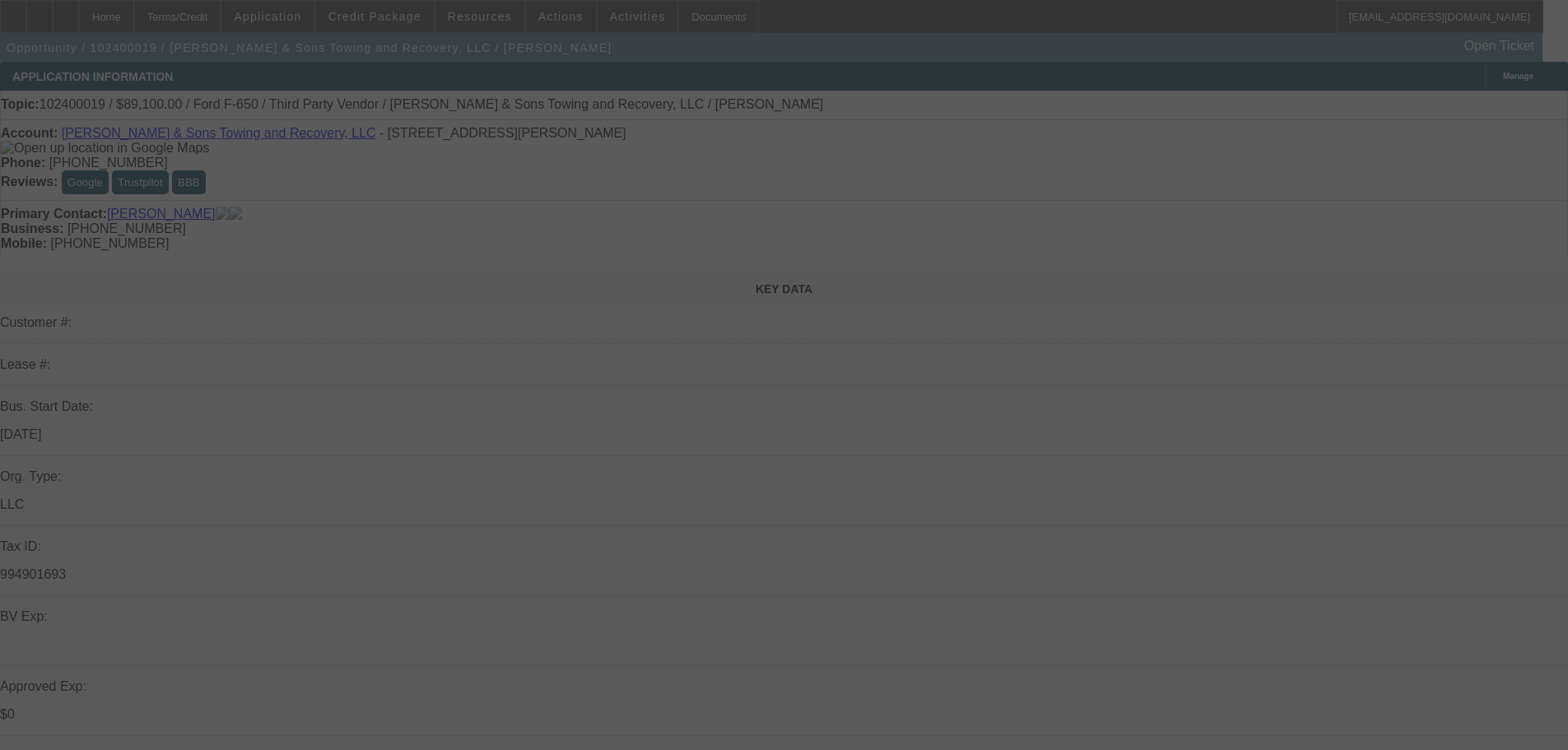
select select "0.1"
select select "2"
select select "0.1"
select select "4"
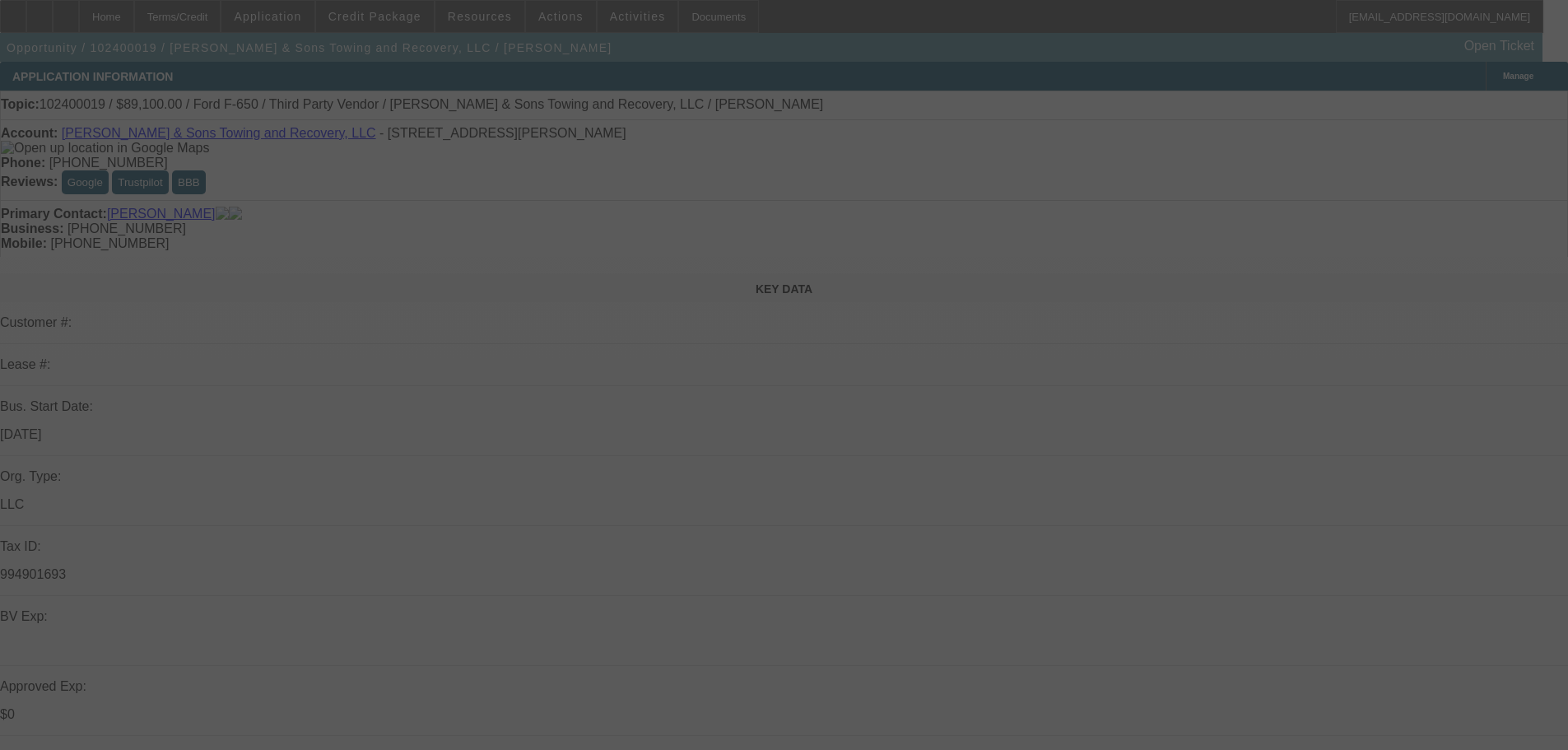
select select "0.1"
select select "2"
select select "0.1"
select select "4"
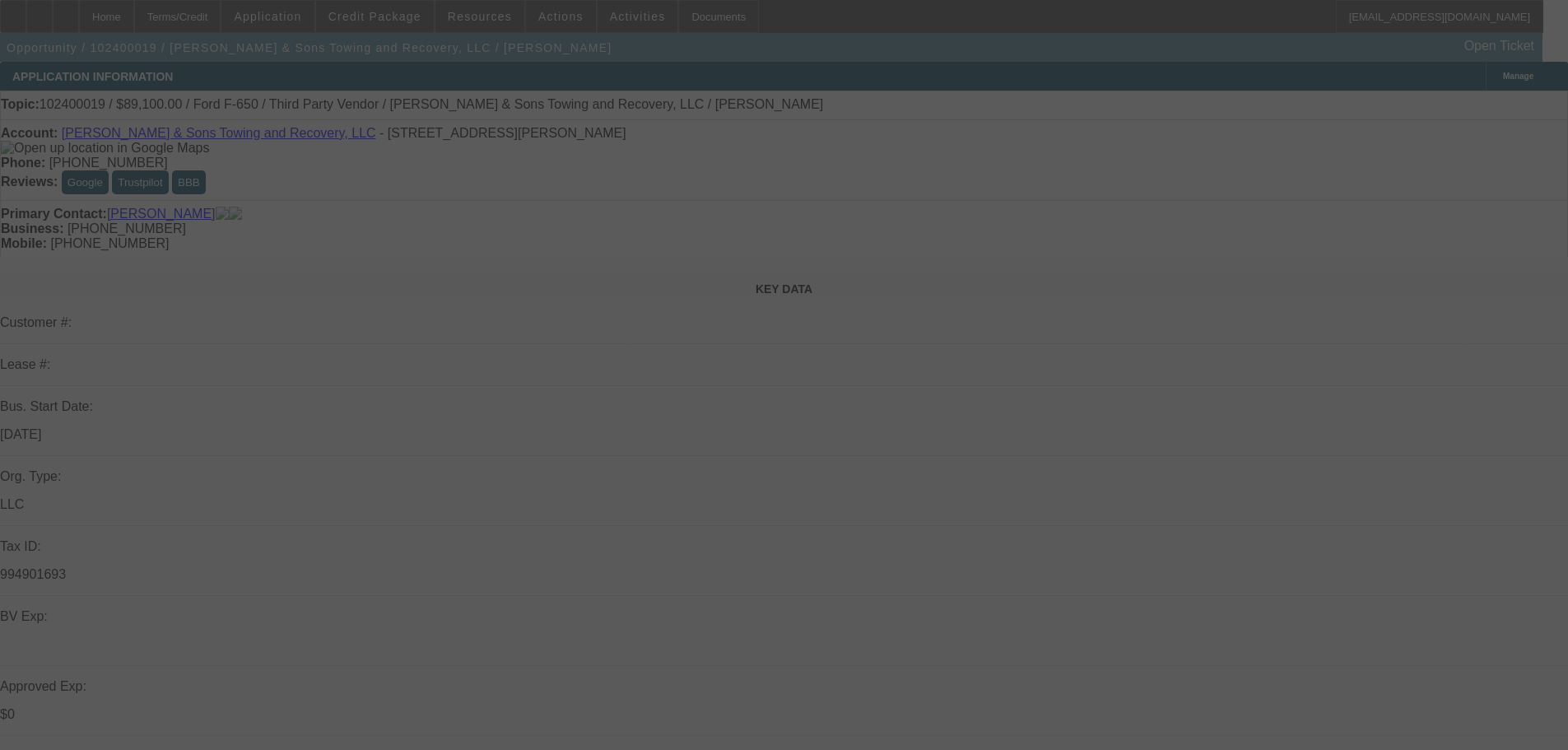
select select "0.1"
select select "2"
select select "0"
select select "6"
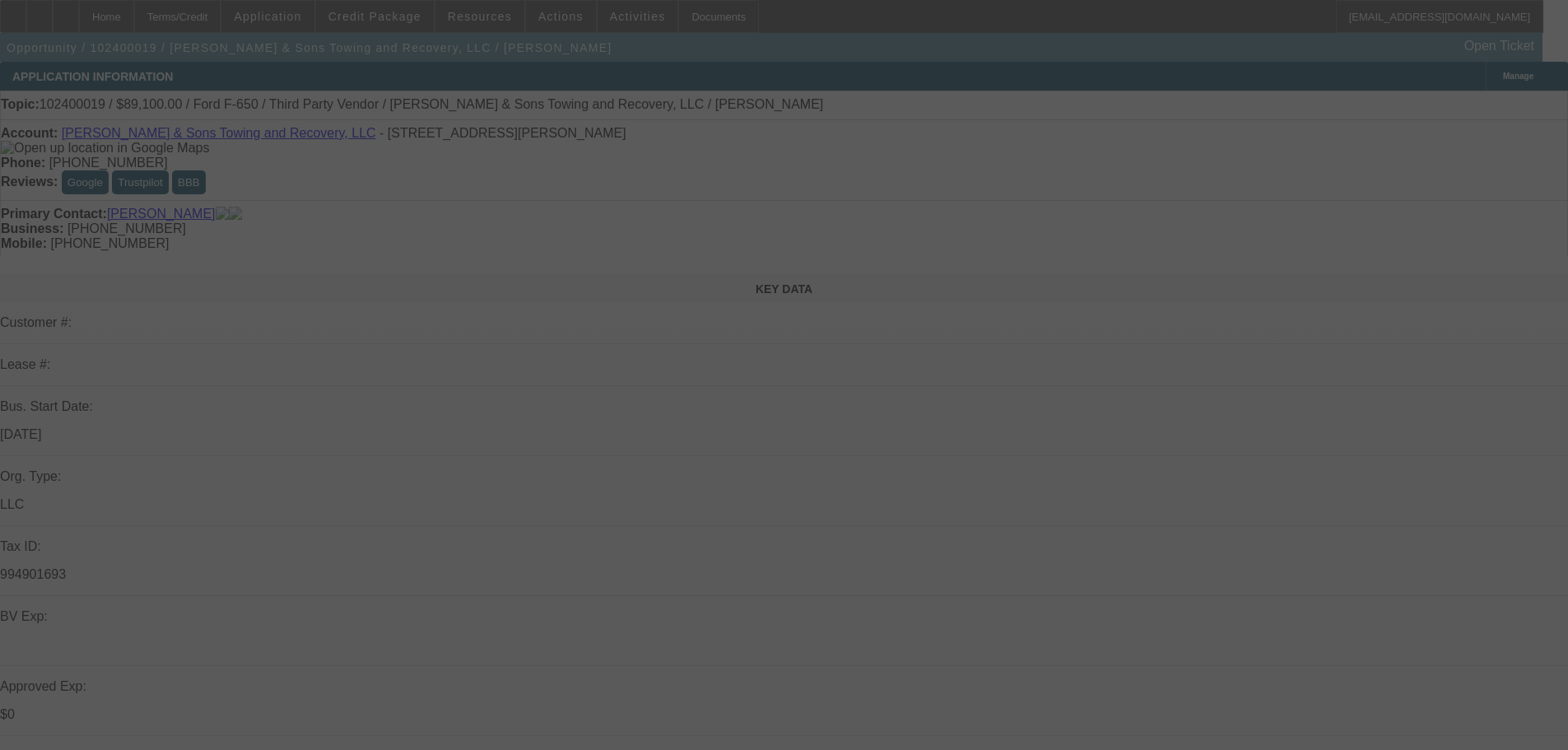
select select "0.1"
select select "2"
select select "0.1"
select select "4"
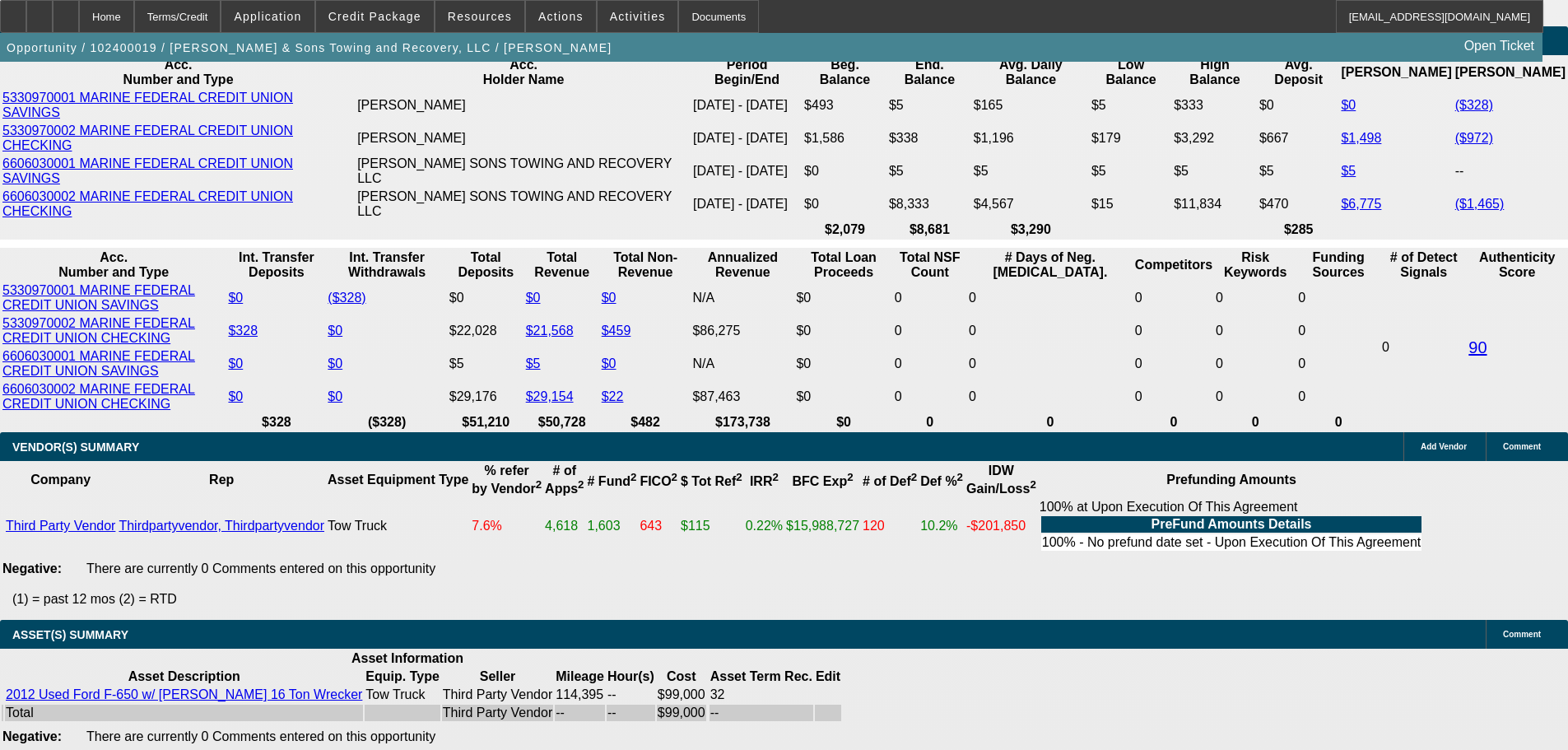
scroll to position [2950, 0]
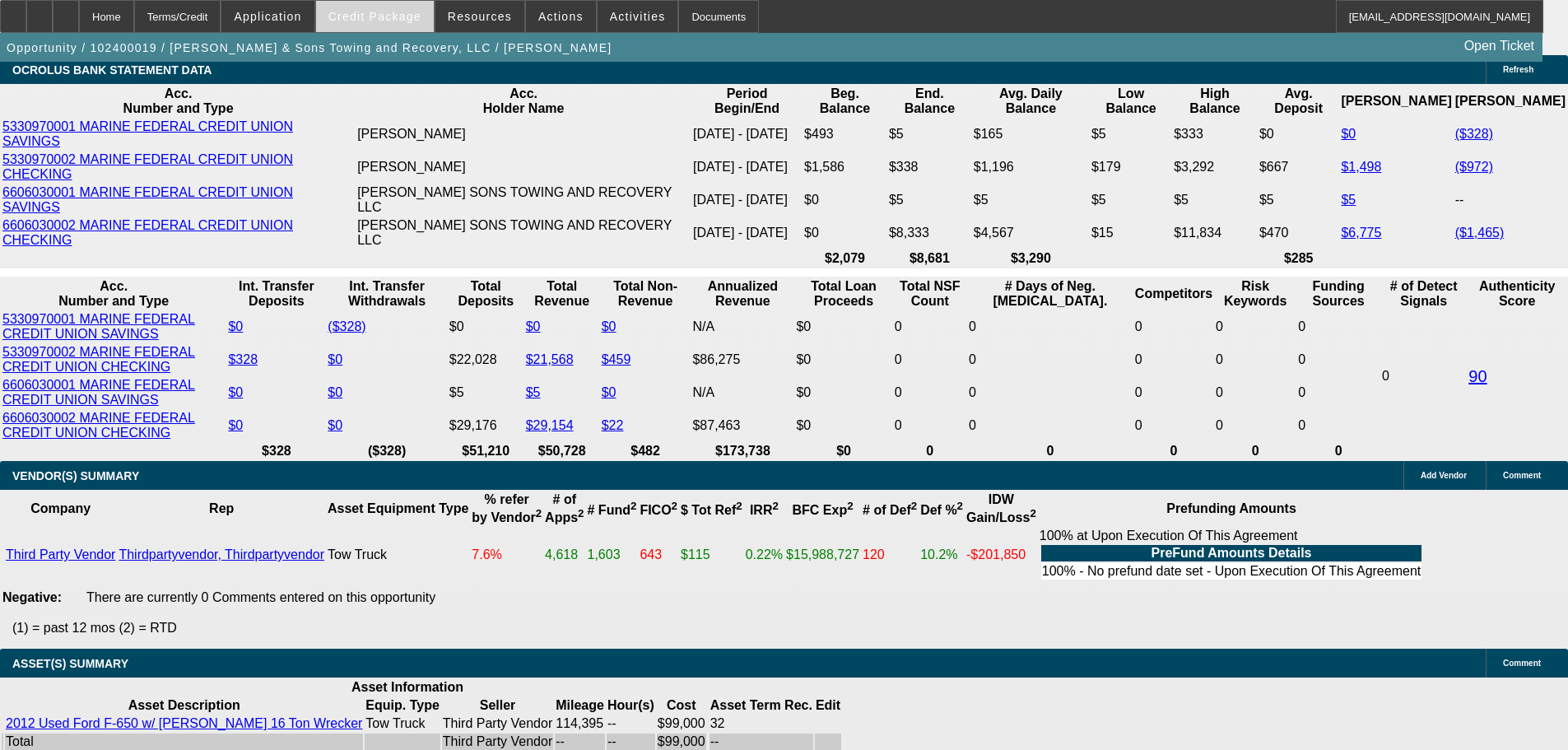
click at [384, 18] on span "Credit Package" at bounding box center [374, 17] width 93 height 13
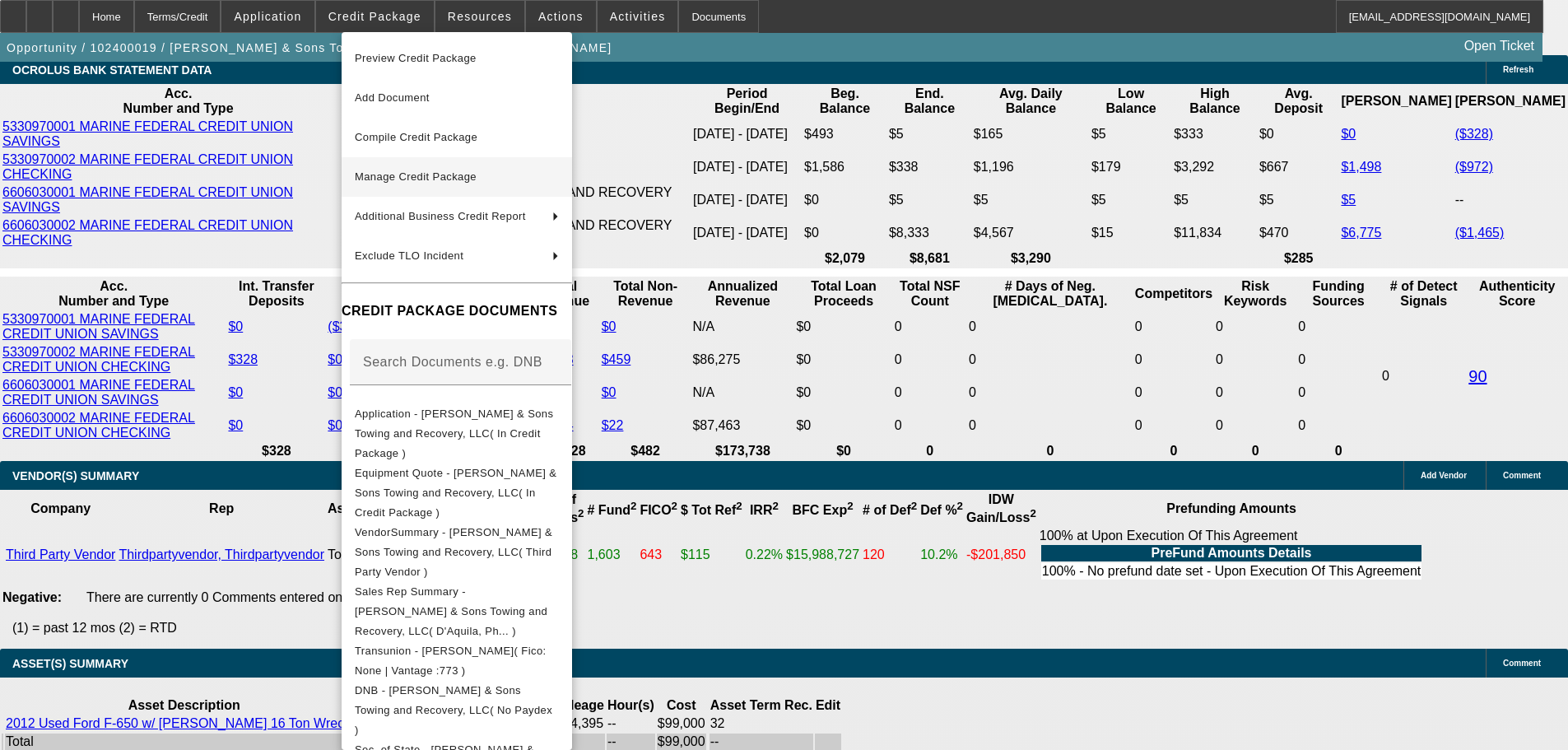
click at [413, 176] on span "Manage Credit Package" at bounding box center [416, 177] width 122 height 13
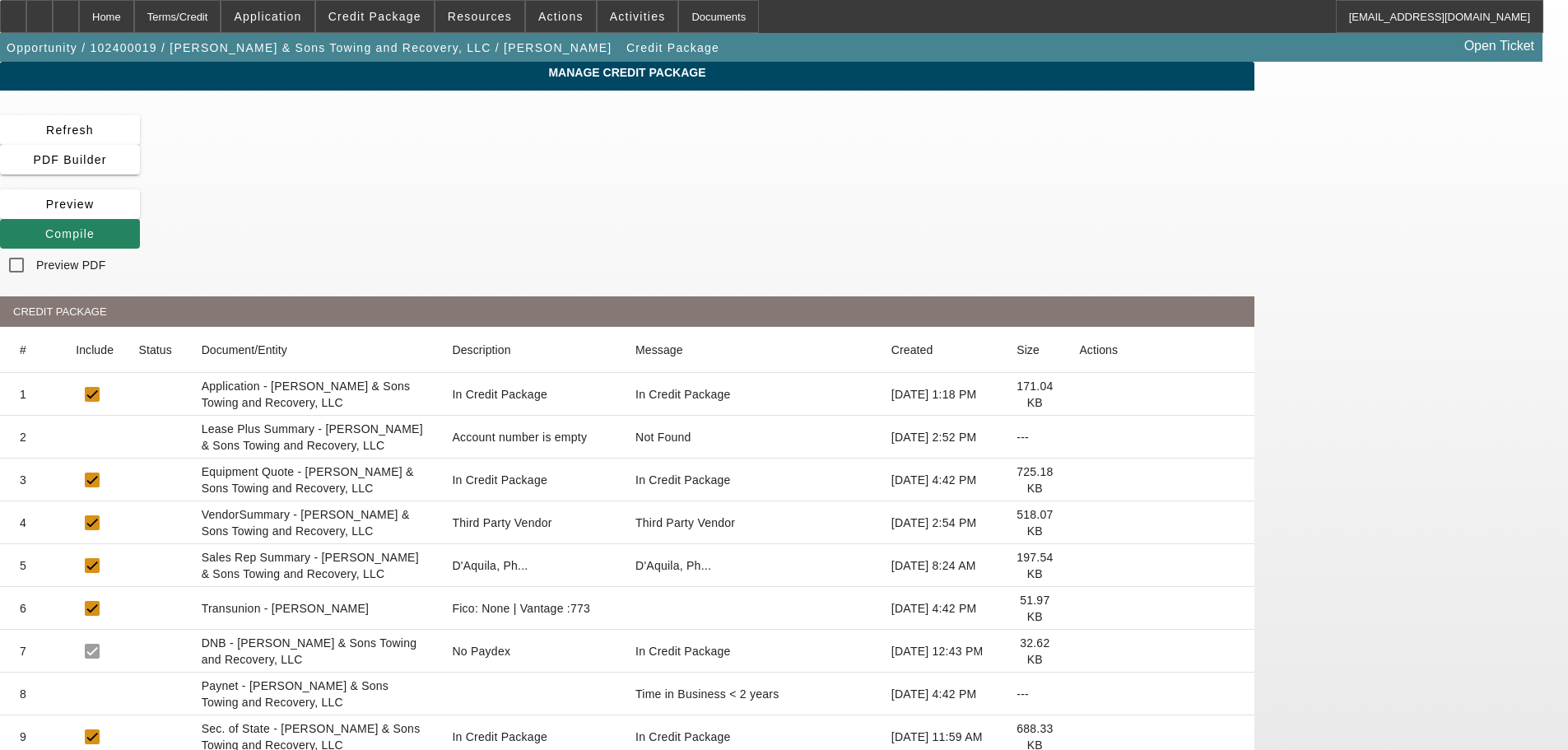
click at [1079, 437] on icon at bounding box center [1079, 437] width 0 height 0
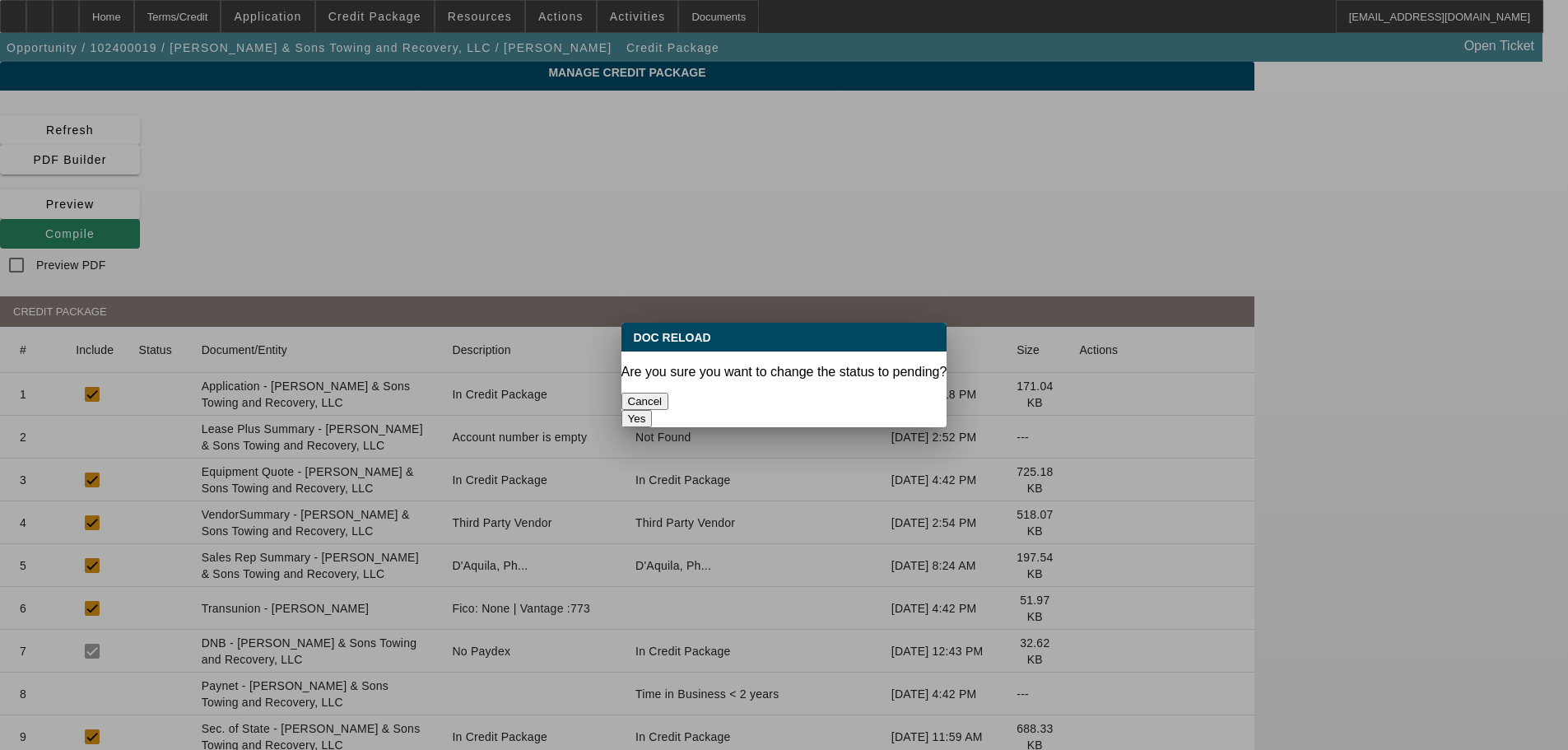
click at [653, 410] on button "Yes" at bounding box center [637, 419] width 31 height 18
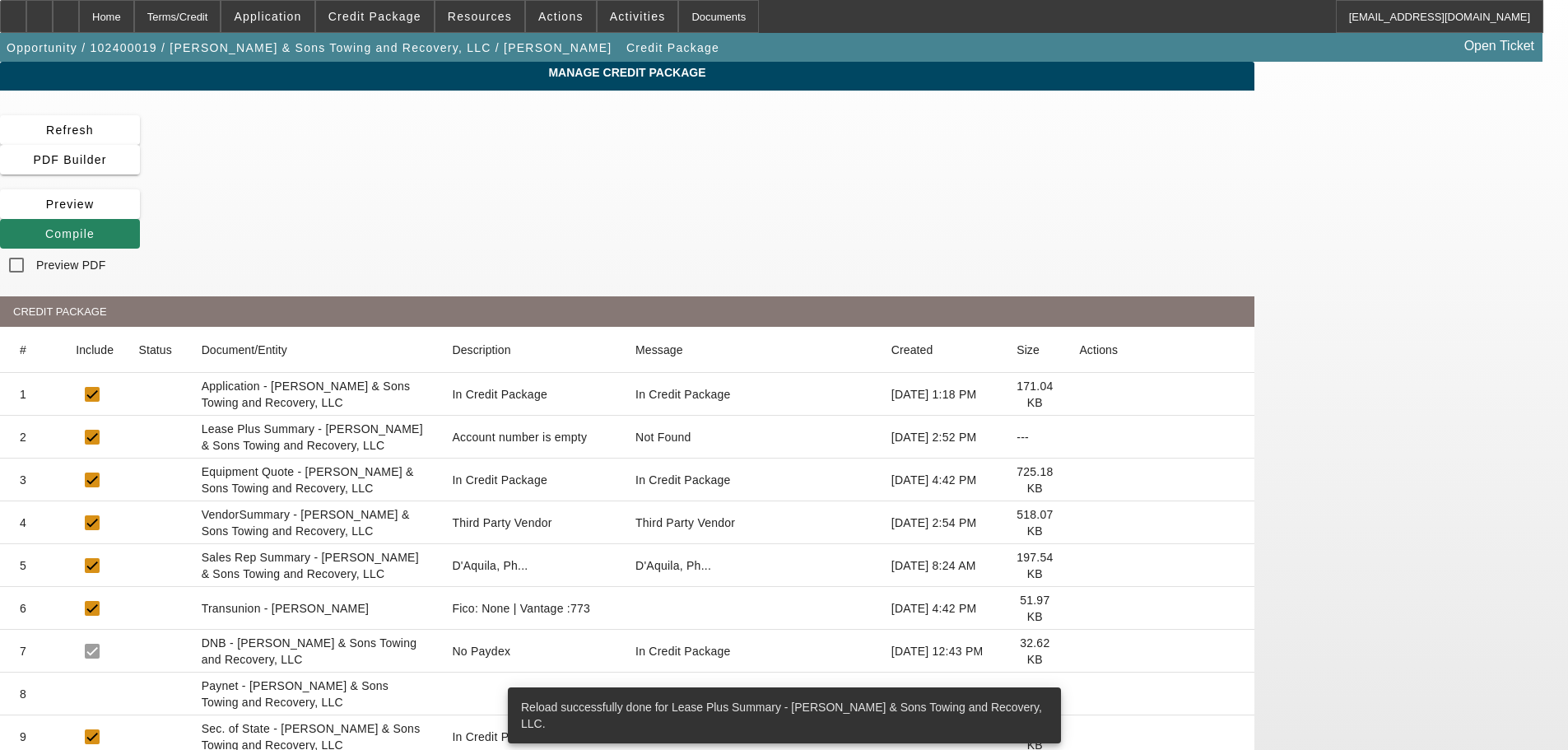
click at [1079, 523] on icon at bounding box center [1079, 523] width 0 height 0
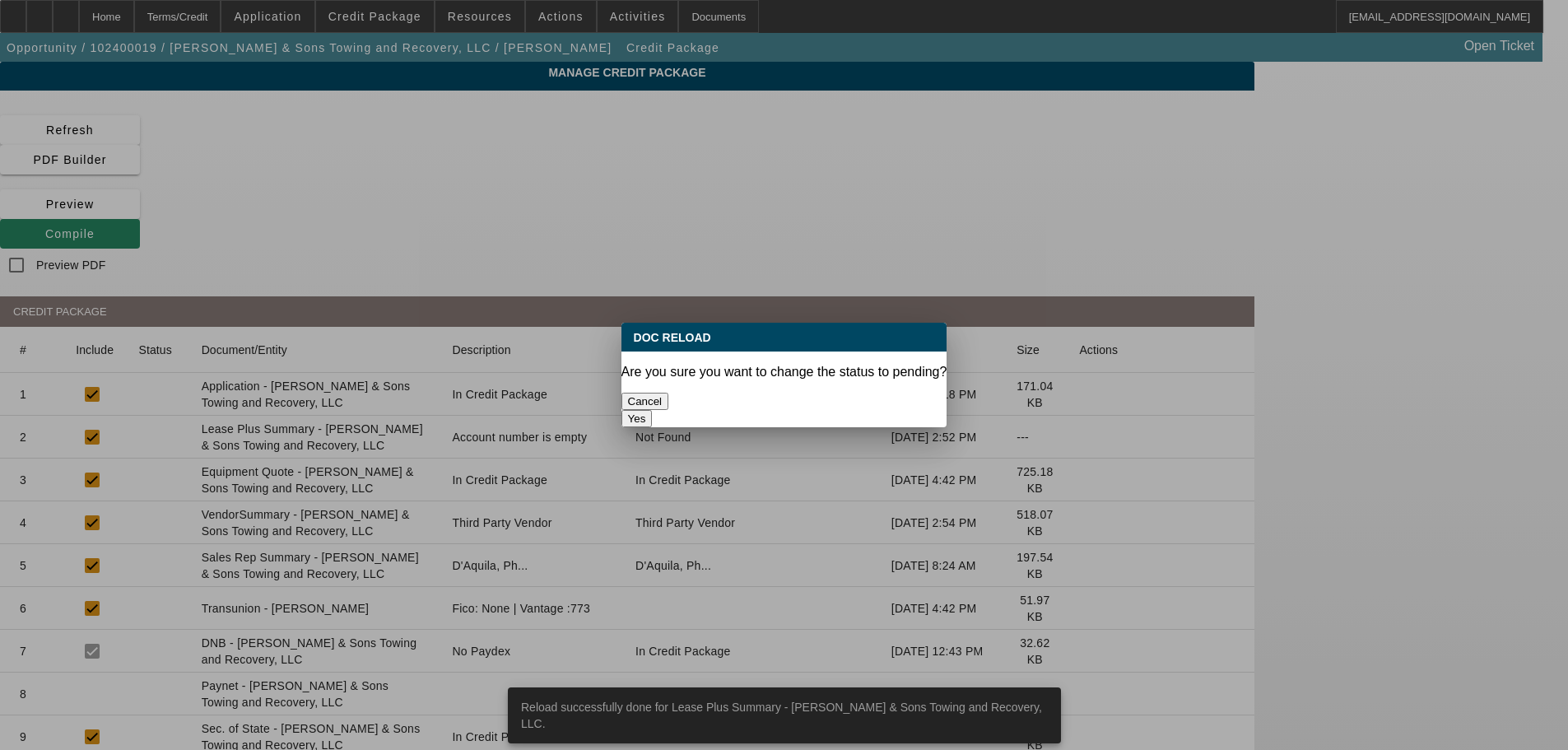
click at [653, 410] on button "Yes" at bounding box center [637, 419] width 31 height 18
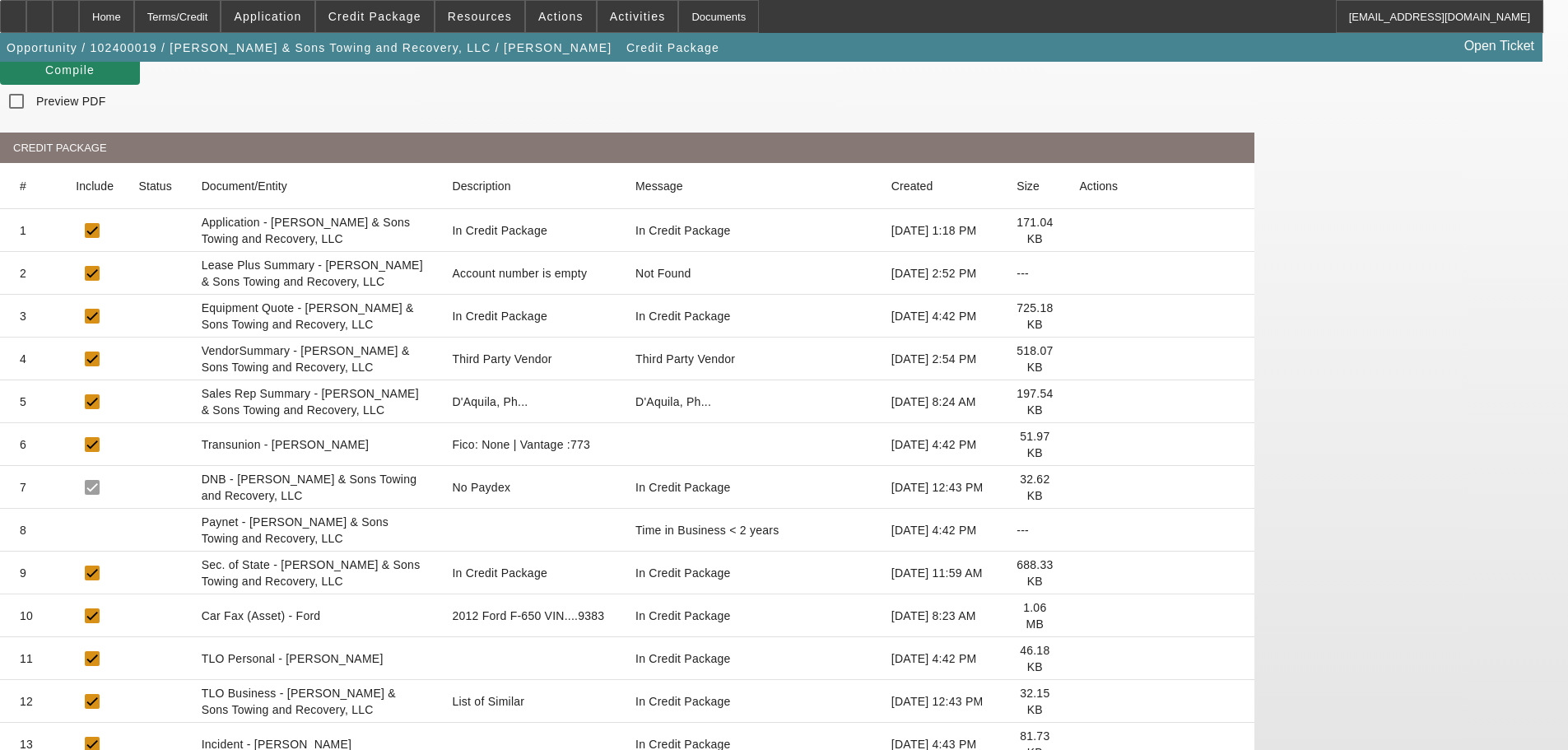
scroll to position [165, 0]
click at [1079, 529] on icon at bounding box center [1079, 529] width 0 height 0
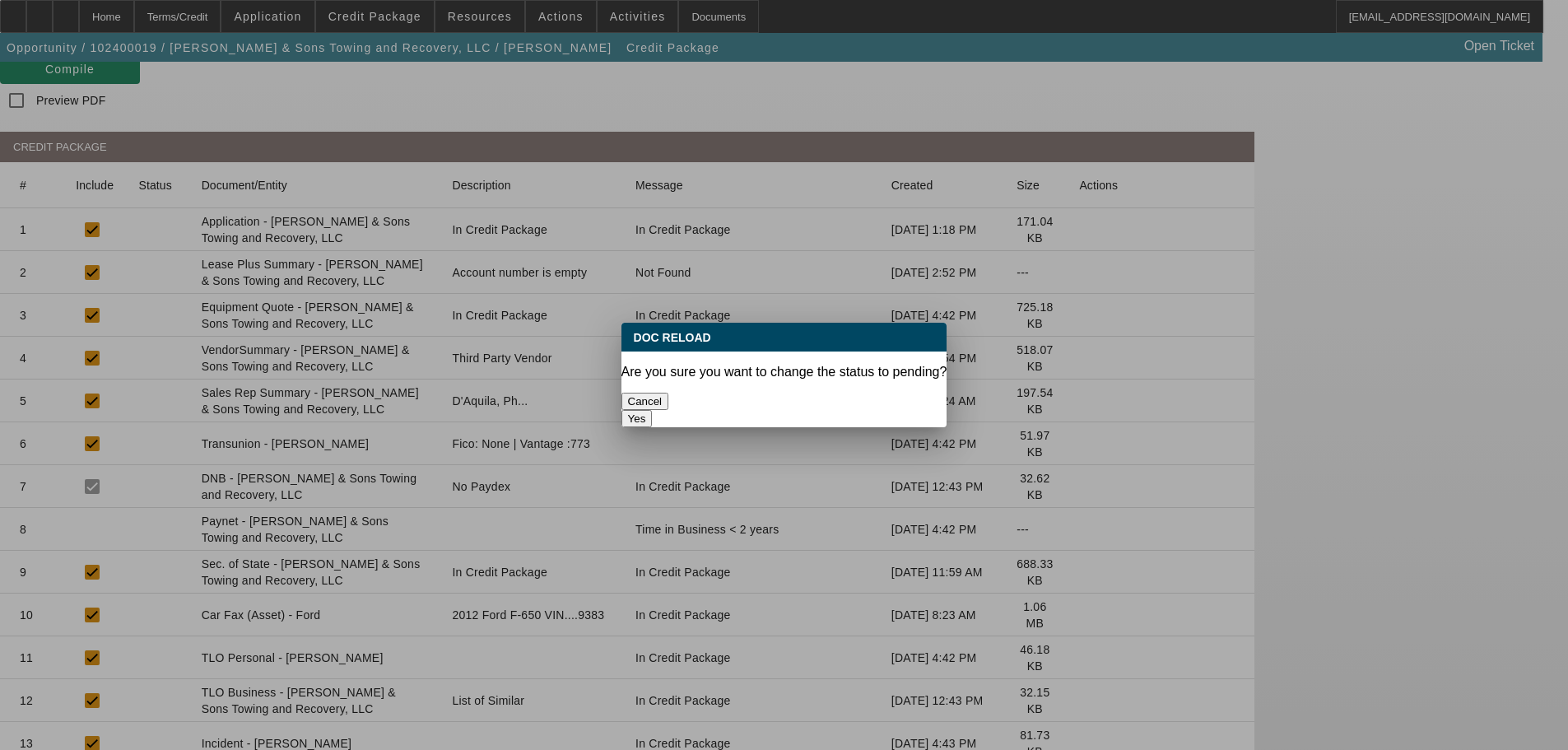
click at [653, 410] on button "Yes" at bounding box center [637, 419] width 31 height 18
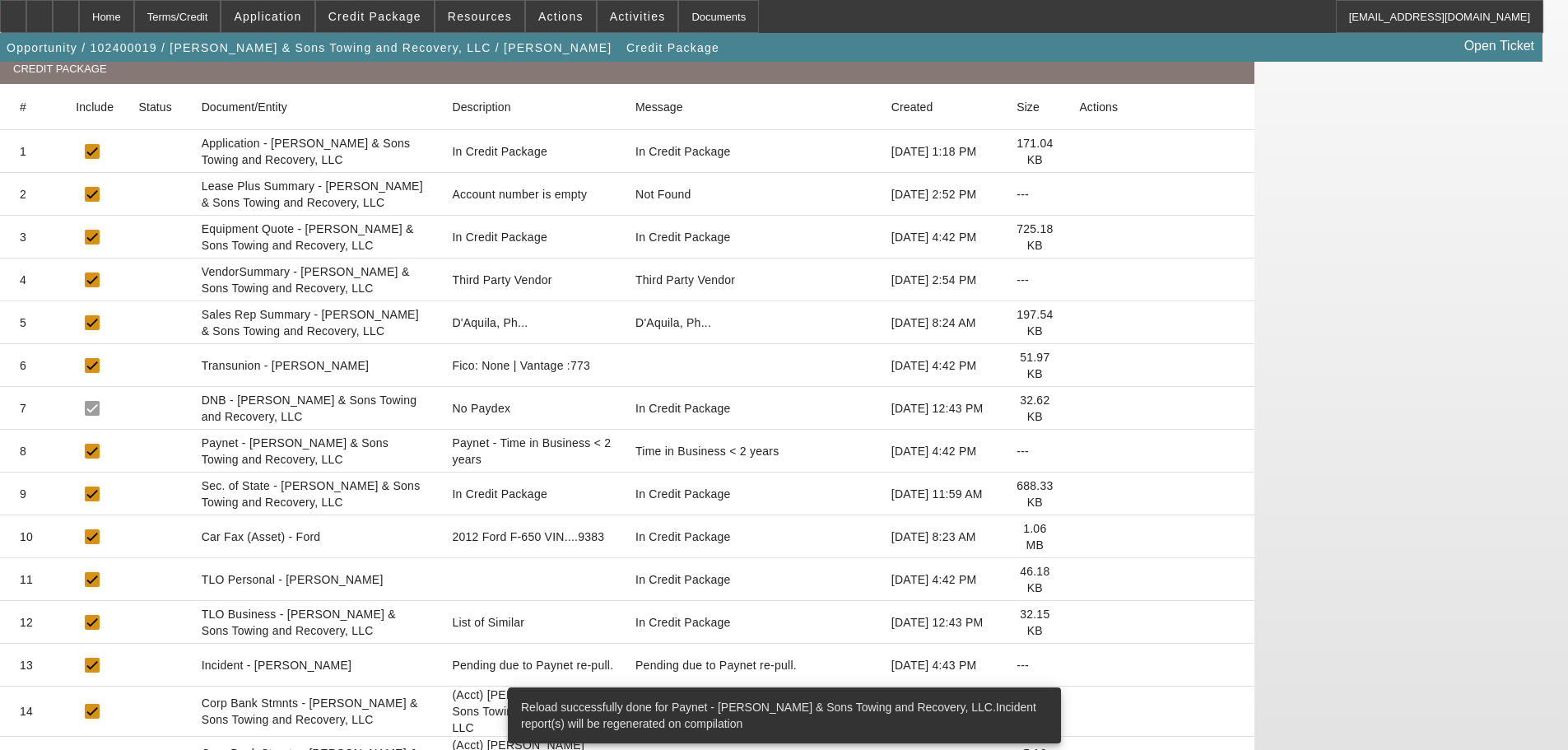
scroll to position [247, 0]
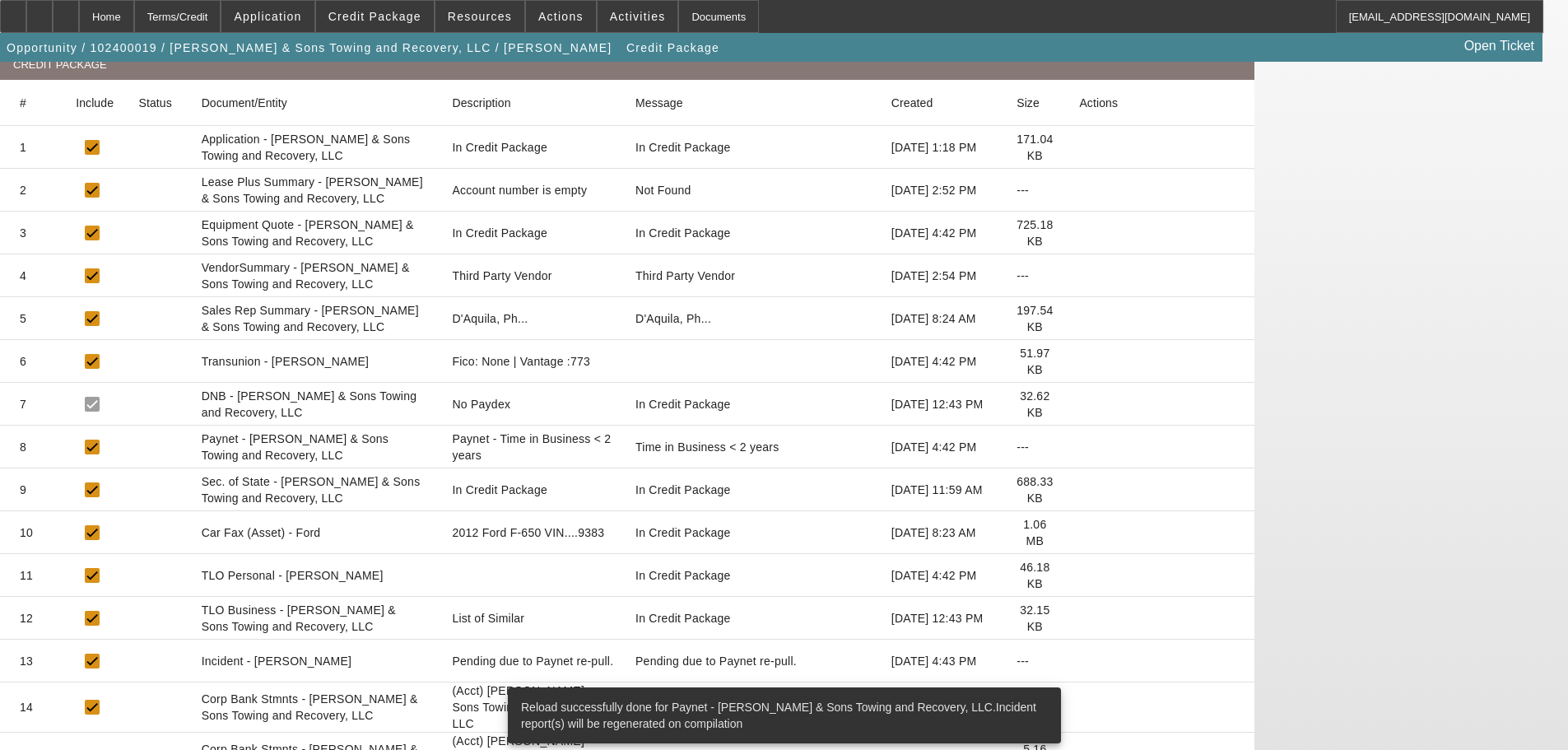
click at [1079, 619] on icon at bounding box center [1079, 619] width 0 height 0
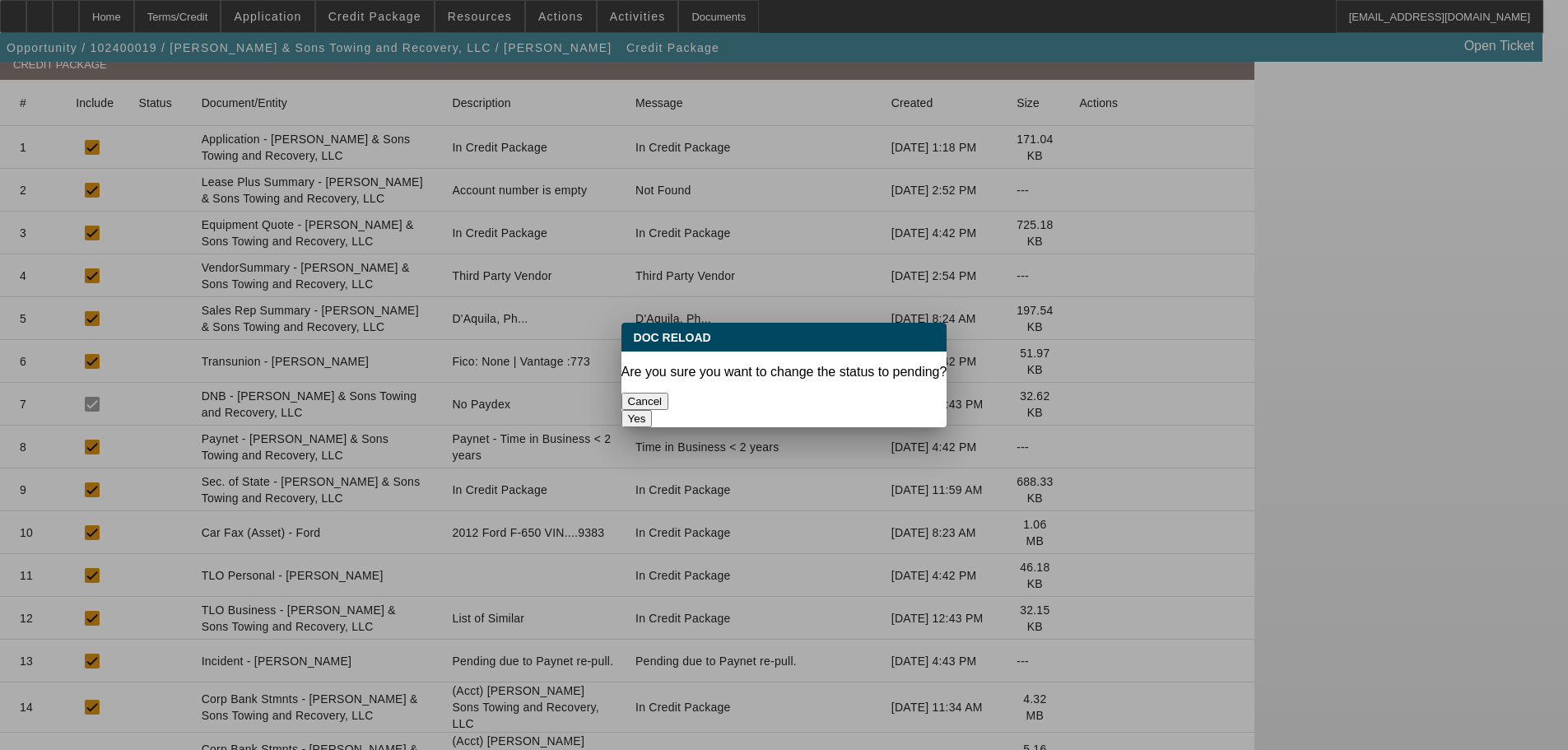
click at [653, 410] on button "Yes" at bounding box center [637, 419] width 31 height 18
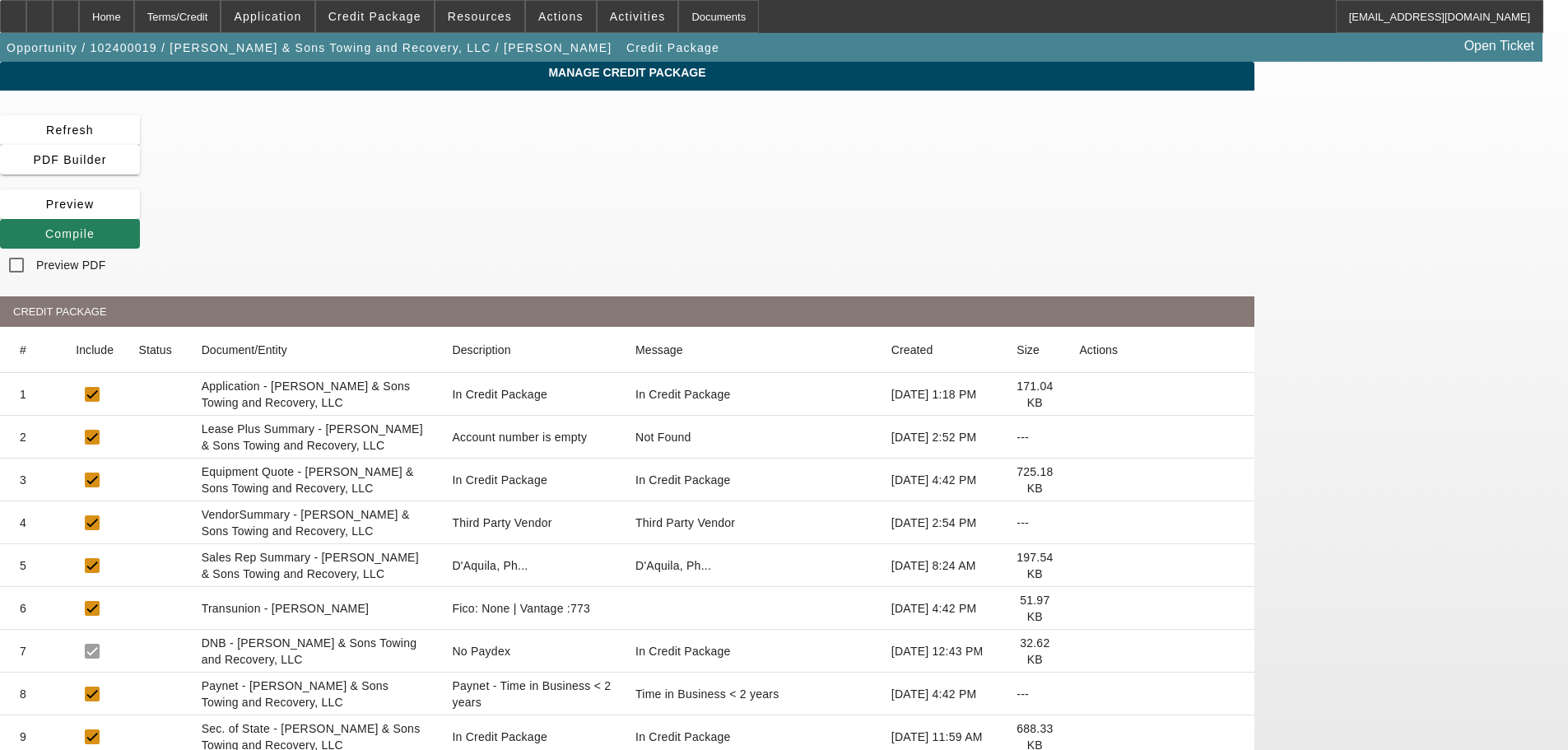
click at [95, 227] on span "Compile" at bounding box center [69, 234] width 49 height 13
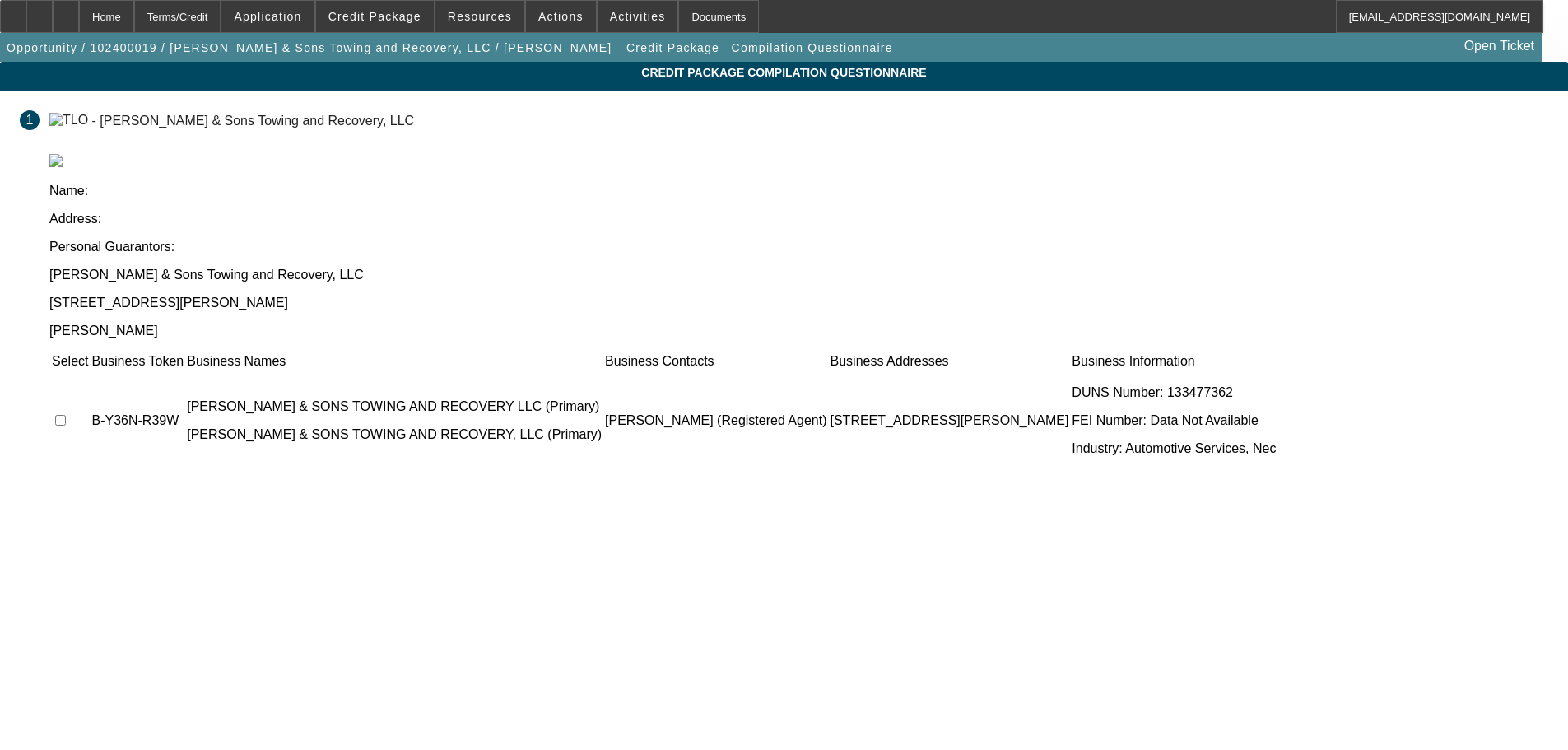
click at [66, 415] on input "checkbox" at bounding box center [60, 420] width 11 height 11
checkbox input "true"
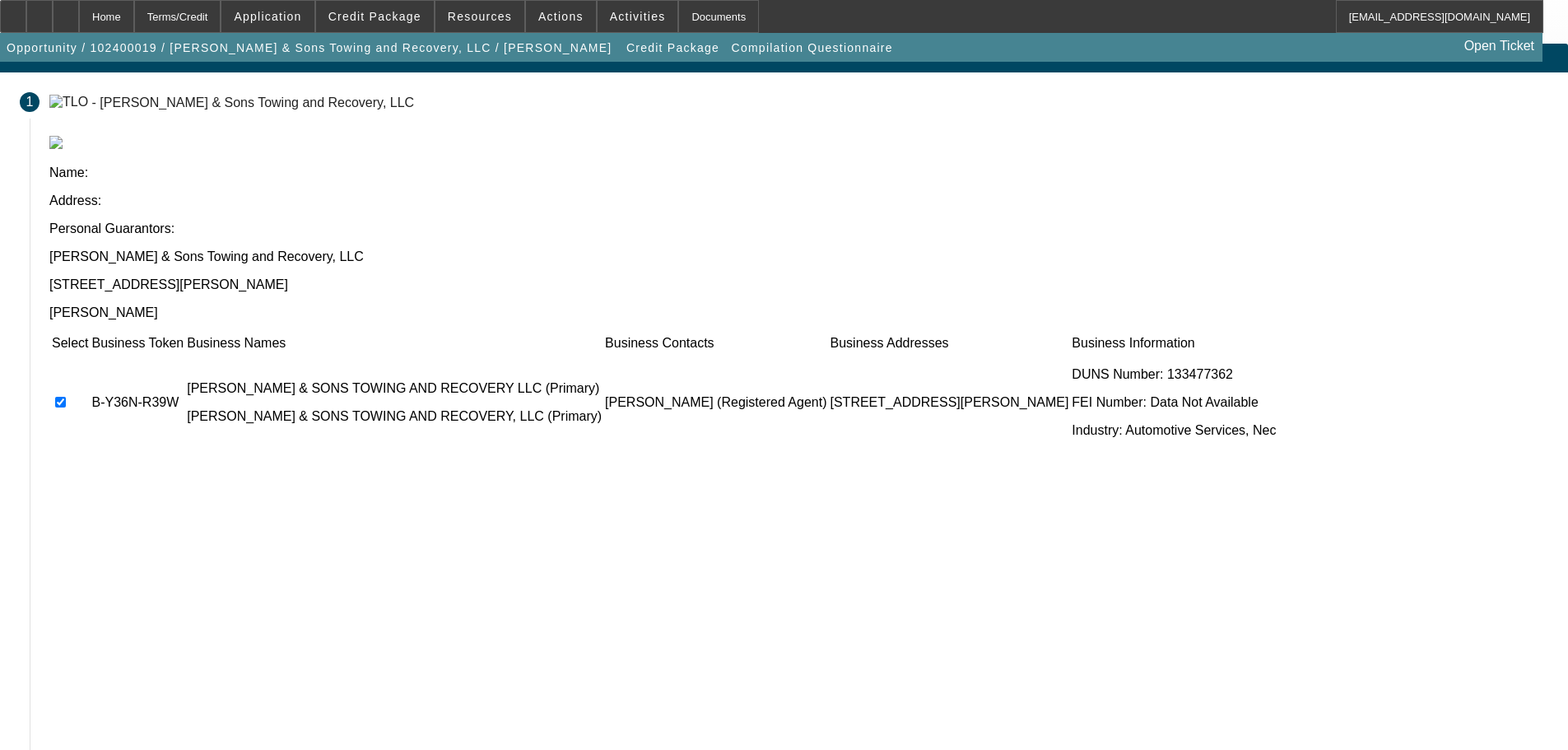
scroll to position [33, 0]
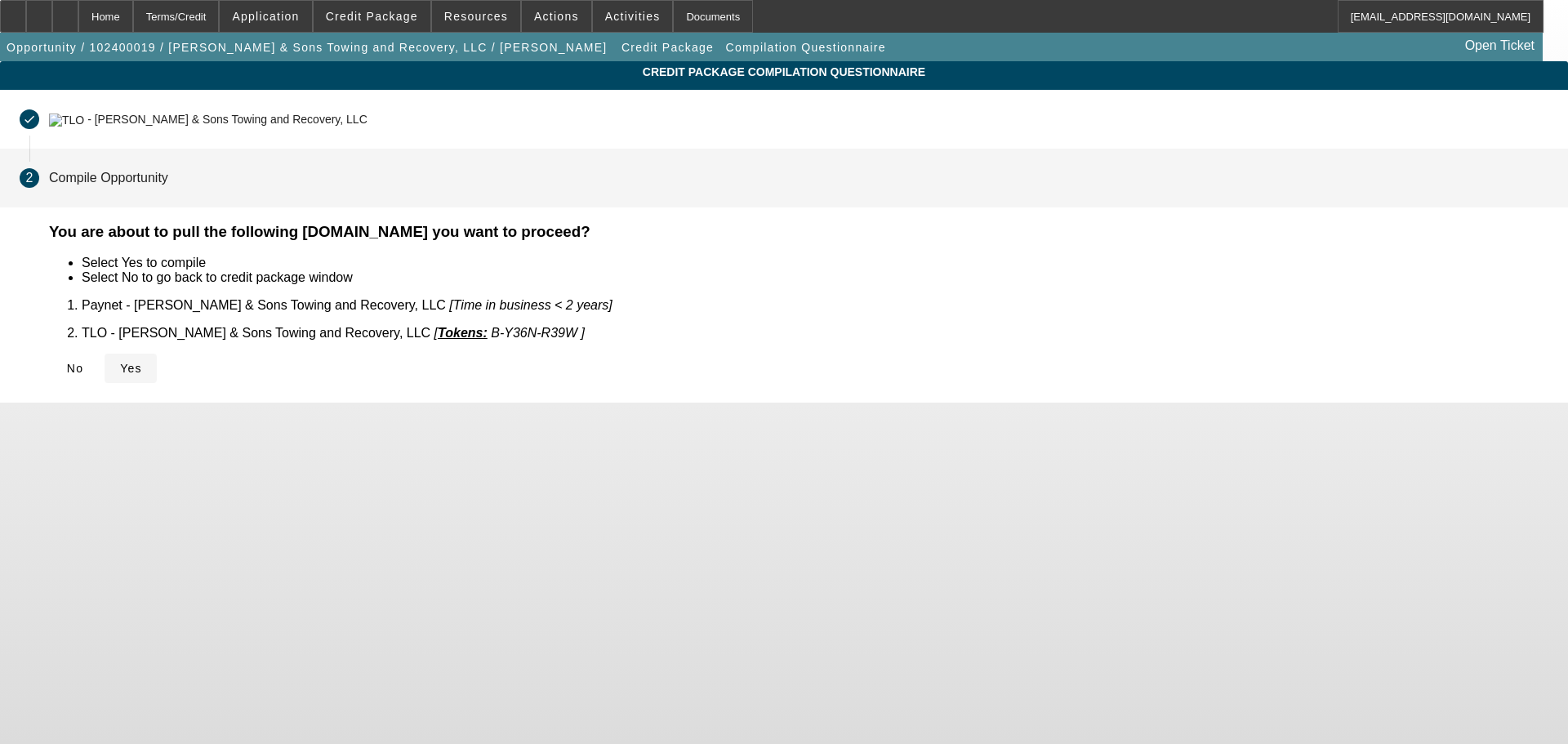
click at [142, 362] on span "Yes" at bounding box center [131, 369] width 22 height 13
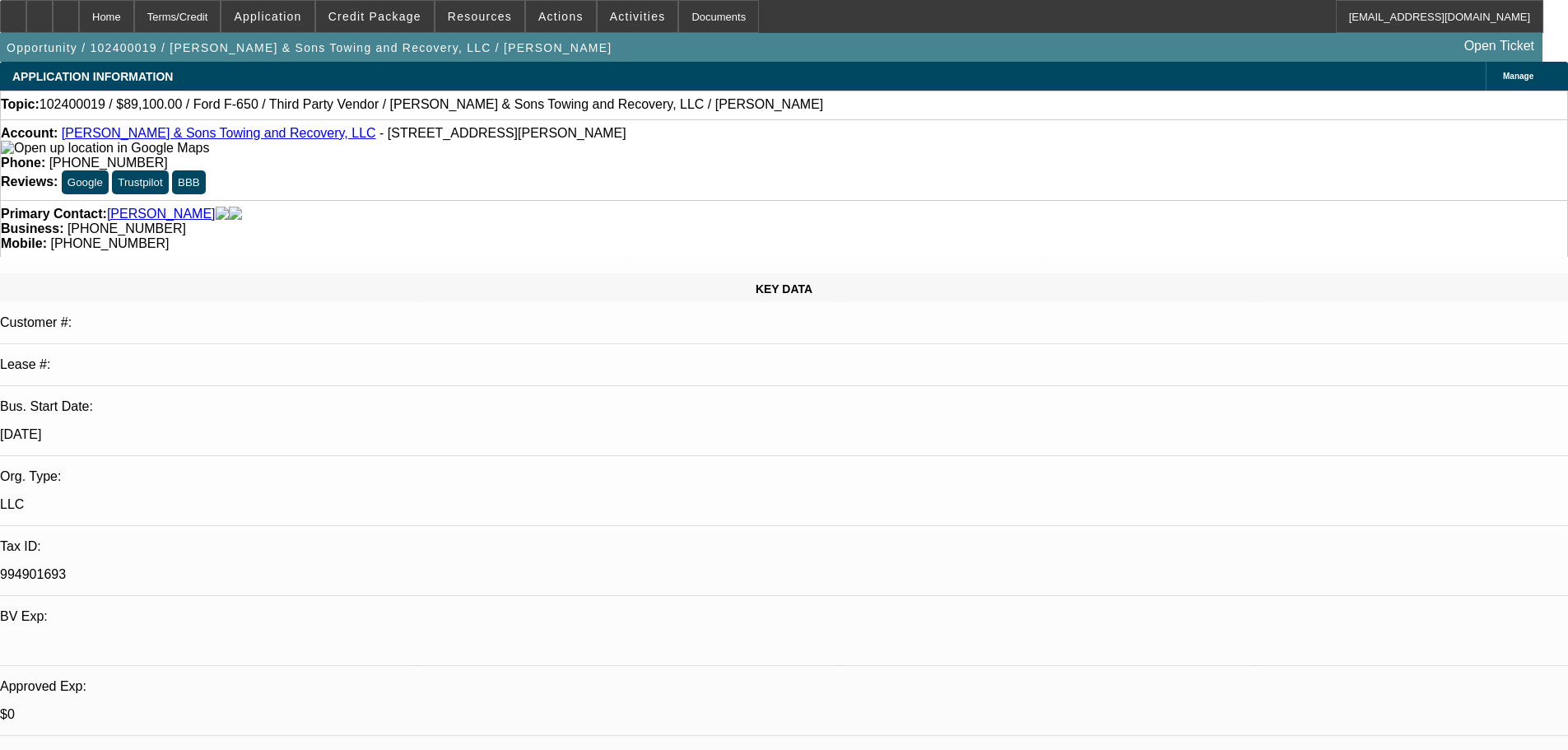
select select "0.1"
select select "2"
select select "0.1"
select select "4"
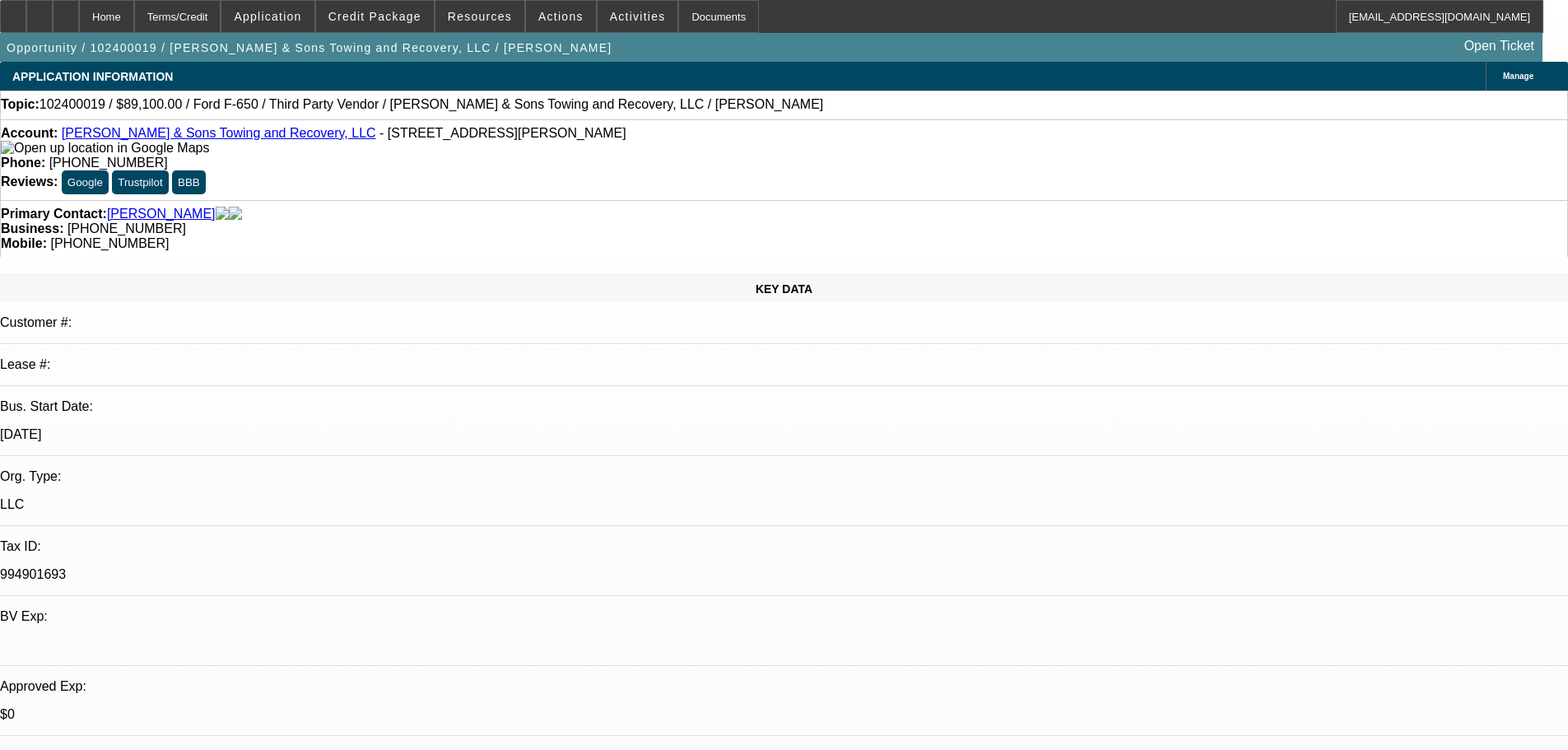
select select "0.1"
select select "2"
select select "0.1"
select select "4"
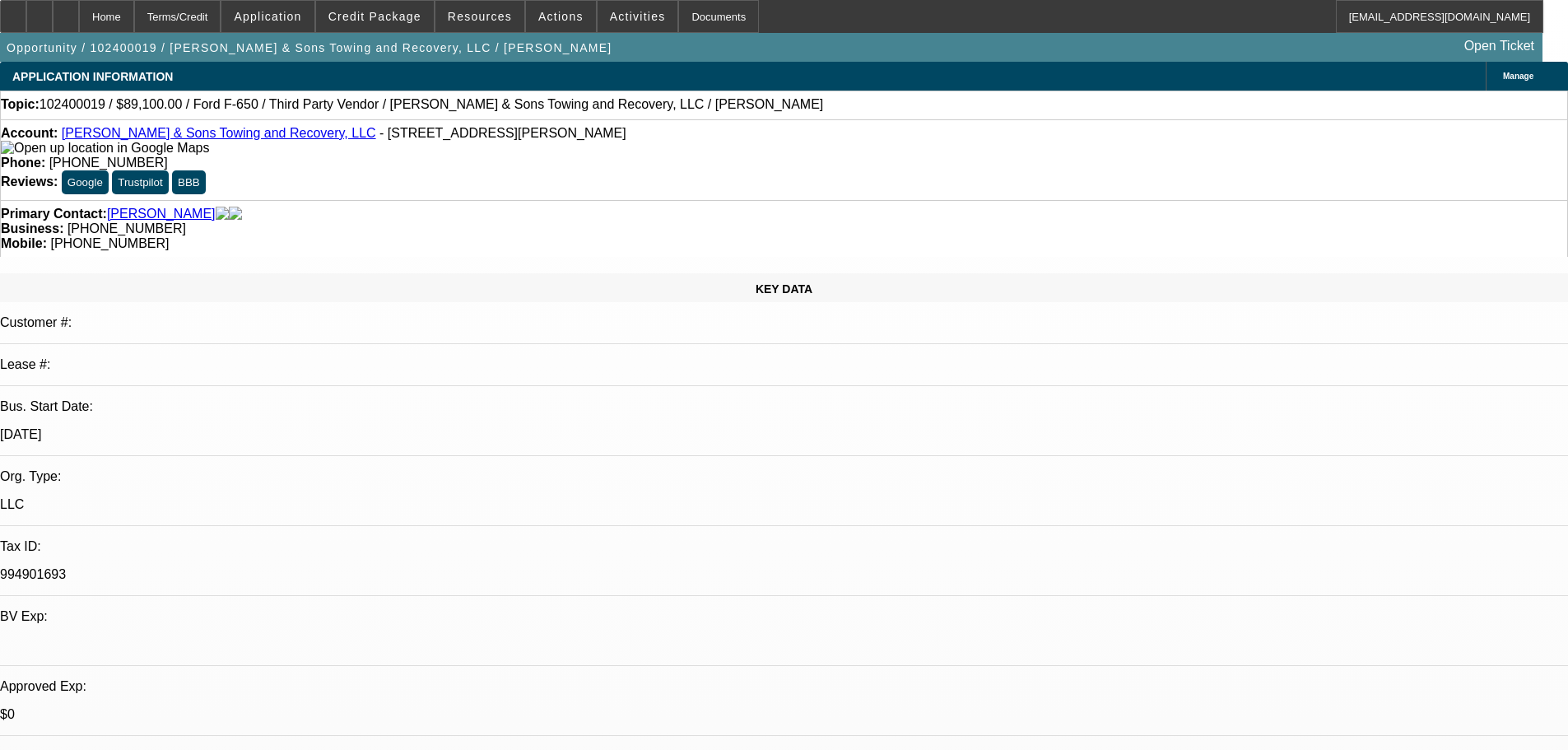
select select "0.1"
select select "2"
select select "0"
select select "6"
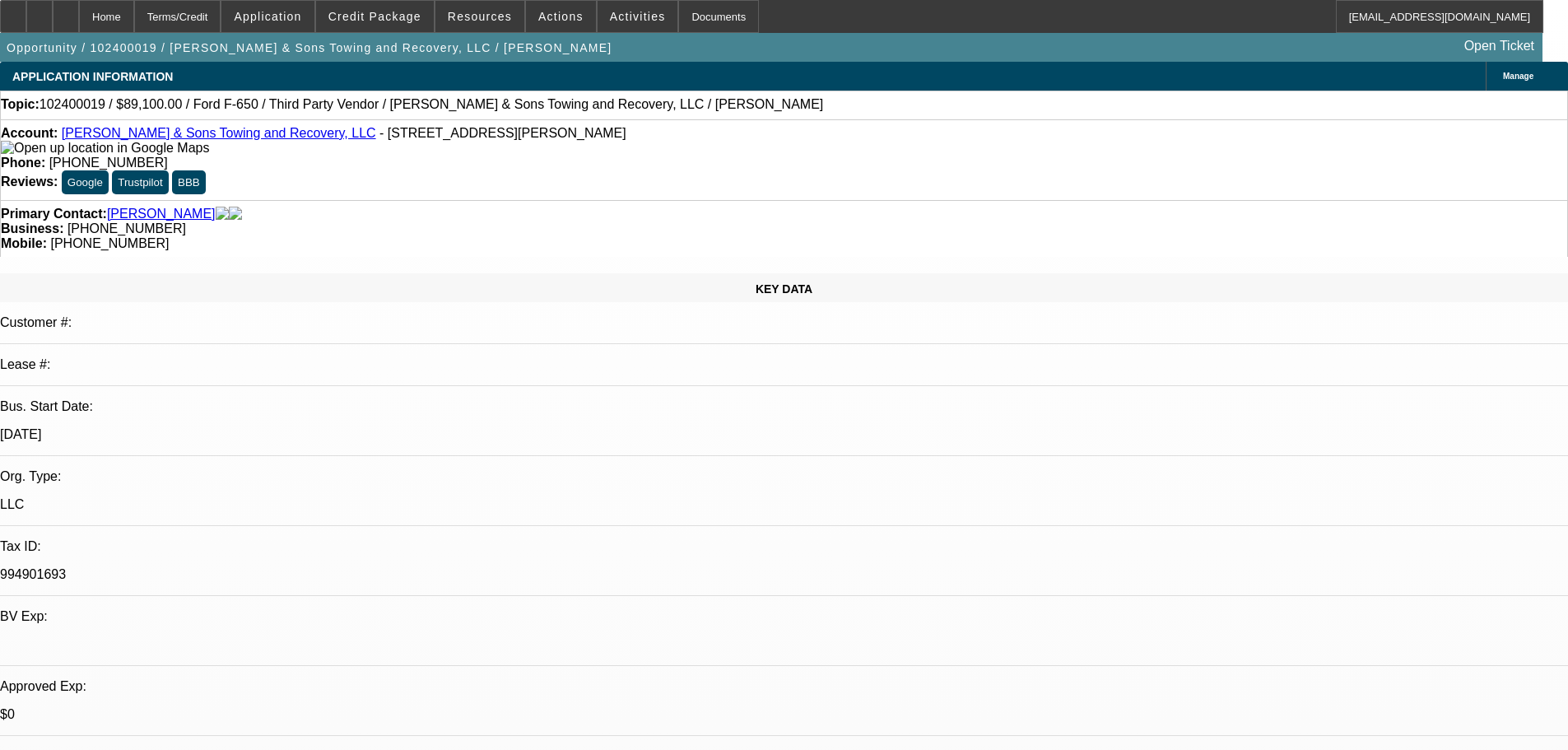
select select "0.1"
select select "2"
select select "0.1"
select select "4"
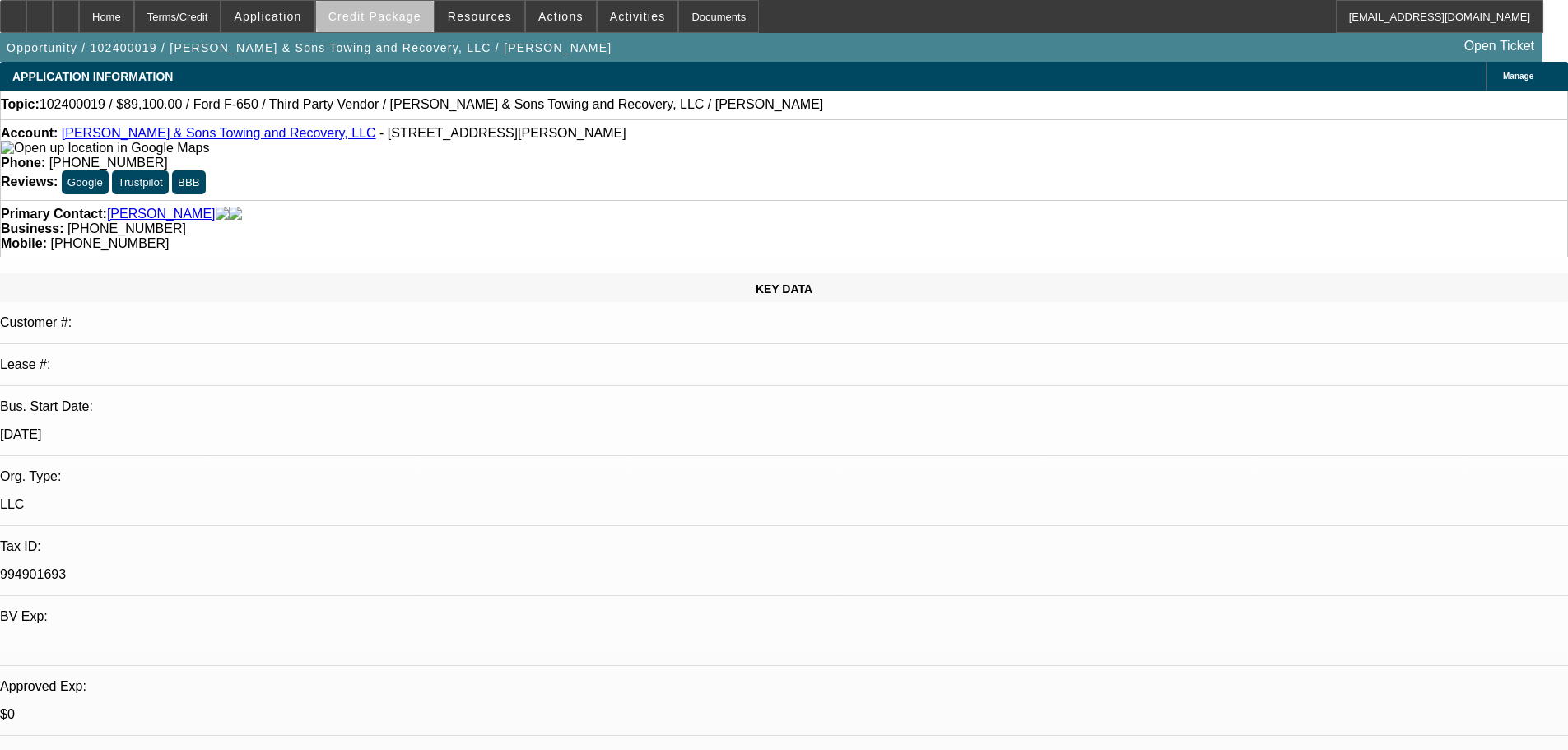
click at [405, 16] on span "Credit Package" at bounding box center [374, 17] width 93 height 13
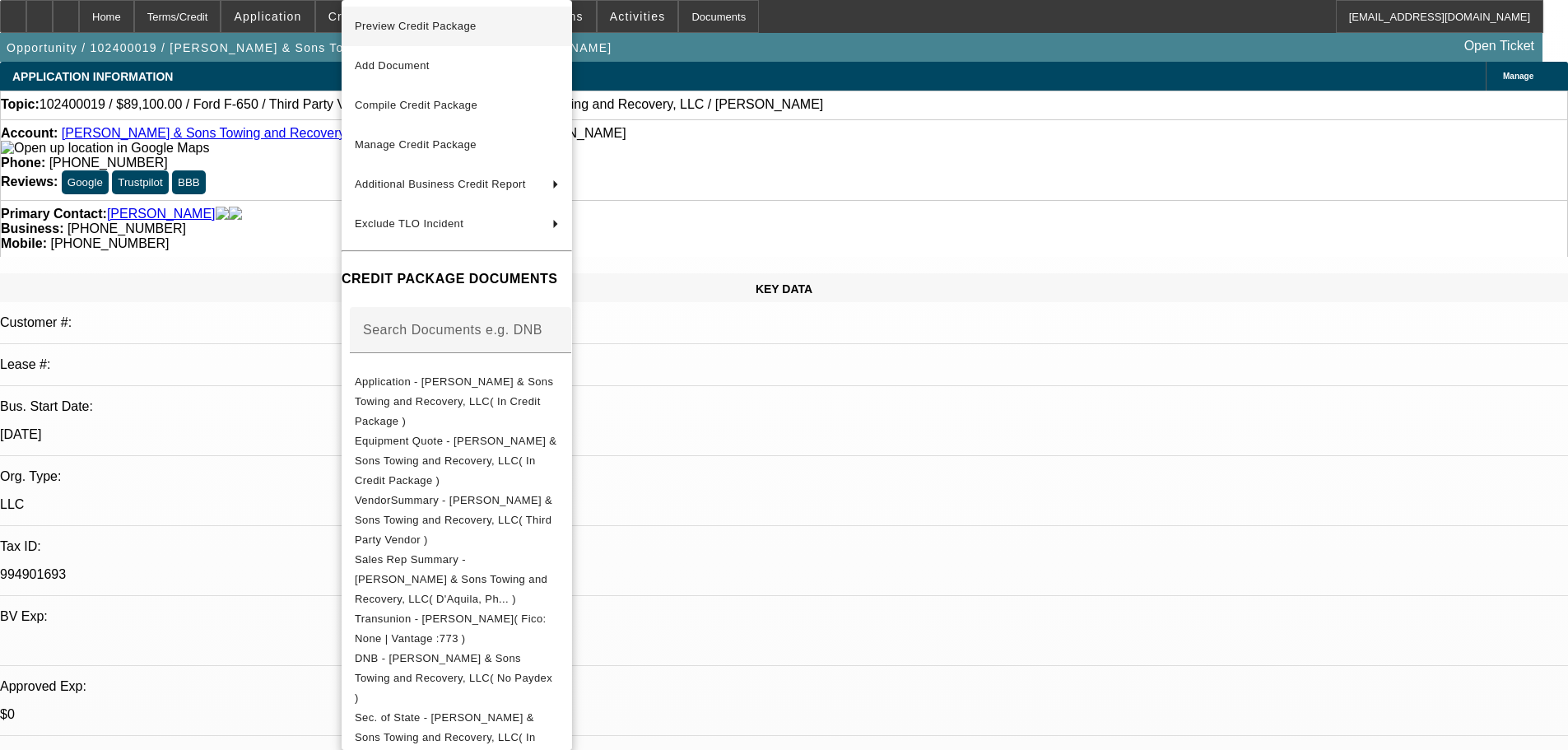
click at [412, 25] on span "Preview Credit Package" at bounding box center [416, 26] width 122 height 13
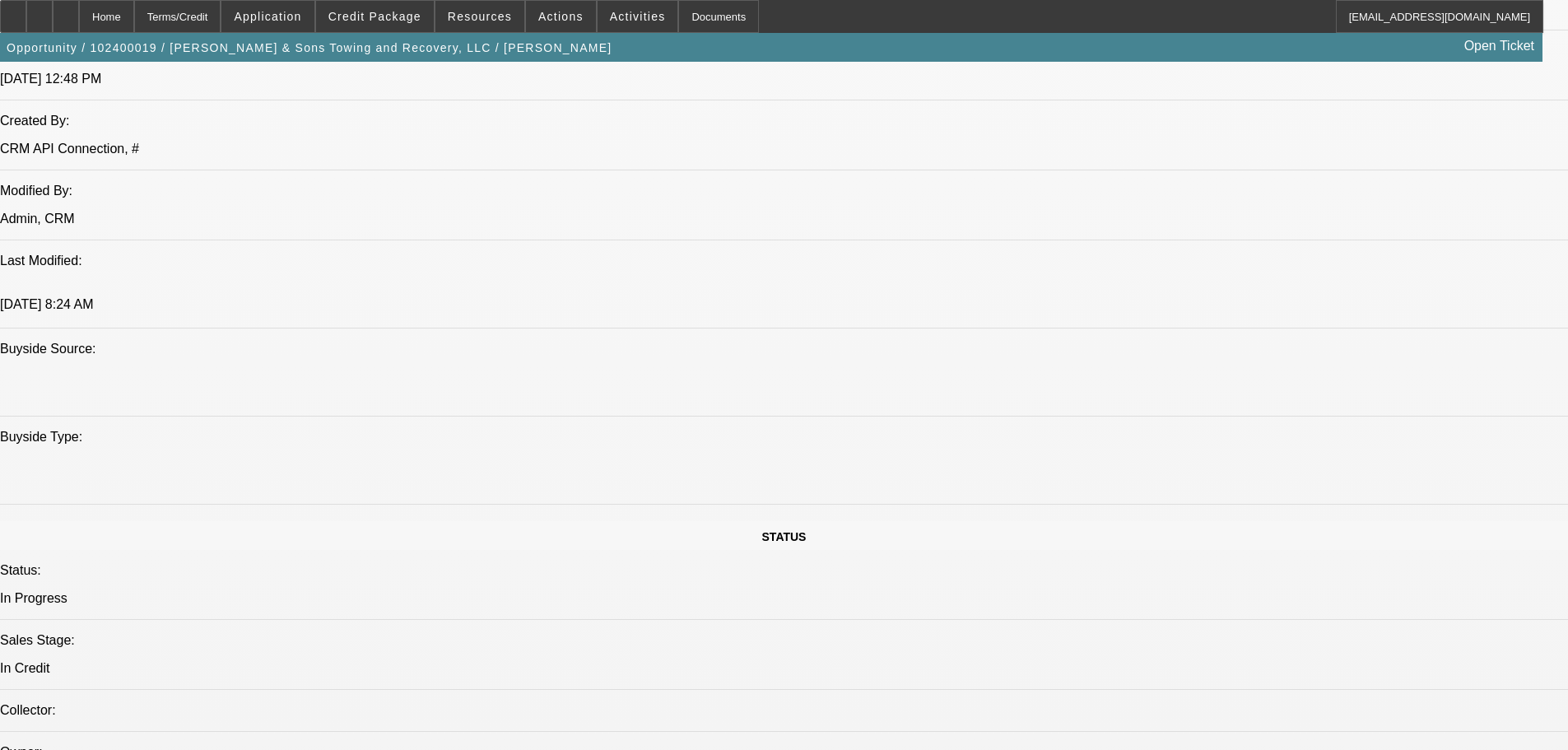
scroll to position [1400, 0]
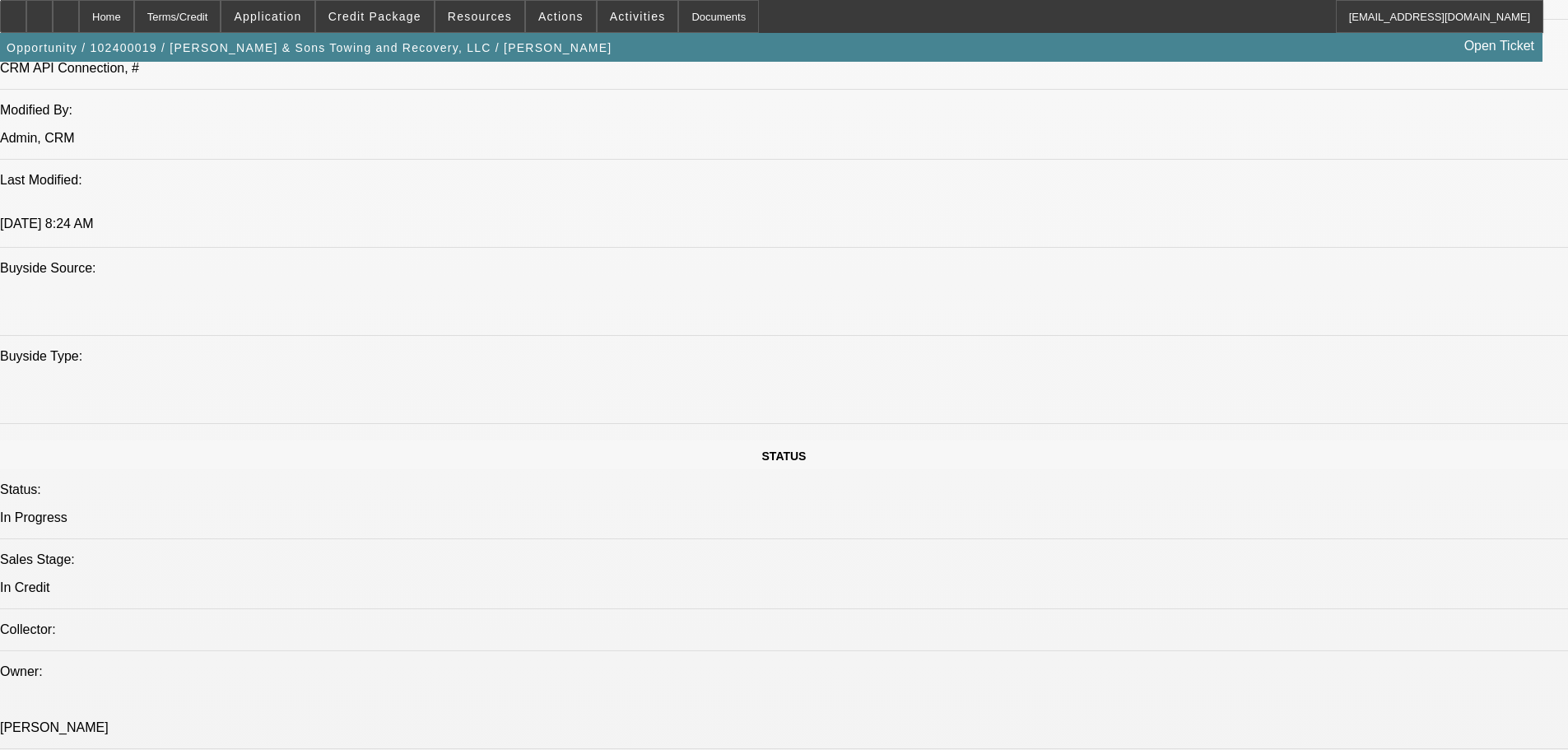
paste textarea "13 YEAR OLD FORD TRUCK; NO PICTURES OF ODOMETER, MILEAGE SEEMS TOO LOW FOR A 13…"
type textarea "13 YEAR OLD FORD TRUCK; NO PICTURES OF ODOMETER, MILEAGE SEEMS TOO LOW FOR A 13…"
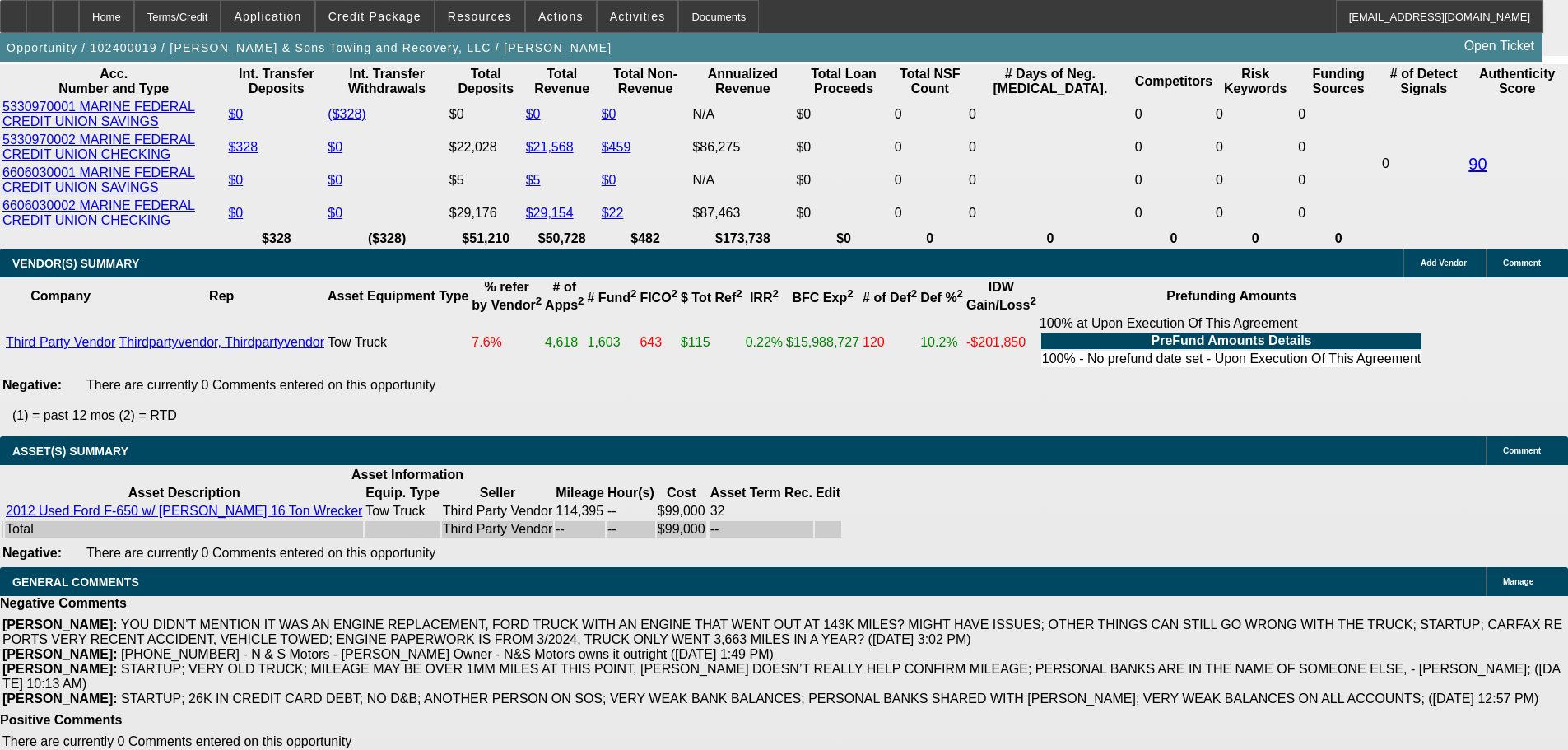
scroll to position [3362, 0]
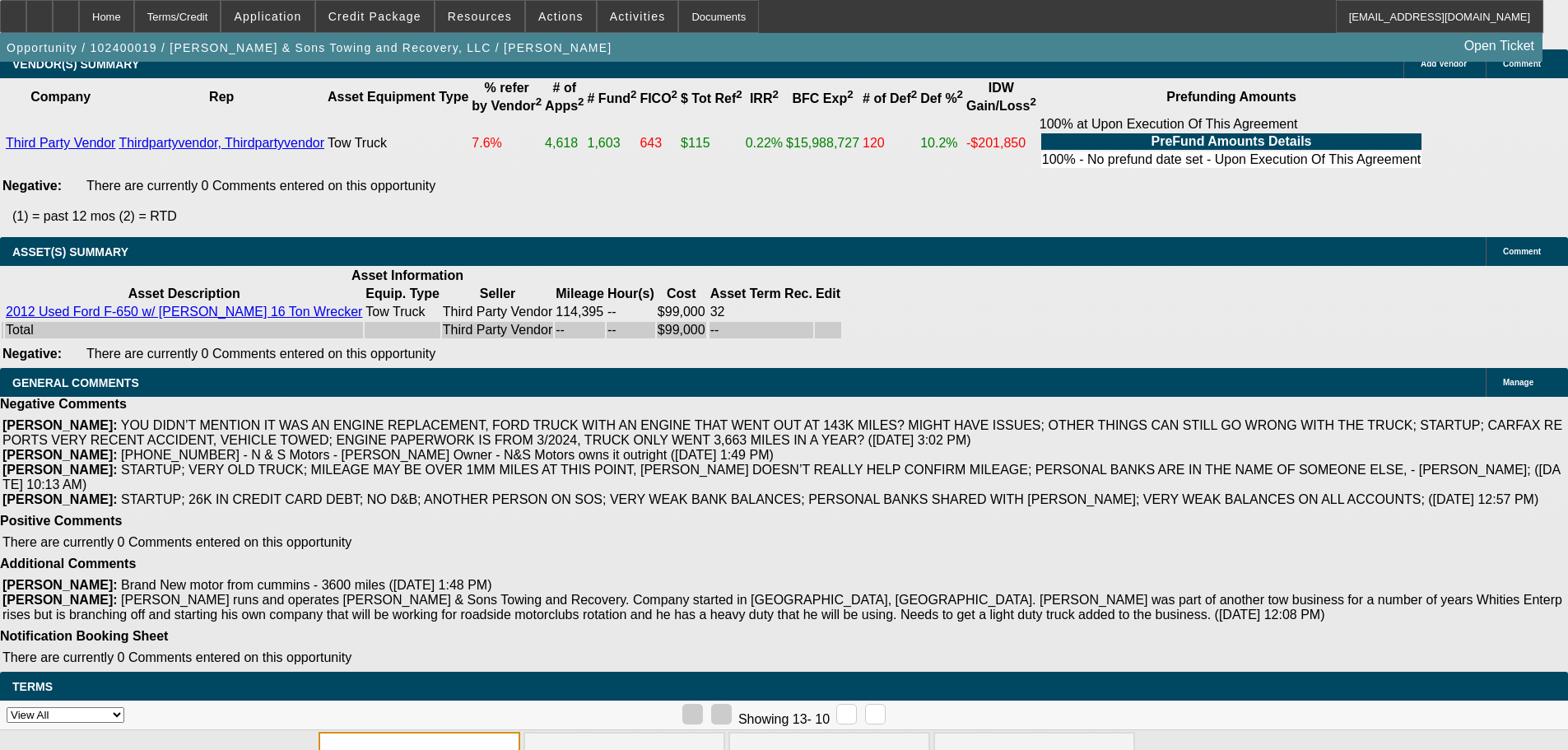
select select "5"
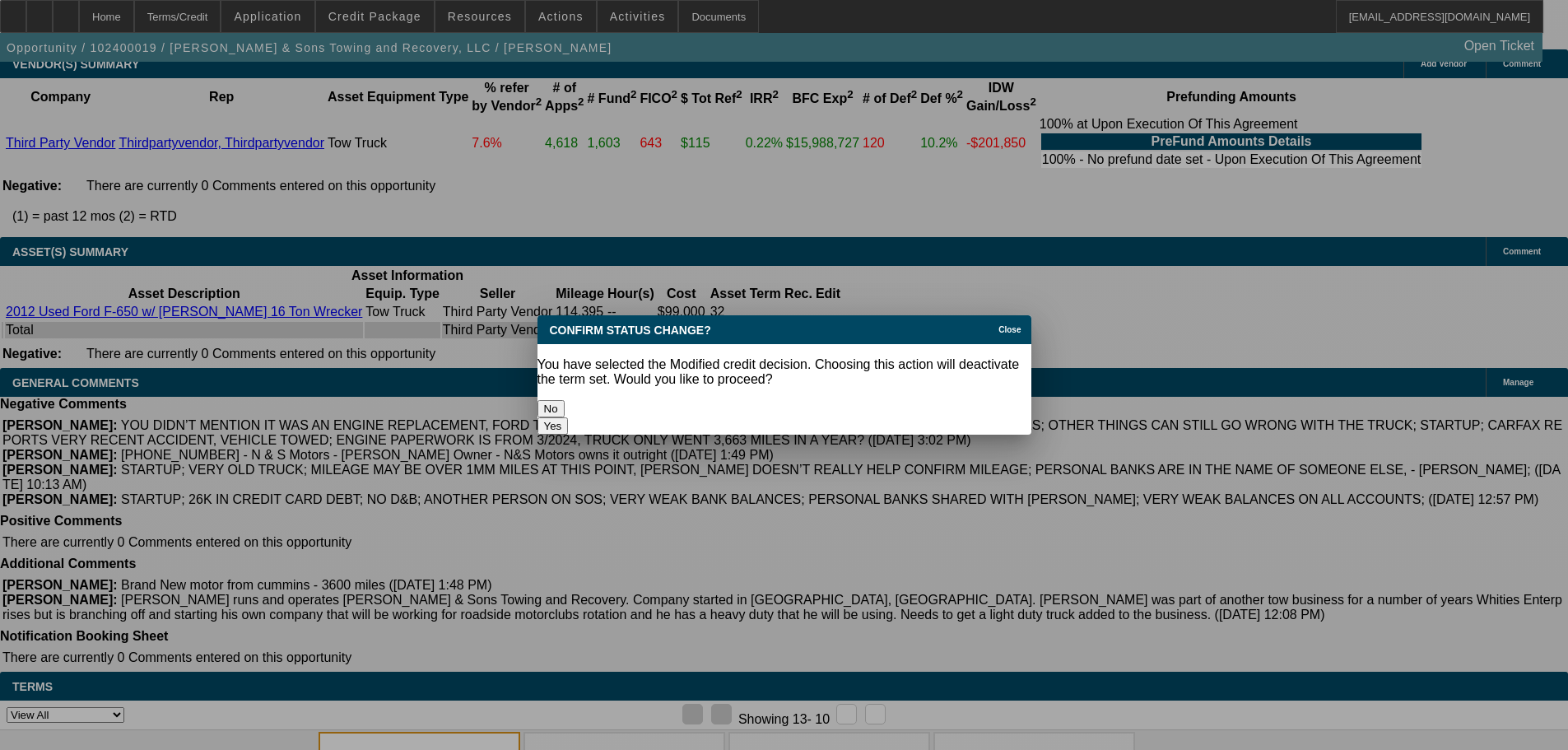
scroll to position [0, 0]
click at [569, 418] on button "Yes" at bounding box center [552, 426] width 31 height 18
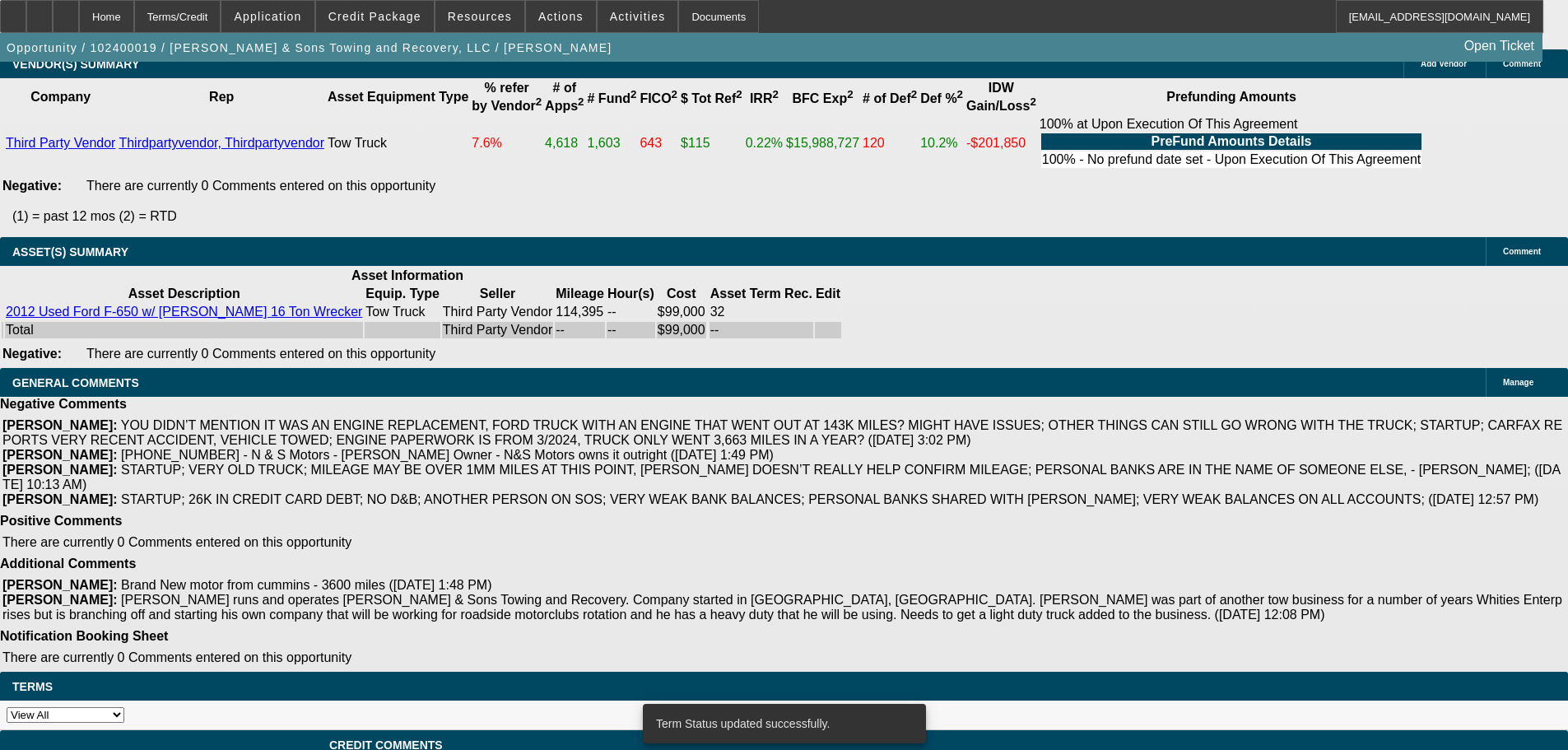
select select "0.1"
select select "2"
select select "0.1"
select select "4"
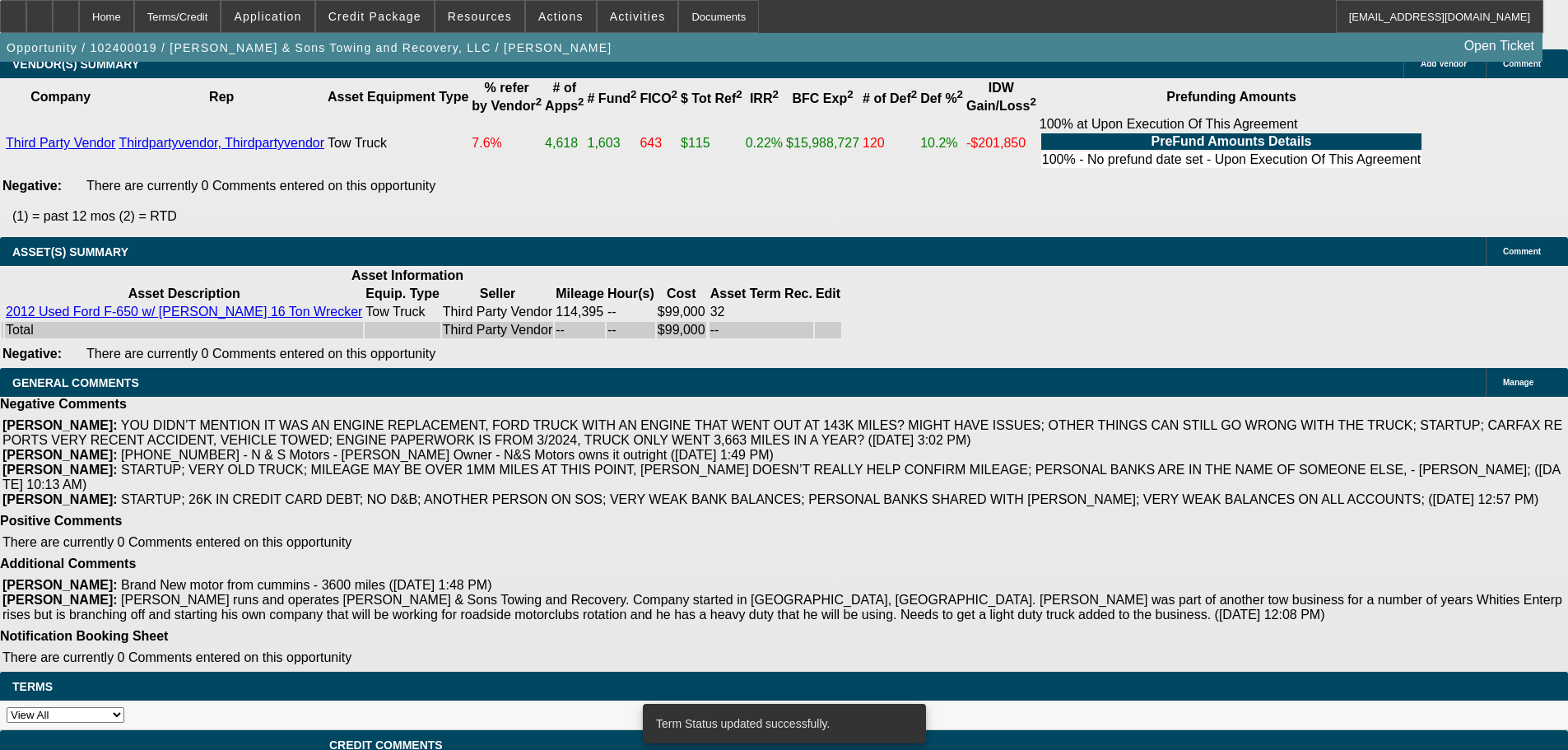
select select "0.1"
select select "2"
select select "0.1"
select select "4"
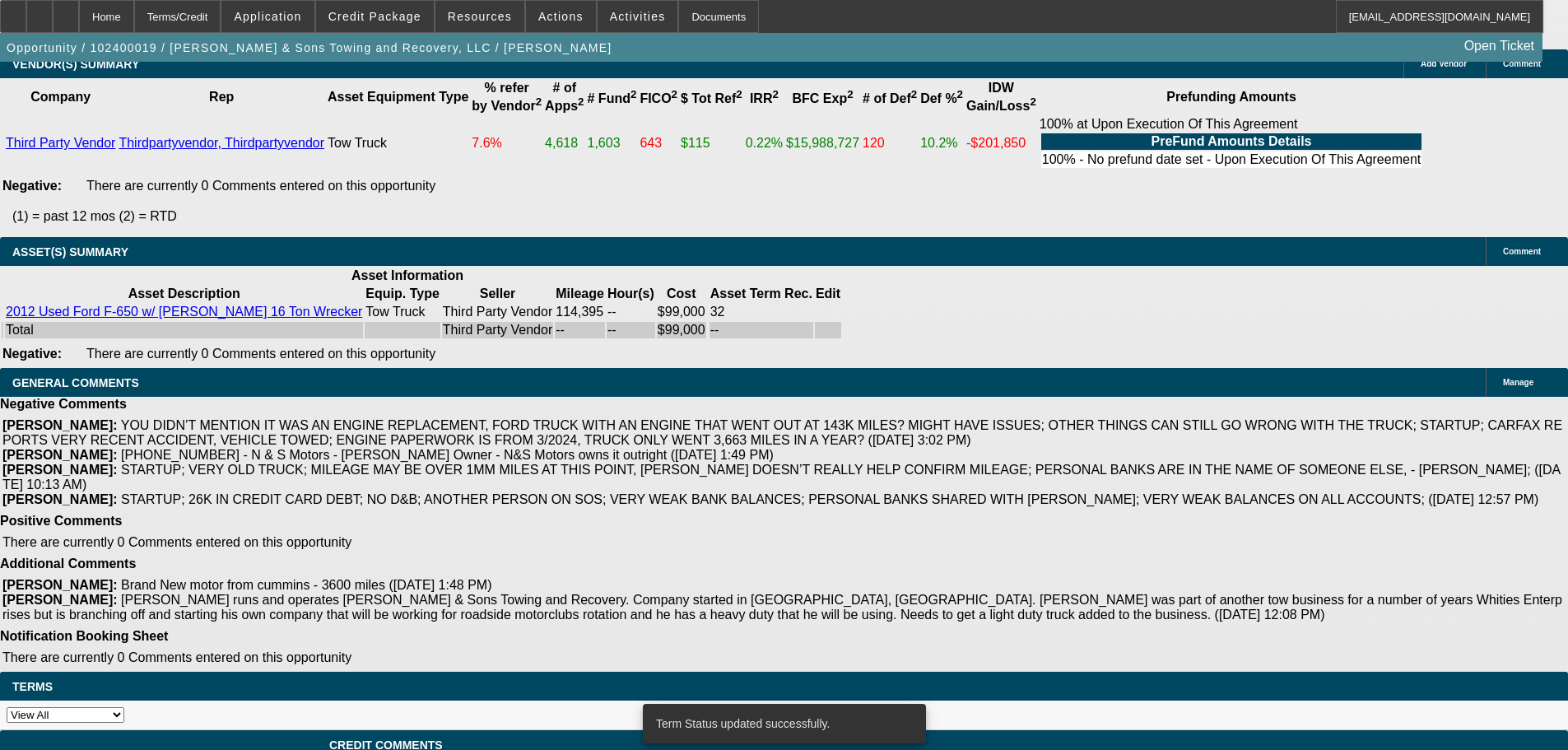
select select "0.1"
select select "2"
select select "0.1"
select select "4"
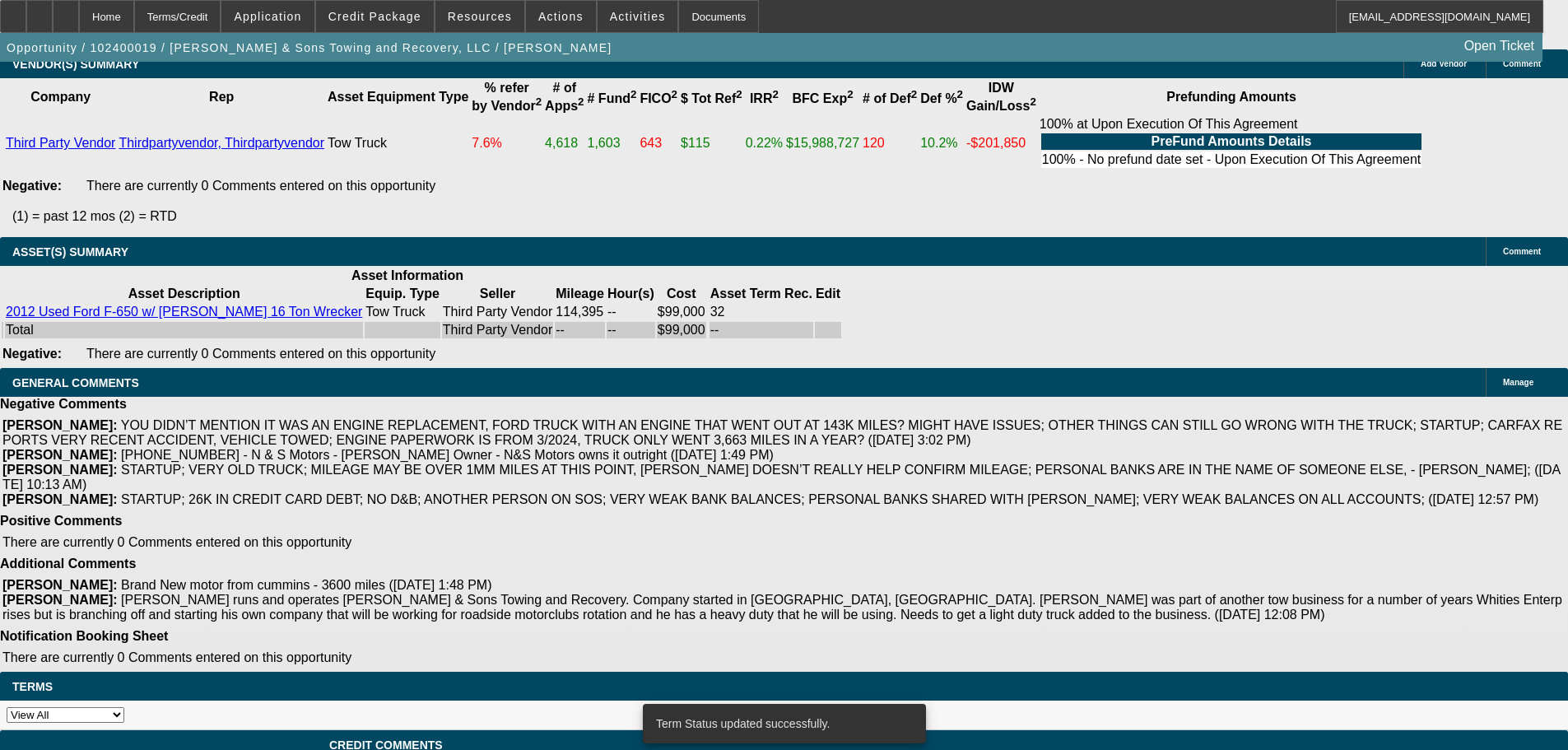
select select "0.1"
select select "2"
select select "0"
select select "6"
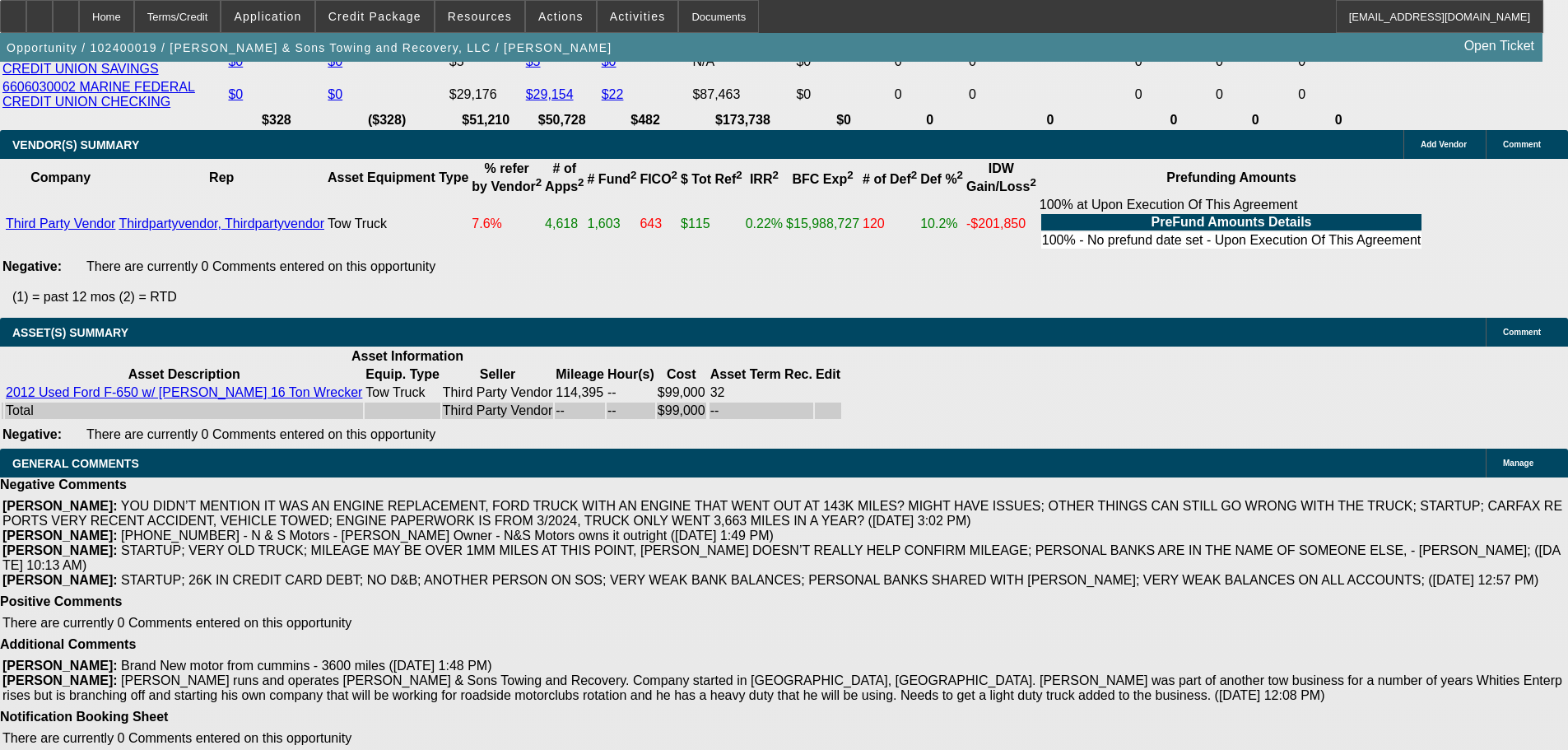
scroll to position [3033, 0]
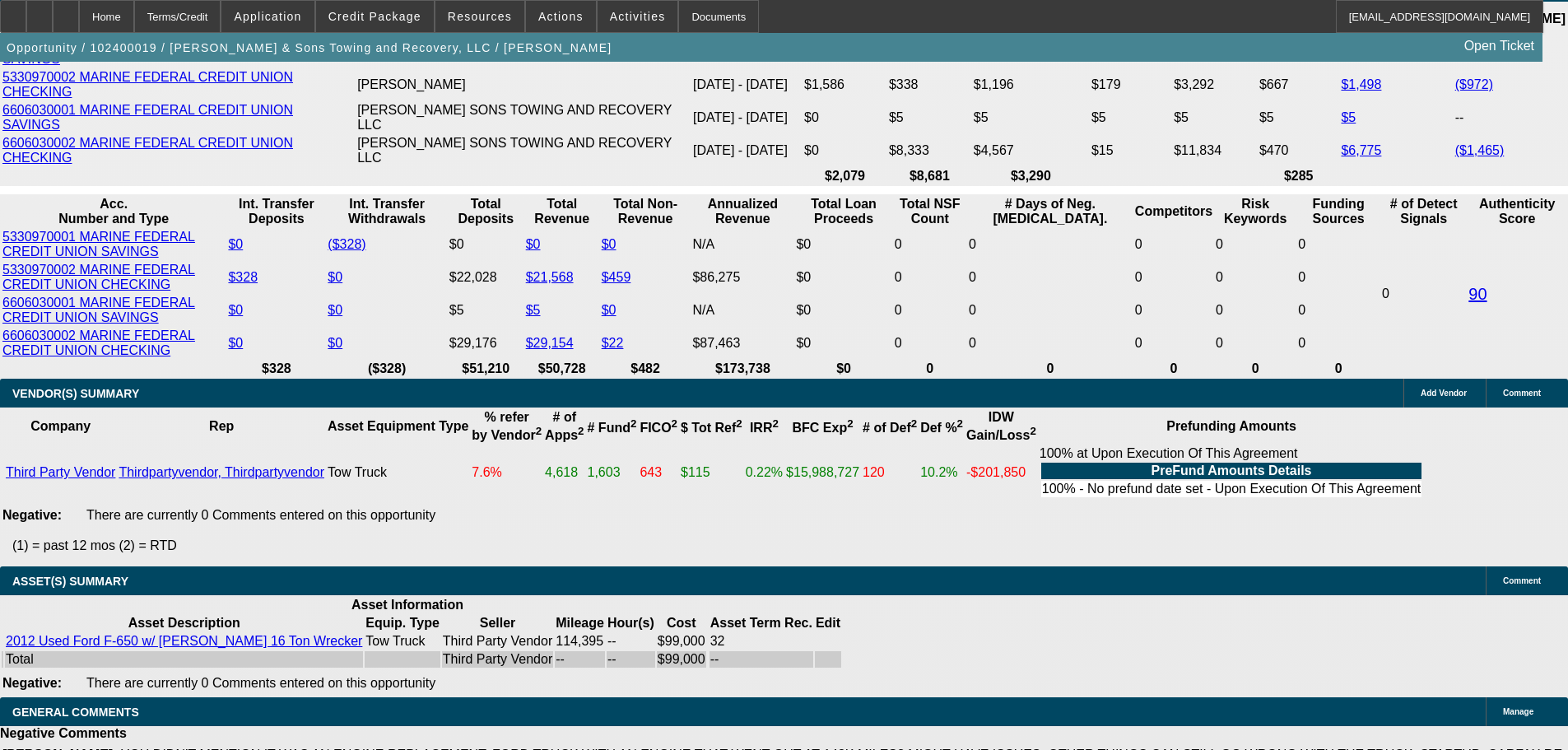
drag, startPoint x: 249, startPoint y: 338, endPoint x: 376, endPoint y: 321, distance: 128.1
type input "25"
type input "$50.00"
type input "UNKNOWN"
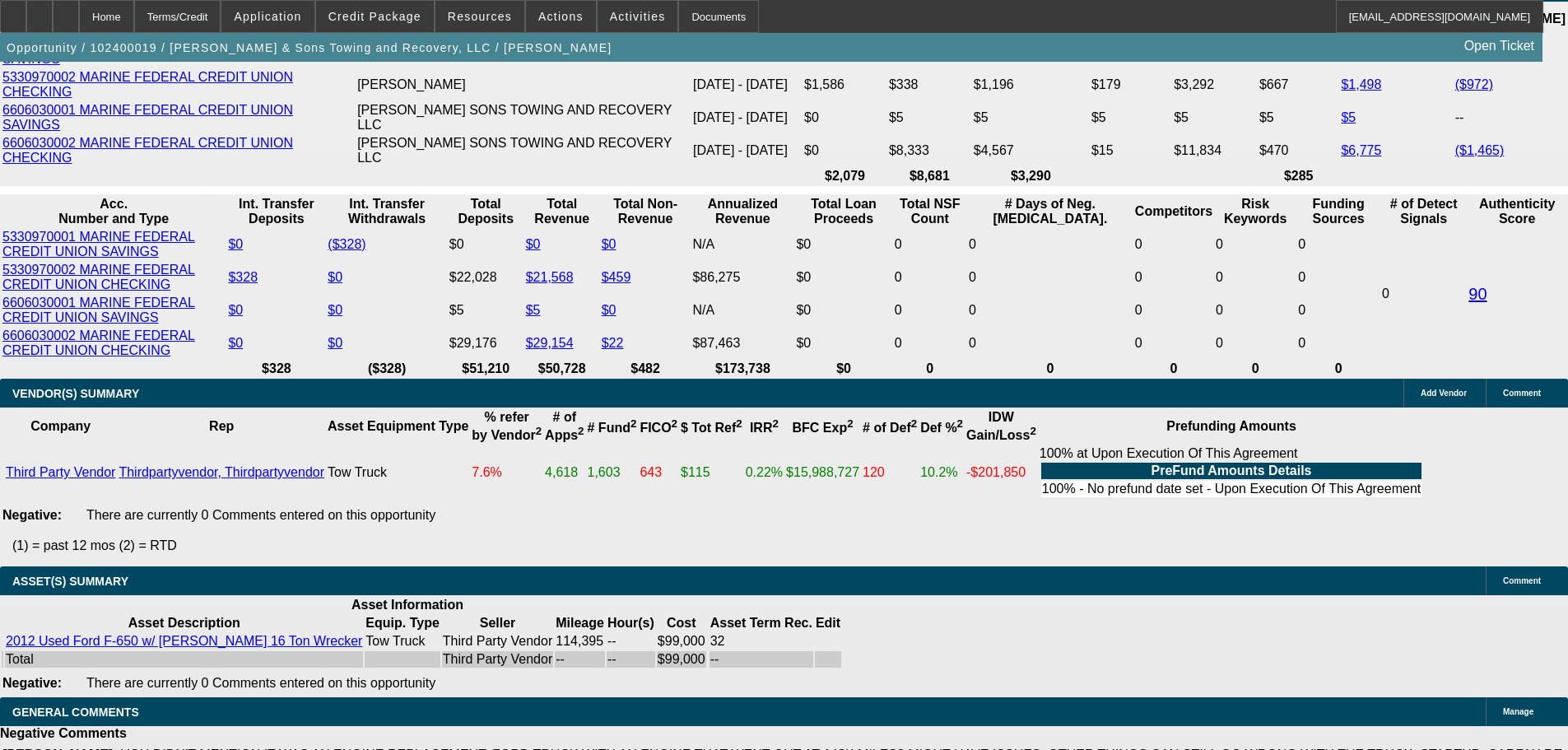
type input "2555"
type input "16.7"
type input "$5,110.00"
type input "$2,555.00"
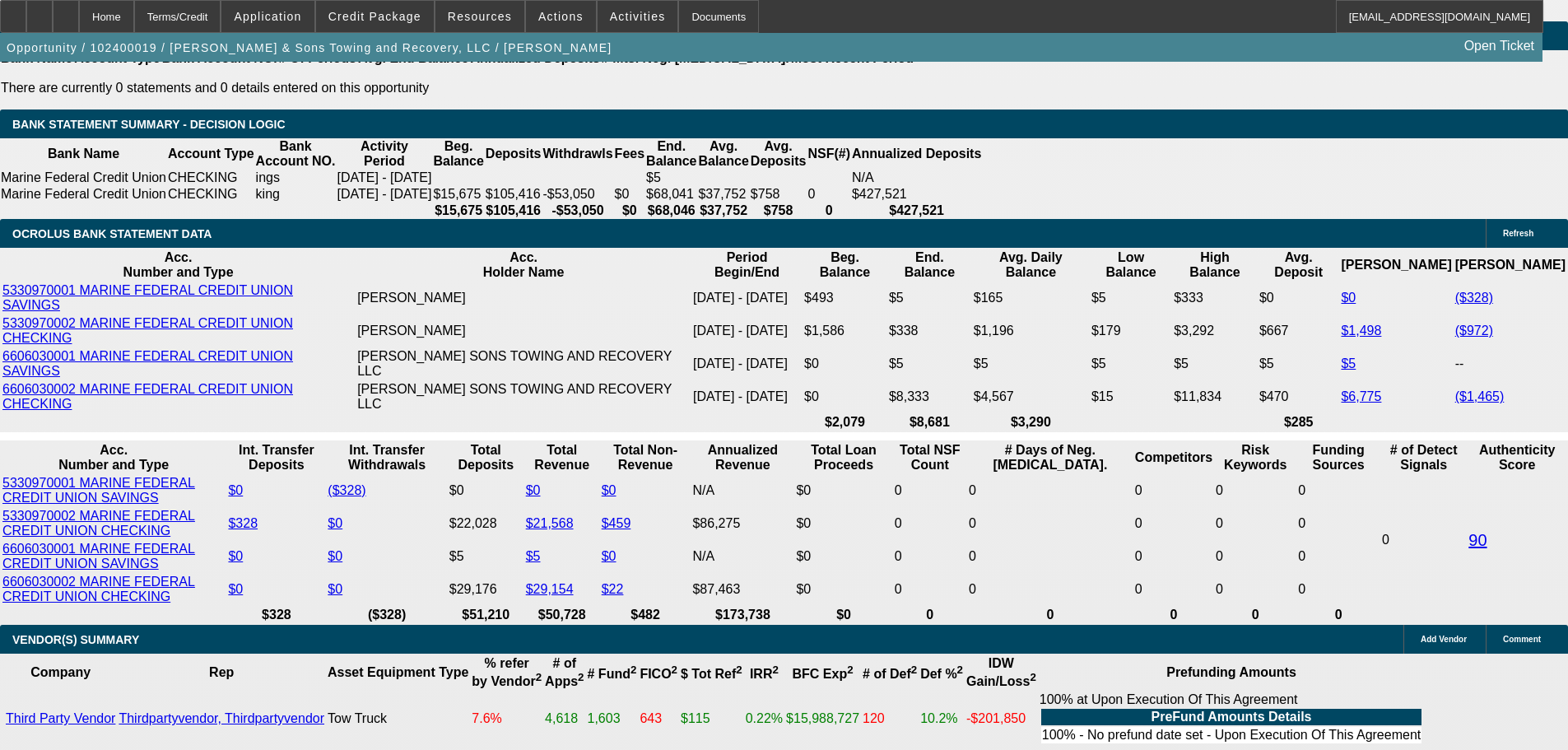
scroll to position [2786, 0]
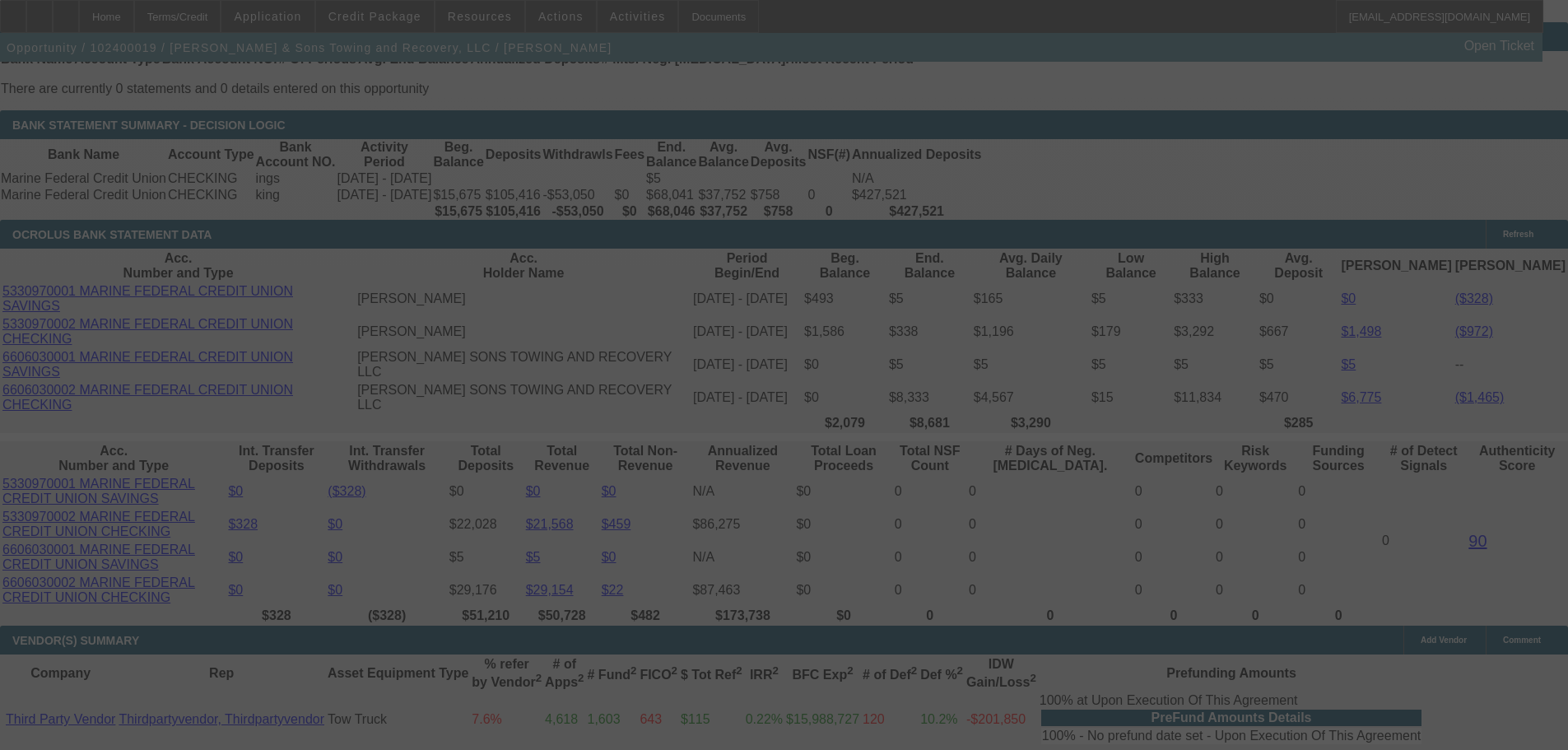
select select "0.1"
select select "2"
select select "0.1"
select select "4"
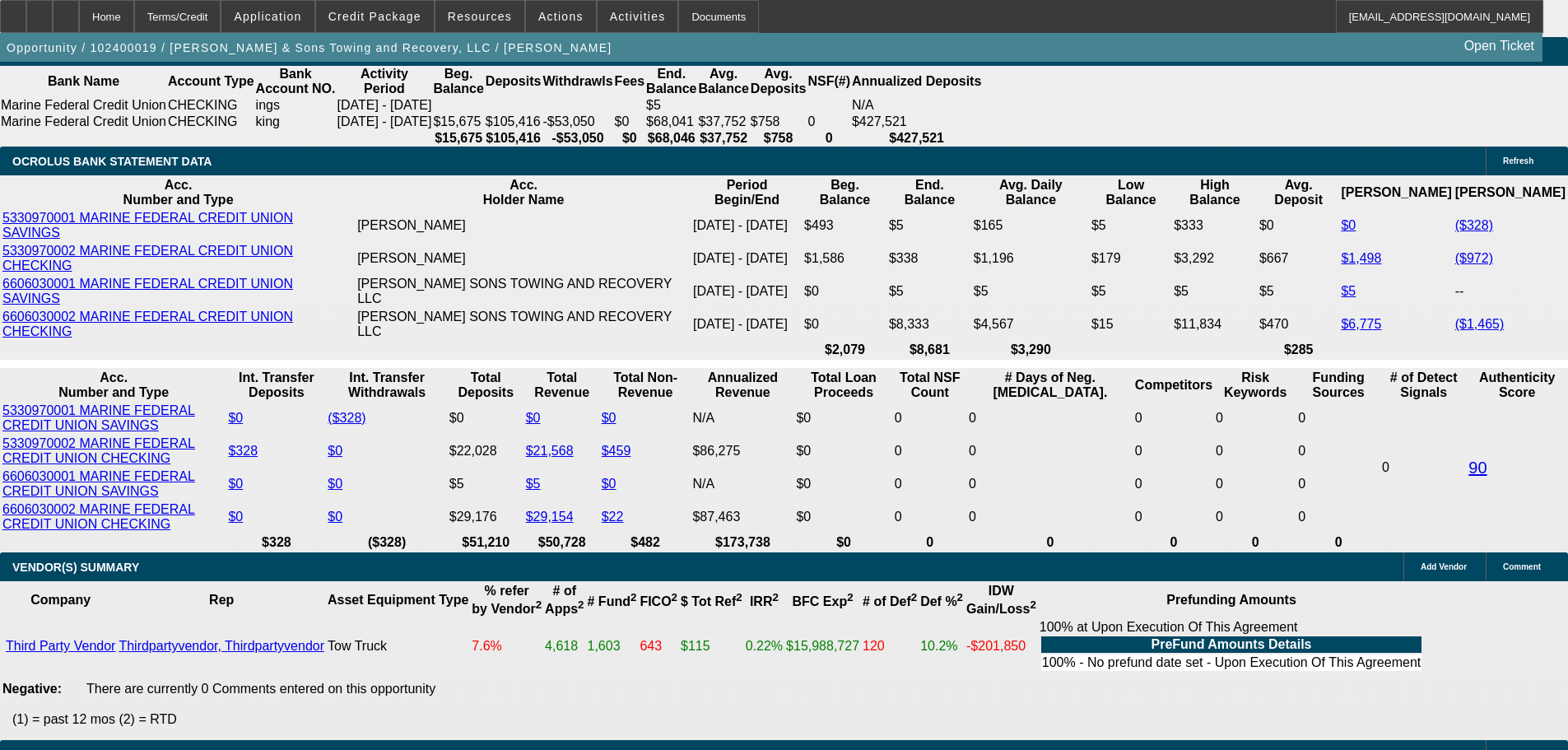
scroll to position [2868, 0]
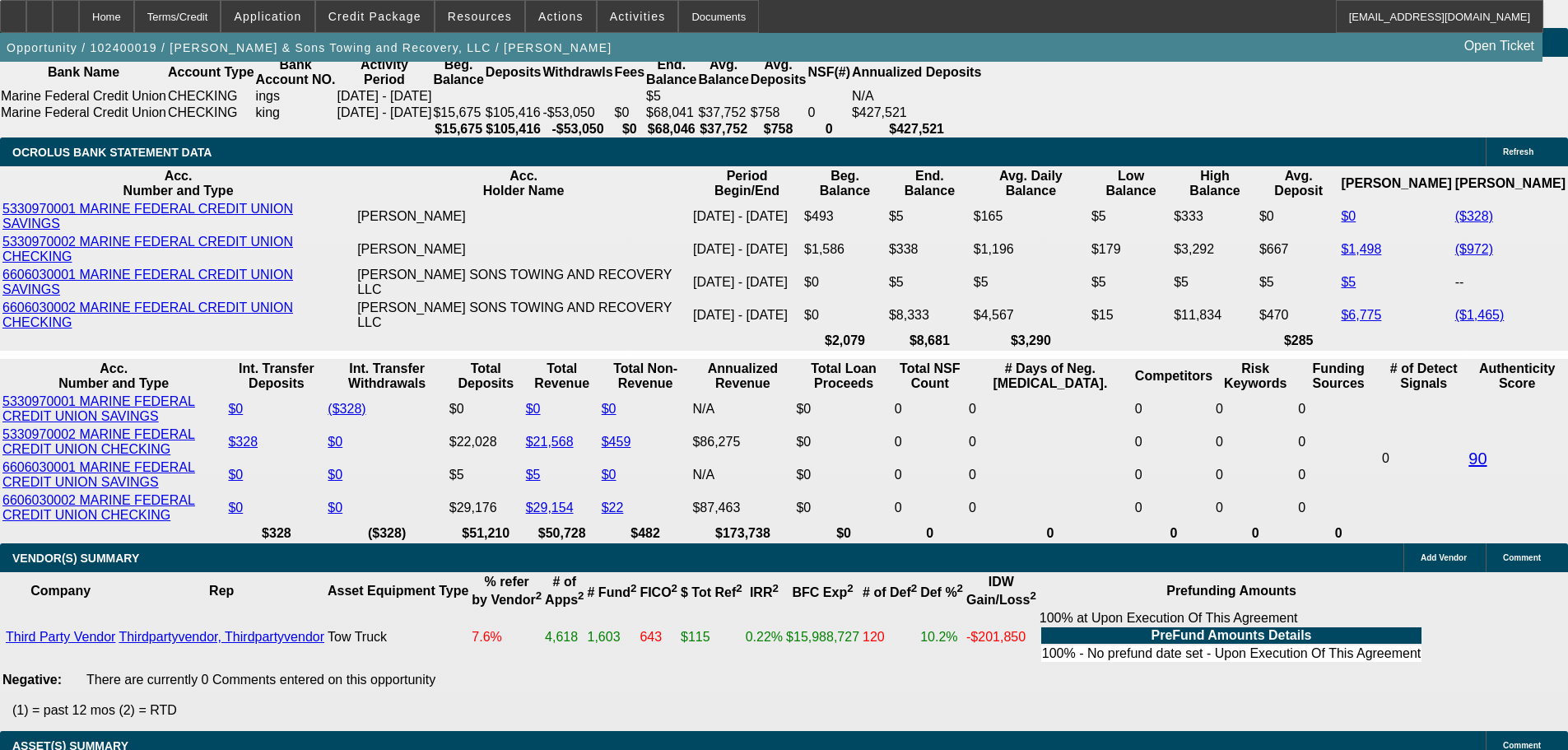
drag, startPoint x: 322, startPoint y: 497, endPoint x: 389, endPoint y: 491, distance: 67.3
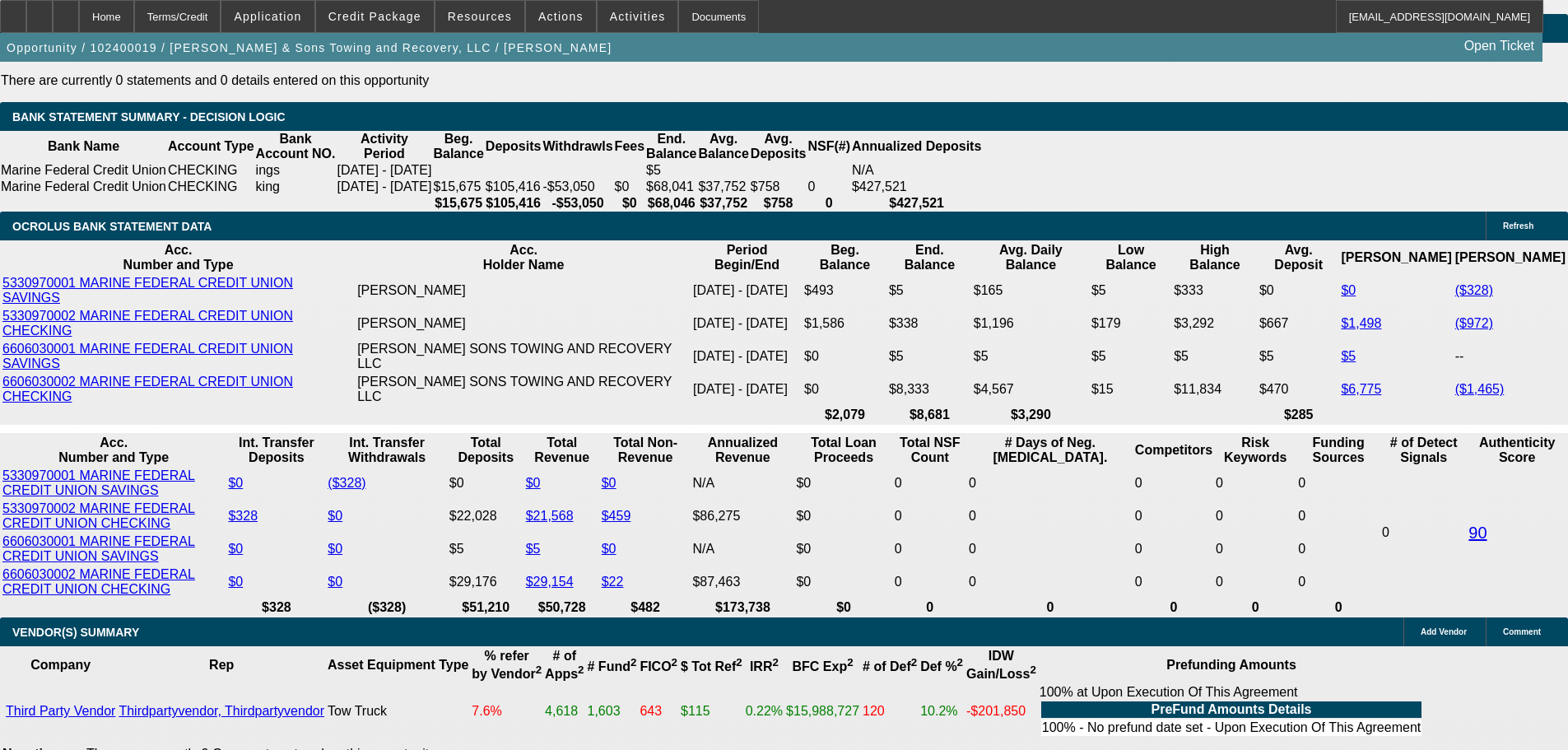
scroll to position [2703, 0]
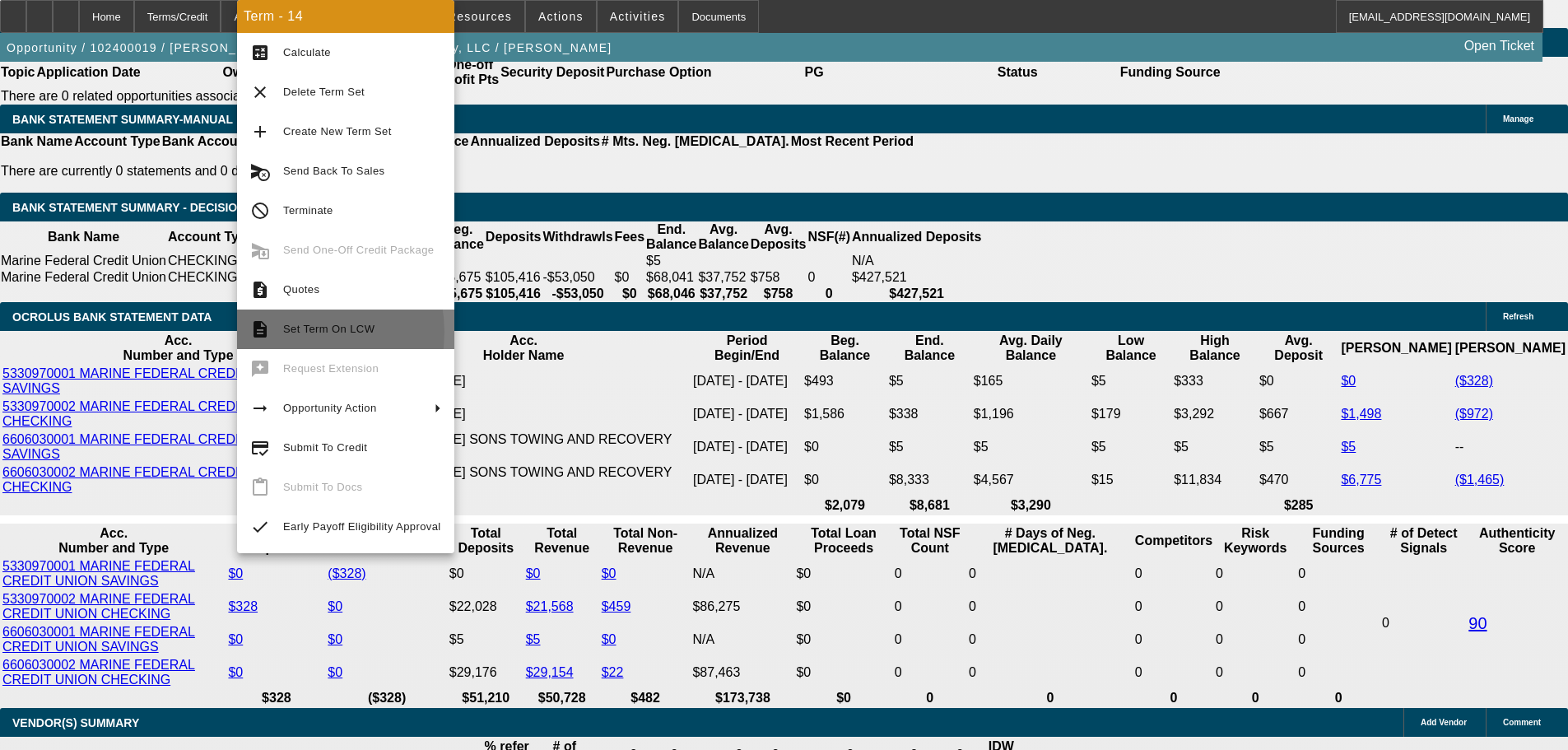
click at [295, 331] on span "Set Term On LCW" at bounding box center [328, 329] width 91 height 13
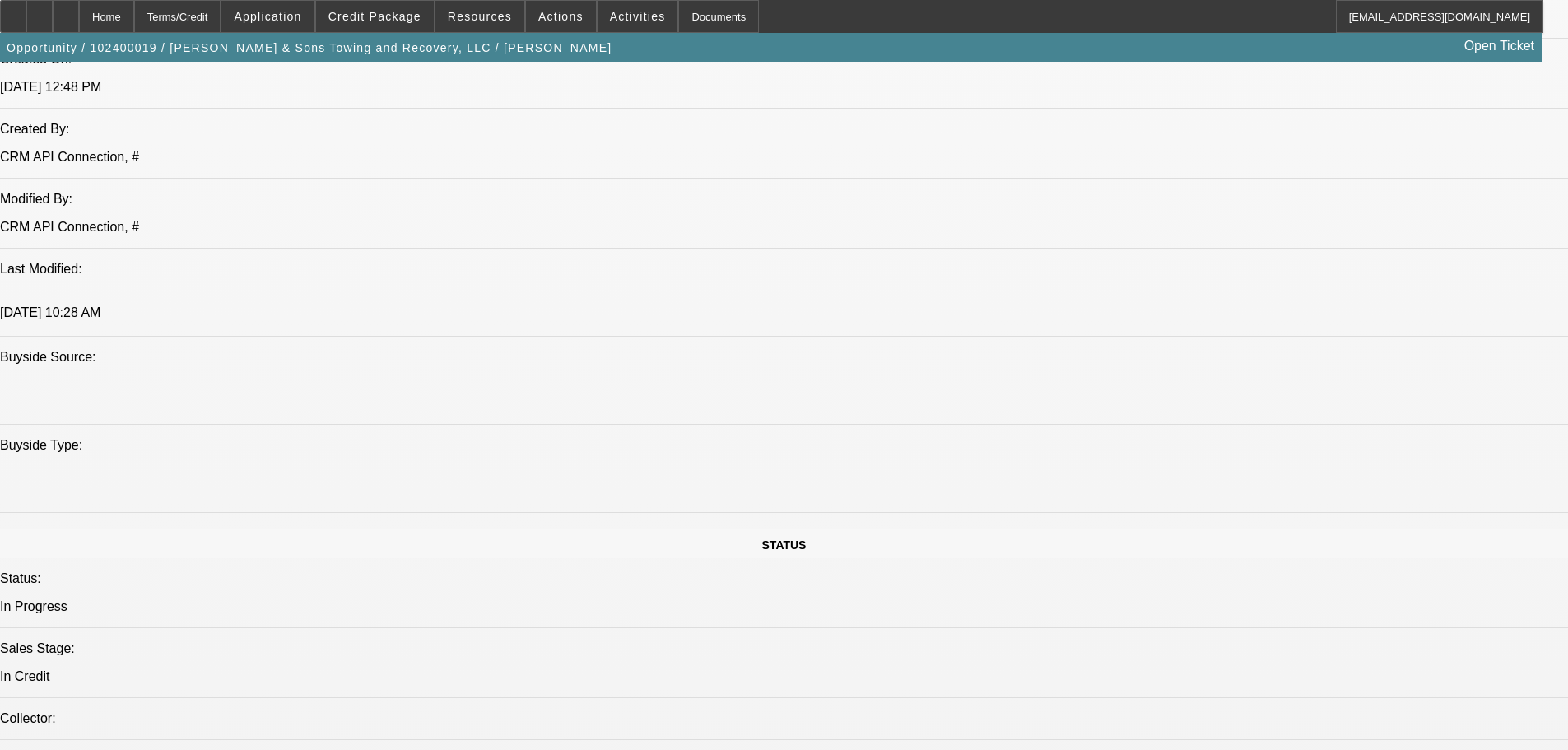
select select "0.1"
select select "2"
select select "0.1"
select select "4"
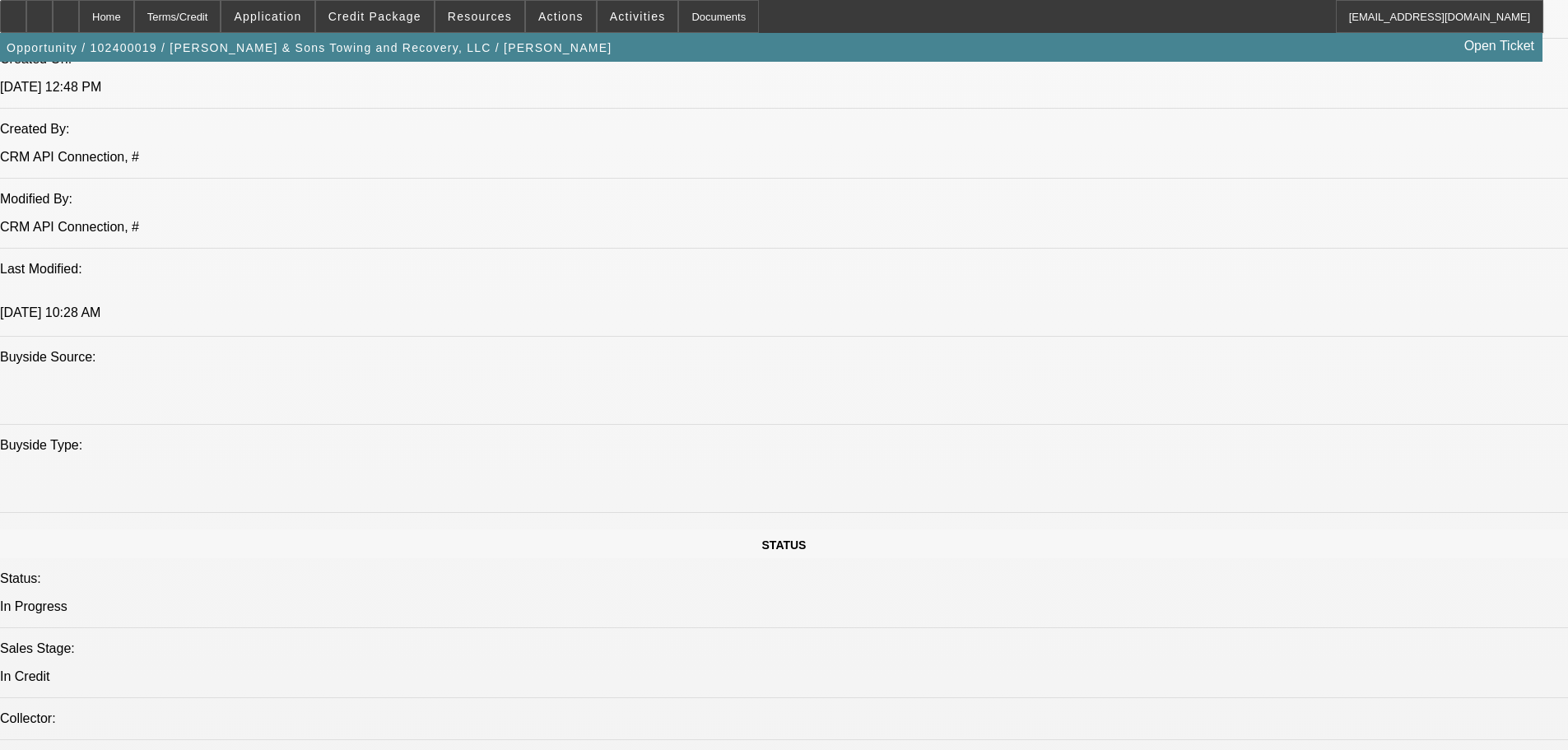
select select "0.1"
select select "2"
select select "0.1"
select select "4"
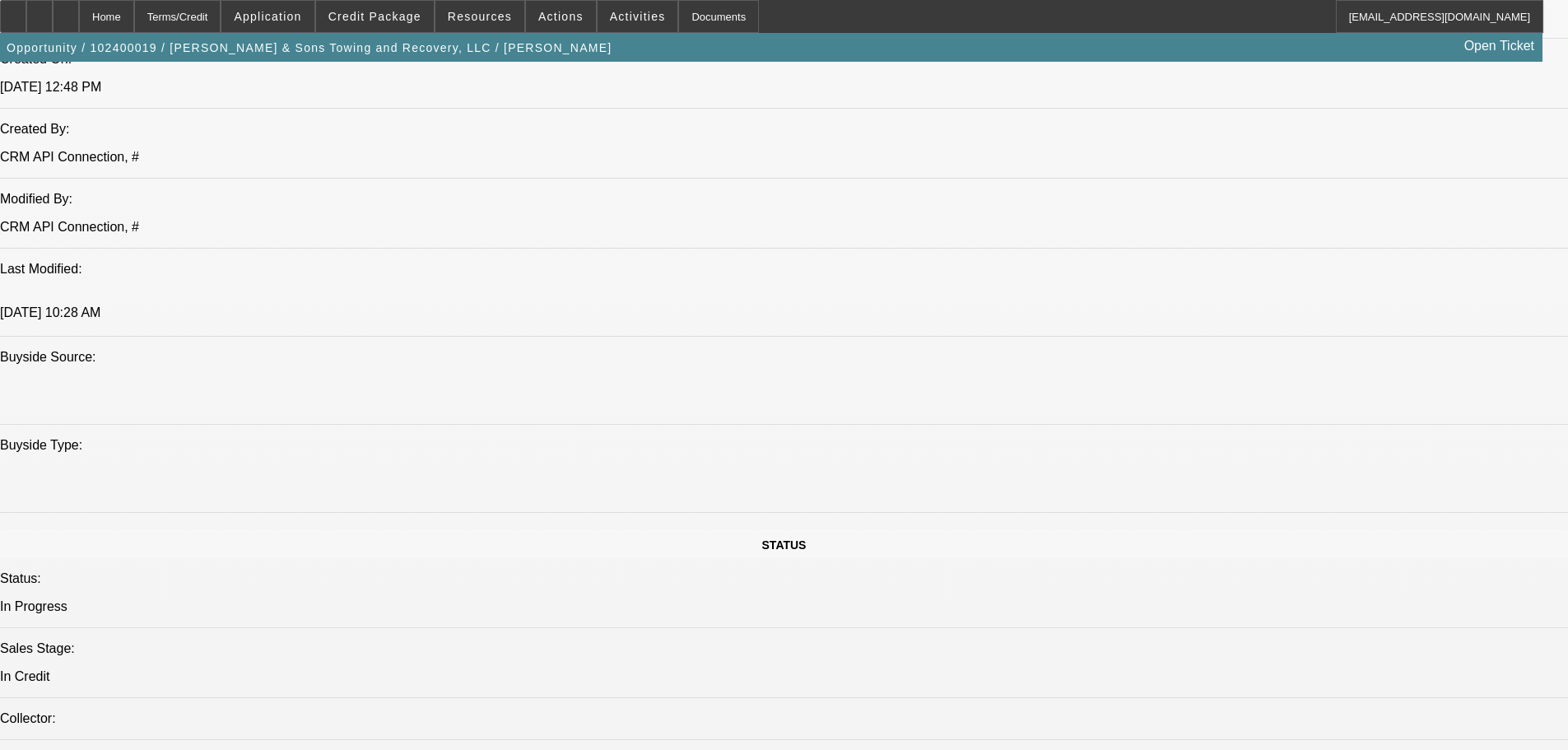
select select "0.1"
select select "2"
select select "0.1"
select select "4"
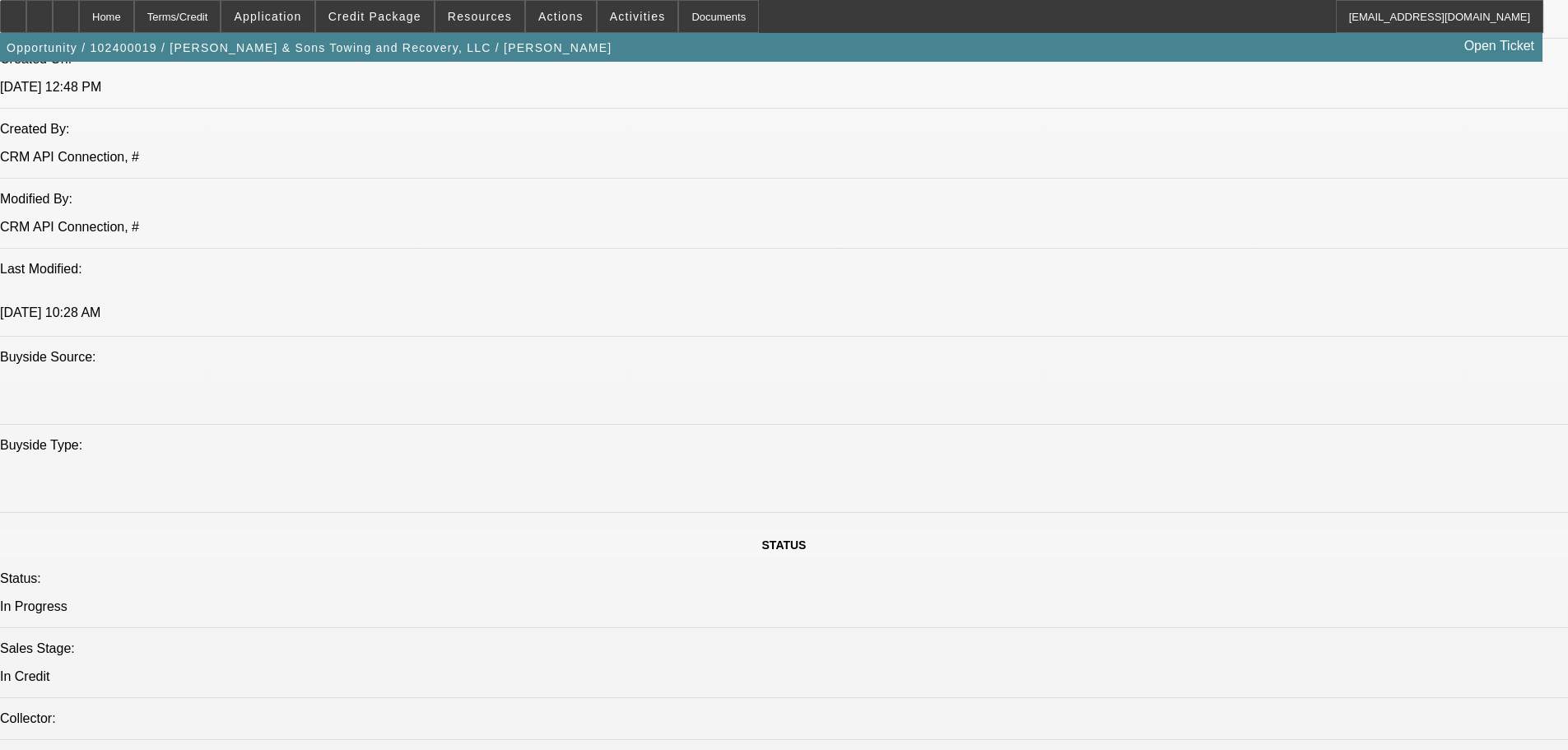
select select "0.1"
select select "2"
select select "0"
select select "6"
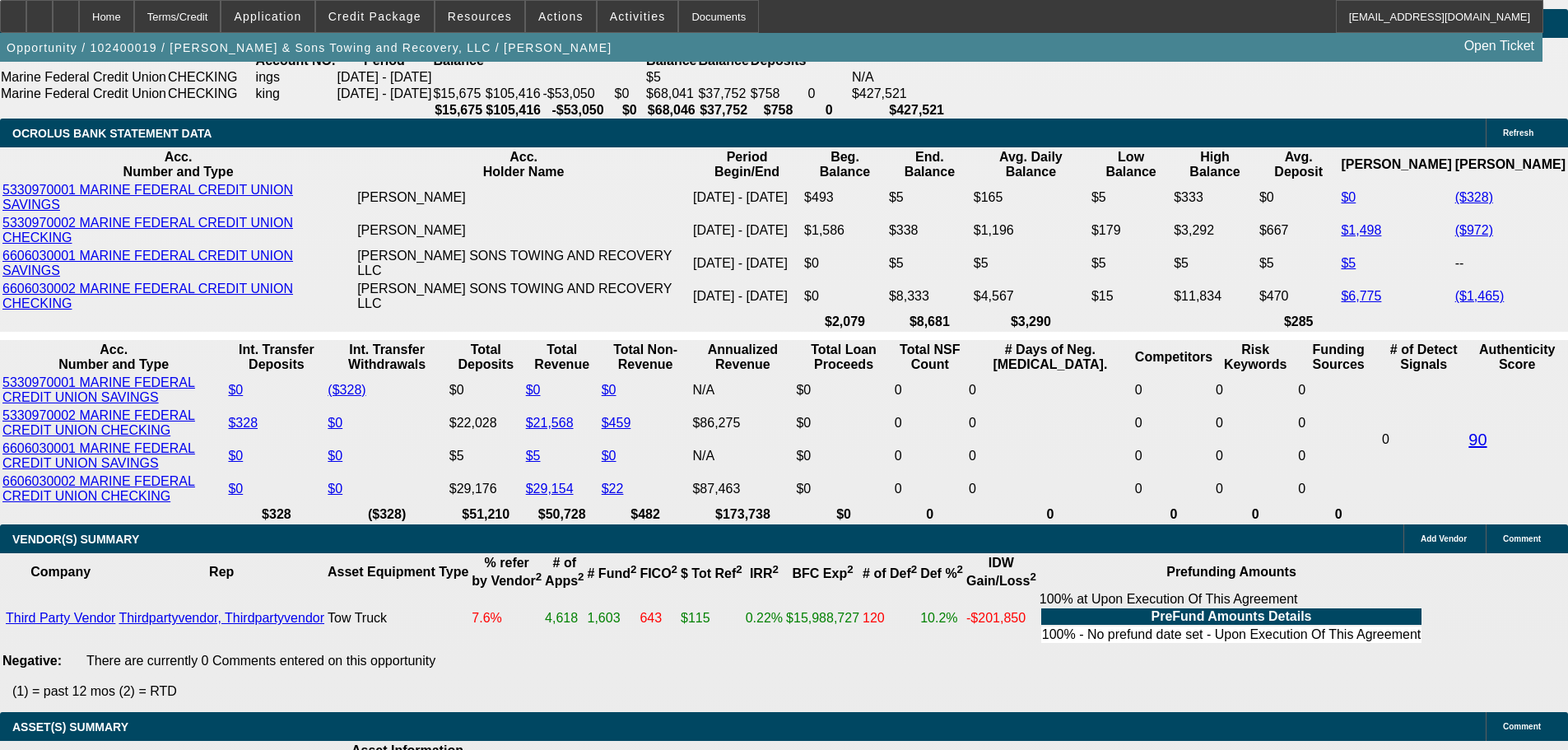
scroll to position [2957, 0]
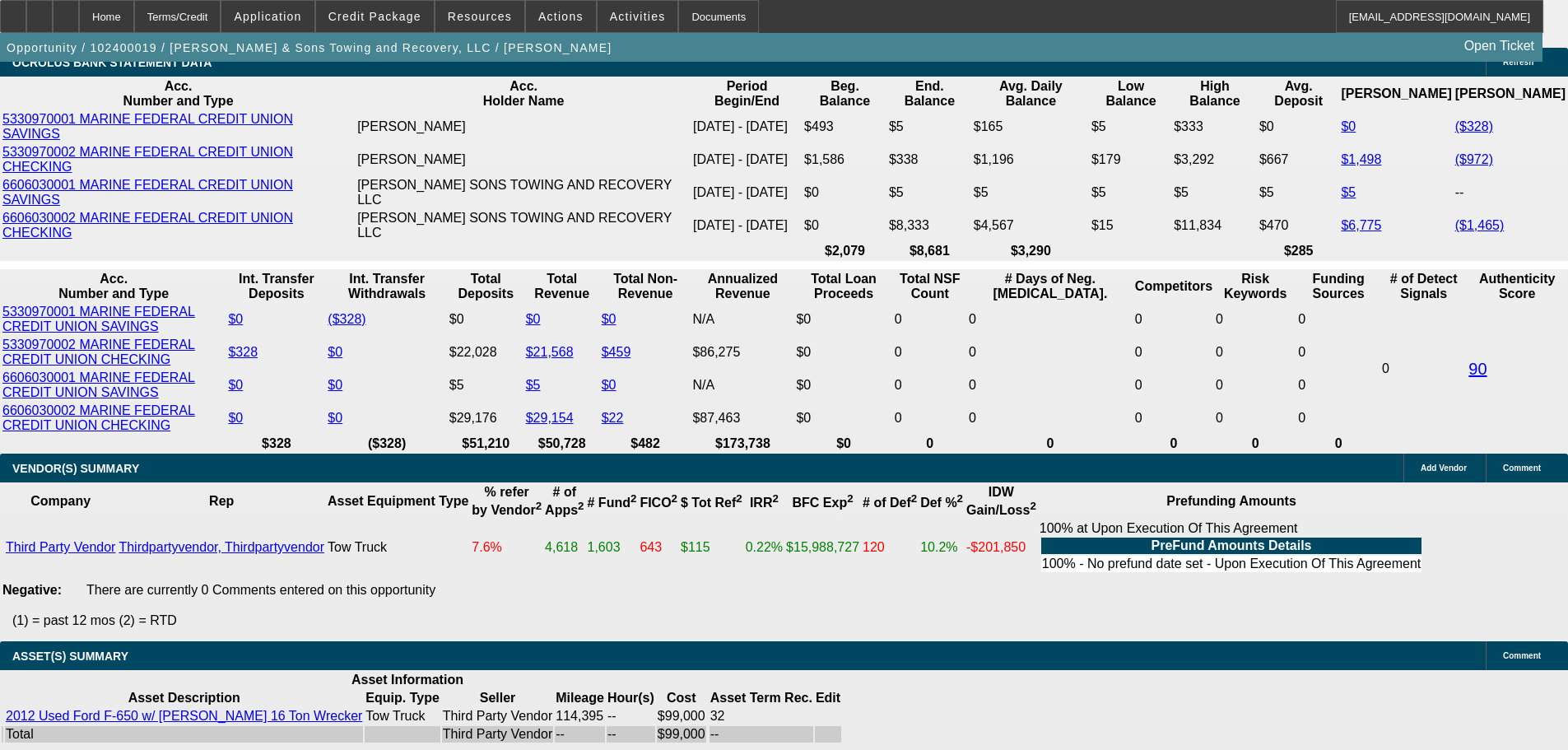
drag, startPoint x: 323, startPoint y: 422, endPoint x: 404, endPoint y: 424, distance: 81.0
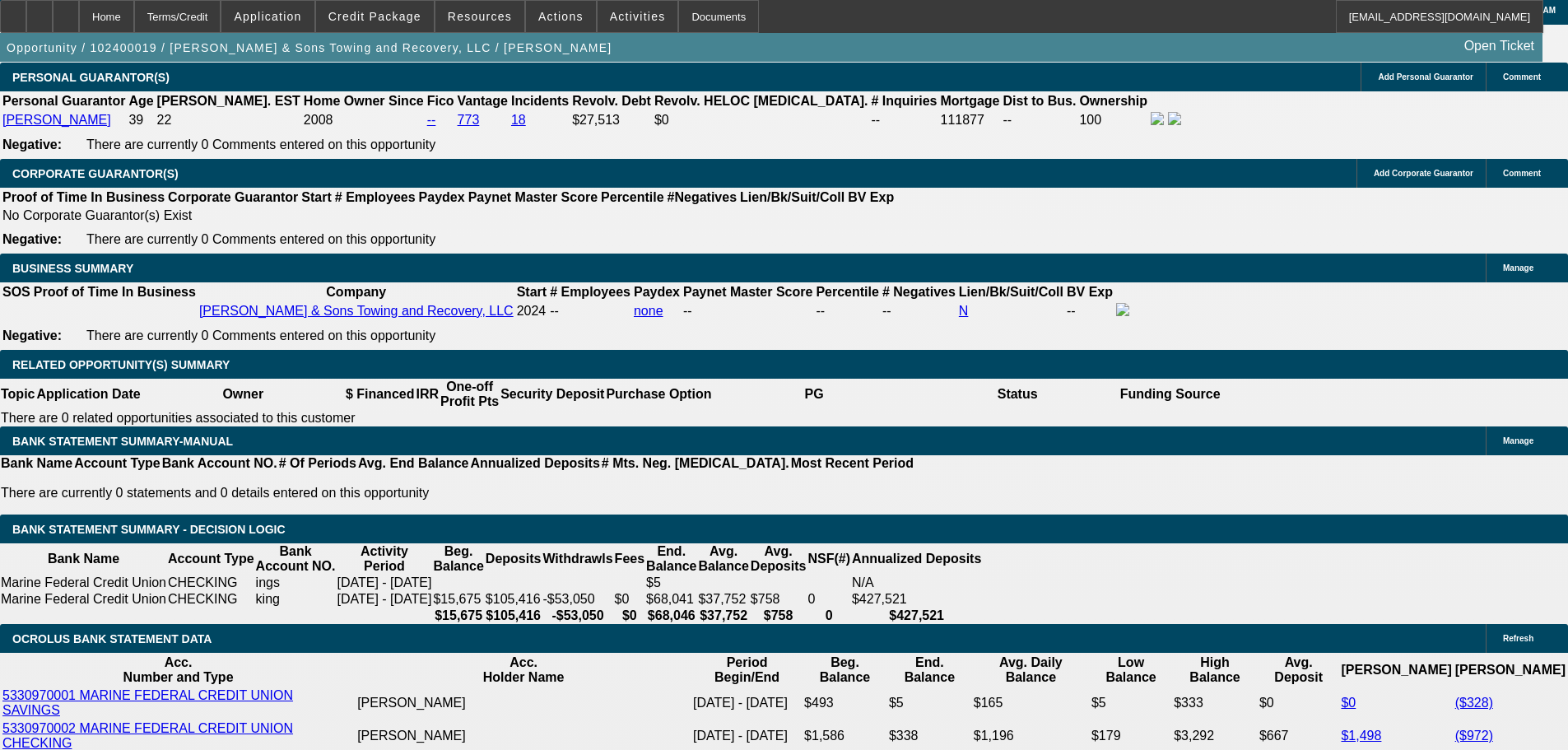
scroll to position [2134, 0]
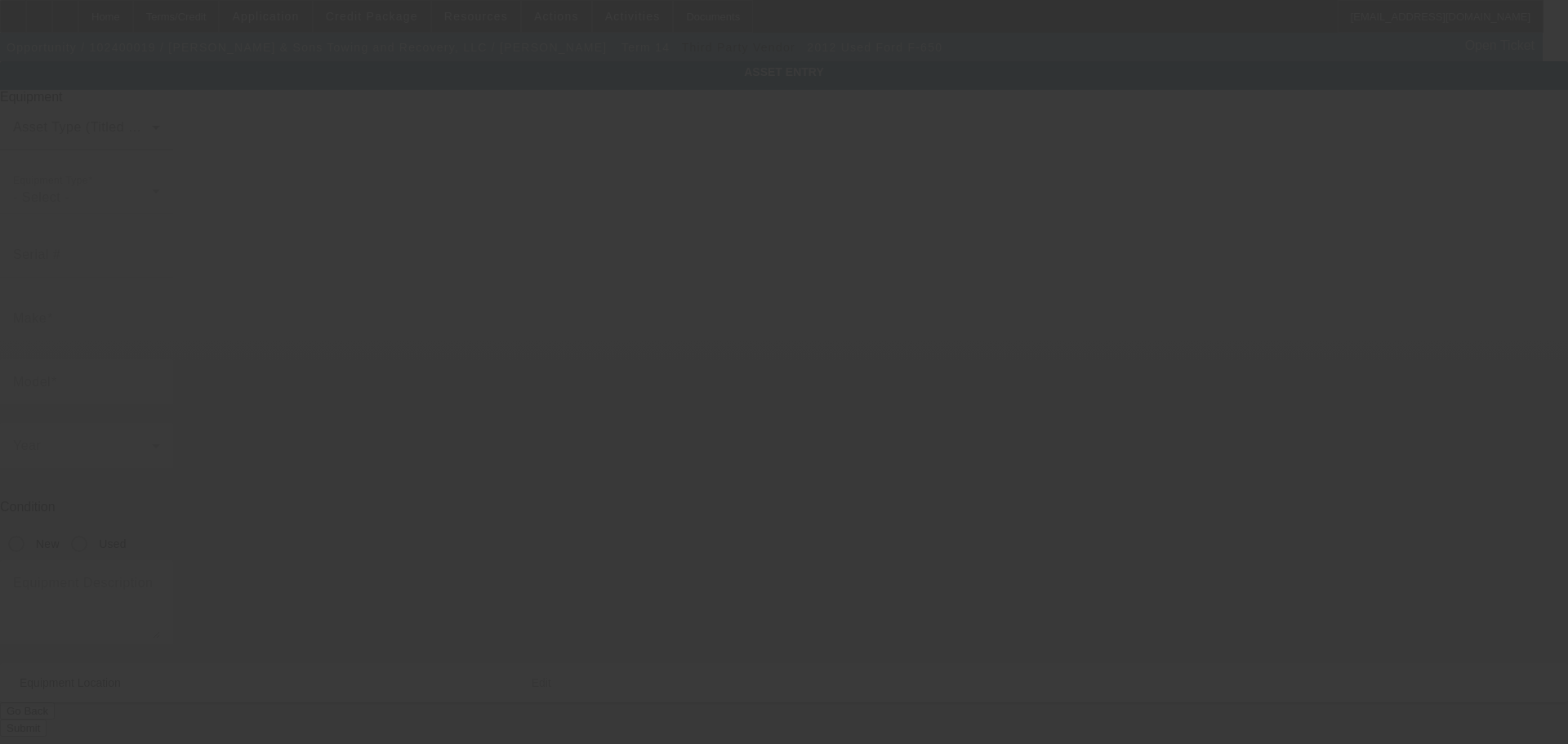
type input "3FRWX7FL0CV419383"
type input "Ford"
type input "F-650"
radio input "true"
type textarea "with"
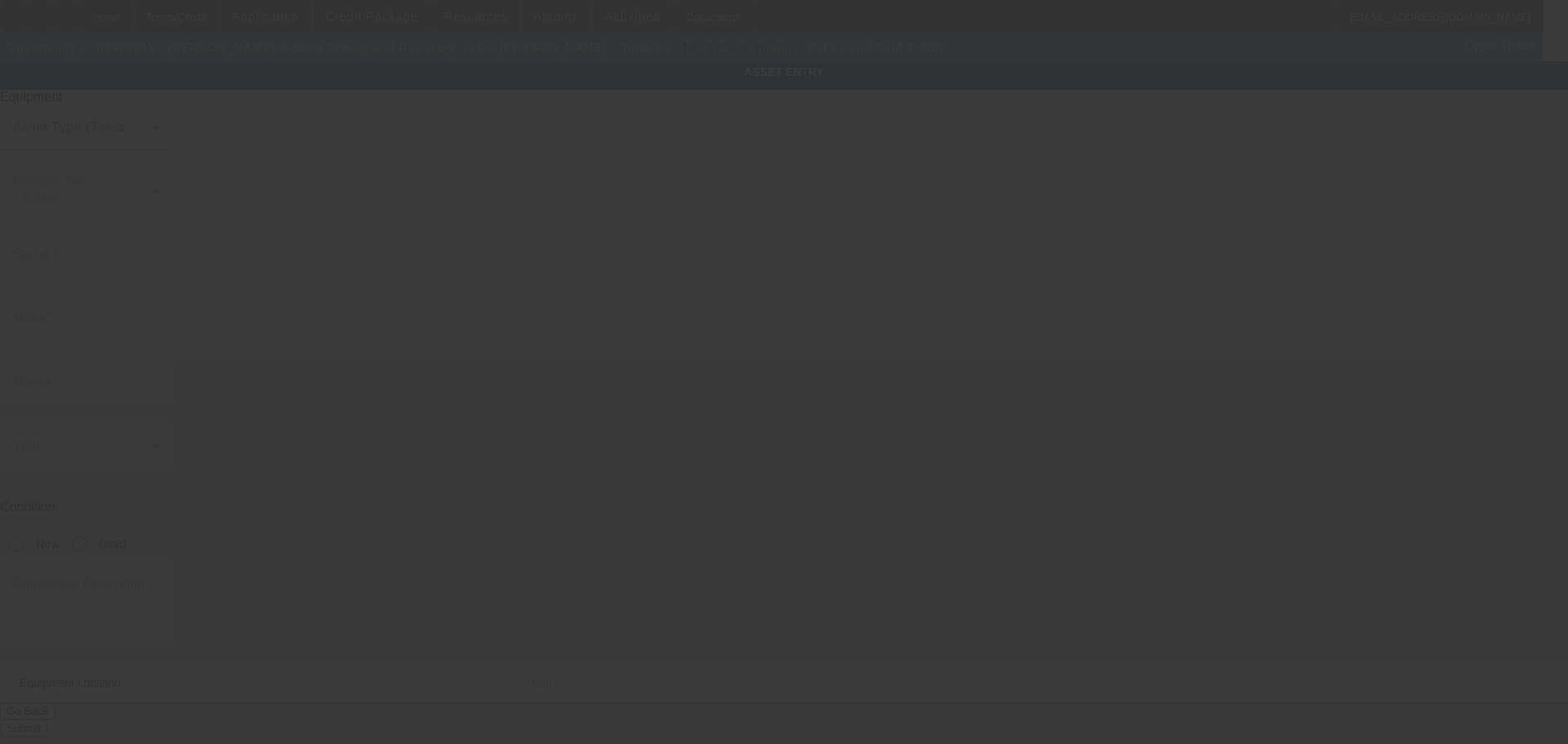
type input "713 Doris Ave"
type input "Jacksonville"
type input "28540"
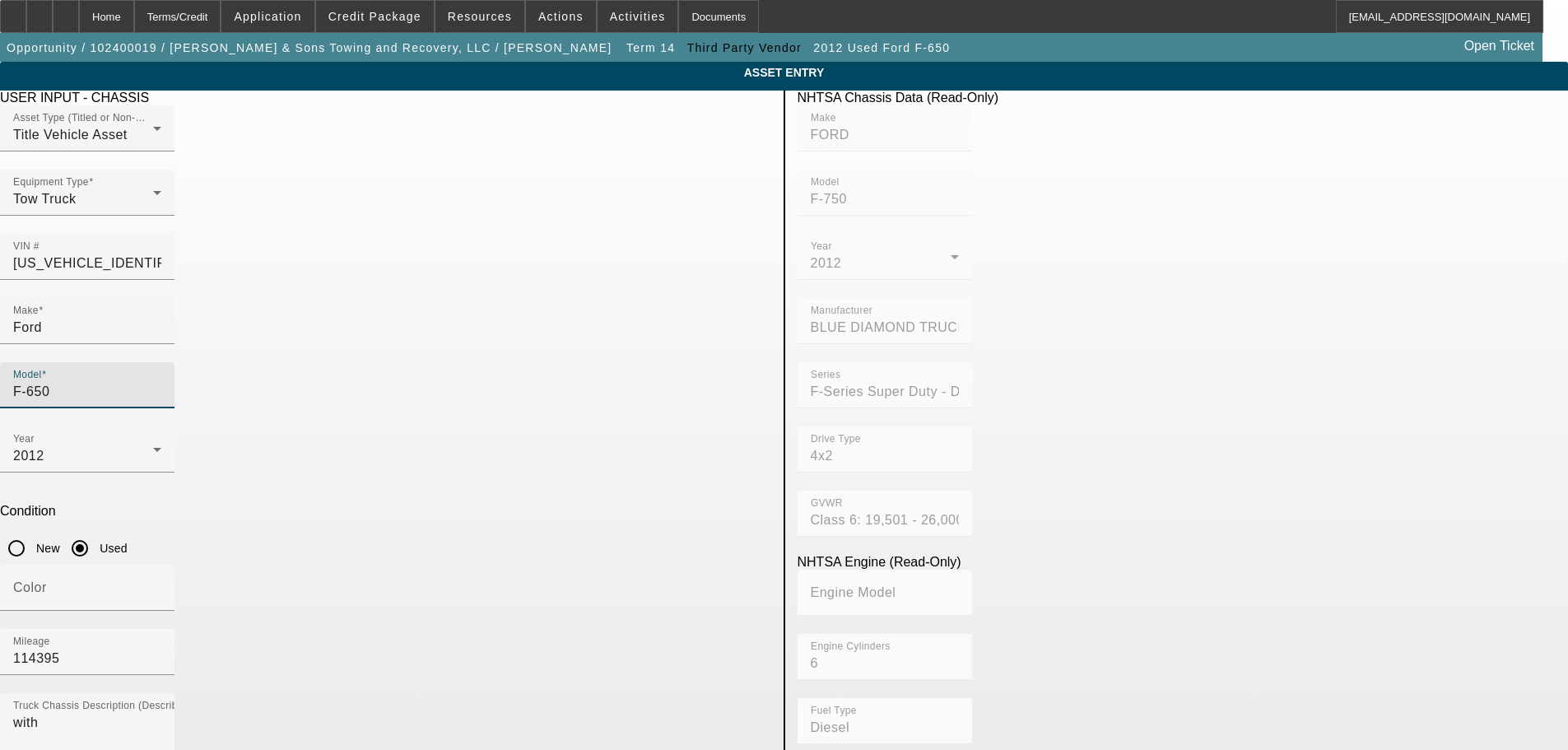
click at [161, 382] on input "F-650" at bounding box center [87, 392] width 148 height 20
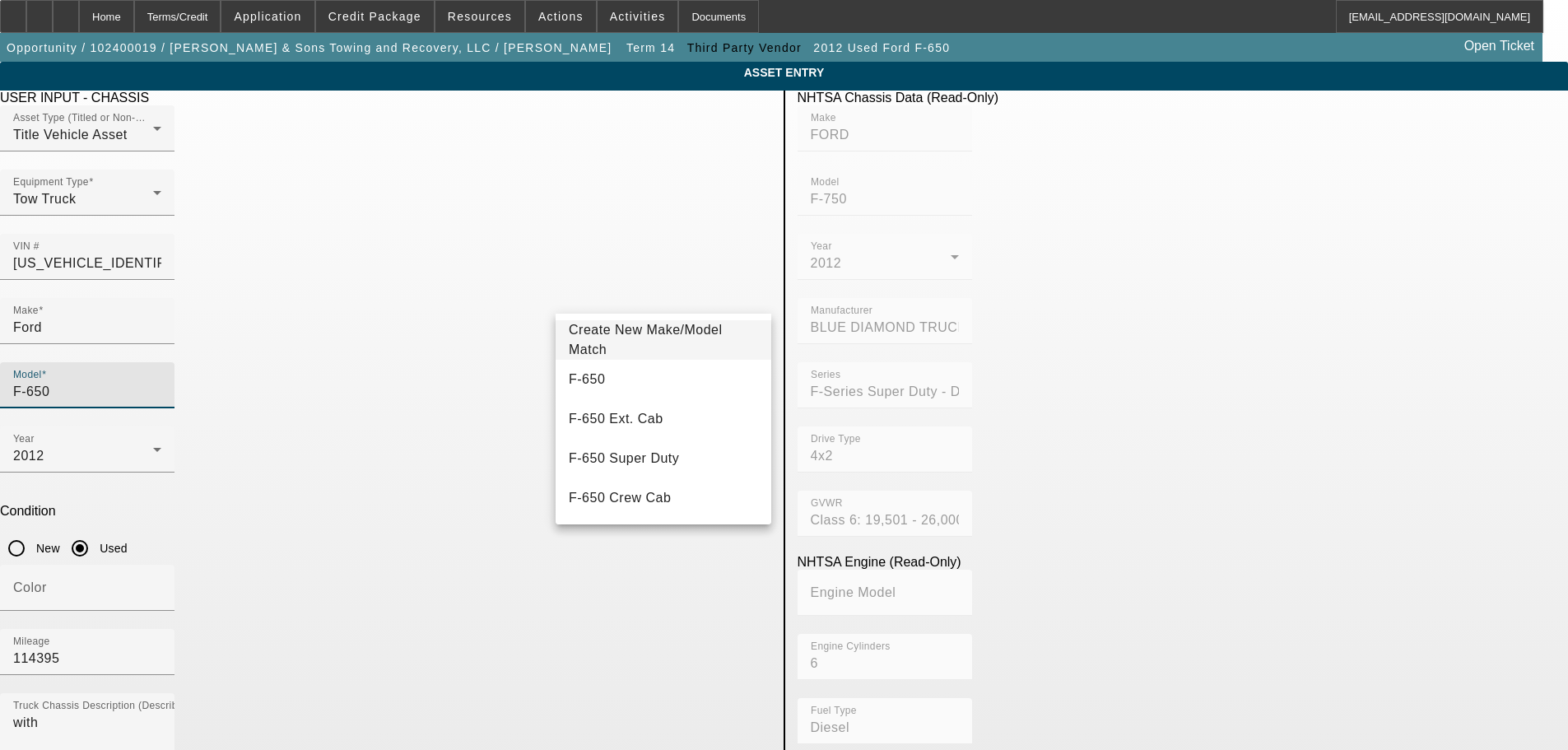
click at [161, 382] on input "F-650" at bounding box center [87, 392] width 148 height 20
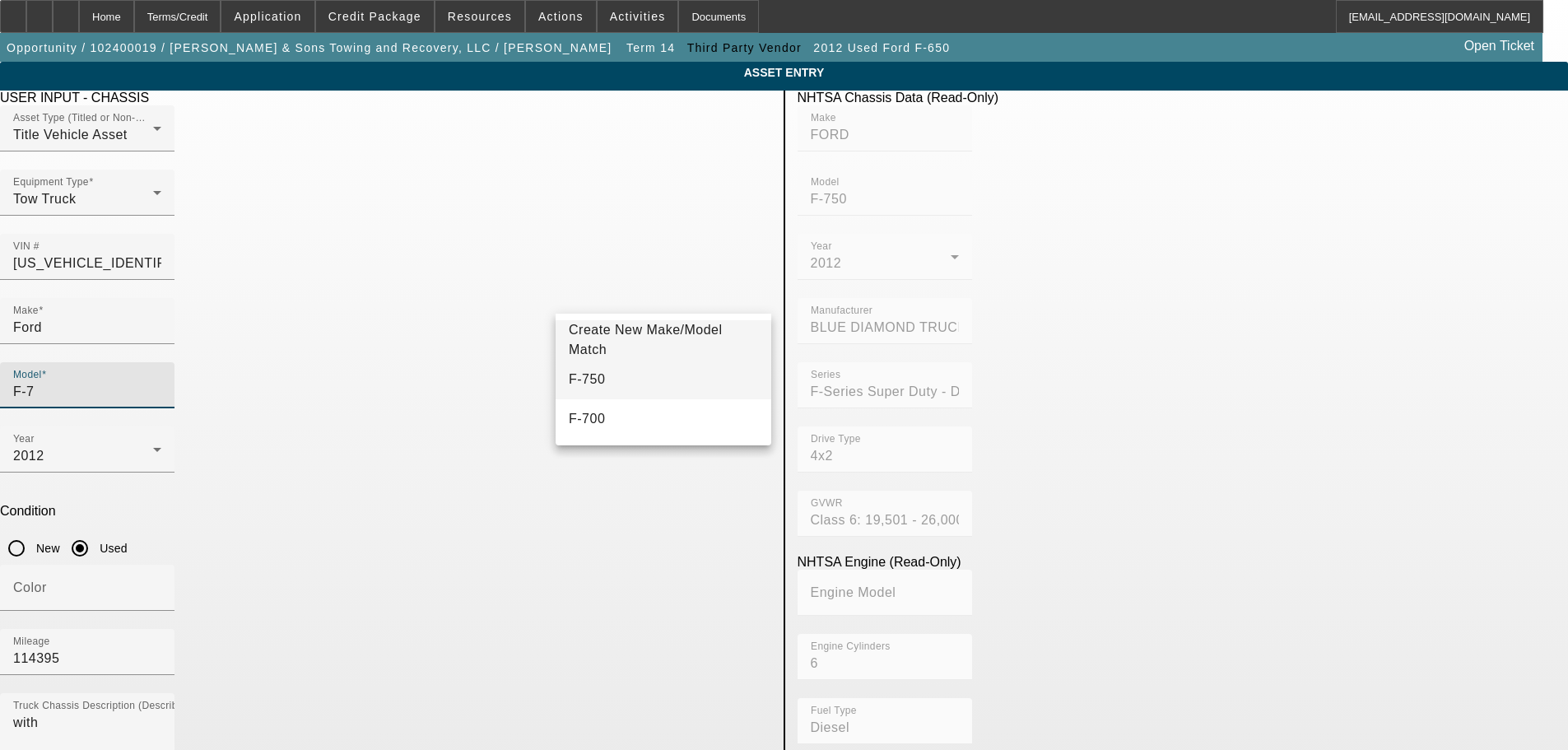
click at [643, 378] on mat-option "F-750" at bounding box center [664, 379] width 216 height 39
type input "F-750"
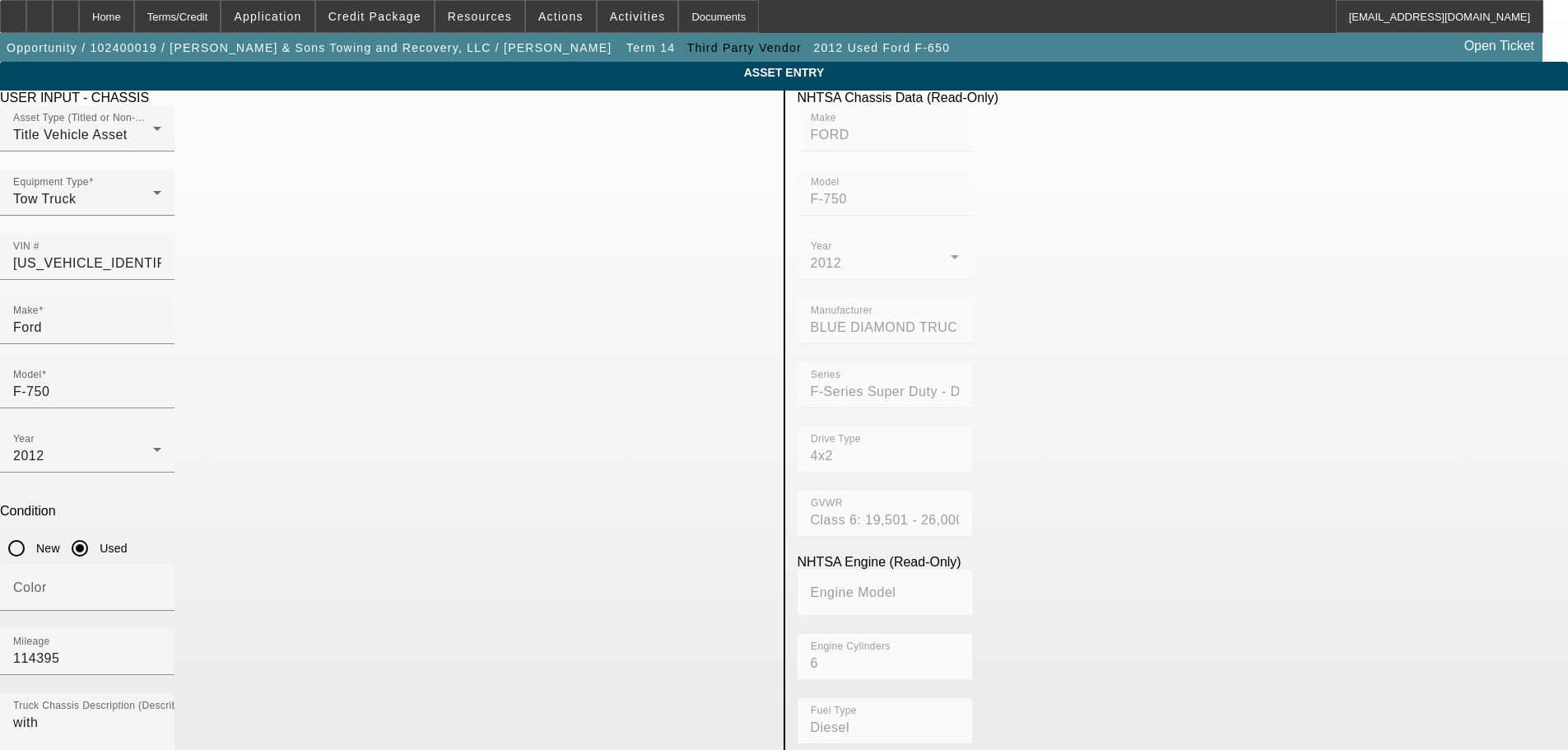
click at [246, 424] on app-asset-collateral-manage "ASSET ENTRY Delete asset USER INPUT - CHASSIS Asset Type (Titled or Non-Titled)…" at bounding box center [784, 702] width 1568 height 1282
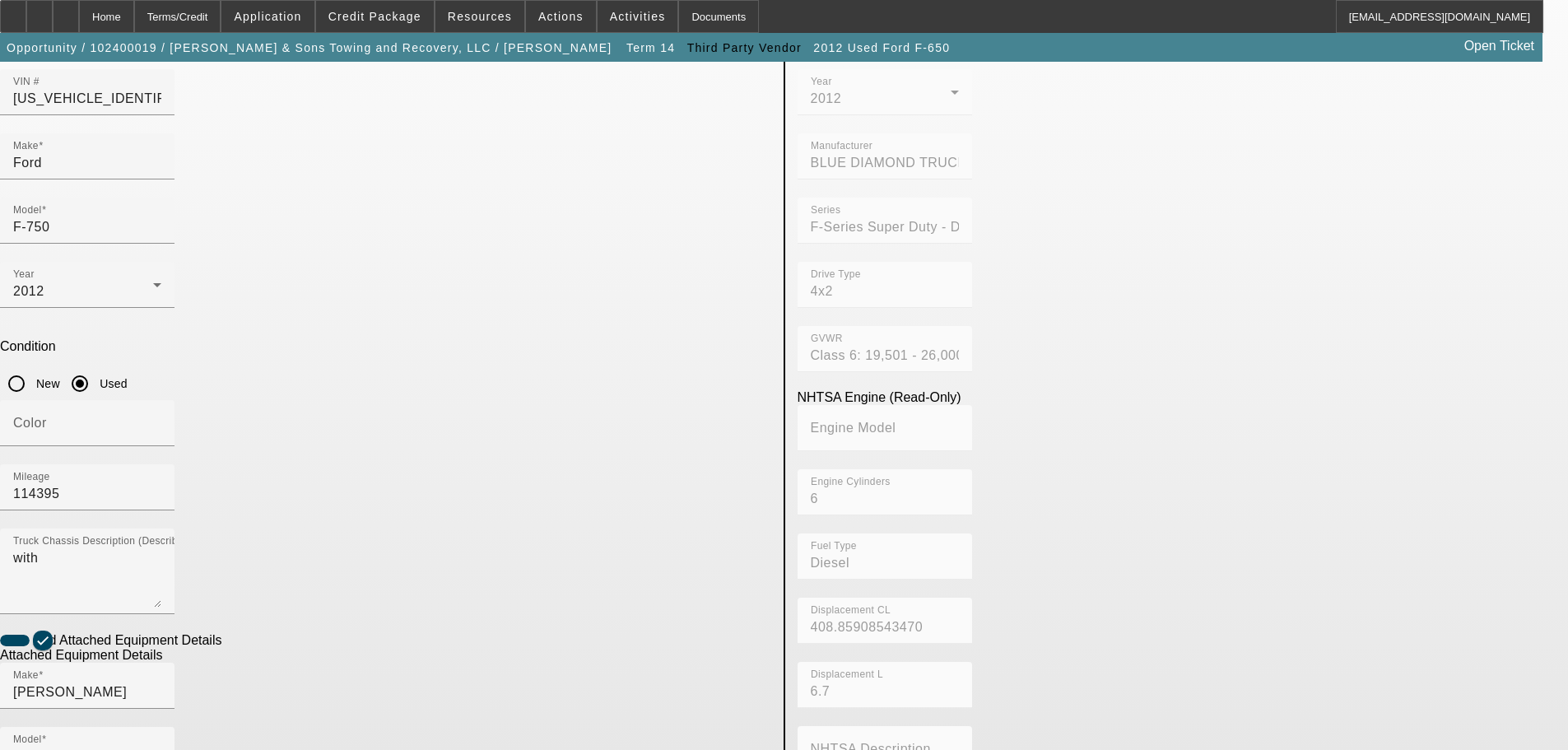
scroll to position [311, 0]
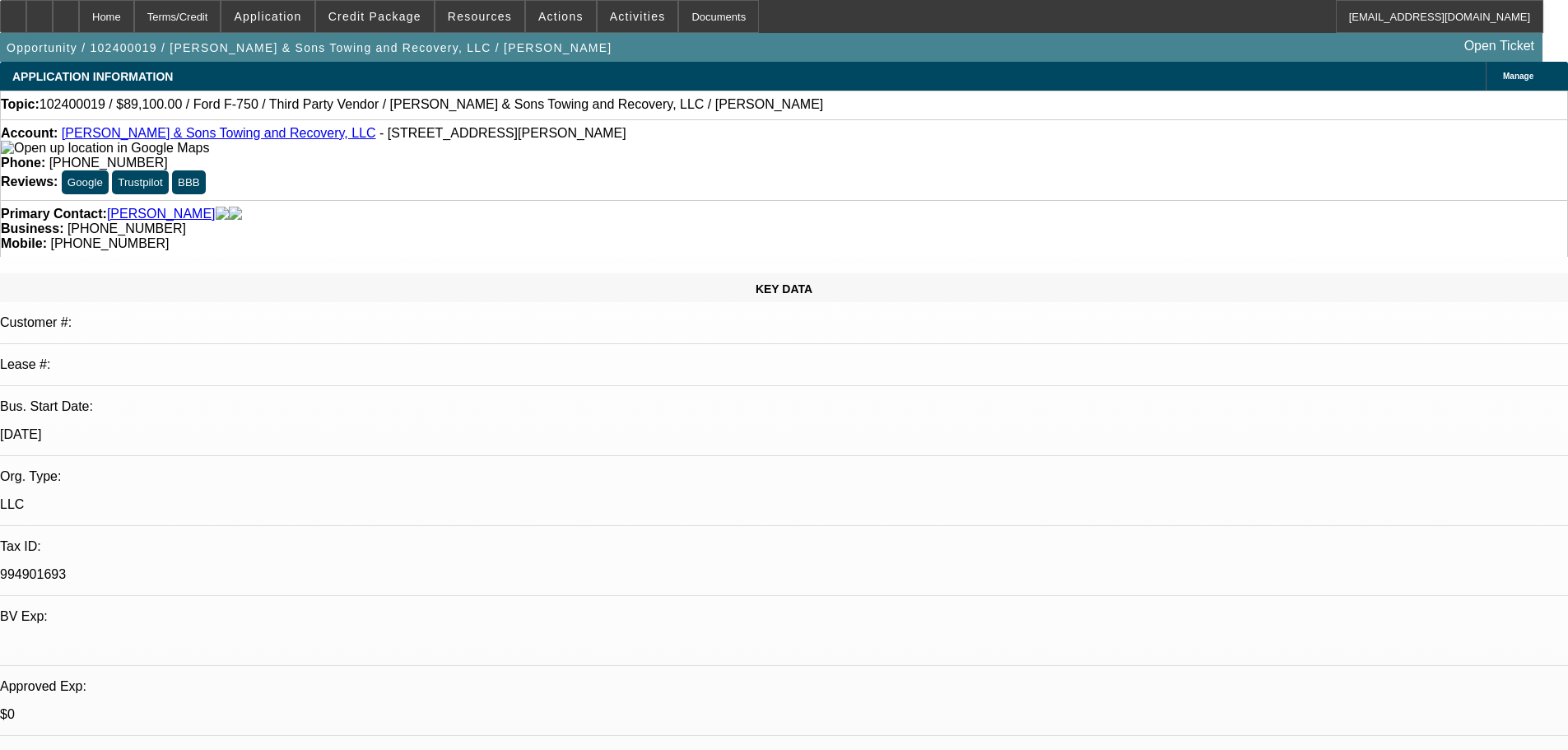
select select "0.1"
select select "2"
select select "0.1"
select select "4"
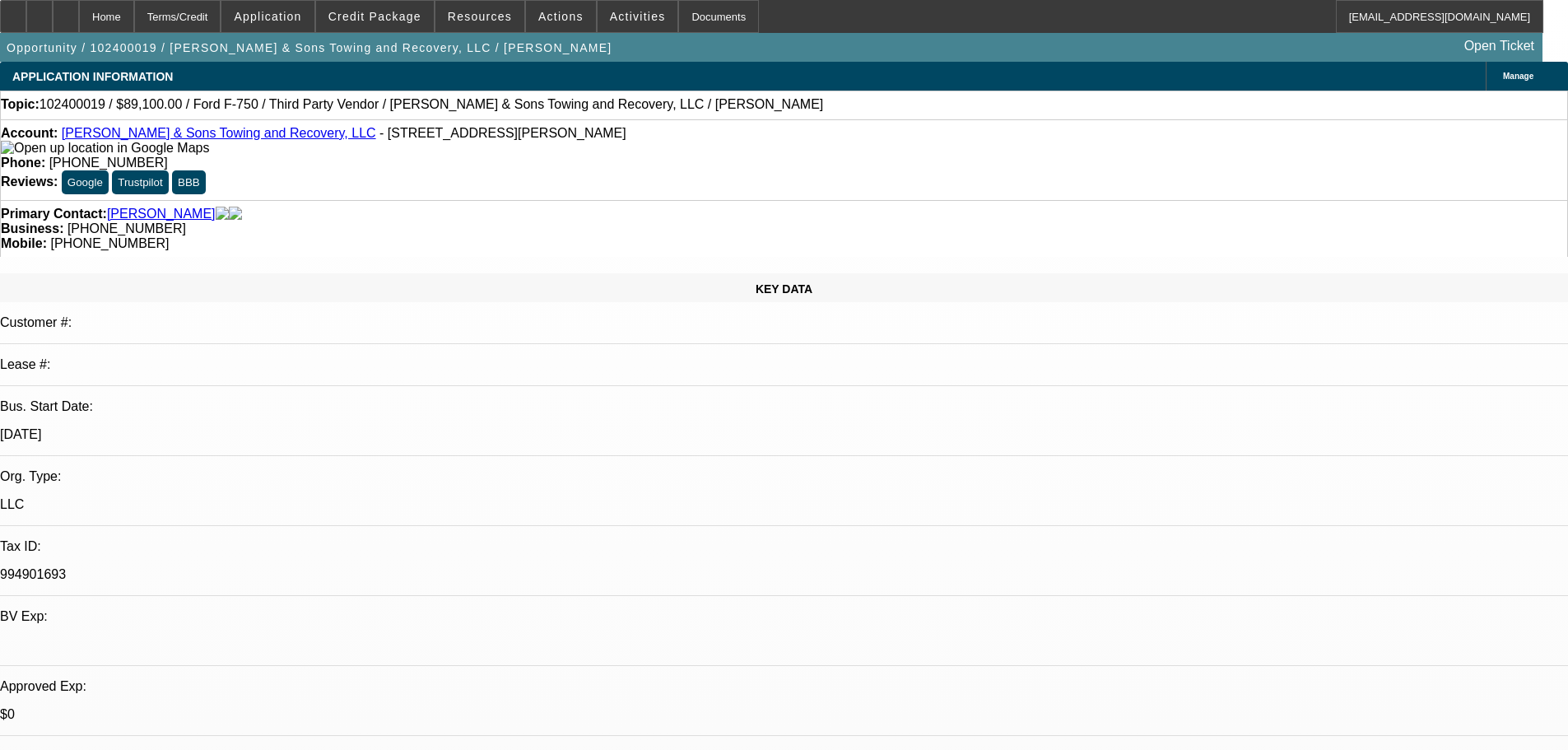
select select "0.1"
select select "2"
select select "0.1"
select select "4"
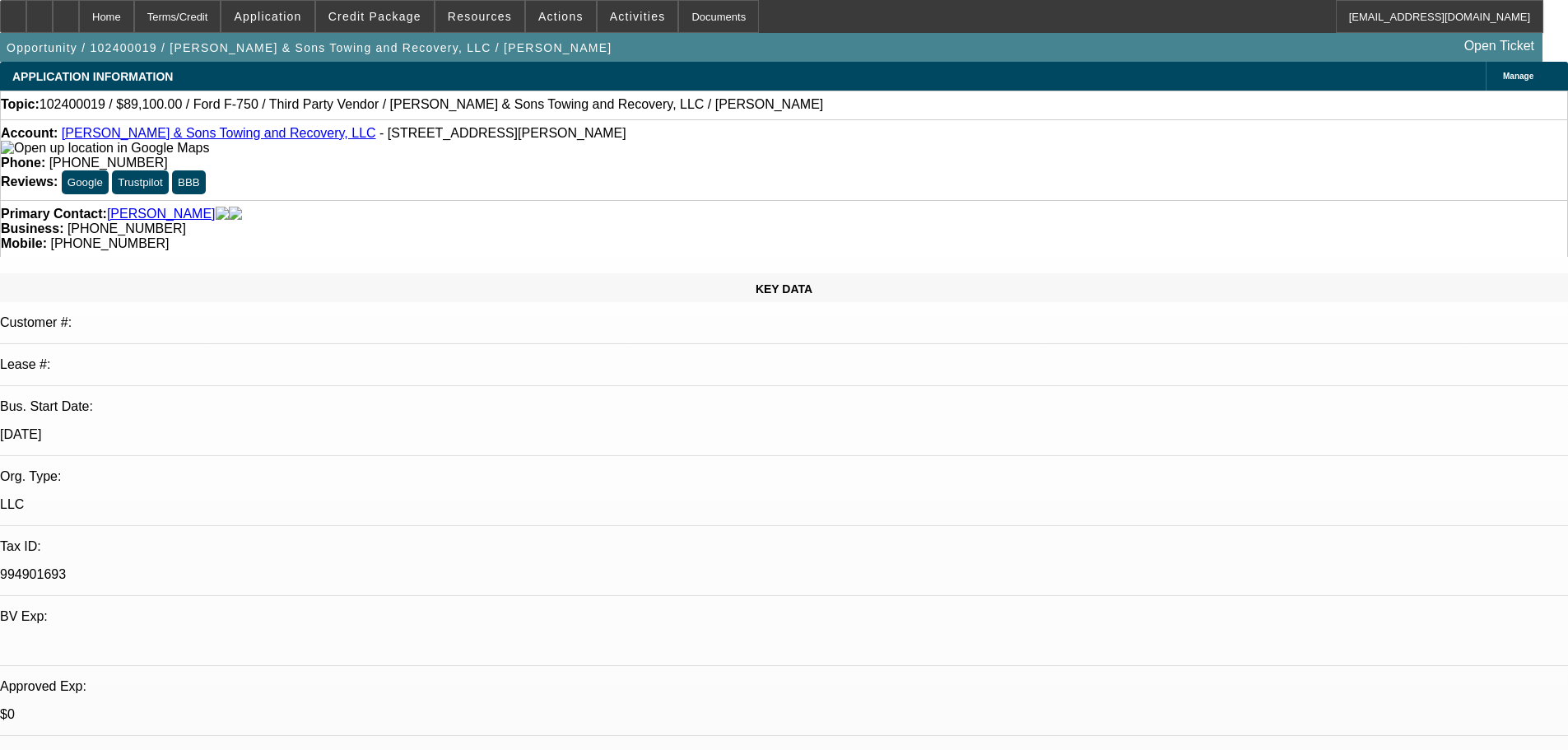
select select "0.1"
select select "2"
select select "0.1"
select select "4"
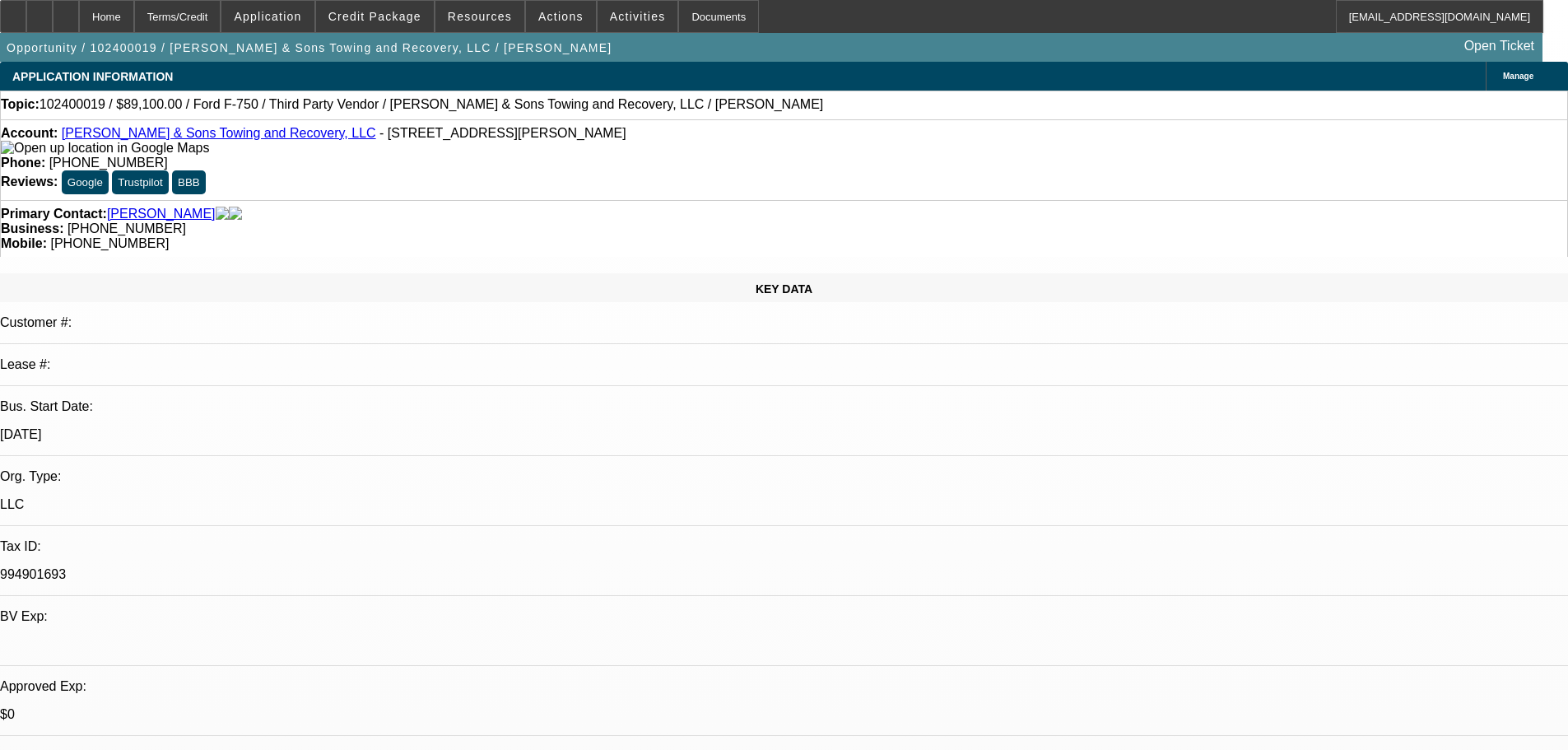
select select "0.1"
select select "2"
select select "0"
select select "6"
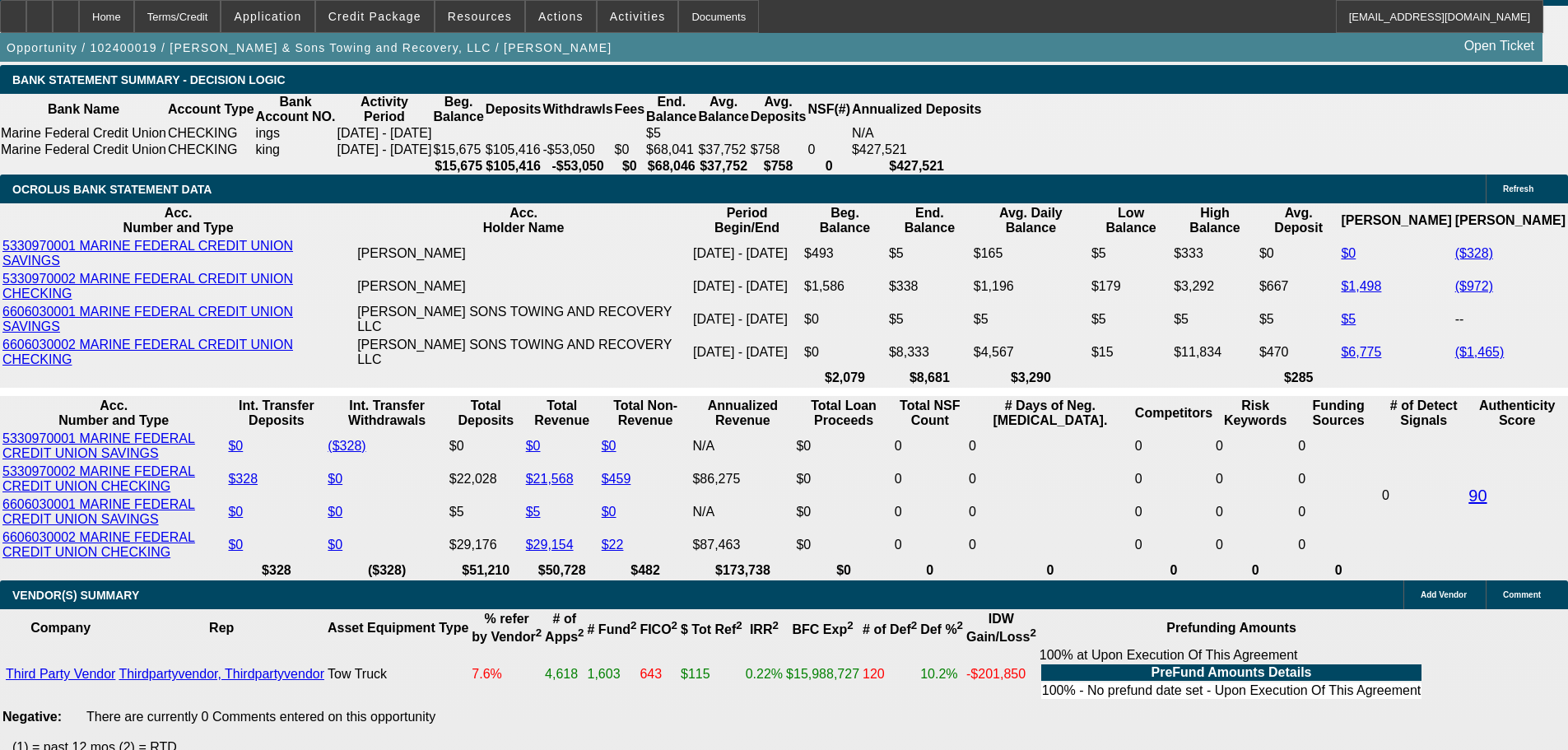
scroll to position [2882, 0]
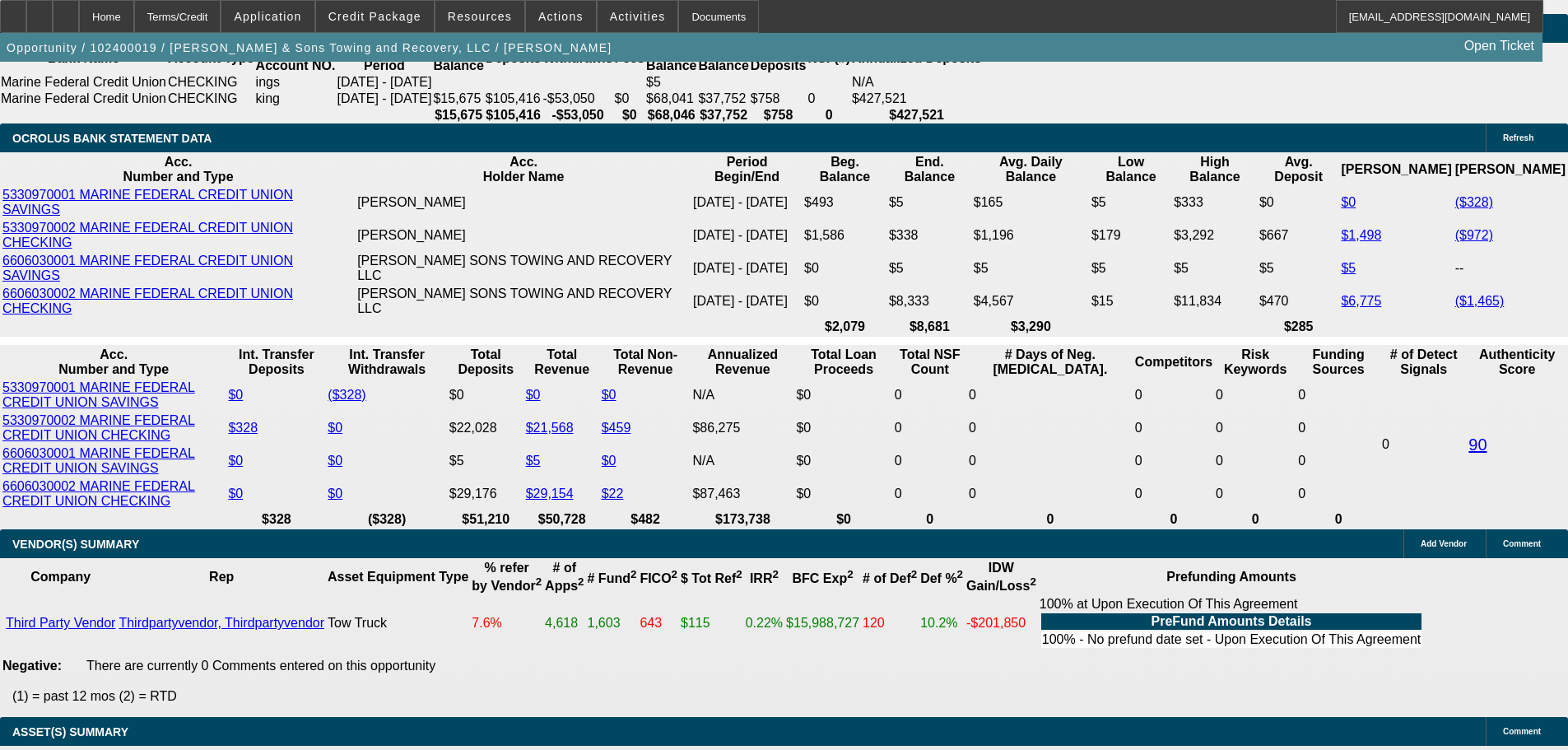
drag, startPoint x: 321, startPoint y: 500, endPoint x: 394, endPoint y: 490, distance: 73.7
type input "4"
type input "UNKNOWN"
type input "$46,106.26"
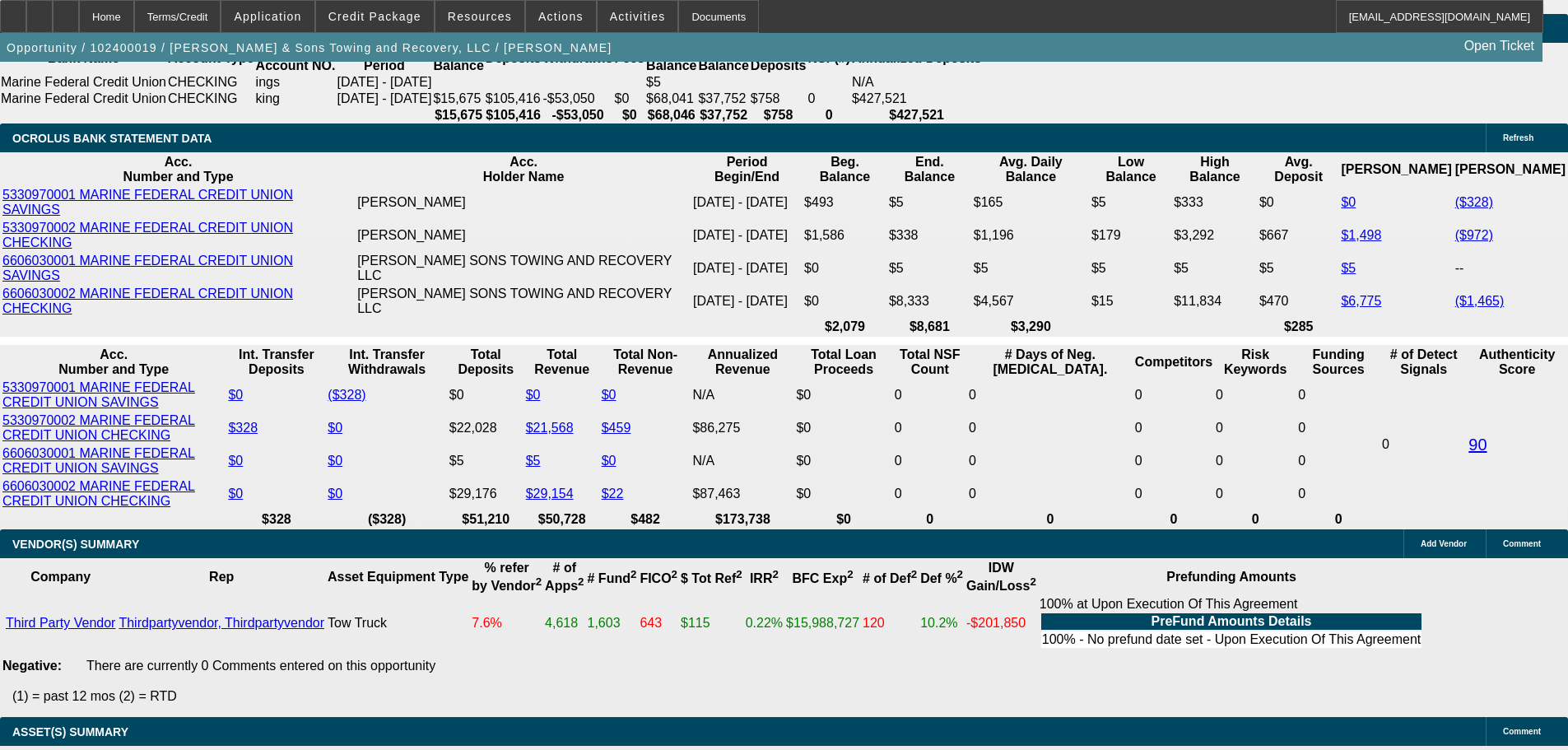
type input "$23,053.13"
type input "42"
type input "$5,627.34"
type input "$2,813.67"
type input "42"
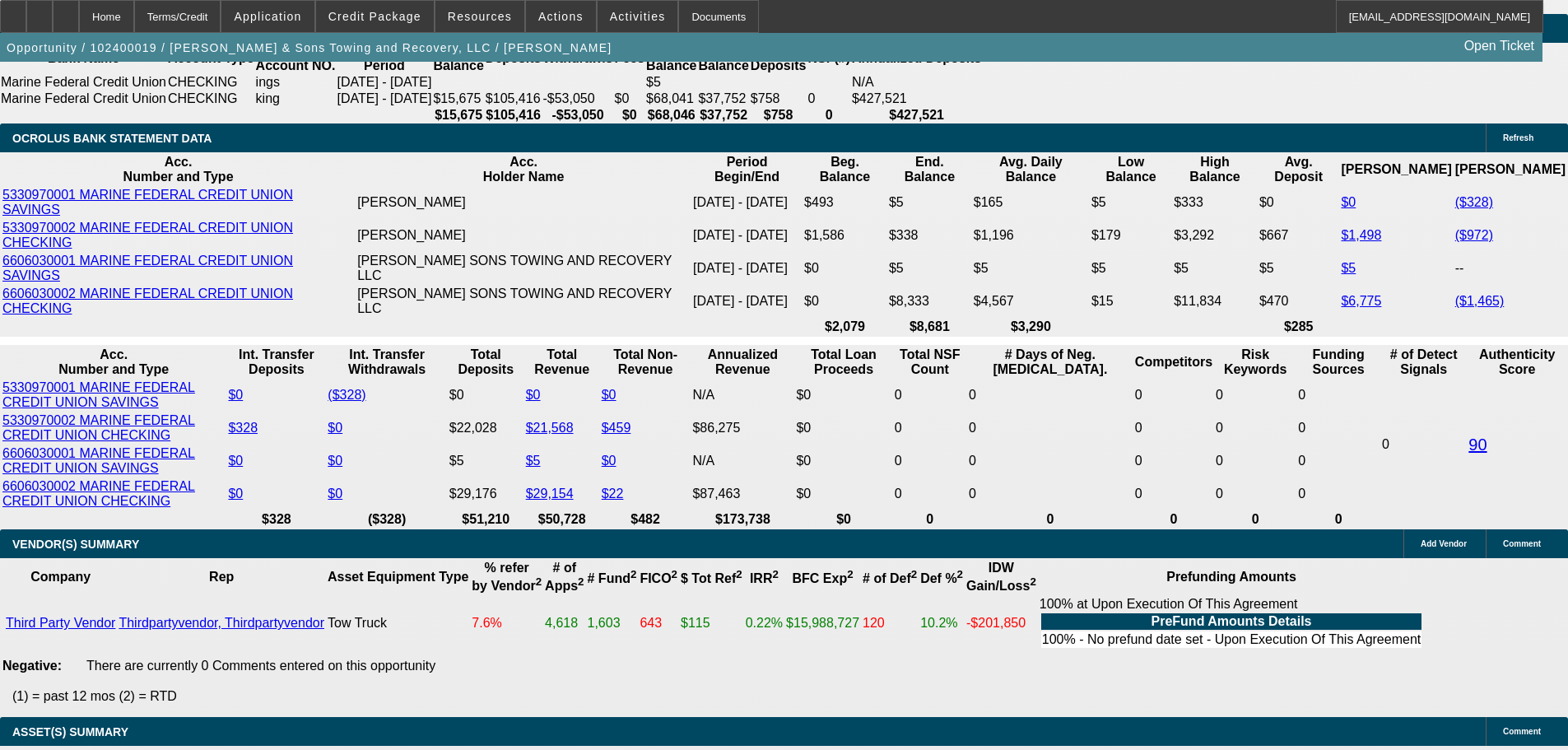
drag, startPoint x: 390, startPoint y: 488, endPoint x: 412, endPoint y: 470, distance: 28.4
type input "2"
type input "$4.00"
type input "2815"
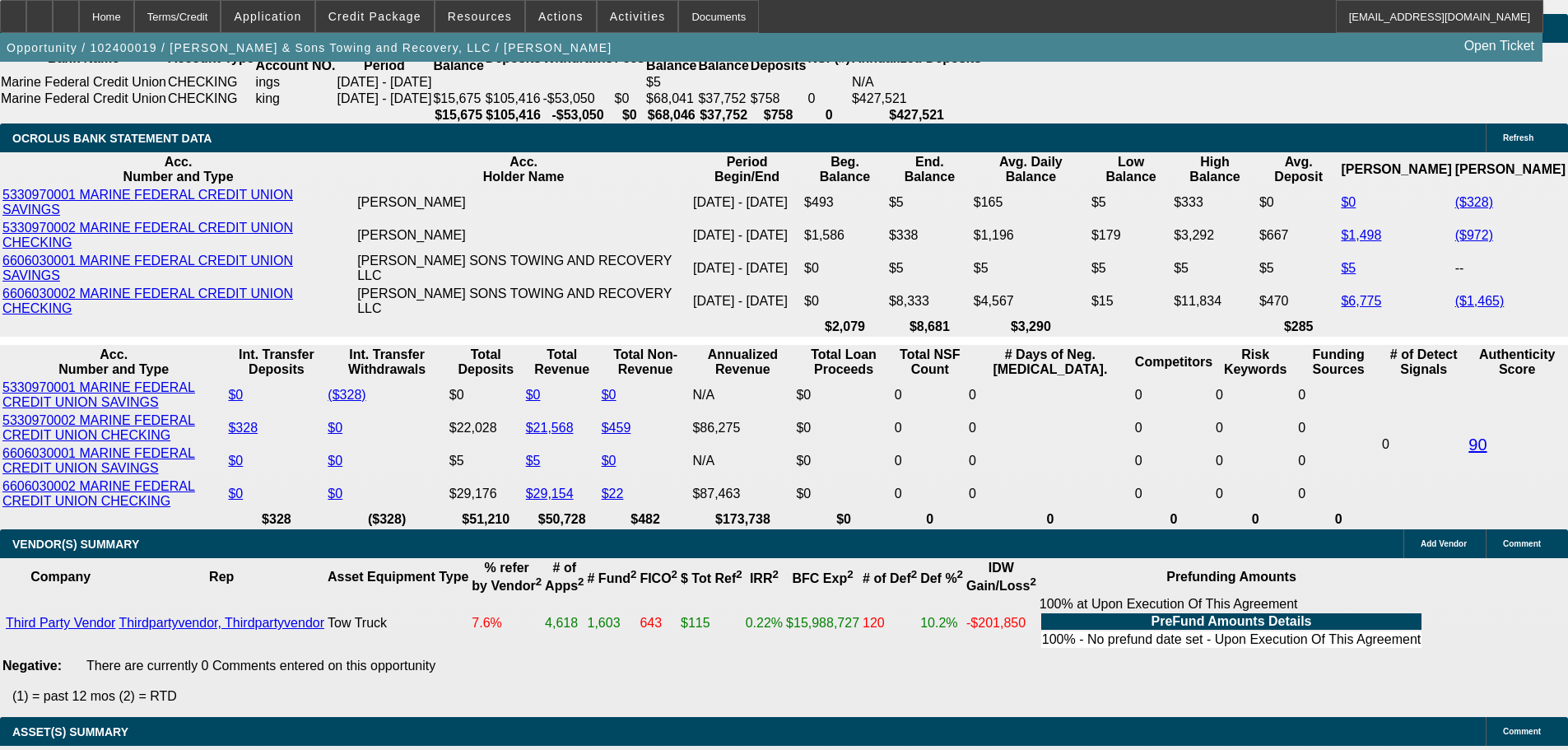
type input "$5,630.00"
type input "16.7"
type input "$2,815.00"
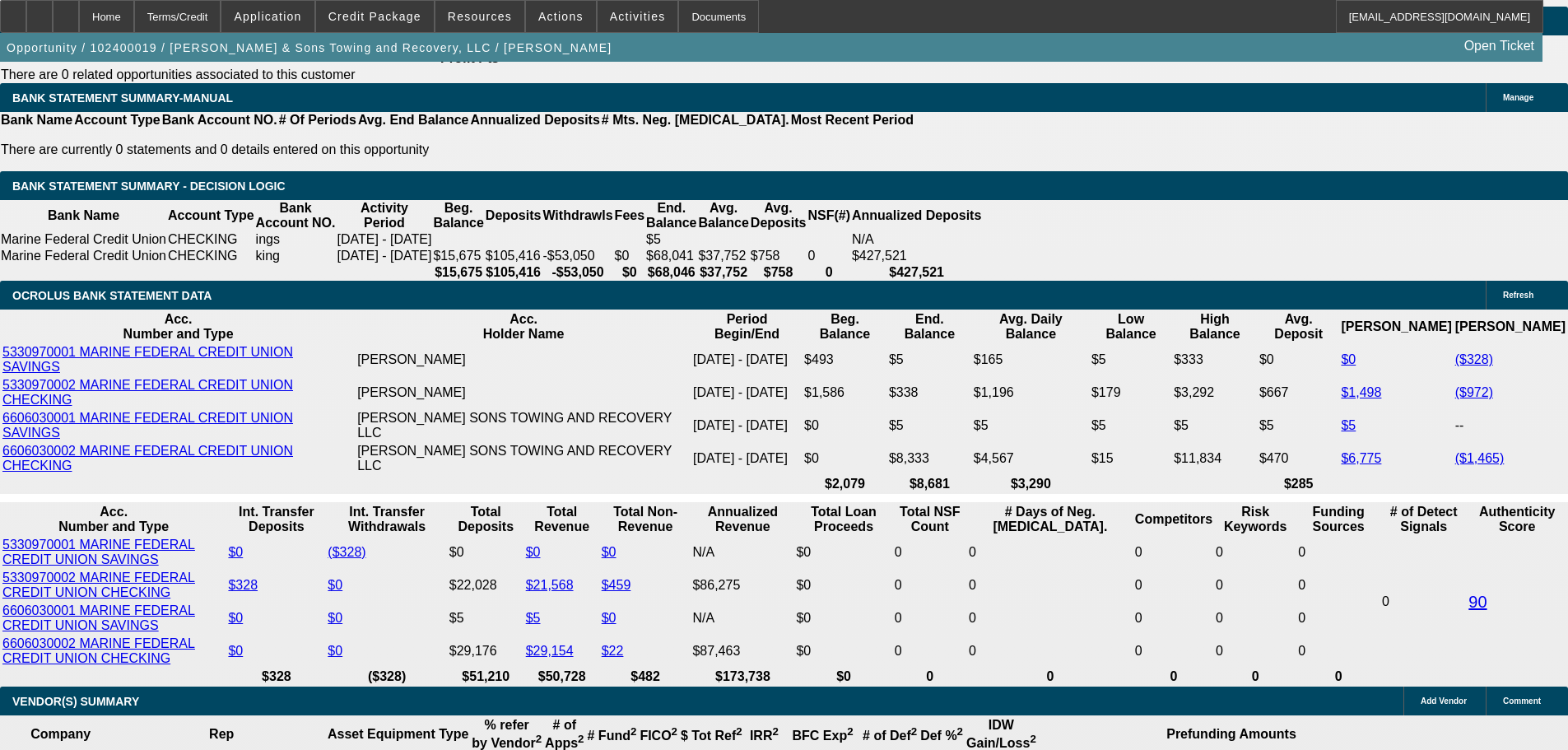
scroll to position [2717, 0]
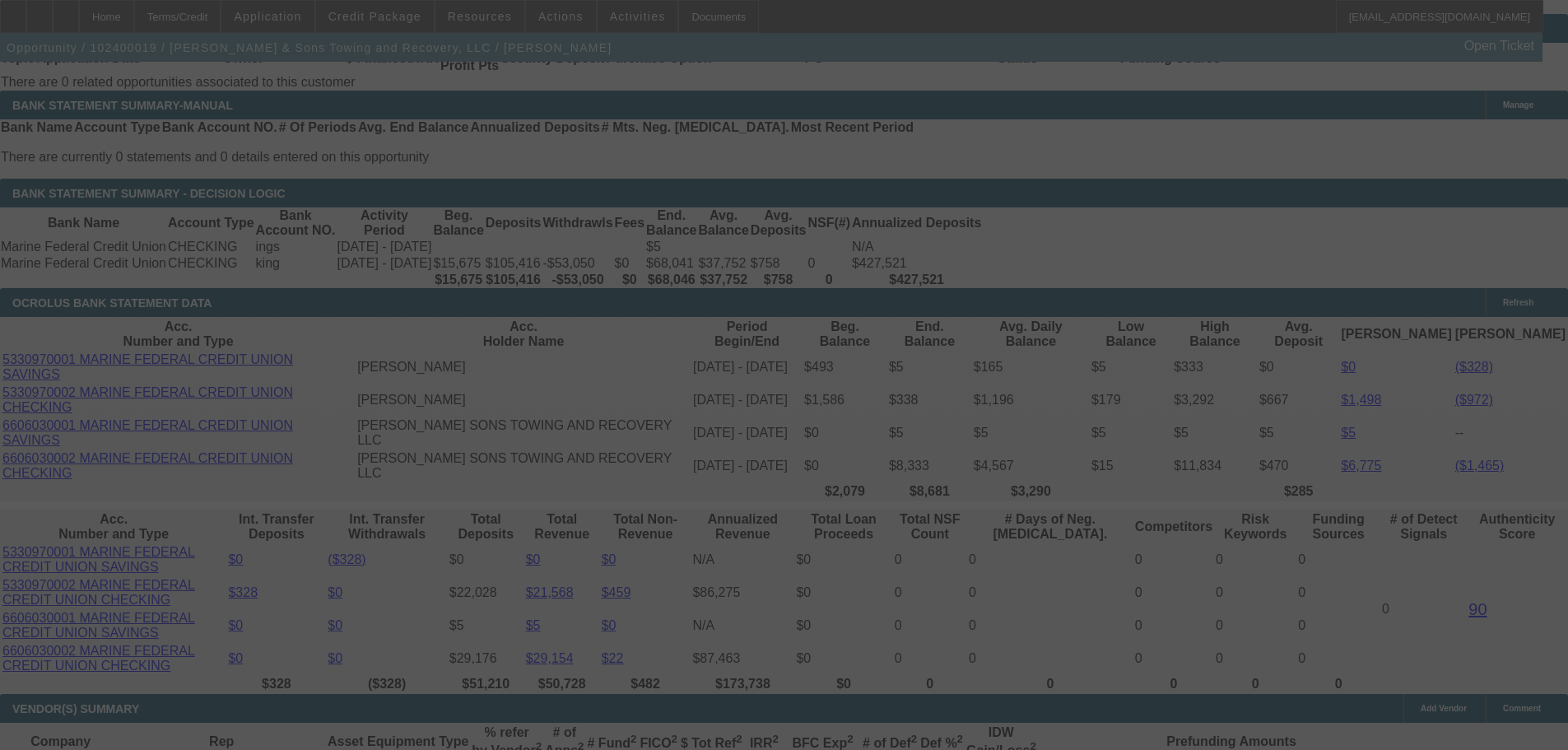
select select "0.1"
select select "2"
select select "0.1"
select select "4"
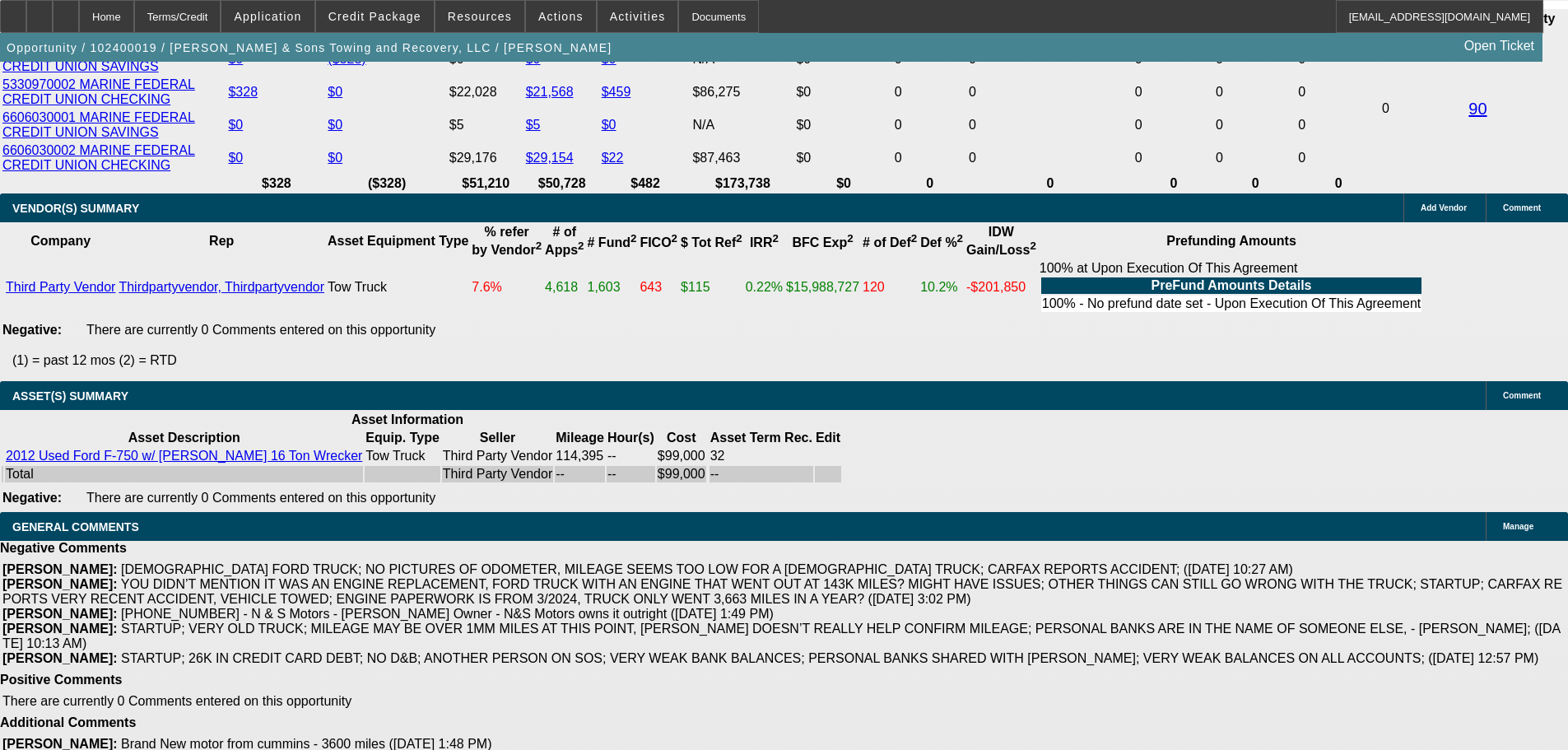
scroll to position [3458, 0]
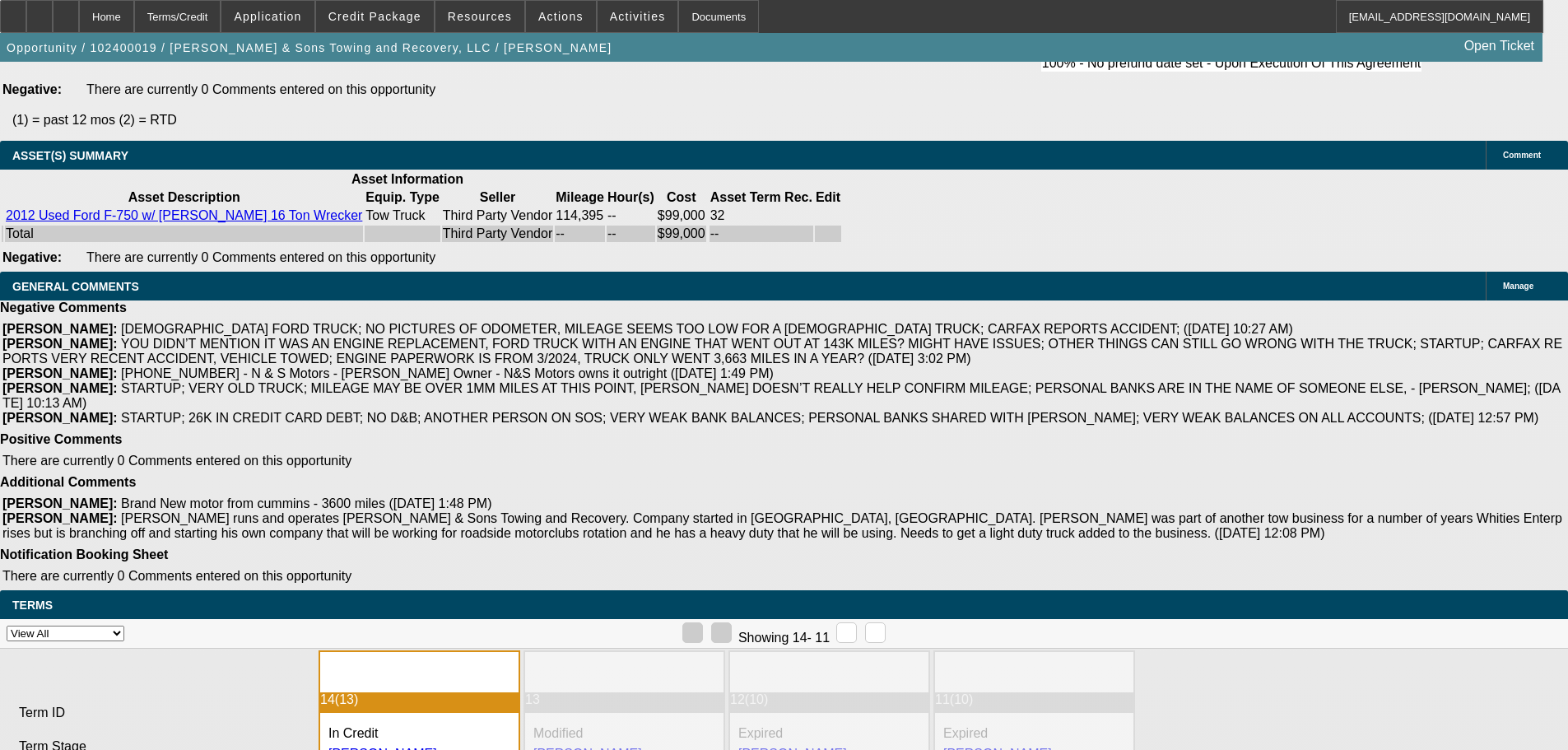
select select "3"
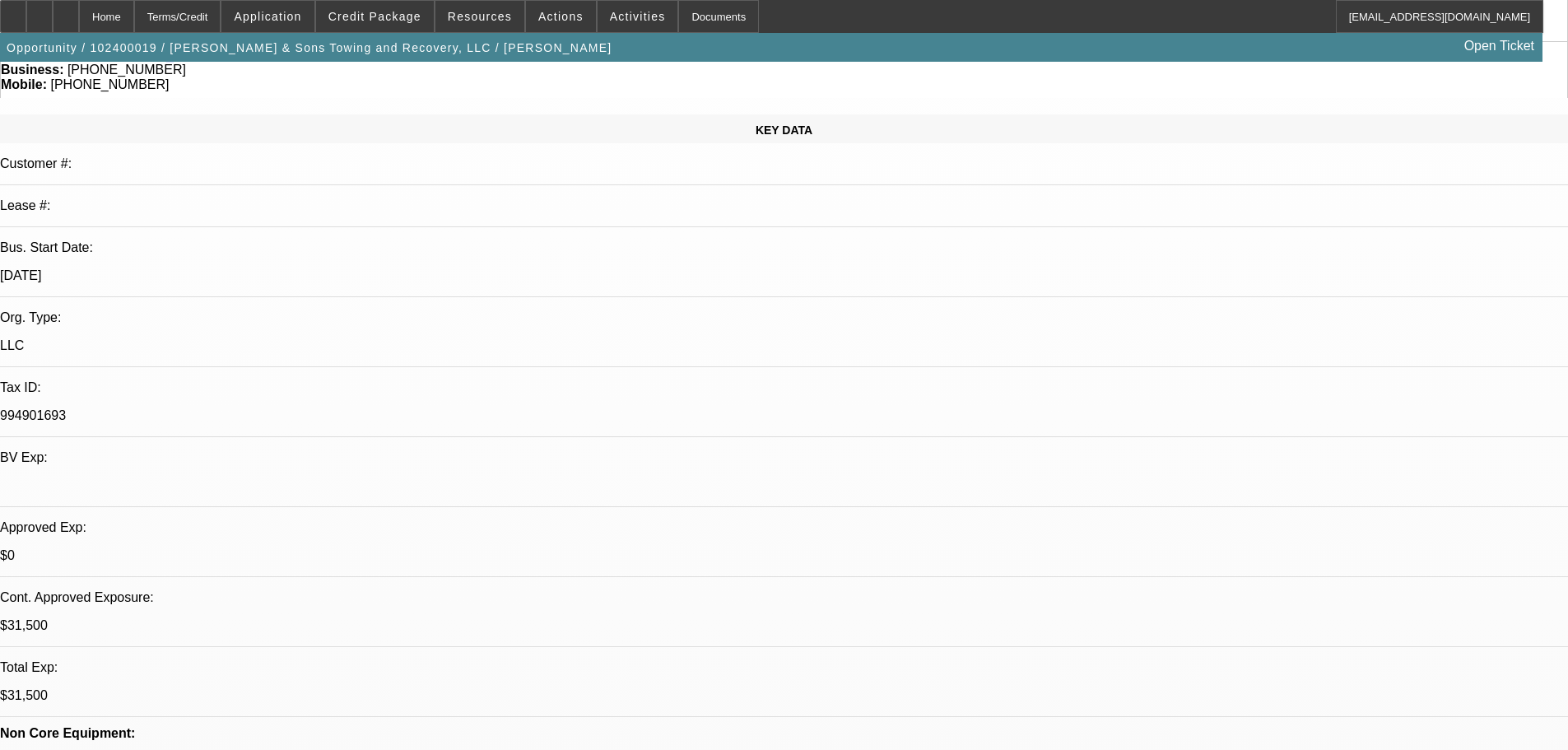
scroll to position [165, 0]
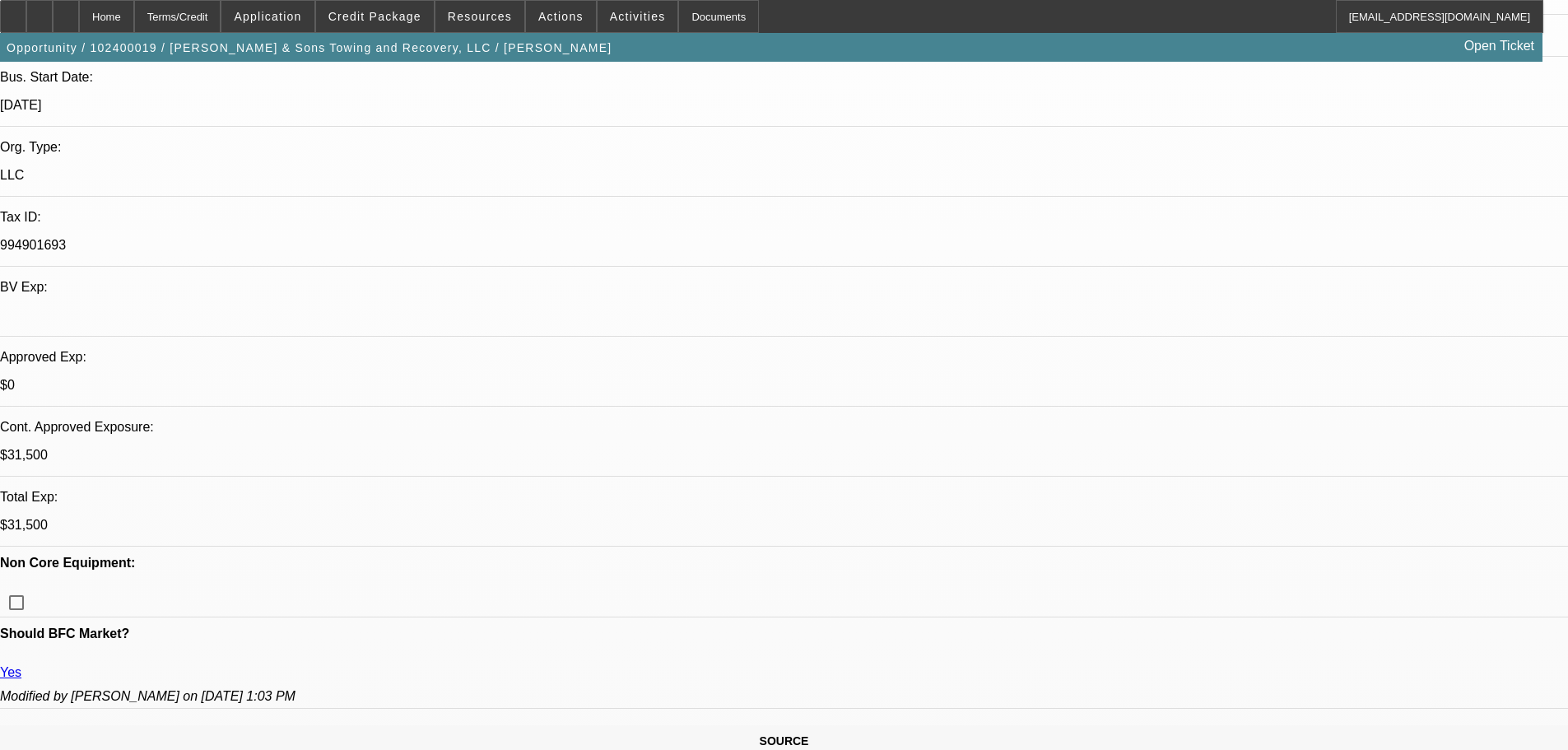
type textarea "APPROVED, GPS REQUIRED. CONTINGENT ON ACCEPTABLE INSPECTION."
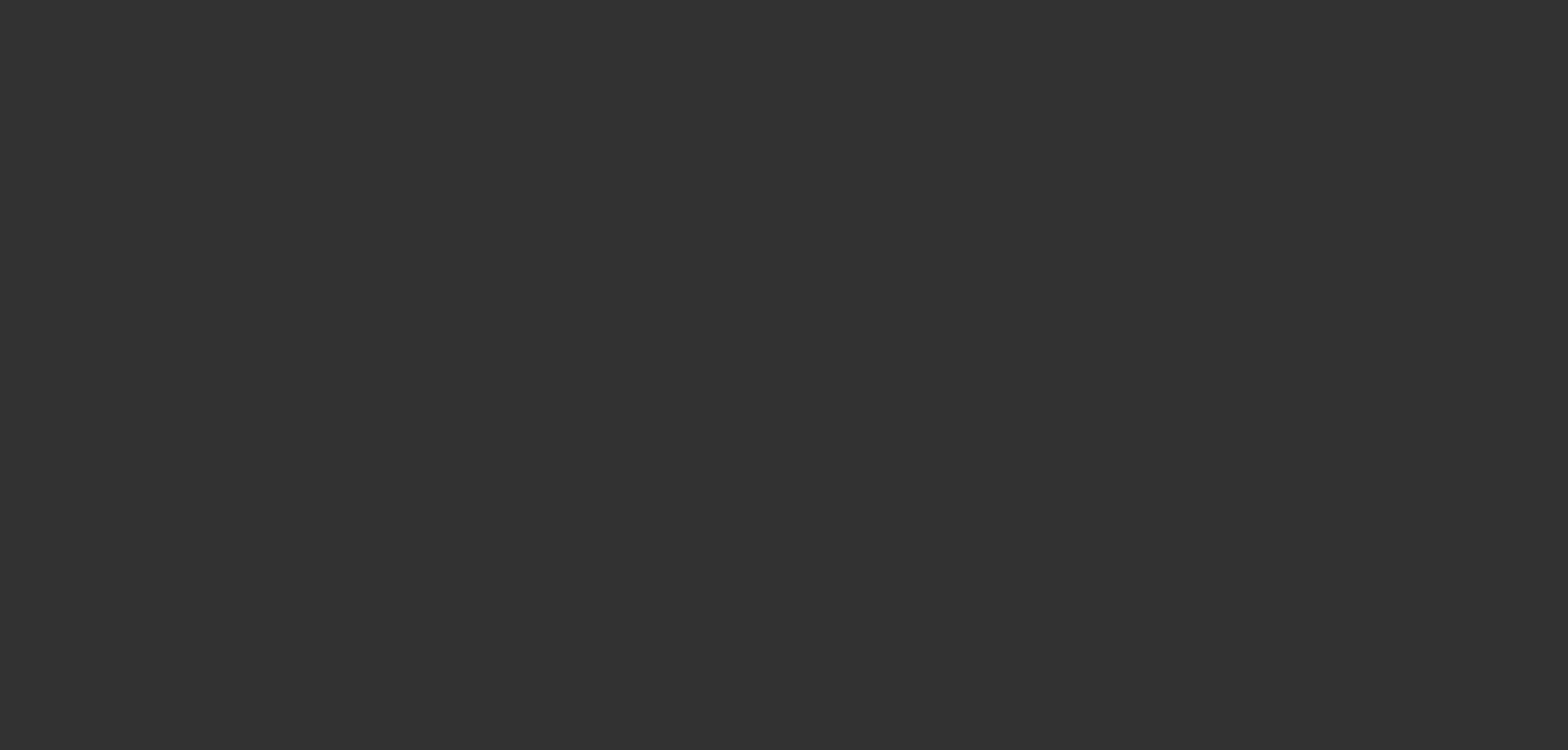
scroll to position [0, 0]
select select "0.1"
select select "2"
select select "0.1"
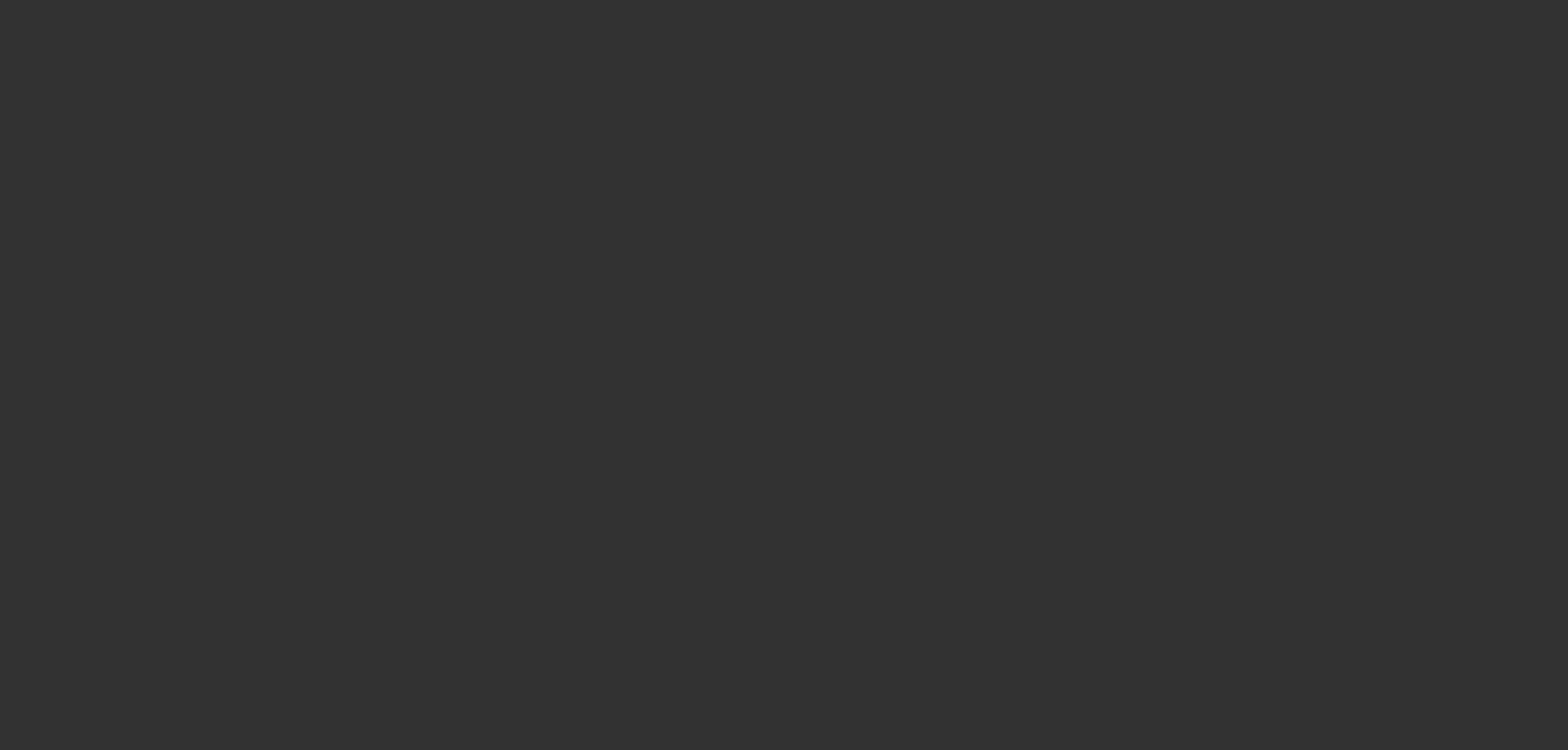
select select "4"
select select "0.1"
select select "2"
select select "0.1"
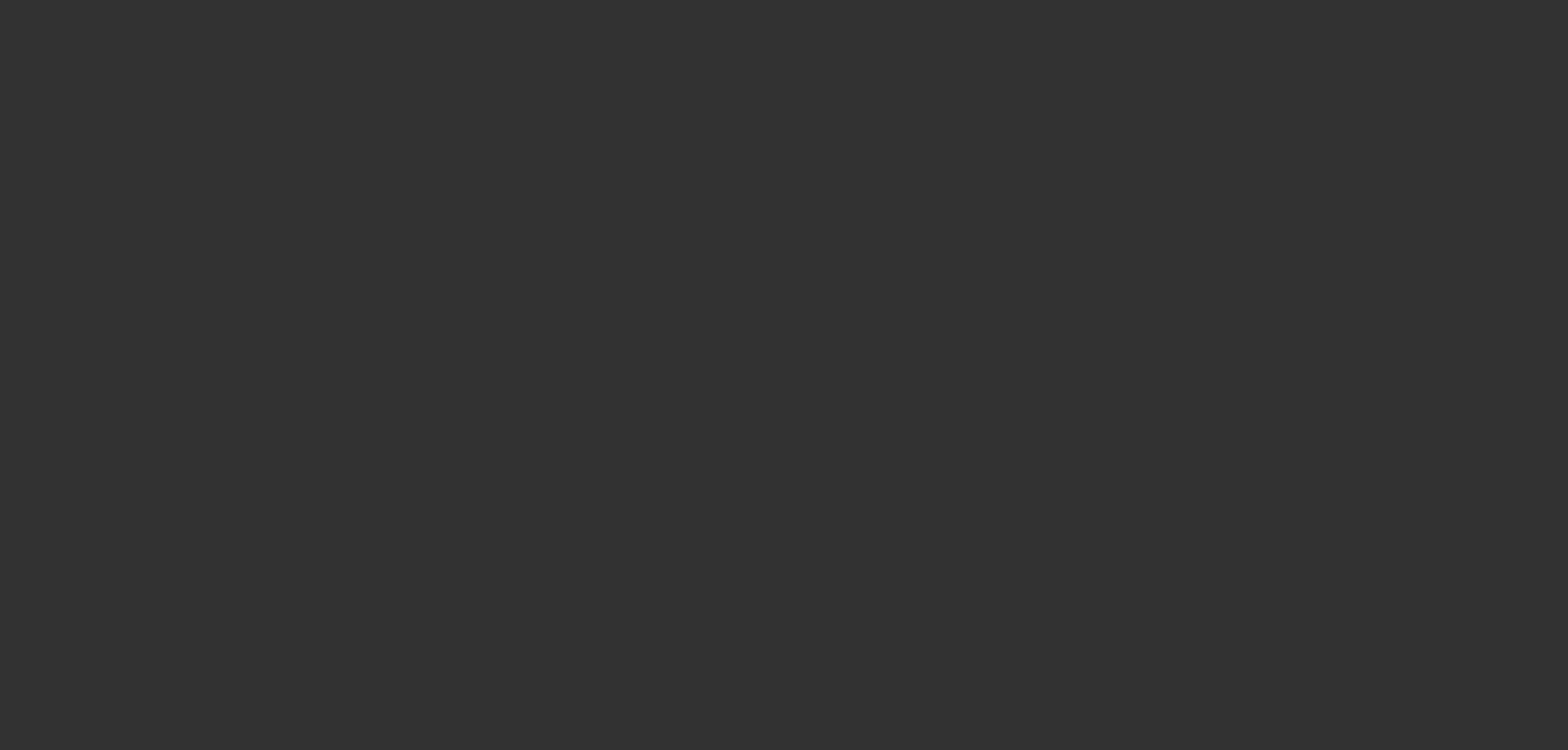
select select "4"
select select "0.1"
select select "2"
select select "0.1"
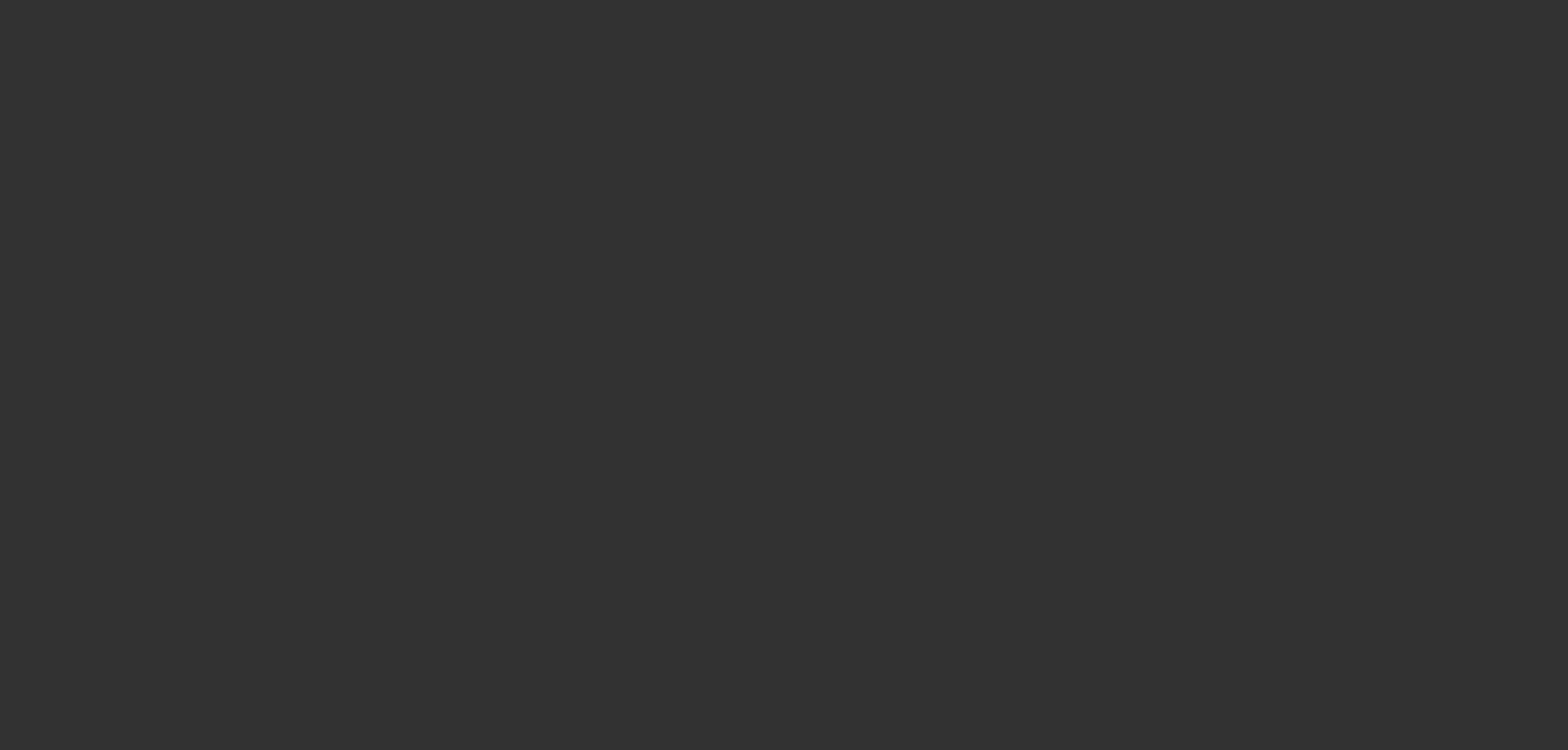
select select "4"
select select "0.1"
select select "2"
select select "0"
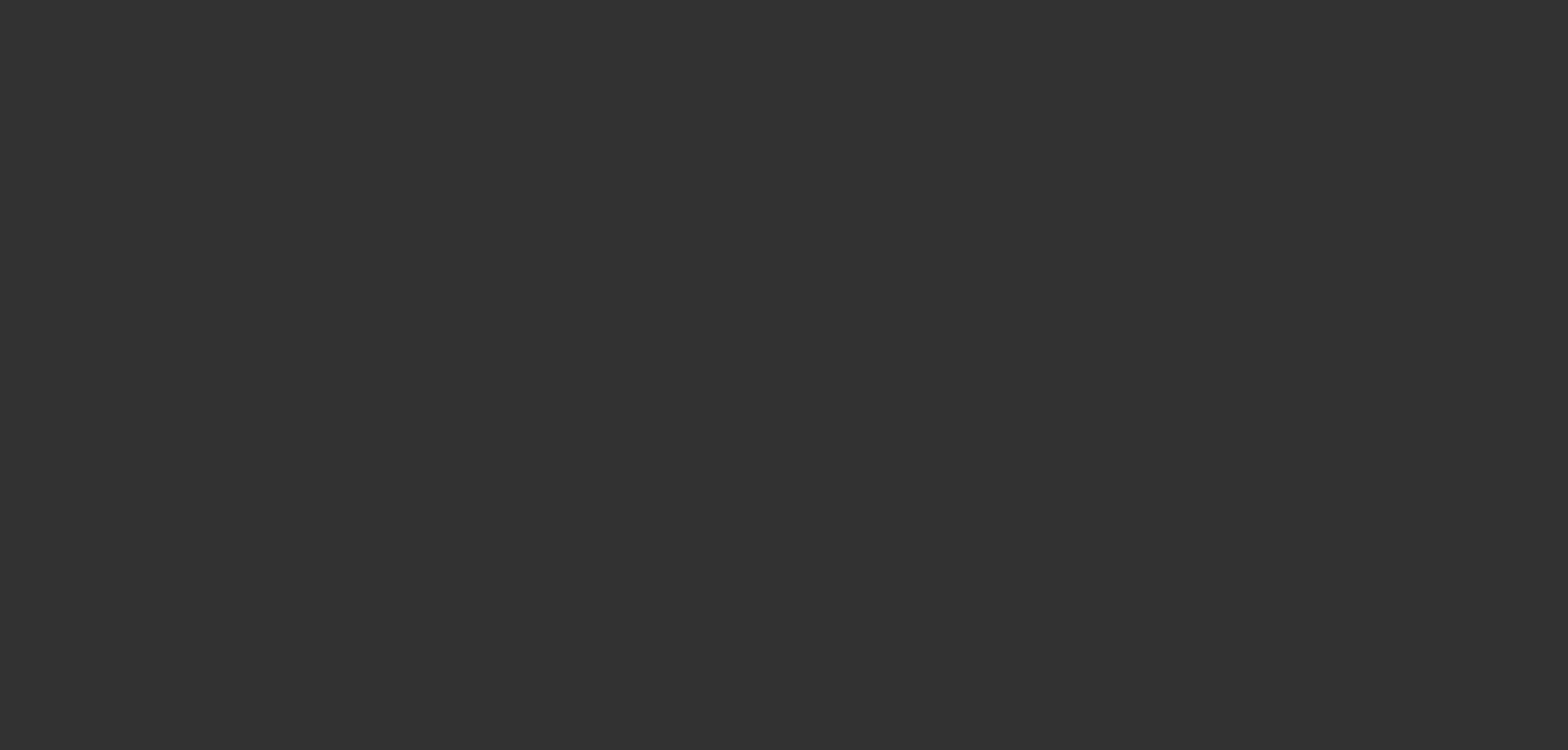
select select "6"
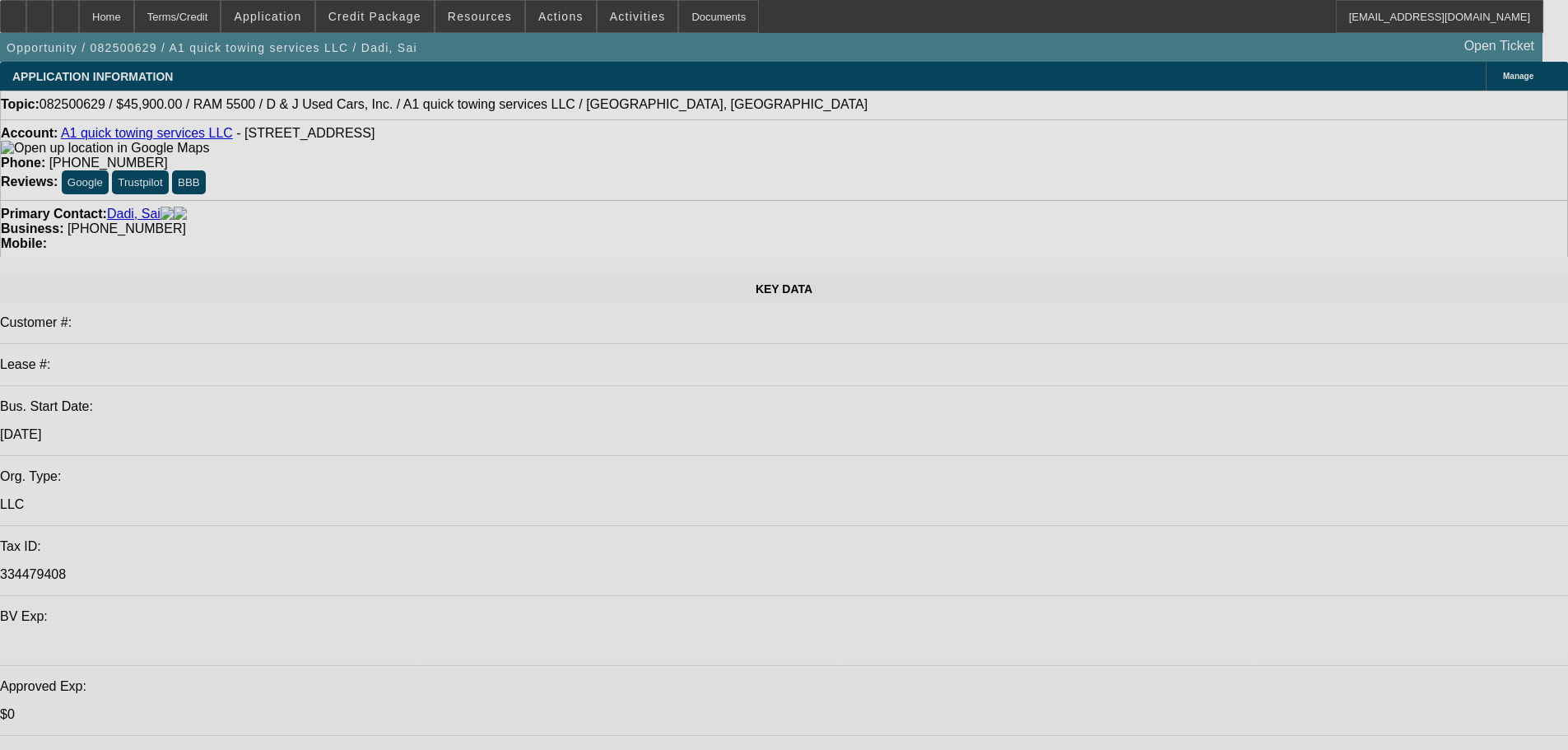
select select "0"
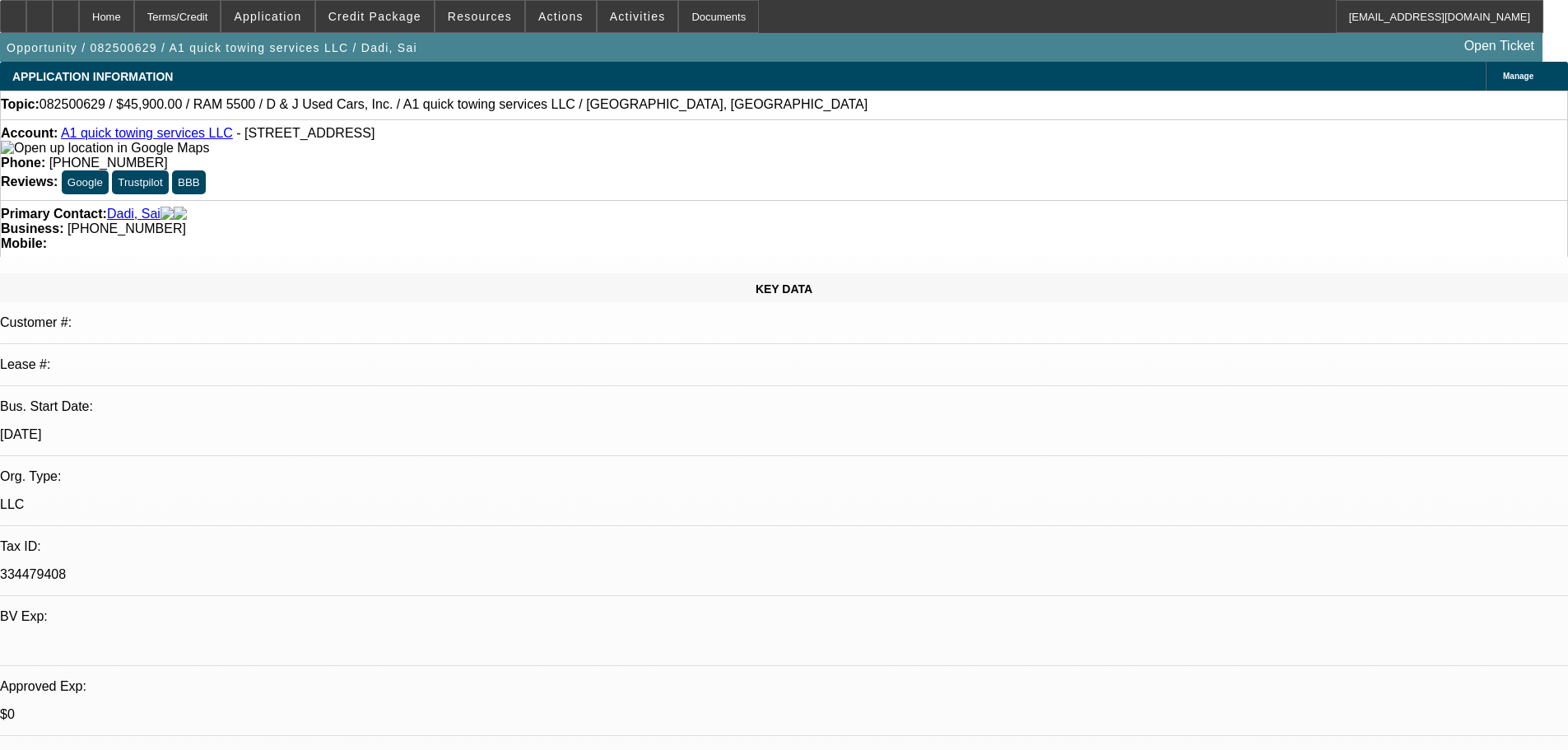
select select "2"
select select "0"
select select "6"
click at [400, 25] on span at bounding box center [375, 16] width 118 height 39
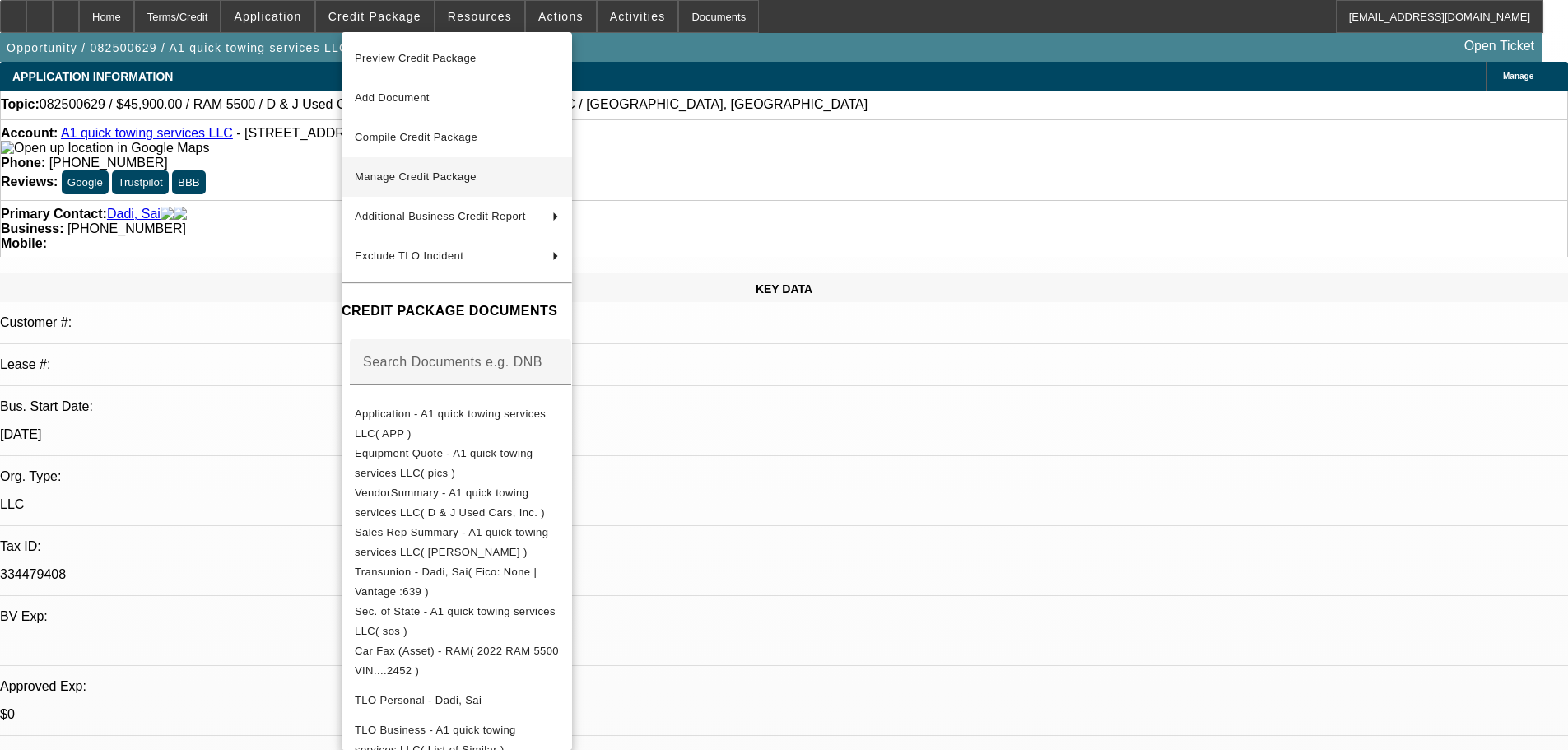
click at [398, 177] on span "Manage Credit Package" at bounding box center [416, 177] width 122 height 13
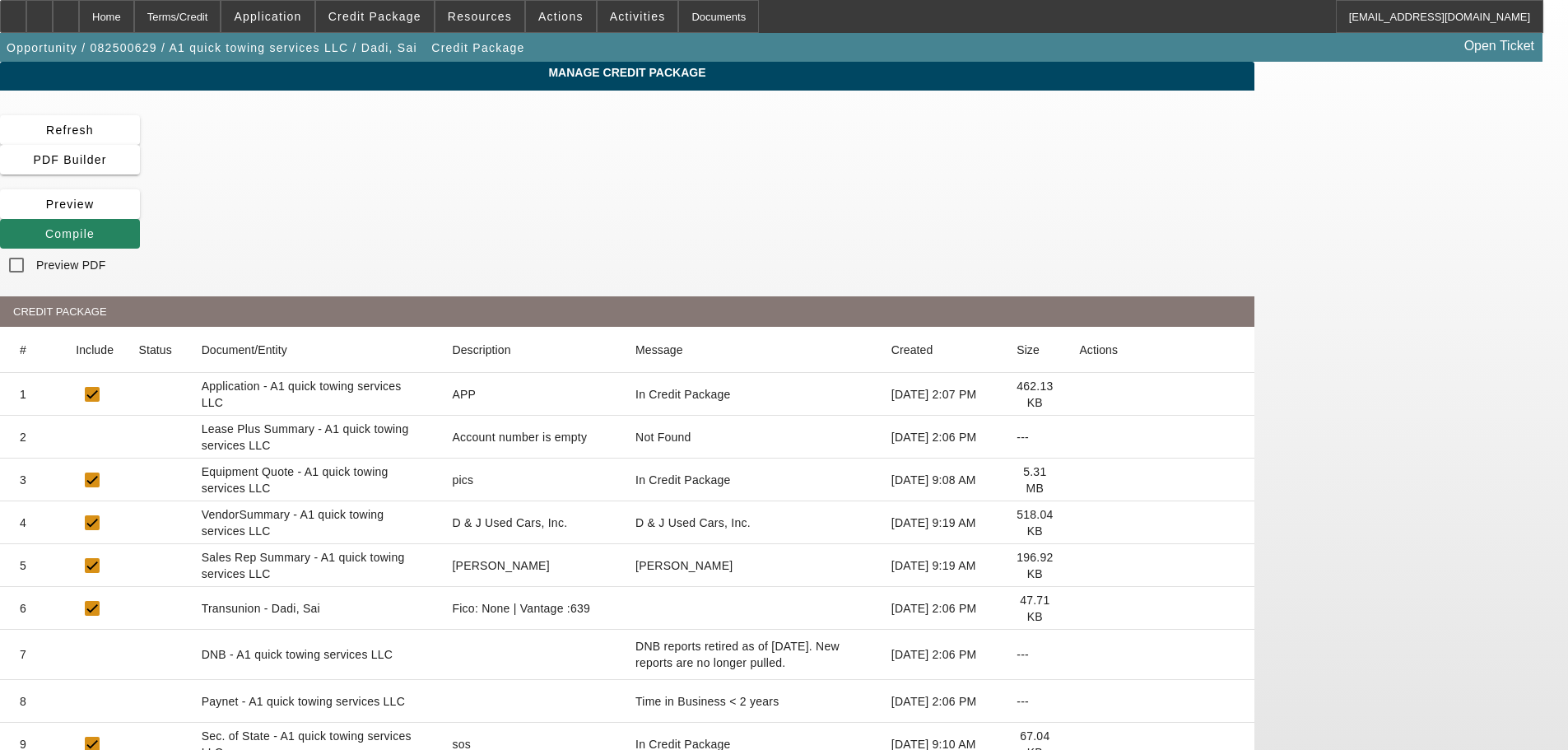
click at [1079, 437] on icon at bounding box center [1079, 437] width 0 height 0
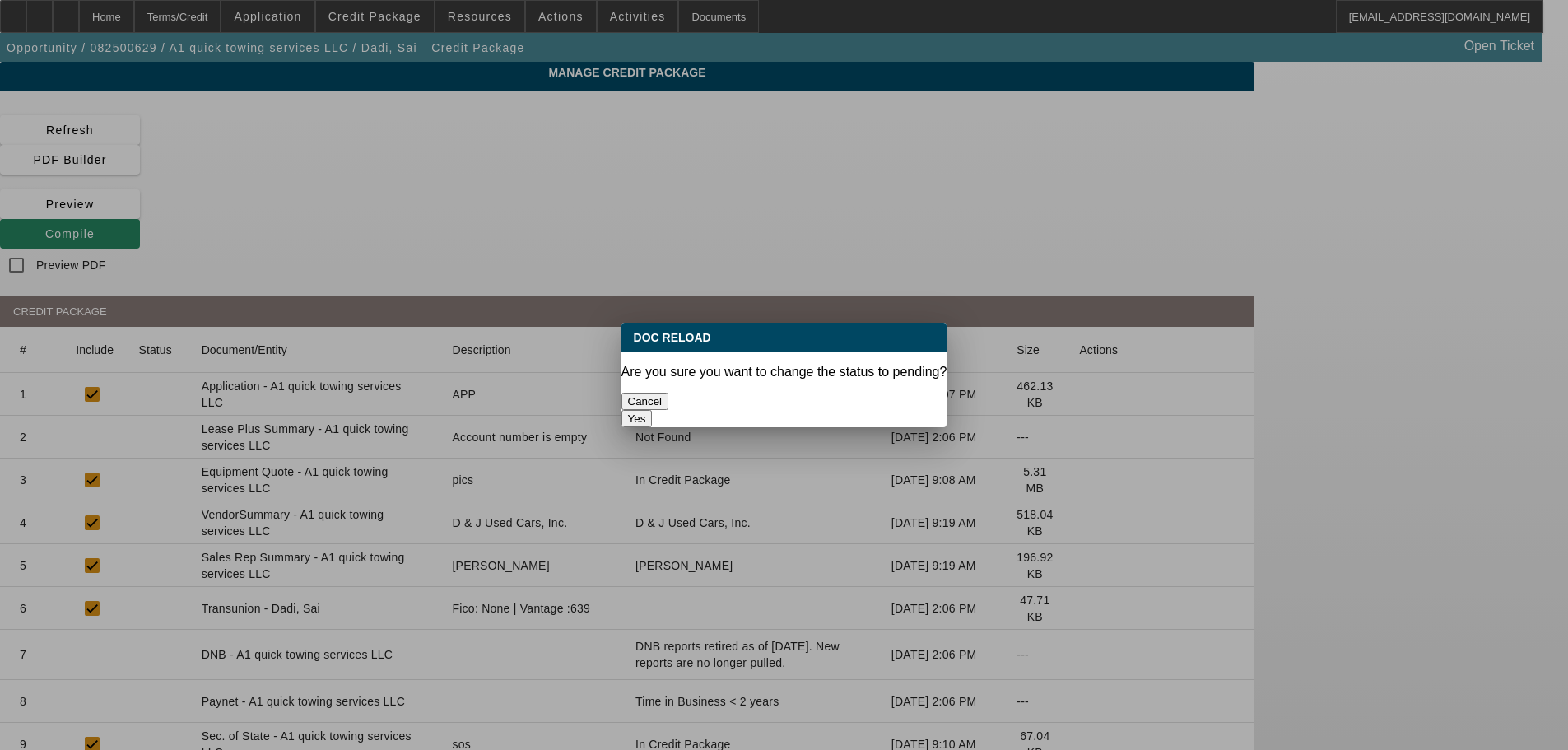
click at [653, 410] on button "Yes" at bounding box center [637, 419] width 31 height 18
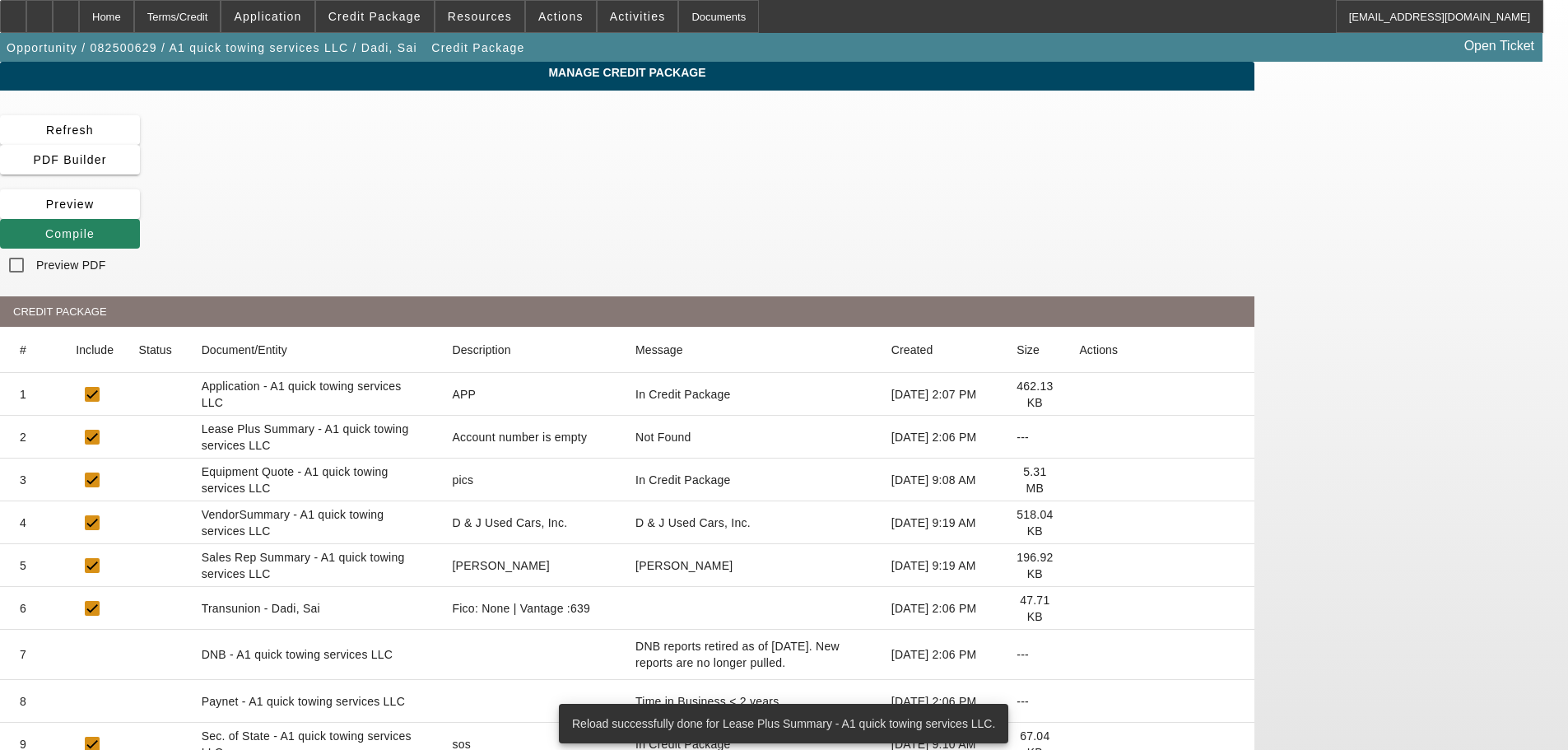
click at [1079, 523] on icon at bounding box center [1079, 523] width 0 height 0
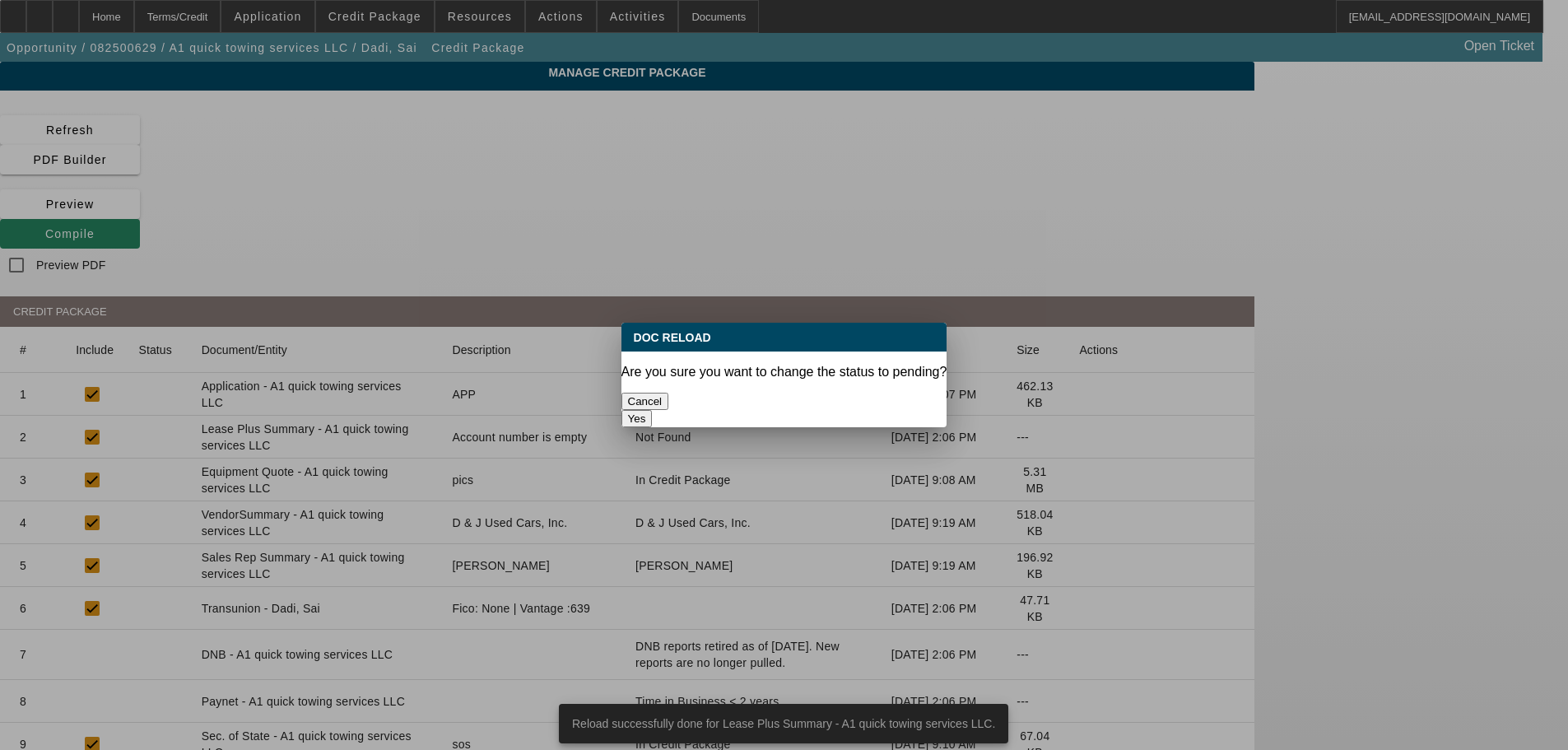
click at [653, 410] on button "Yes" at bounding box center [637, 419] width 31 height 18
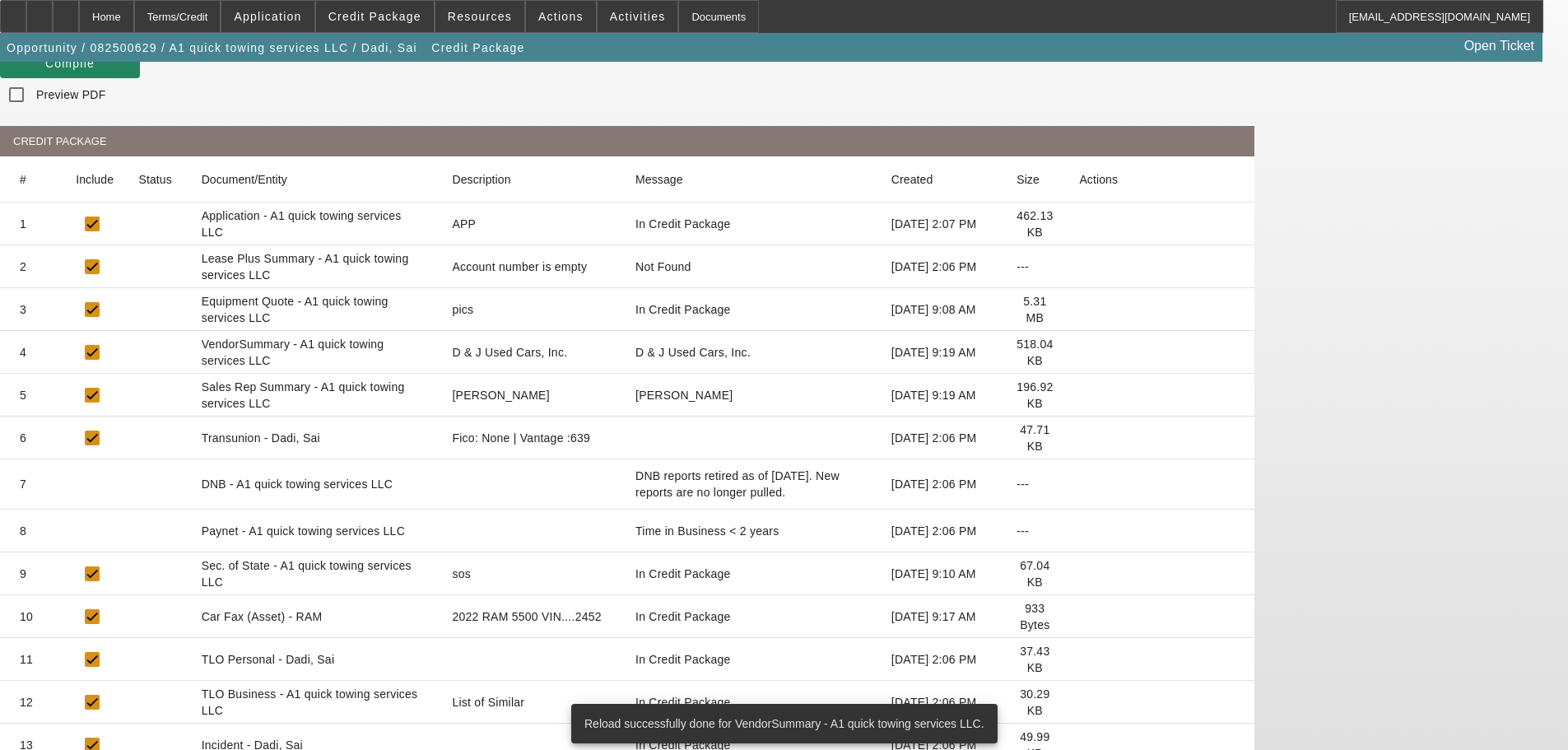
scroll to position [181, 0]
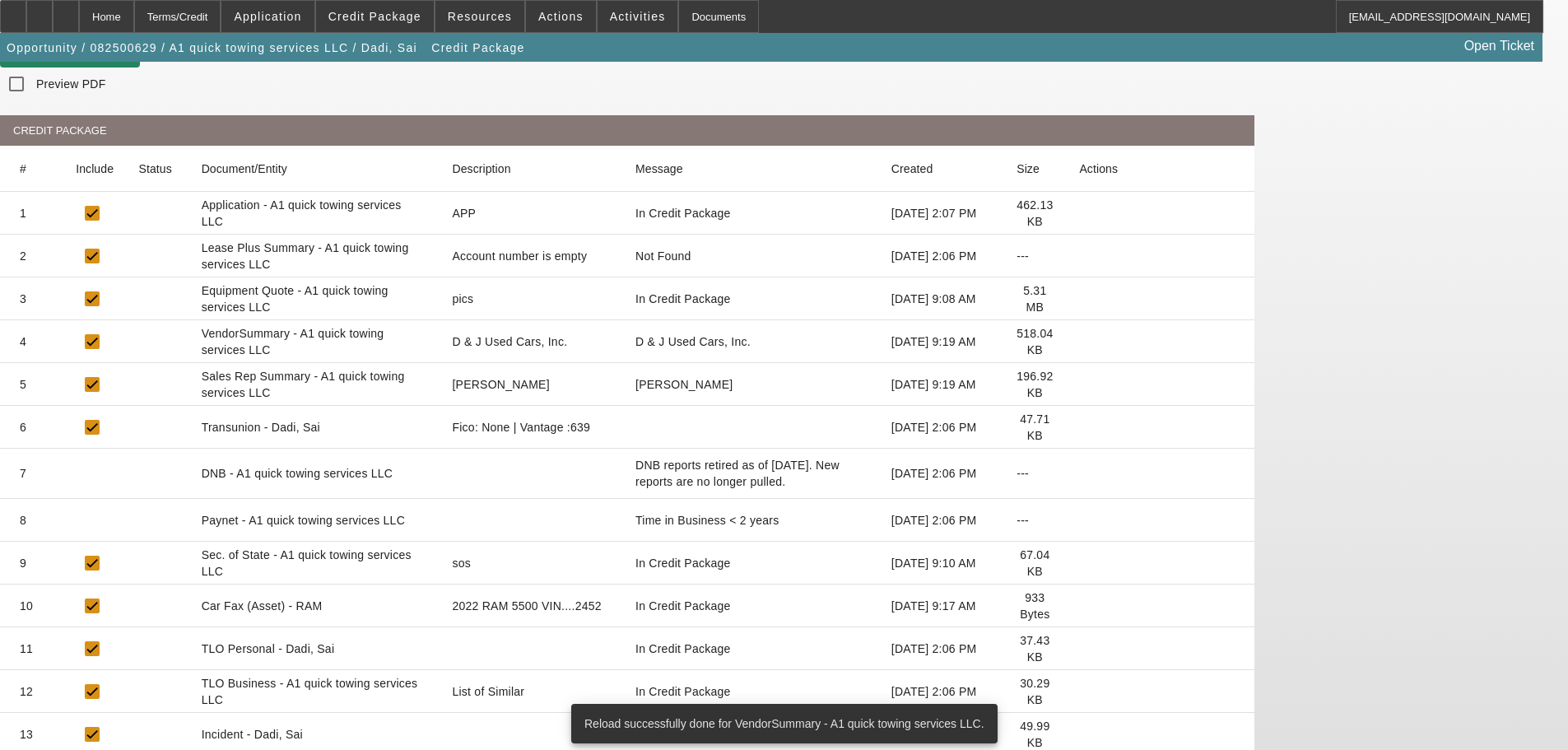
click at [1079, 691] on icon at bounding box center [1079, 691] width 0 height 0
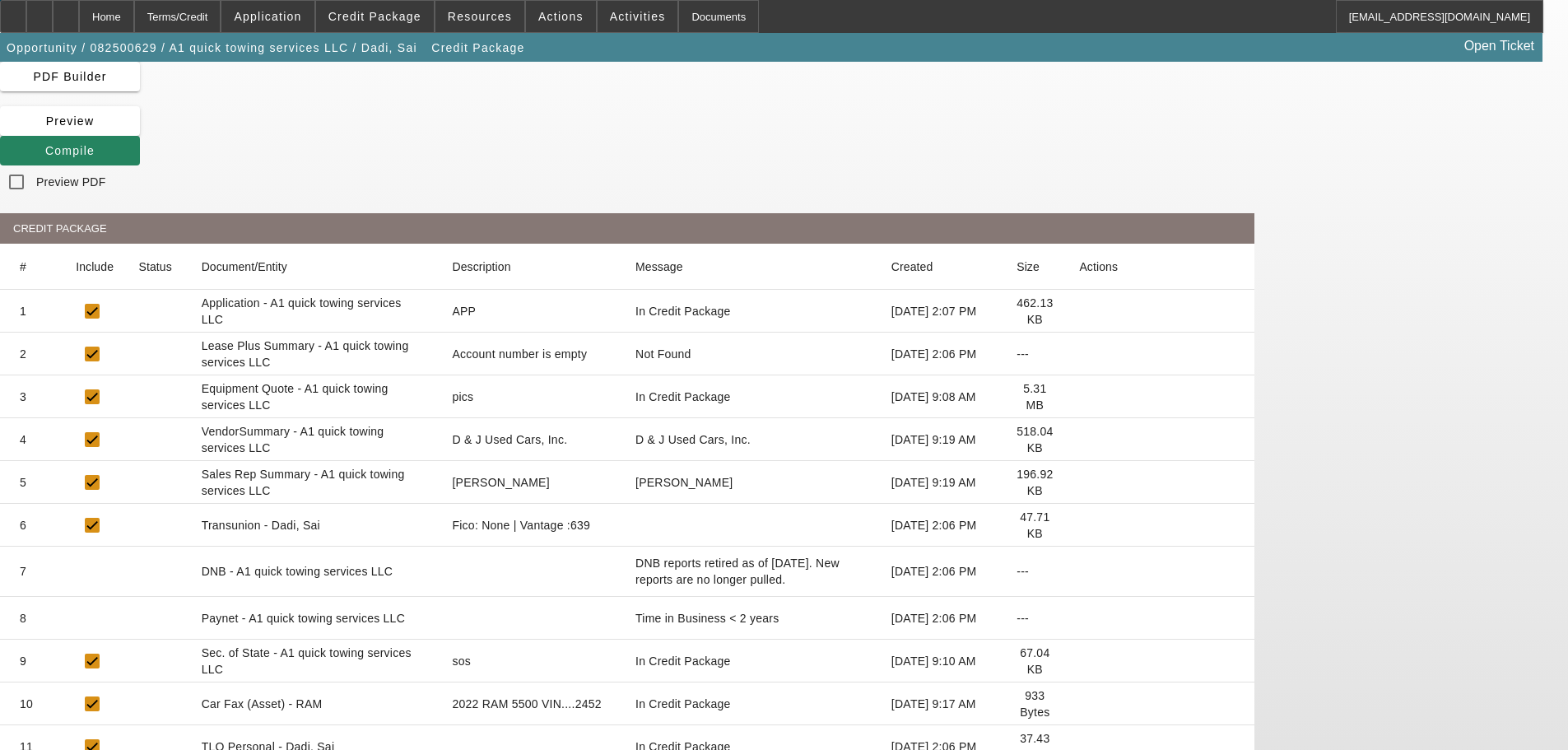
scroll to position [0, 0]
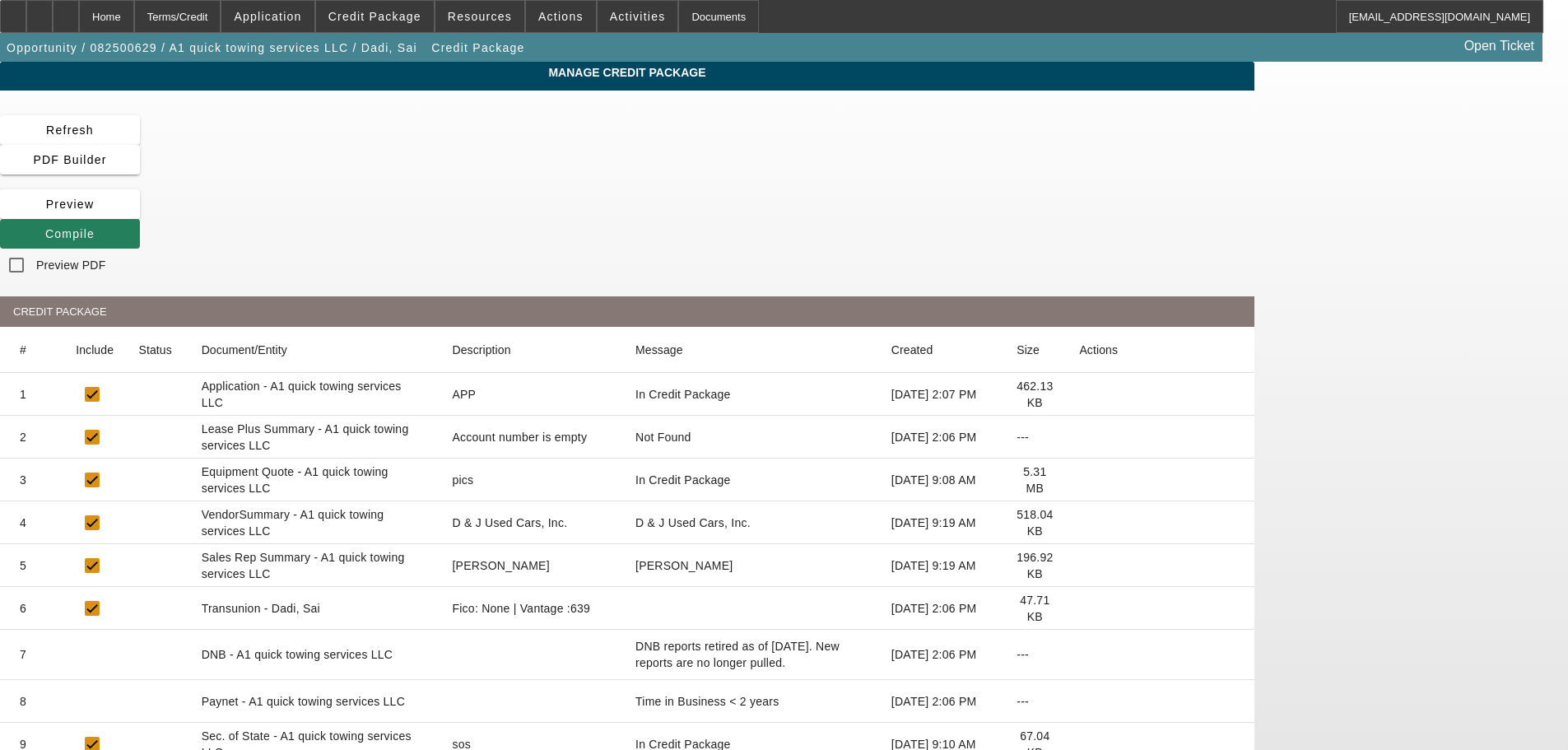
click at [95, 227] on span "Compile" at bounding box center [69, 234] width 49 height 13
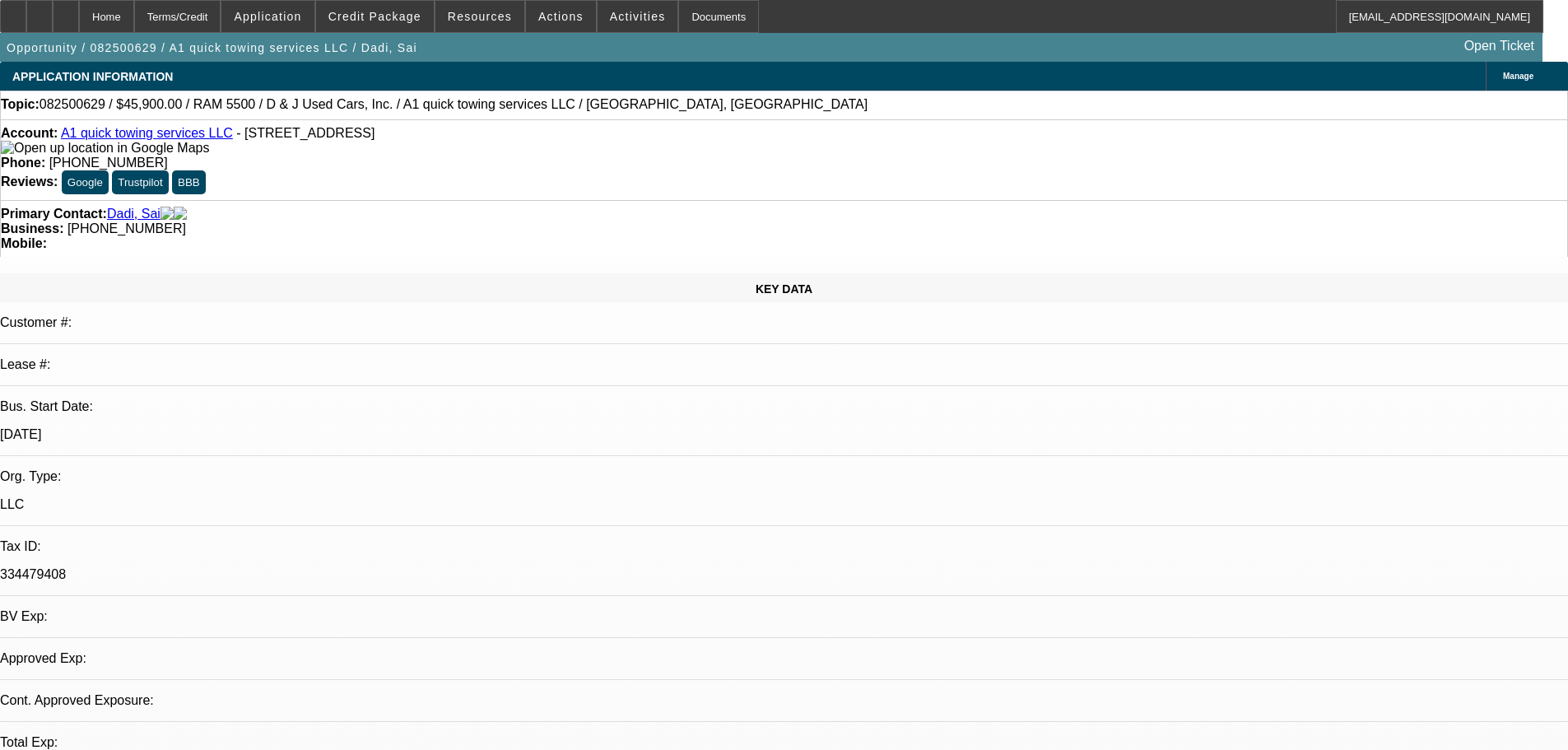
select select "0"
select select "2"
select select "0"
select select "6"
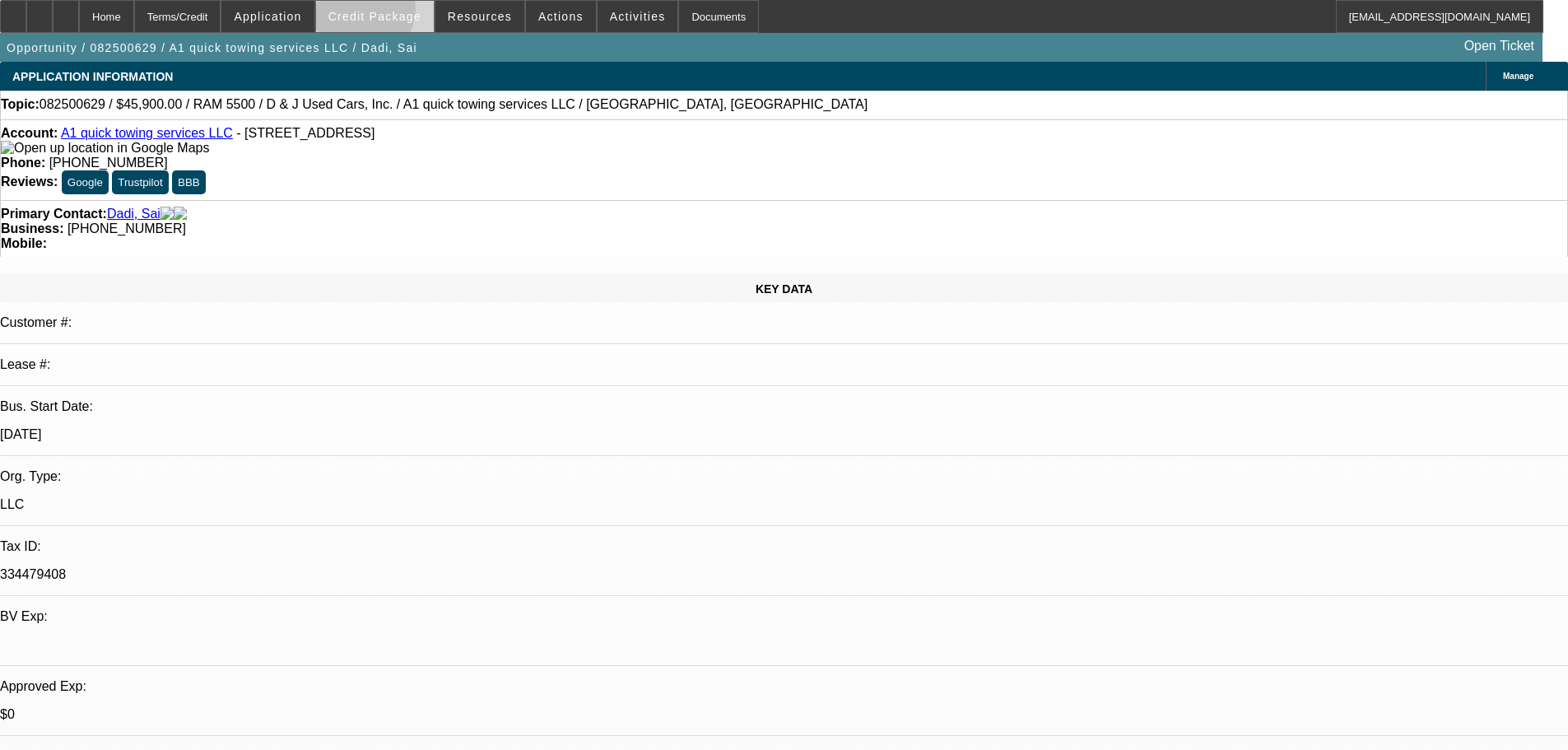
click at [386, 13] on span "Credit Package" at bounding box center [374, 17] width 93 height 13
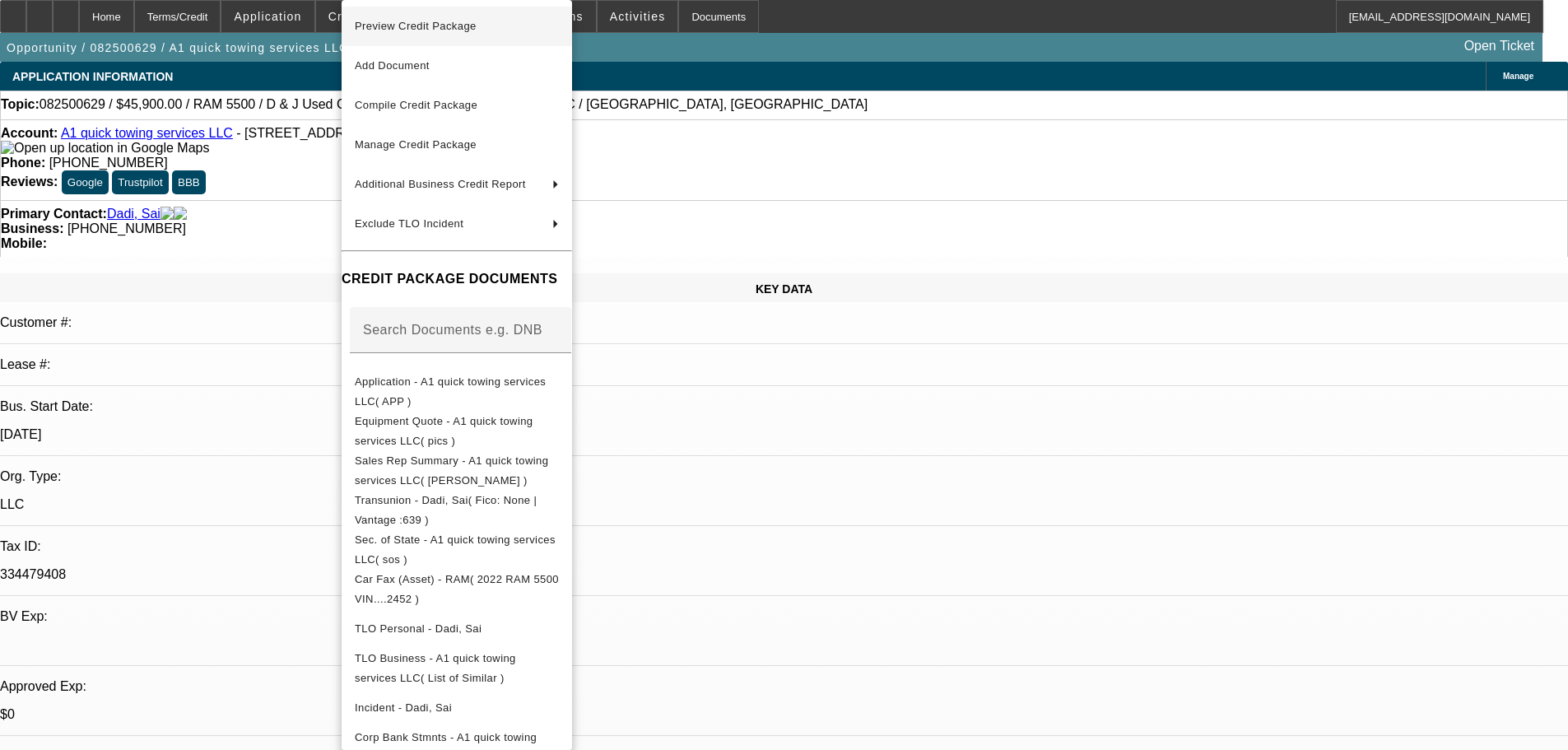
click at [400, 28] on span "Preview Credit Package" at bounding box center [416, 26] width 122 height 13
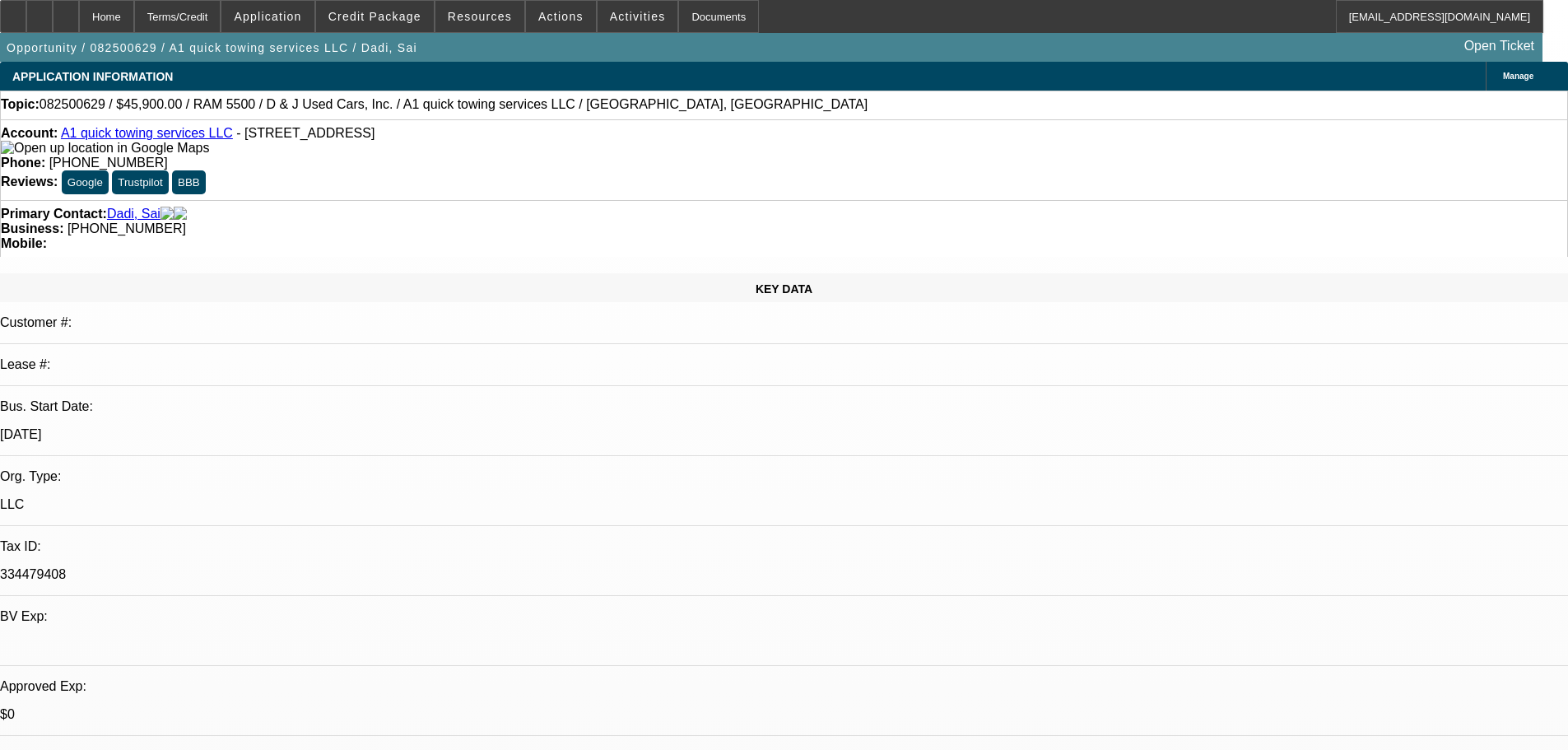
click at [163, 137] on link "A1 quick towing services LLC" at bounding box center [147, 133] width 172 height 14
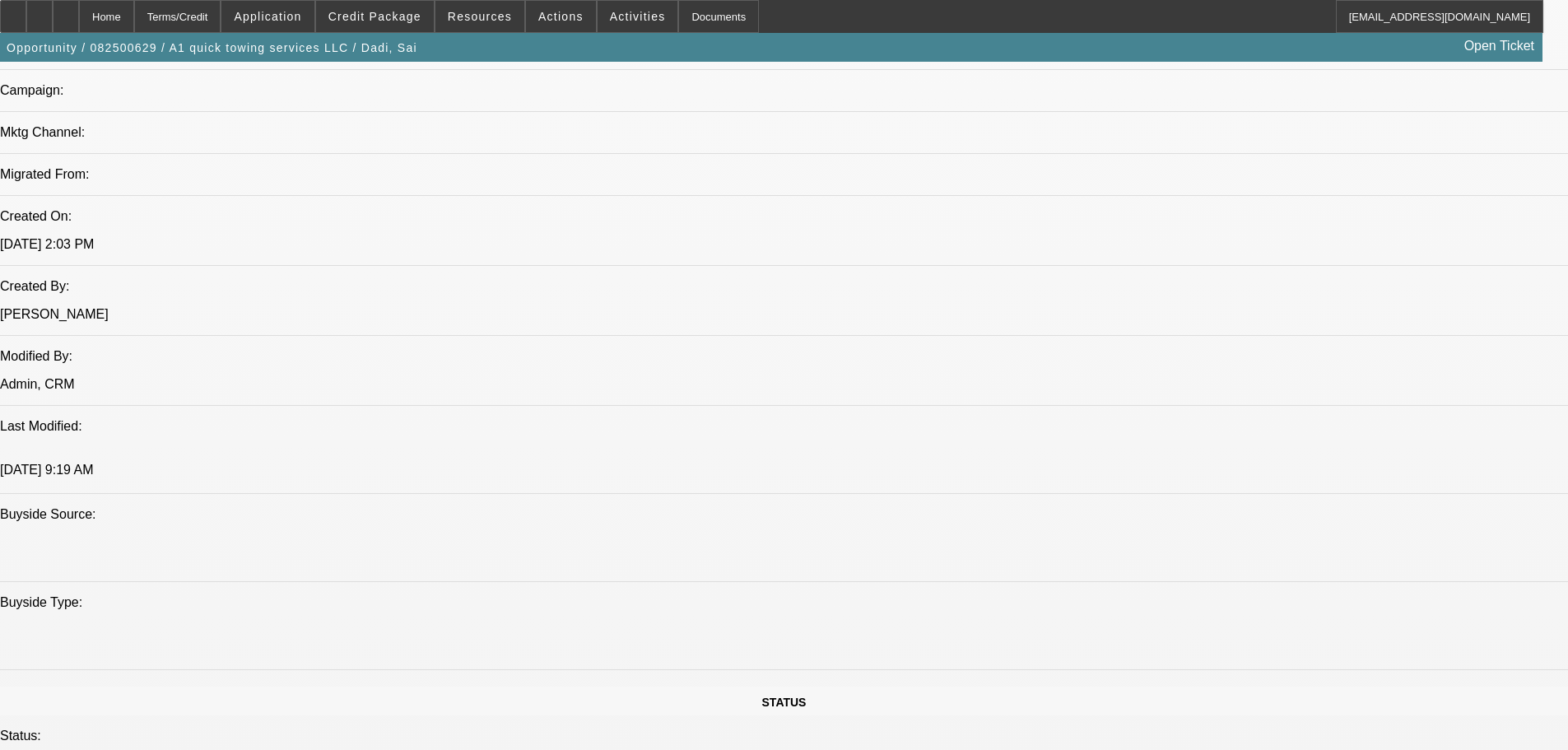
scroll to position [1153, 0]
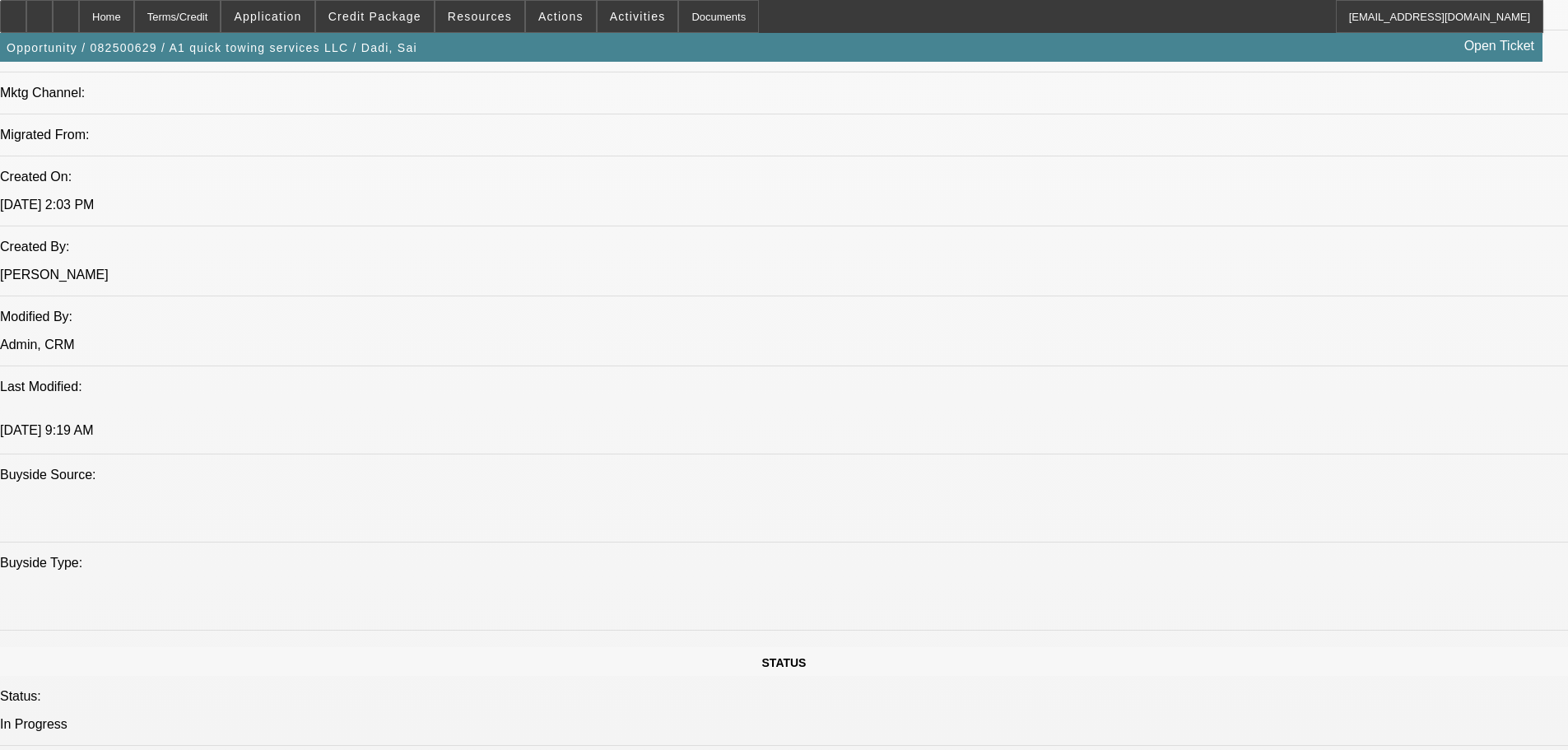
drag, startPoint x: 1248, startPoint y: 72, endPoint x: 1233, endPoint y: 72, distance: 15.0
paste textarea "STARTUP; VENDOR WARNING; HIGHER MILEAGE TRUCK; SAI = YOUNGER PG, LIMITED CREDIT…"
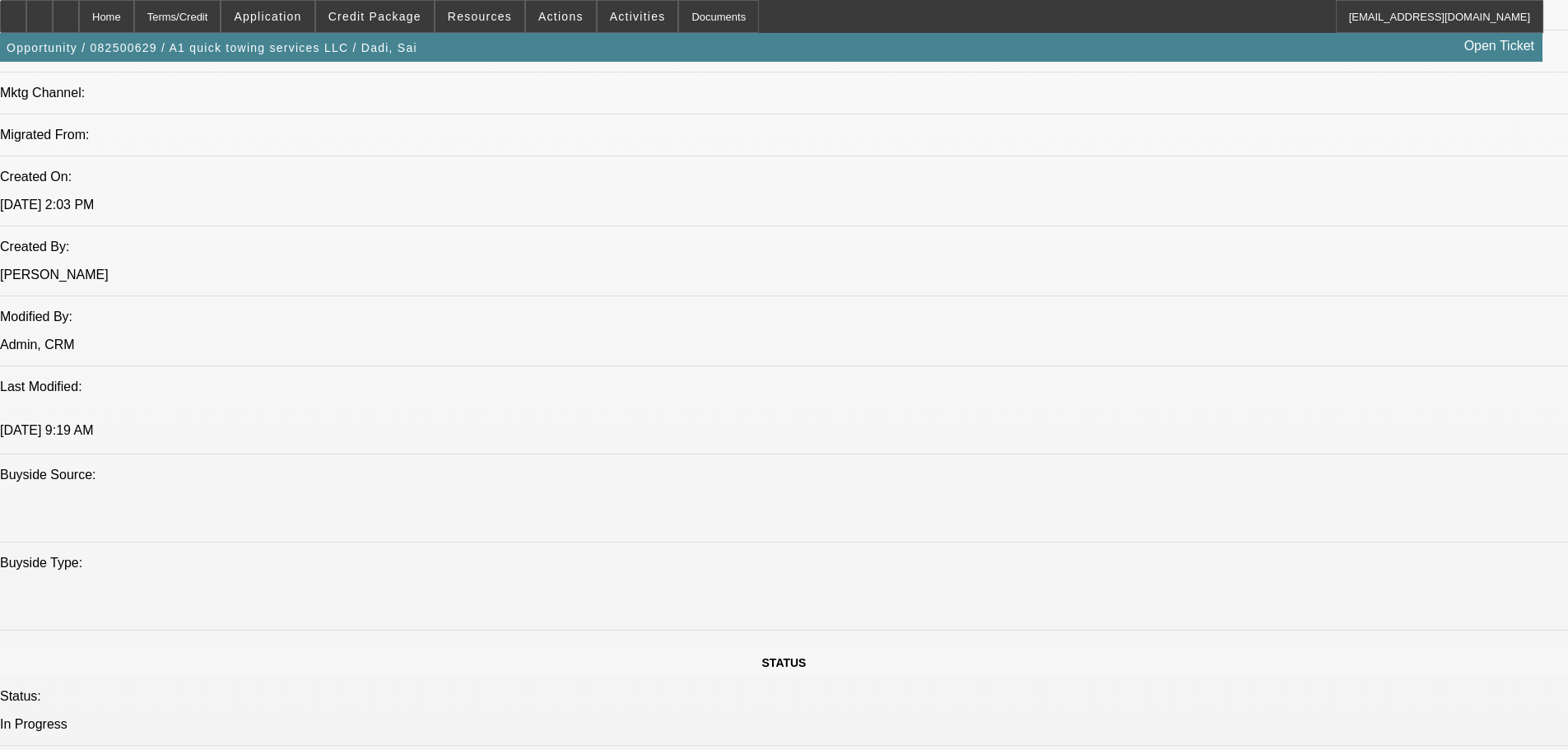
scroll to position [16, 0]
type textarea "STARTUP; VENDOR WARNING; HIGHER MILEAGE TRUCK; SAI = YOUNGER PG, LIMITED CREDIT…"
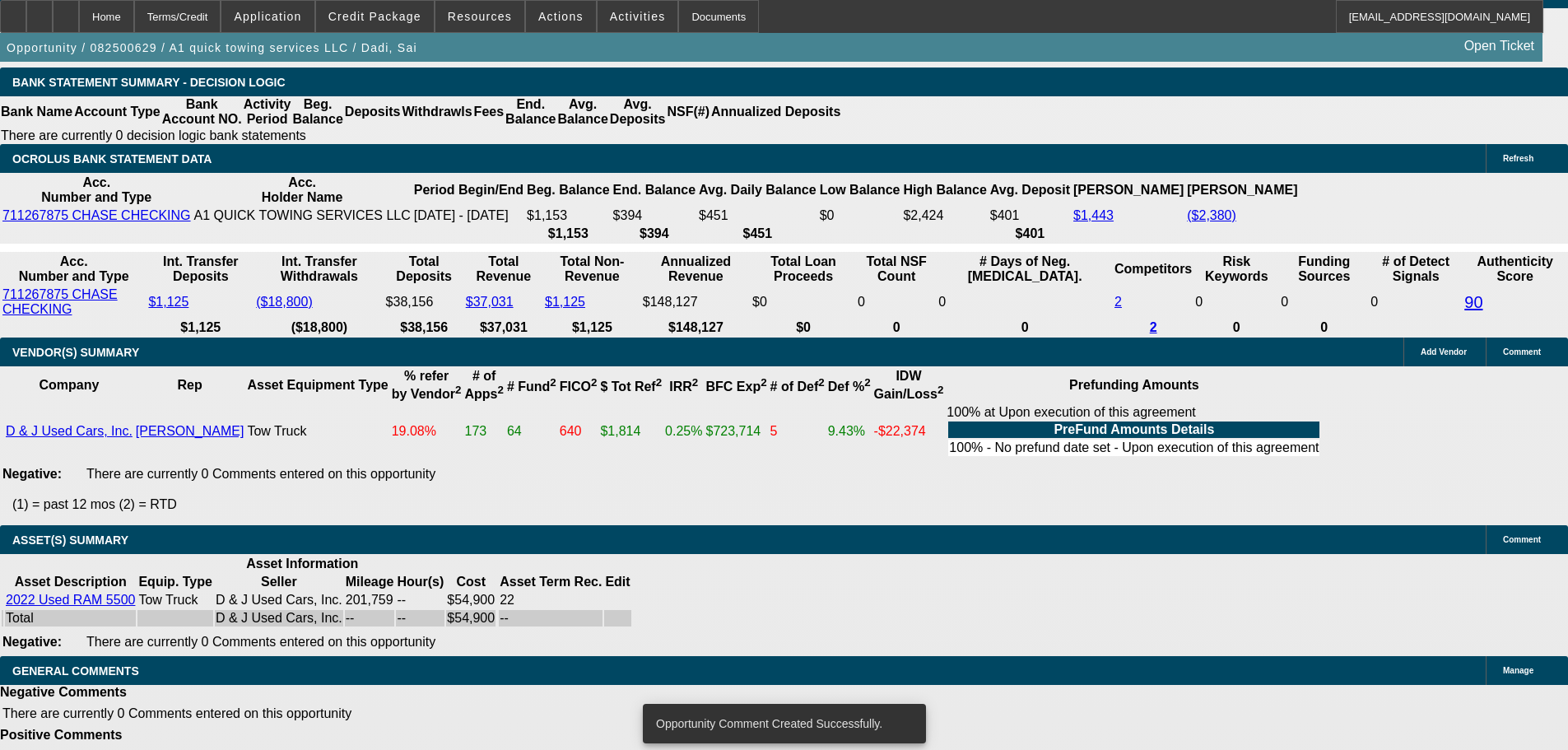
scroll to position [2882, 0]
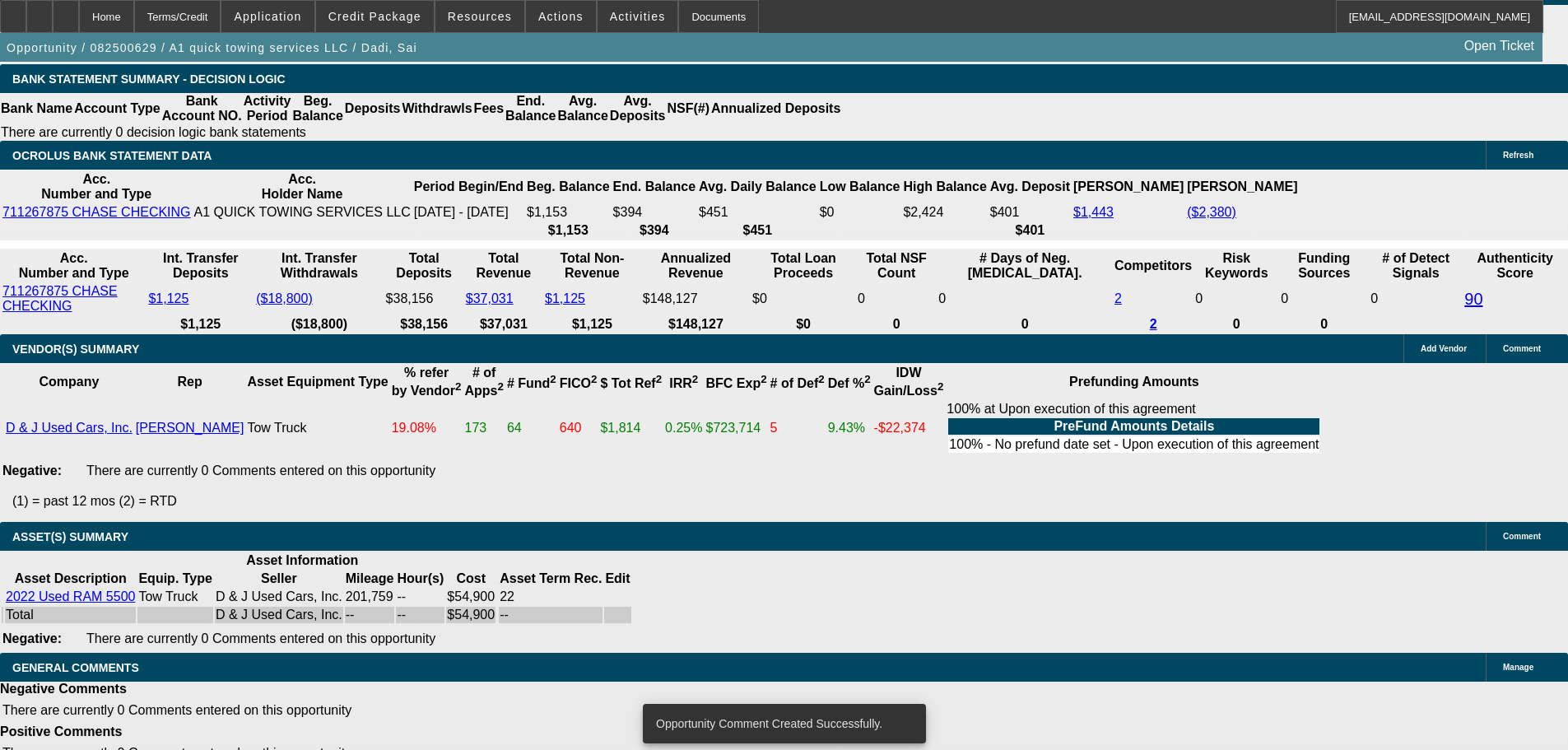
select select "5"
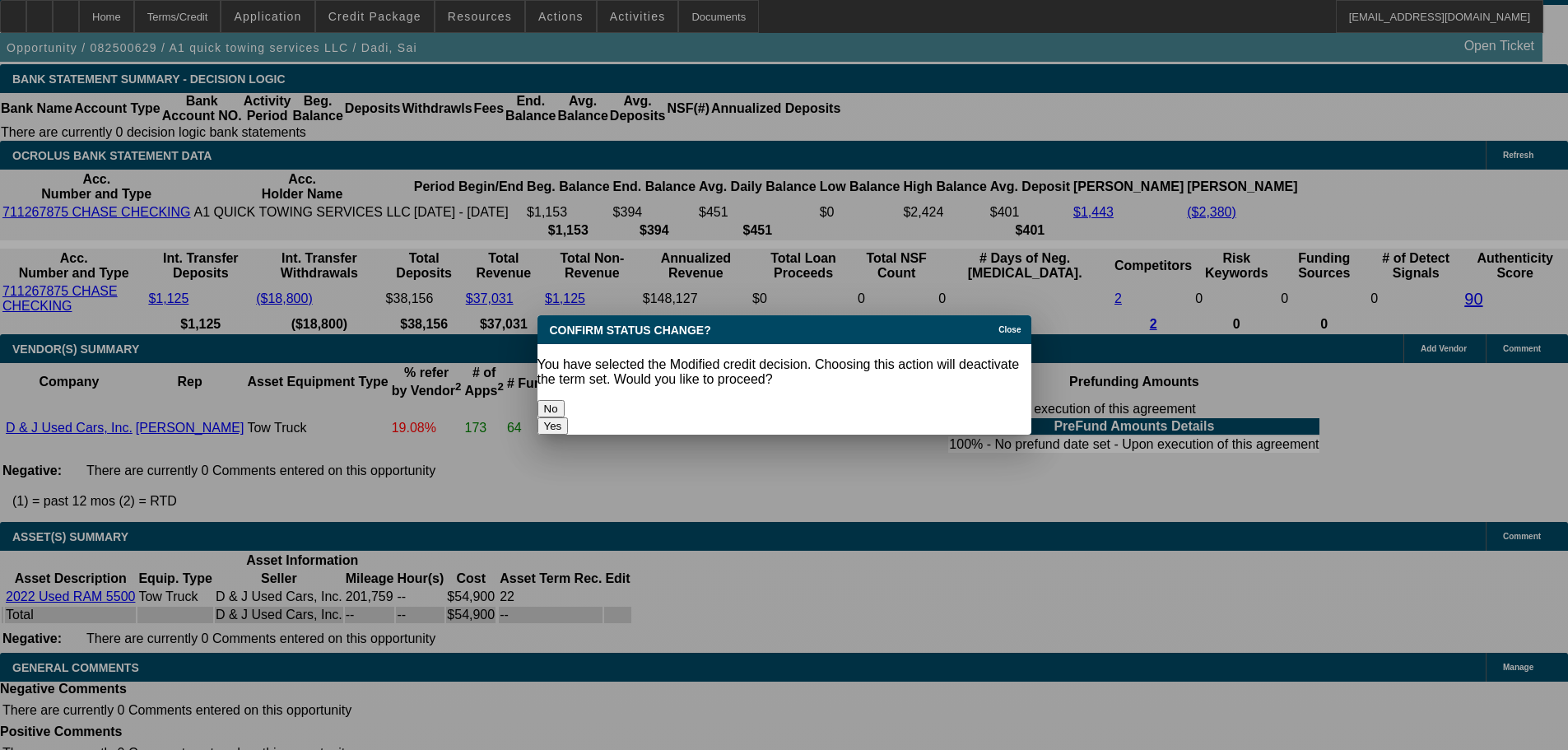
click at [569, 418] on button "Yes" at bounding box center [552, 426] width 31 height 18
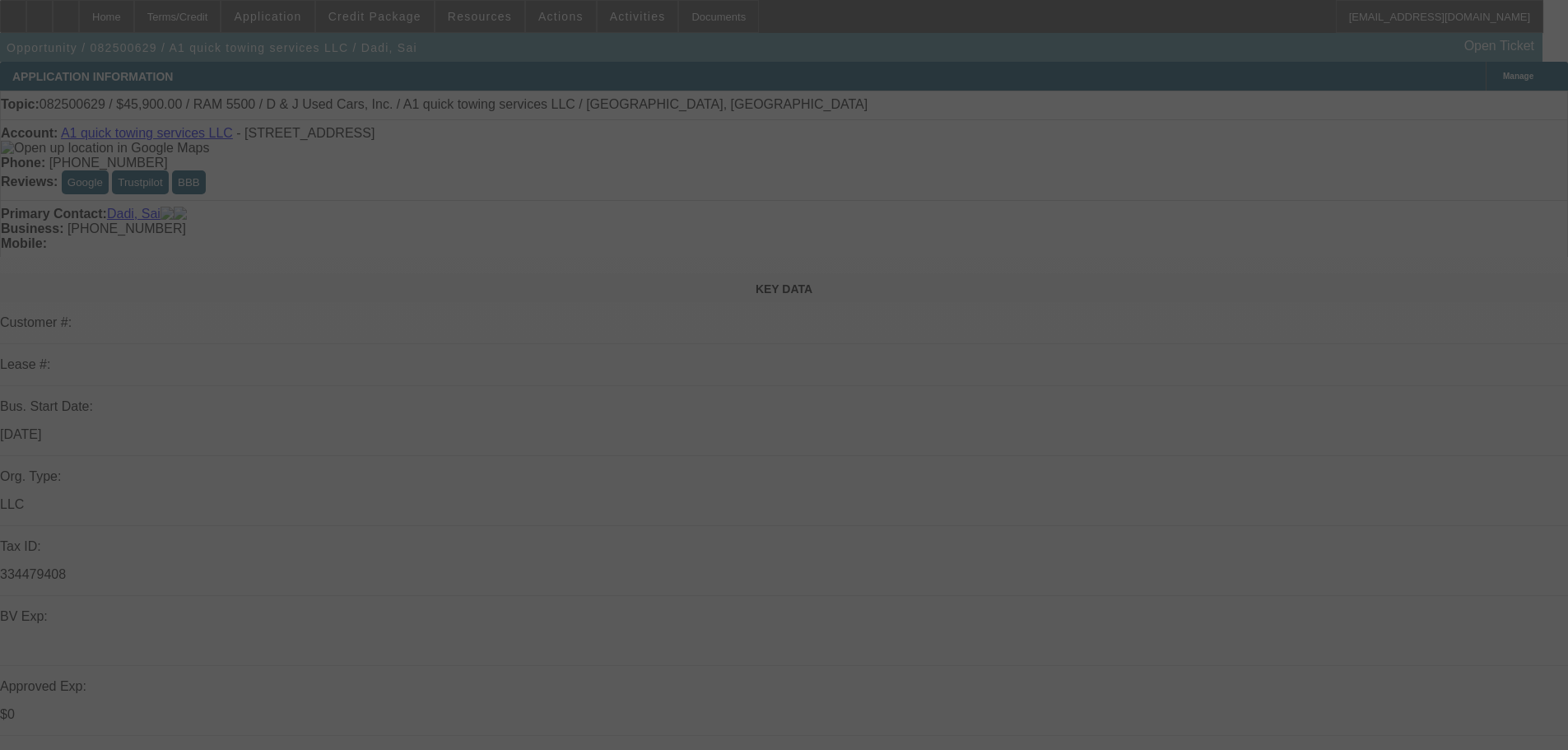
scroll to position [2882, 0]
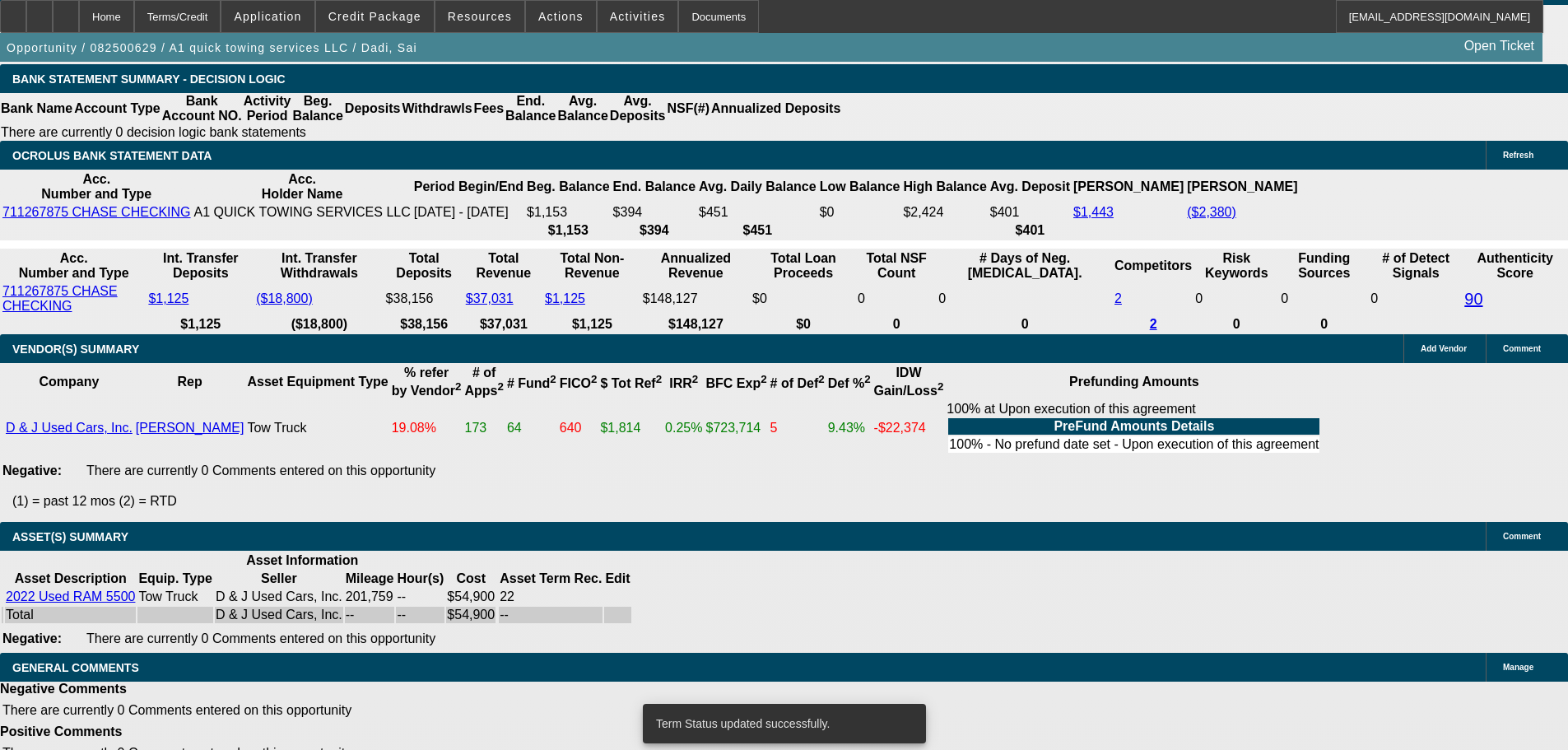
select select "0"
select select "2"
select select "0"
select select "6"
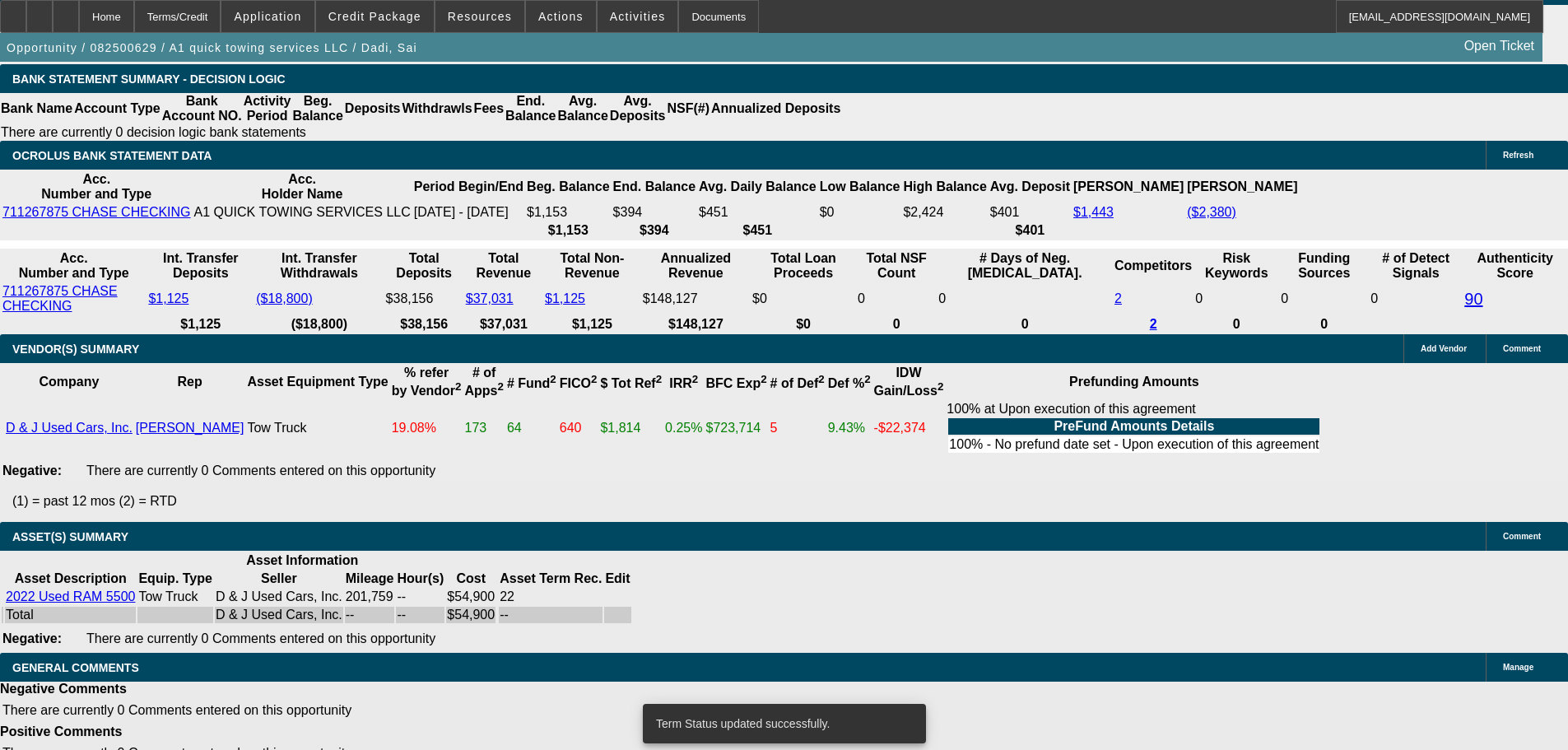
select select "0"
select select "2"
select select "0"
select select "6"
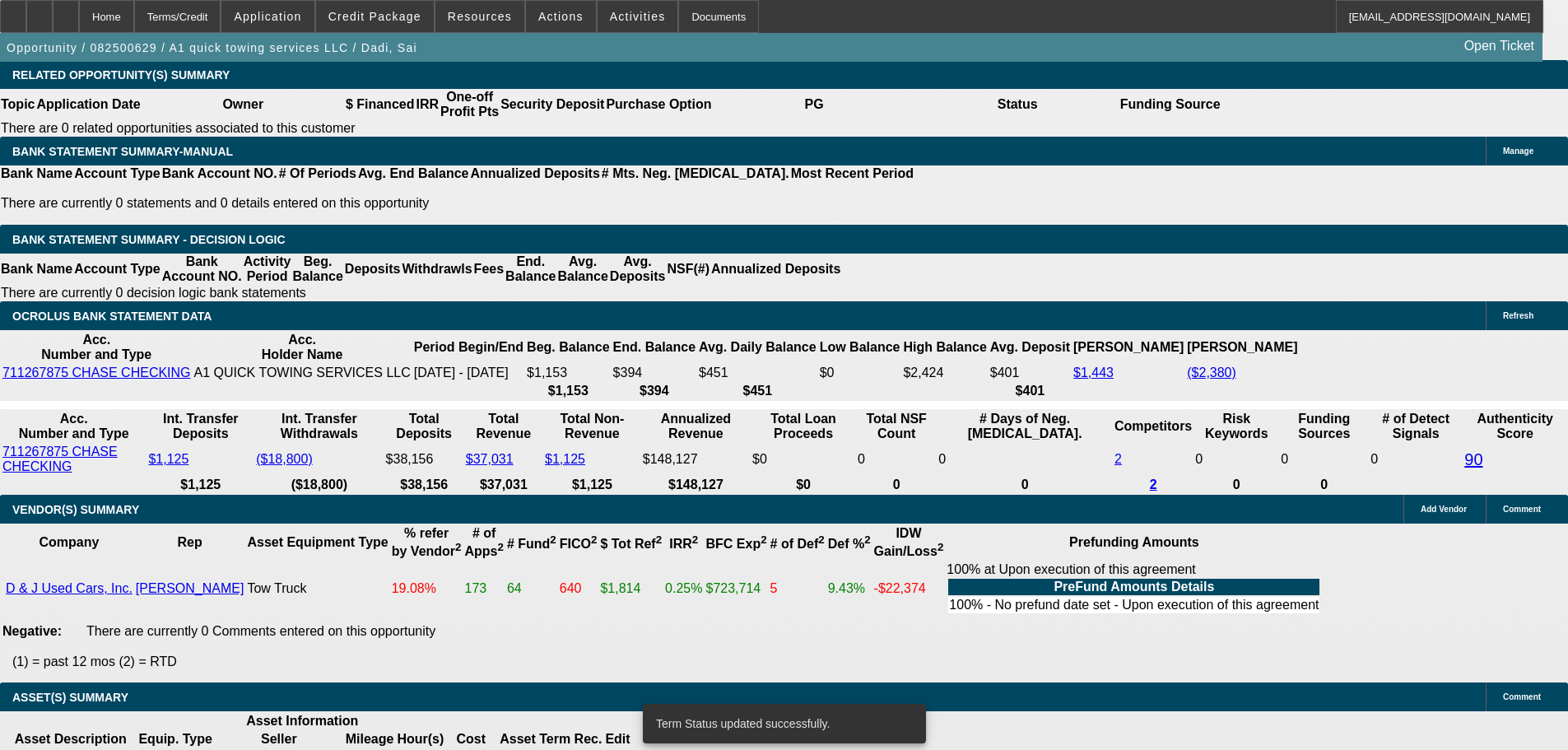
scroll to position [2470, 0]
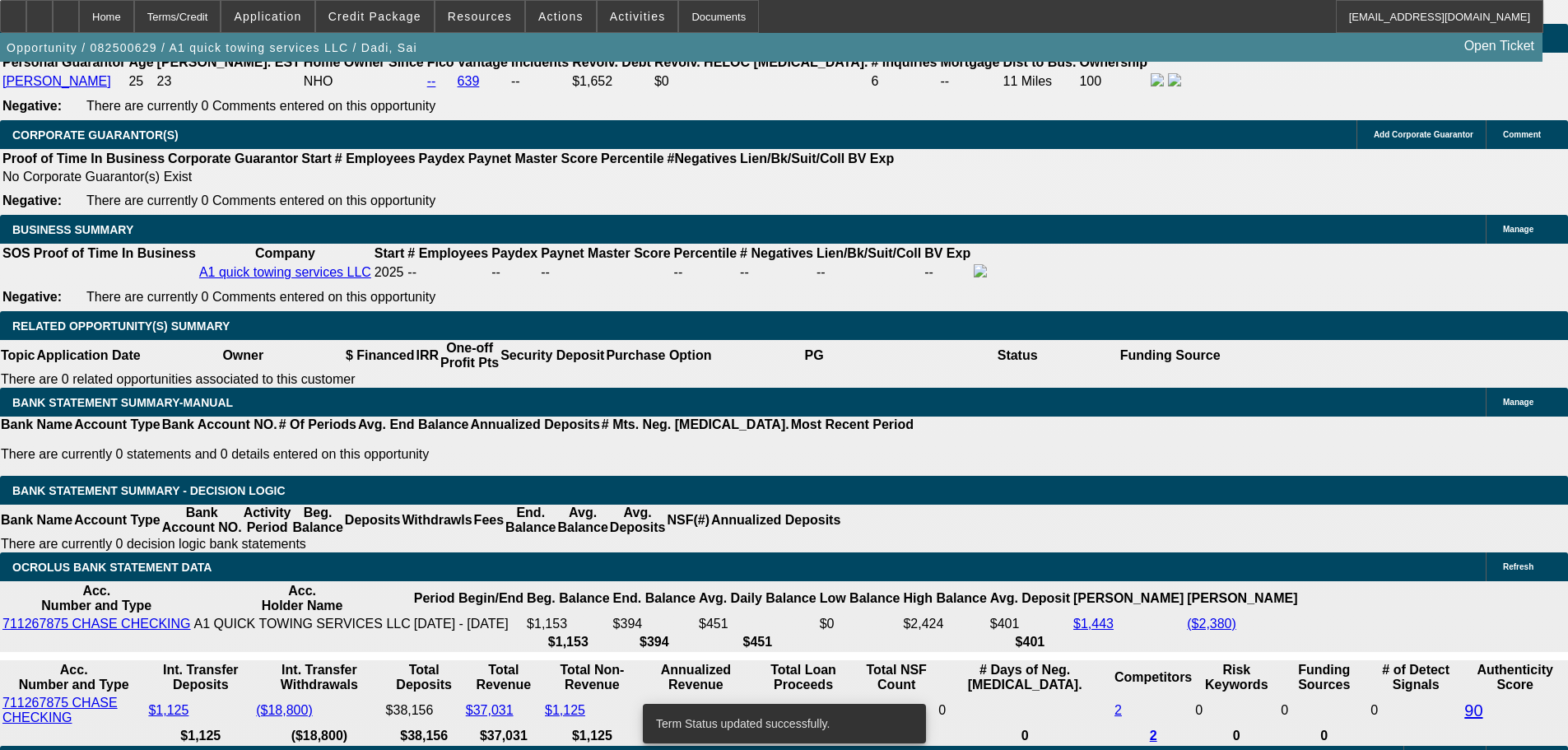
drag, startPoint x: 319, startPoint y: 434, endPoint x: 453, endPoint y: 397, distance: 139.0
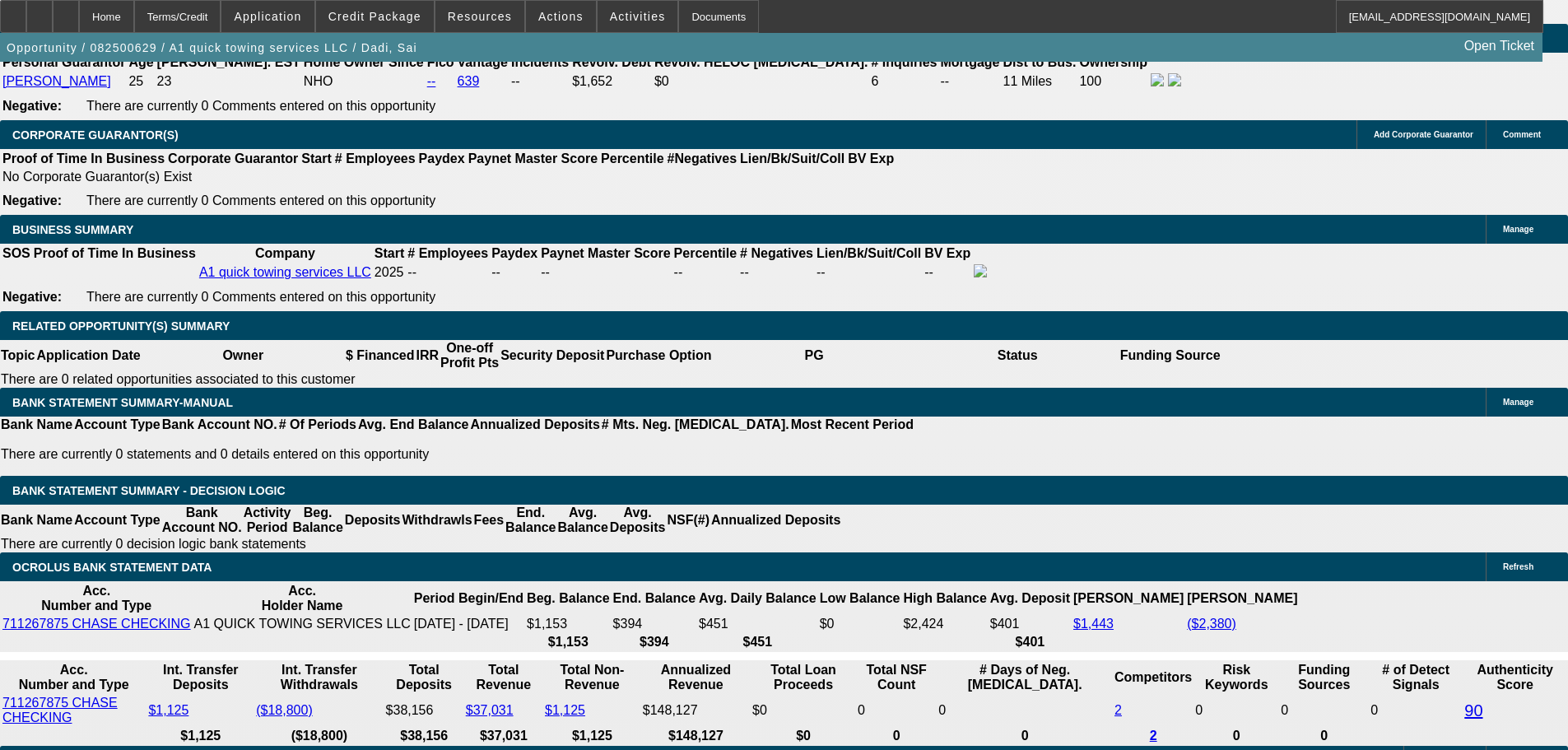
type input "2"
type input "UNKNOWN"
type input "$23,551.29"
type input "$47,102.58"
type input "22"
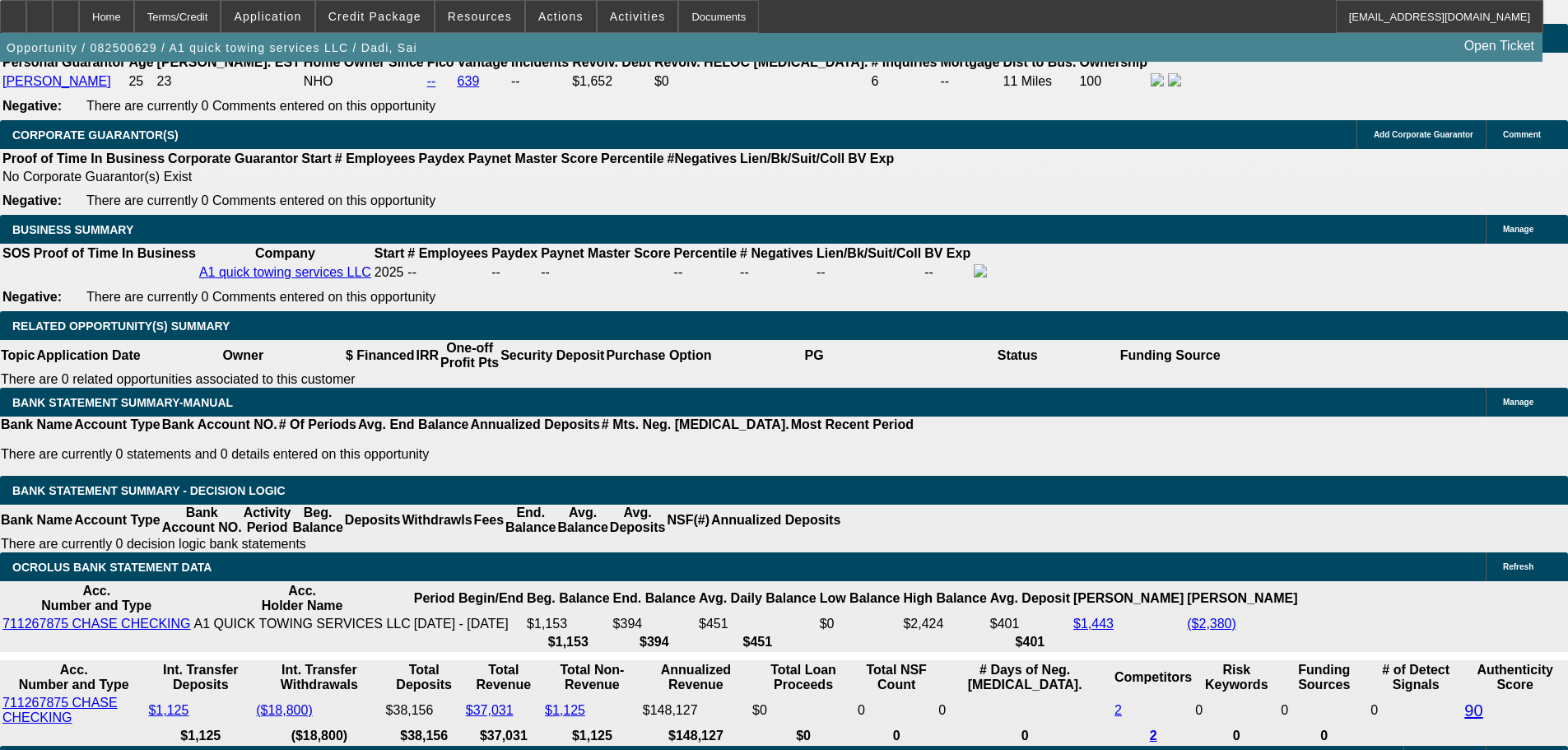
type input "$2,529.44"
type input "$5,058.88"
type input "22"
drag, startPoint x: 251, startPoint y: 433, endPoint x: 393, endPoint y: 431, distance: 142.0
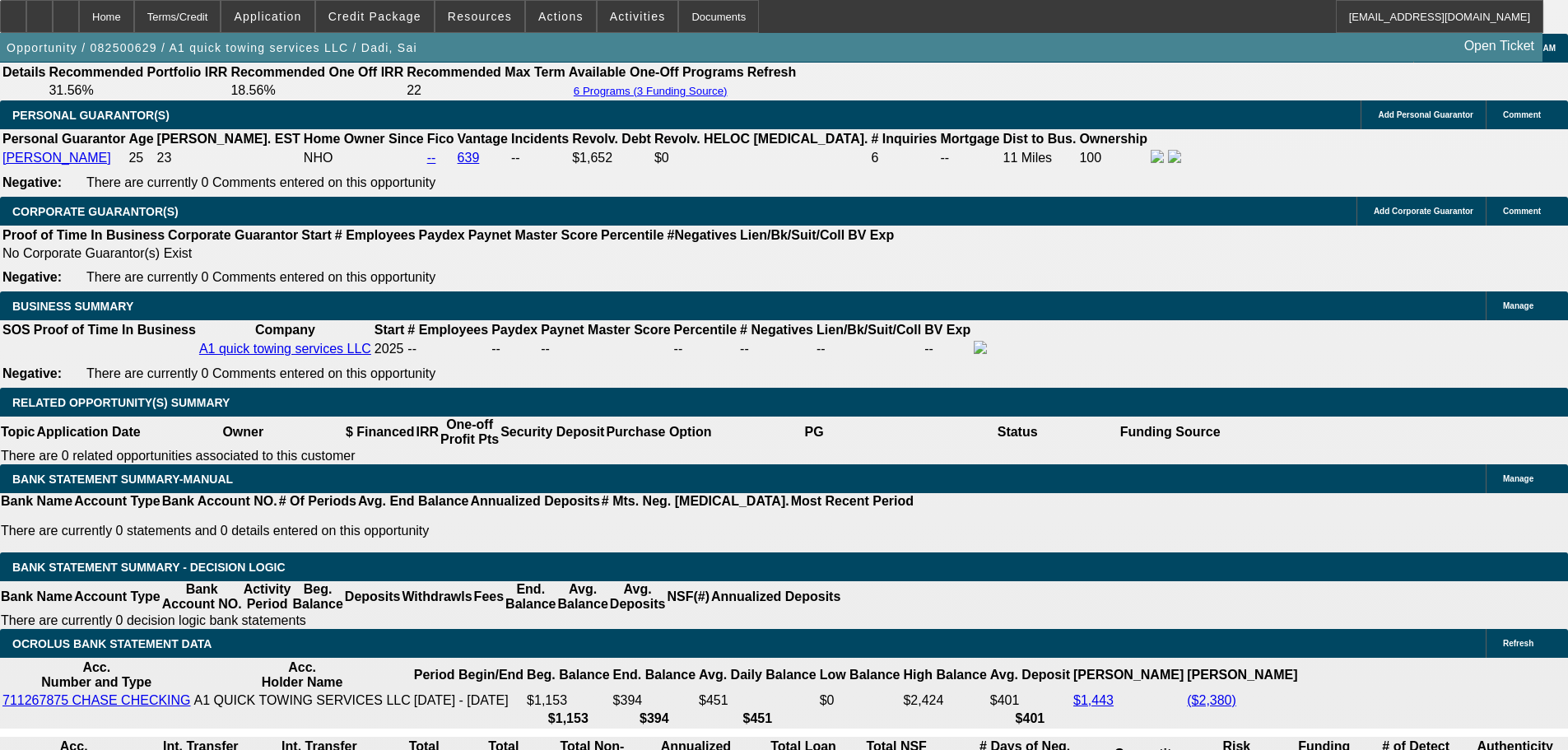
scroll to position [2552, 0]
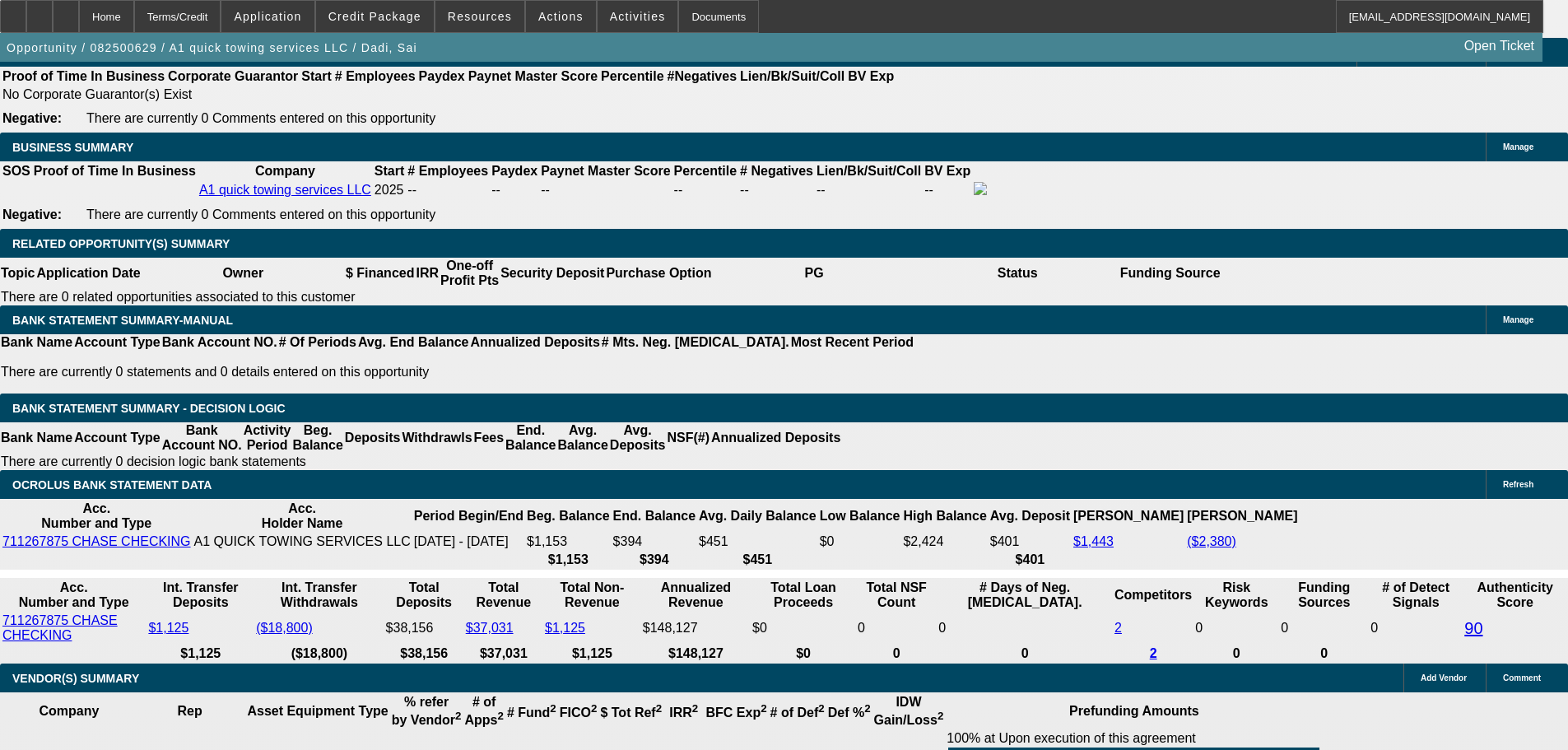
type input "25"
type input "$50.00"
type input "2545"
type input "21.6"
type input "$5,090.00"
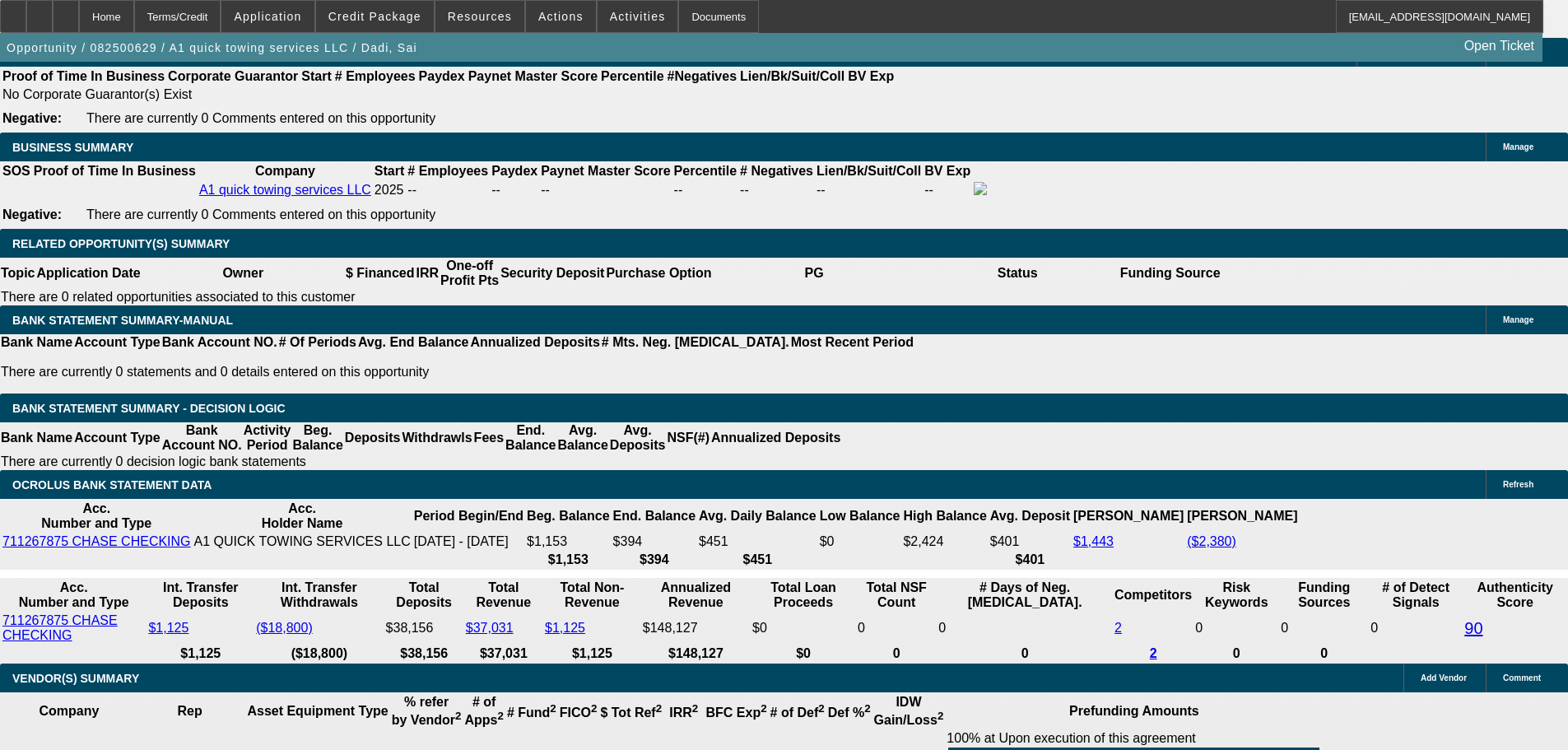
type input "$2,545.00"
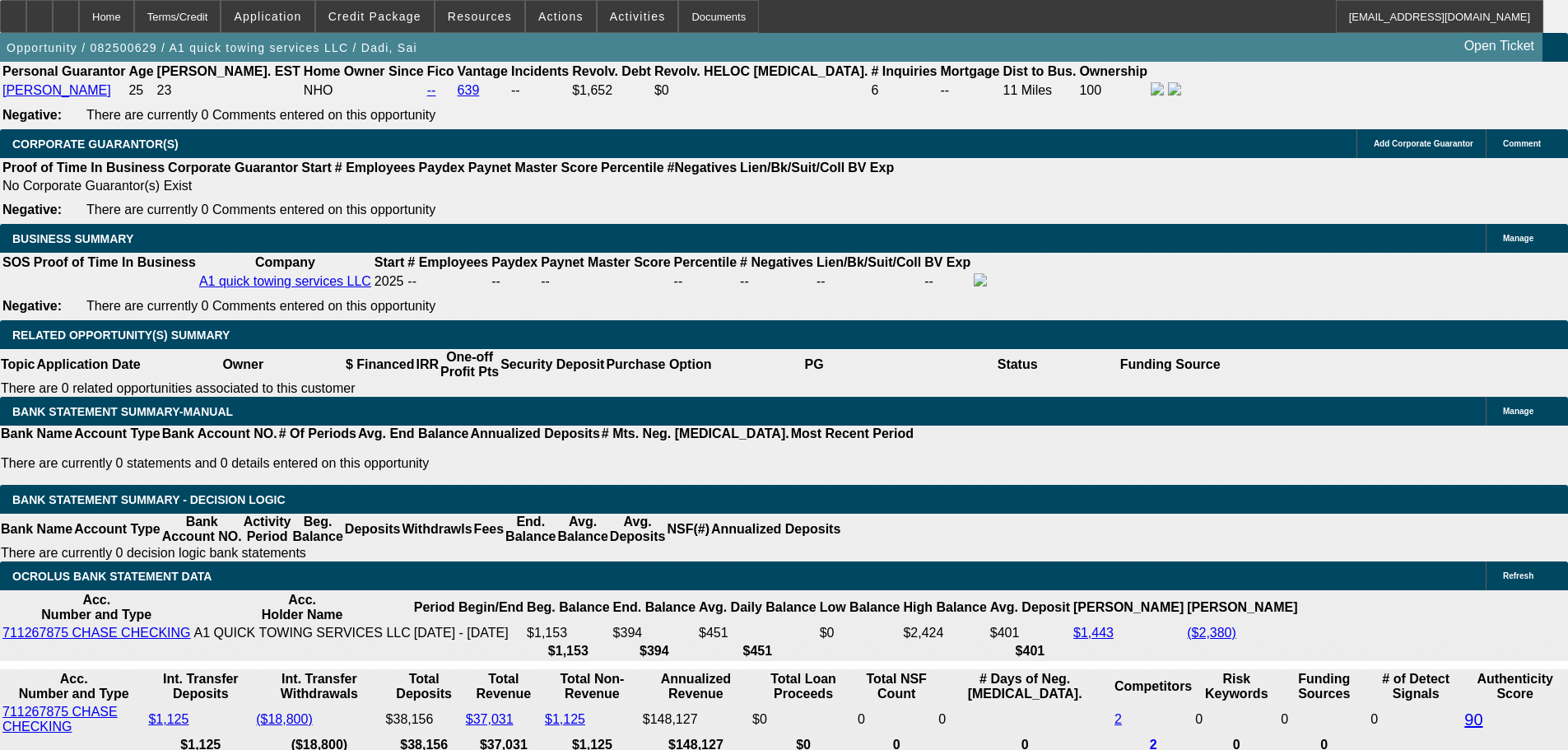
scroll to position [2223, 0]
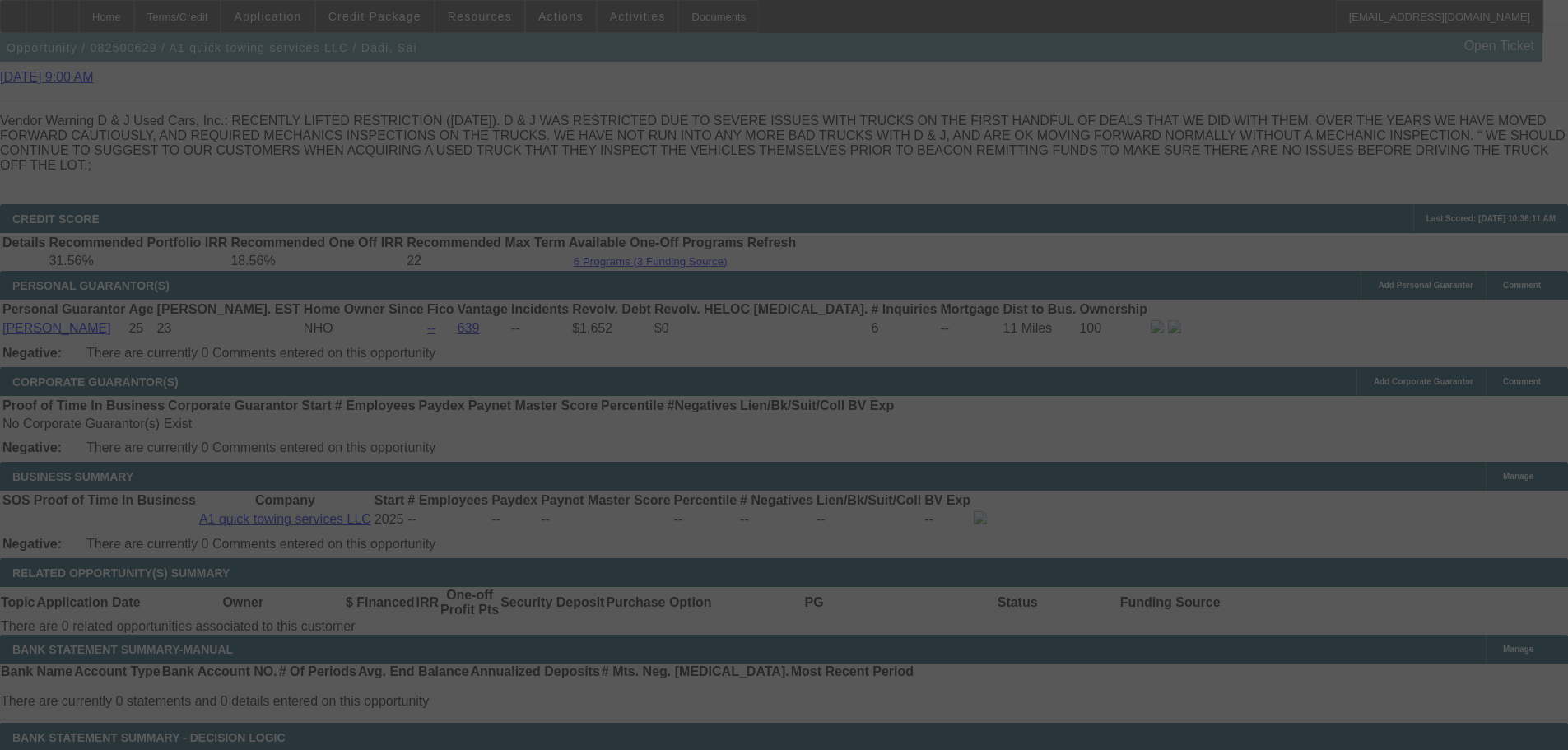
select select "0"
select select "2"
select select "0"
select select "6"
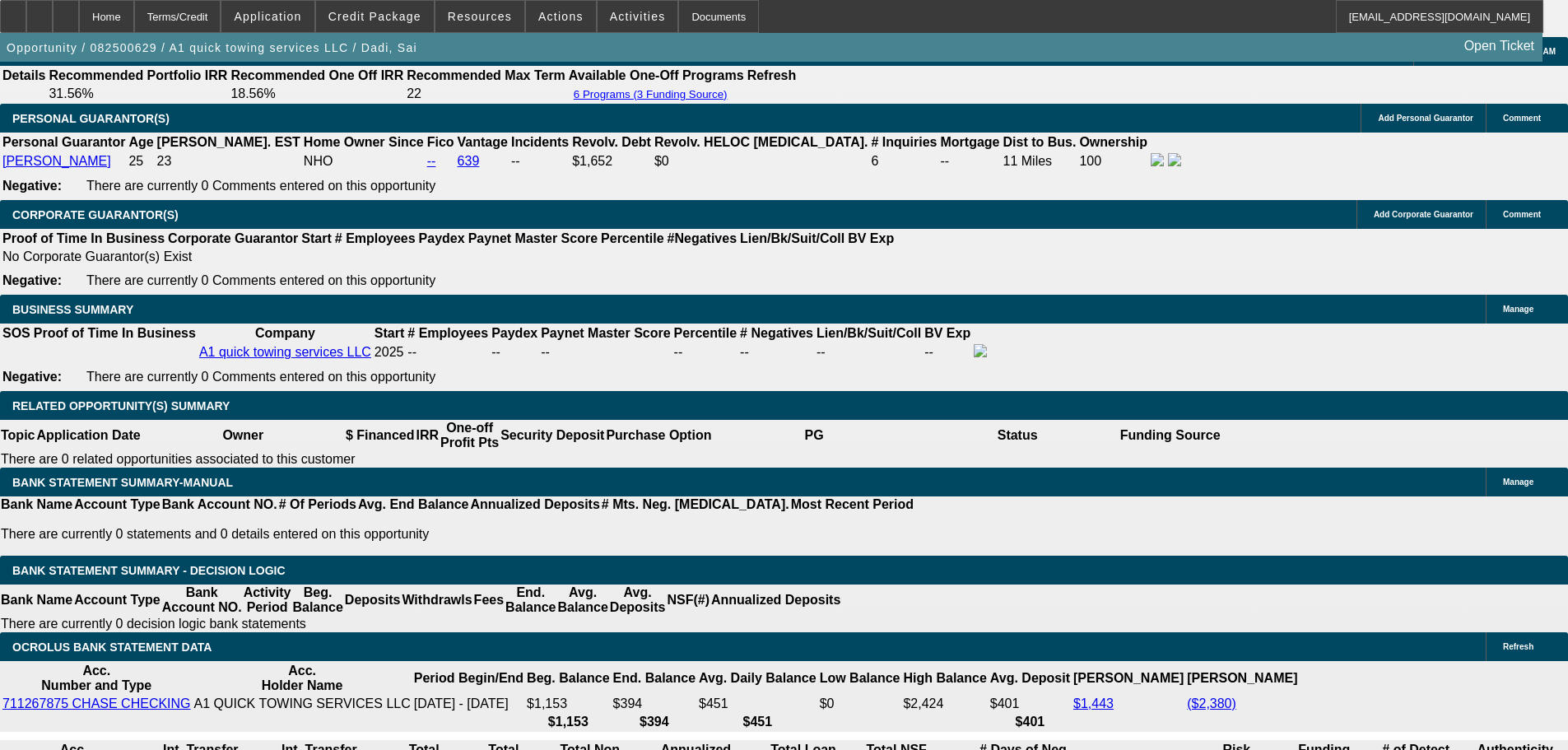
scroll to position [2470, 0]
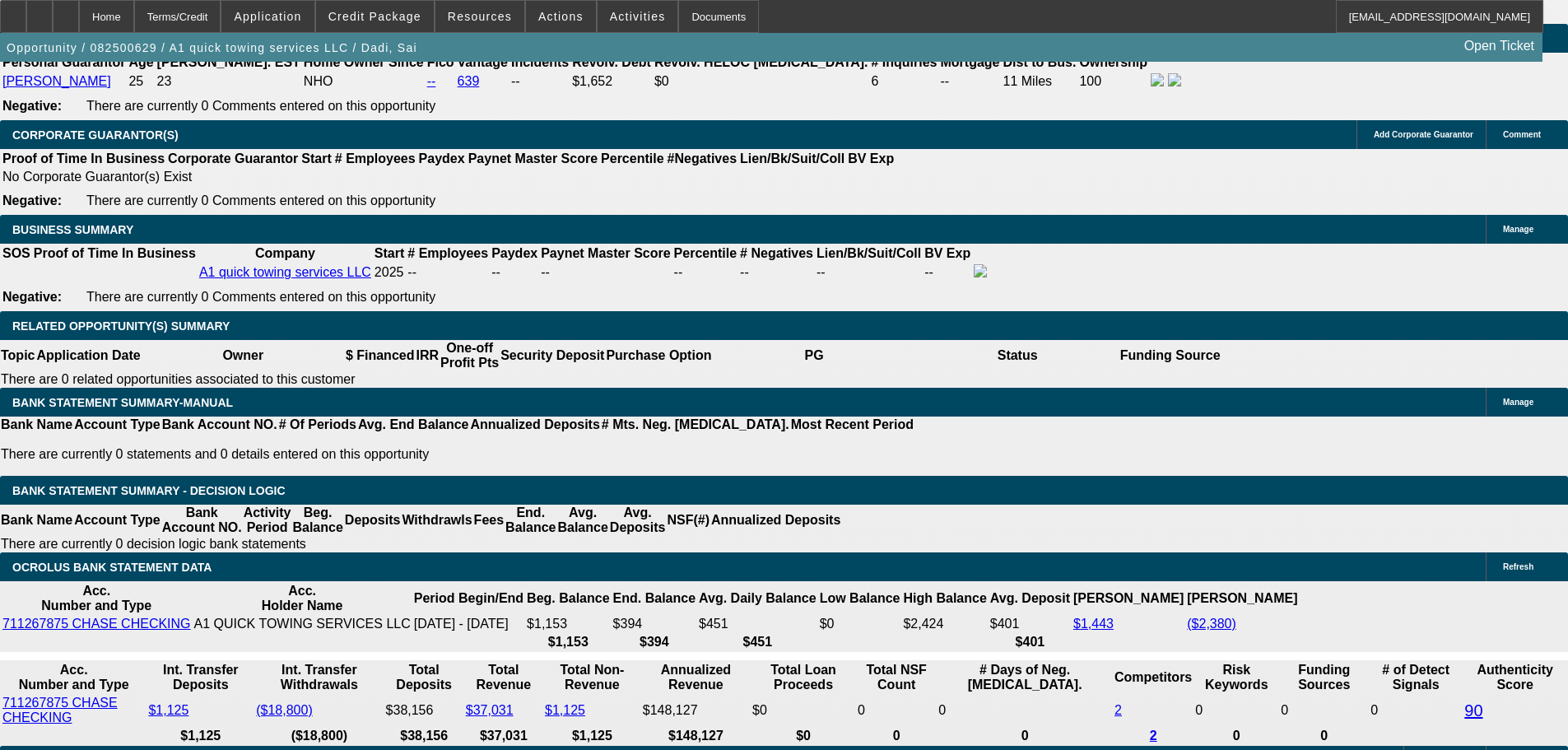
drag, startPoint x: 245, startPoint y: 433, endPoint x: 338, endPoint y: 421, distance: 93.8
type input "2595"
type input "$518.00"
type input "UNKNOWN"
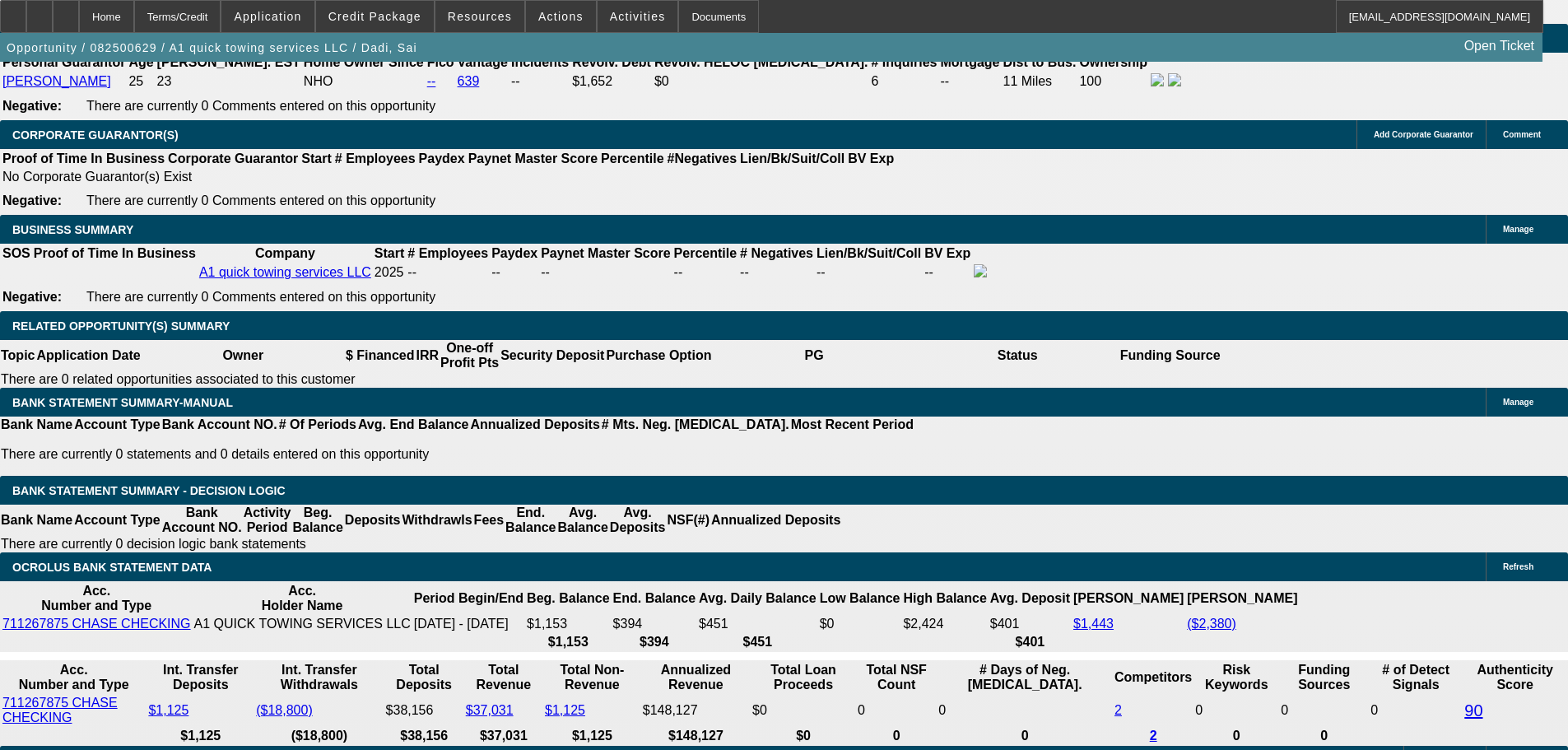
type input "23.8"
type input "$5,190.00"
type input "$2,595.00"
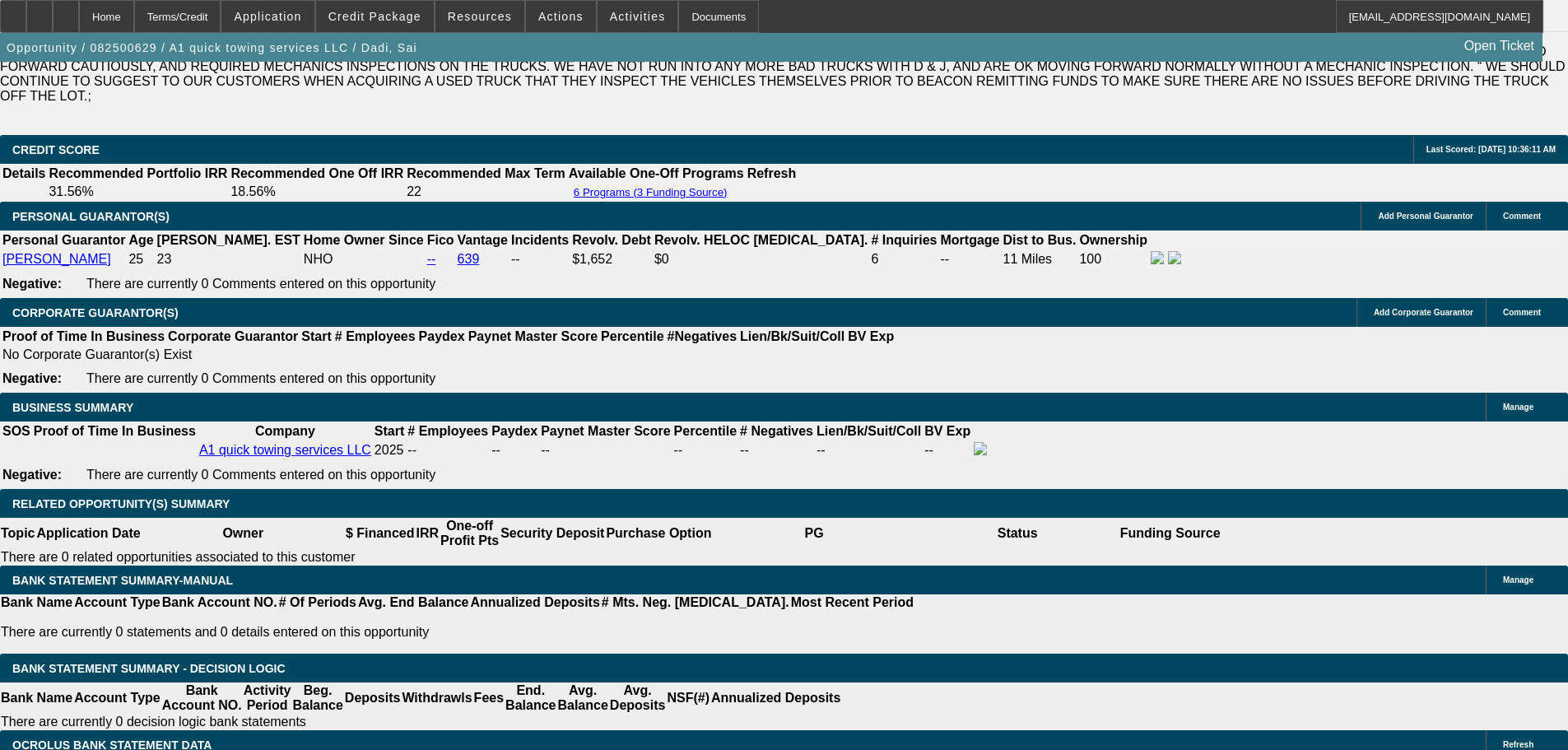
scroll to position [2141, 0]
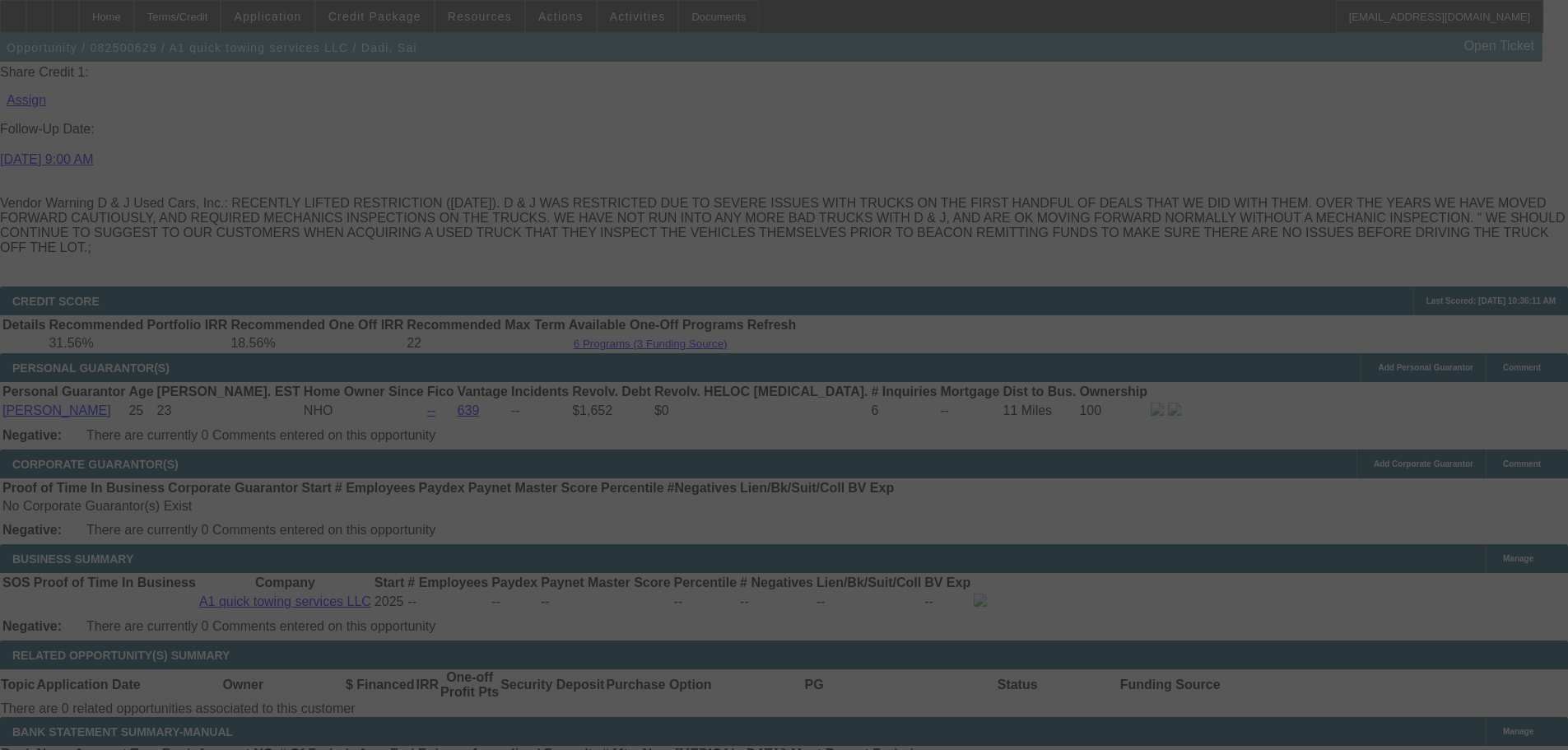
select select "0"
select select "2"
select select "0"
select select "6"
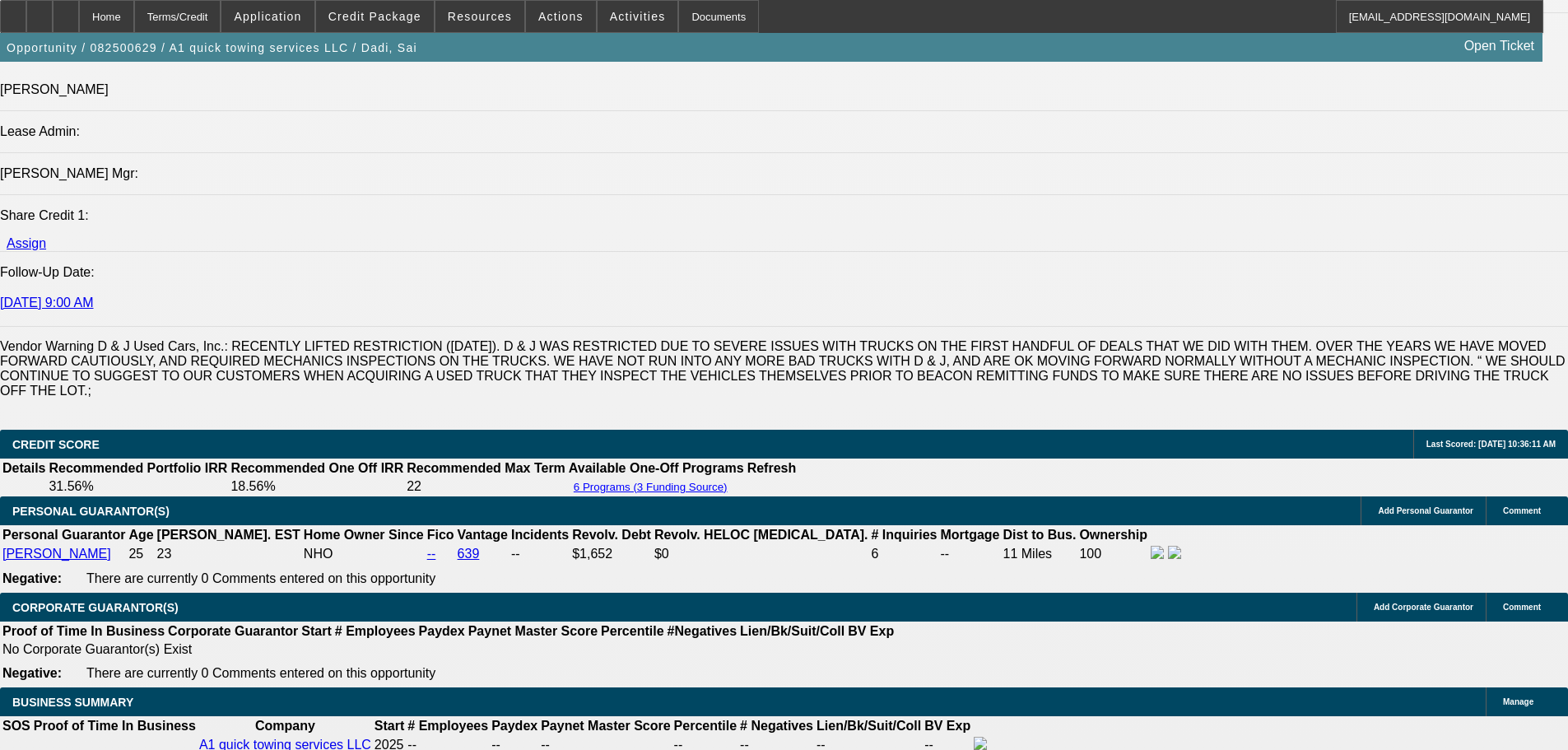
scroll to position [2058, 0]
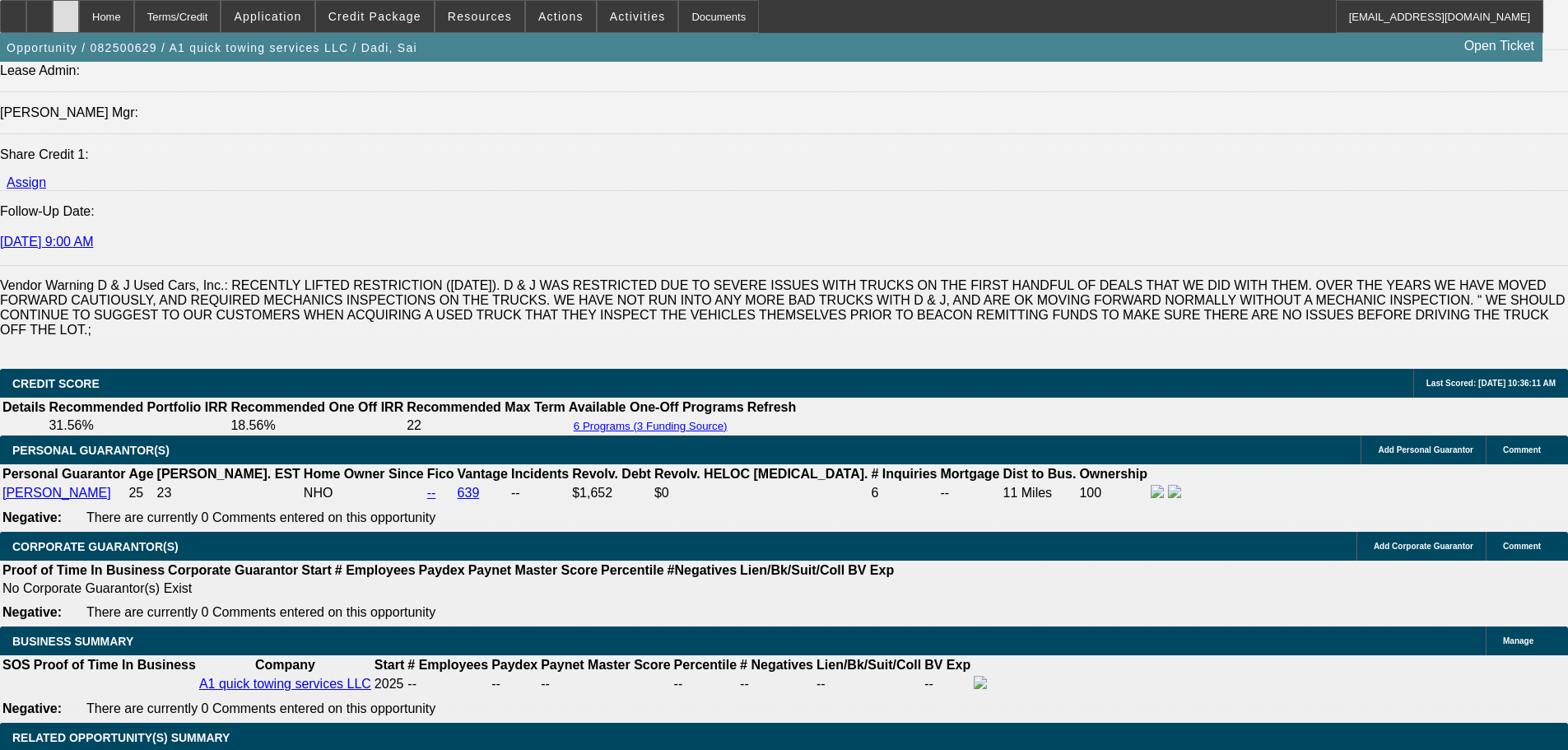
click at [66, 11] on icon at bounding box center [66, 11] width 0 height 0
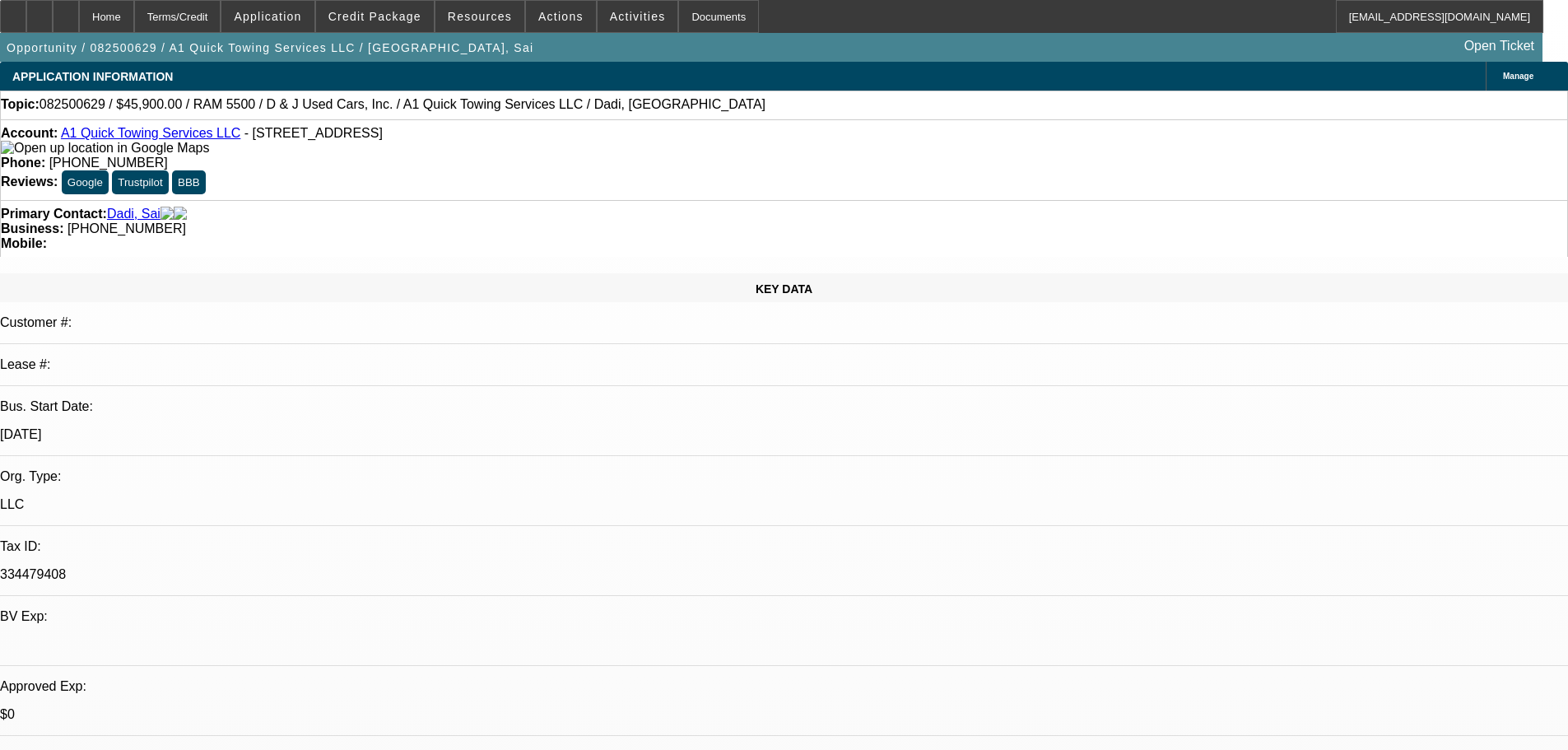
select select "0"
select select "2"
select select "0"
select select "6"
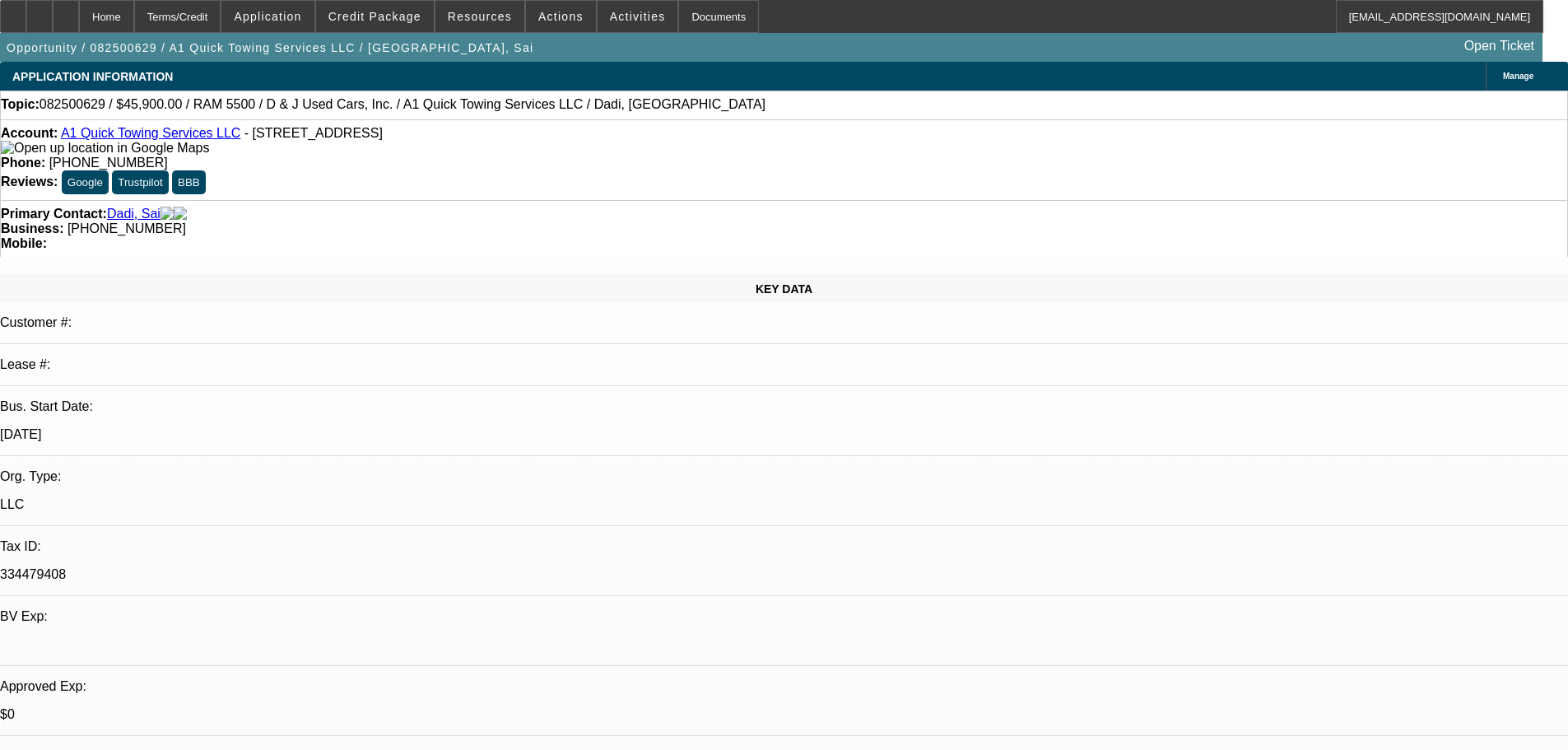
select select "0"
select select "2"
select select "0"
select select "6"
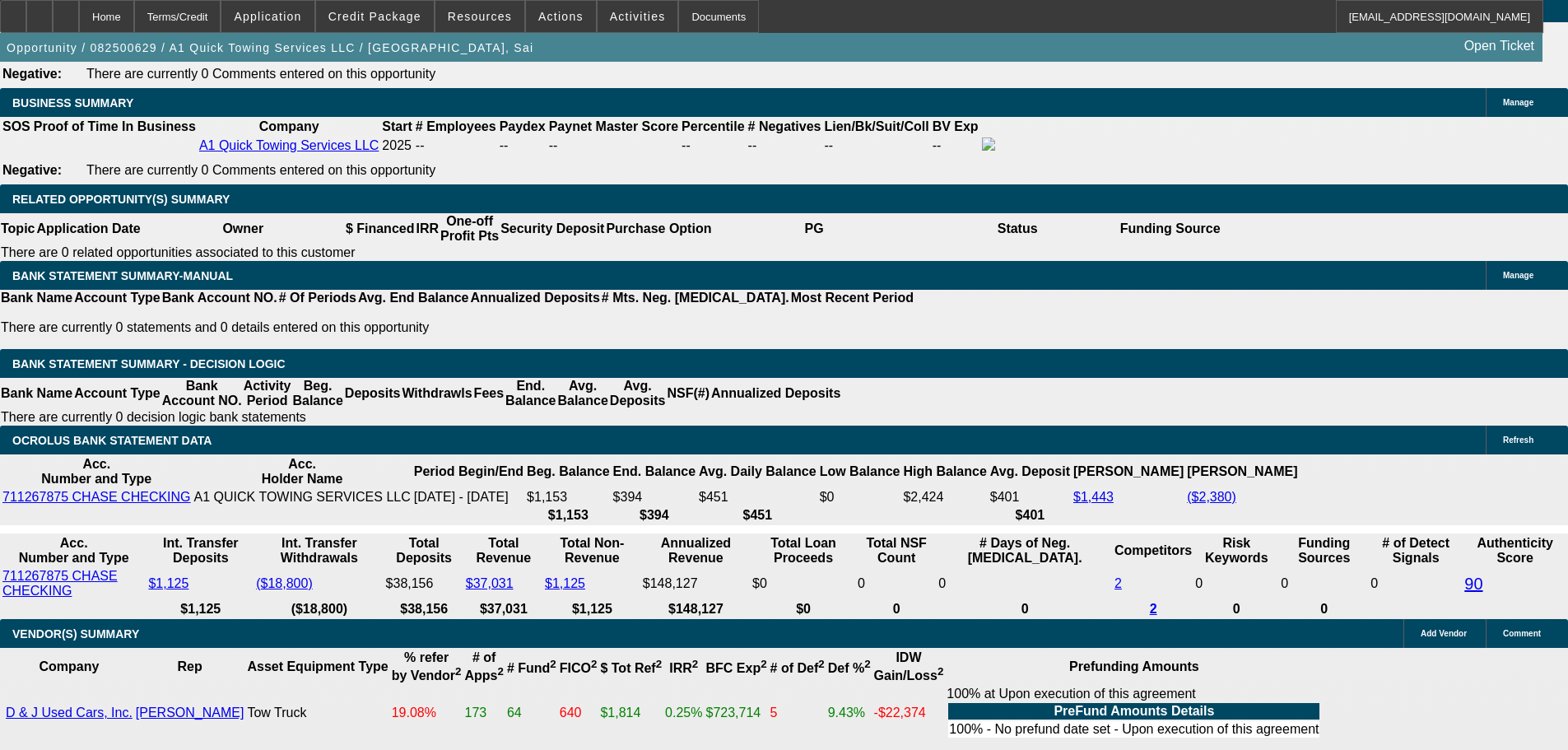
scroll to position [2388, 0]
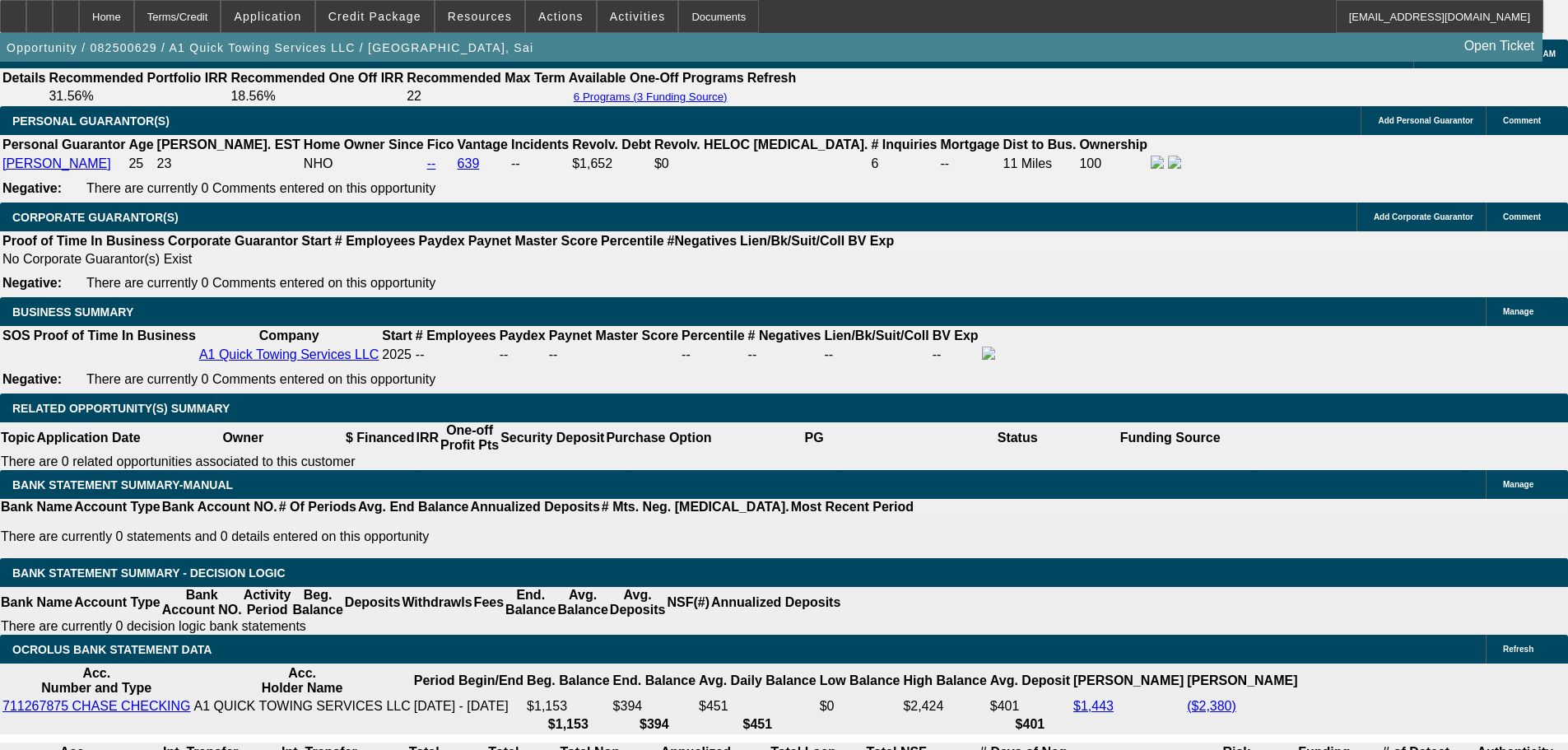
drag, startPoint x: 243, startPoint y: 531, endPoint x: 482, endPoint y: 517, distance: 239.4
type input "26"
type input "$52.00"
type input "UNKNOWN"
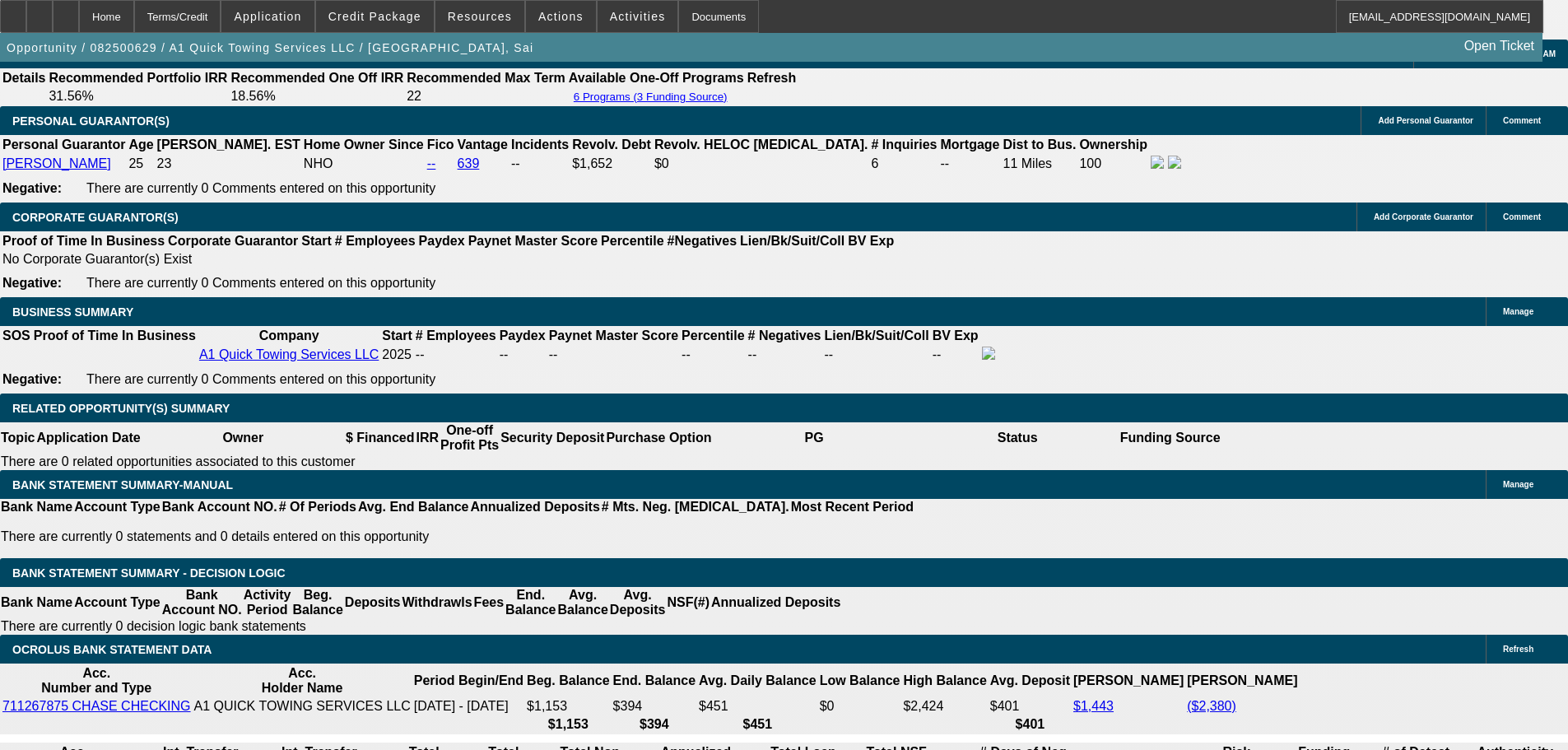
type input "2625"
type input "25.1"
type input "$5,250.00"
type input "$2,625.00"
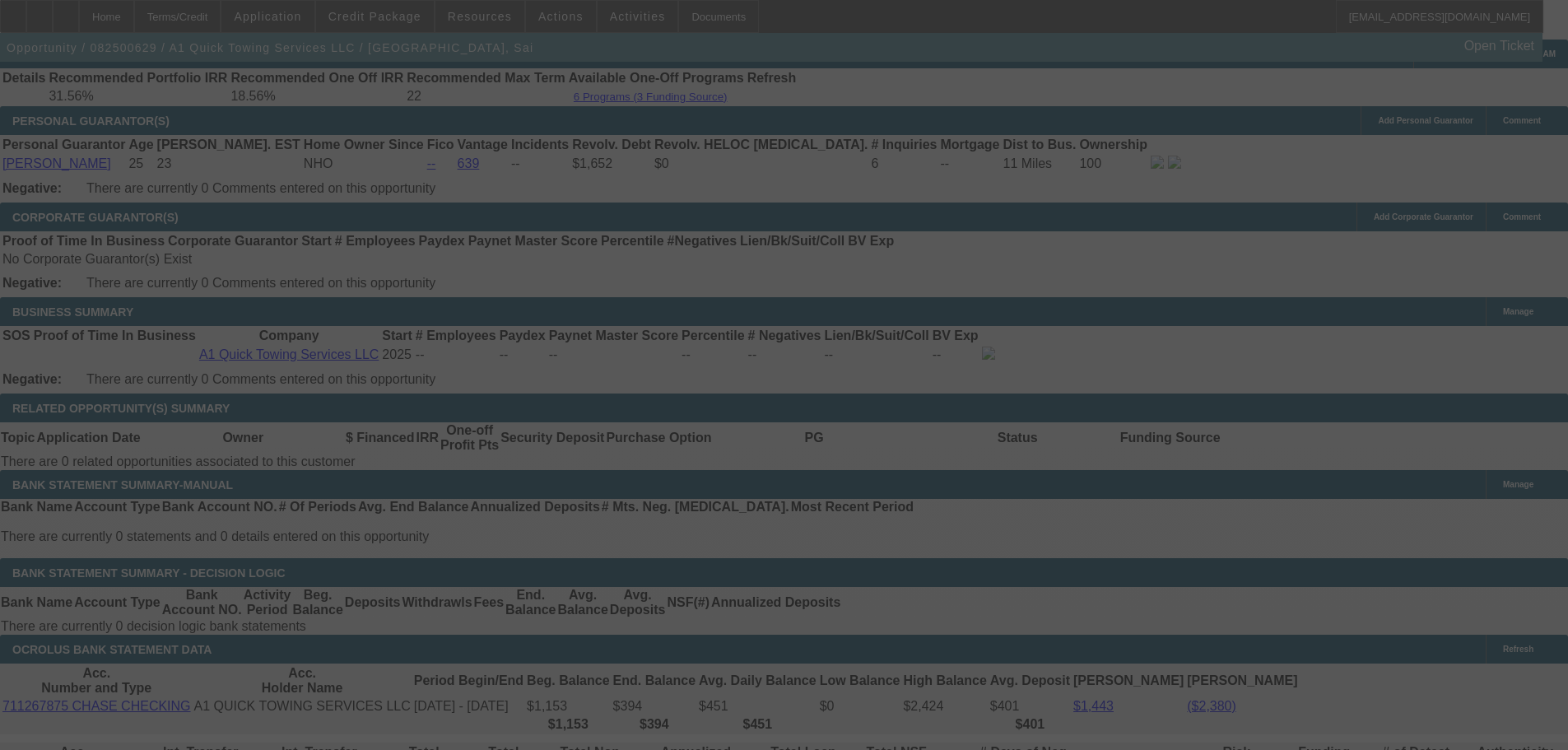
select select "0"
select select "2"
select select "0"
select select "6"
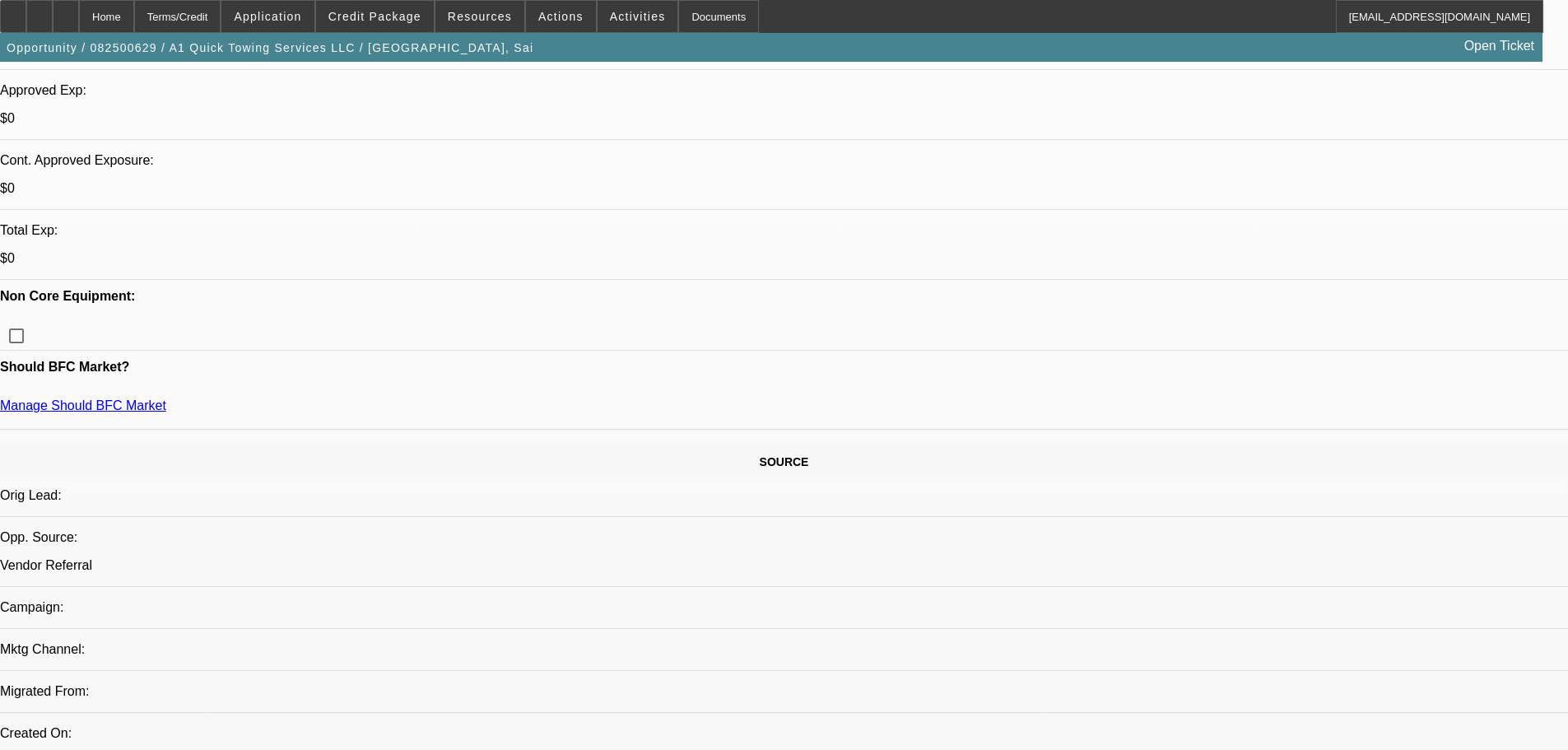
scroll to position [577, 0]
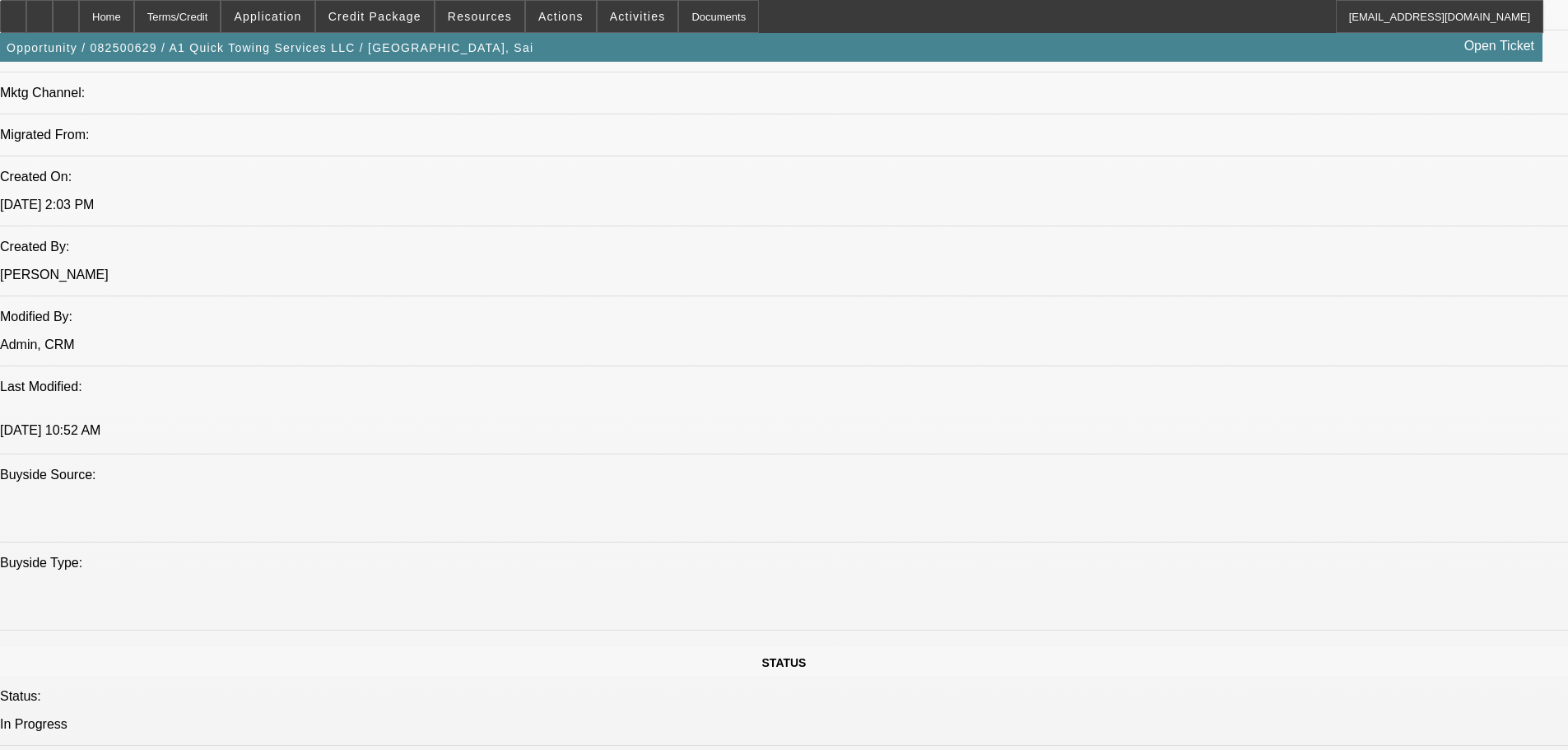
scroll to position [1564, 0]
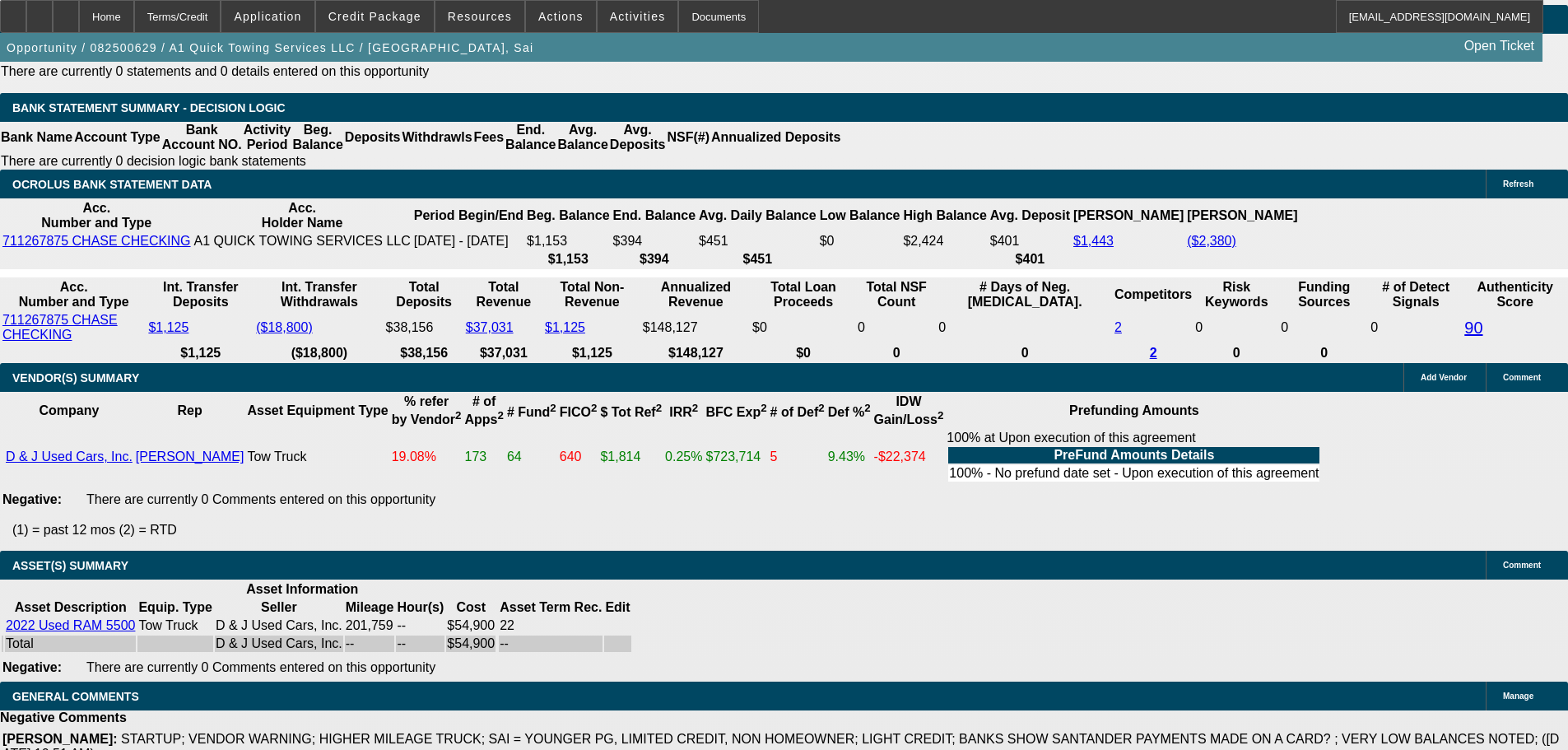
scroll to position [2964, 0]
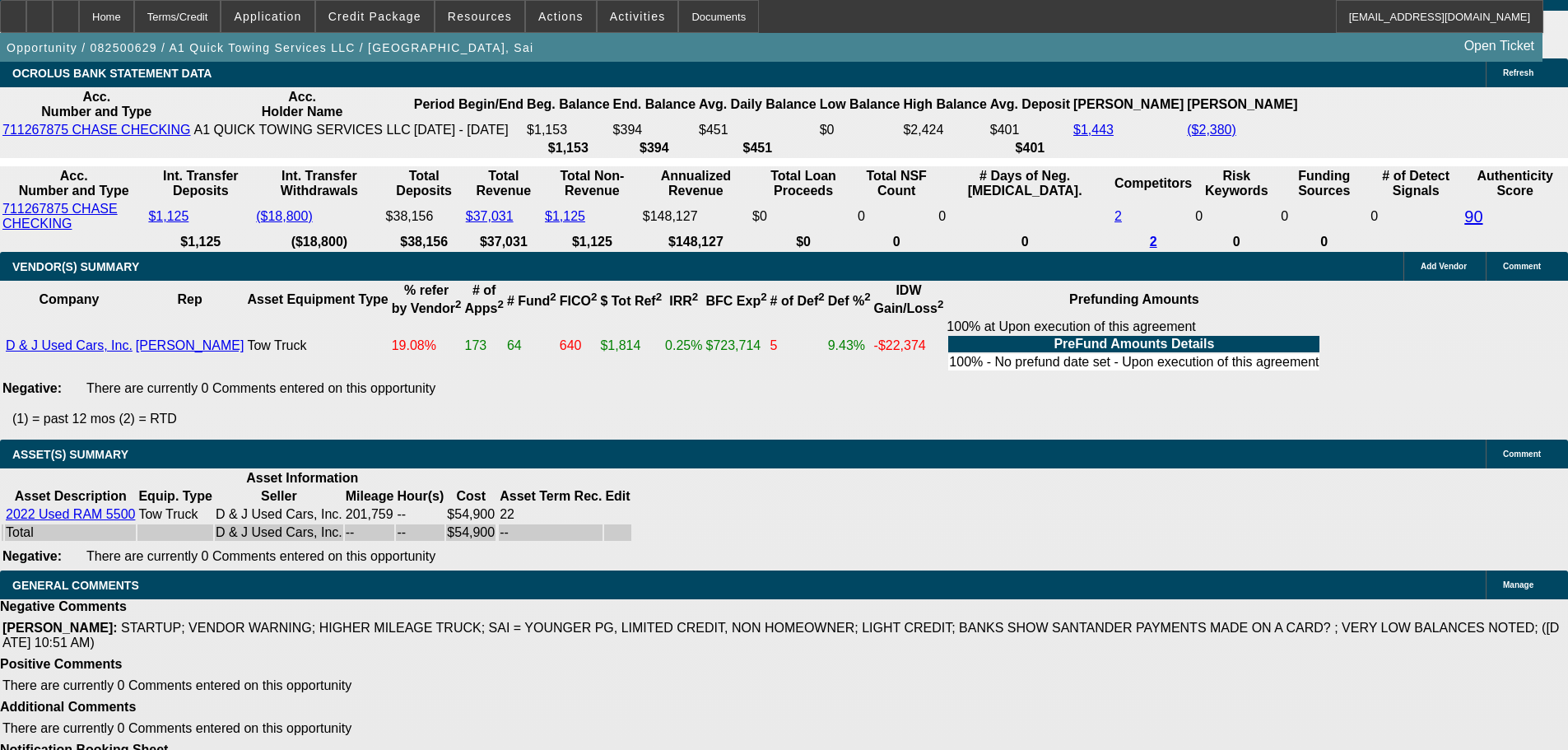
select select "4"
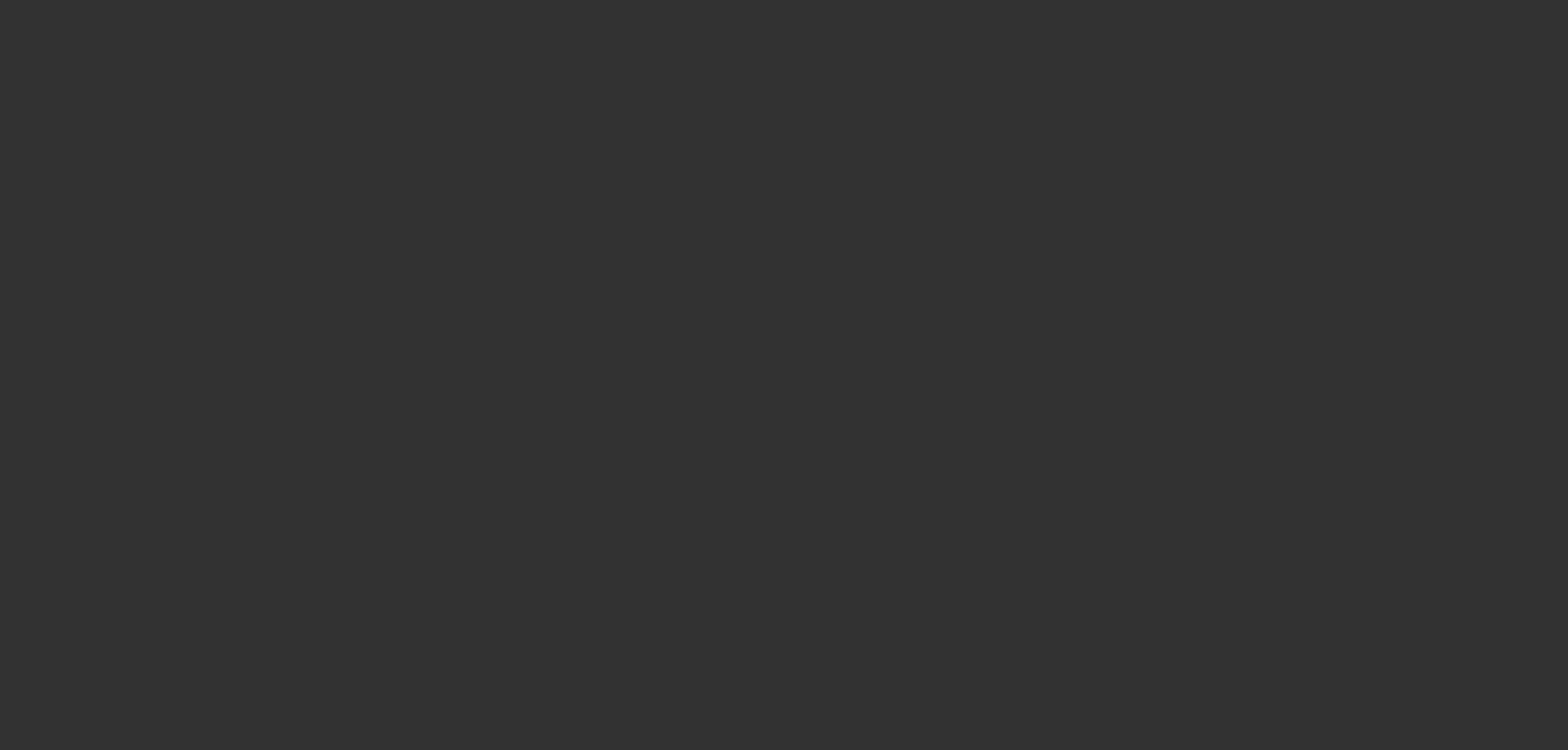
scroll to position [0, 0]
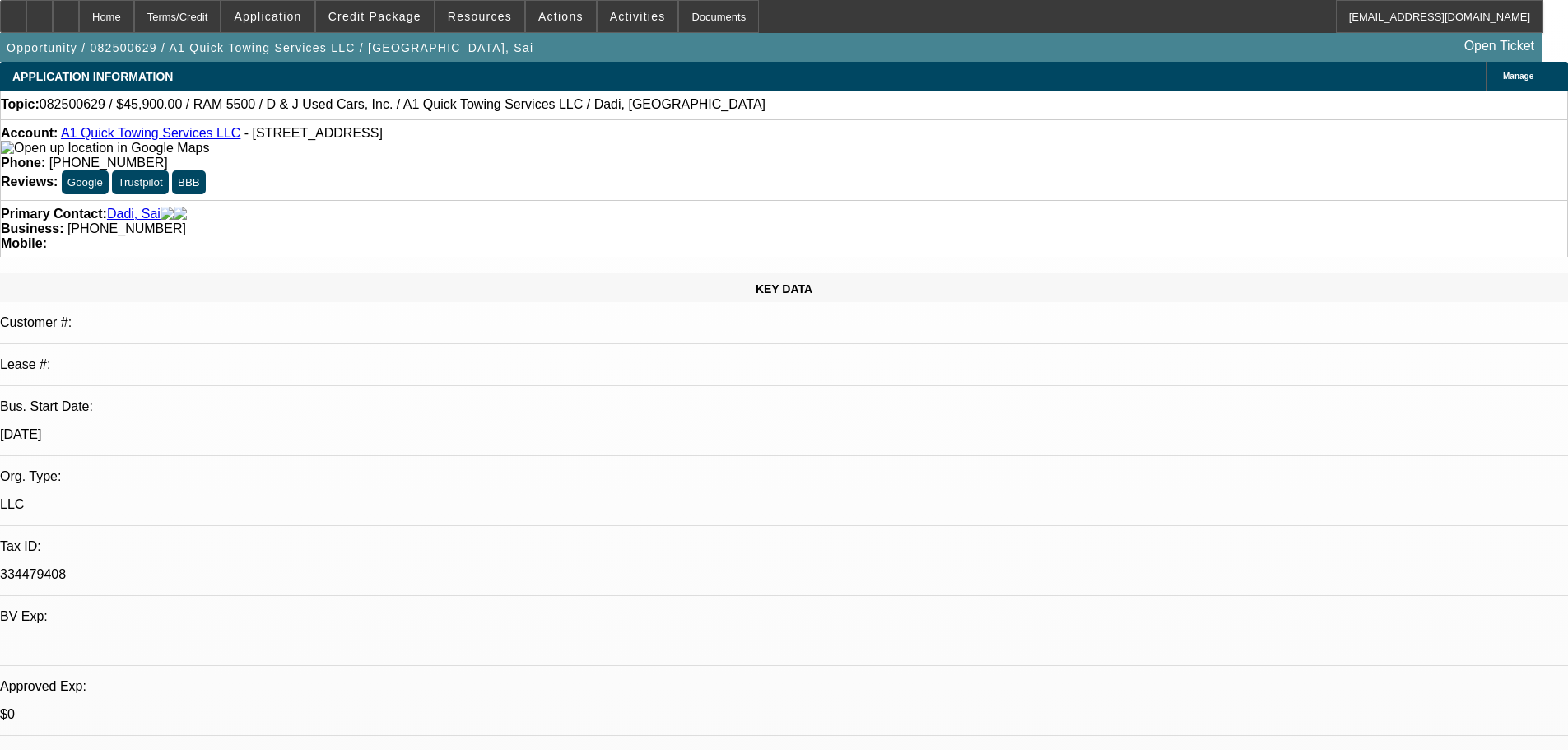
type textarea "T"
type textarea "PASS, JUST TOO LIGHT OF A DEAL."
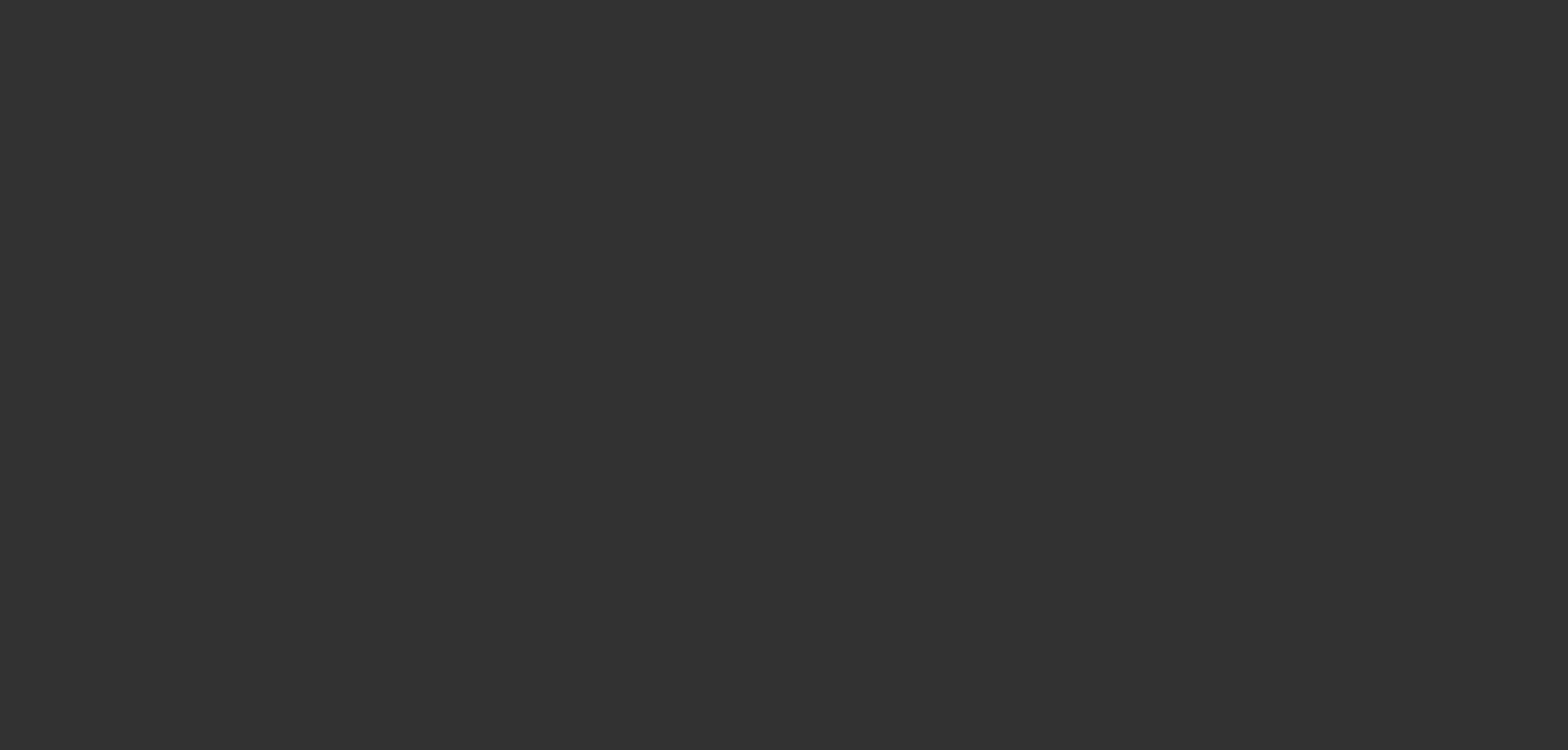
select select "0"
select select "2"
select select "0"
select select "6"
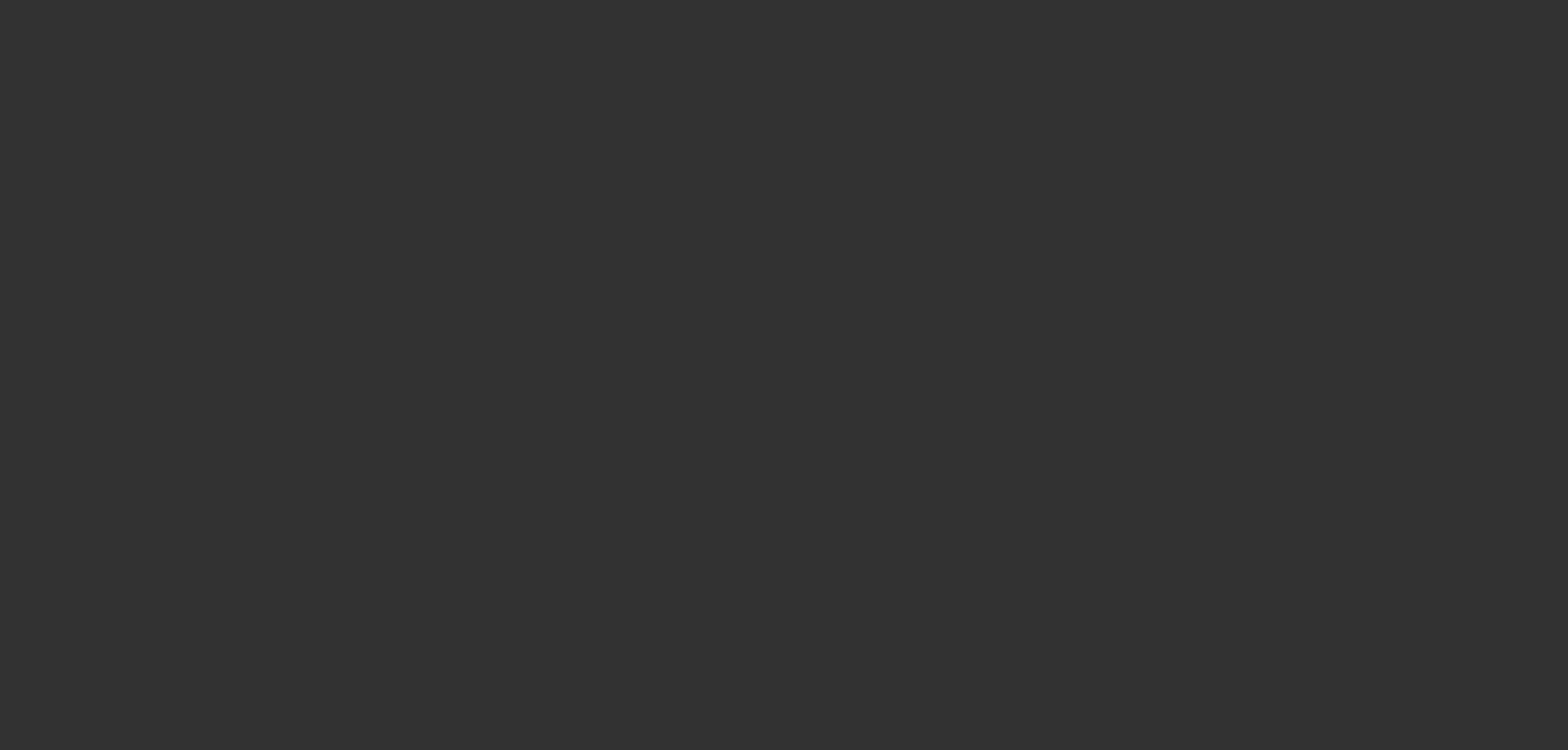
select select "0"
select select "2"
select select "0"
select select "6"
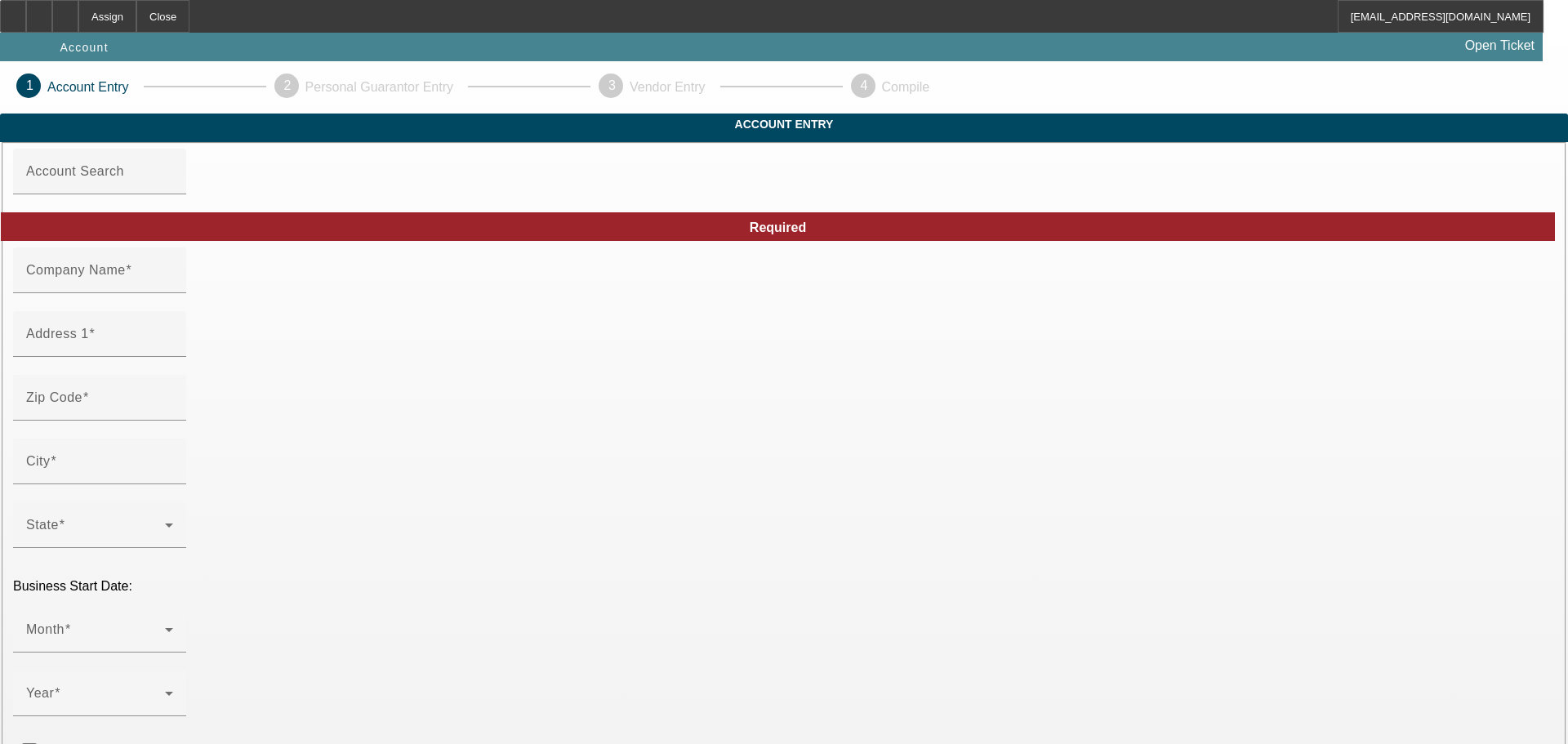
type input "Buddy row towing"
type input "[STREET_ADDRESS]"
type input "23234"
type input "[GEOGRAPHIC_DATA]"
type input "[PHONE_NUMBER]"
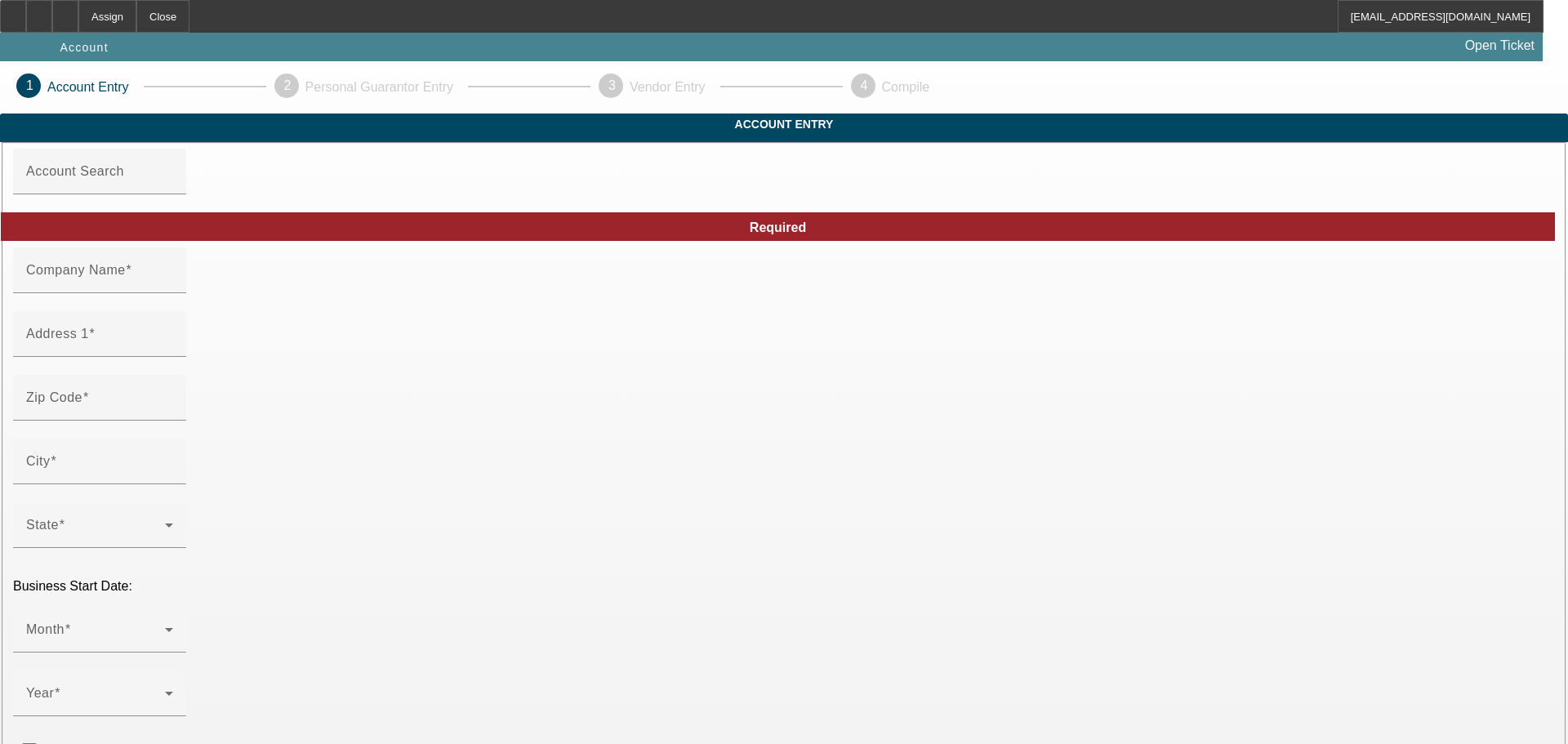
type input "[EMAIL_ADDRESS][DOMAIN_NAME]"
type input "[US_EMPLOYER_IDENTIFICATION_NUMBER]"
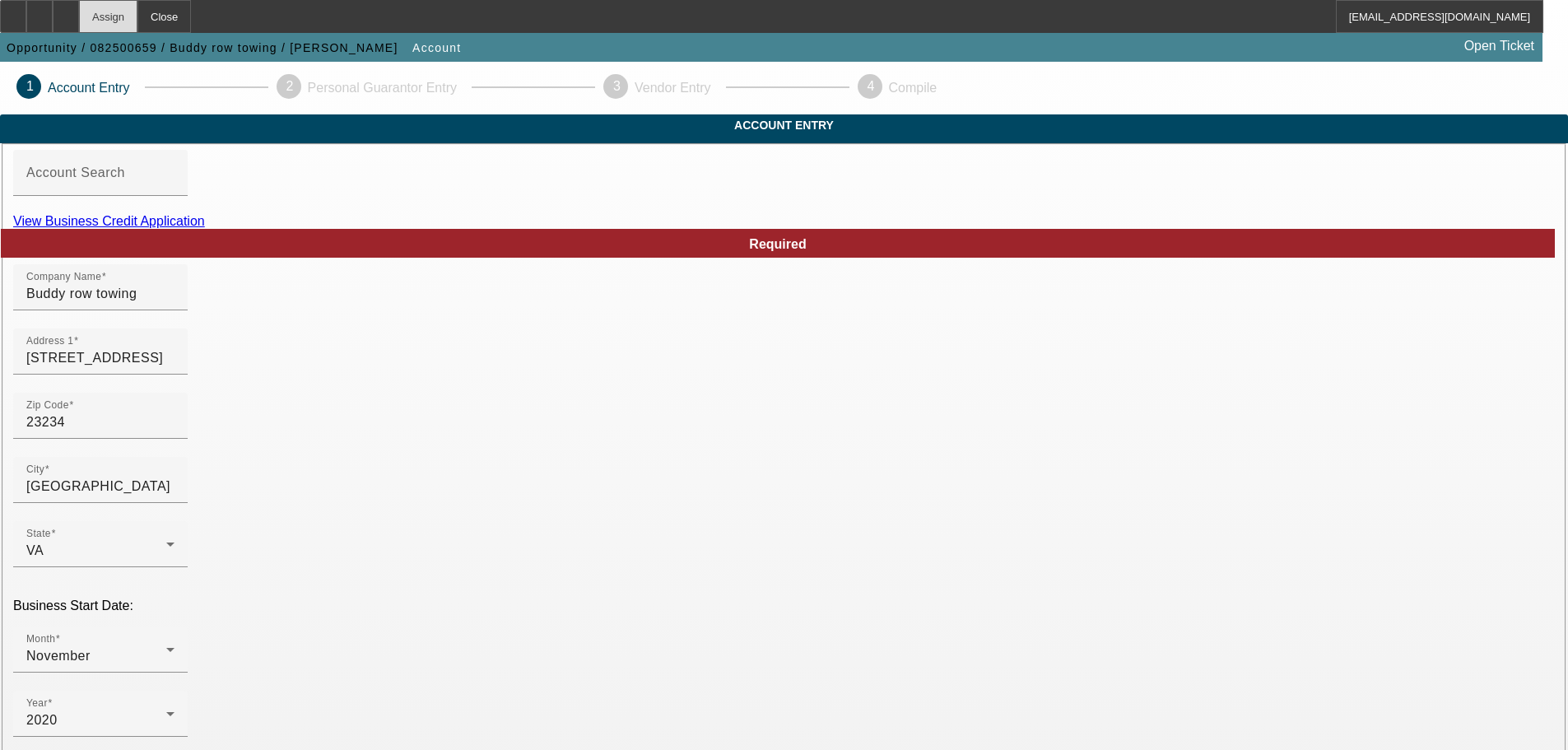
click at [137, 22] on div "Assign" at bounding box center [108, 16] width 59 height 33
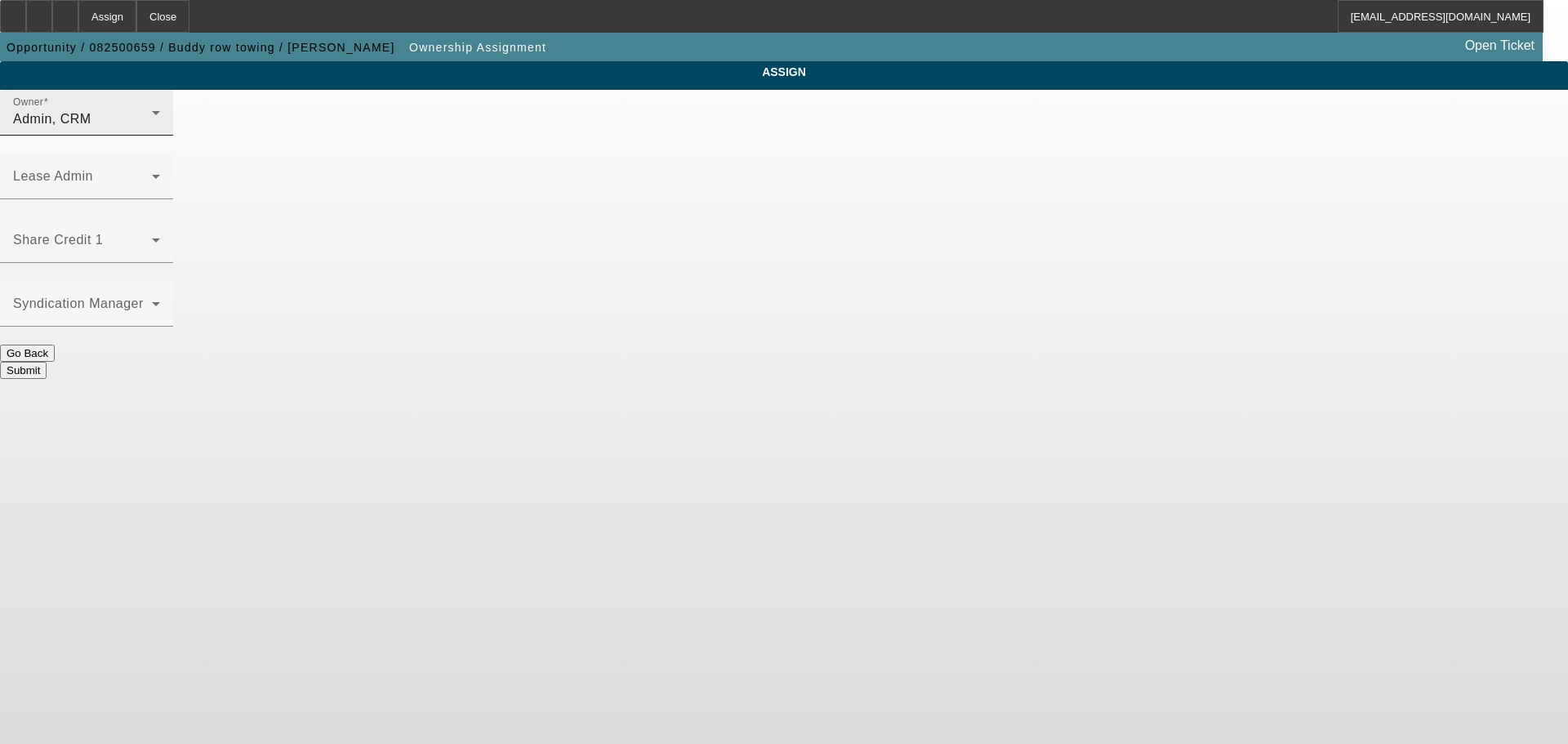
click at [91, 125] on span "Admin, CRM" at bounding box center [52, 119] width 78 height 14
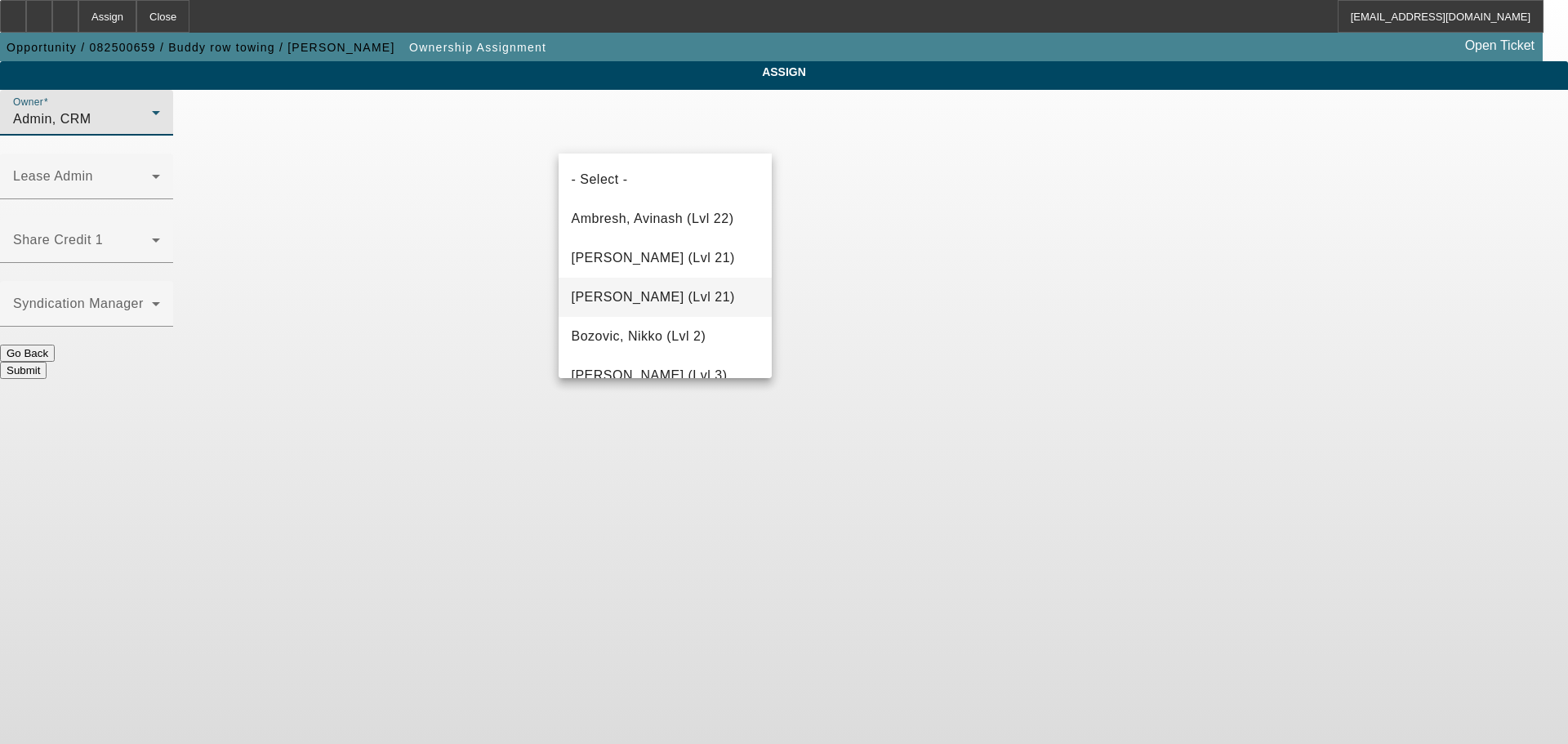
click at [670, 301] on span "[PERSON_NAME] (Lvl 21)" at bounding box center [653, 297] width 164 height 20
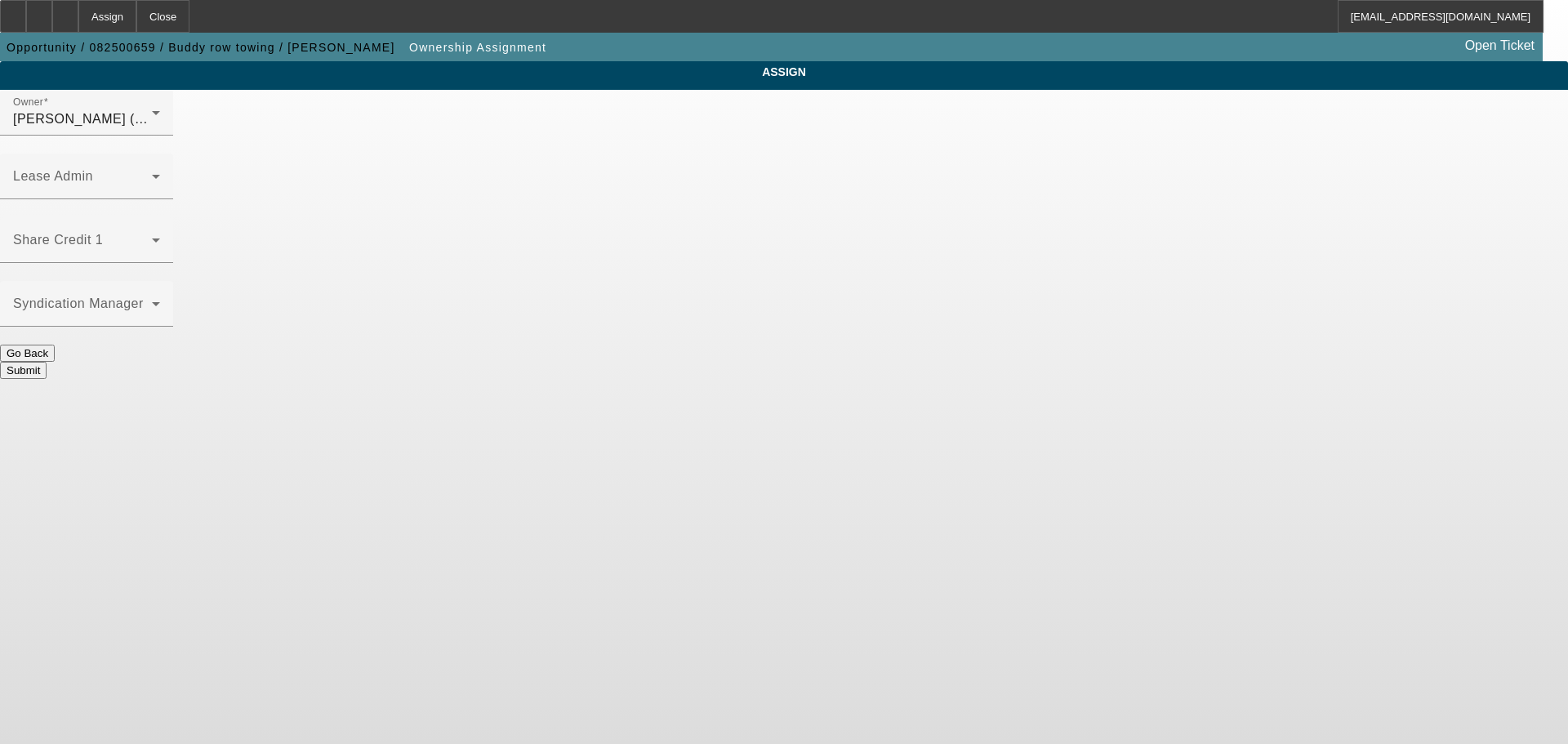
click at [46, 362] on button "Submit" at bounding box center [23, 370] width 46 height 17
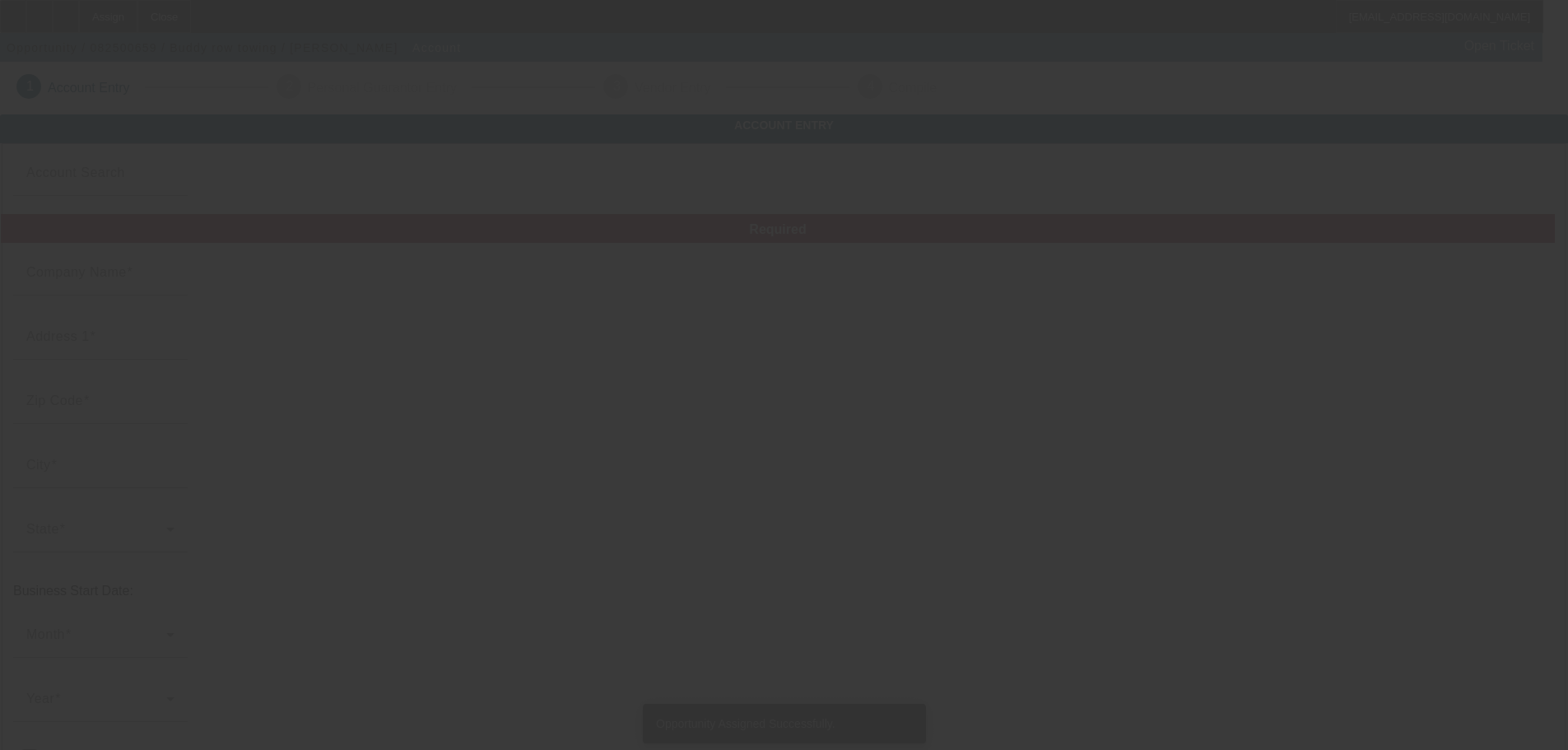
type input "Buddy row towing"
type input "[STREET_ADDRESS]"
type input "23234"
type input "[GEOGRAPHIC_DATA]"
type input "[PHONE_NUMBER]"
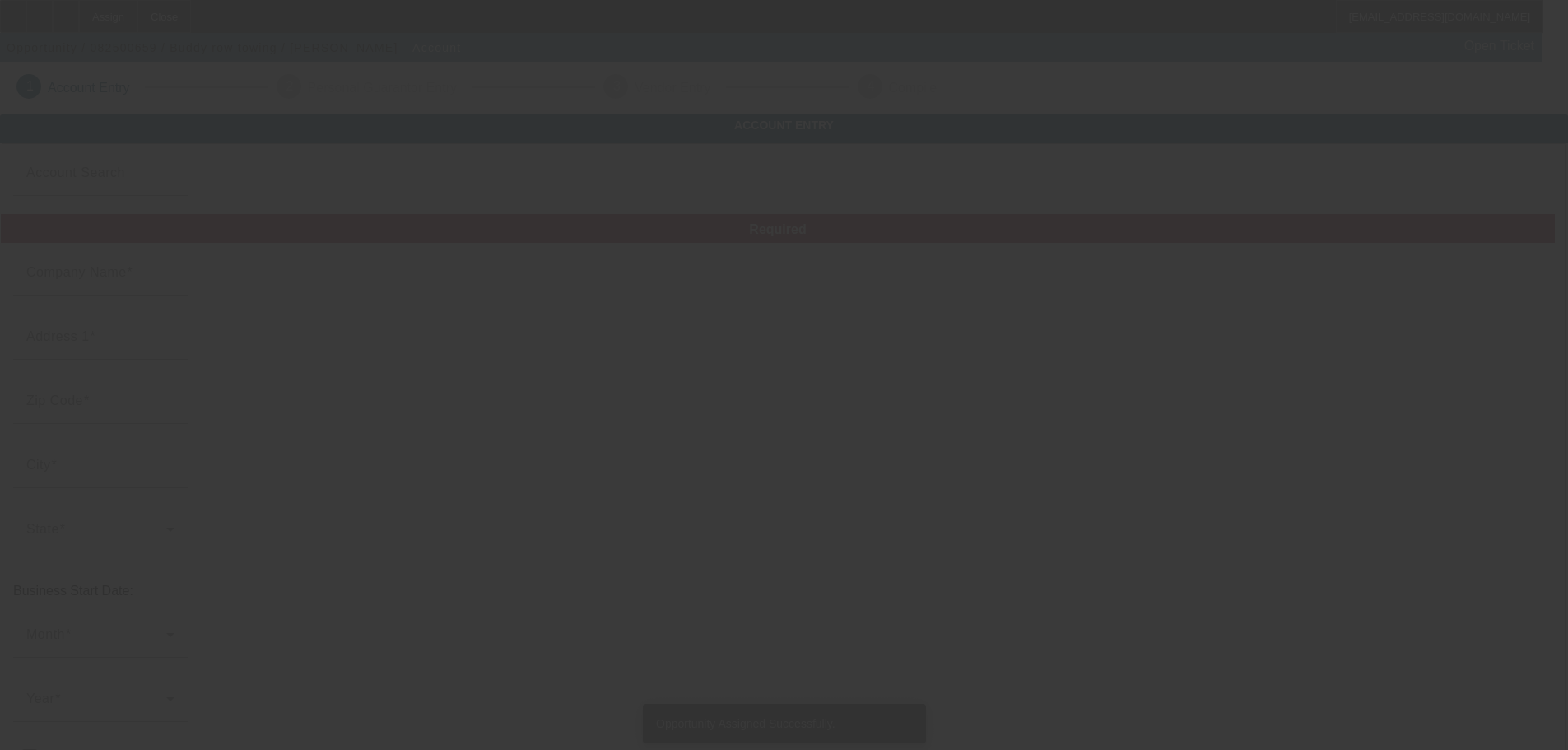
type input "[EMAIL_ADDRESS][DOMAIN_NAME]"
type input "[US_EMPLOYER_IDENTIFICATION_NUMBER]"
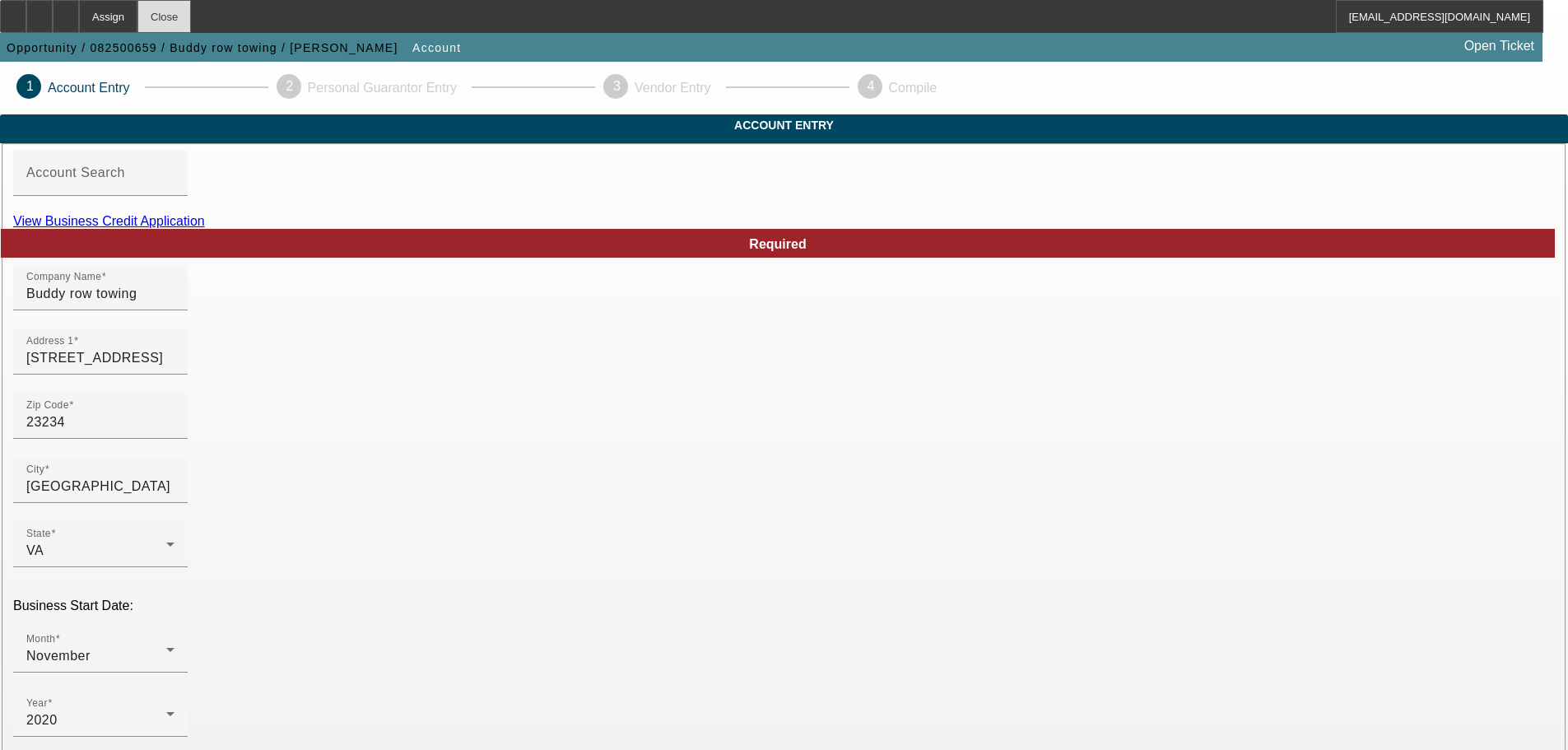
click at [191, 15] on div "Close" at bounding box center [164, 16] width 54 height 33
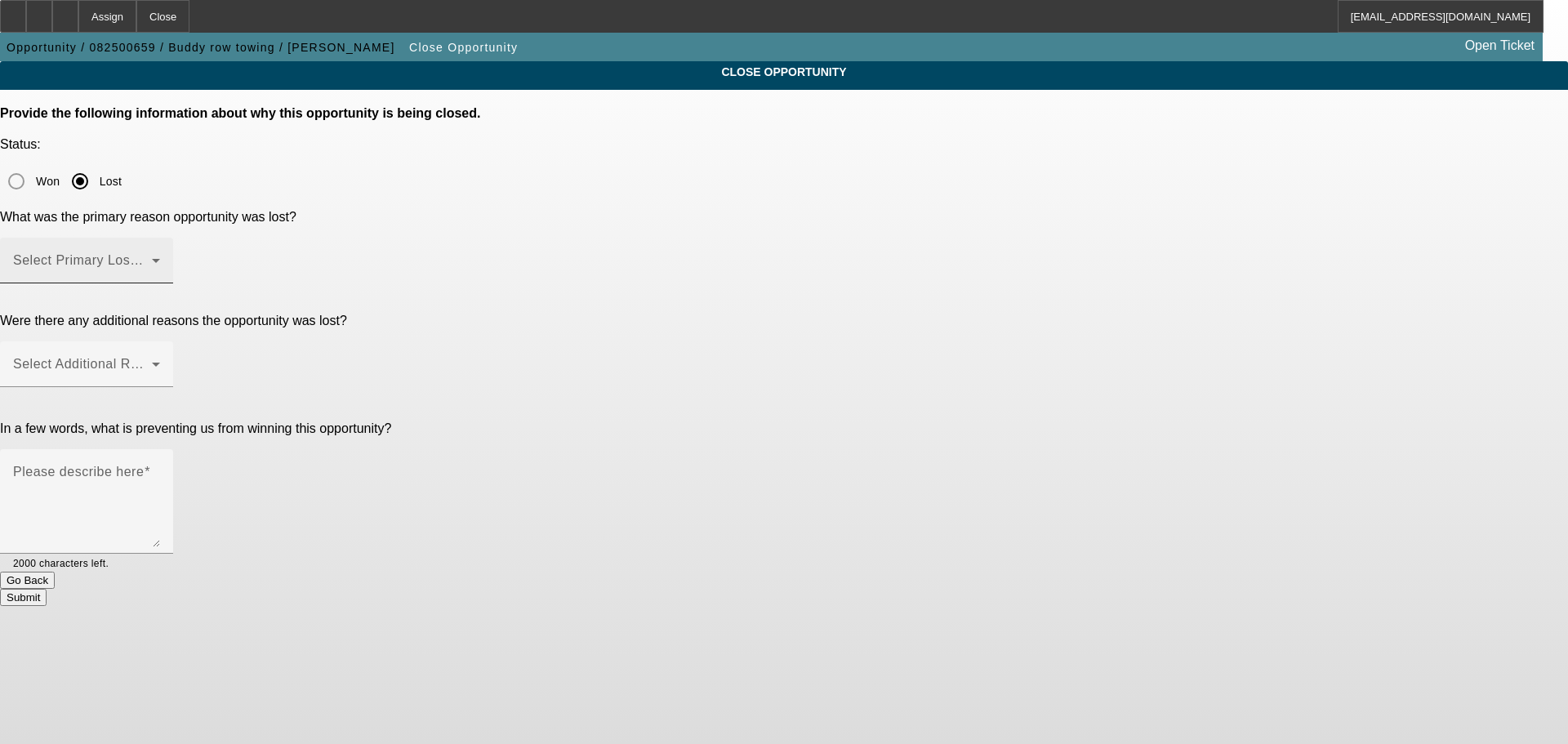
click at [152, 257] on span at bounding box center [82, 267] width 139 height 20
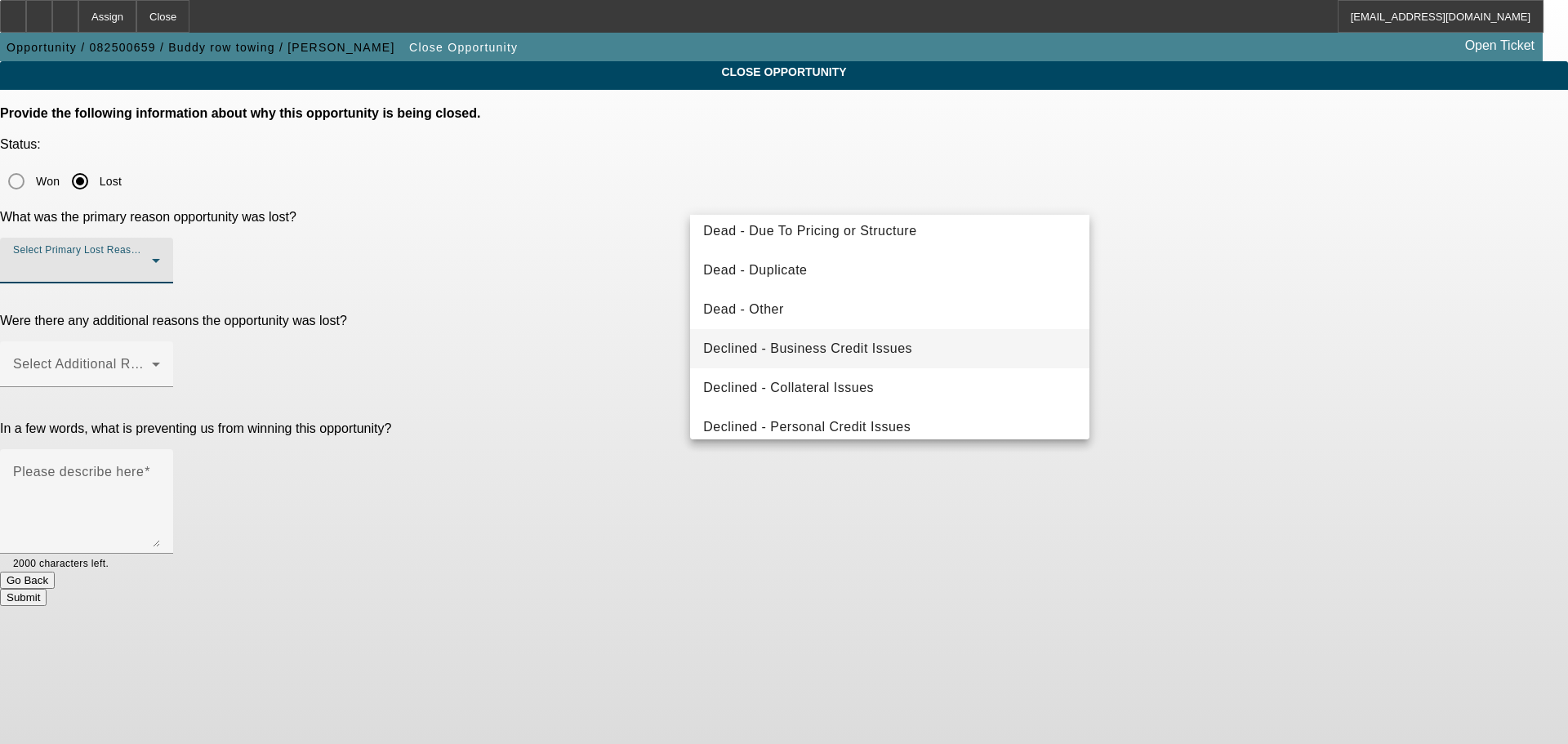
scroll to position [138, 0]
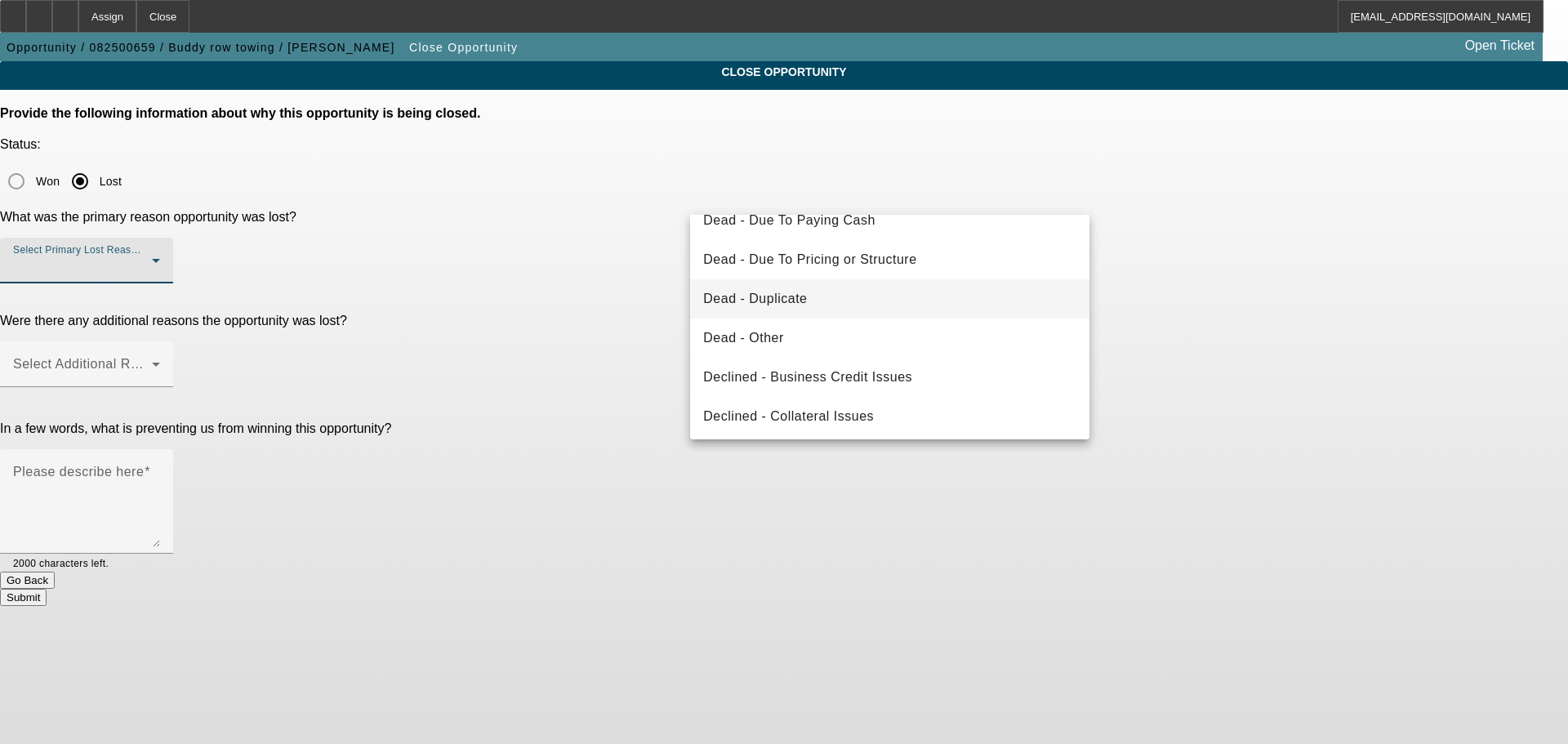
click at [816, 292] on mat-option "Dead - Duplicate" at bounding box center [889, 298] width 399 height 39
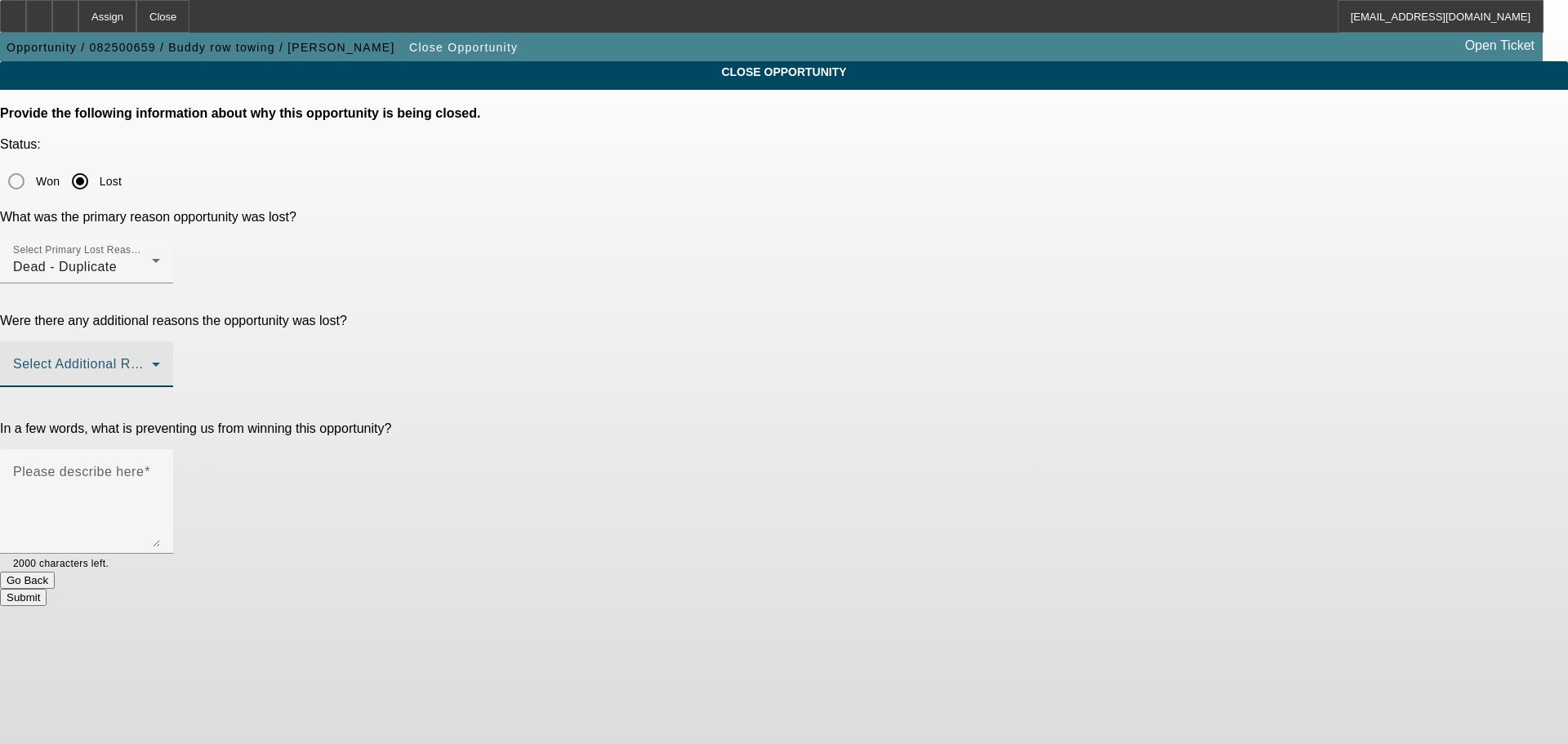
click at [152, 361] on span at bounding box center [82, 371] width 139 height 20
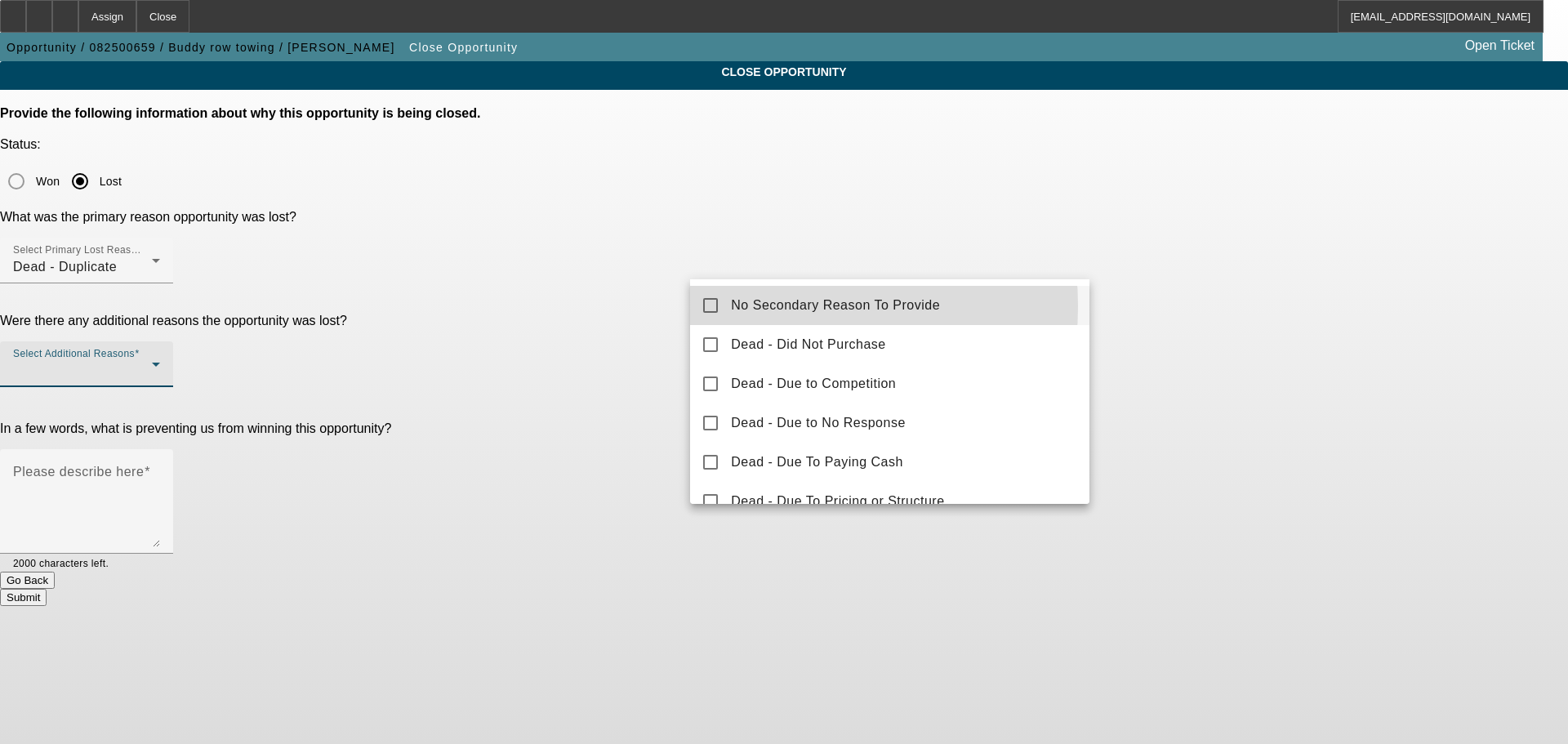
drag, startPoint x: 751, startPoint y: 306, endPoint x: 561, endPoint y: 327, distance: 191.2
click at [750, 306] on span "No Secondary Reason To Provide" at bounding box center [835, 306] width 209 height 20
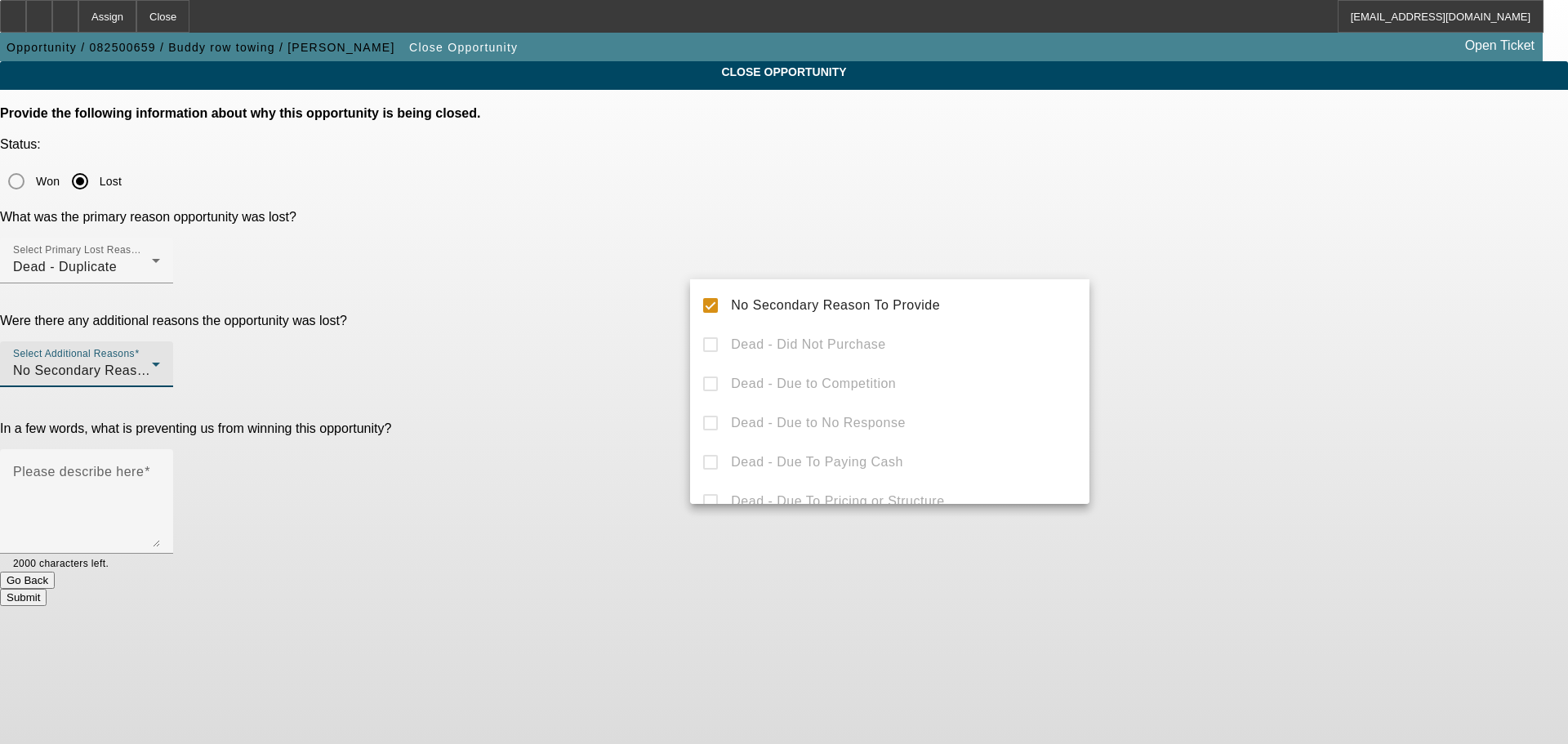
click at [517, 332] on div at bounding box center [784, 372] width 1568 height 744
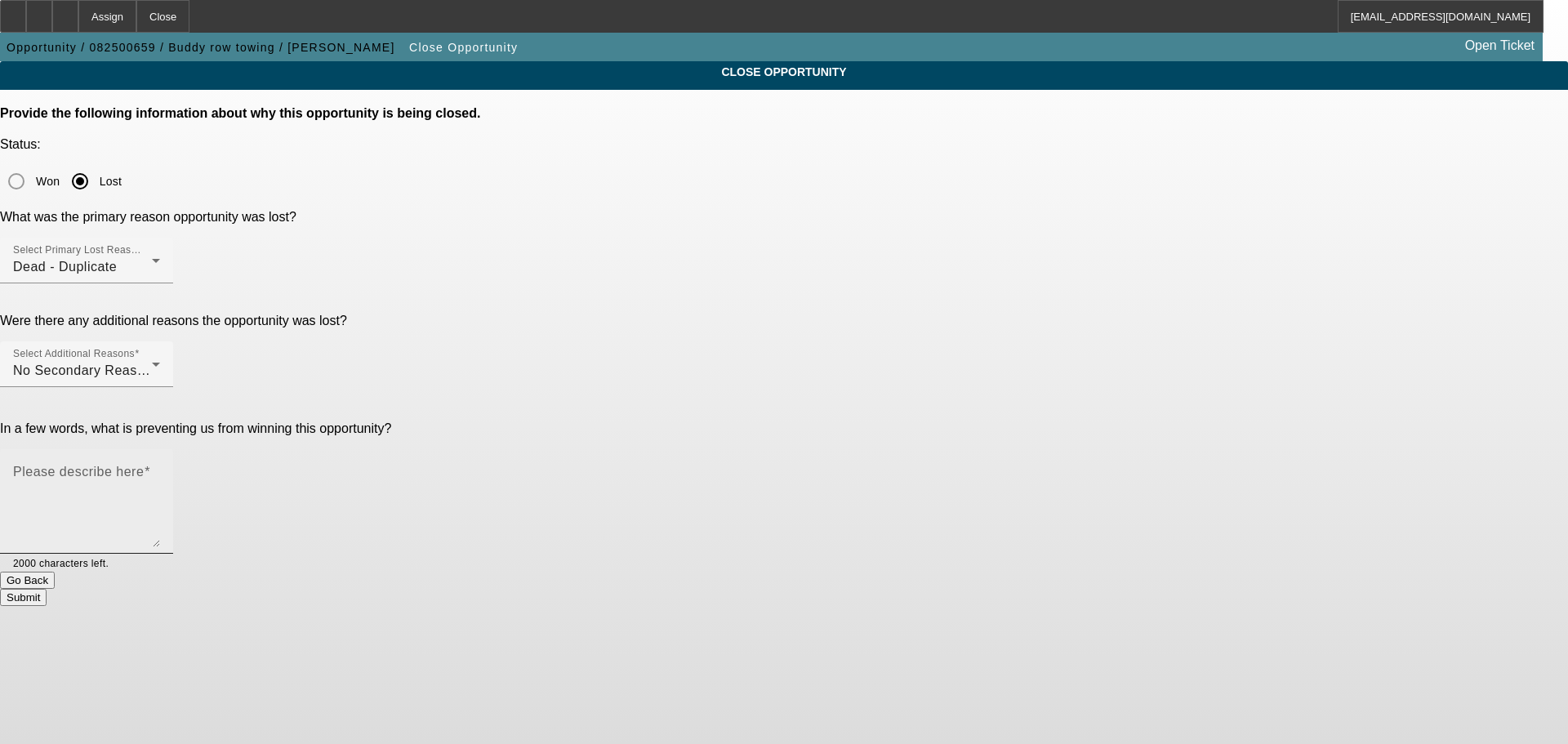
click at [160, 469] on textarea "Please describe here" at bounding box center [86, 508] width 147 height 78
type textarea "DUPLICATE"
click at [46, 589] on button "Submit" at bounding box center [23, 597] width 46 height 17
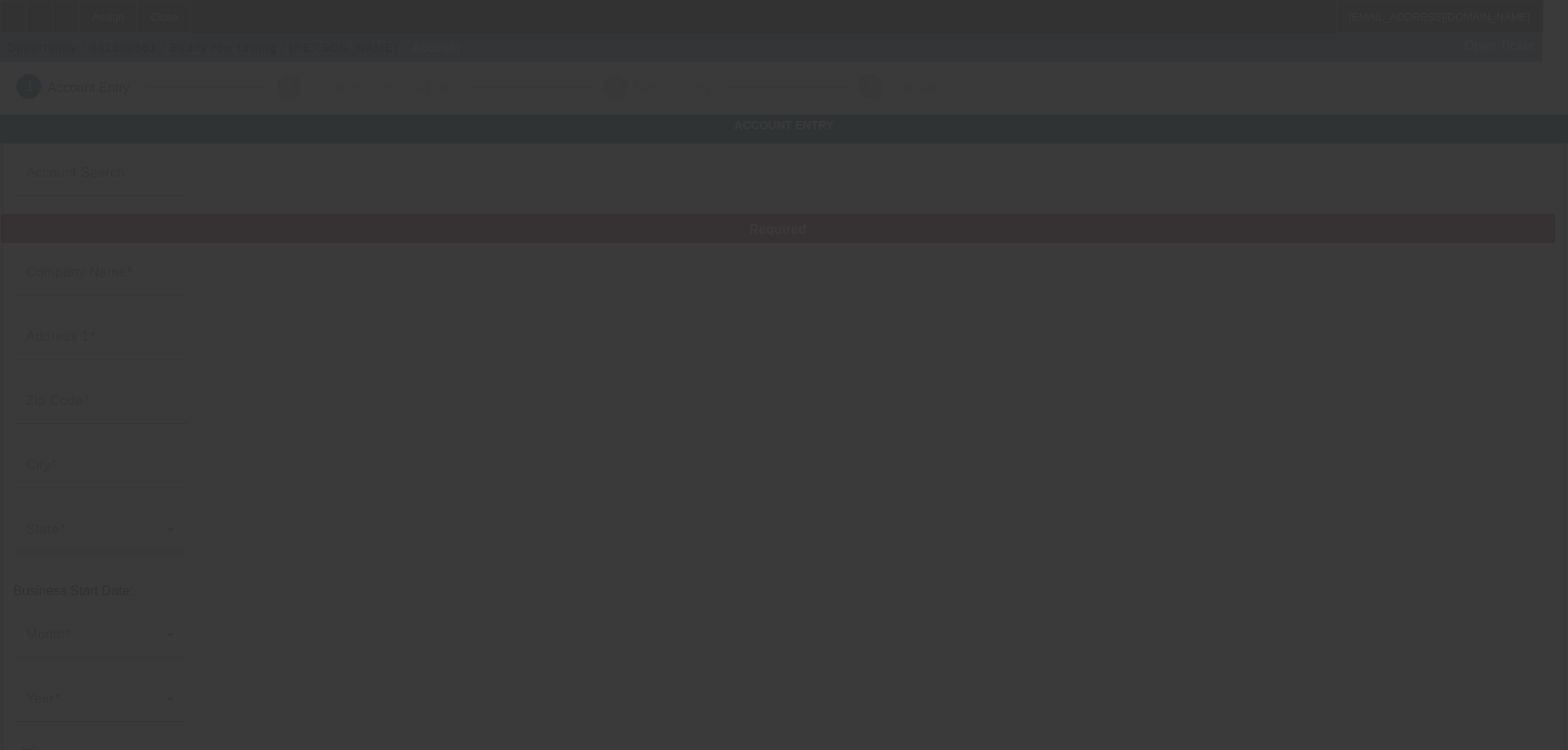
type input "Buddy row towing"
type input "[STREET_ADDRESS]"
type input "23234"
type input "[GEOGRAPHIC_DATA]"
type input "[PHONE_NUMBER]"
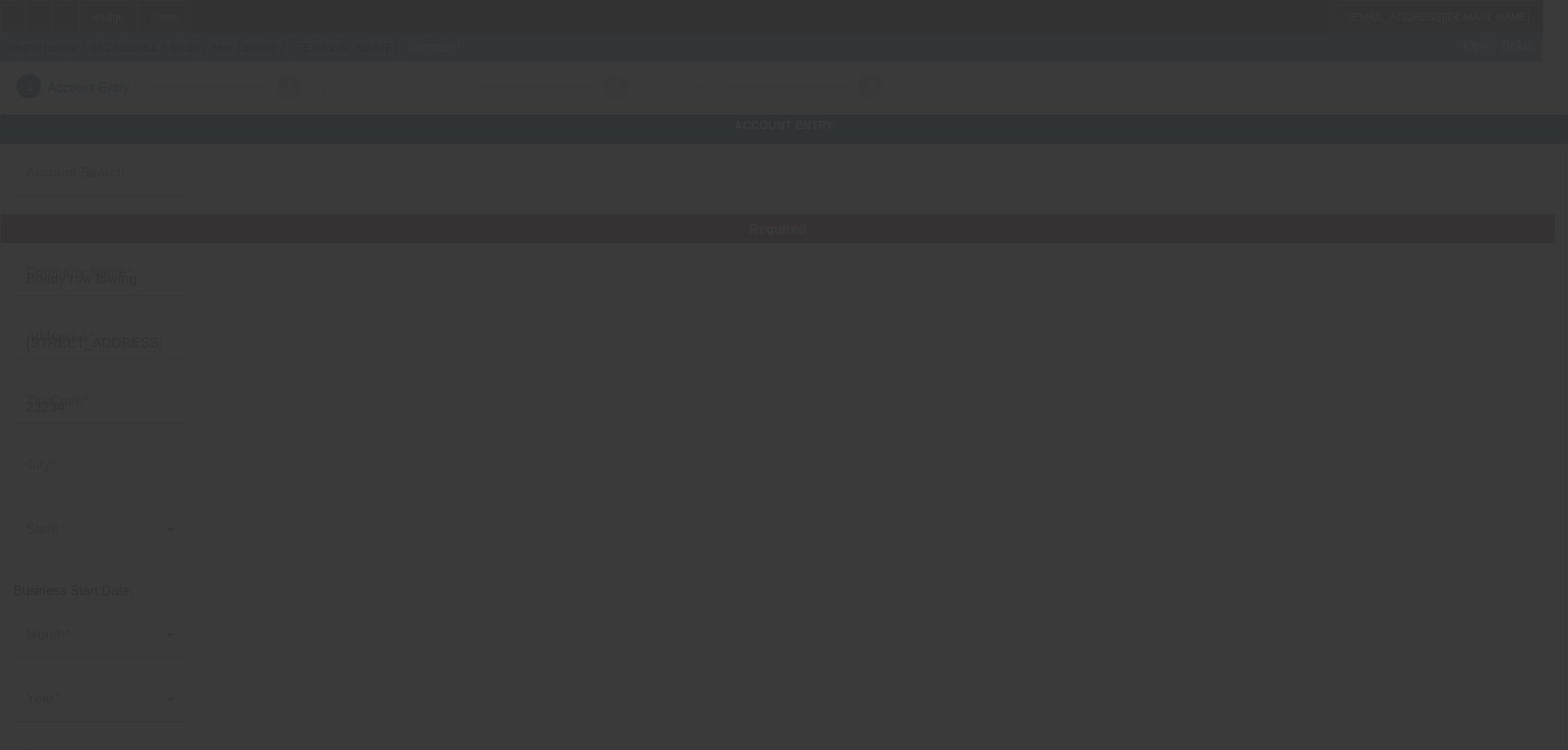
type input "[EMAIL_ADDRESS][DOMAIN_NAME]"
type input "[US_EMPLOYER_IDENTIFICATION_NUMBER]"
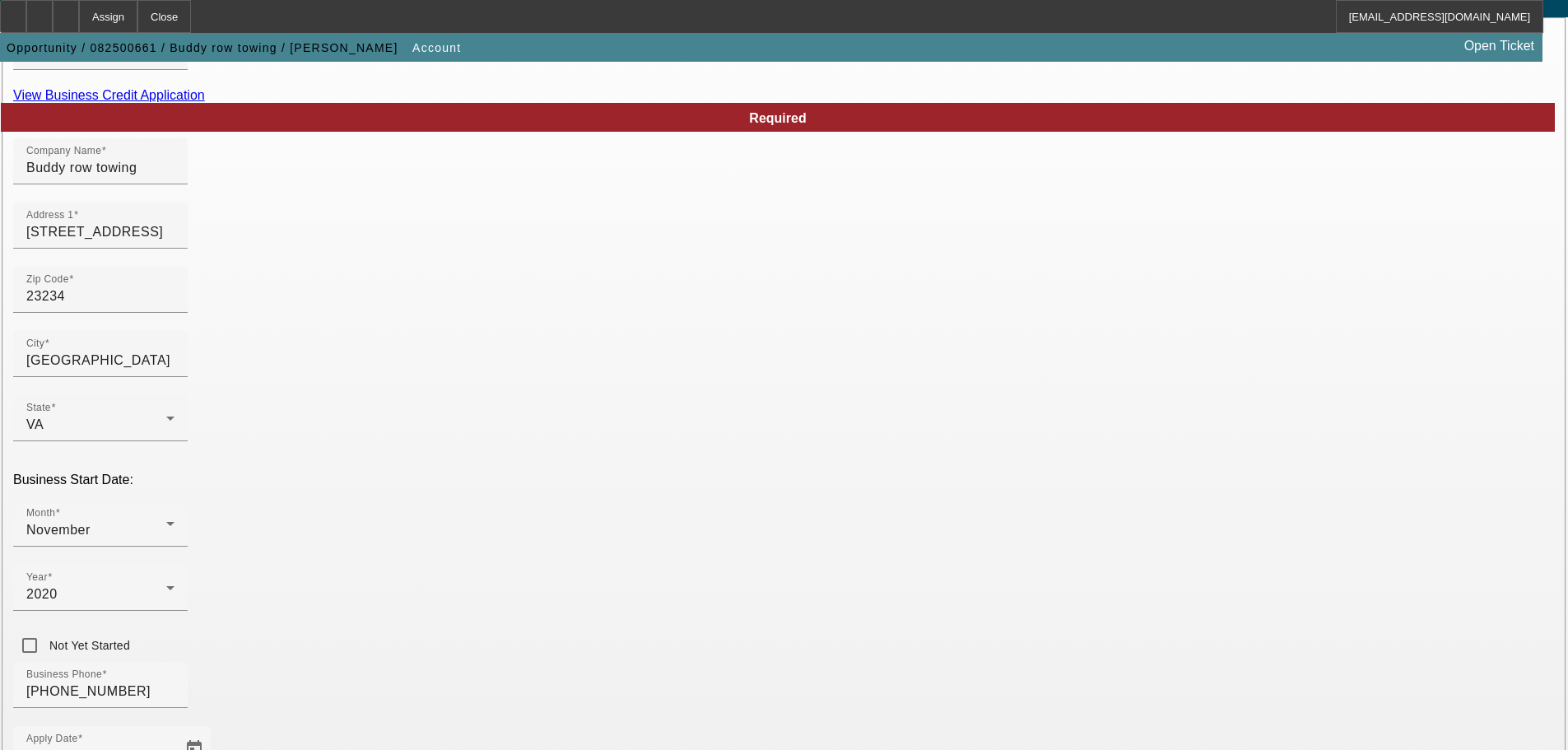
scroll to position [304, 0]
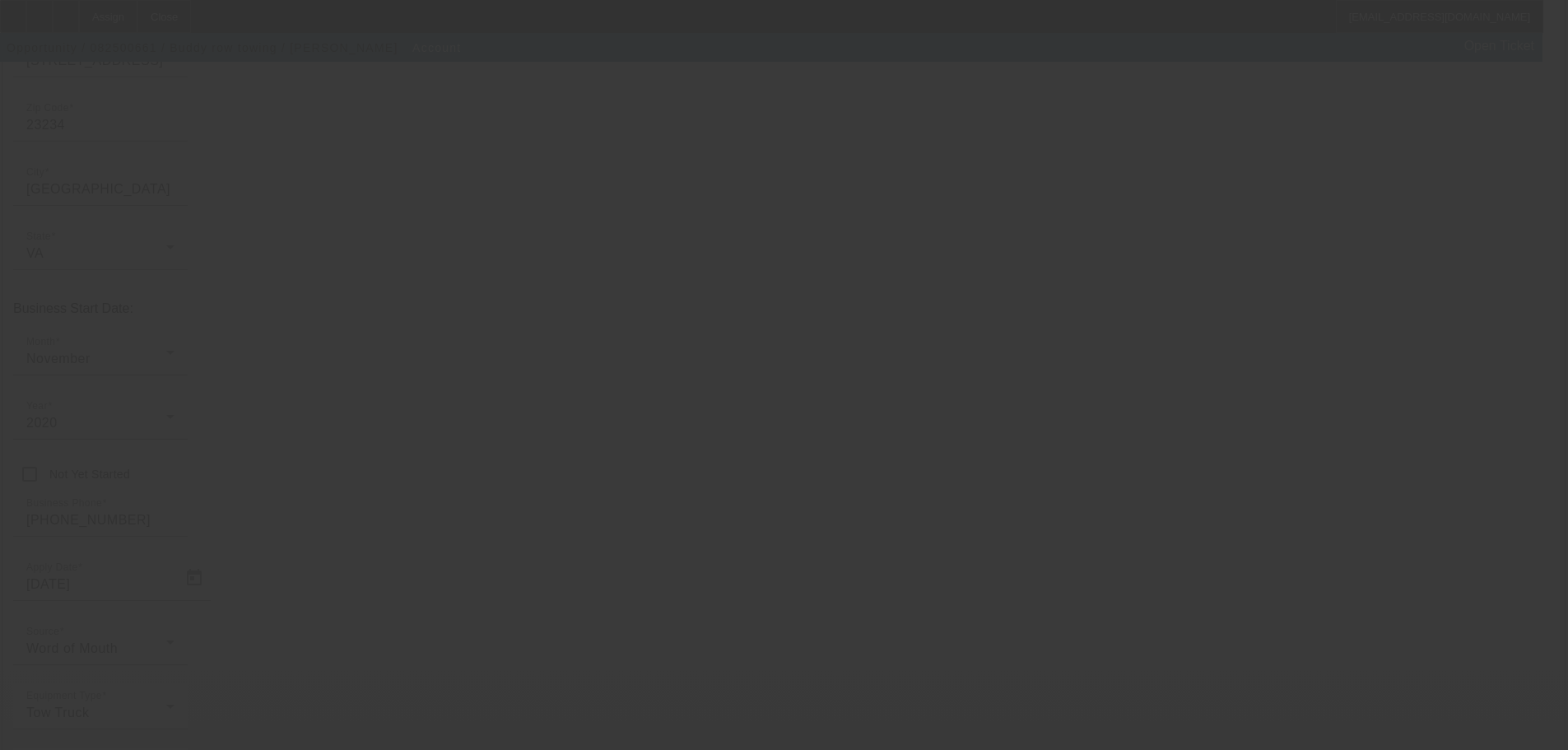
scroll to position [0, 0]
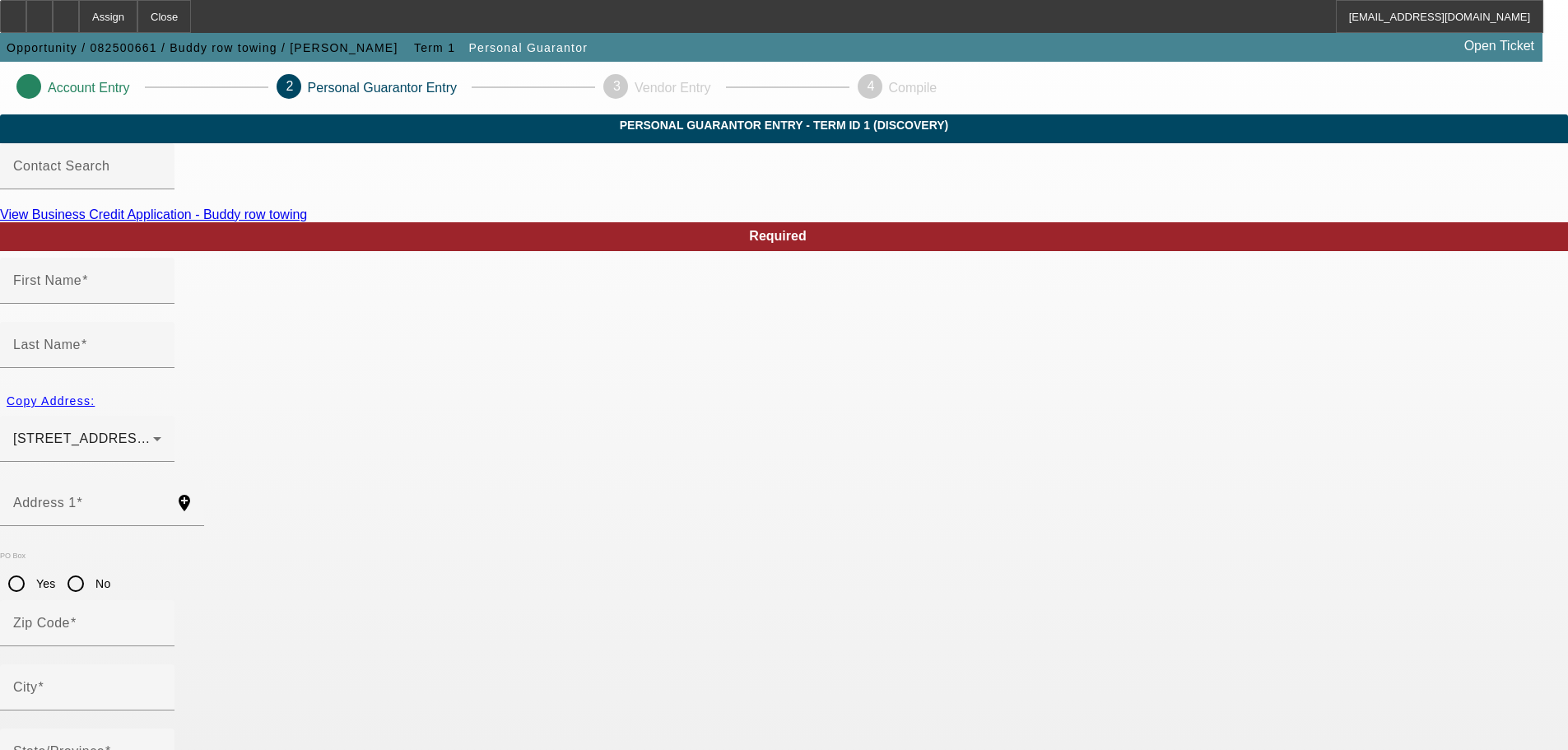
type input "[PERSON_NAME]"
type input "[STREET_ADDRESS]"
radio input "true"
type input "23234"
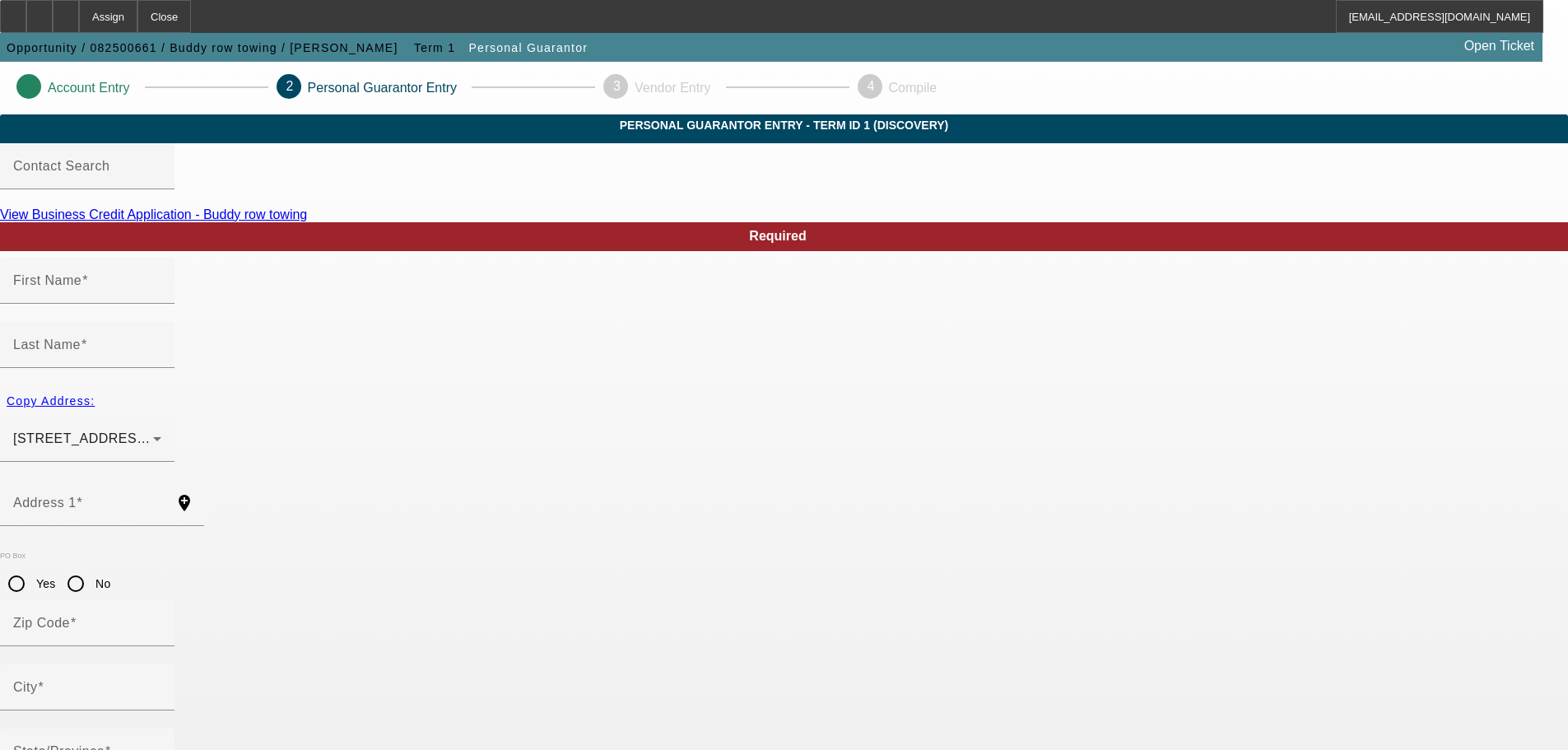
type input "[GEOGRAPHIC_DATA]"
type input "[PHONE_NUMBER]"
type input "100"
type input "225-73-0165"
type input "[EMAIL_ADDRESS][DOMAIN_NAME]"
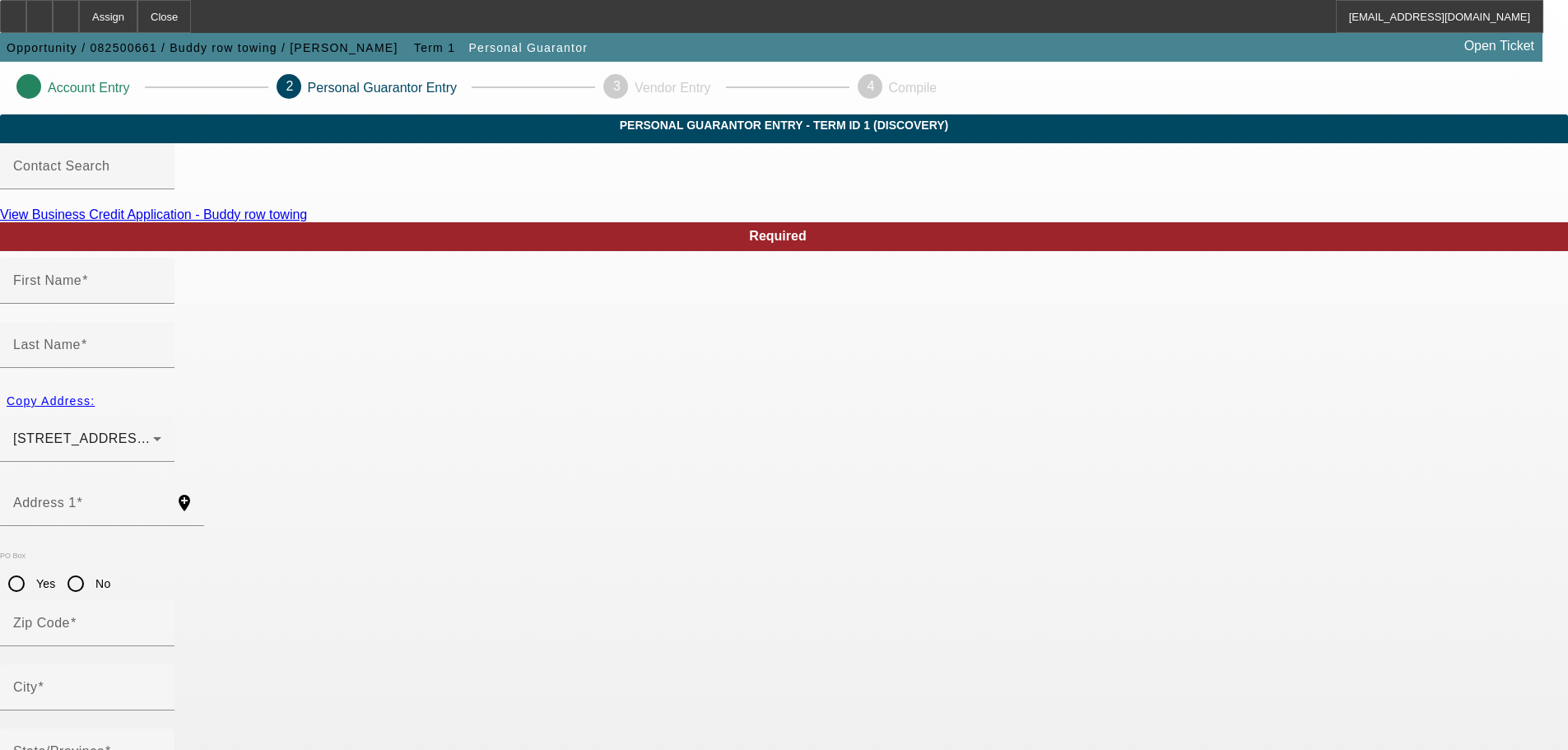
type input "[STREET_ADDRESS]"
type input "[PHONE_NUMBER]"
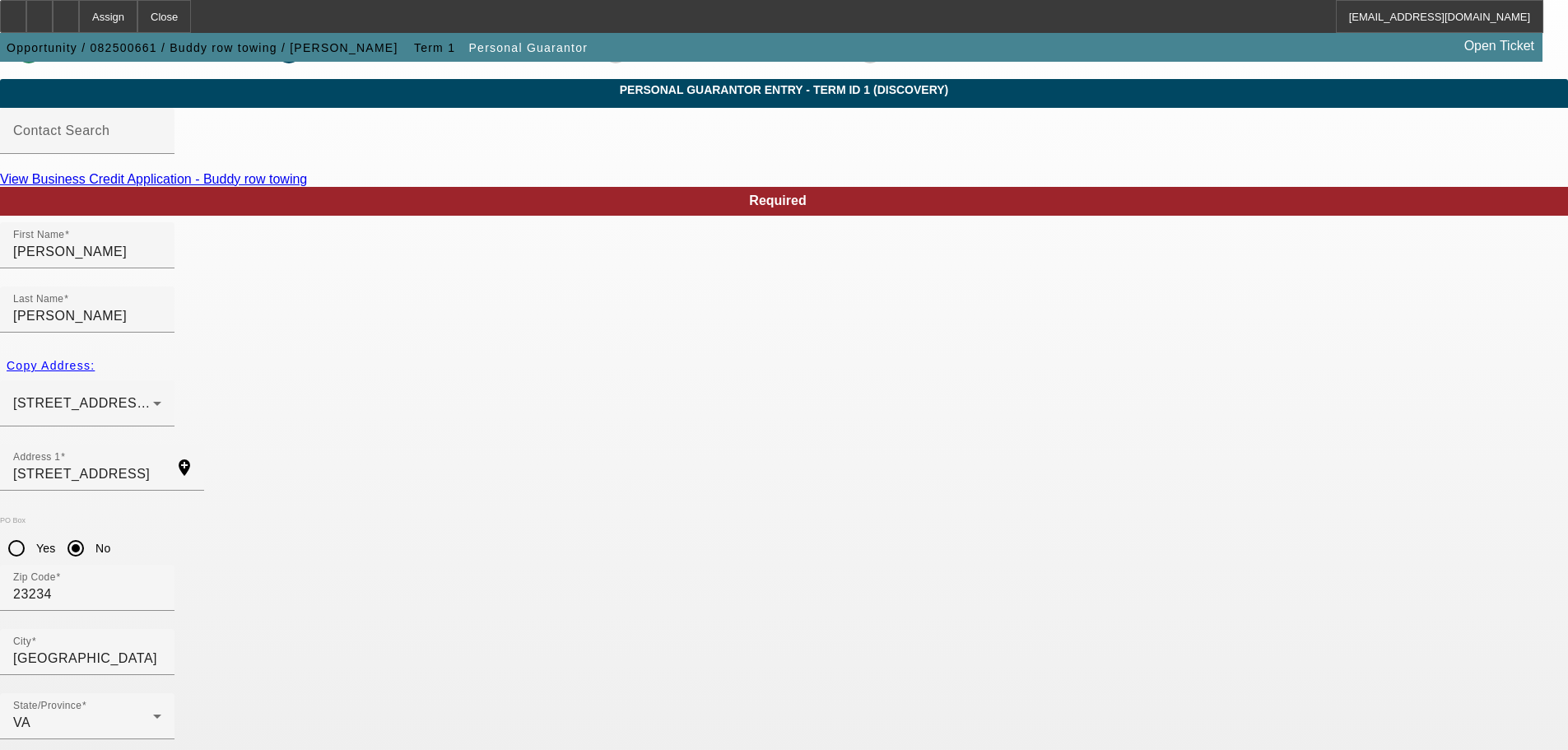
scroll to position [55, 0]
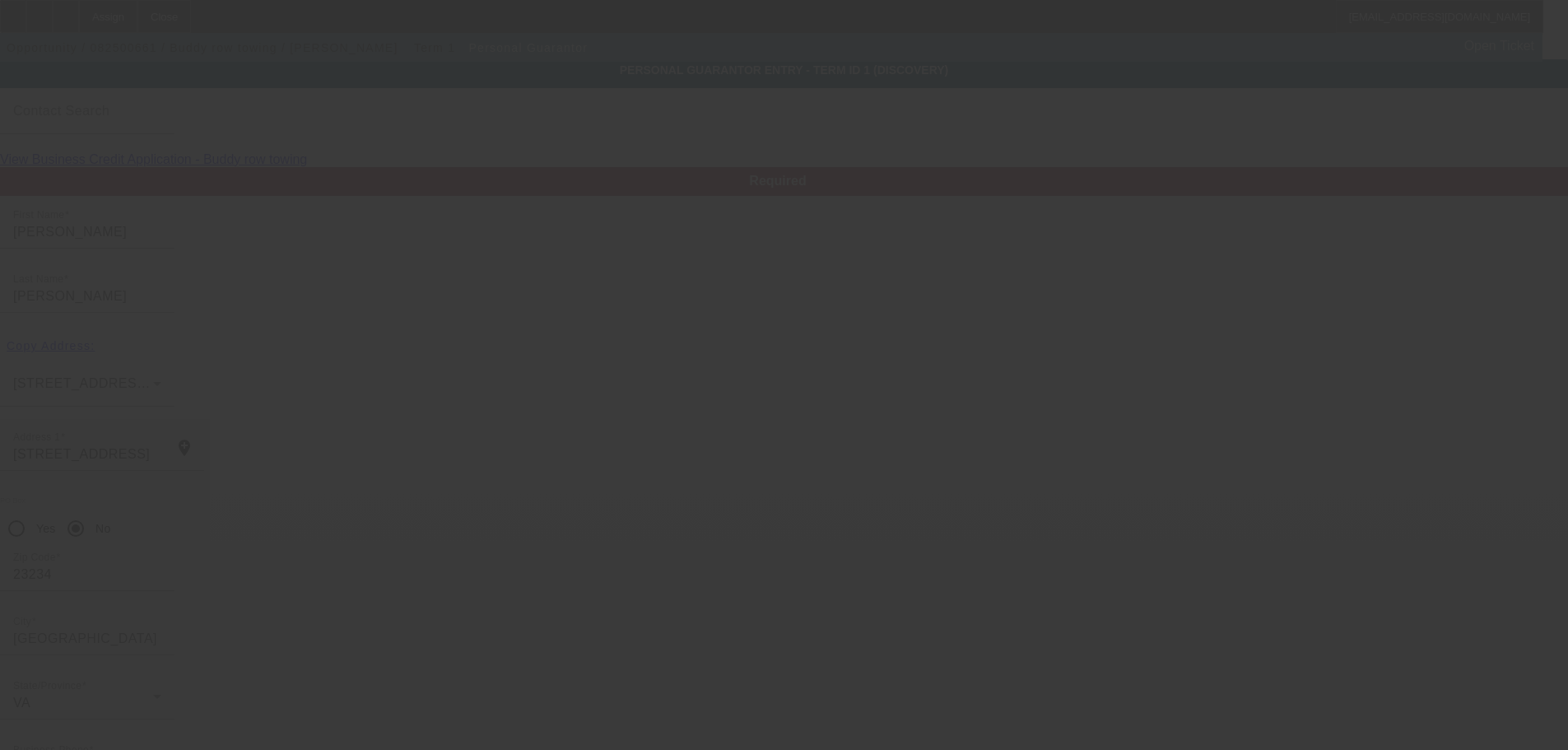
scroll to position [0, 0]
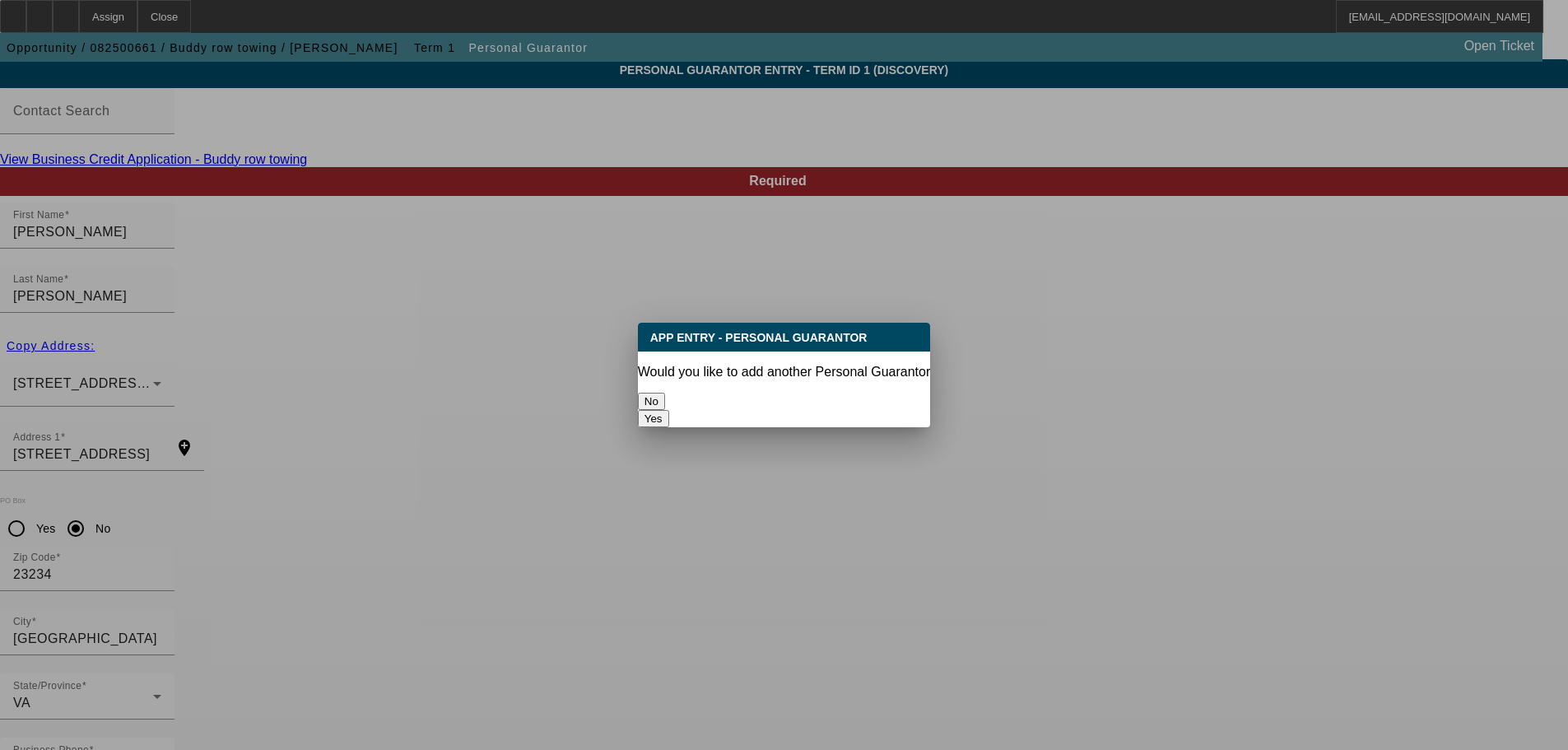
click at [665, 393] on button "No" at bounding box center [651, 401] width 27 height 18
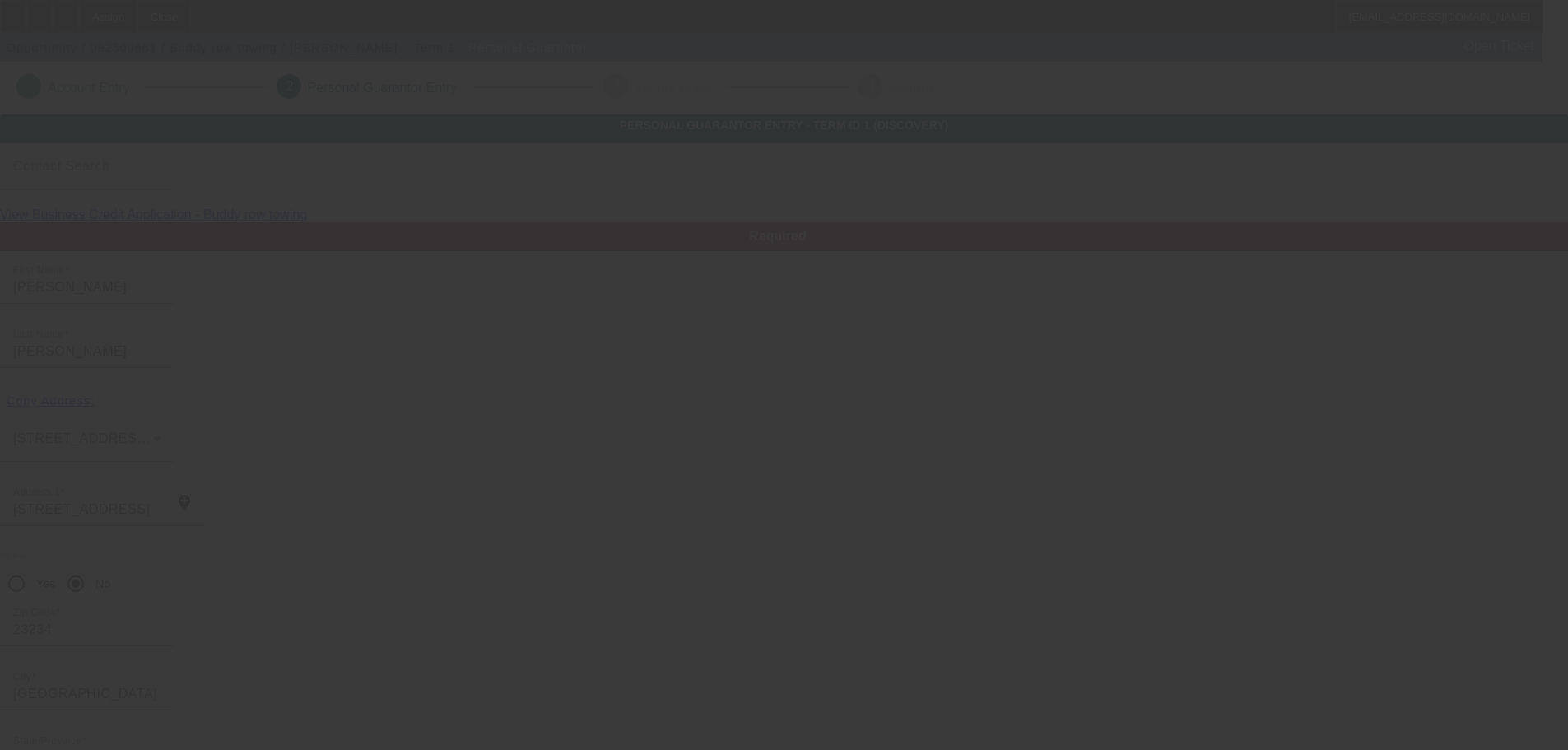
scroll to position [55, 0]
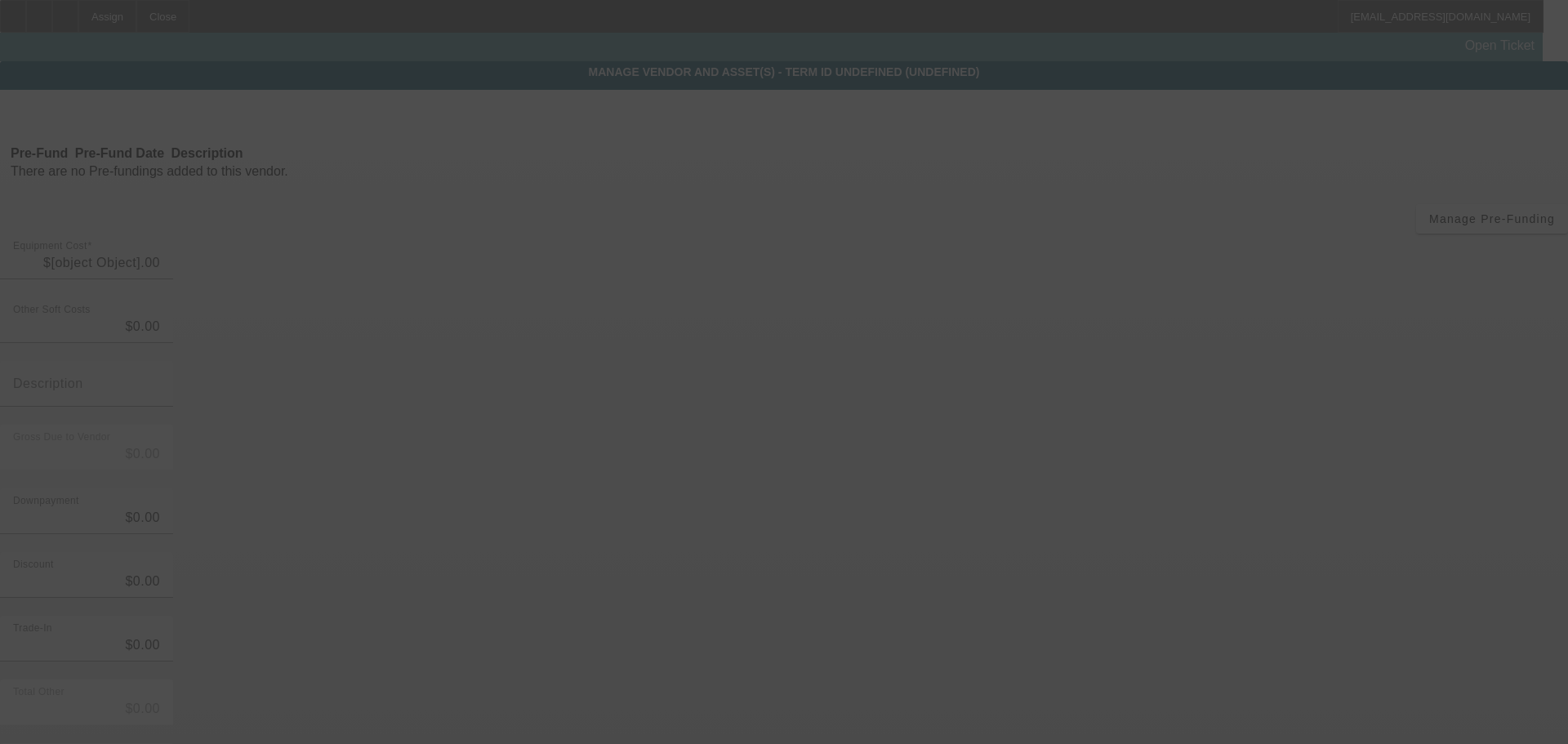
type input "$30,000.00"
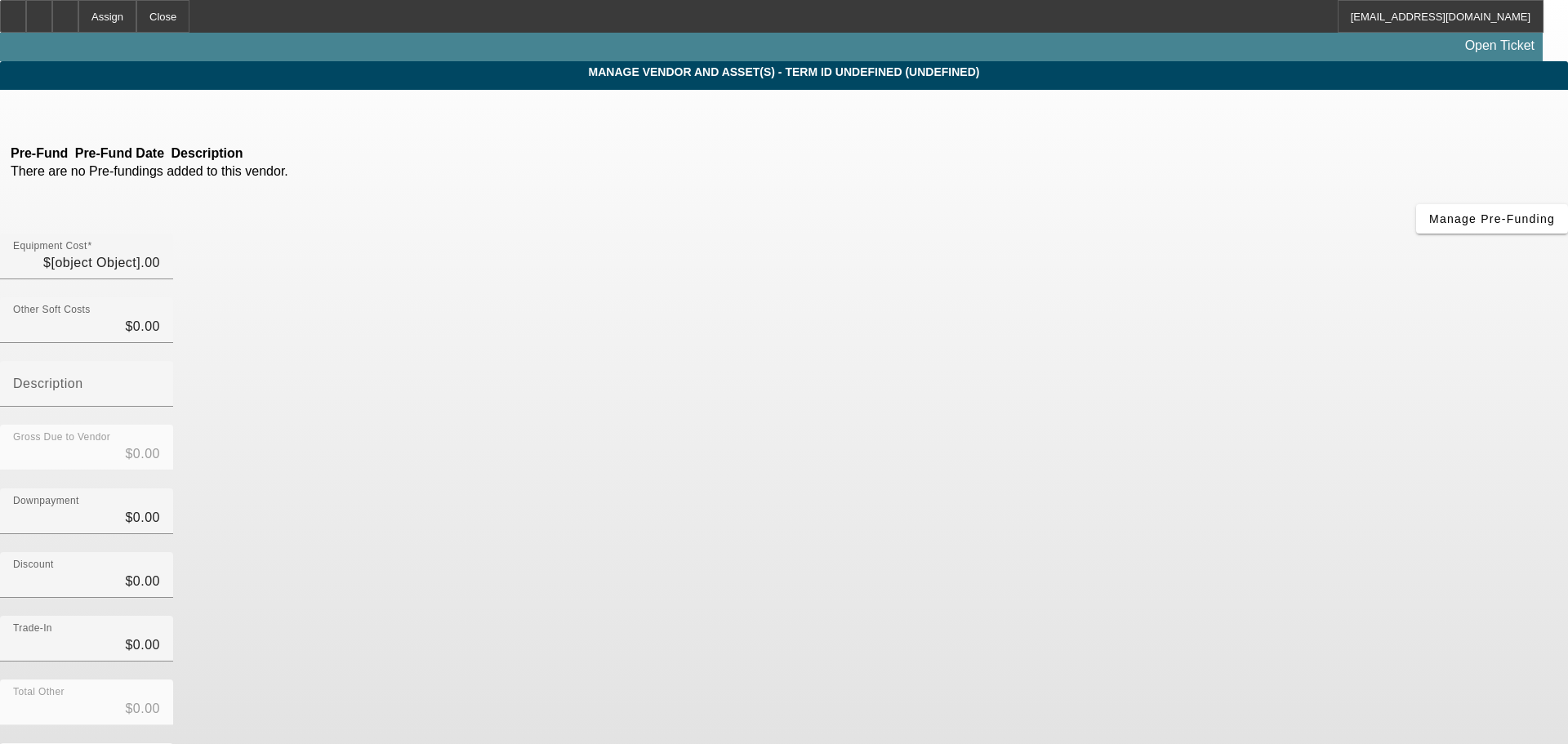
type input "$30,000.00"
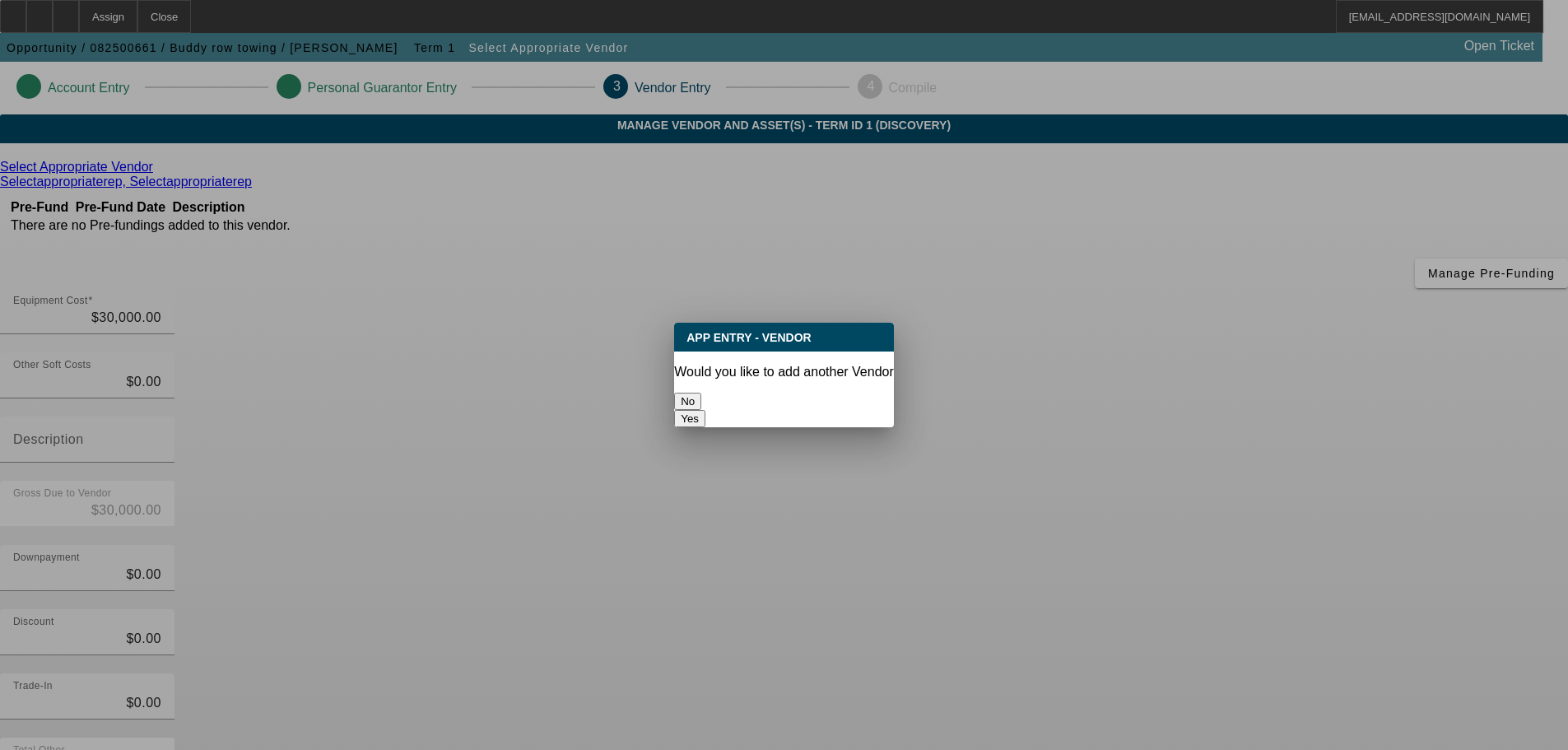
click at [701, 396] on button "No" at bounding box center [688, 401] width 27 height 18
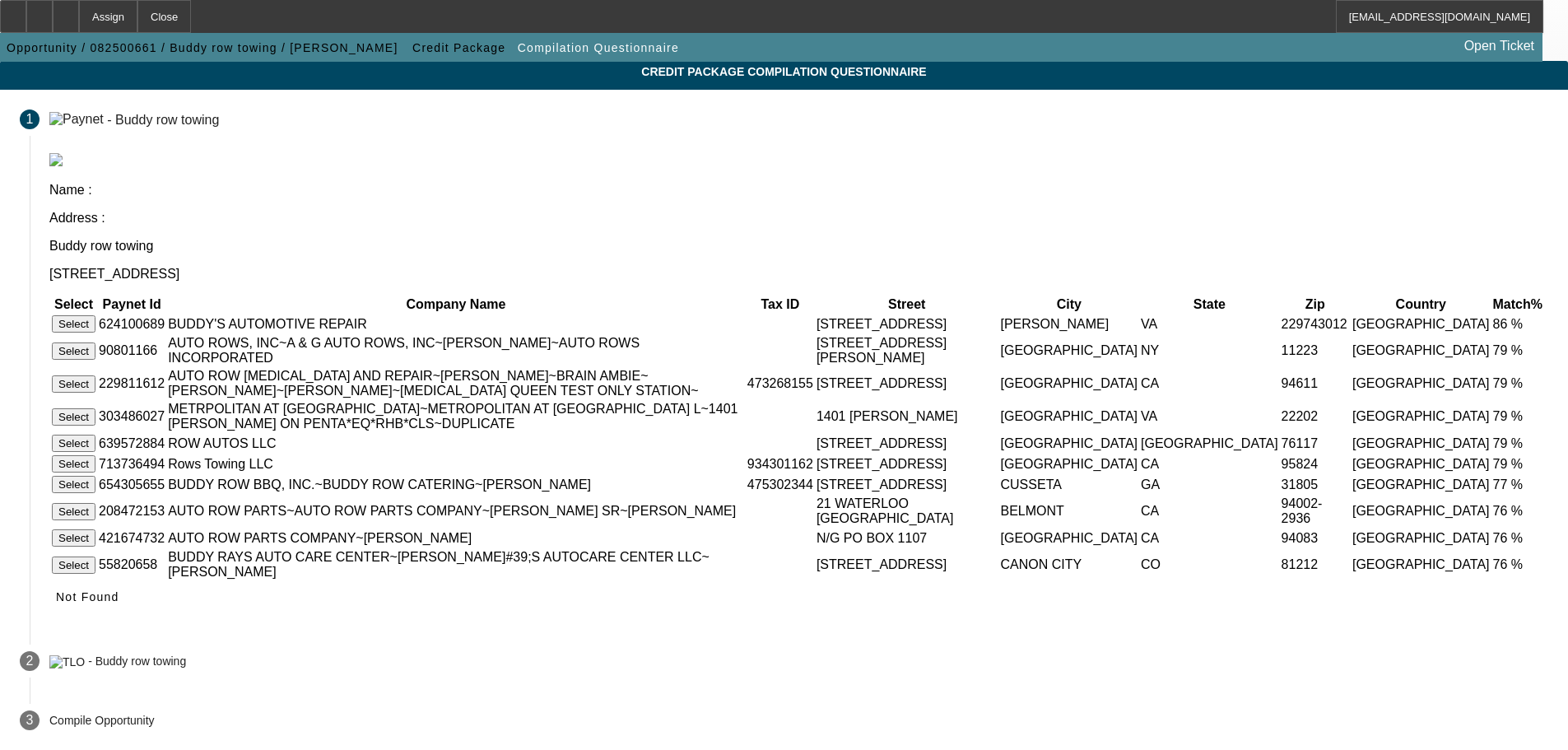
scroll to position [82, 0]
click at [120, 604] on span "Not Found" at bounding box center [88, 597] width 64 height 13
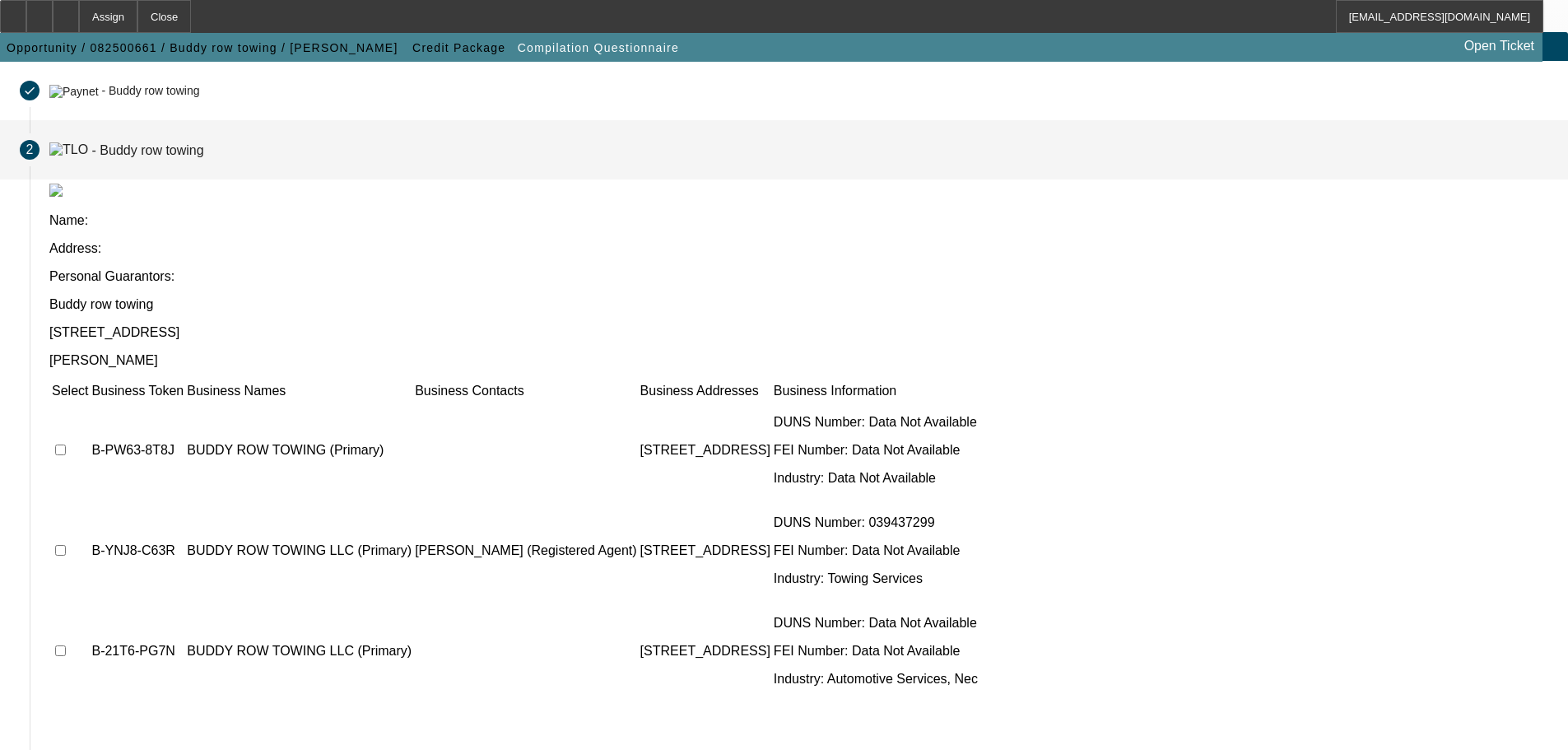
click at [89, 401] on td at bounding box center [69, 450] width 38 height 99
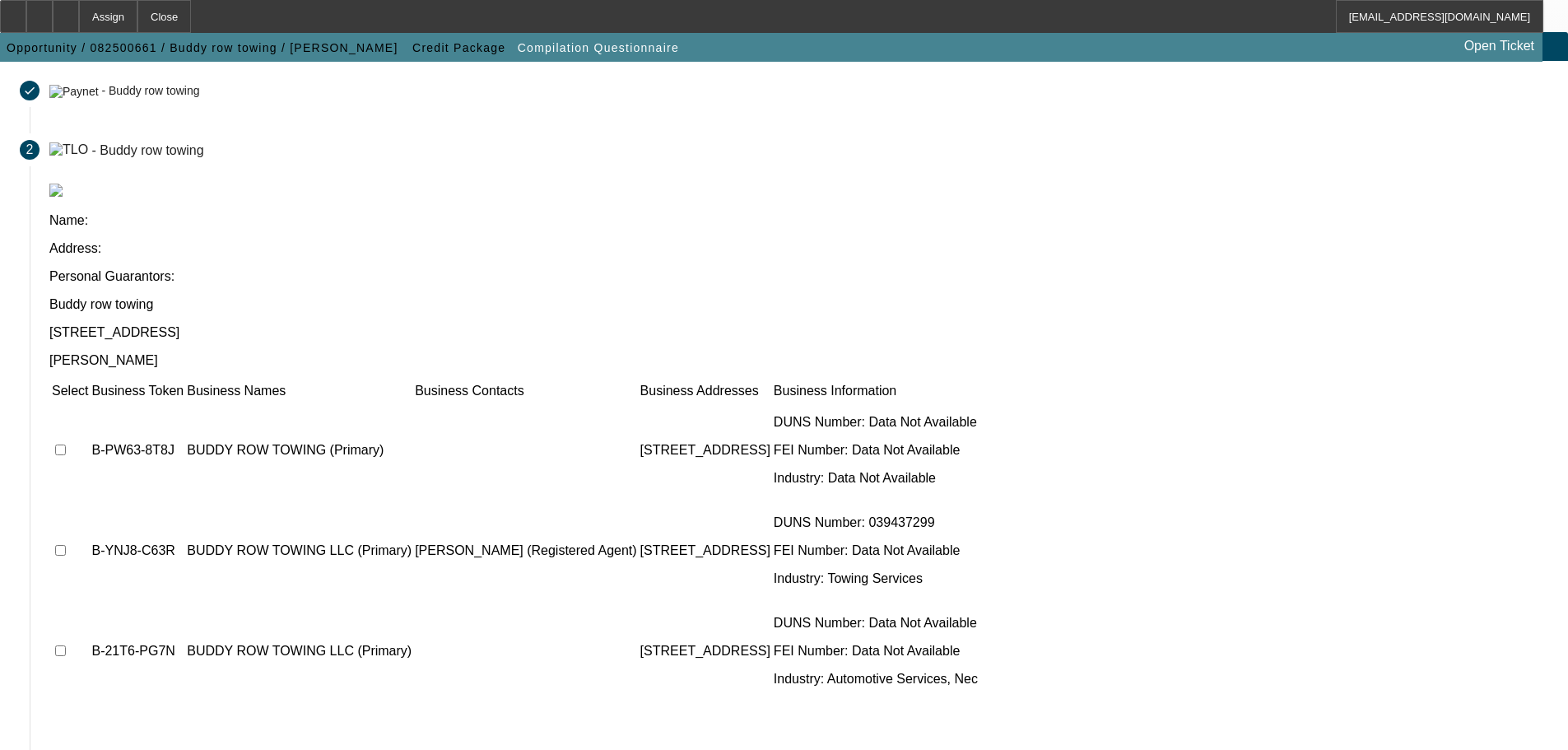
click at [66, 444] on input "checkbox" at bounding box center [60, 449] width 11 height 11
checkbox input "true"
click at [66, 545] on input "checkbox" at bounding box center [60, 550] width 11 height 11
checkbox input "true"
click at [66, 645] on input "checkbox" at bounding box center [60, 650] width 11 height 11
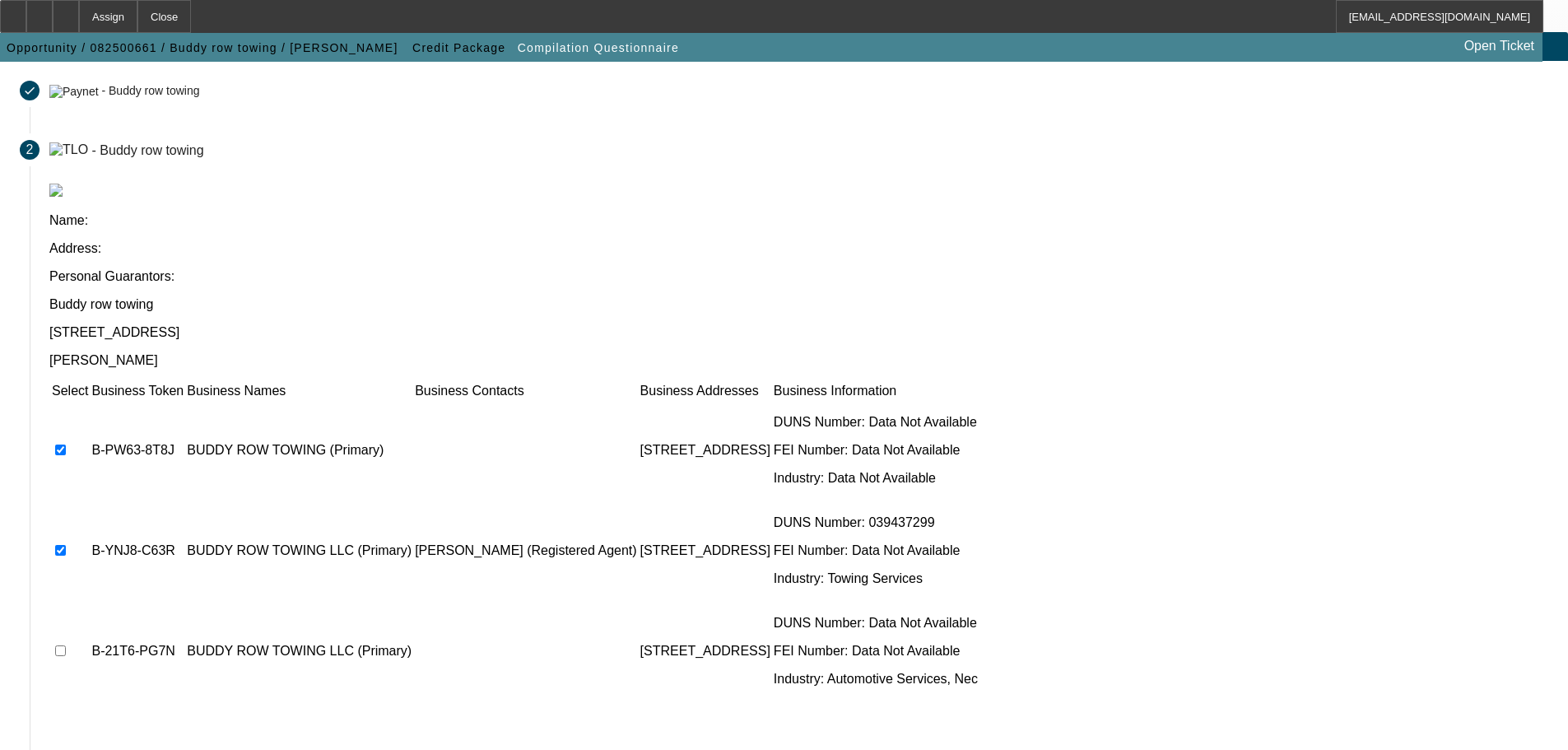
checkbox input "true"
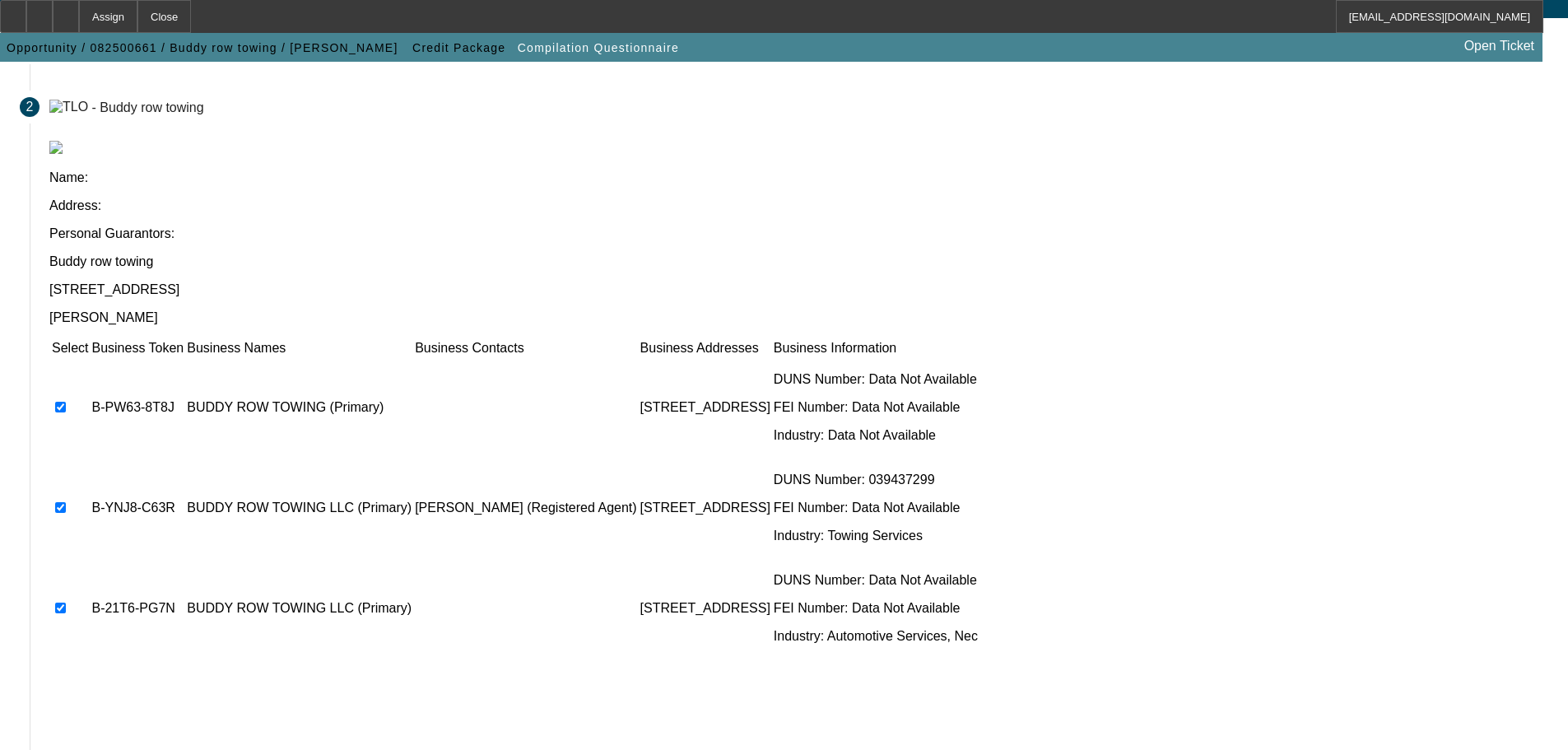
scroll to position [161, 0]
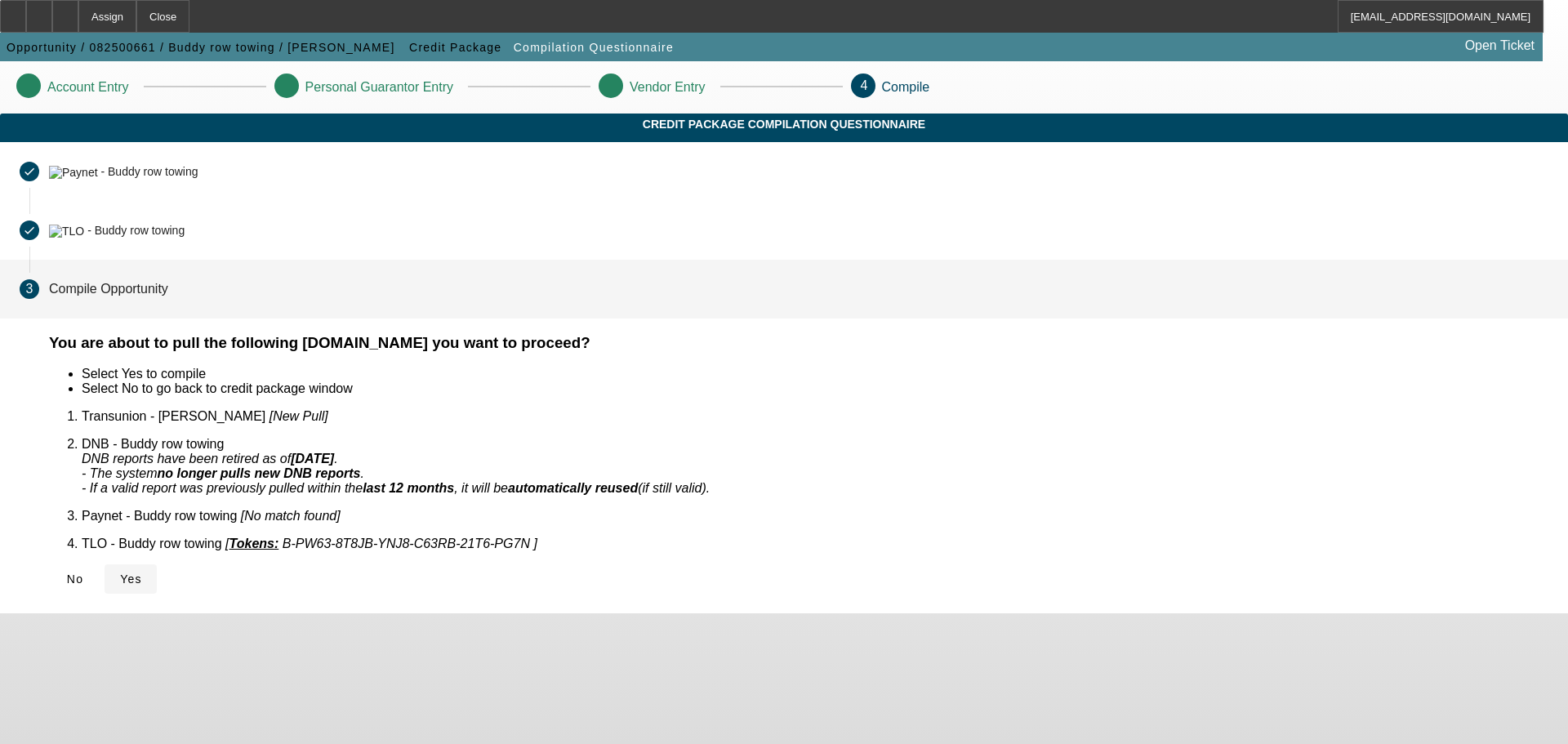
click at [157, 560] on span at bounding box center [130, 579] width 52 height 39
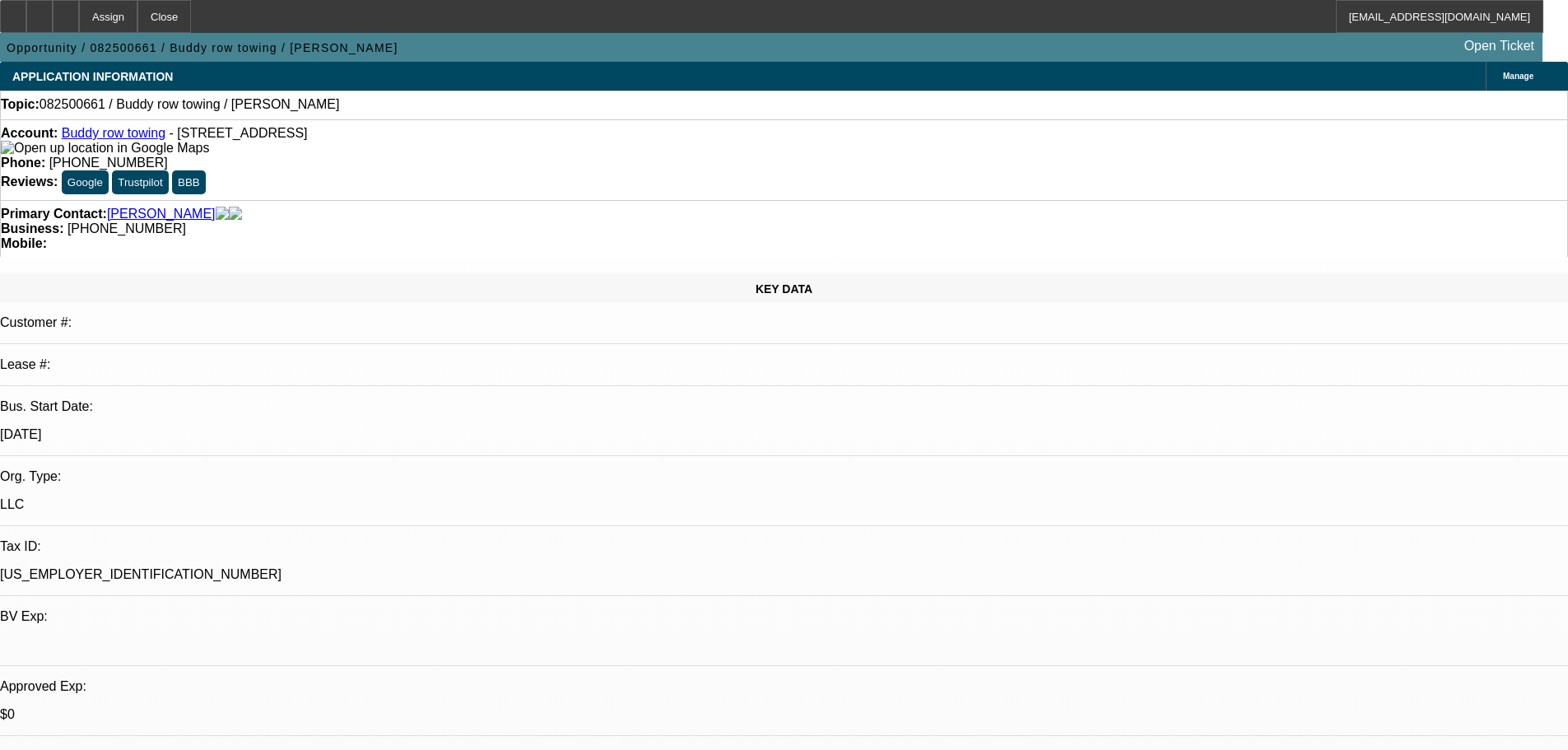
select select "0"
select select "2"
select select "0.1"
select select "4"
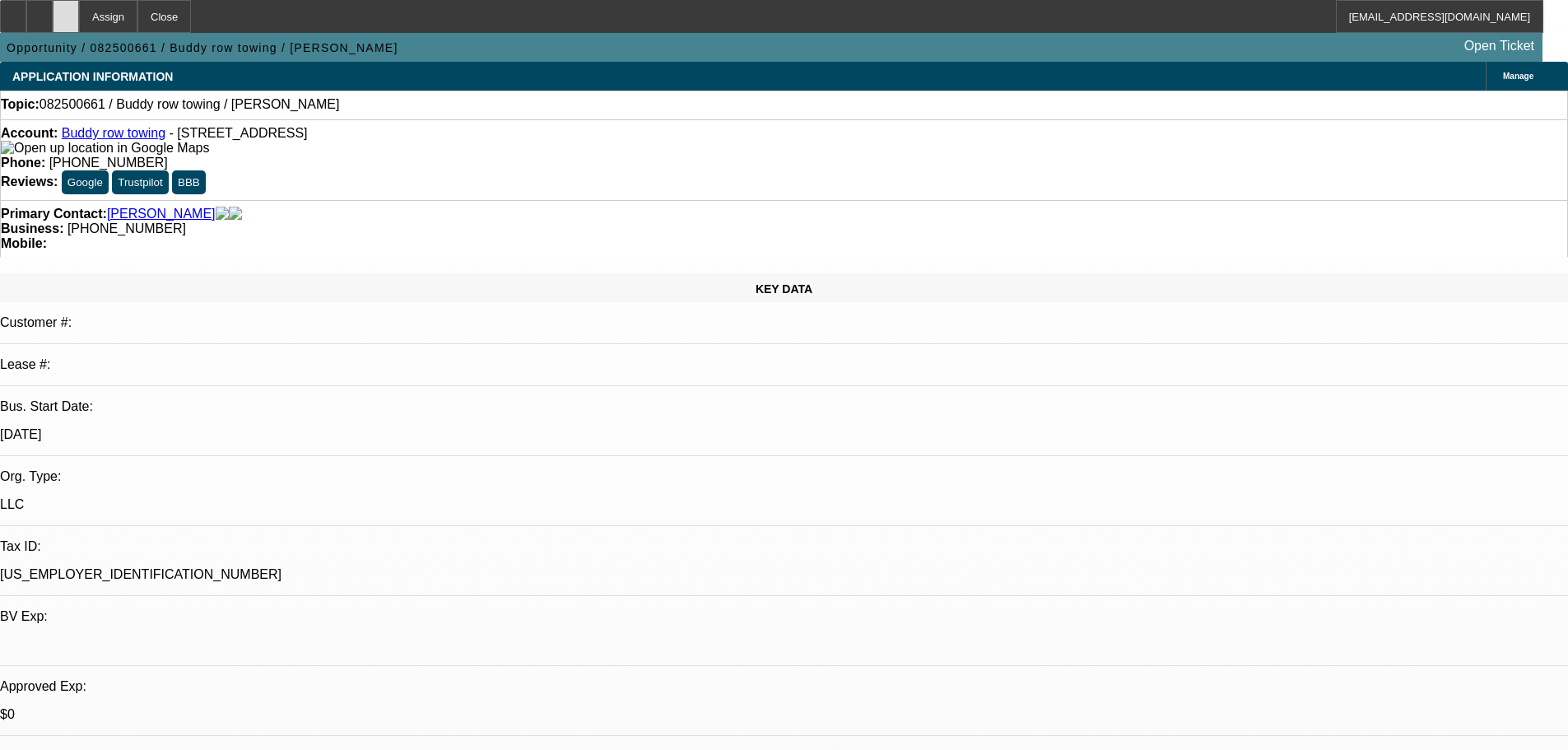
click at [79, 28] on div at bounding box center [65, 16] width 26 height 33
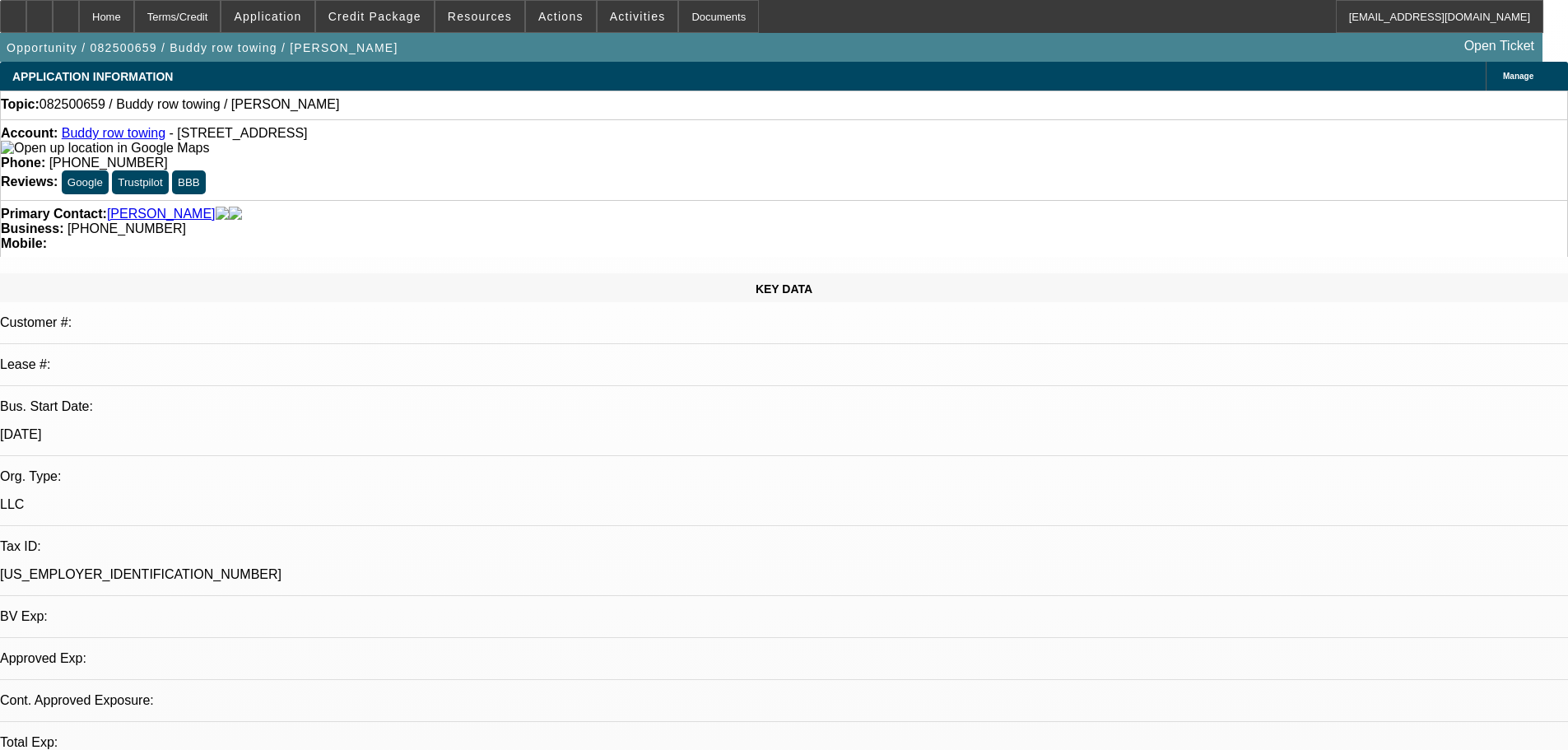
select select "0"
select select "2"
select select "0.1"
select select "2"
select select "4"
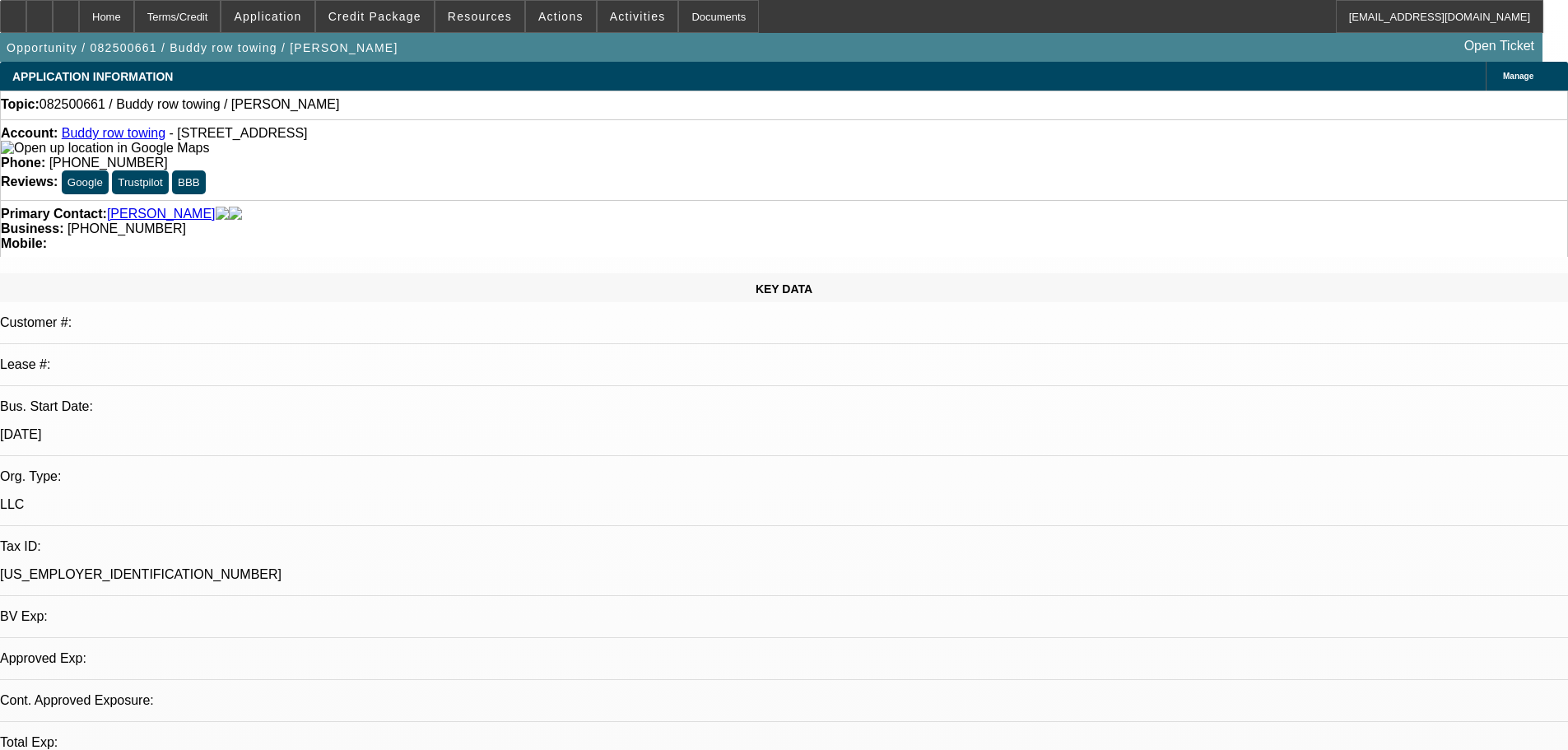
select select "0"
select select "2"
select select "0.1"
select select "1"
select select "2"
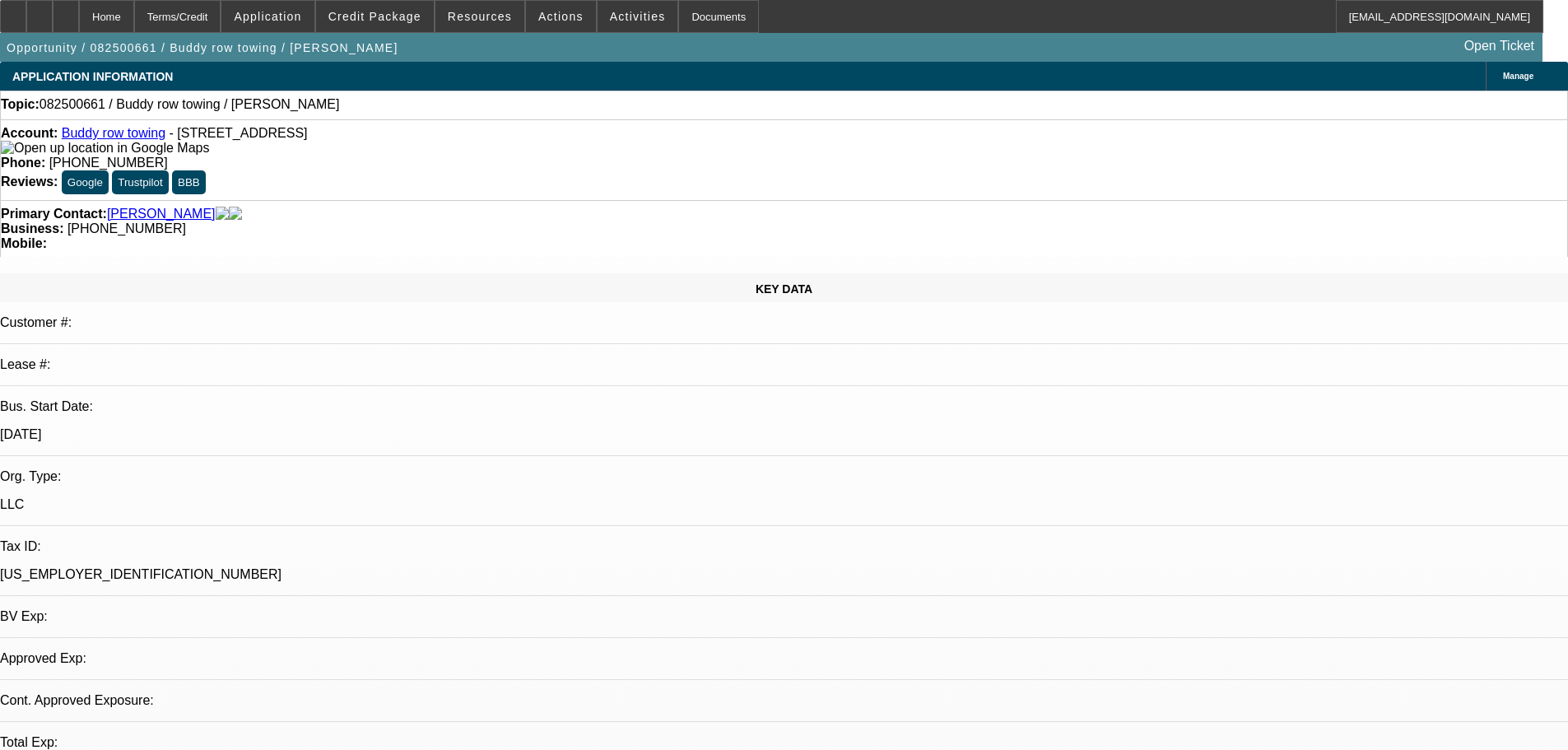
select select "4"
click at [409, 11] on span "Credit Package" at bounding box center [374, 17] width 93 height 13
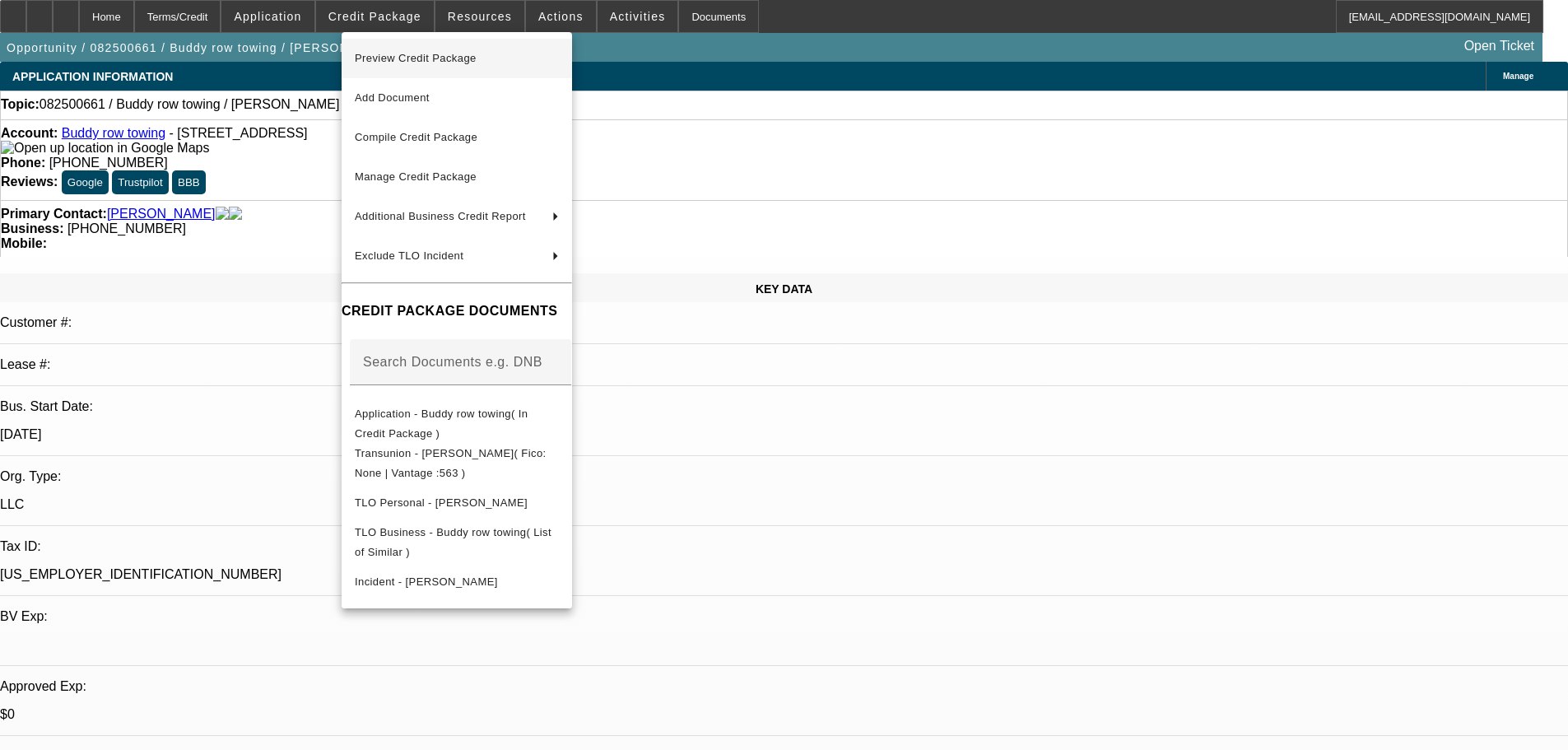
click at [440, 56] on span "Preview Credit Package" at bounding box center [416, 58] width 122 height 13
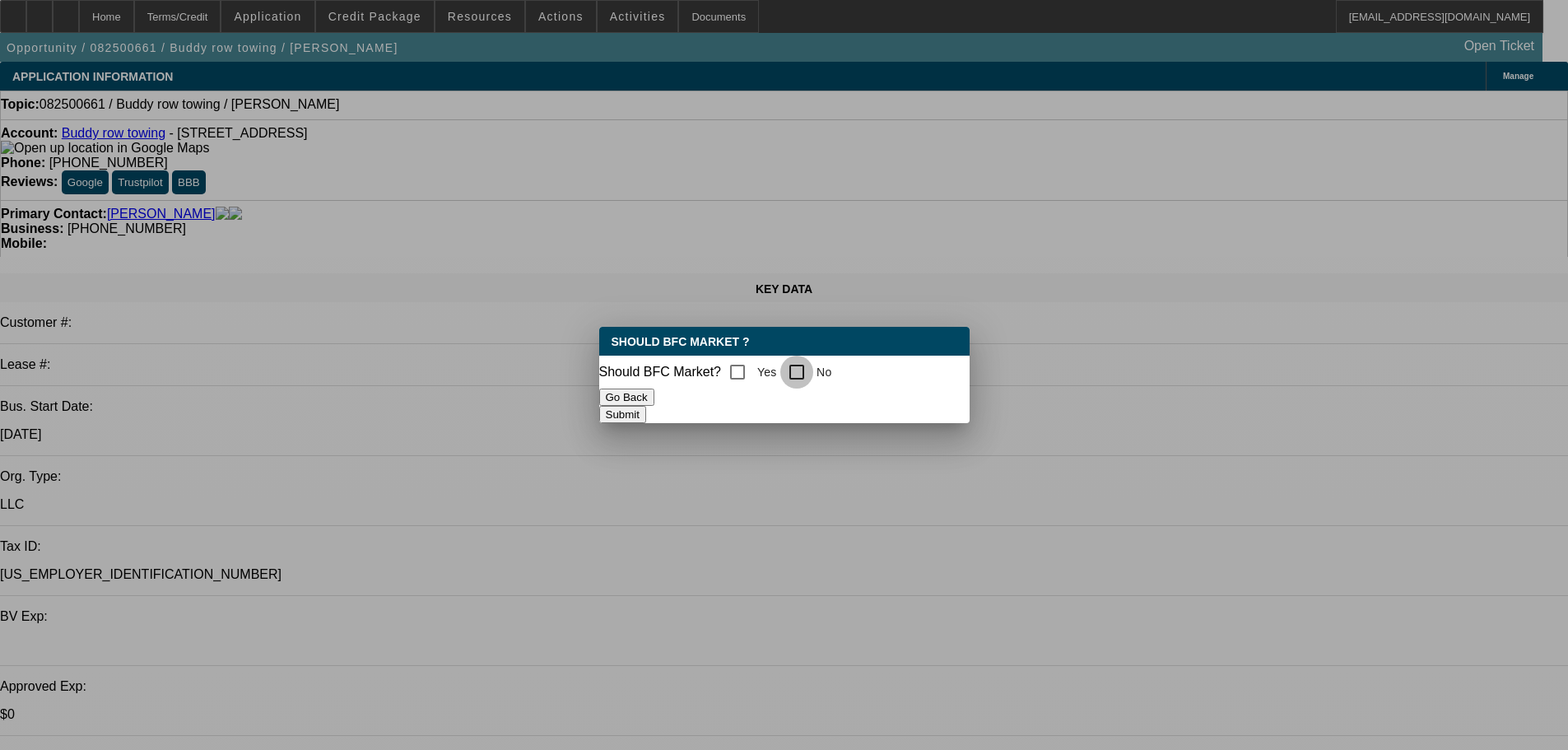
click at [812, 365] on input "No" at bounding box center [797, 372] width 33 height 33
checkbox input "true"
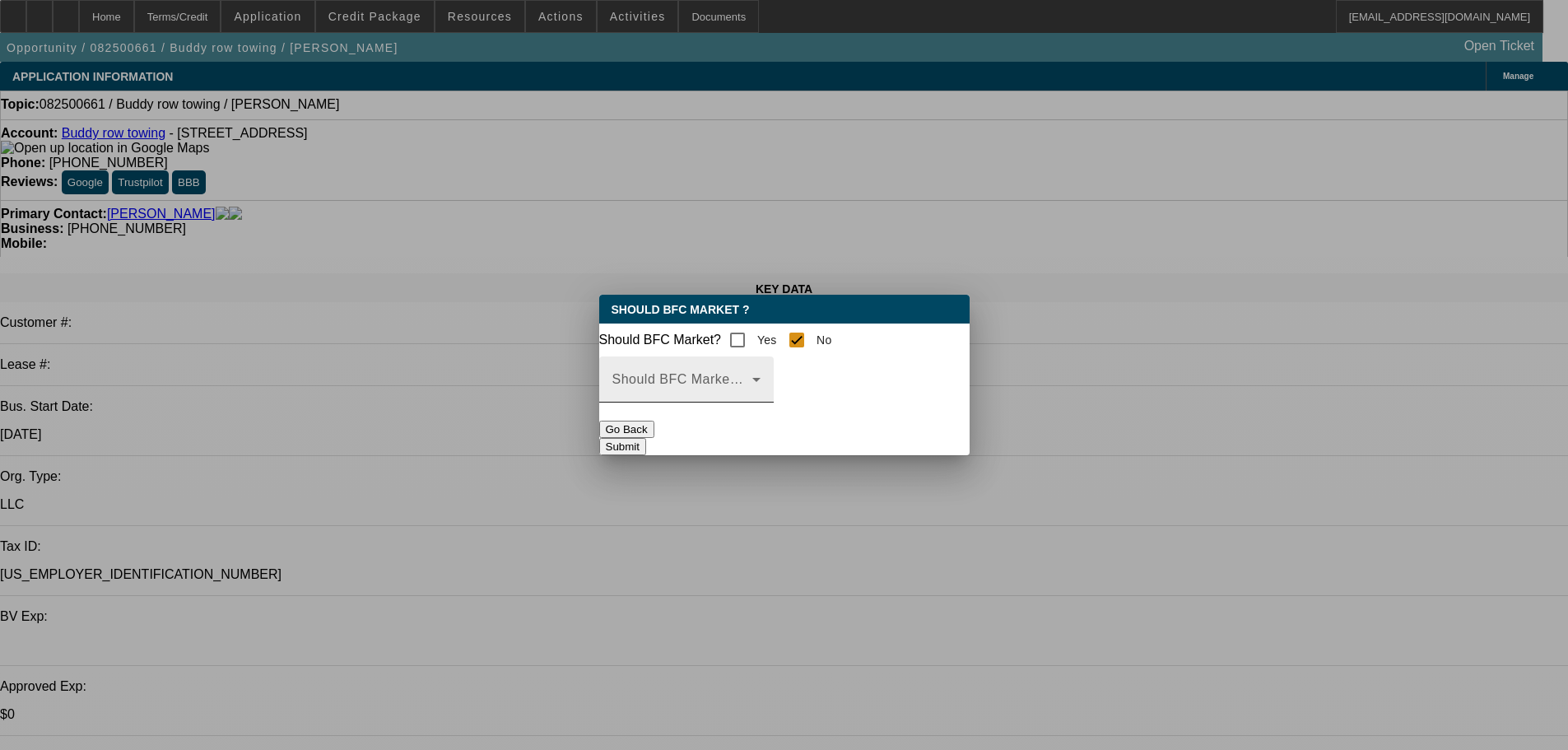
click at [752, 390] on span at bounding box center [682, 387] width 140 height 20
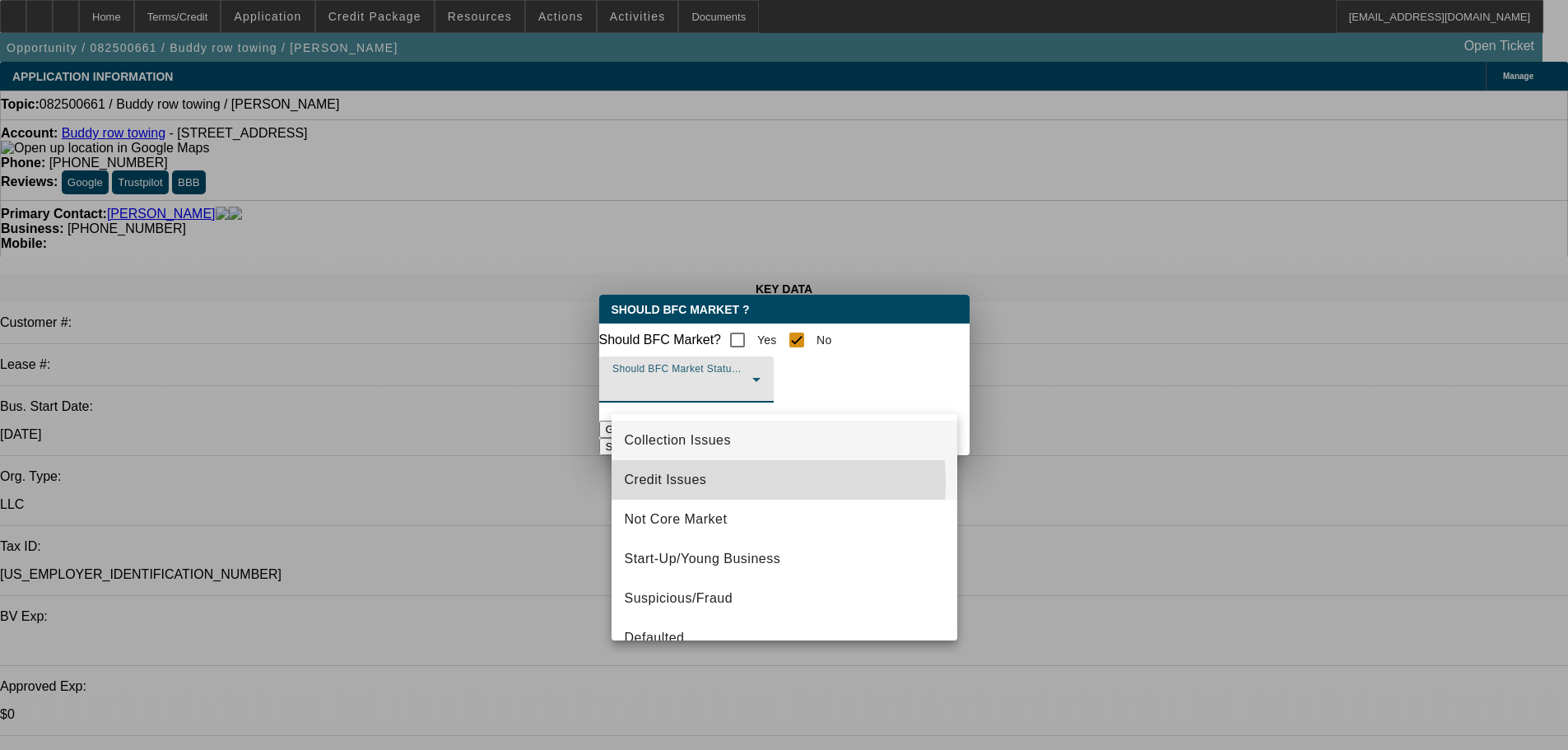
click at [707, 481] on mat-option "Credit Issues" at bounding box center [784, 480] width 346 height 39
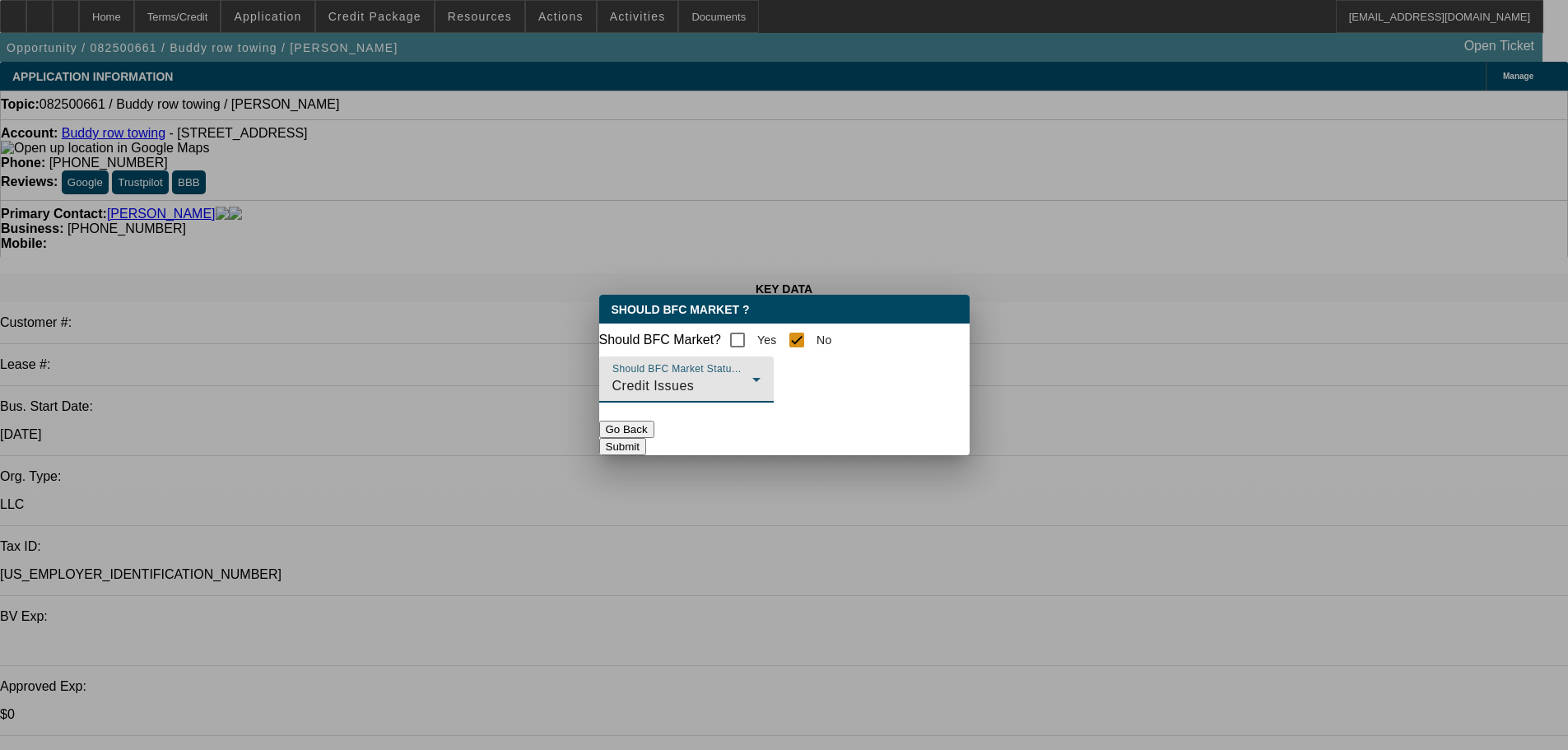
click at [646, 447] on button "Submit" at bounding box center [623, 446] width 47 height 18
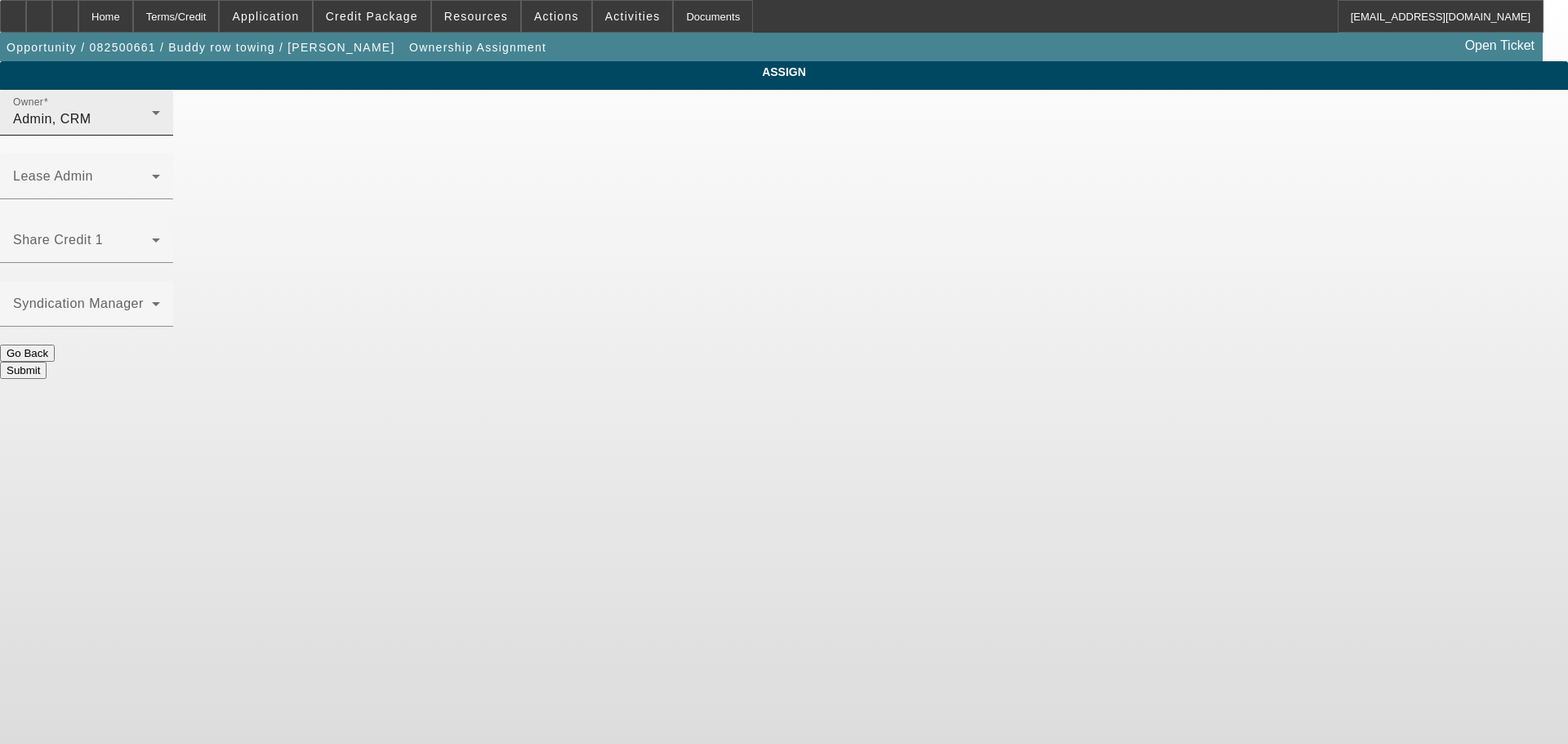
click at [91, 125] on span "Admin, CRM" at bounding box center [52, 119] width 78 height 14
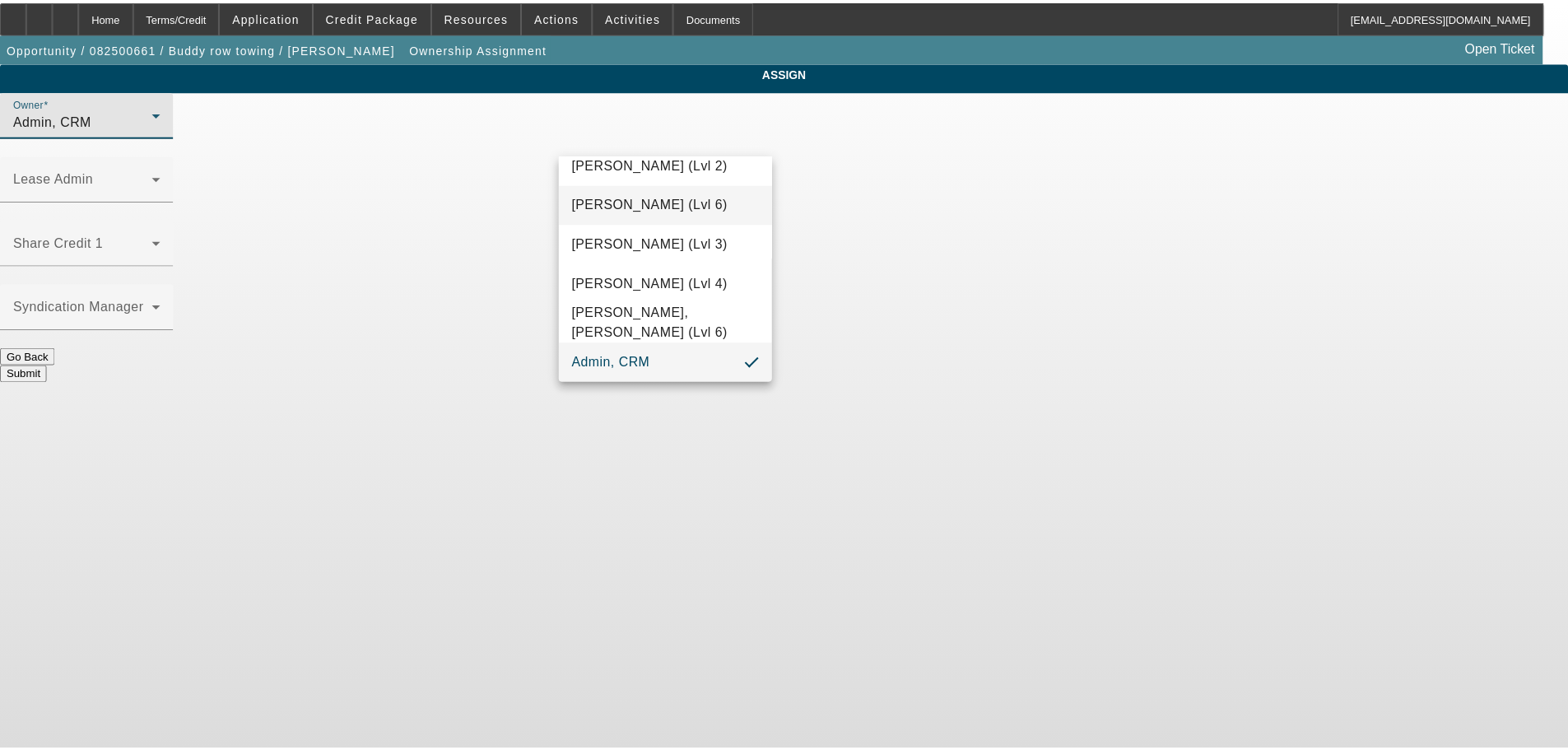
scroll to position [46, 0]
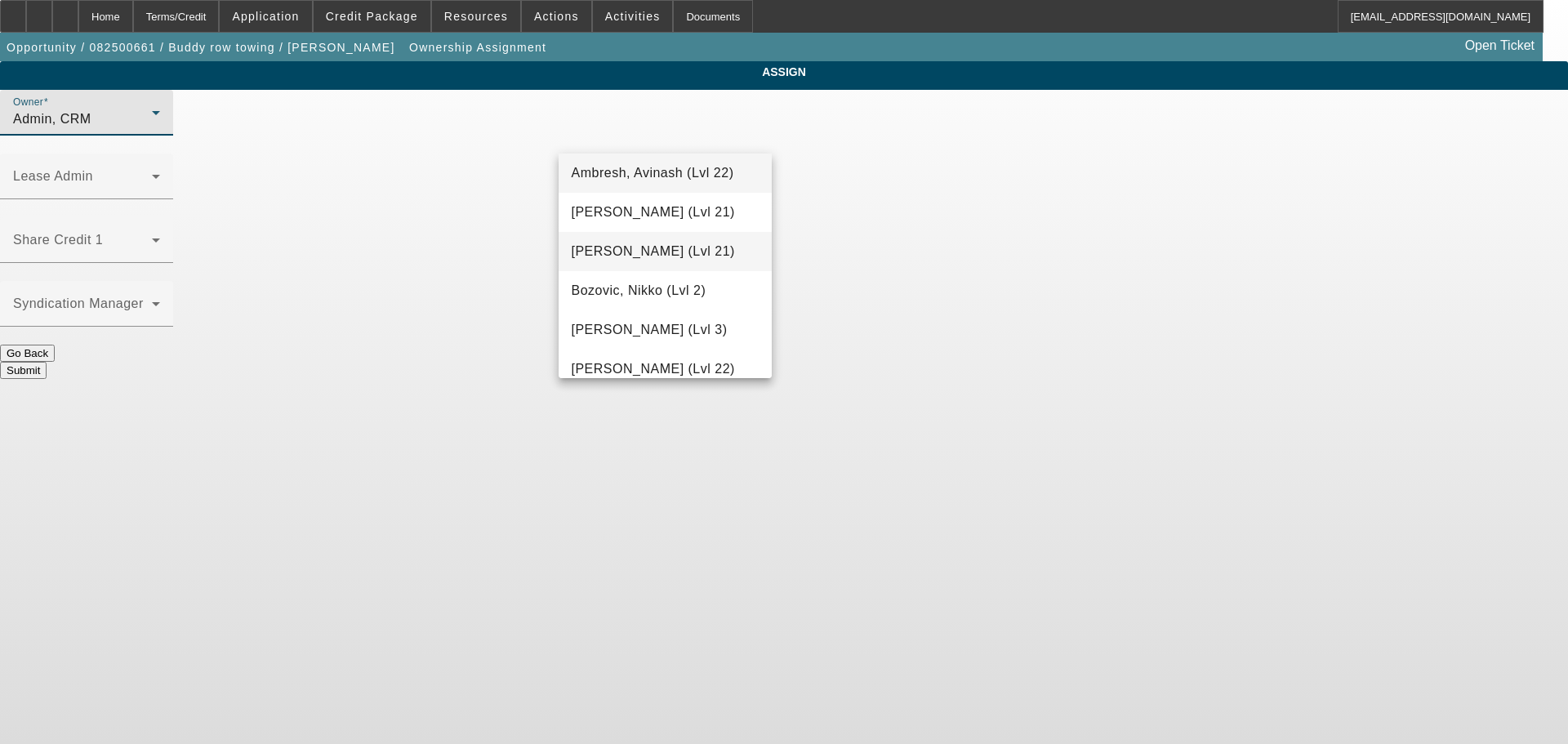
click at [645, 245] on span "Arida, Michael (Lvl 21)" at bounding box center [653, 252] width 164 height 20
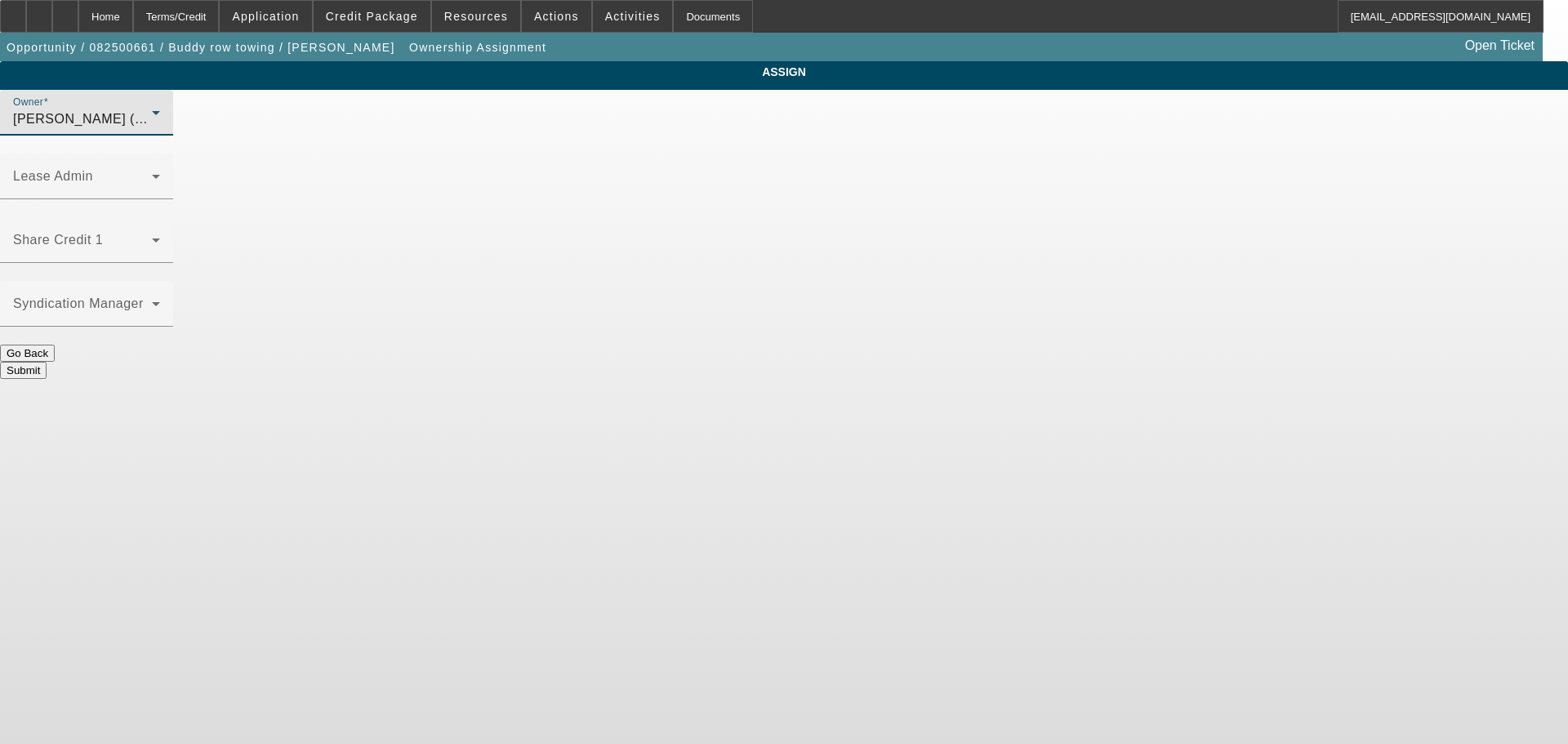
click at [46, 362] on button "Submit" at bounding box center [23, 370] width 46 height 17
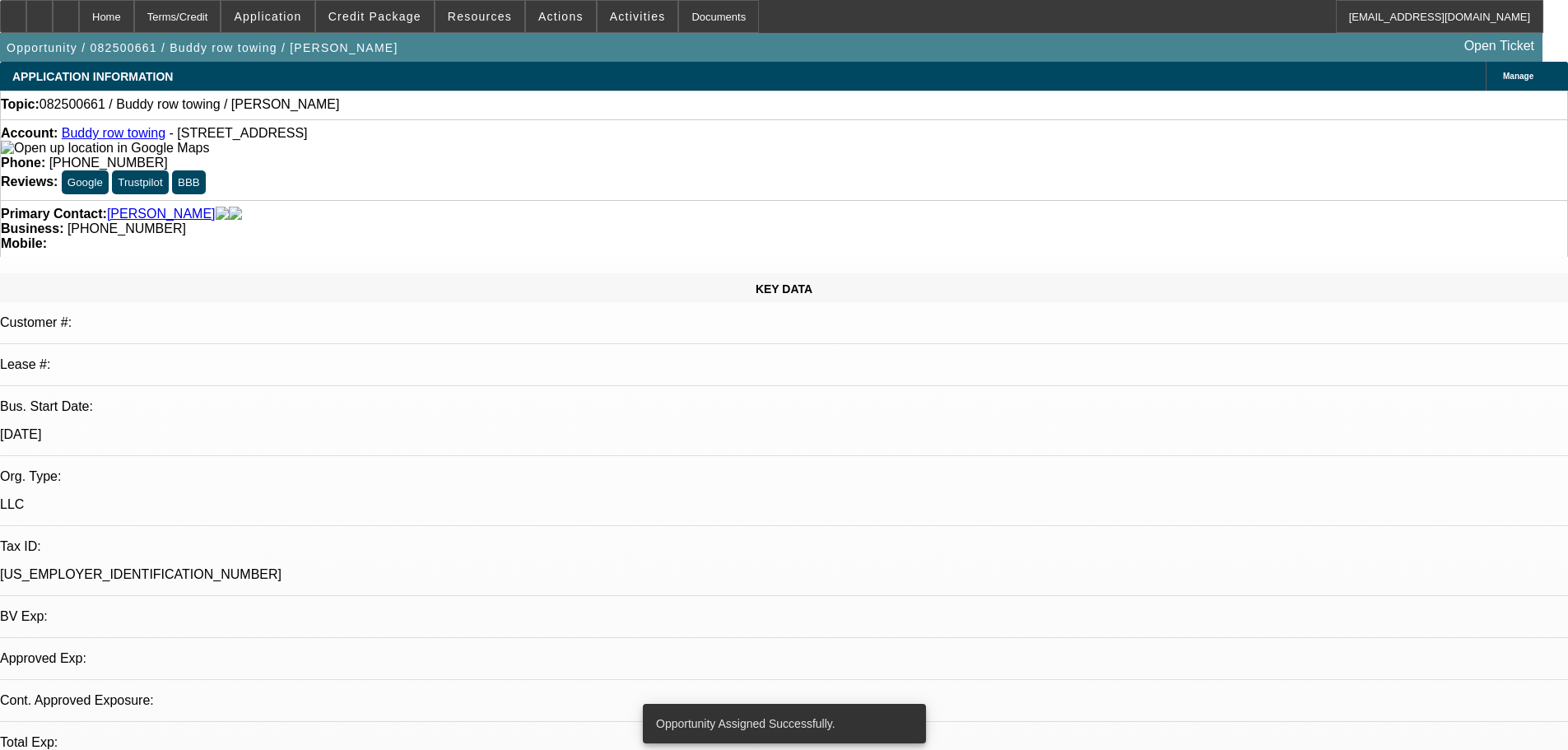
select select "0"
select select "2"
select select "0.1"
select select "4"
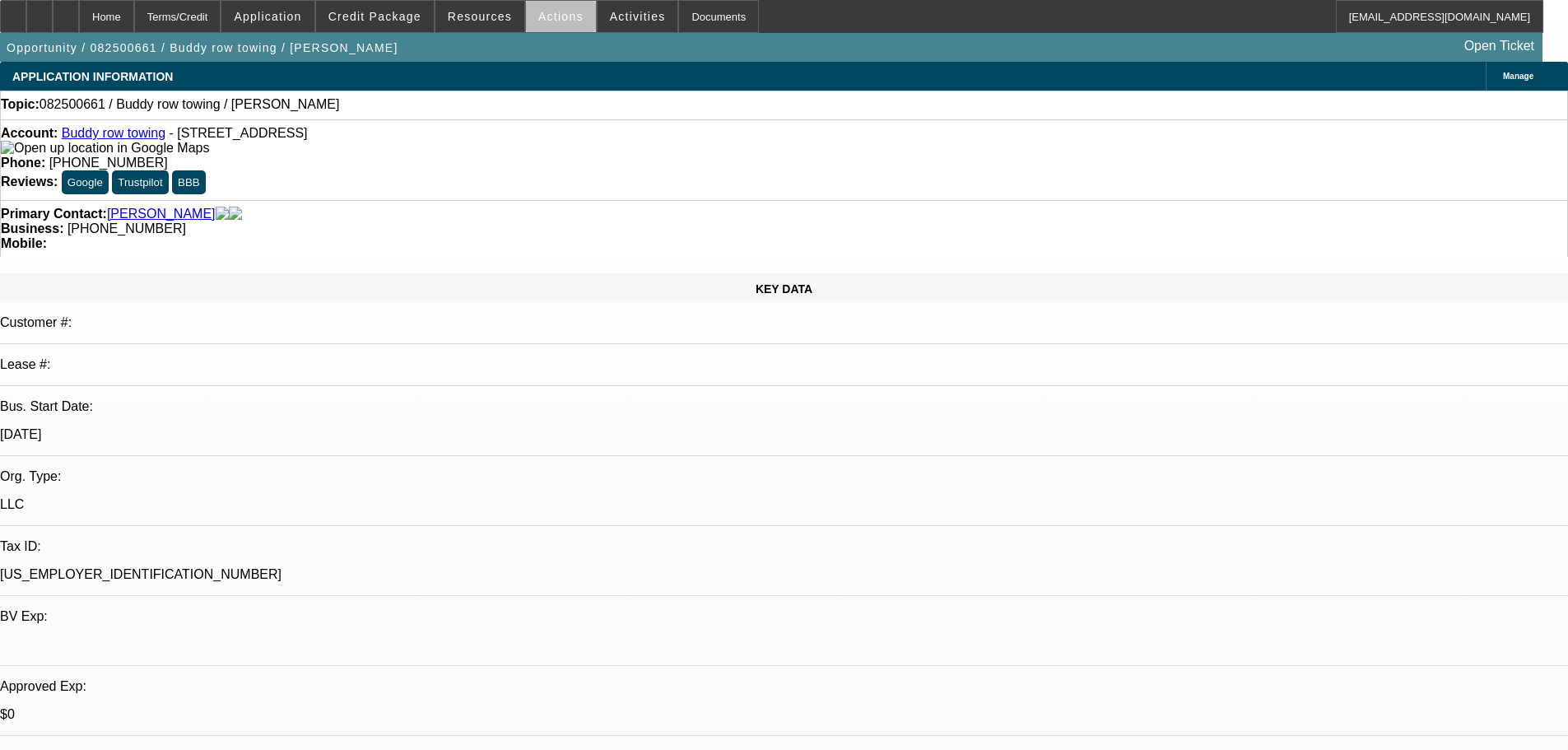
click at [574, 21] on span at bounding box center [561, 16] width 70 height 39
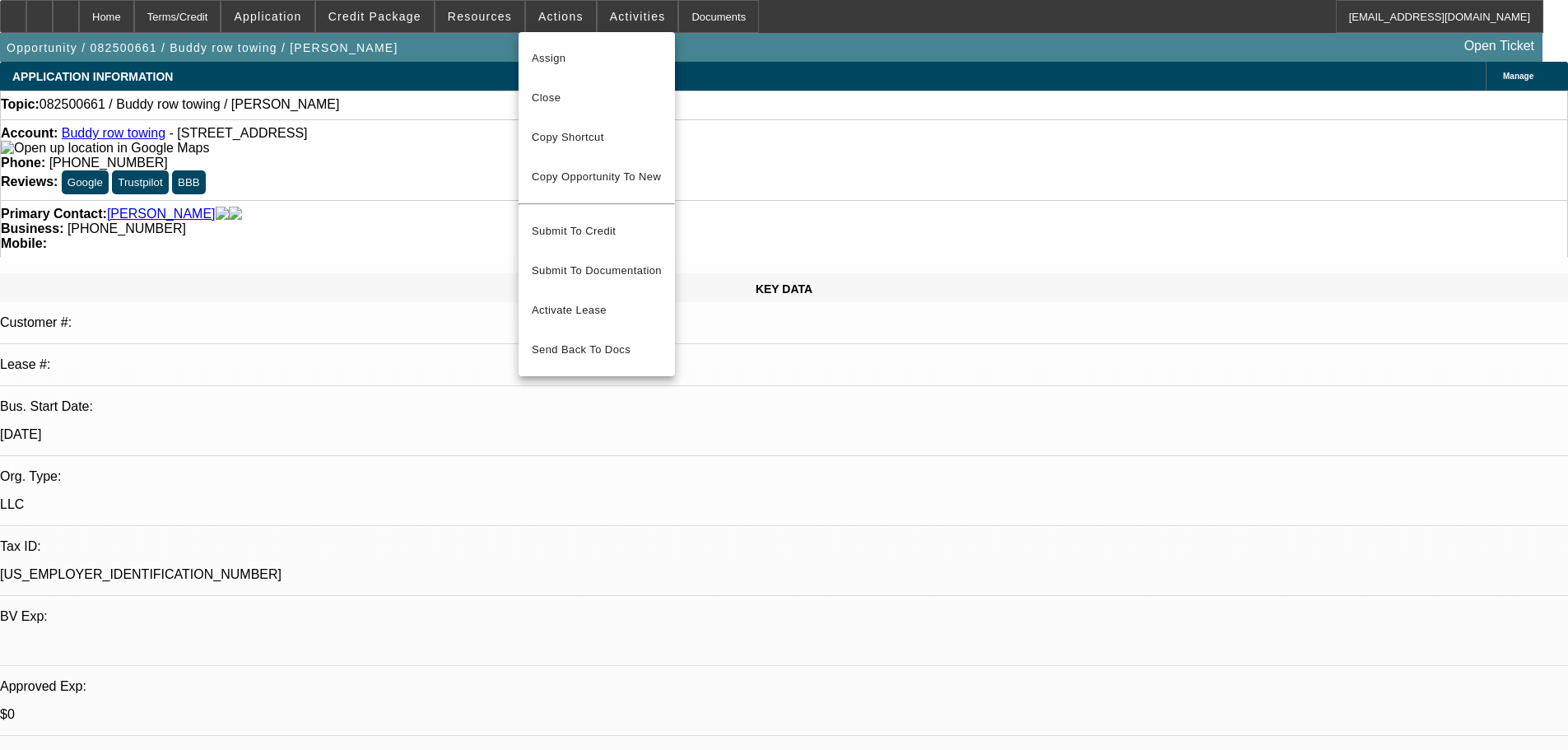
click at [615, 19] on div at bounding box center [784, 375] width 1568 height 750
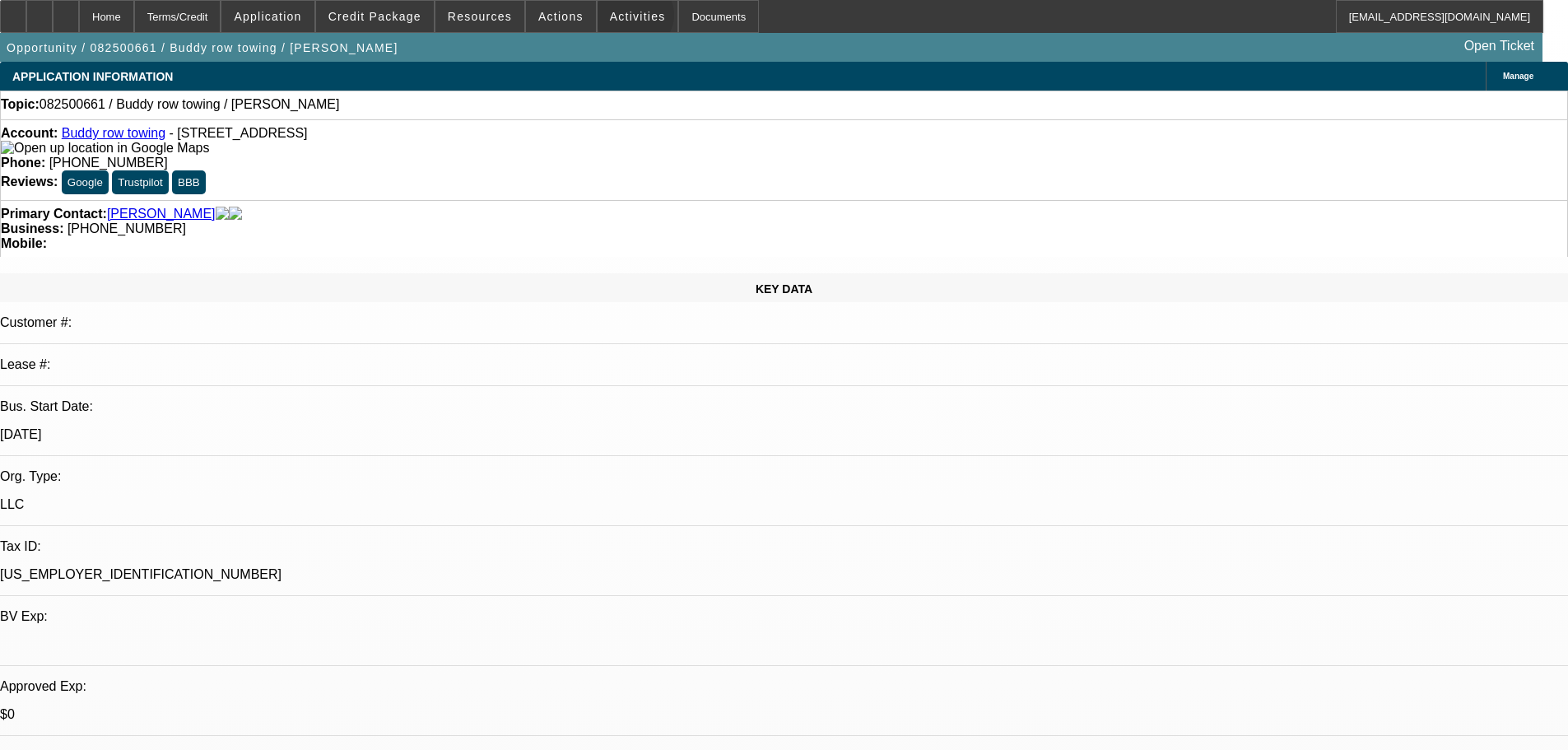
click at [617, 19] on span "Activities" at bounding box center [638, 17] width 56 height 13
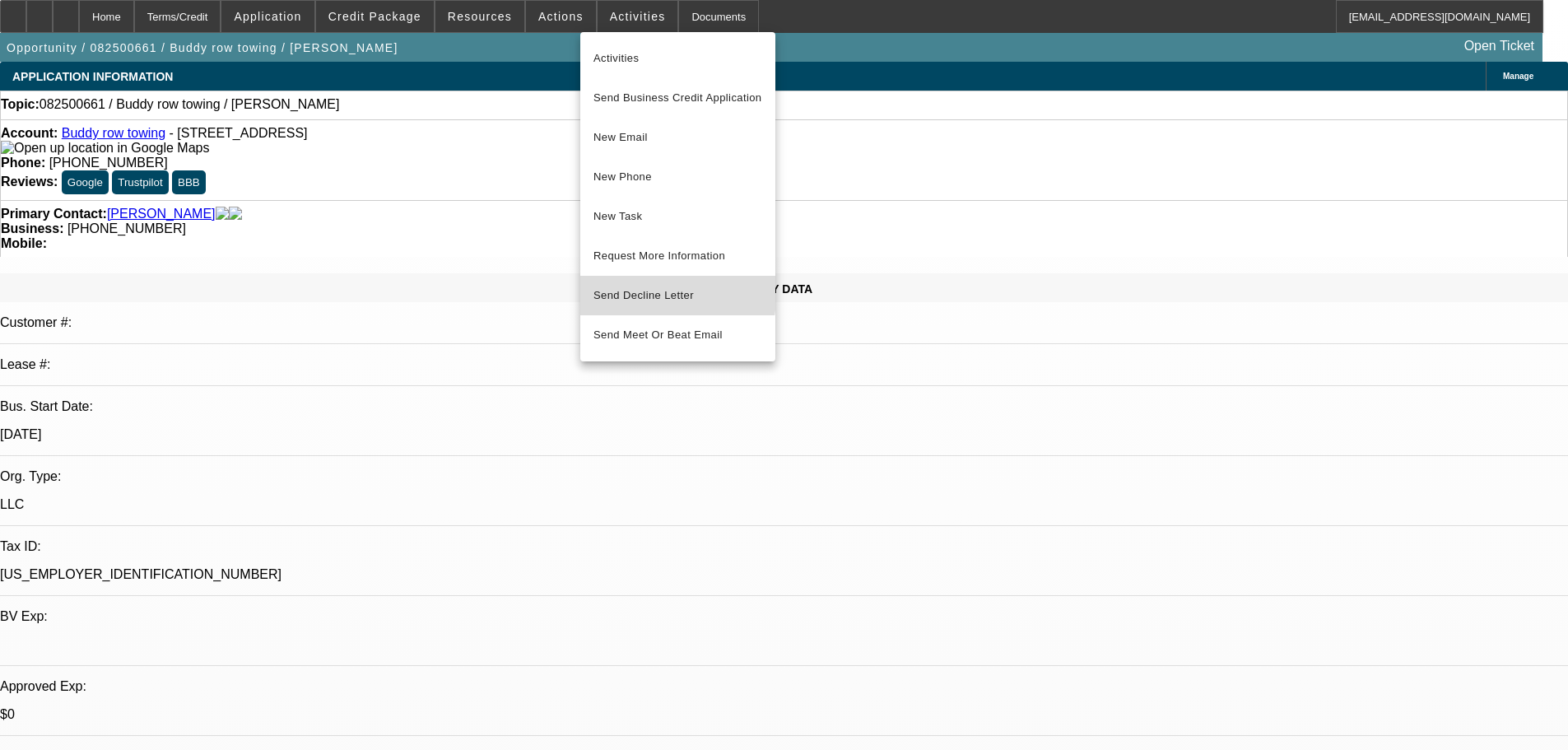
click at [640, 290] on span "Send Decline Letter" at bounding box center [643, 295] width 100 height 13
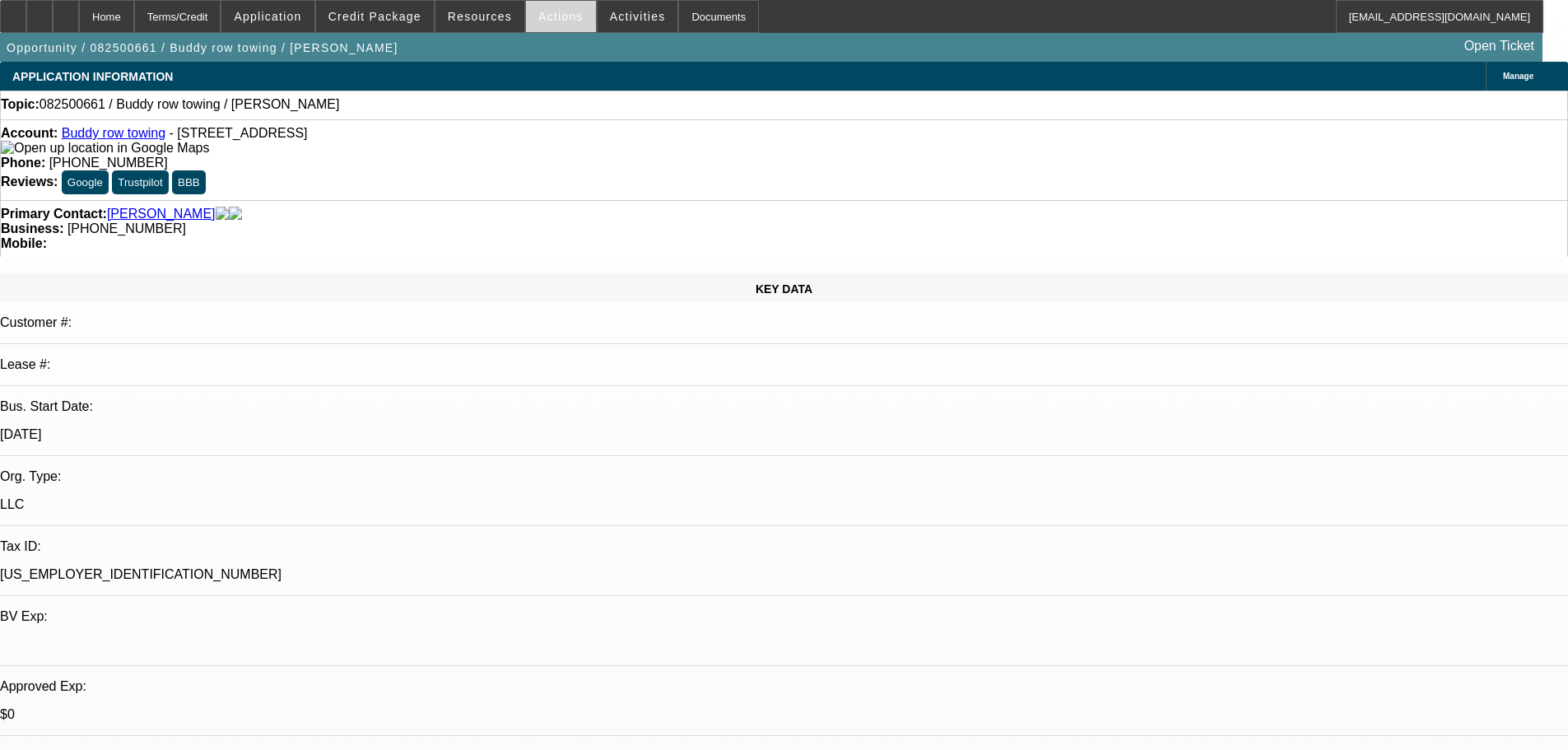
click at [558, 16] on span "Actions" at bounding box center [561, 17] width 45 height 13
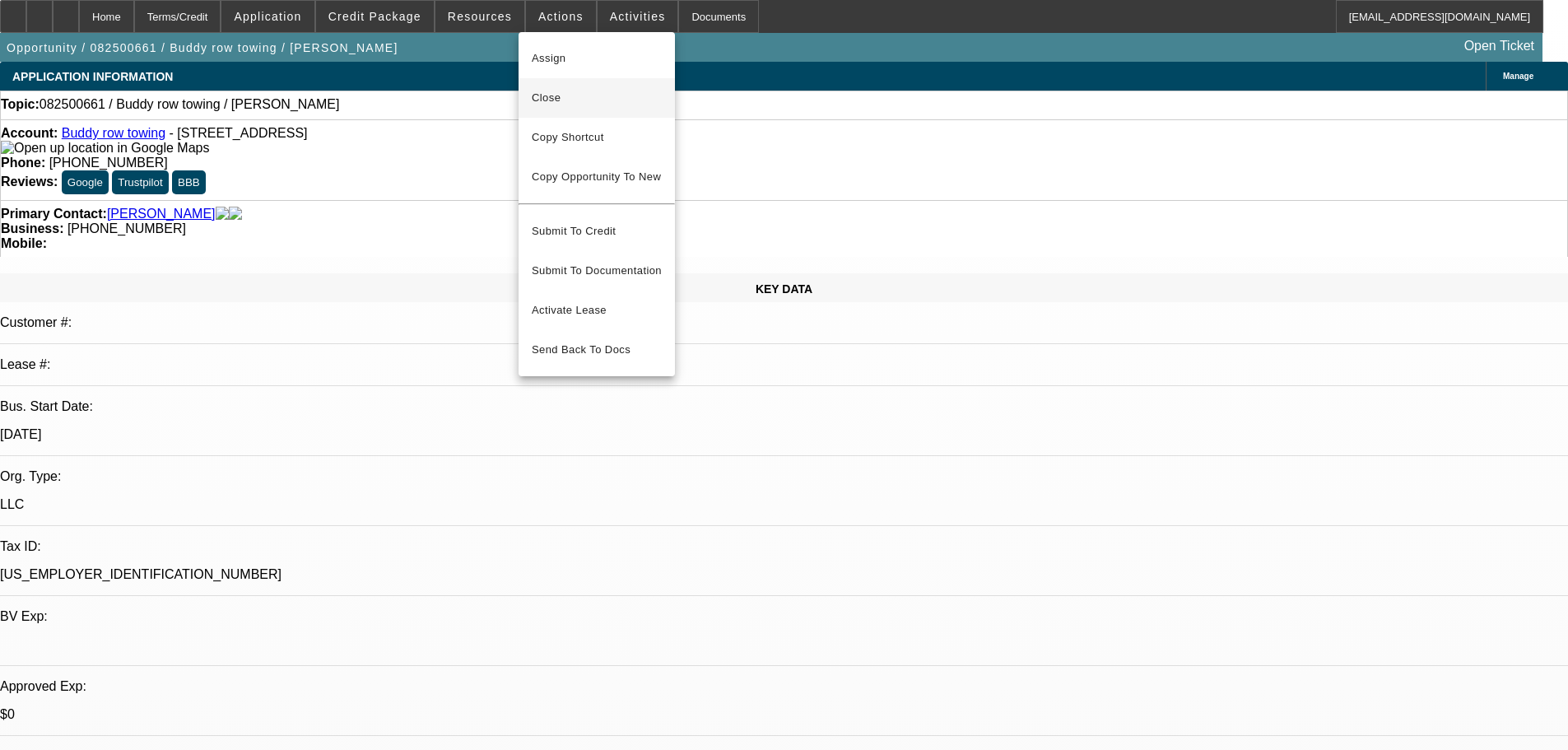
click at [567, 101] on span "Close" at bounding box center [596, 98] width 130 height 20
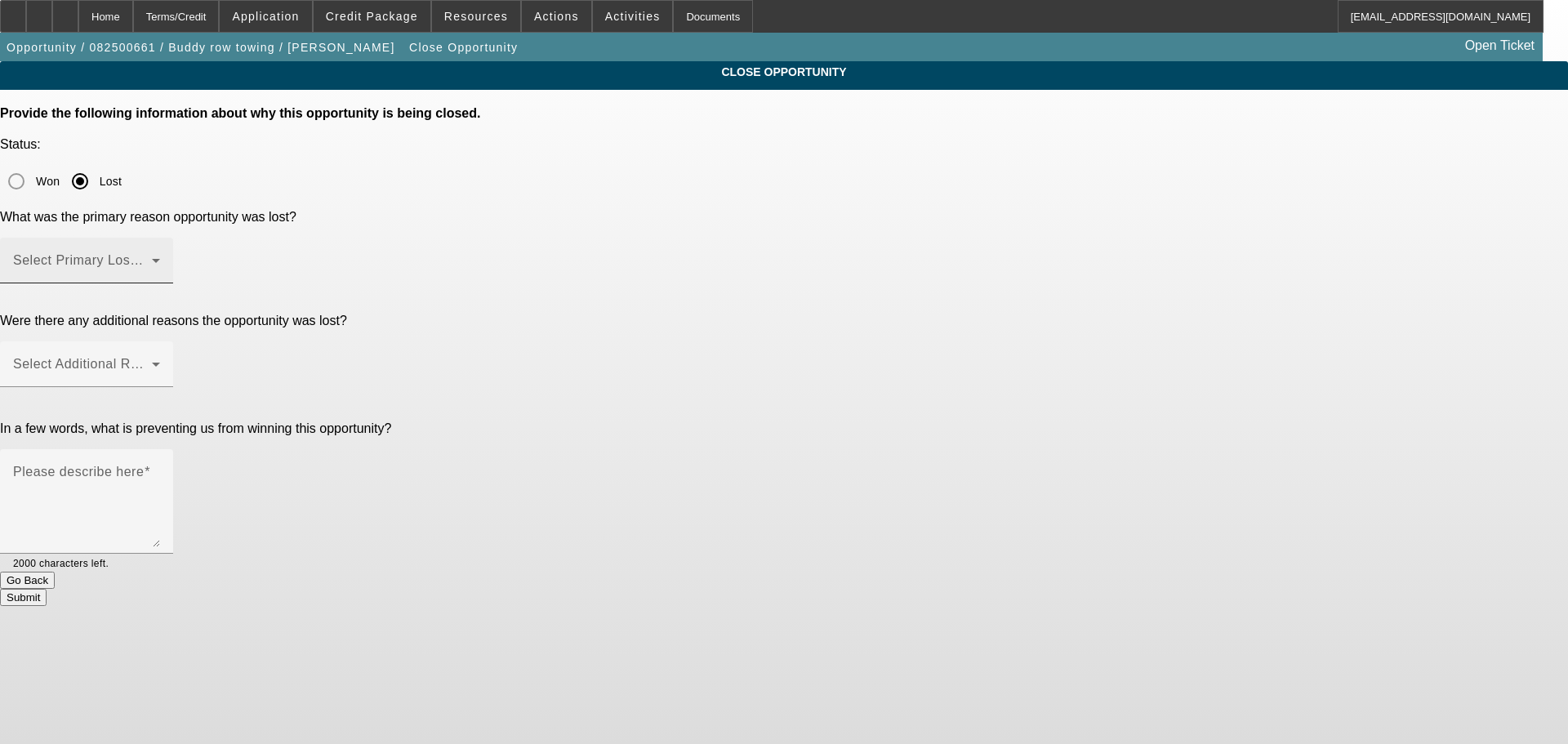
click at [152, 257] on span at bounding box center [82, 267] width 139 height 20
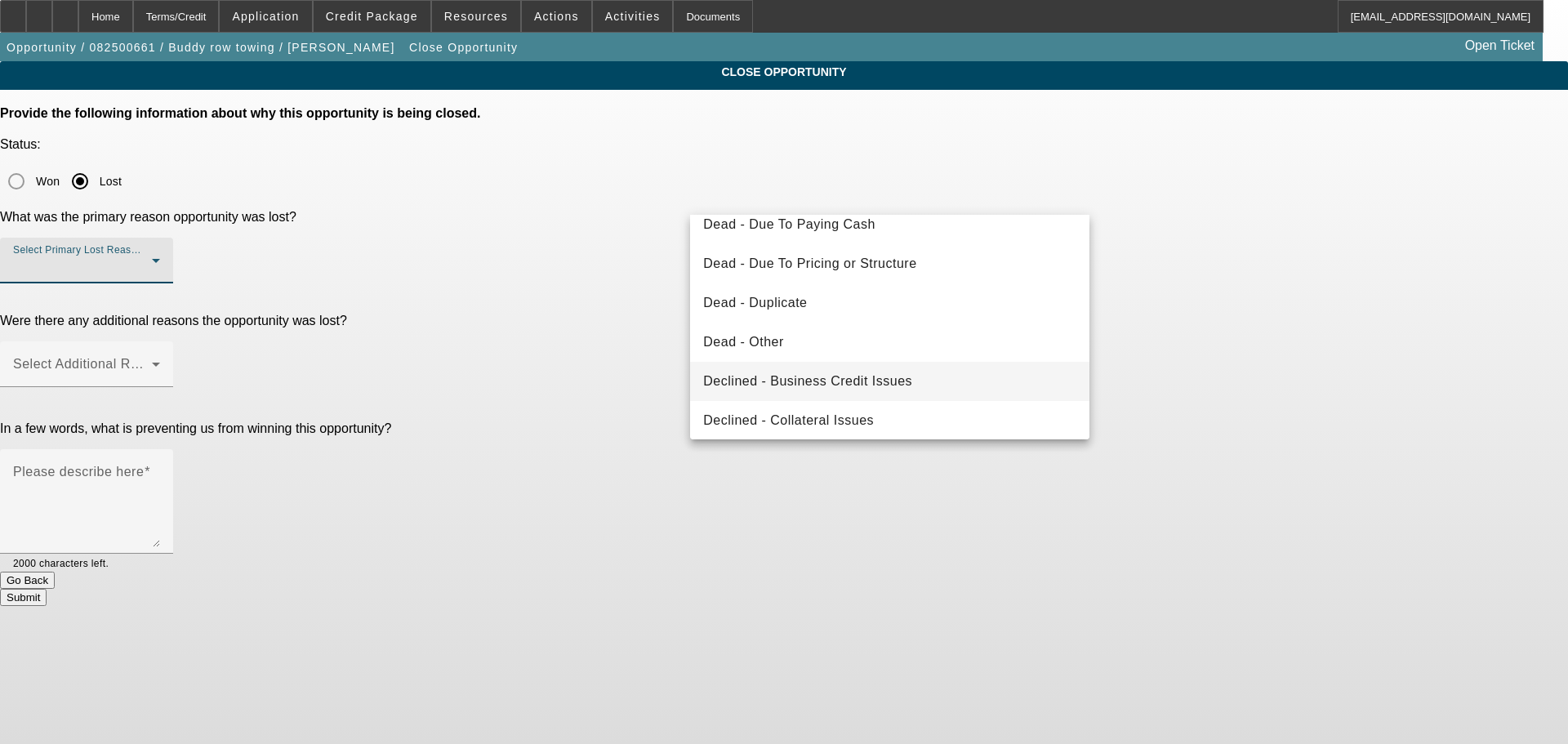
scroll to position [220, 0]
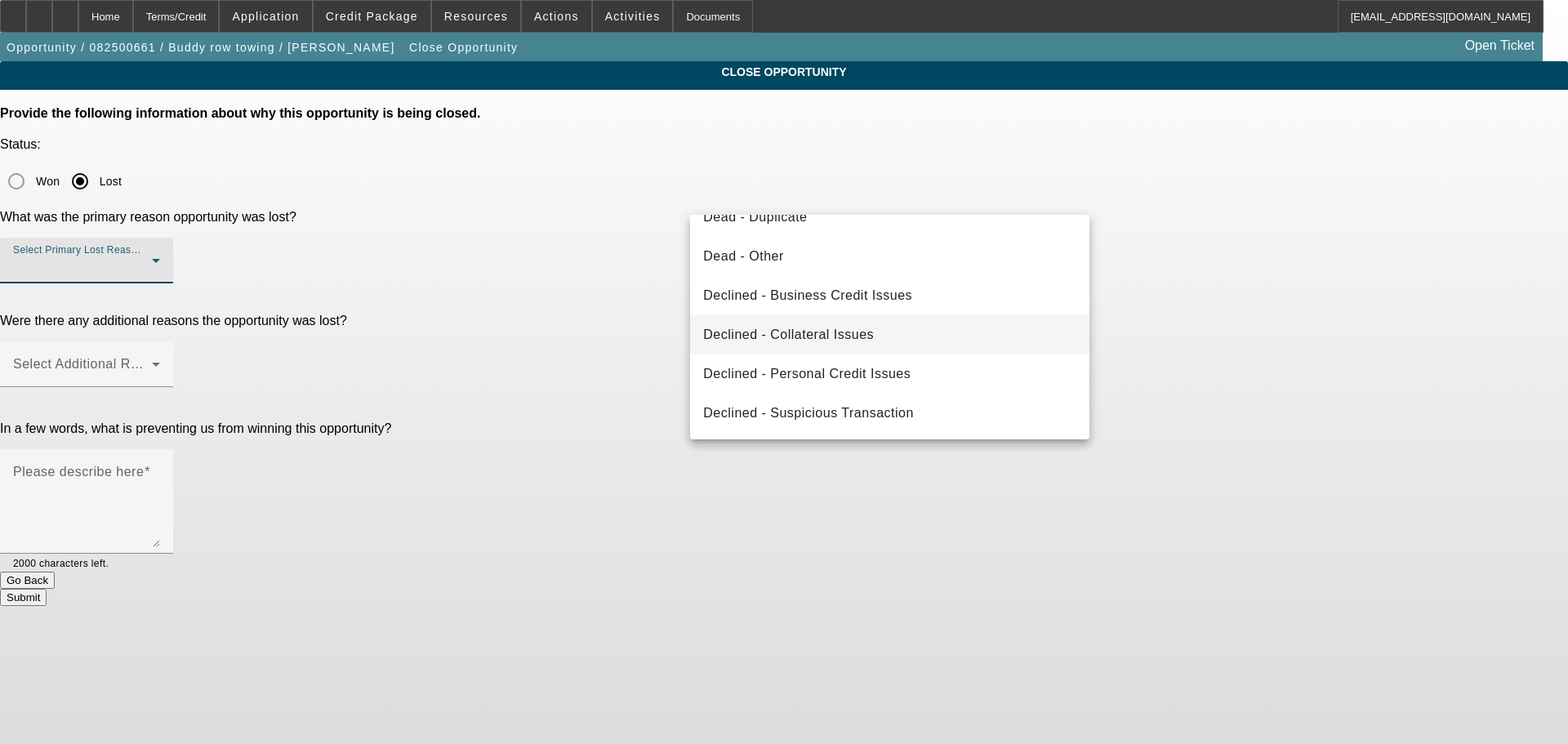
click at [839, 330] on span "Declined - Collateral Issues" at bounding box center [789, 335] width 171 height 20
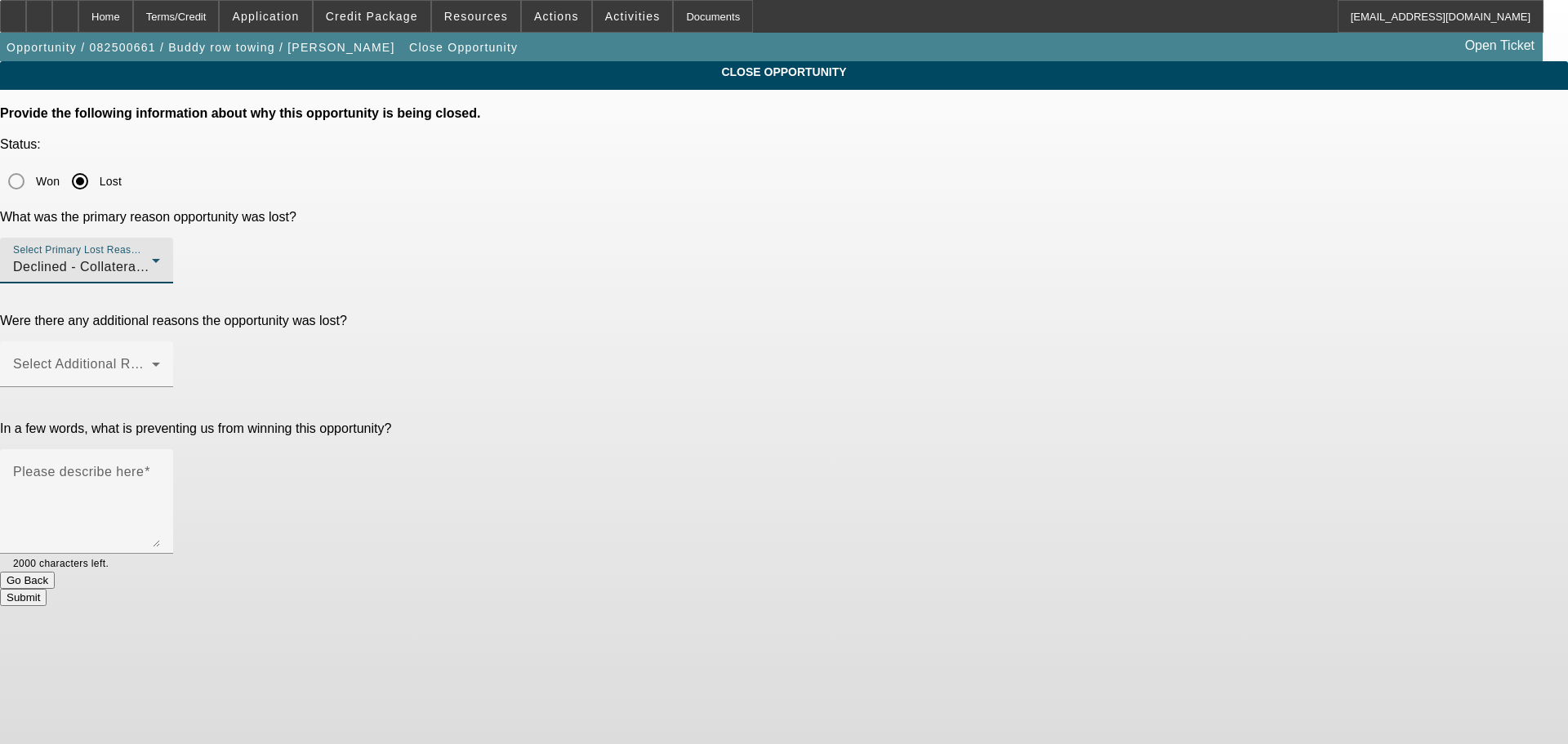
click at [183, 260] on span "Declined - Collateral Issues" at bounding box center [99, 267] width 171 height 14
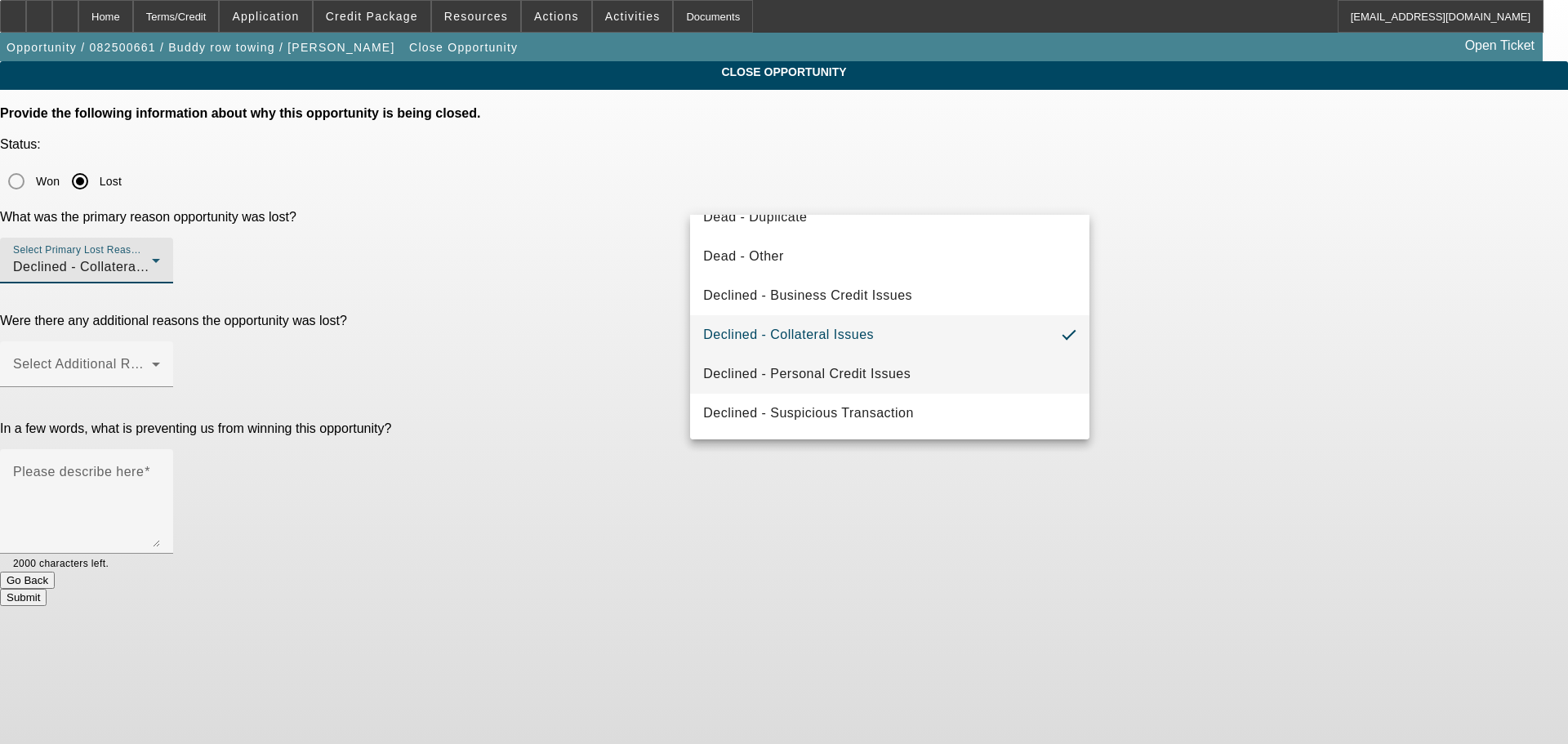
click at [835, 374] on span "Declined - Personal Credit Issues" at bounding box center [807, 374] width 208 height 20
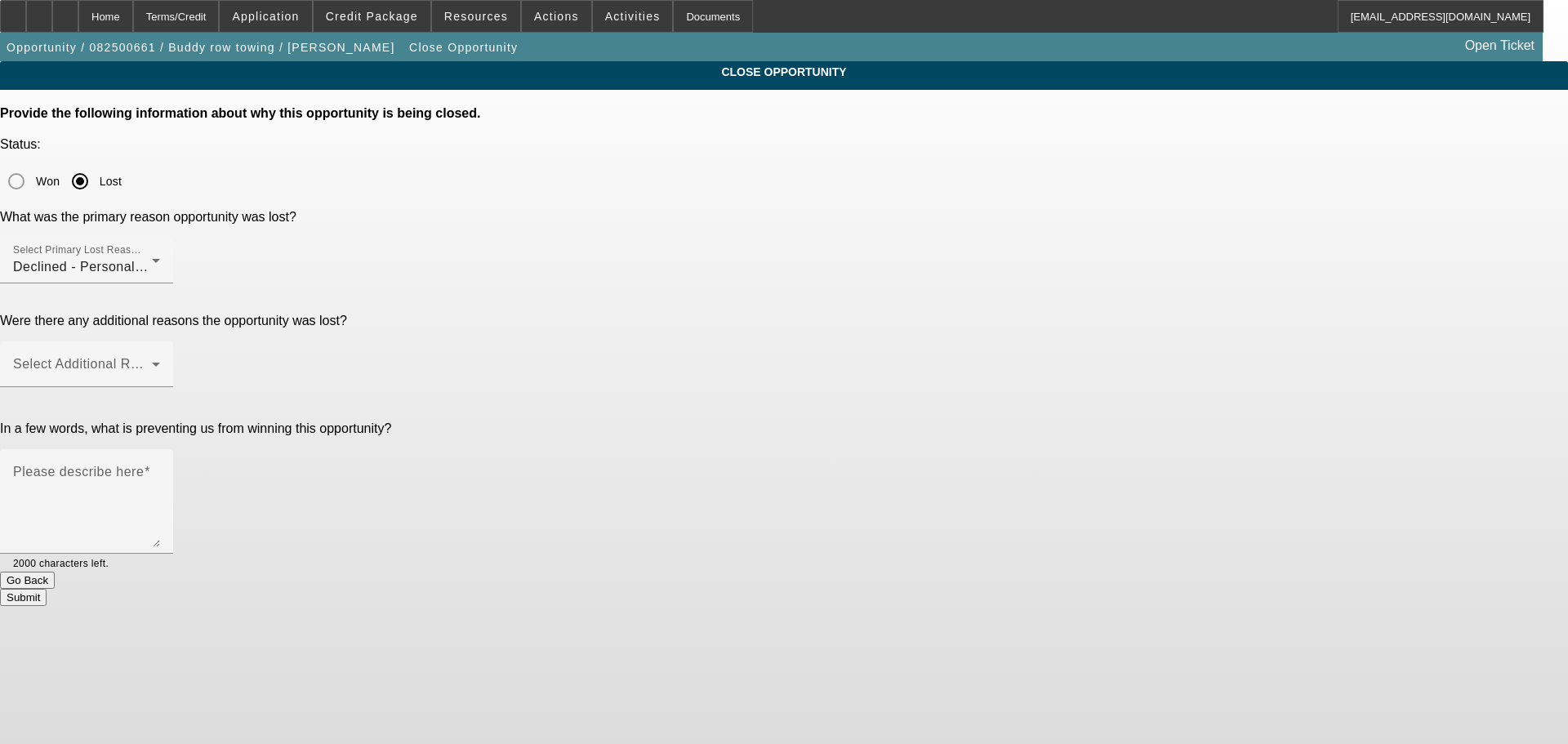
click at [173, 387] on div at bounding box center [86, 396] width 173 height 18
click at [152, 361] on span at bounding box center [82, 371] width 139 height 20
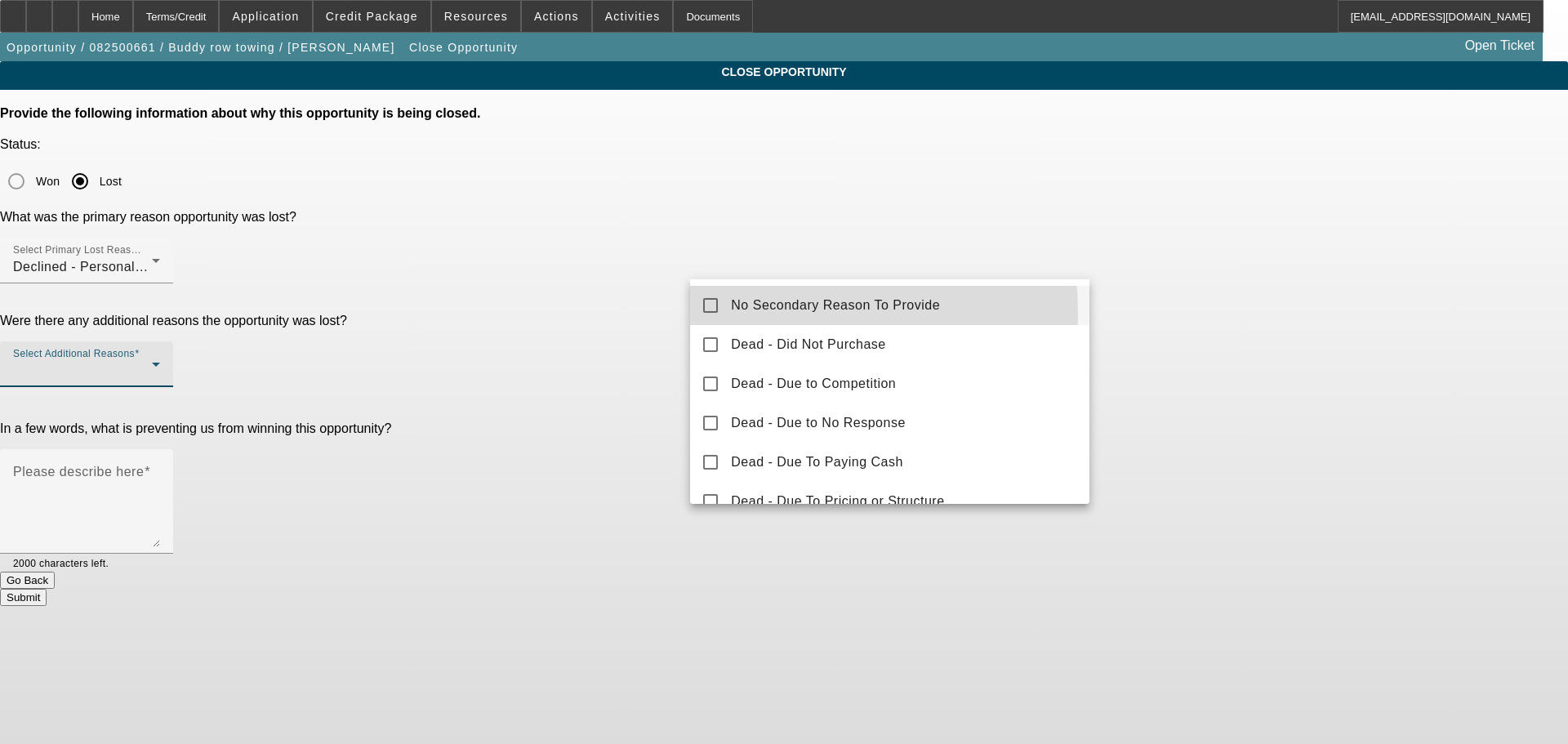
click at [729, 313] on mat-option "No Secondary Reason To Provide" at bounding box center [889, 305] width 399 height 39
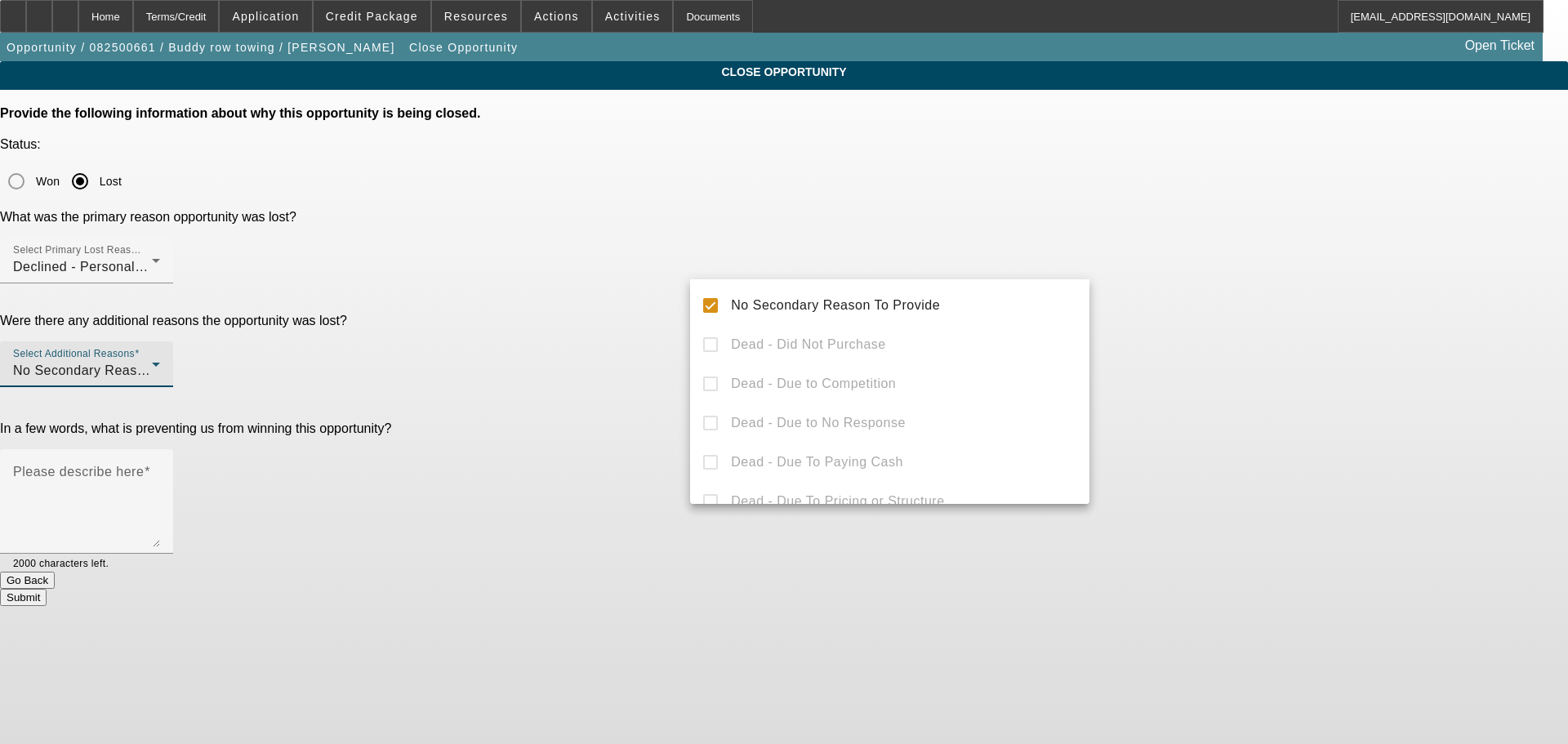
click at [550, 365] on div at bounding box center [784, 372] width 1568 height 744
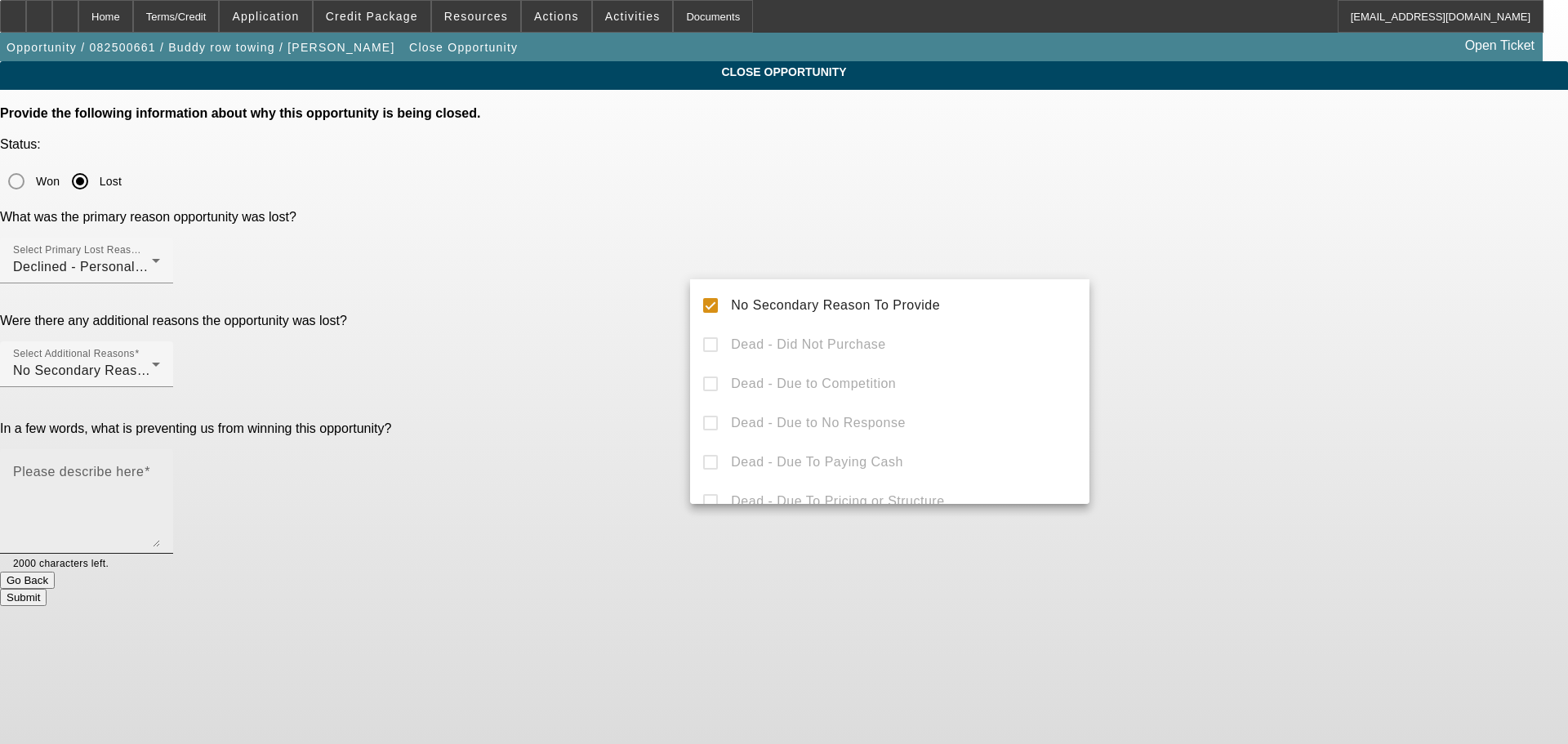
click at [160, 469] on textarea "Please describe here" at bounding box center [86, 508] width 147 height 78
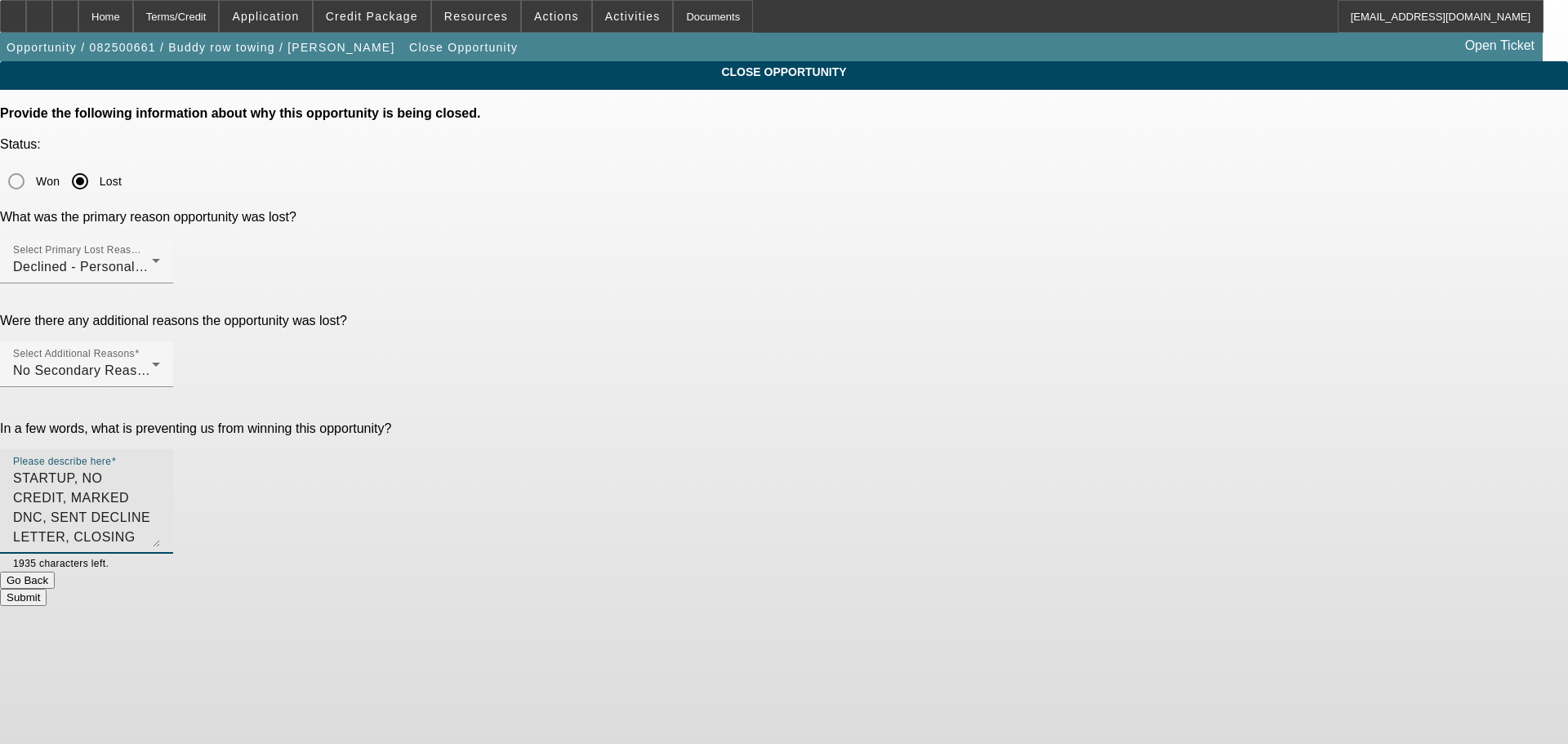
type textarea "STARTUP, NO CREDIT, MARKED DNC, SENT DECLINE LETTER, CLOSING OPP."
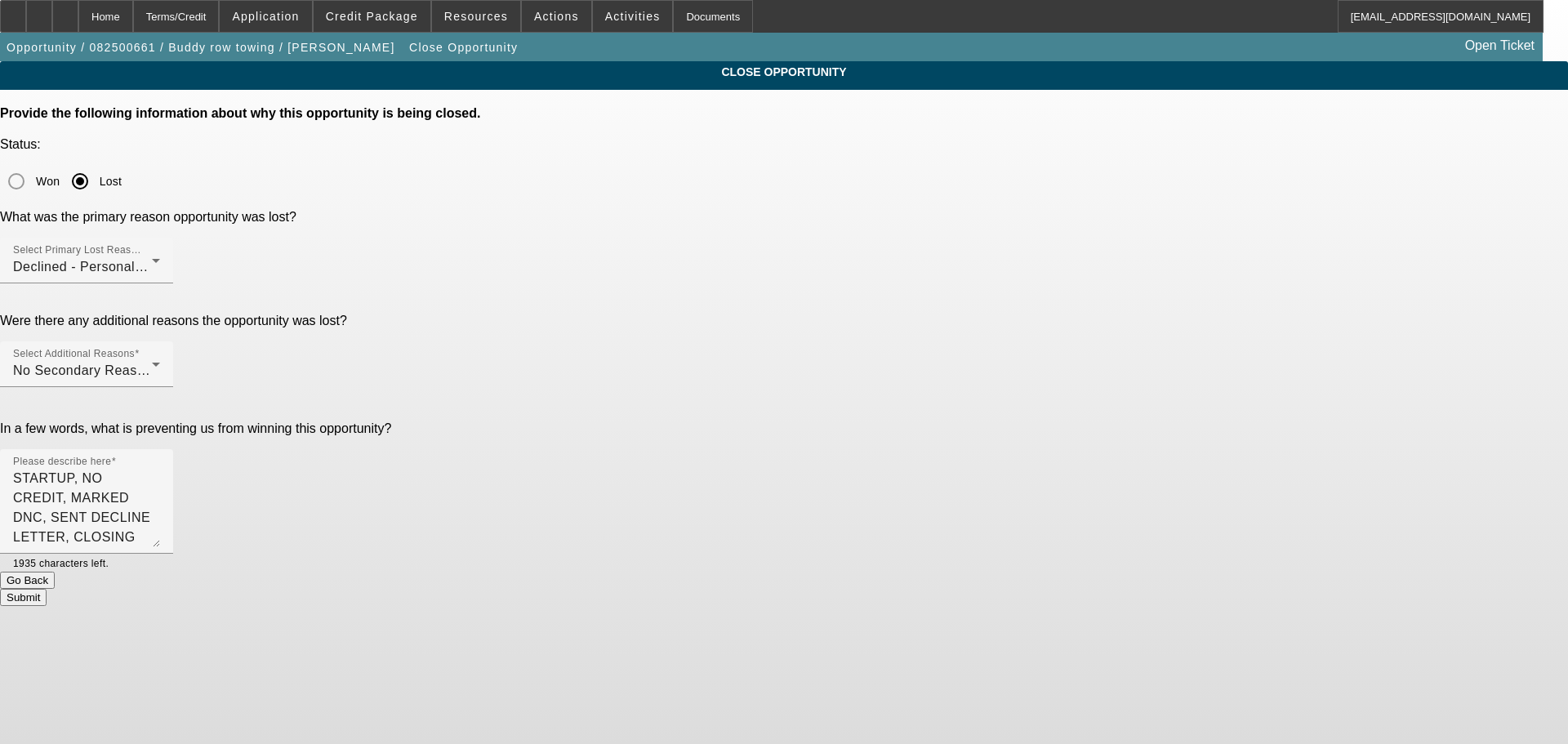
click at [997, 589] on div "Submit" at bounding box center [784, 597] width 1568 height 17
click at [46, 589] on button "Submit" at bounding box center [23, 597] width 46 height 17
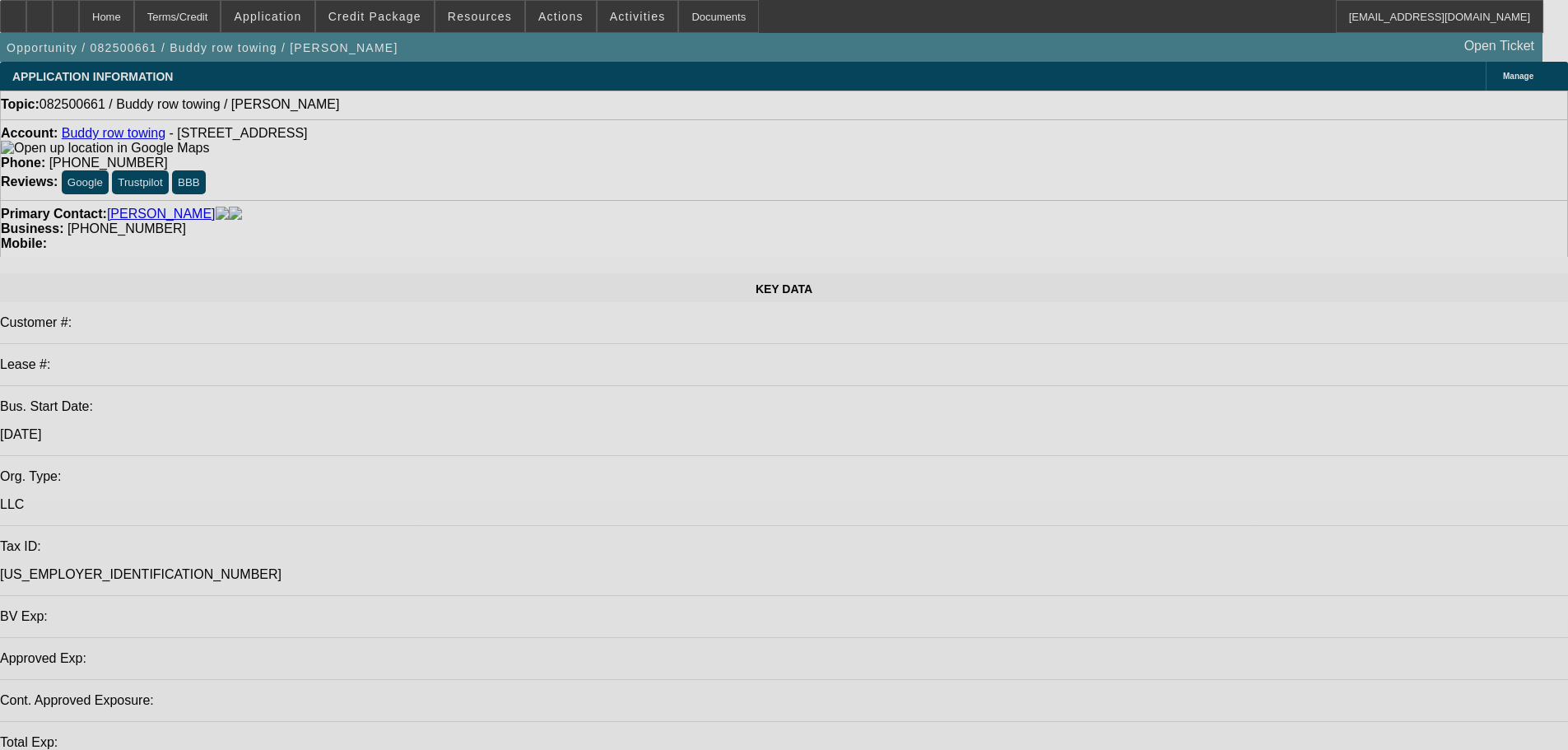
select select "0"
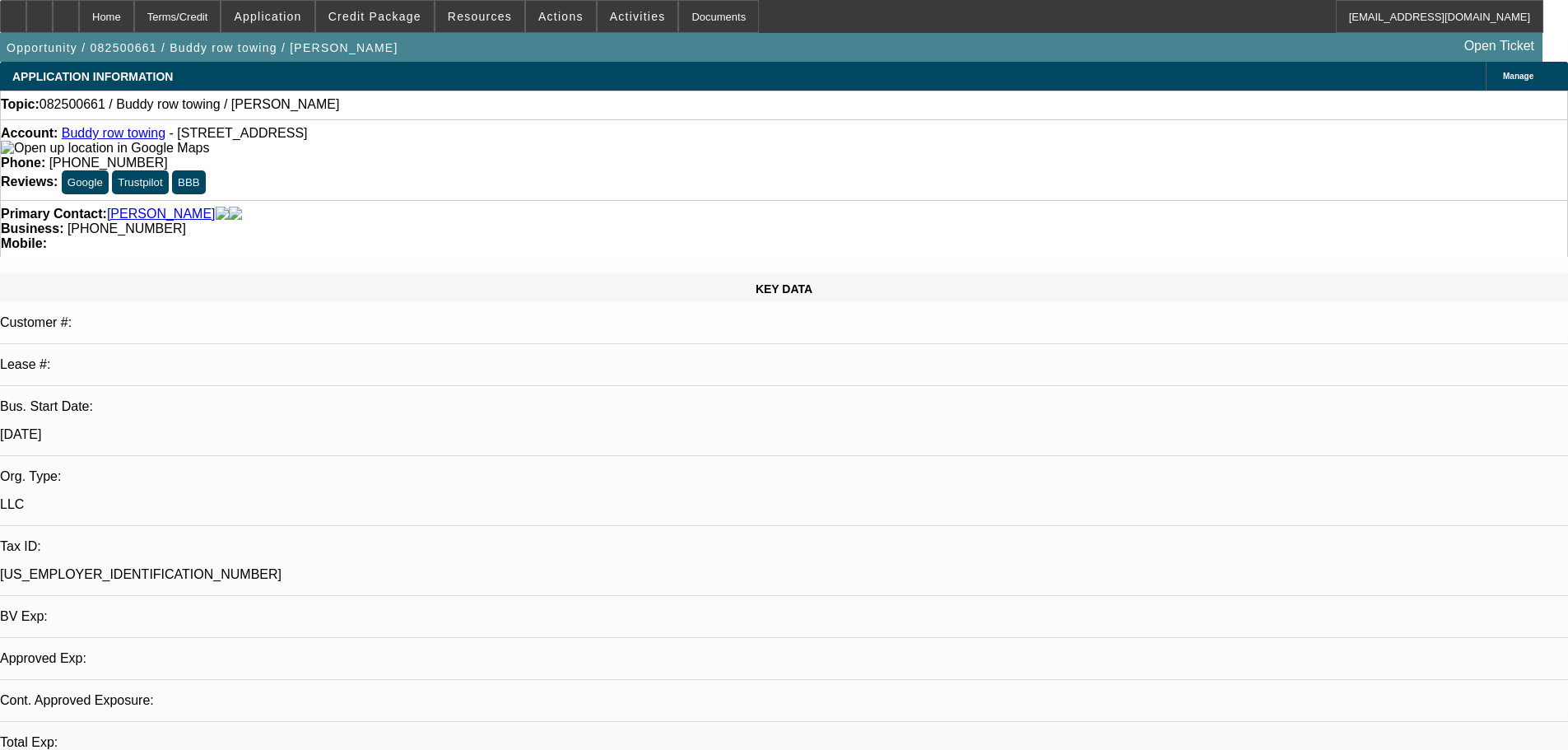
select select "2"
select select "0.1"
select select "4"
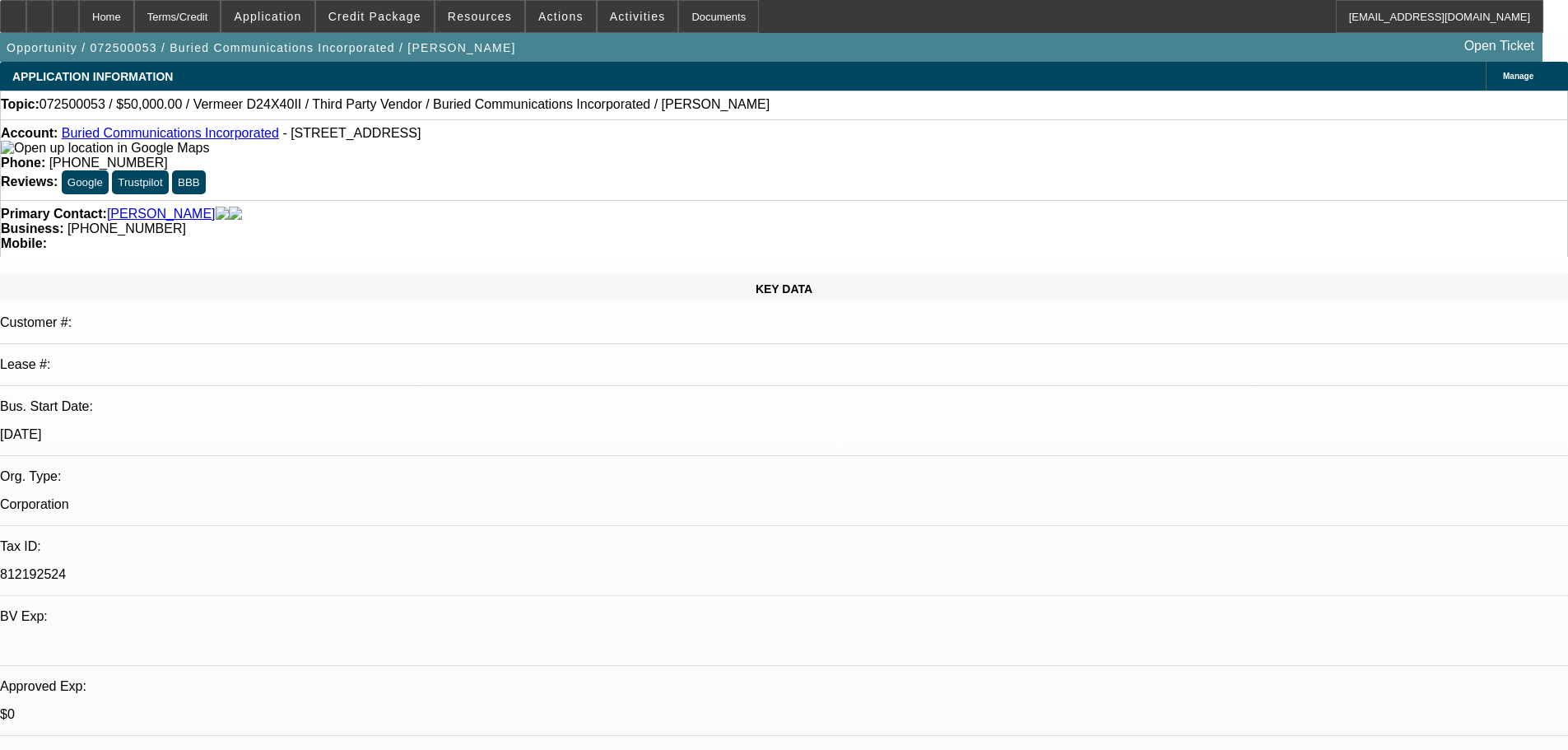
select select "0"
select select "3"
select select "0"
select select "6"
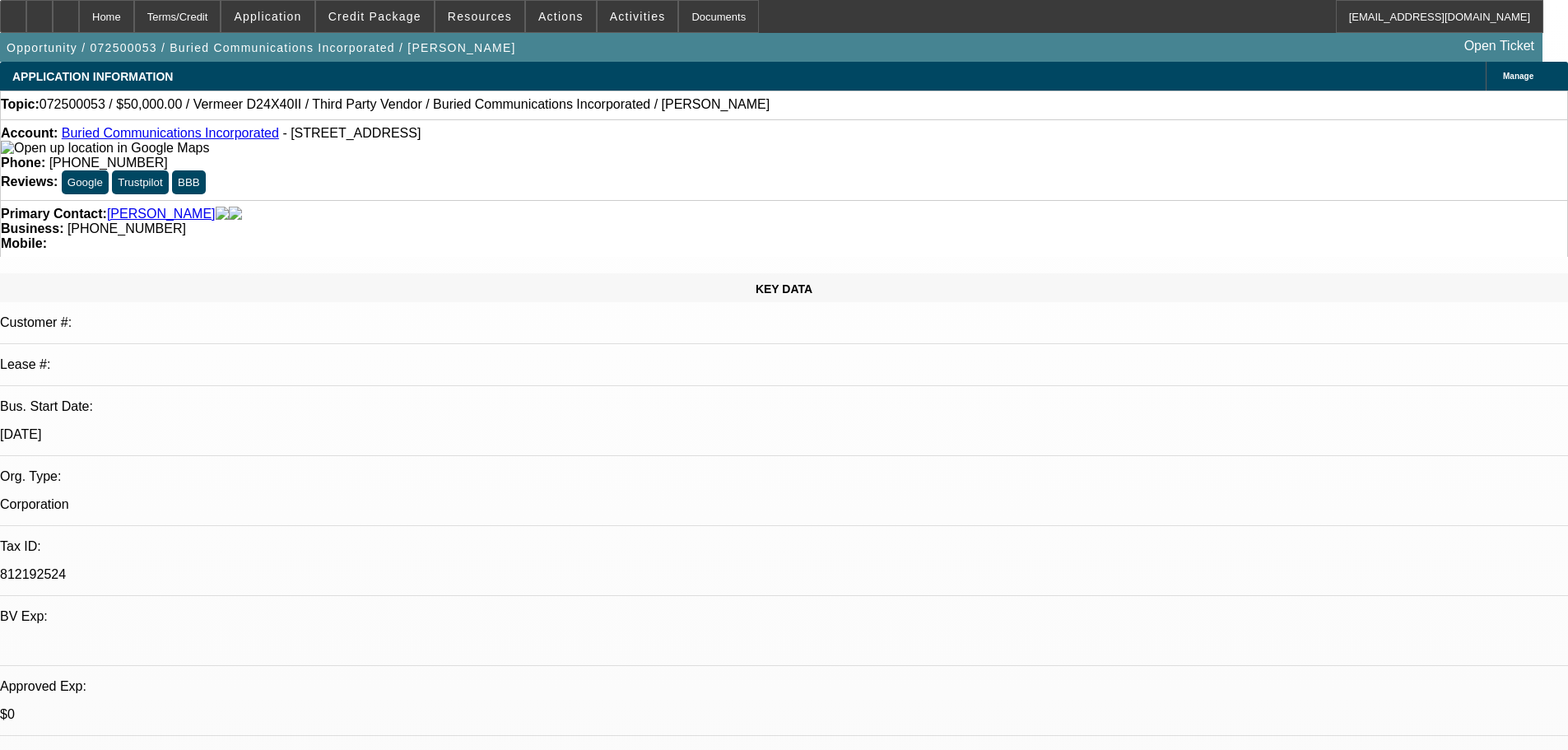
select select "0"
select select "3"
select select "0"
select select "6"
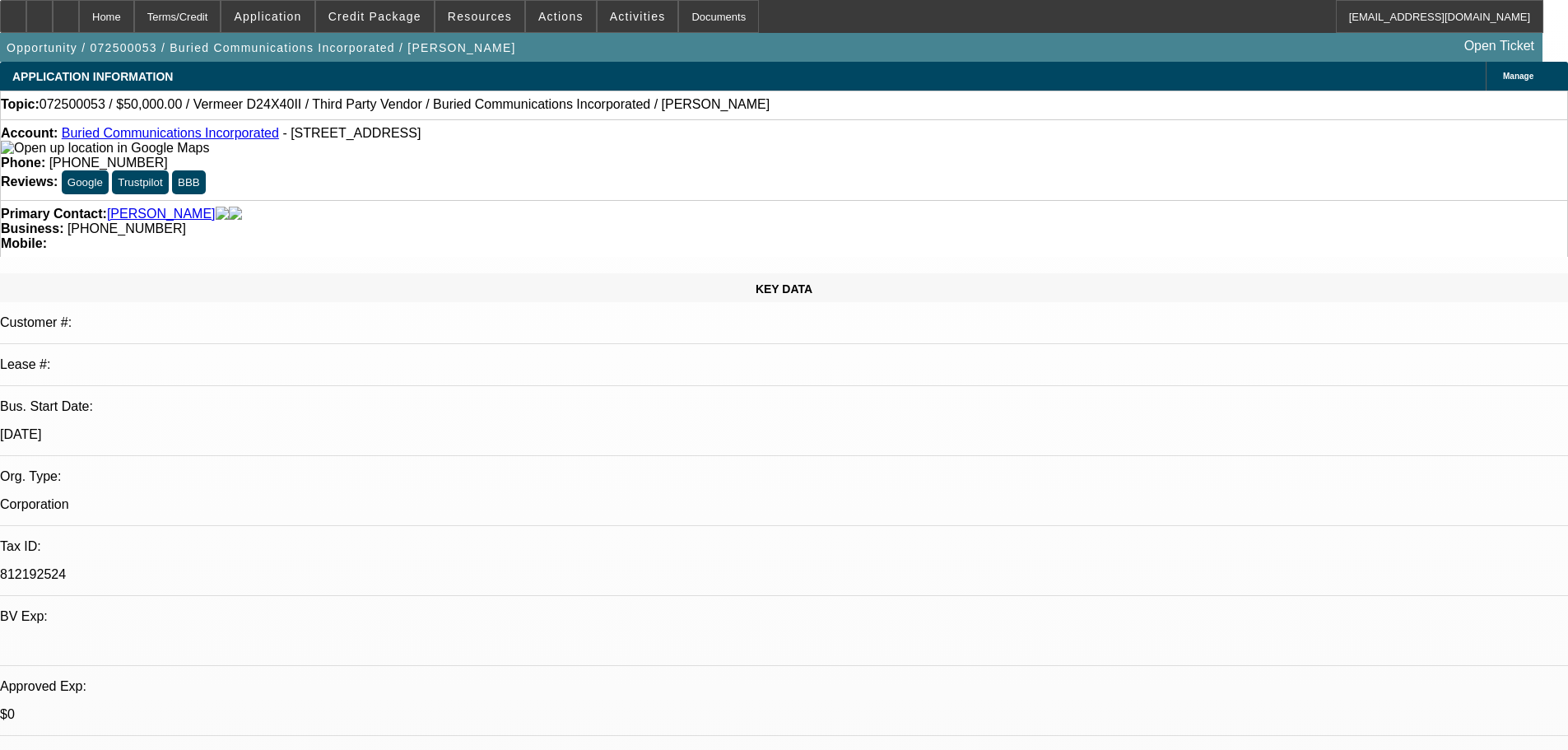
select select "0"
select select "3"
select select "0"
select select "6"
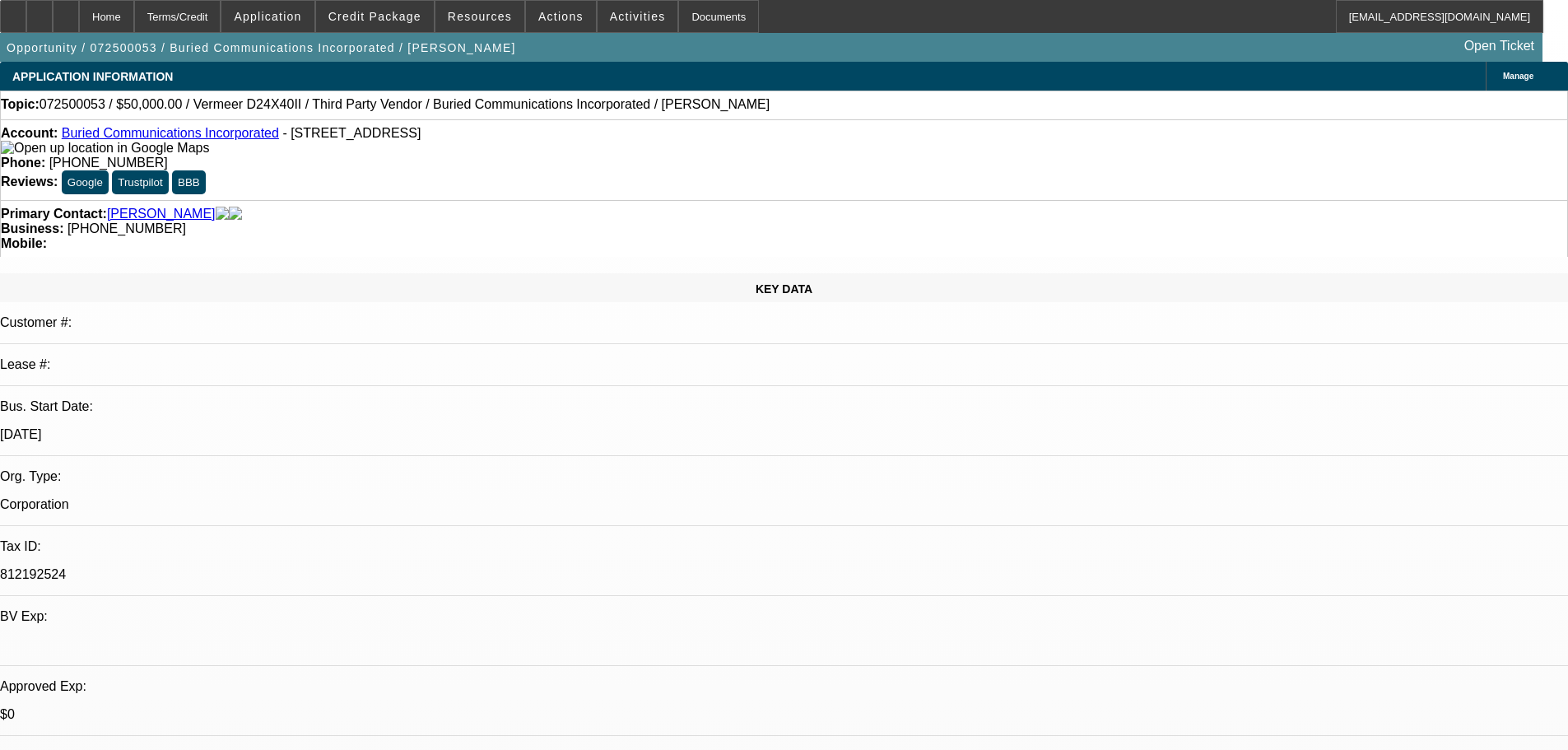
select select "0"
select select "3"
select select "0"
select select "6"
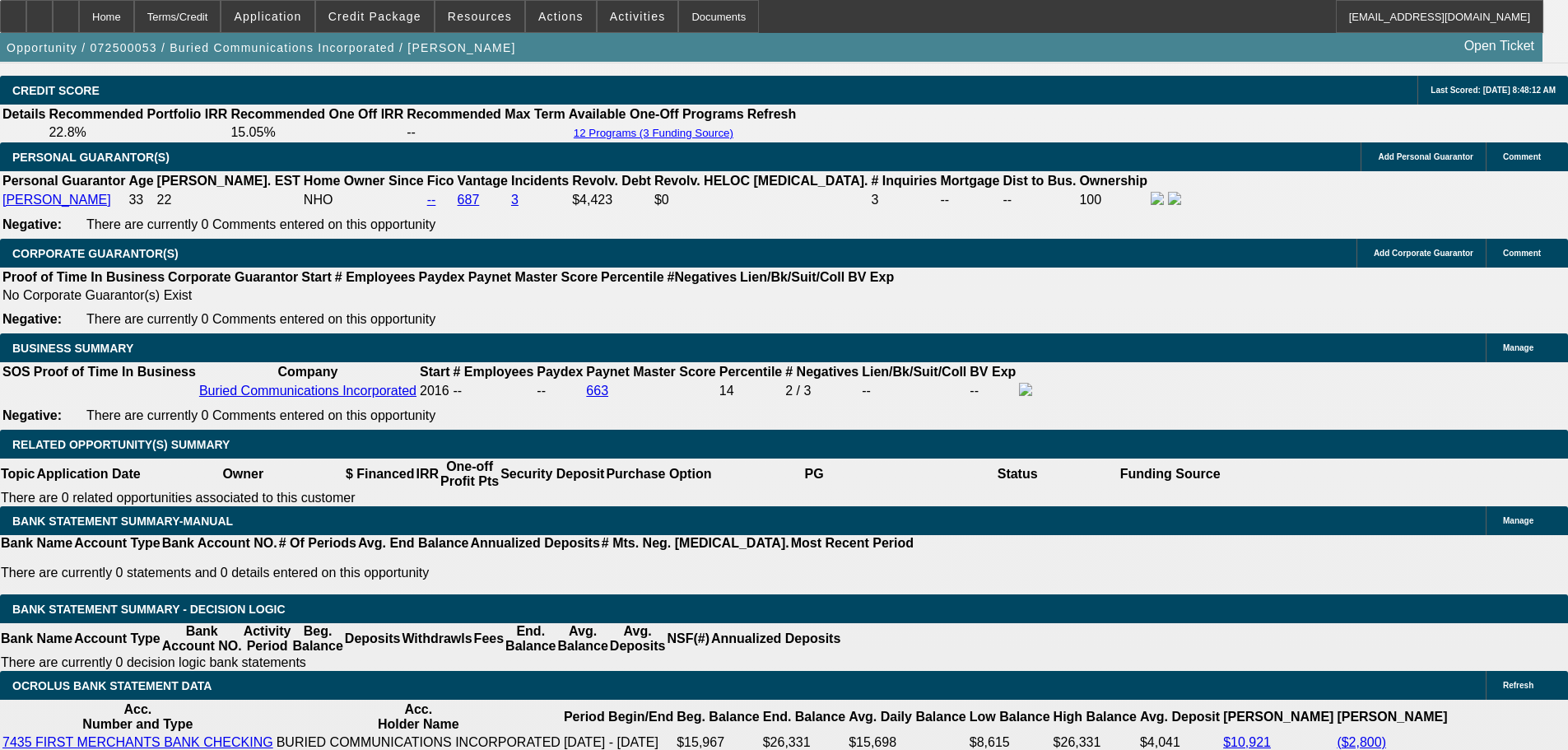
scroll to position [2396, 0]
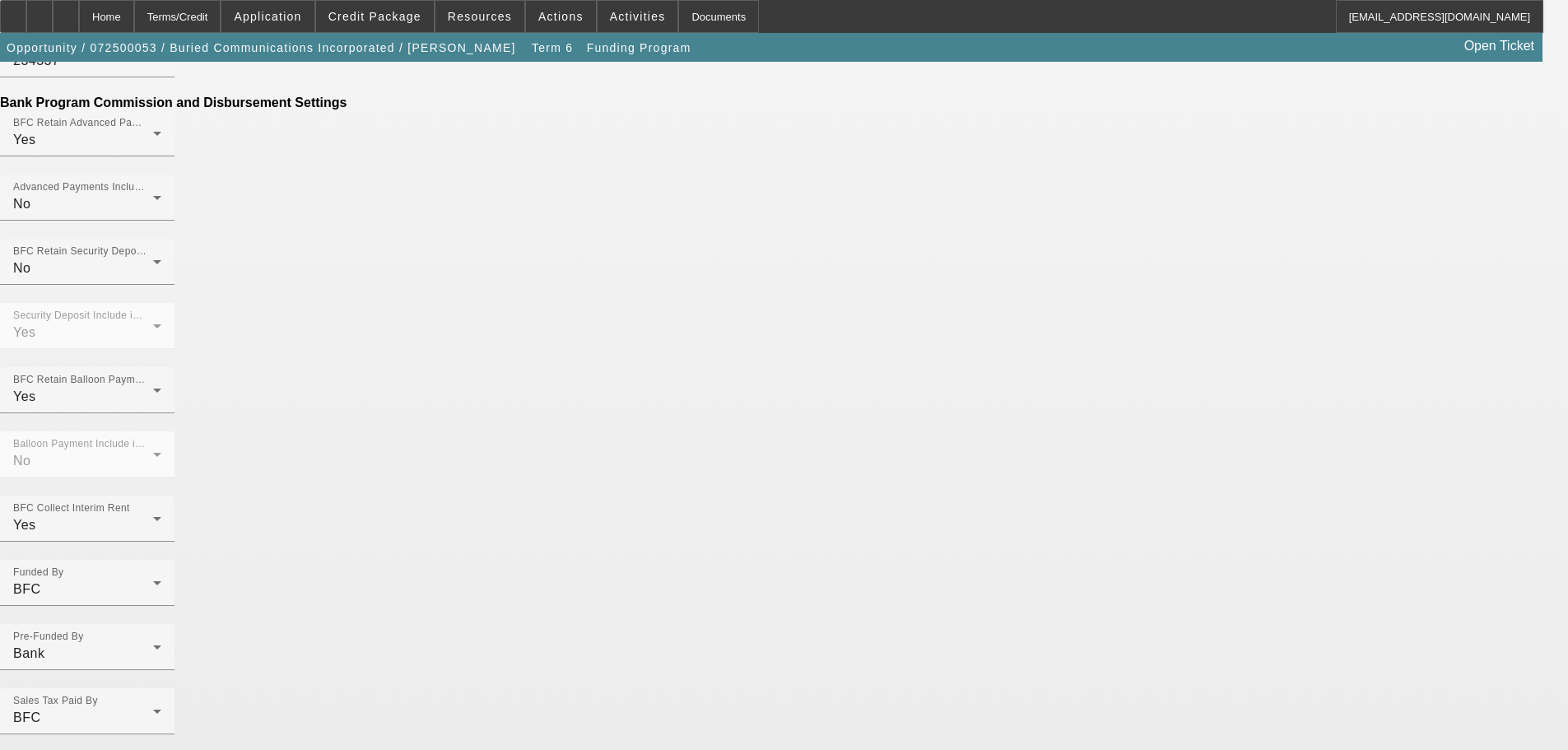
scroll to position [1150, 0]
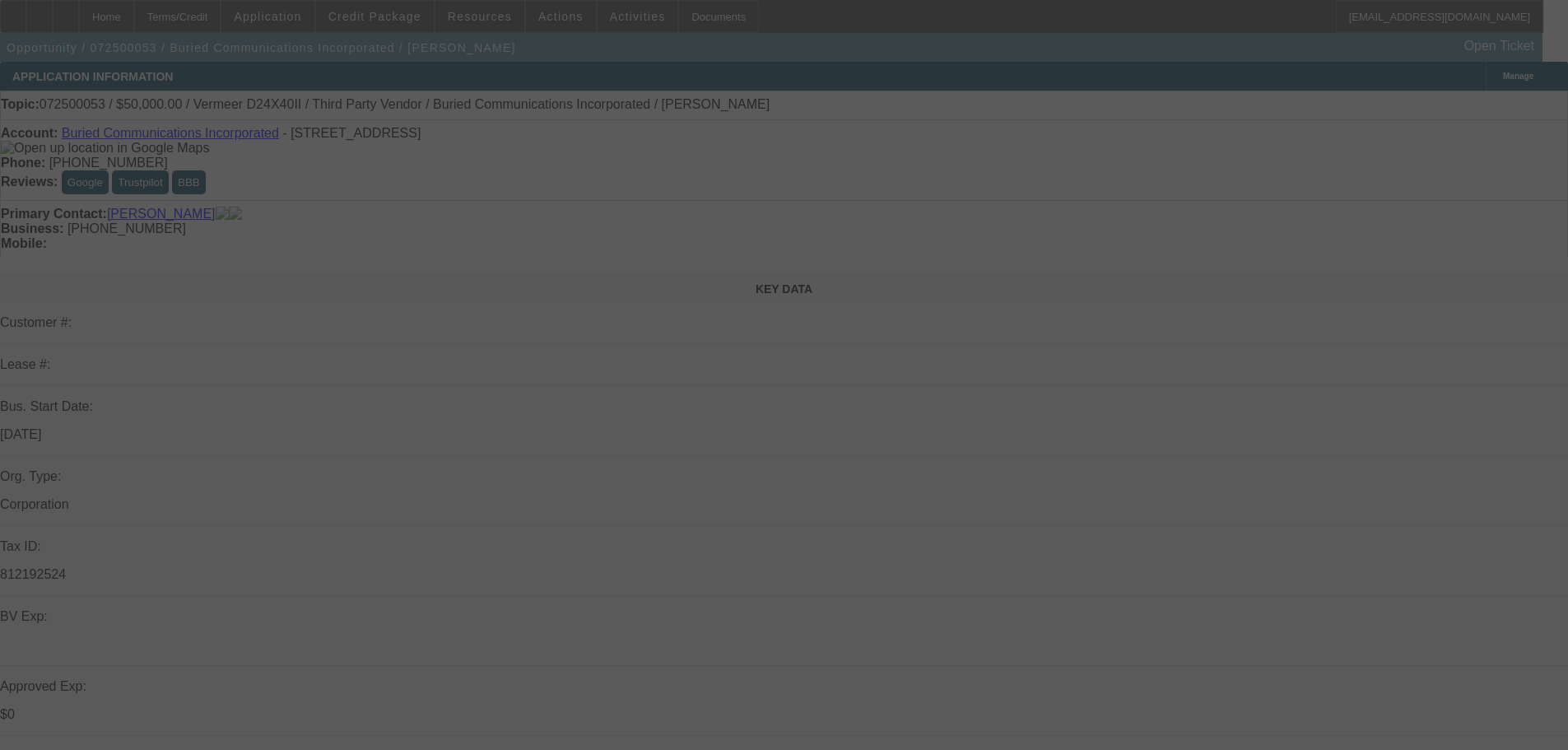
select select "0"
select select "3"
select select "0"
select select "6"
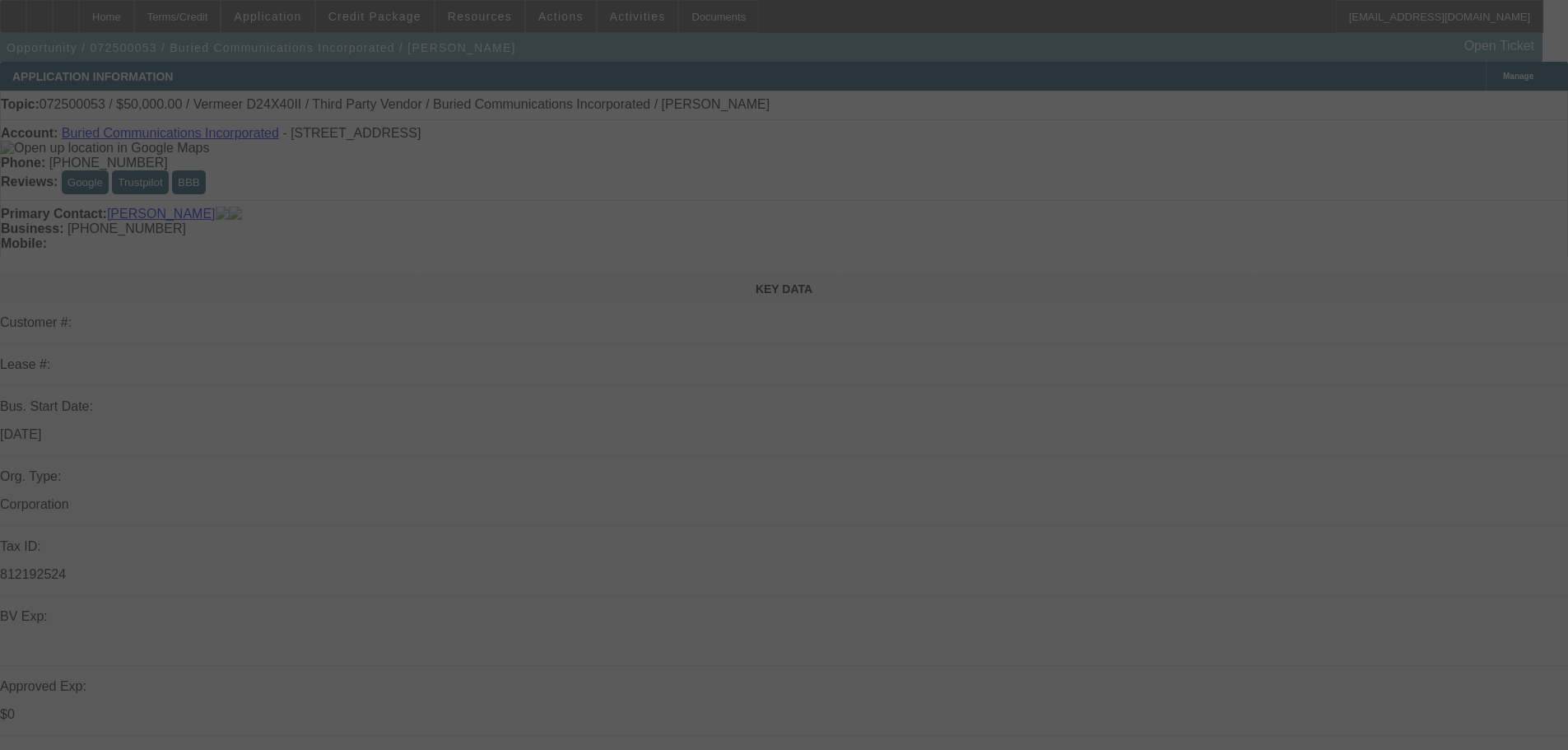
select select "0"
select select "3"
select select "0"
select select "6"
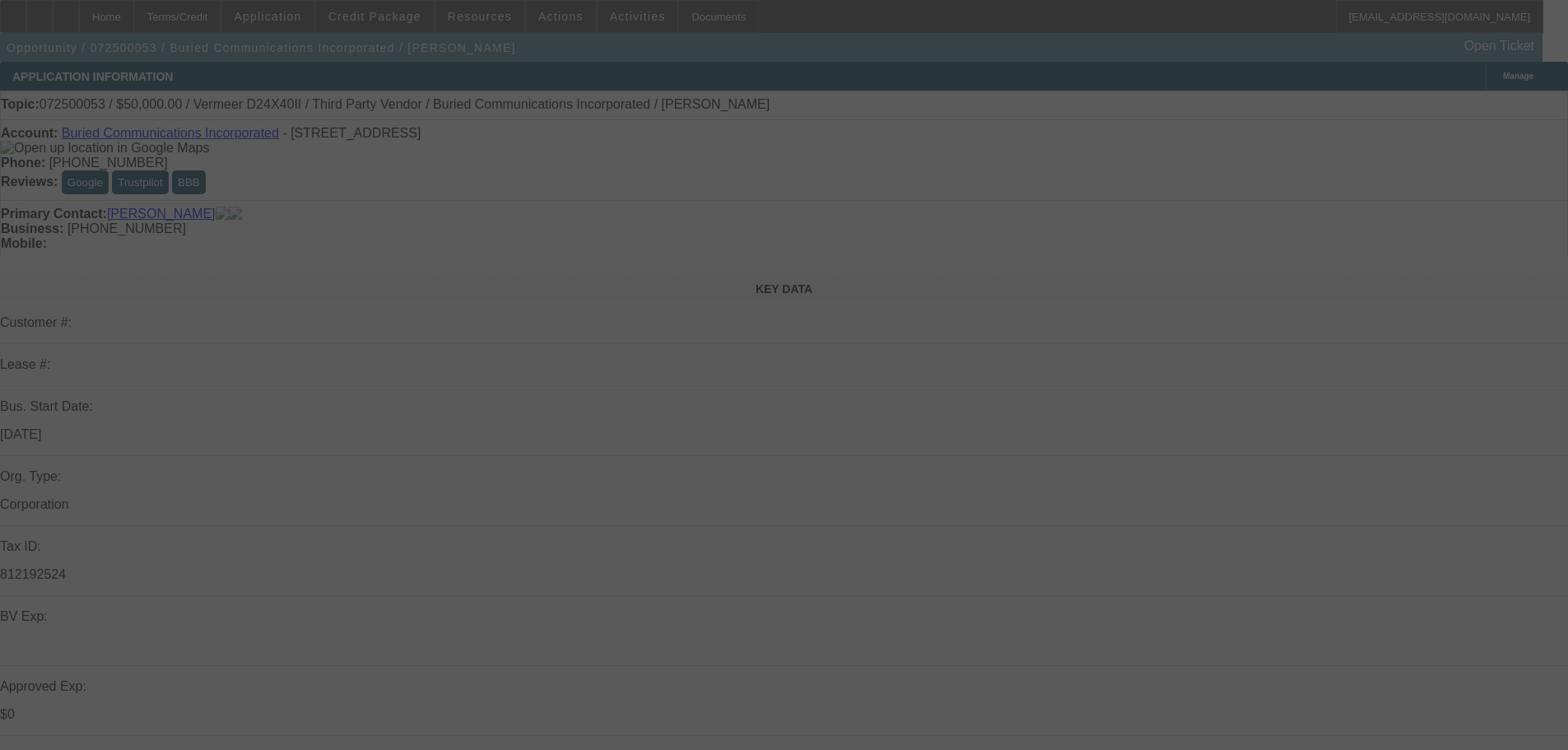
select select "0"
select select "3"
select select "0"
select select "6"
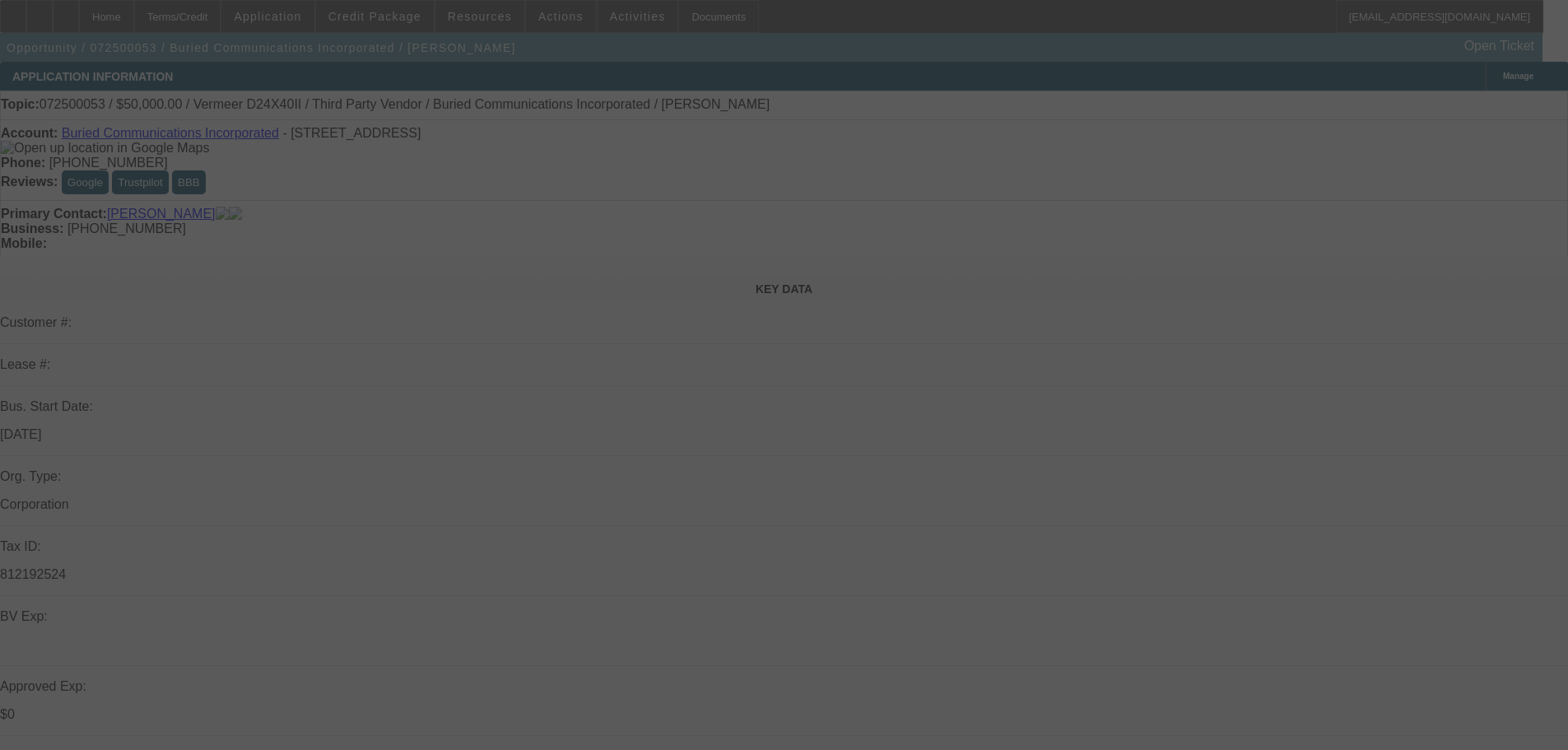
select select "0"
select select "3"
select select "0"
select select "6"
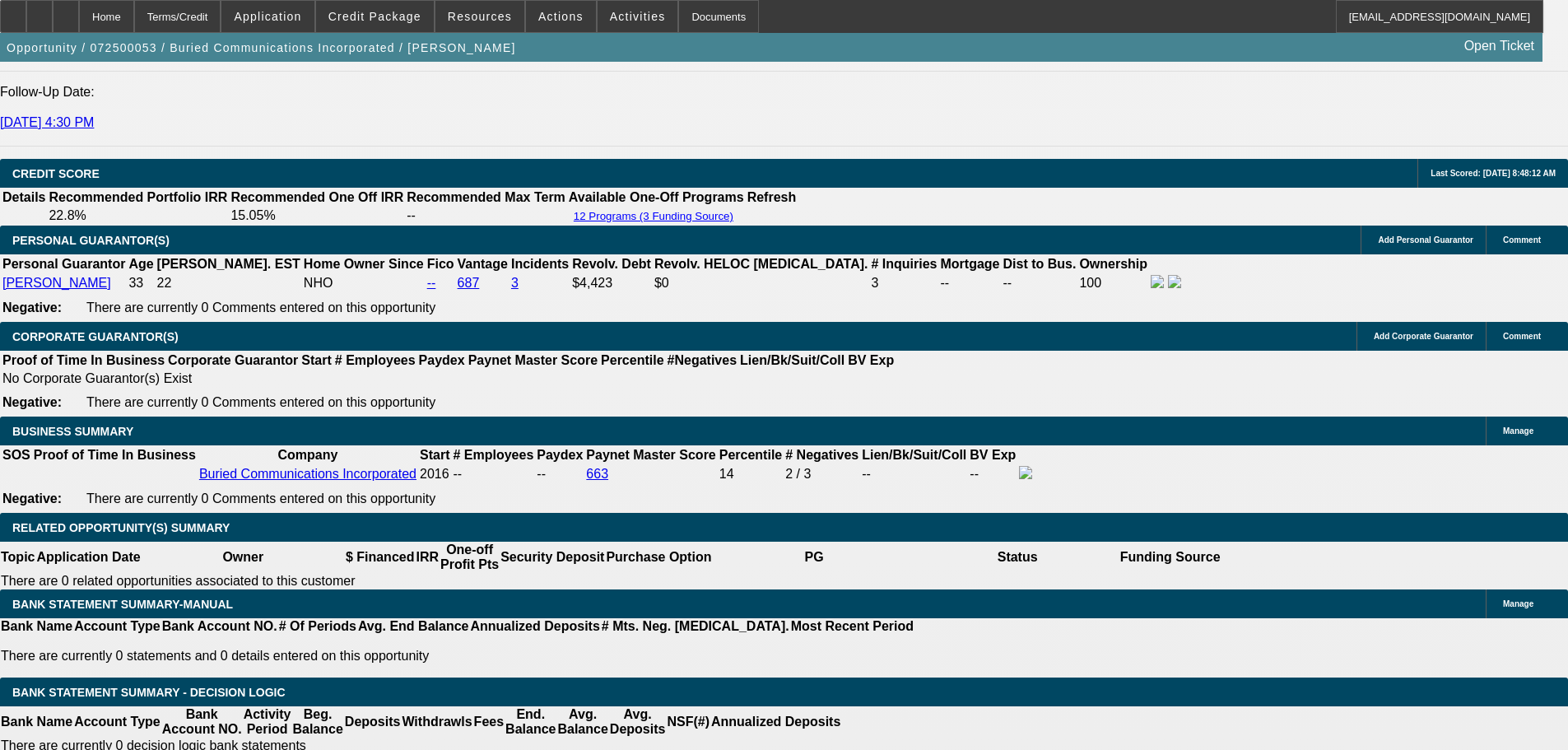
scroll to position [2314, 0]
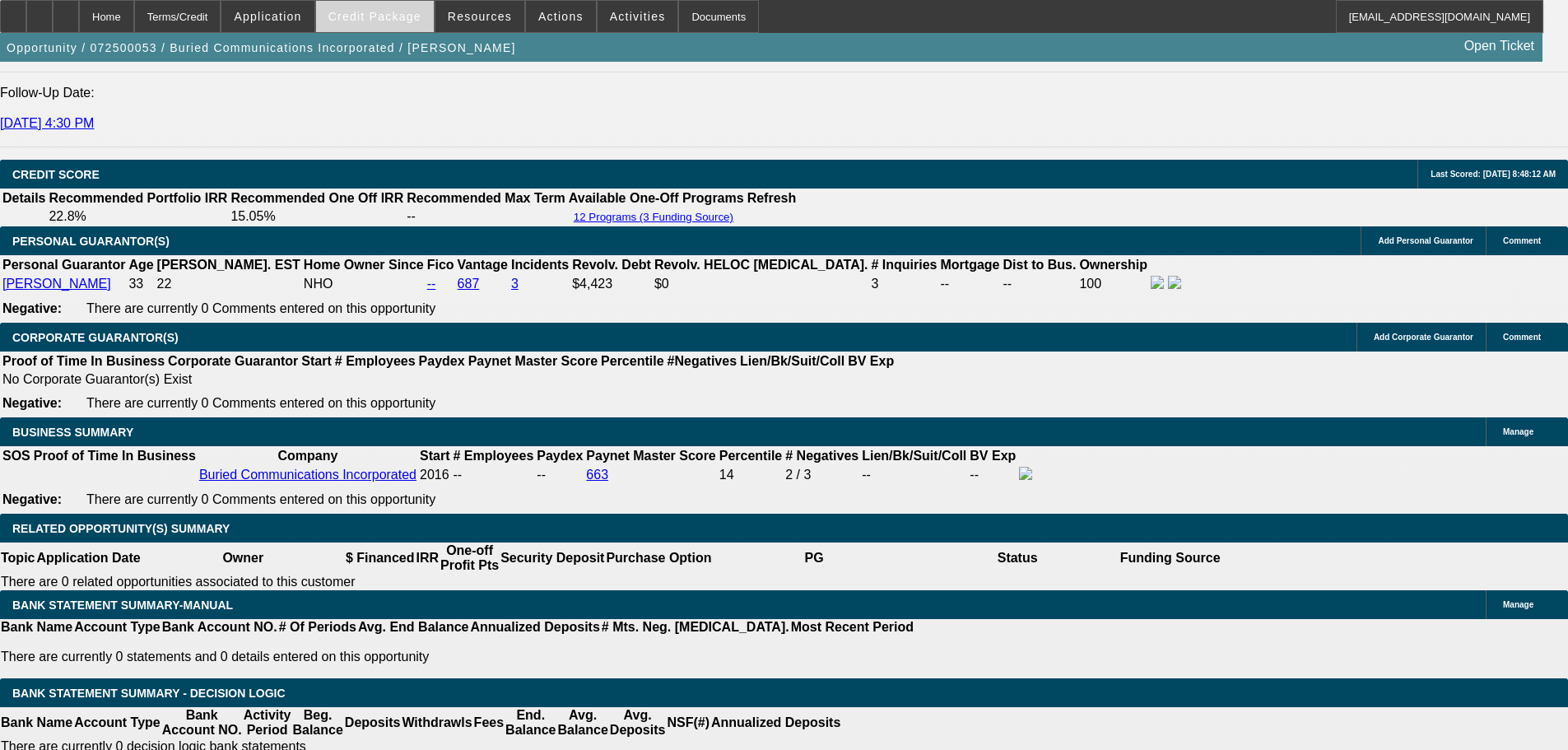
click at [386, 23] on span at bounding box center [375, 16] width 118 height 39
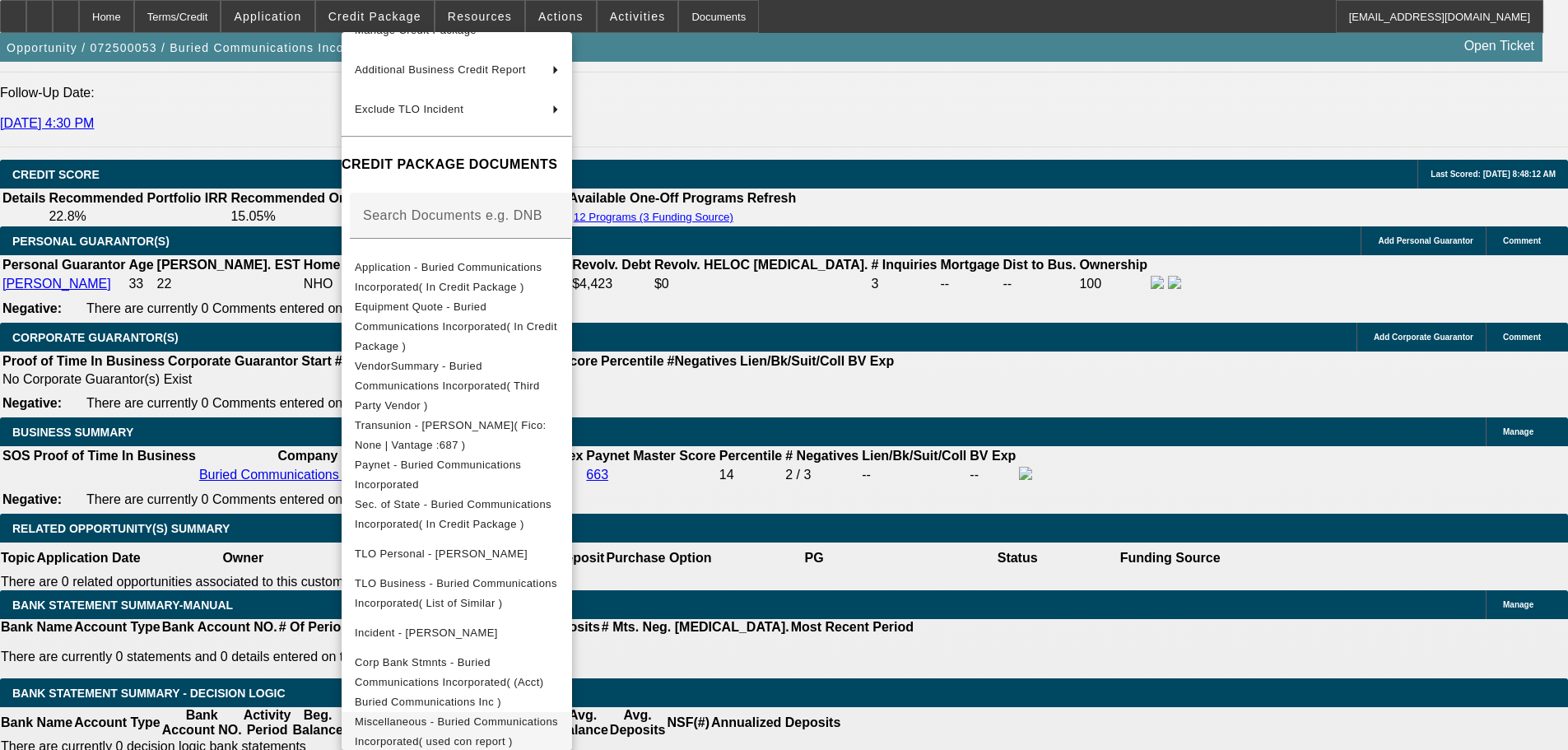
scroll to position [233, 0]
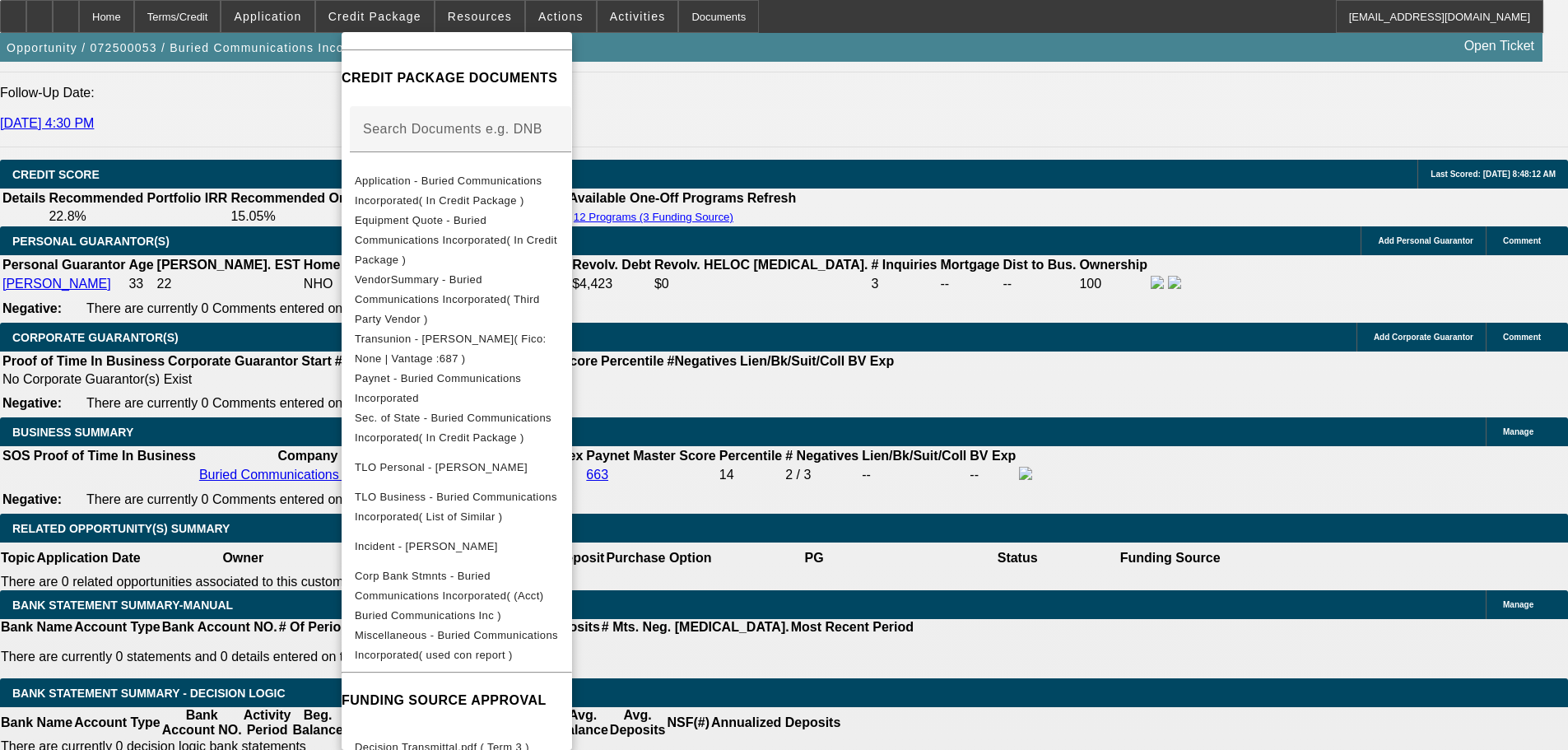
click at [159, 494] on div at bounding box center [784, 375] width 1568 height 750
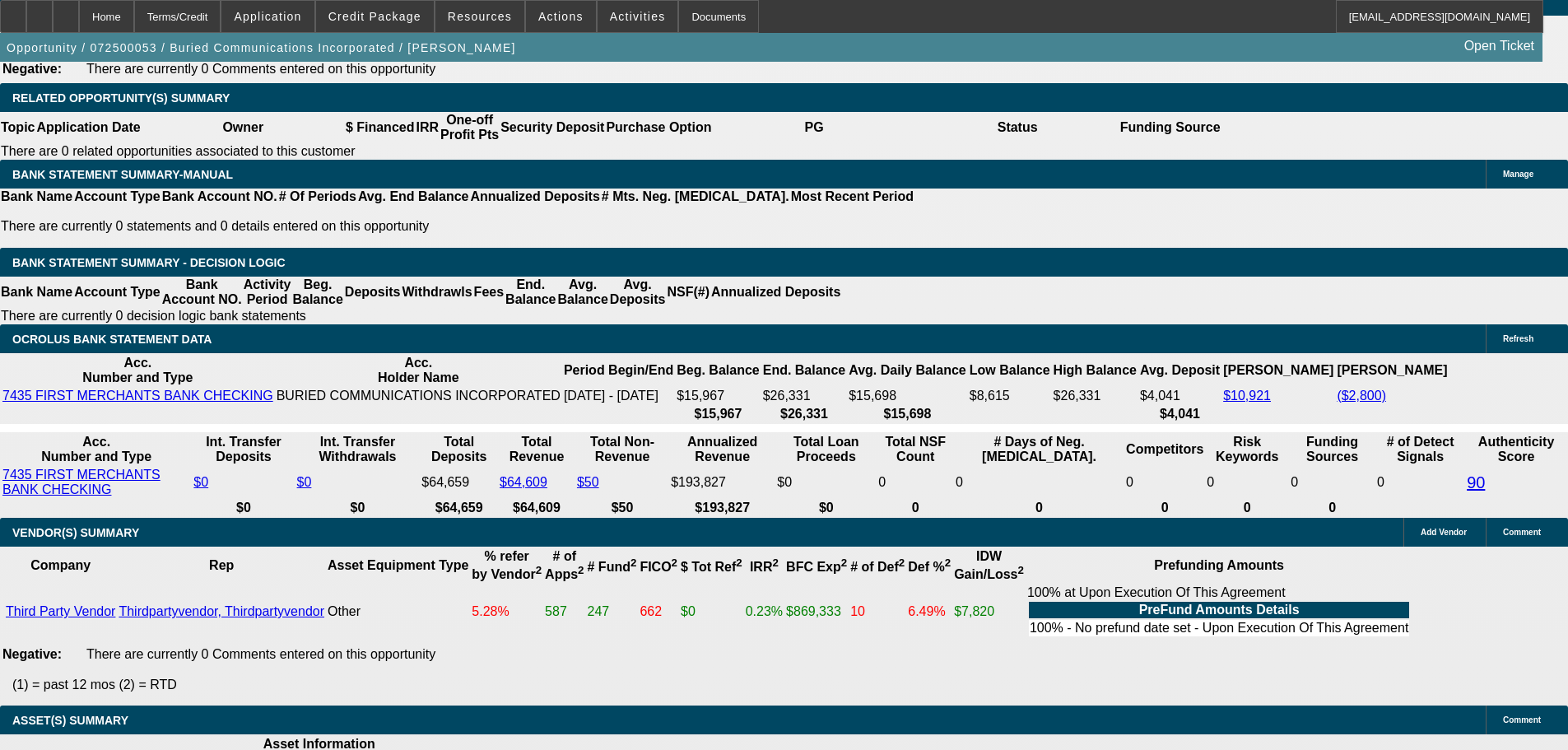
scroll to position [2973, 0]
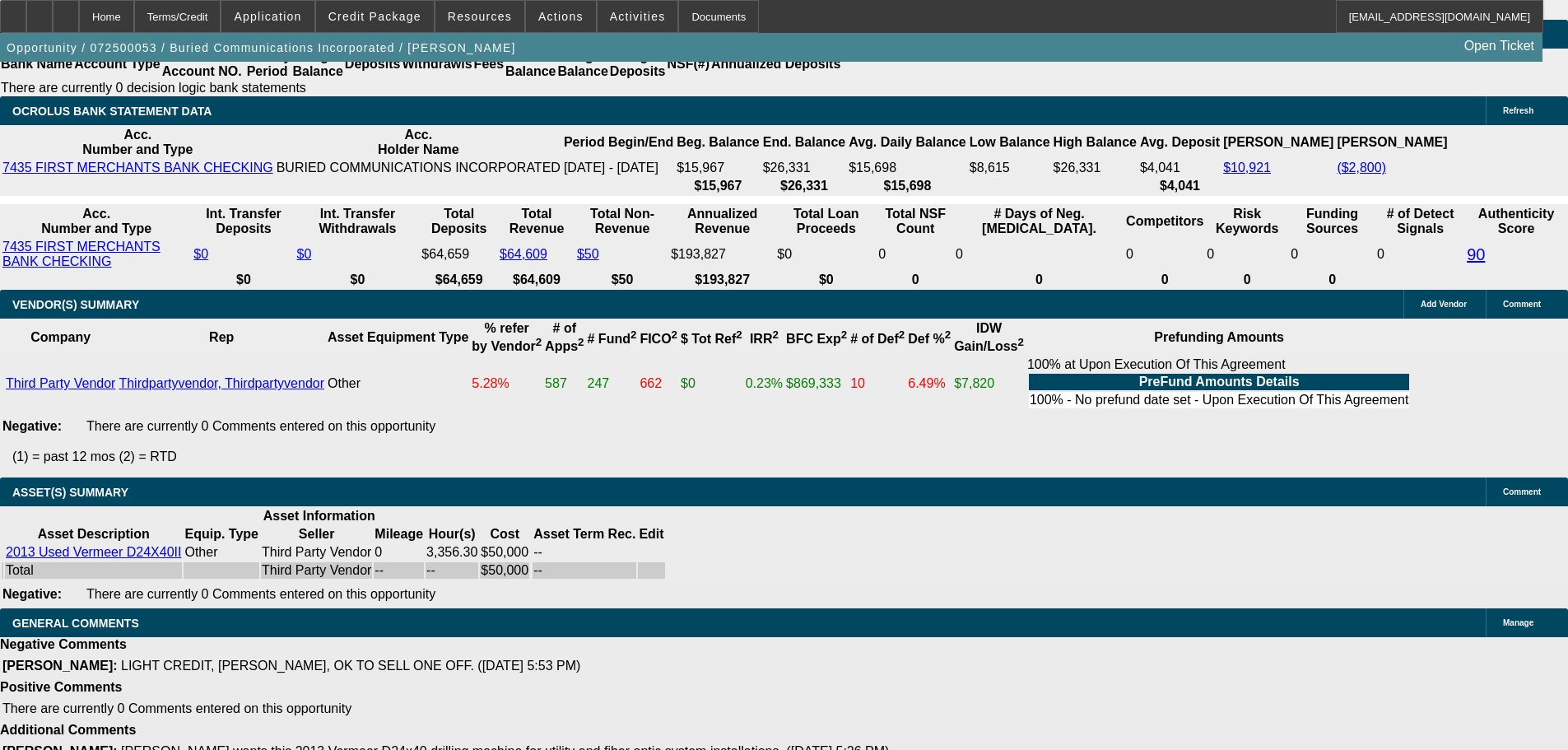
drag, startPoint x: 945, startPoint y: 588, endPoint x: 174, endPoint y: 618, distance: 771.6
copy span "OK FOR 10% PO, $1.00 OUT, OR EFA."
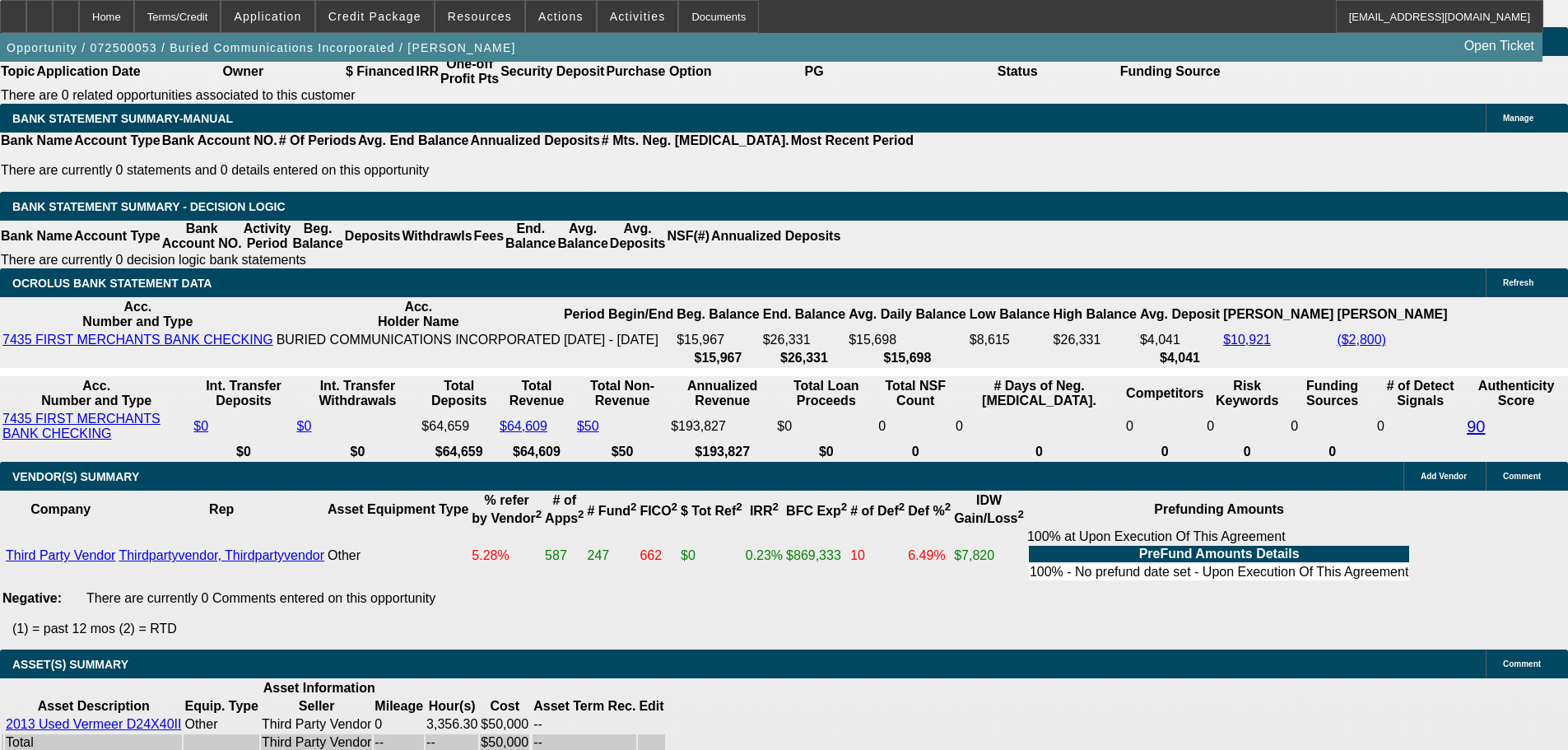
scroll to position [2808, 0]
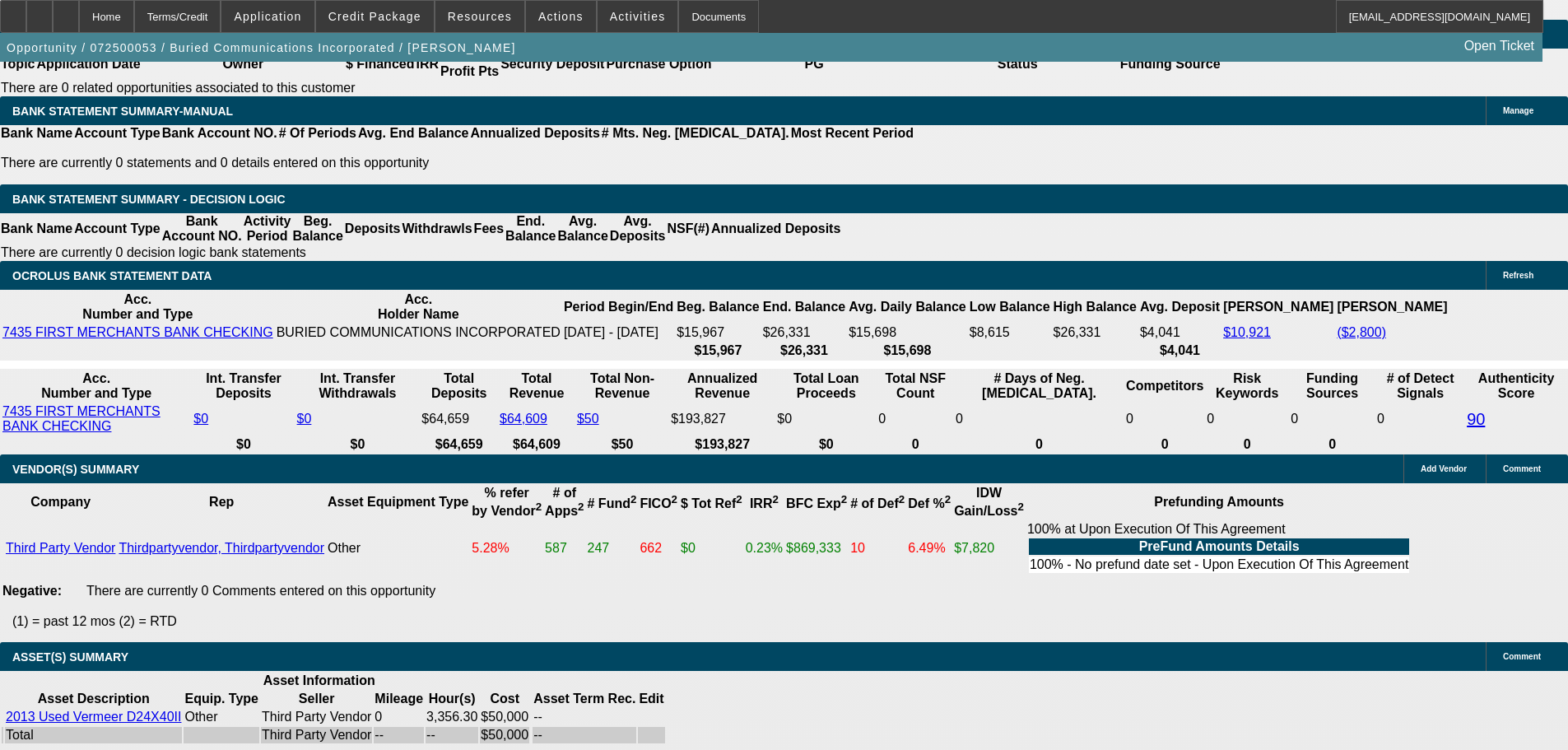
select select "6"
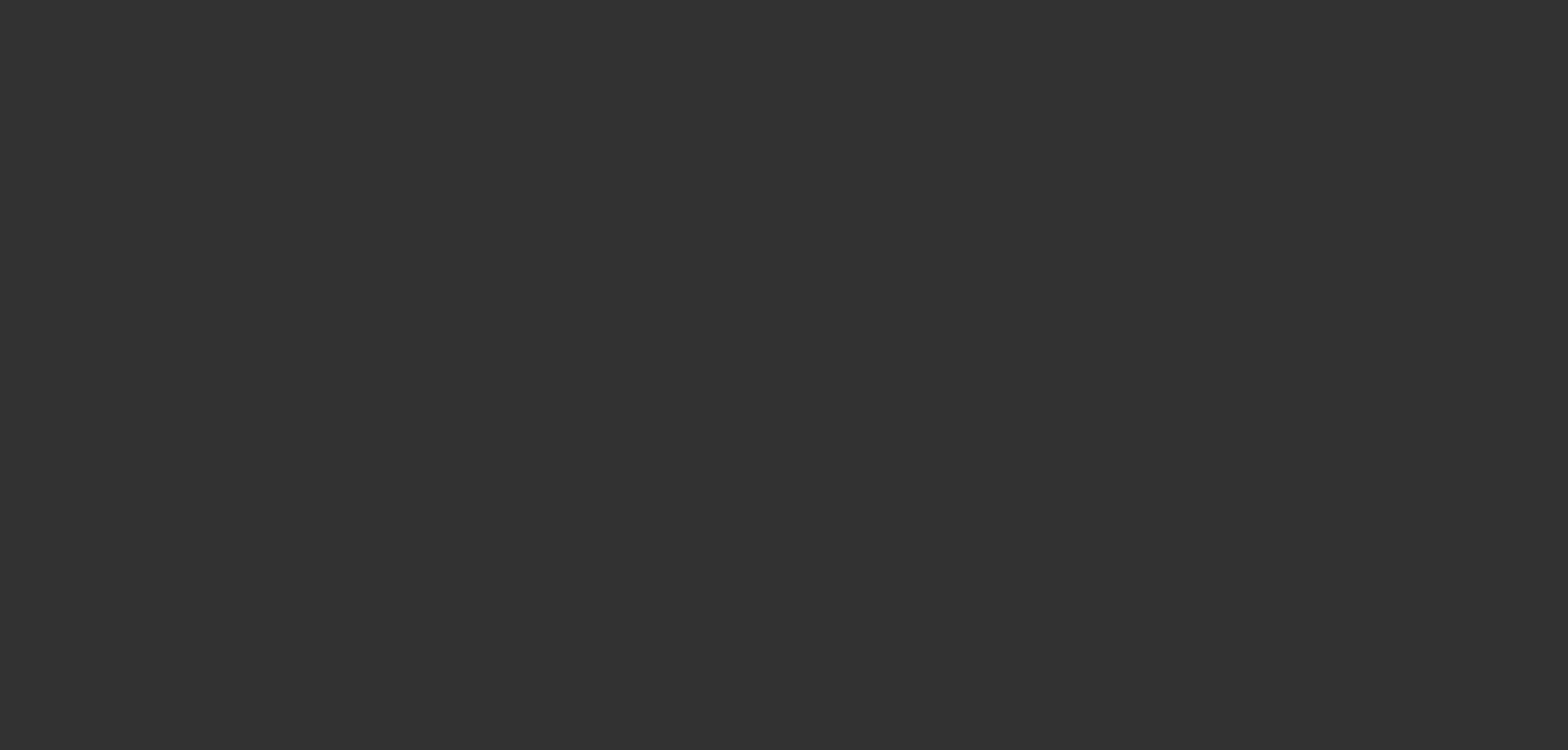
scroll to position [0, 0]
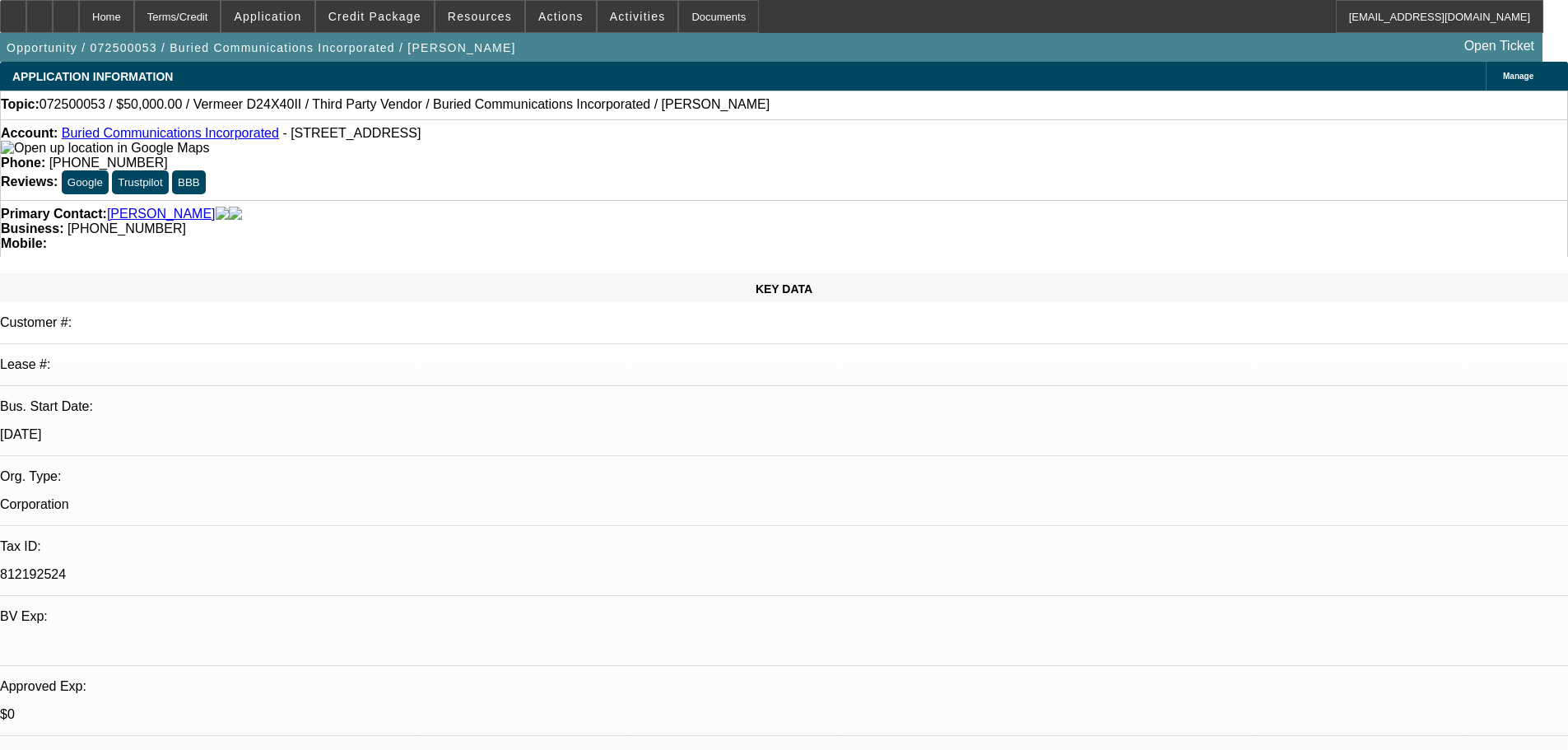
checkbox input "true"
paste textarea "Proof of ownership private party seller"
type textarea "Finpac came back with one other condition after reviewing further: "Proof of ow…"
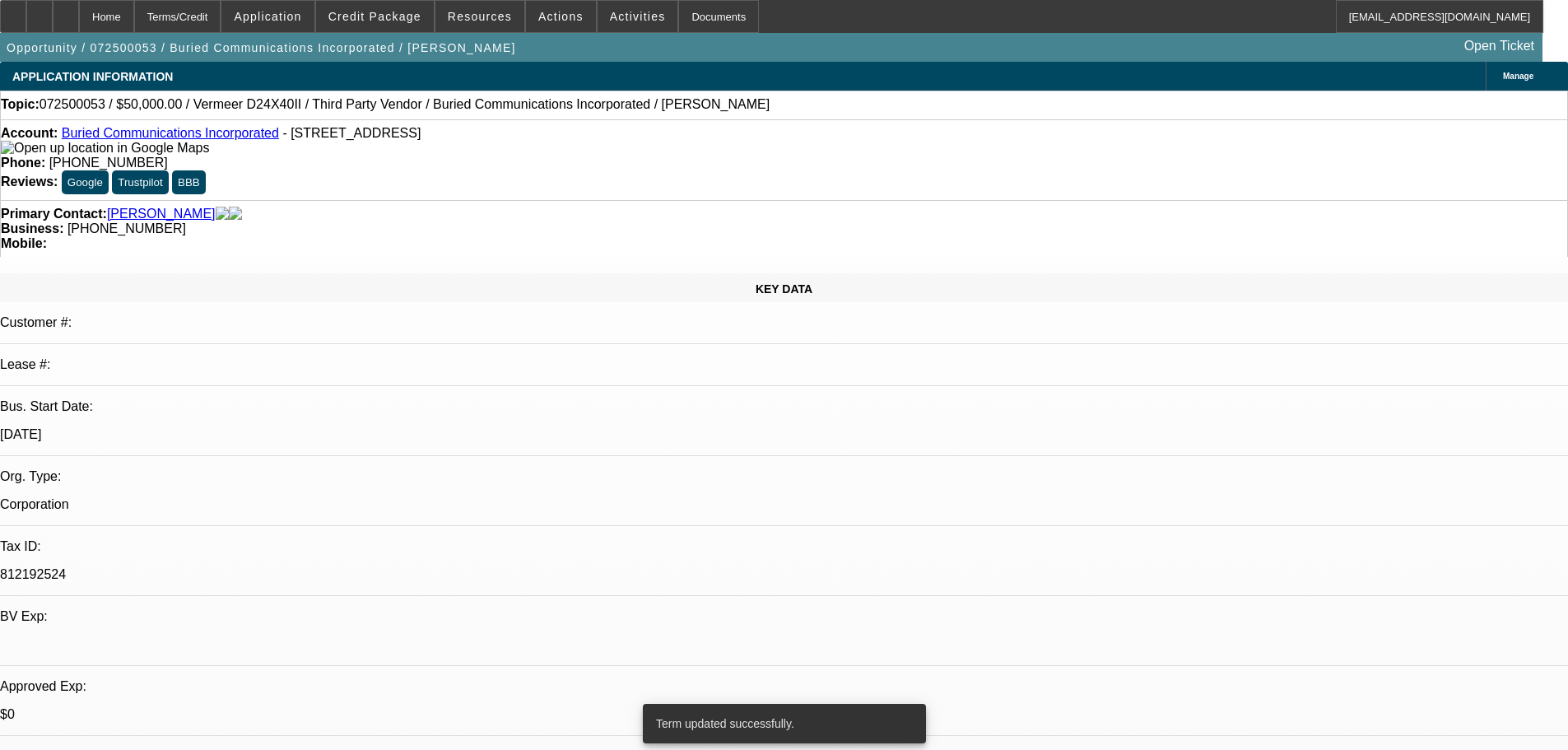
select select "0"
select select "3"
select select "0"
select select "6"
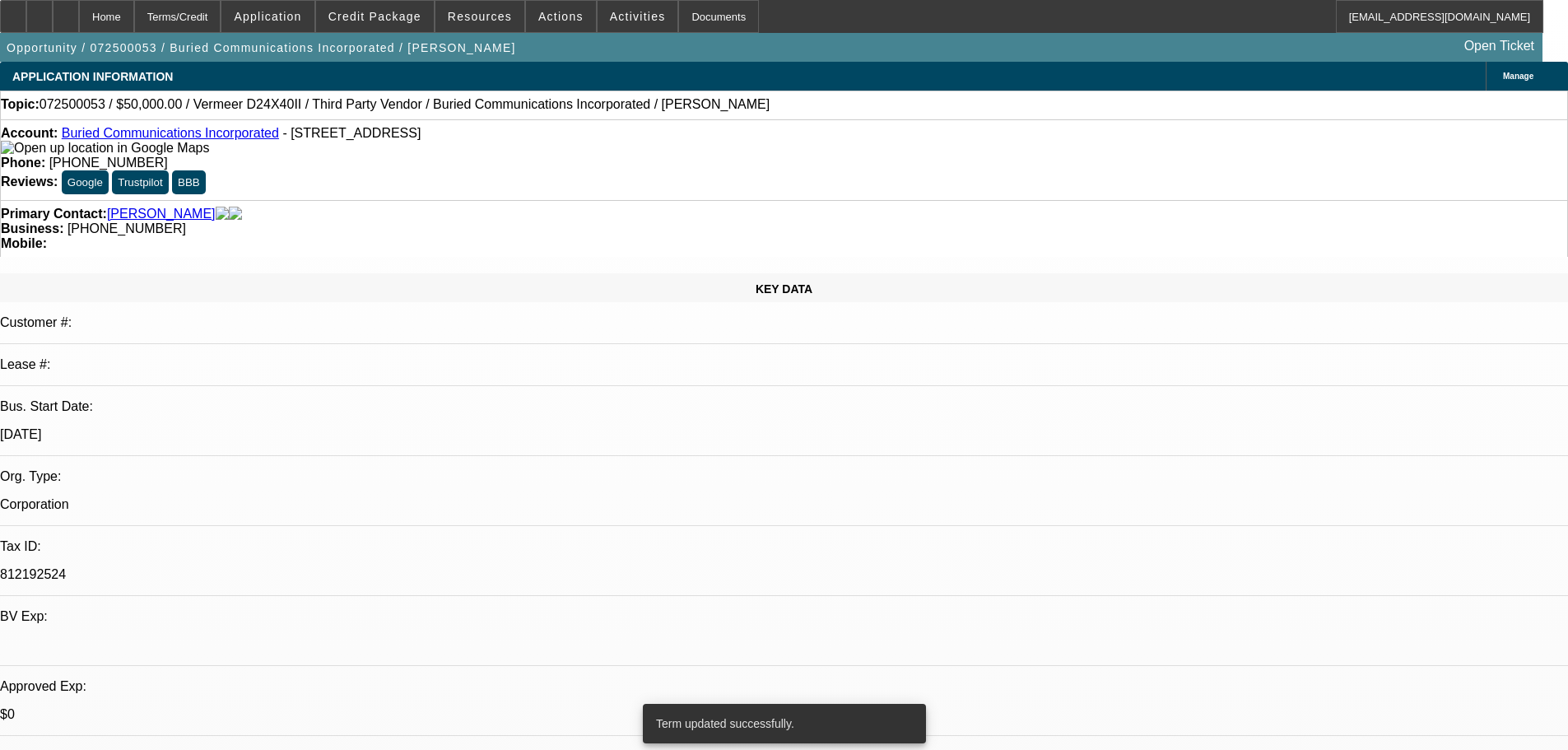
select select "0"
select select "3"
select select "0"
select select "6"
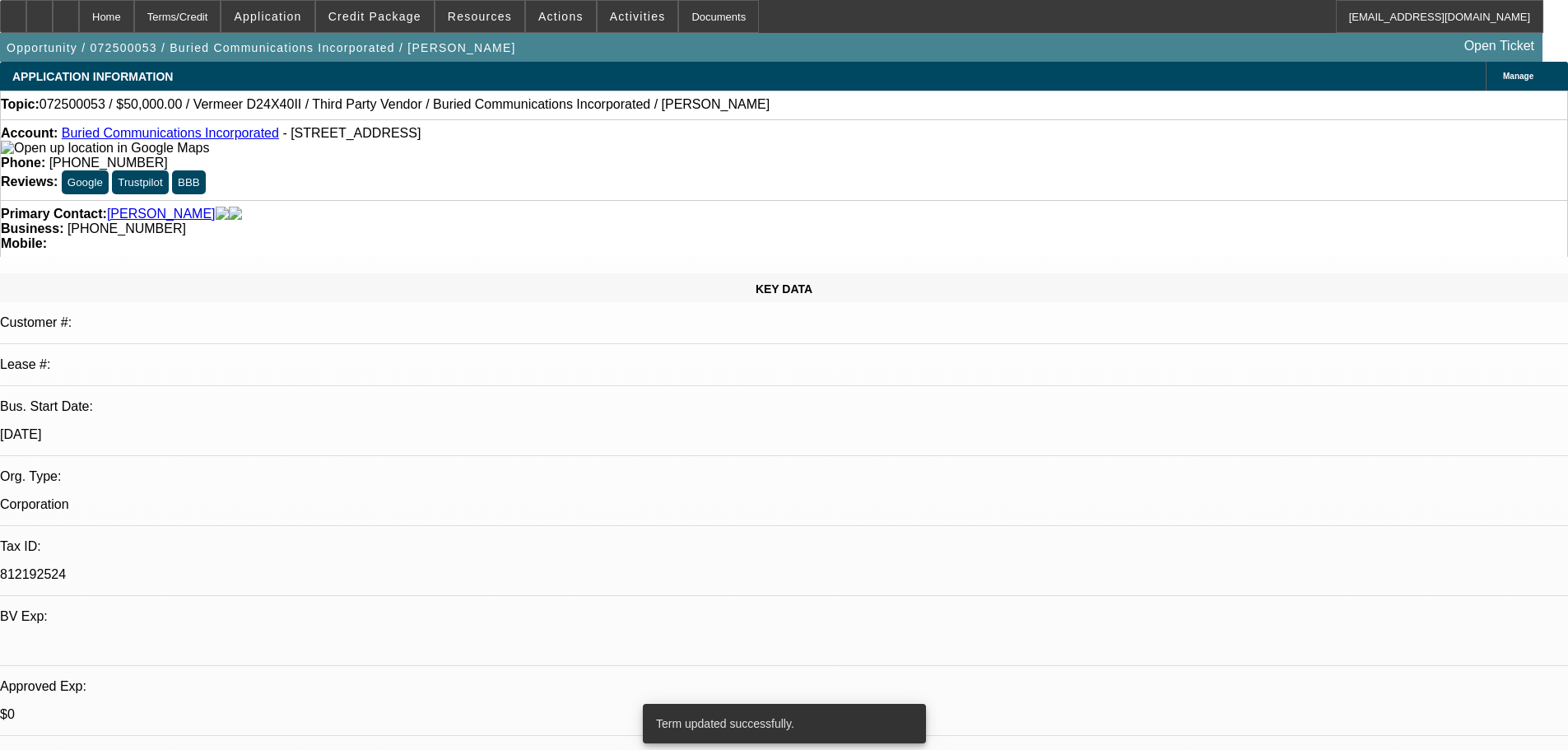
select select "0"
select select "3"
select select "0"
select select "6"
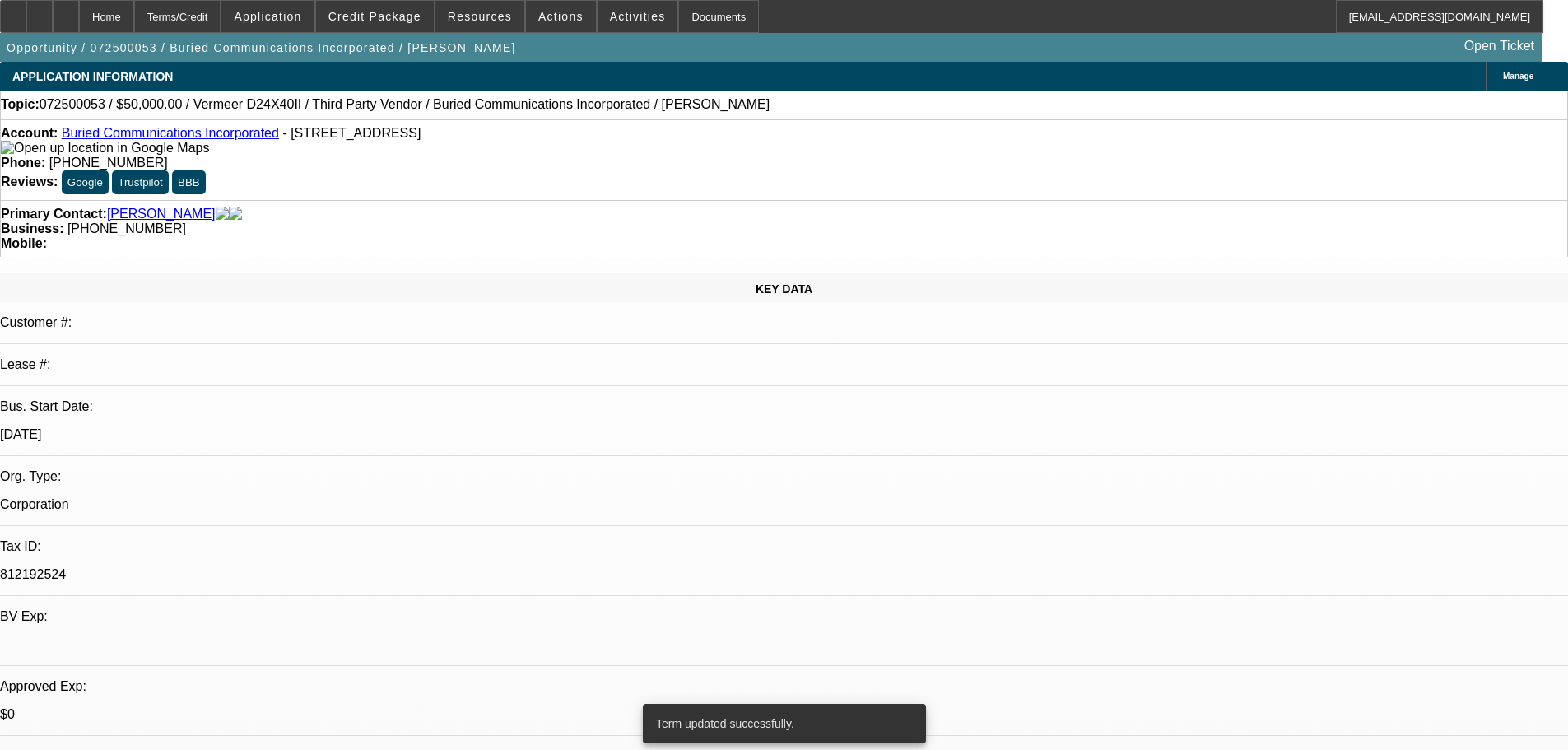
select select "0"
select select "3"
select select "0"
select select "6"
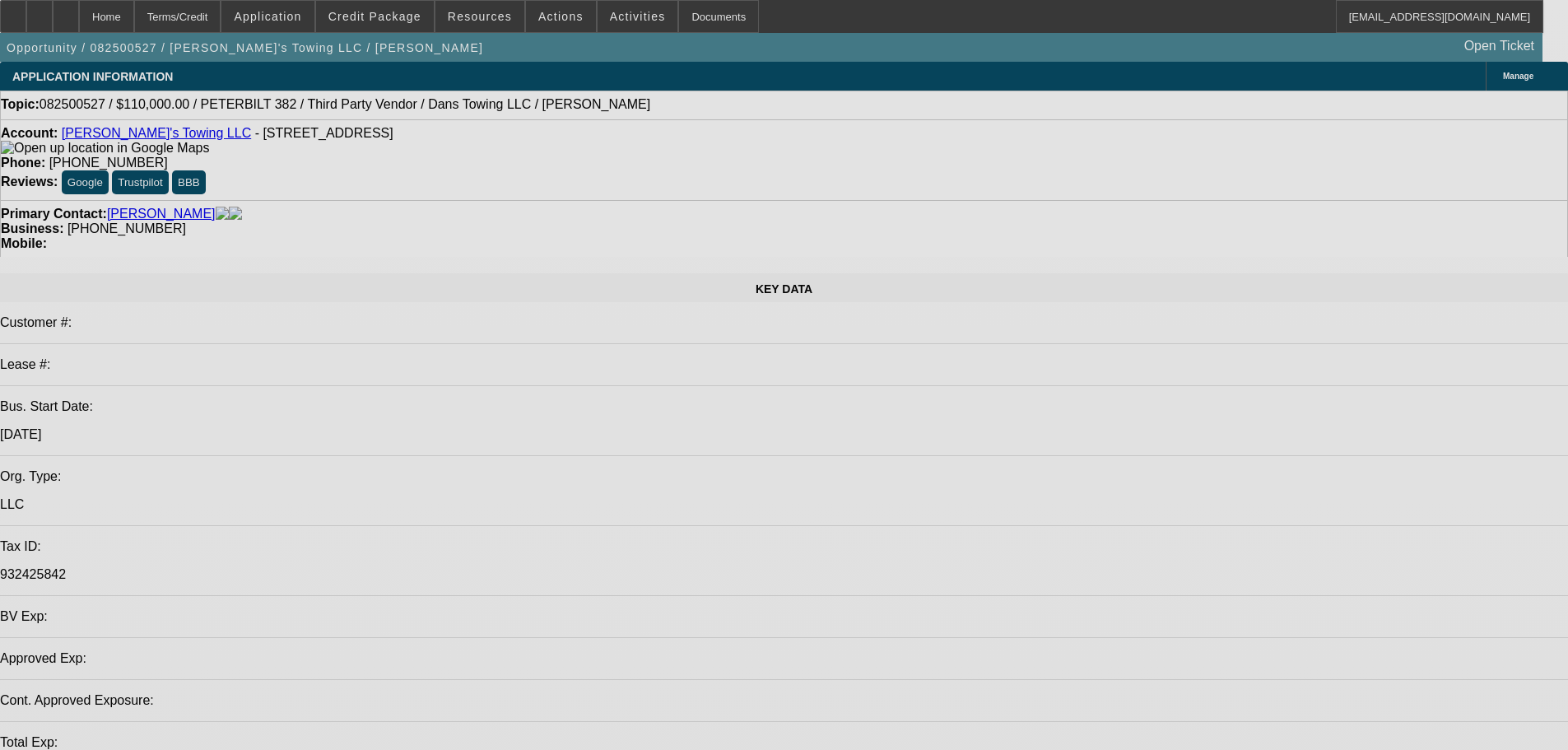
select select "0"
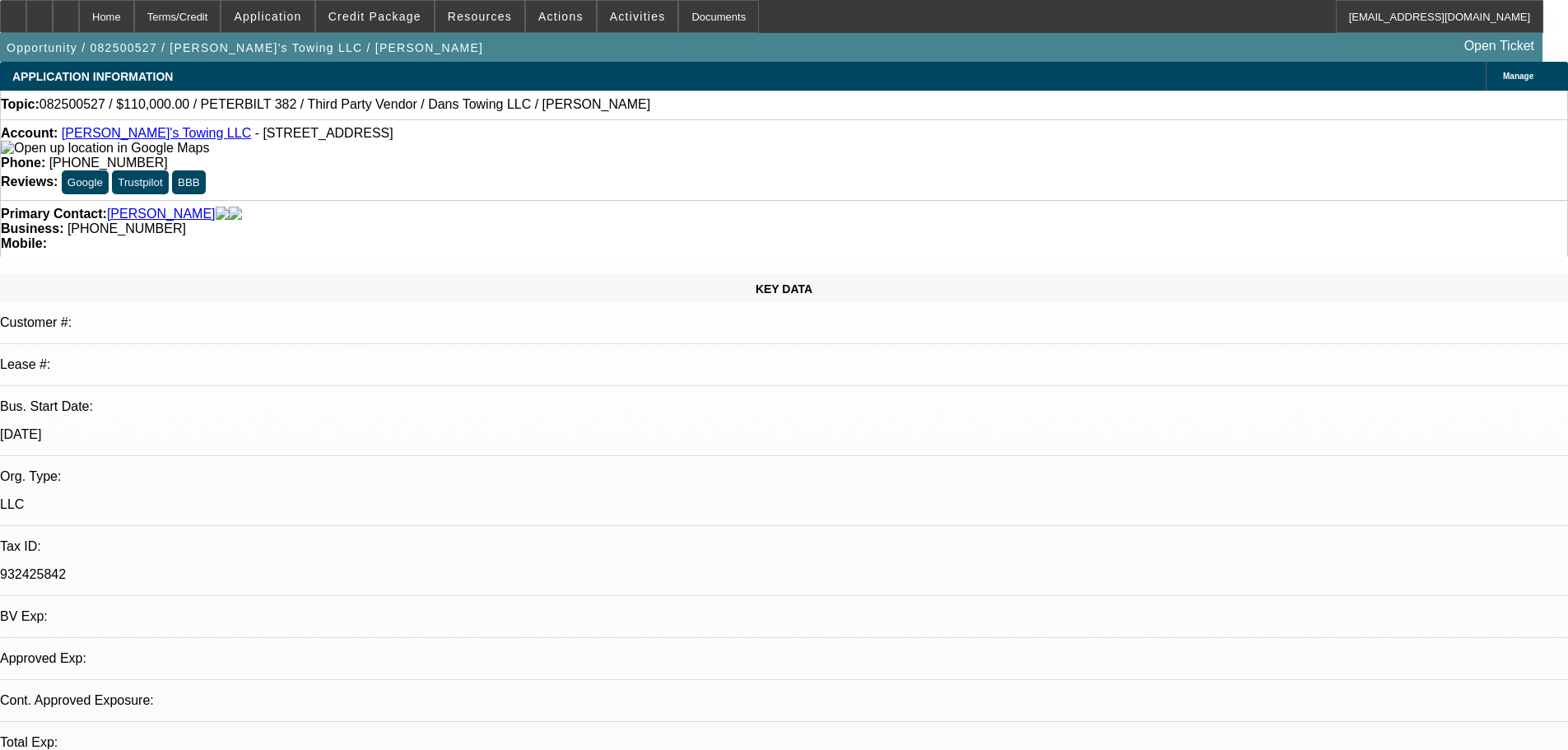
select select "2"
select select "0.1"
select select "4"
click at [408, 30] on span at bounding box center [375, 16] width 118 height 39
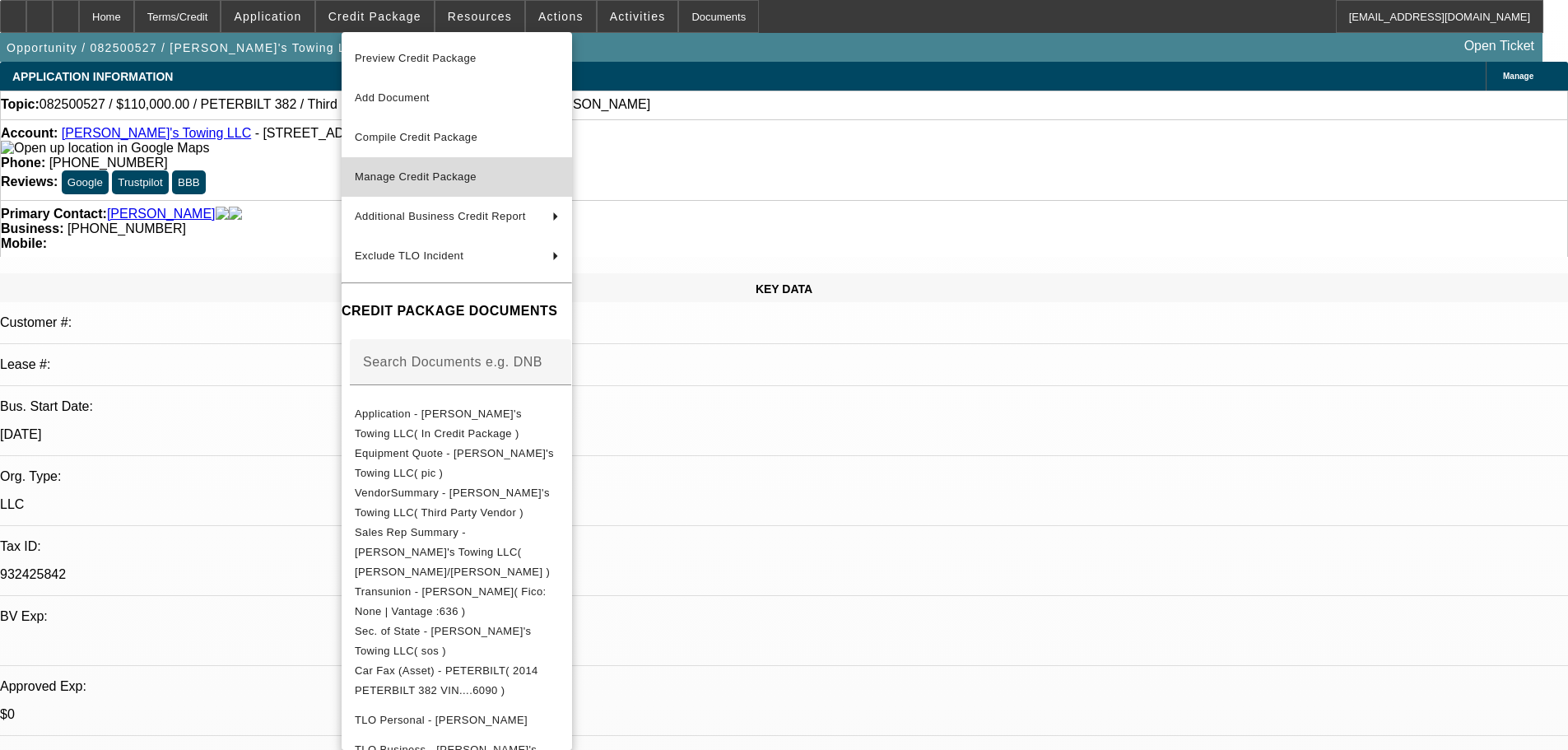
click at [409, 182] on span "Manage Credit Package" at bounding box center [416, 177] width 122 height 13
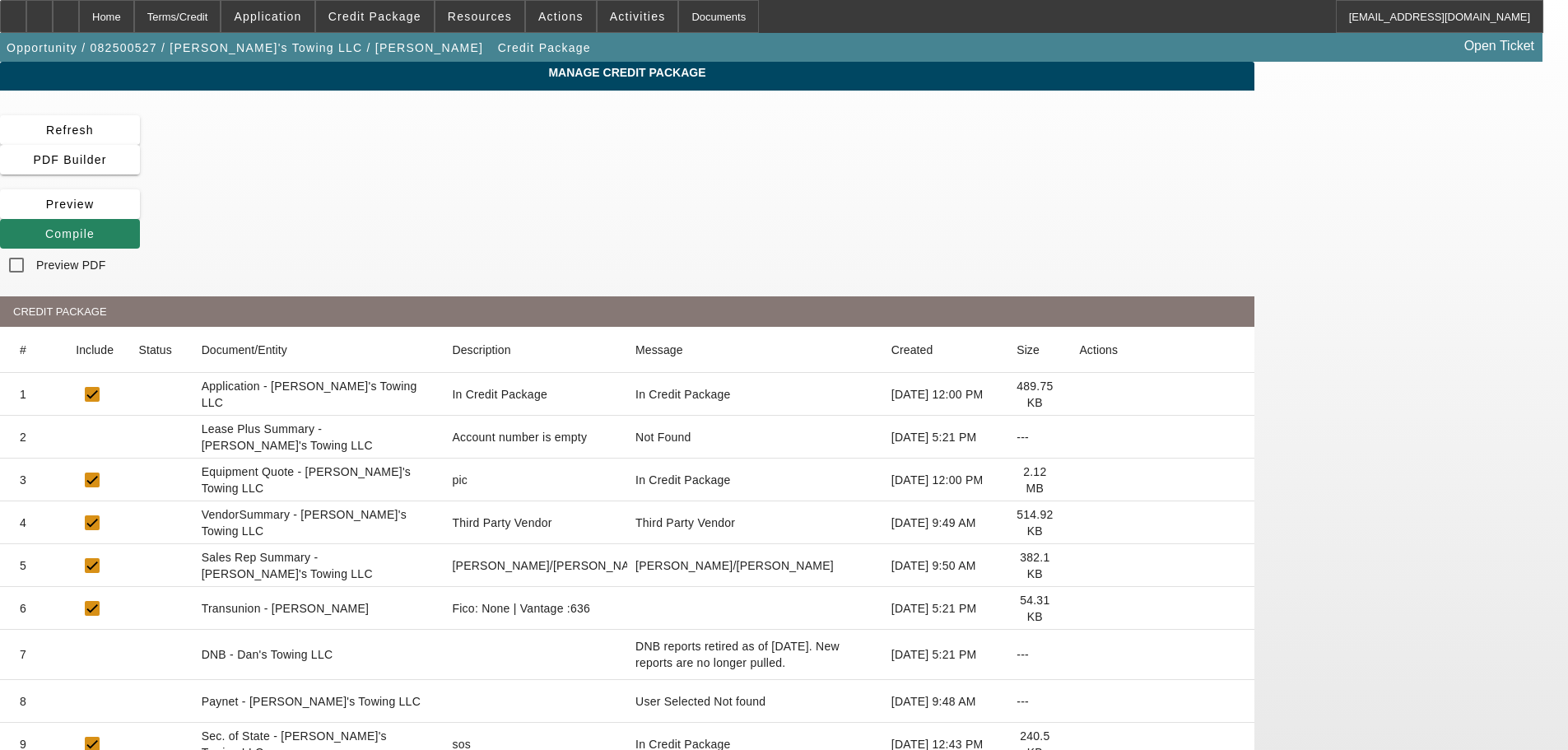
click at [1079, 437] on icon at bounding box center [1079, 437] width 0 height 0
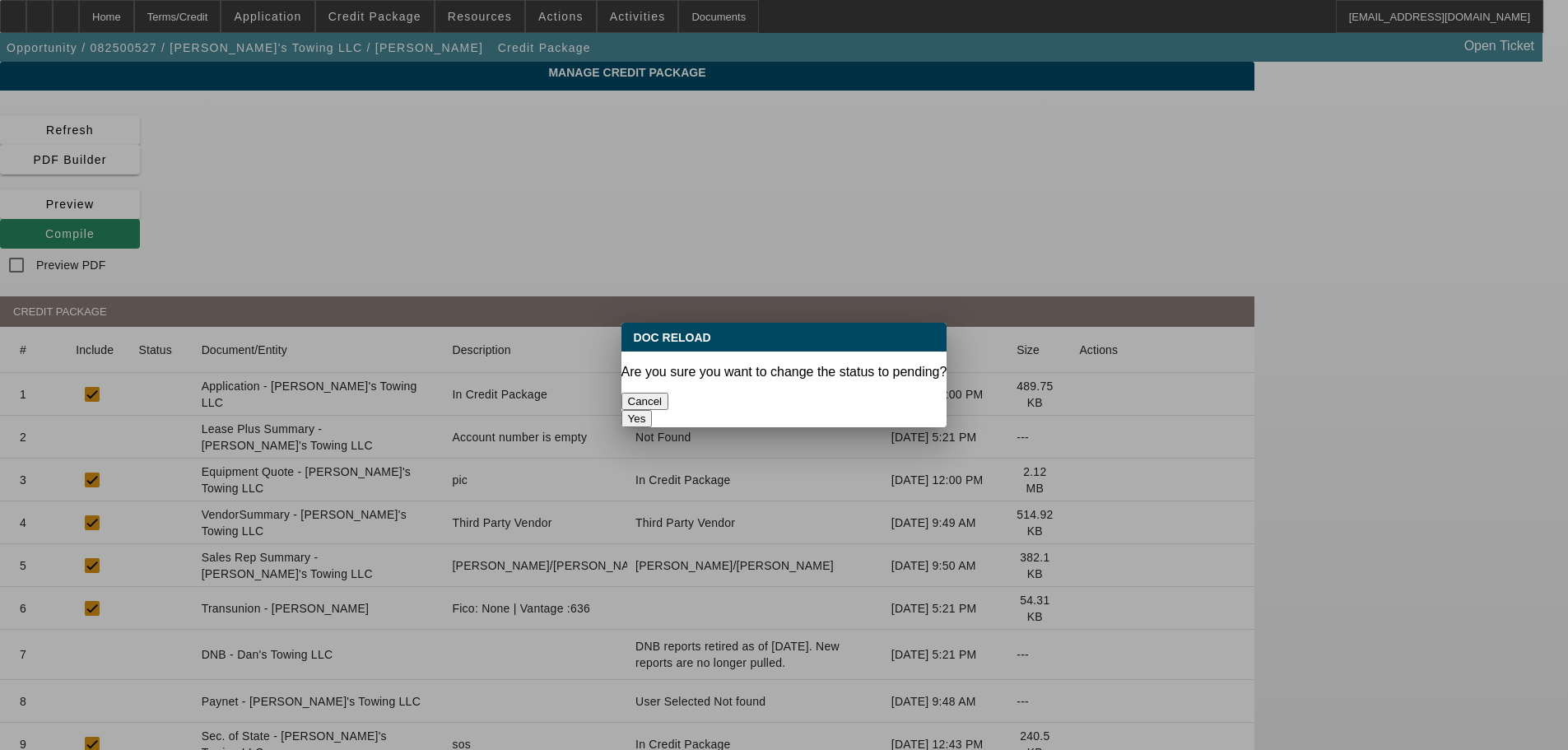
click at [653, 410] on button "Yes" at bounding box center [637, 419] width 31 height 18
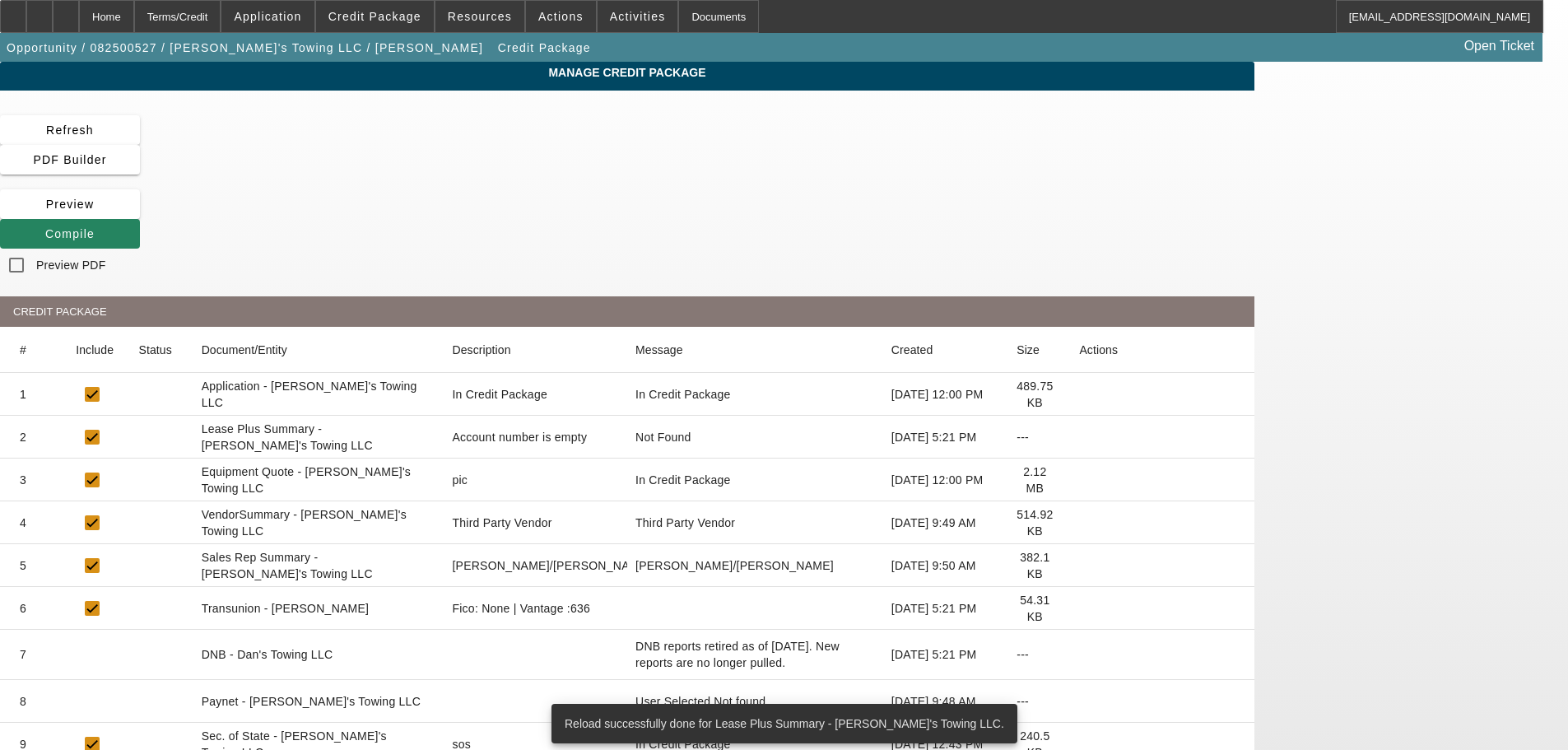
click at [1079, 523] on icon at bounding box center [1079, 523] width 0 height 0
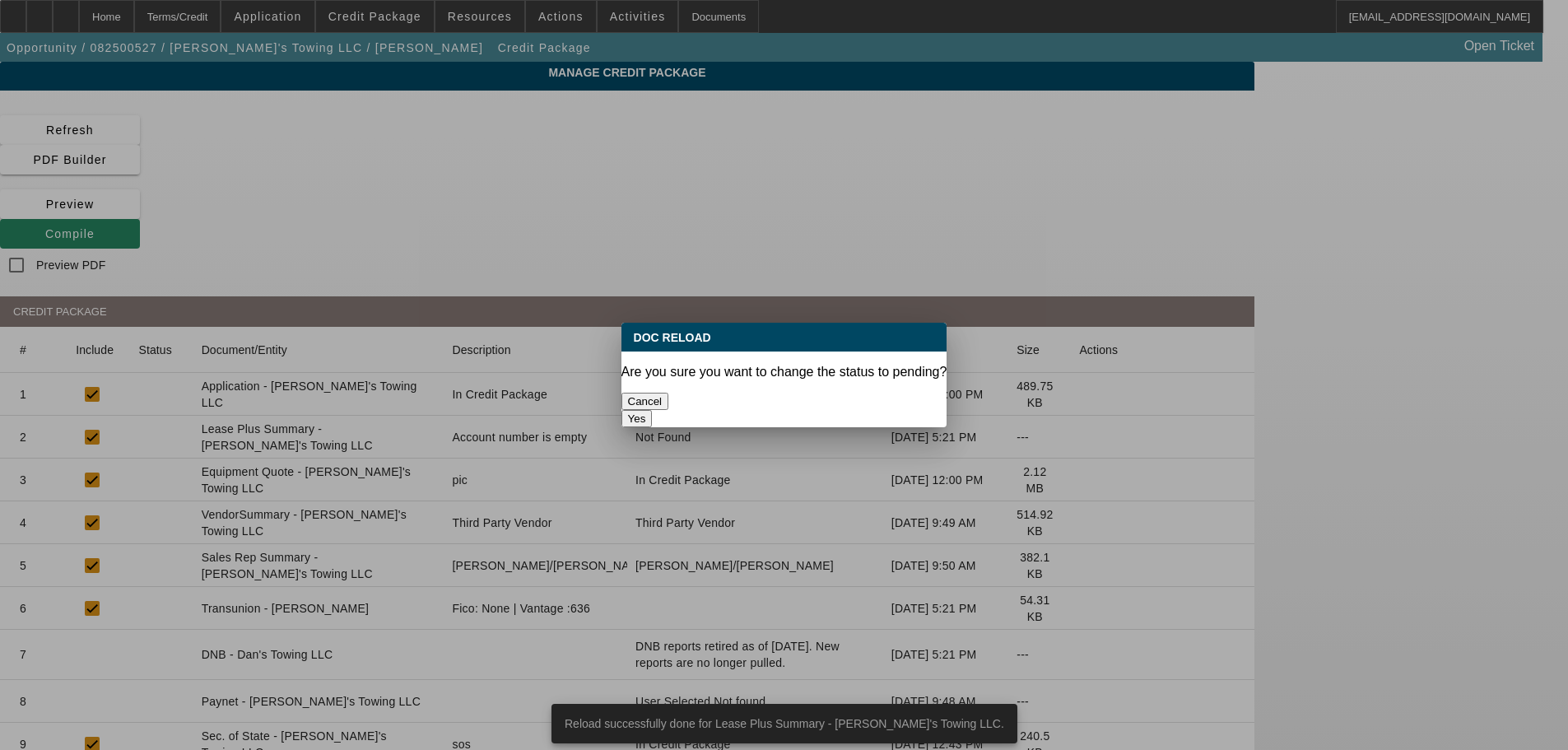
click at [653, 410] on button "Yes" at bounding box center [637, 419] width 31 height 18
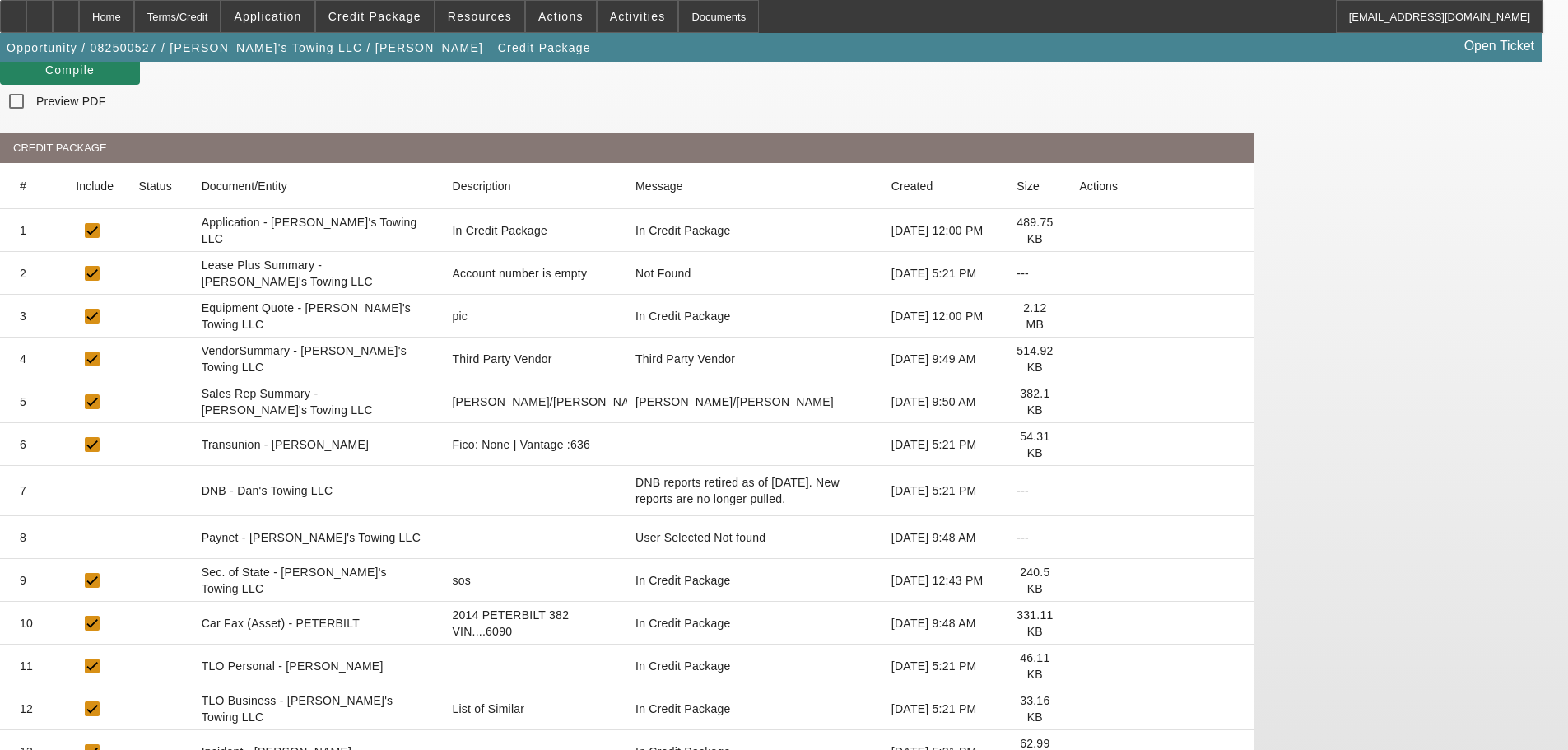
scroll to position [165, 0]
click at [1079, 708] on icon at bounding box center [1079, 708] width 0 height 0
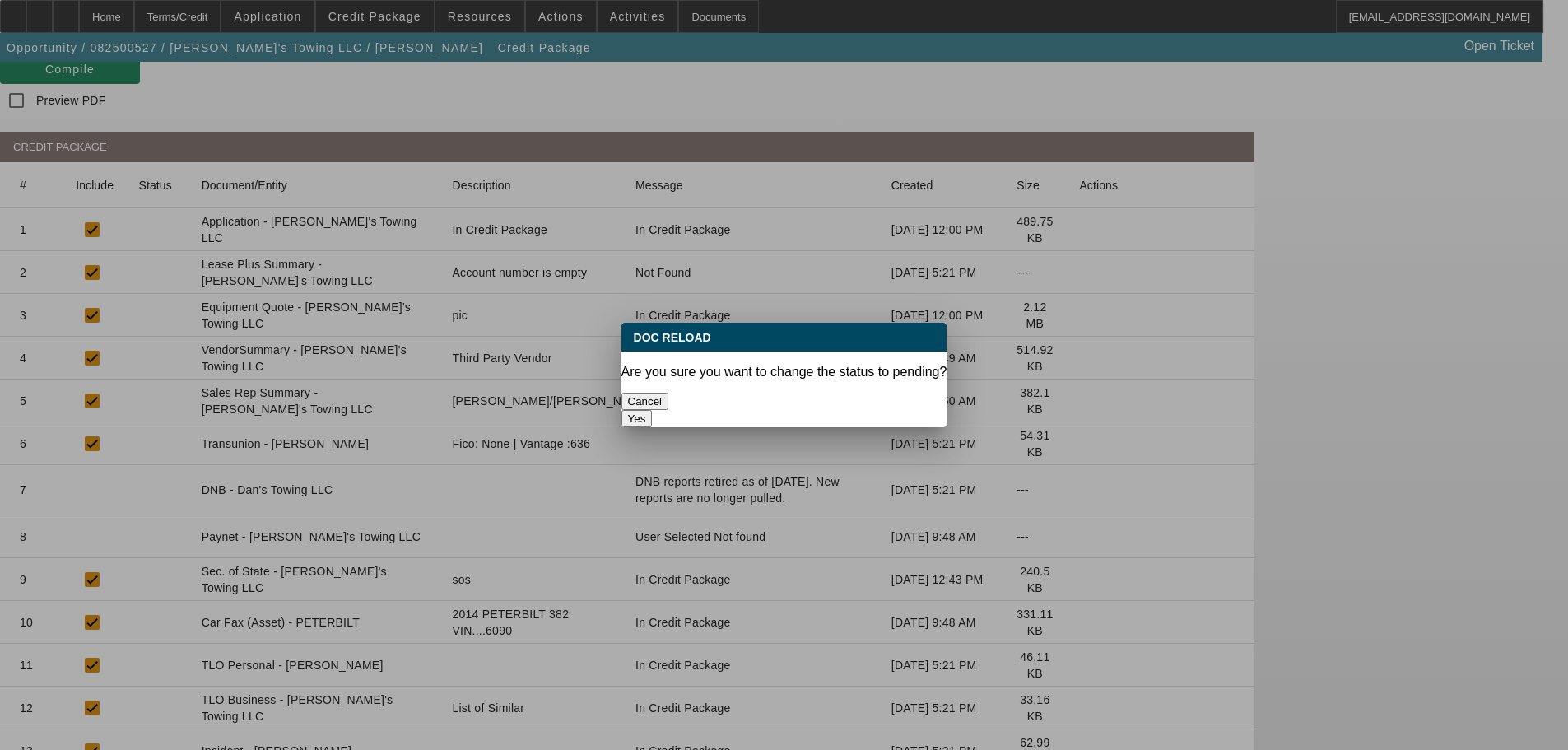
click at [653, 410] on button "Yes" at bounding box center [637, 419] width 31 height 18
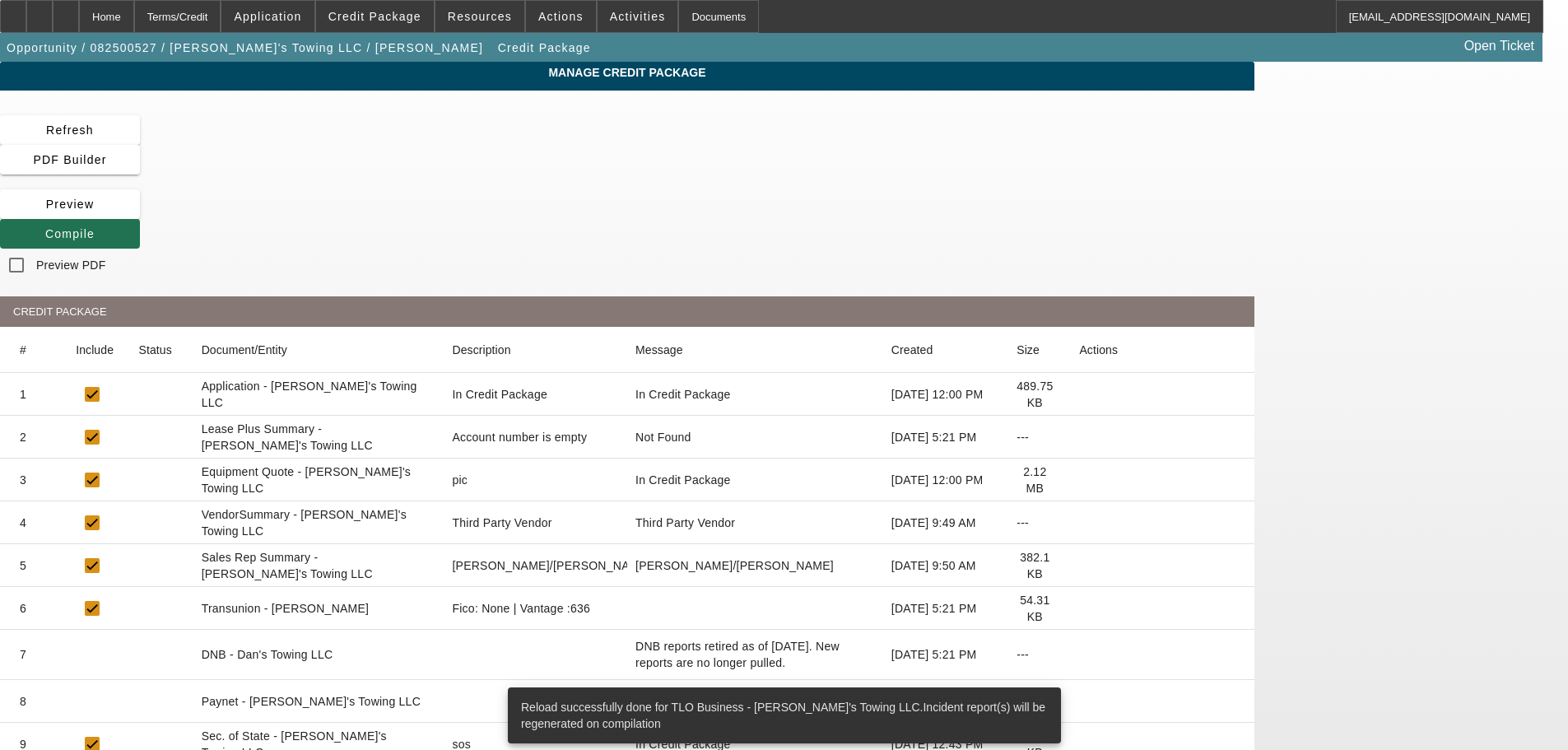
click at [45, 227] on icon at bounding box center [45, 234] width 0 height 13
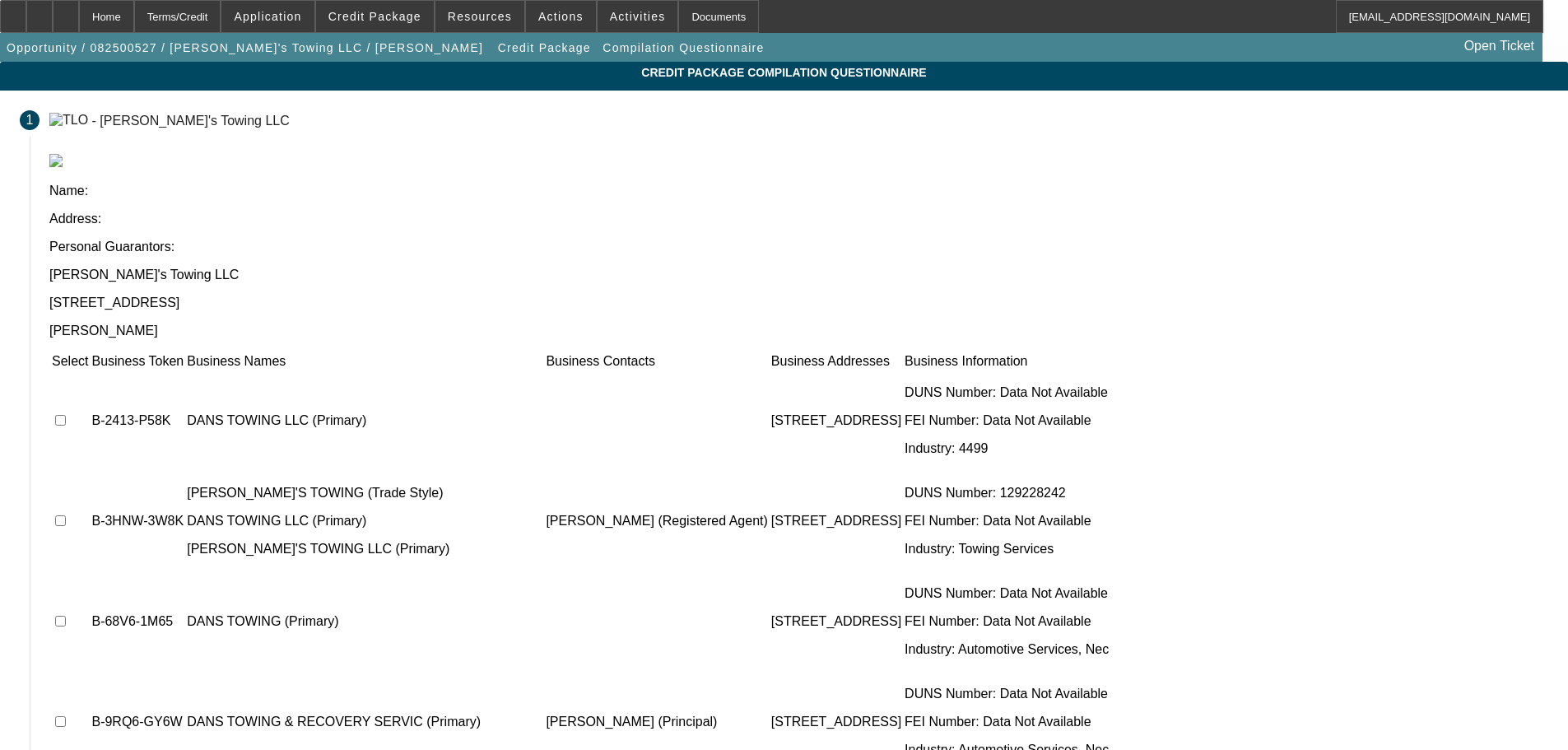
click at [66, 415] on input "checkbox" at bounding box center [60, 420] width 11 height 11
checkbox input "true"
click at [66, 516] on input "checkbox" at bounding box center [60, 521] width 11 height 11
checkbox input "true"
click at [66, 616] on input "checkbox" at bounding box center [60, 621] width 11 height 11
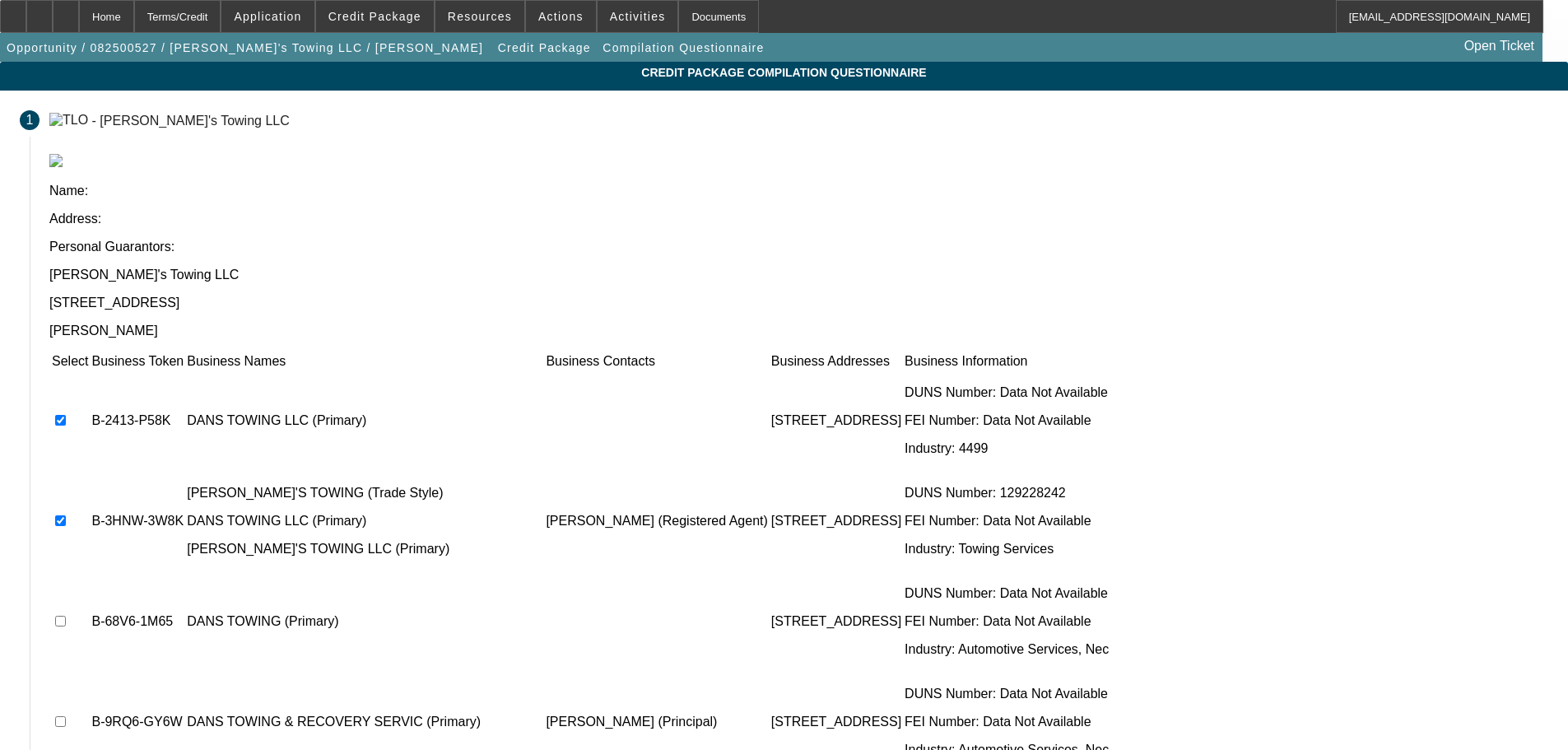
checkbox input "true"
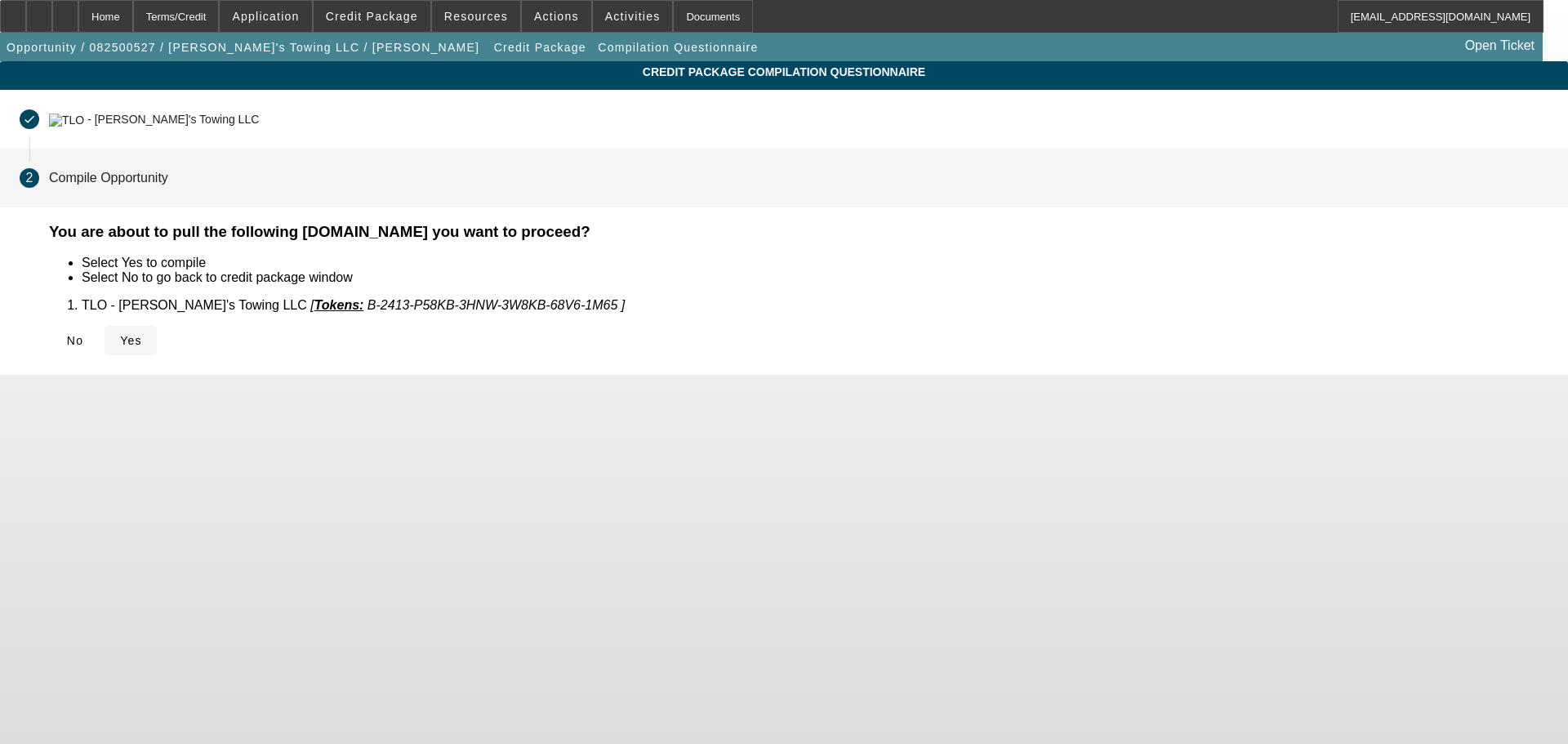
click at [142, 338] on span "Yes" at bounding box center [131, 340] width 22 height 13
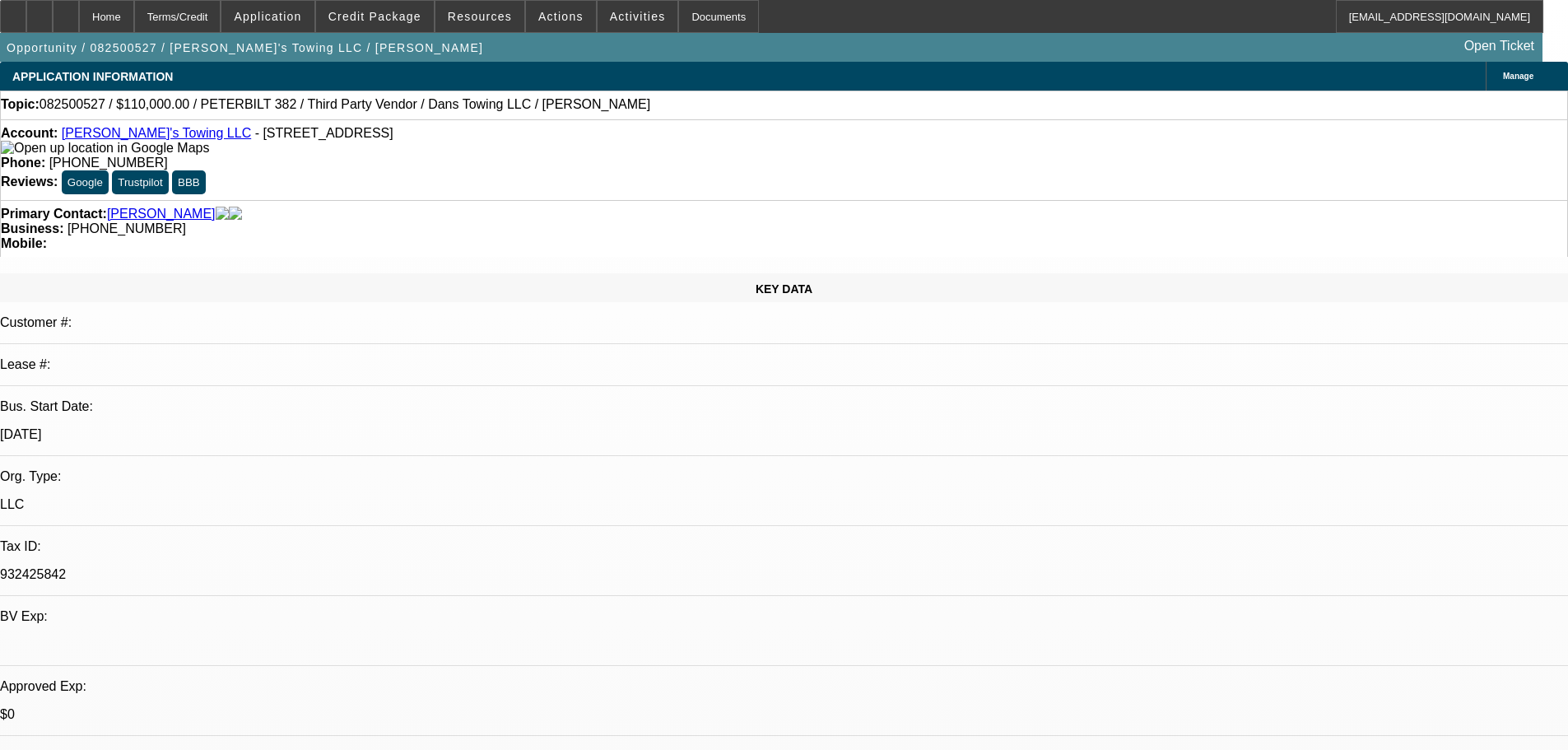
select select "0"
select select "2"
select select "0.1"
select select "4"
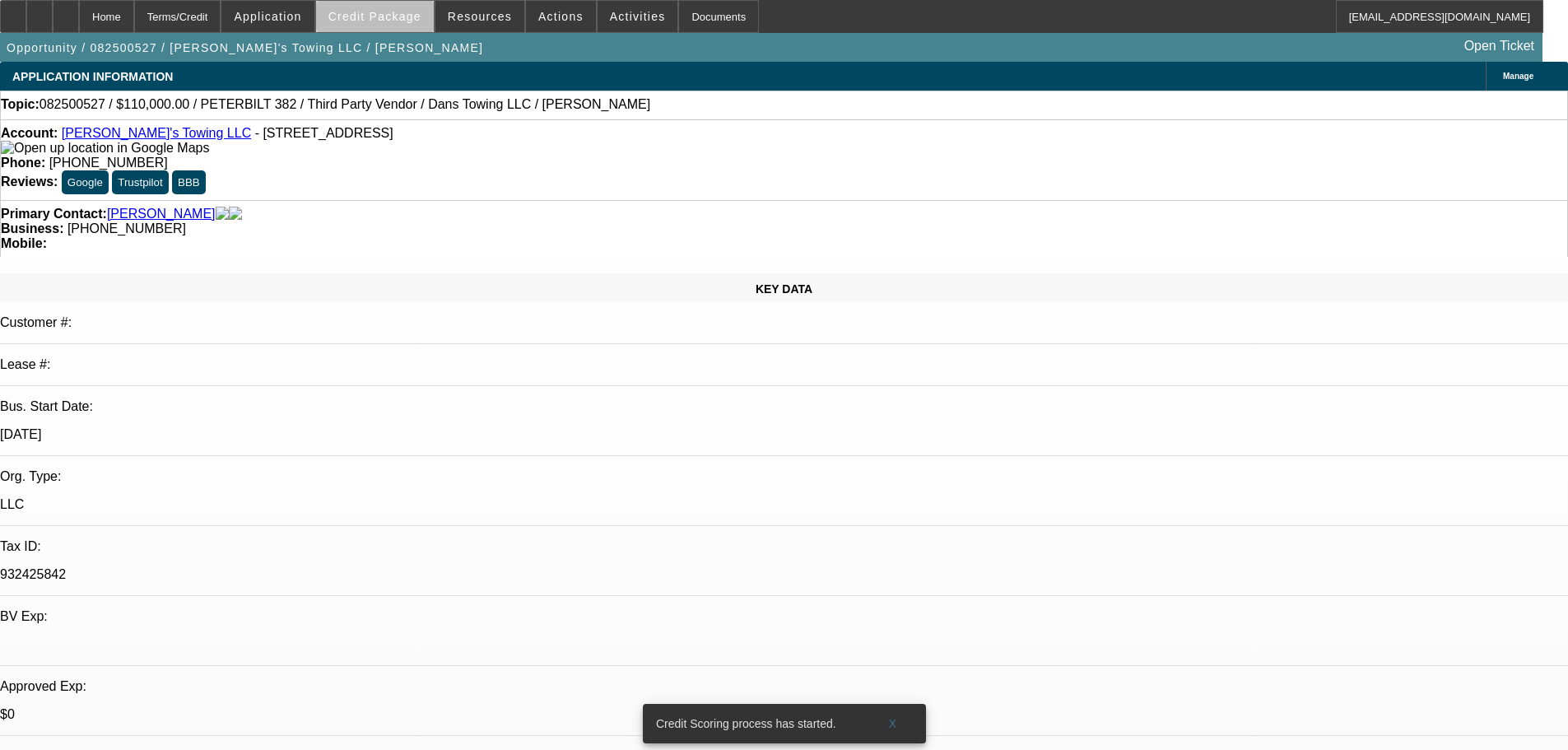
click at [422, 16] on span "Credit Package" at bounding box center [374, 17] width 93 height 13
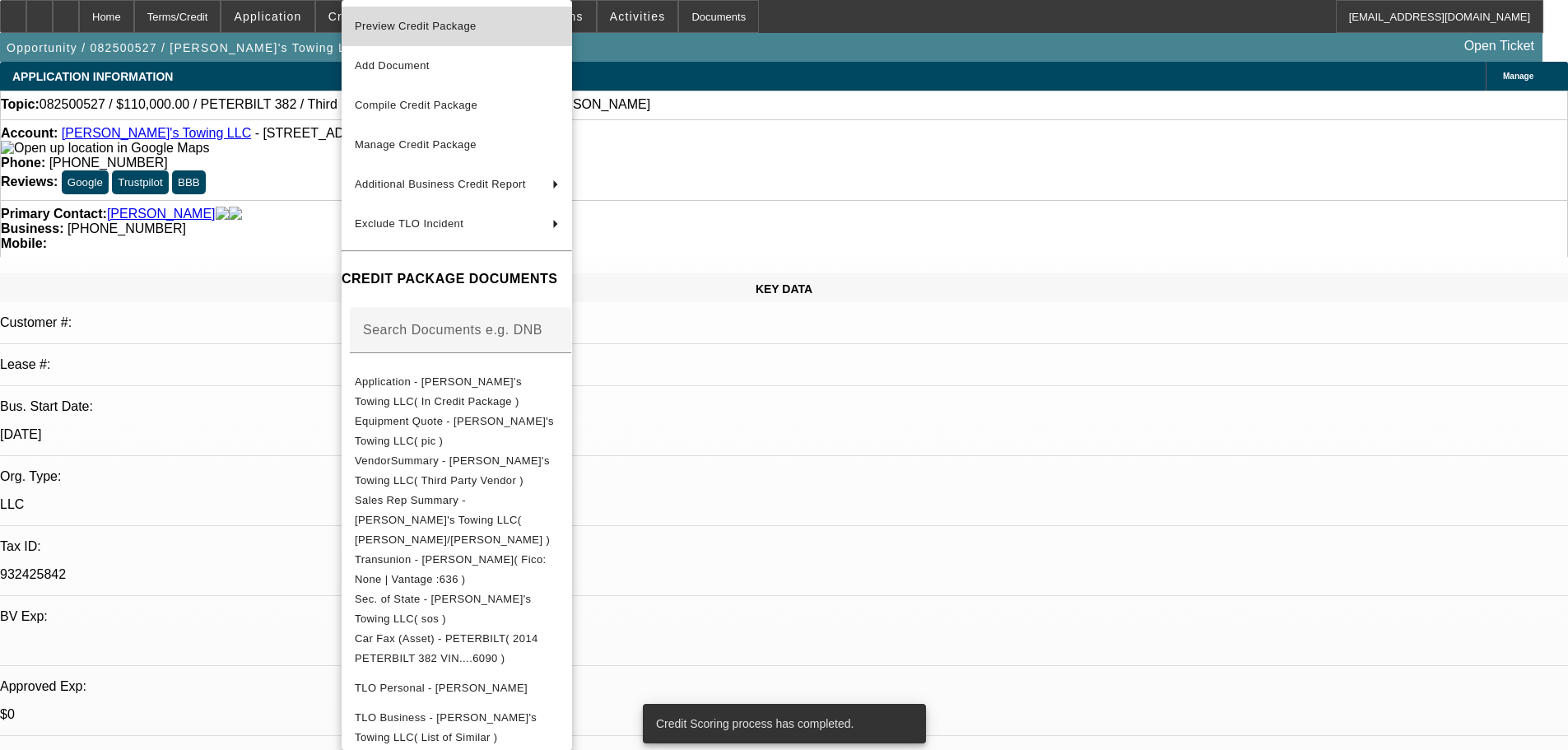
click at [471, 28] on span "Preview Credit Package" at bounding box center [416, 26] width 122 height 13
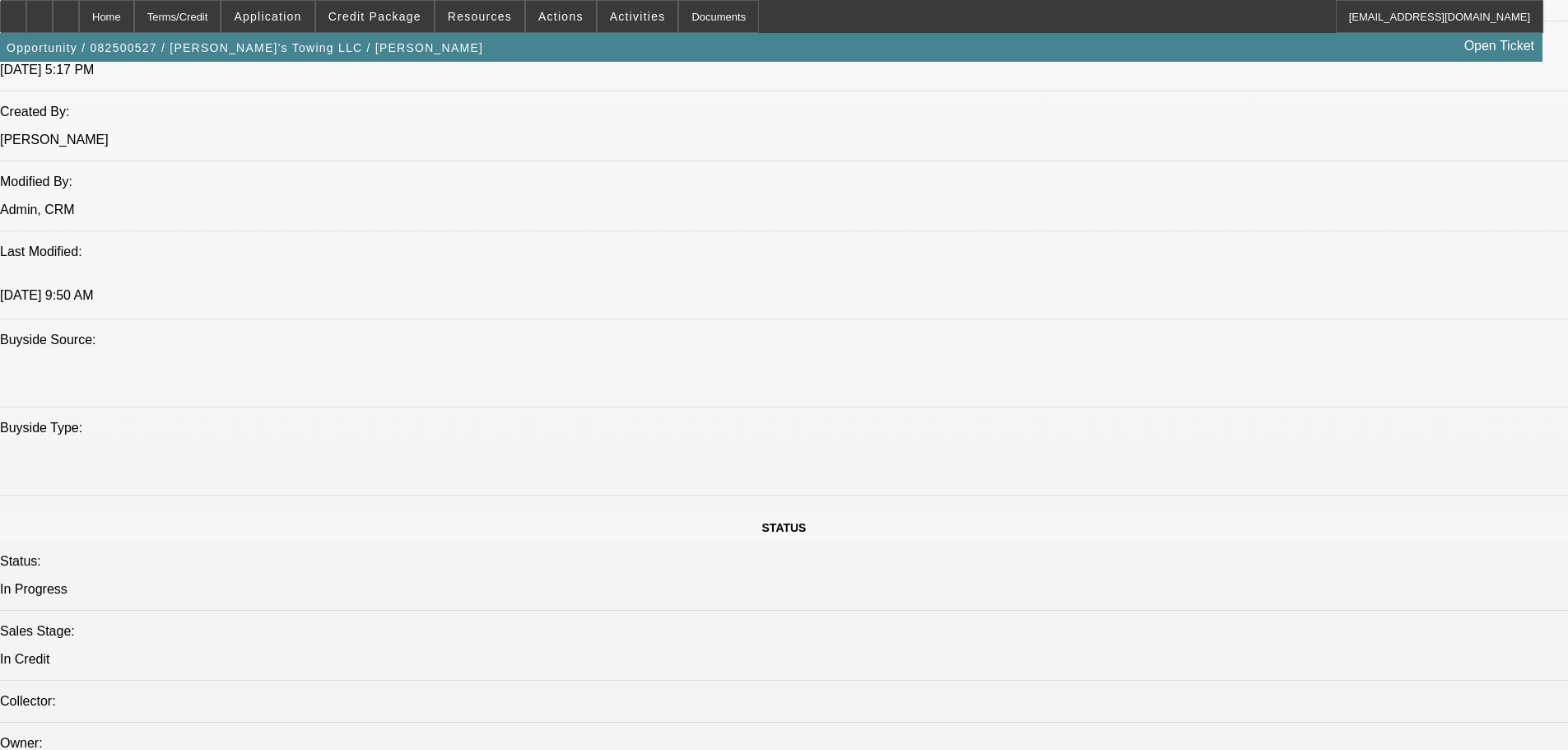
scroll to position [1318, 0]
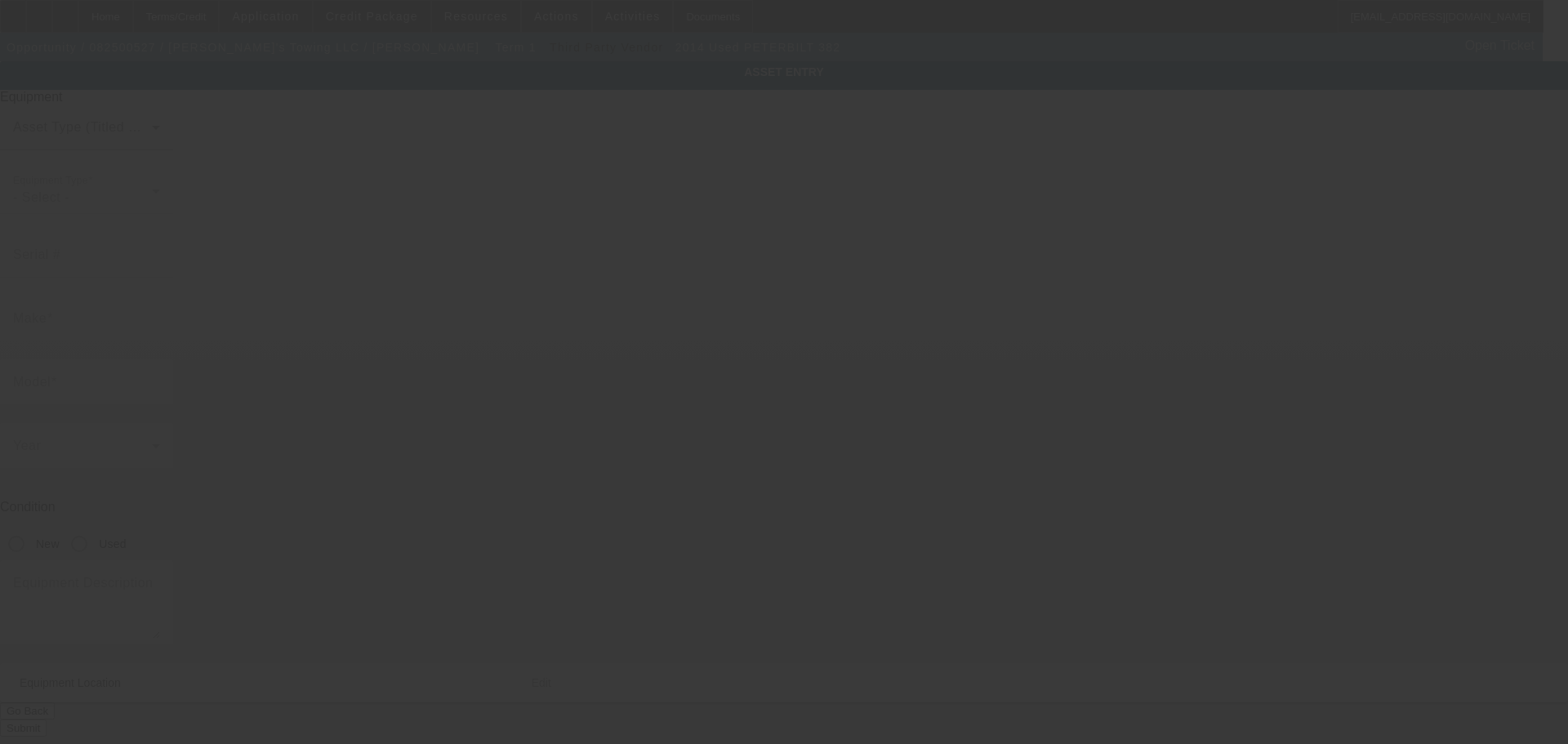
type input "[US_VEHICLE_IDENTIFICATION_NUMBER]"
type input "PETERBILT"
type input "382"
radio input "true"
type input "[STREET_ADDRESS]"
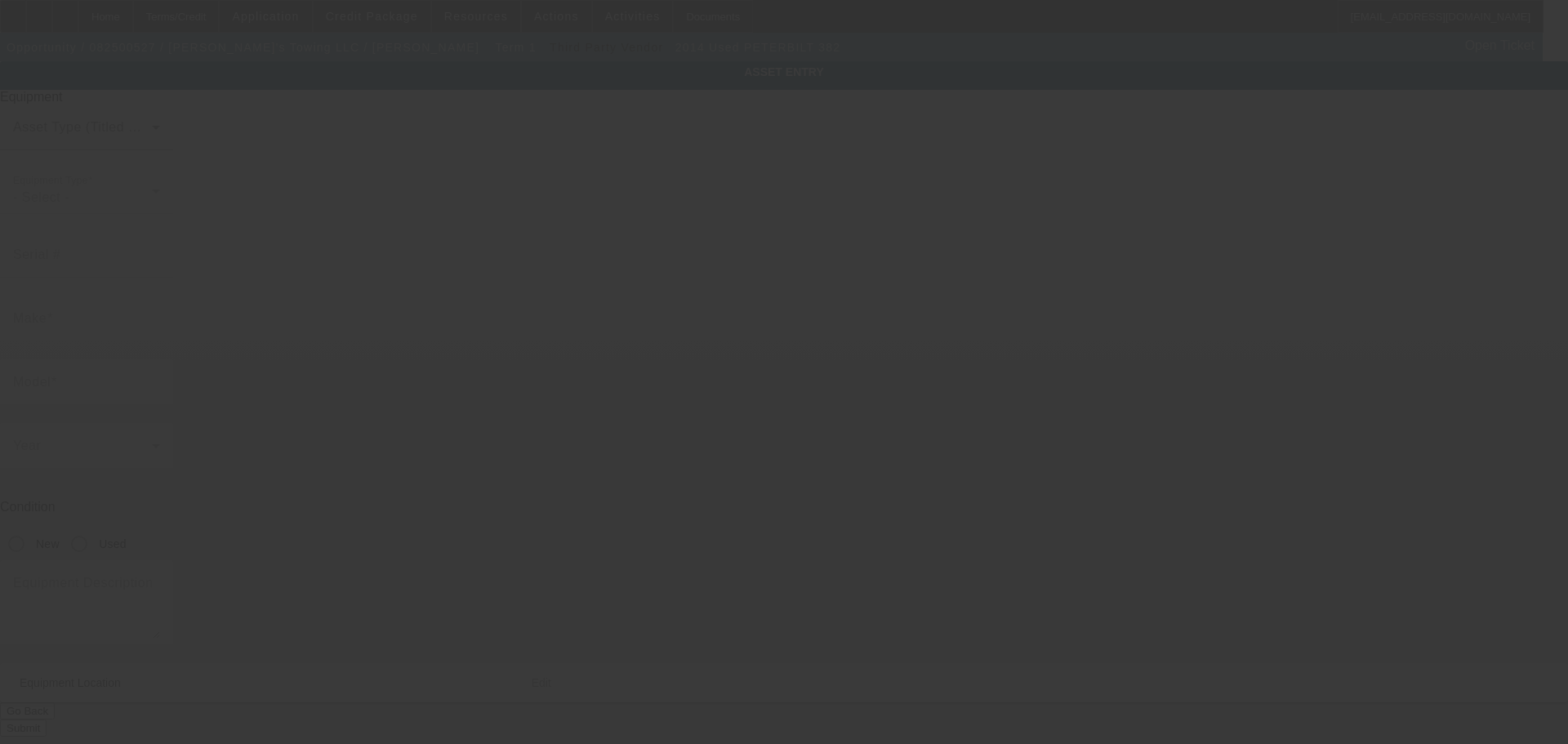
type input "Nortonville"
type input "42442"
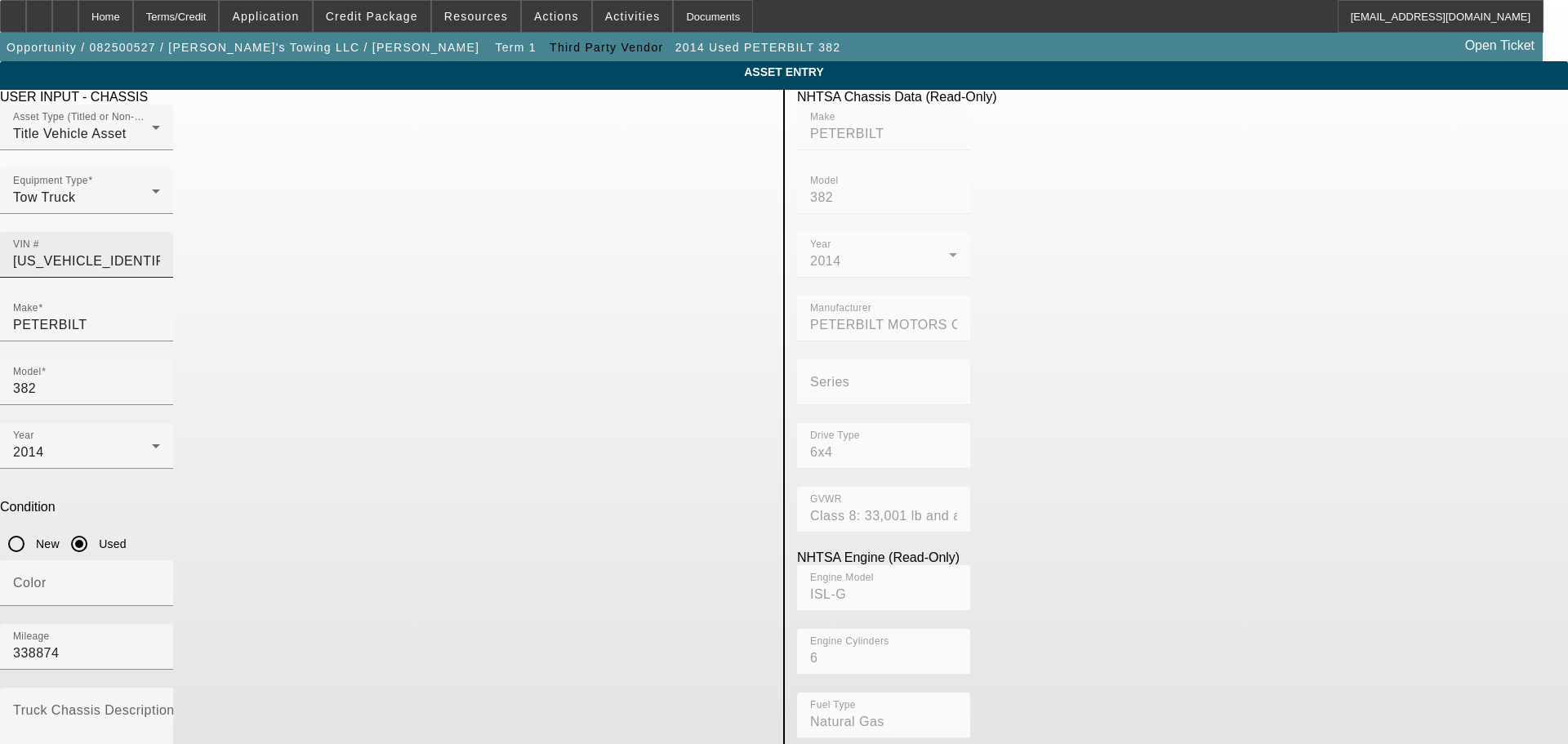
click at [160, 252] on input "[US_VEHICLE_IDENTIFICATION_NUMBER]" at bounding box center [86, 262] width 147 height 20
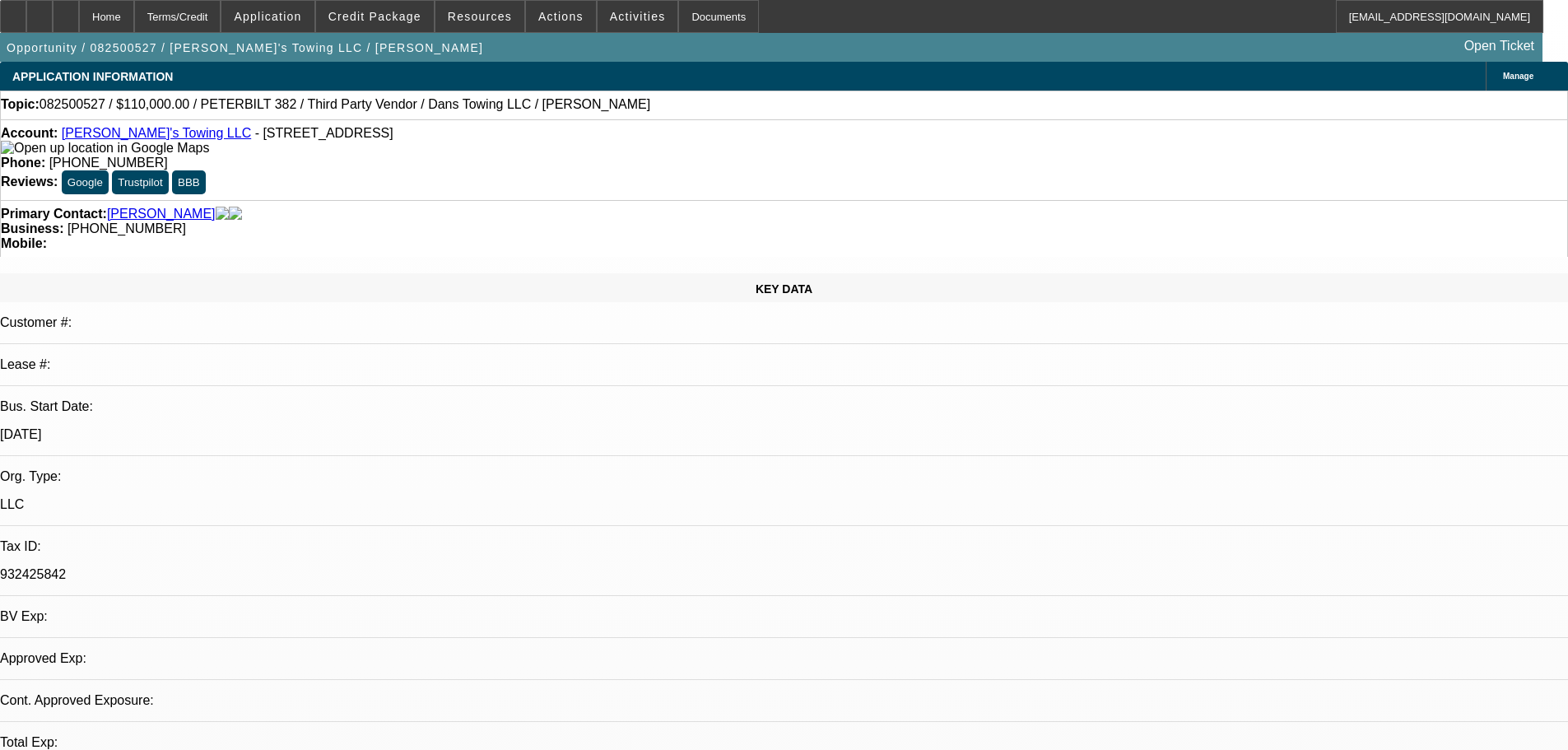
select select "0"
select select "2"
select select "0.1"
select select "4"
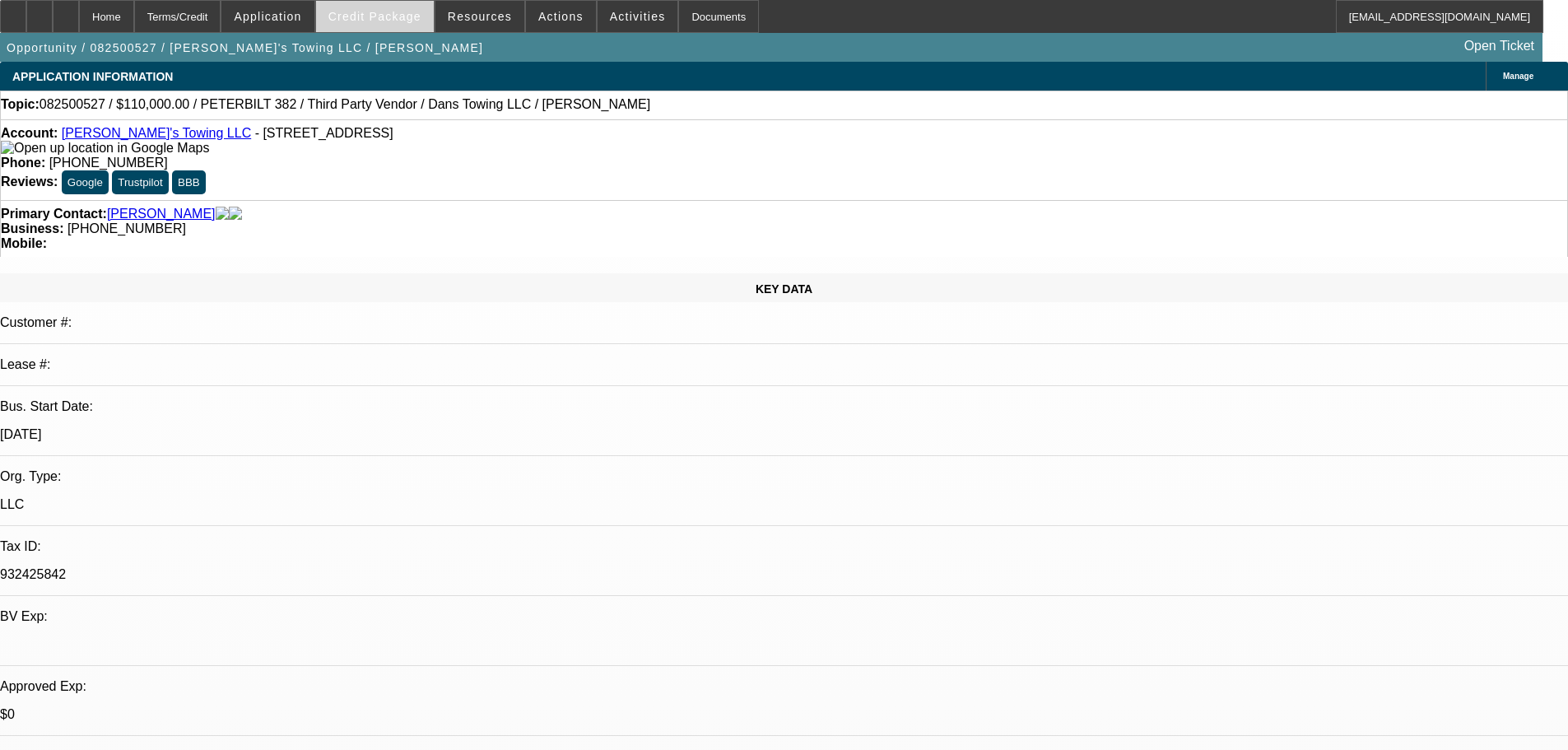
click at [420, 20] on span "Credit Package" at bounding box center [374, 17] width 93 height 13
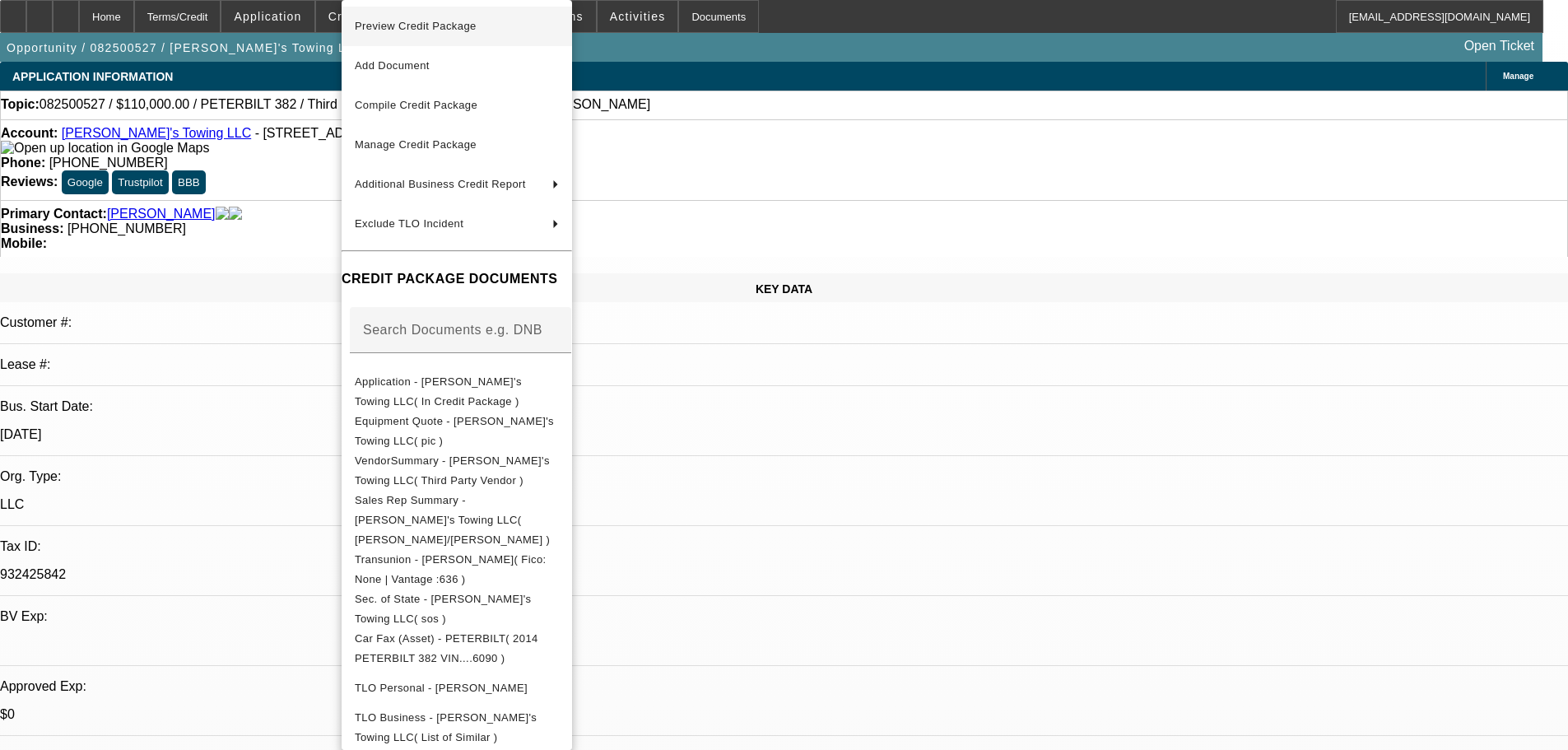
click at [405, 20] on span "Preview Credit Package" at bounding box center [416, 26] width 122 height 13
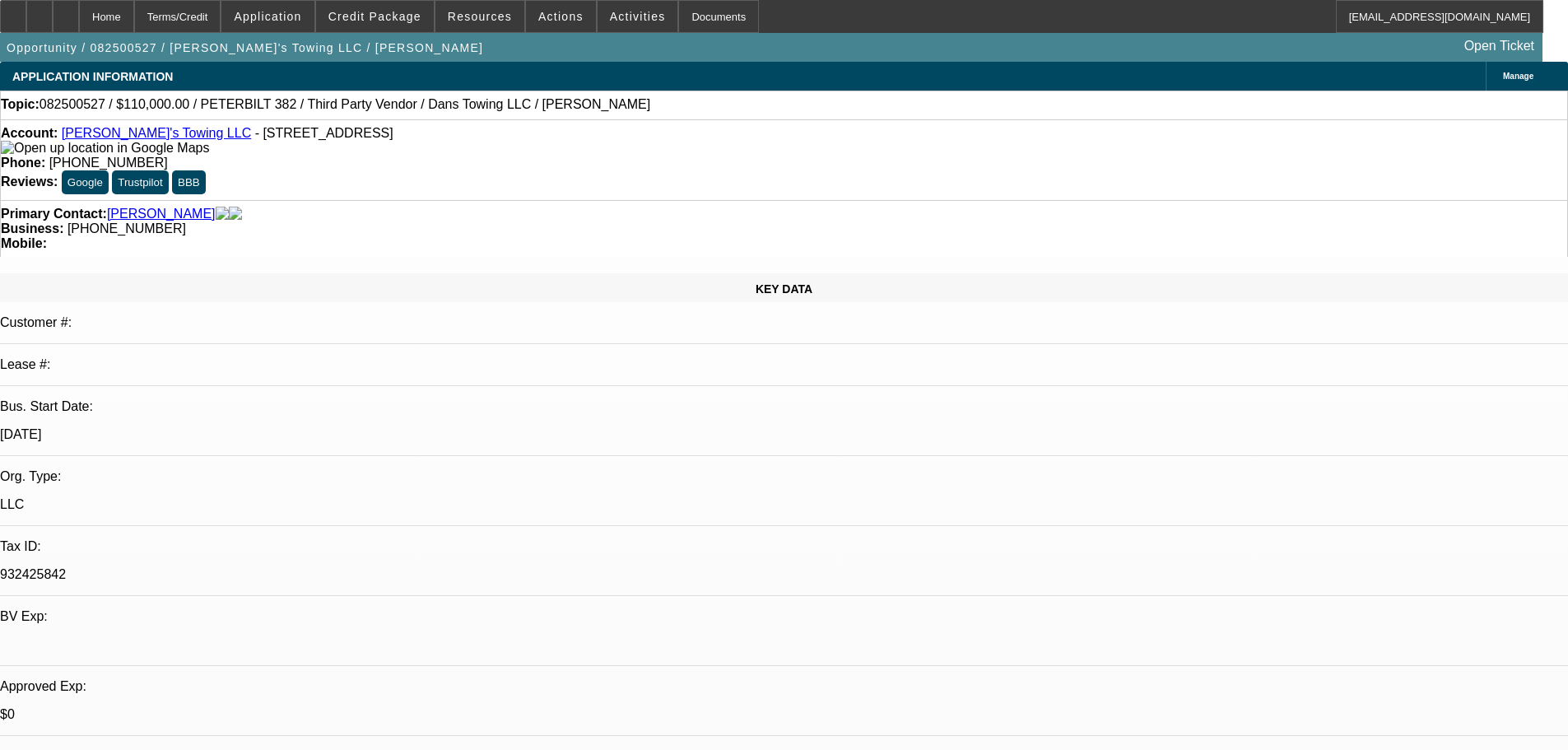
click at [113, 134] on link "[PERSON_NAME]'s Towing LLC" at bounding box center [156, 133] width 189 height 14
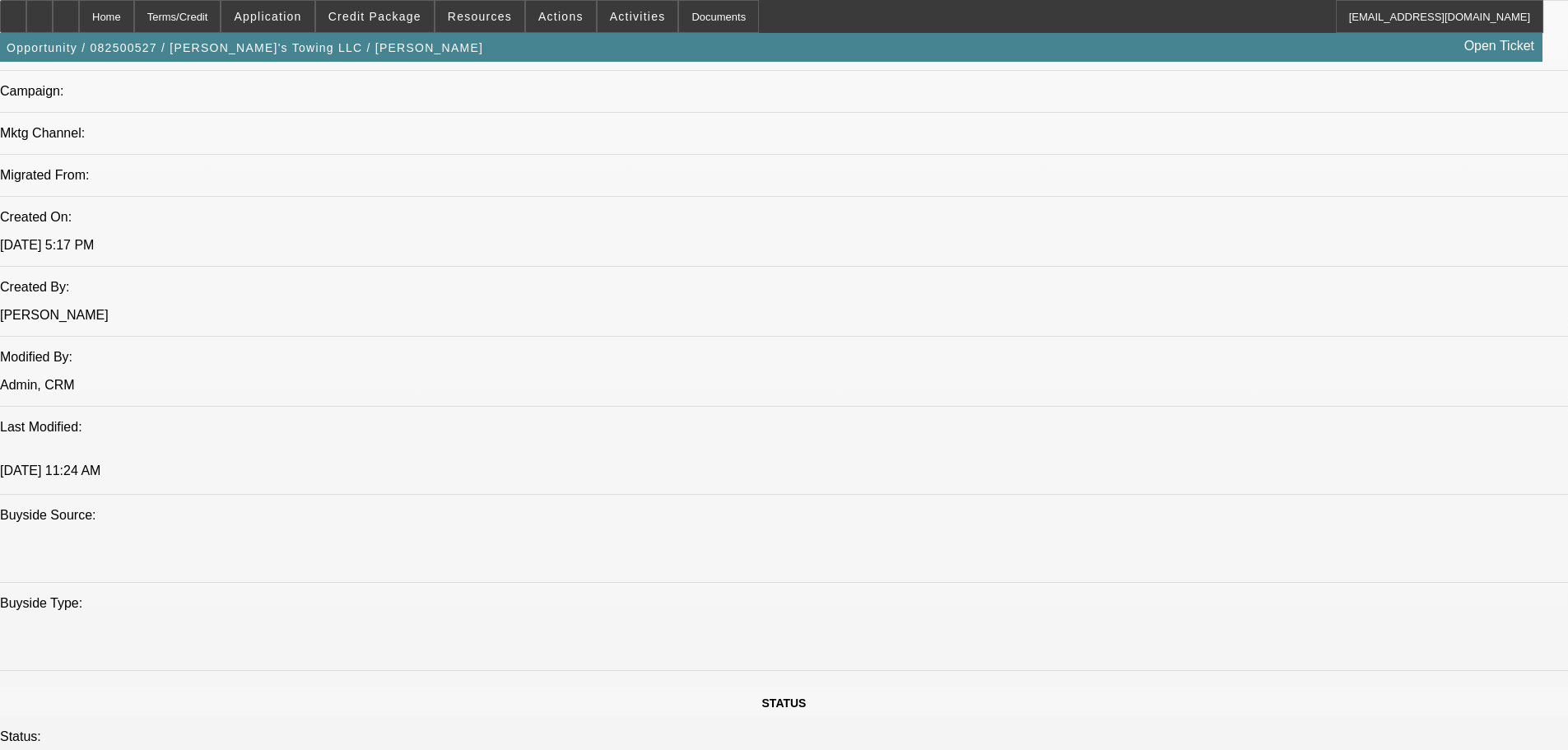
scroll to position [1153, 0]
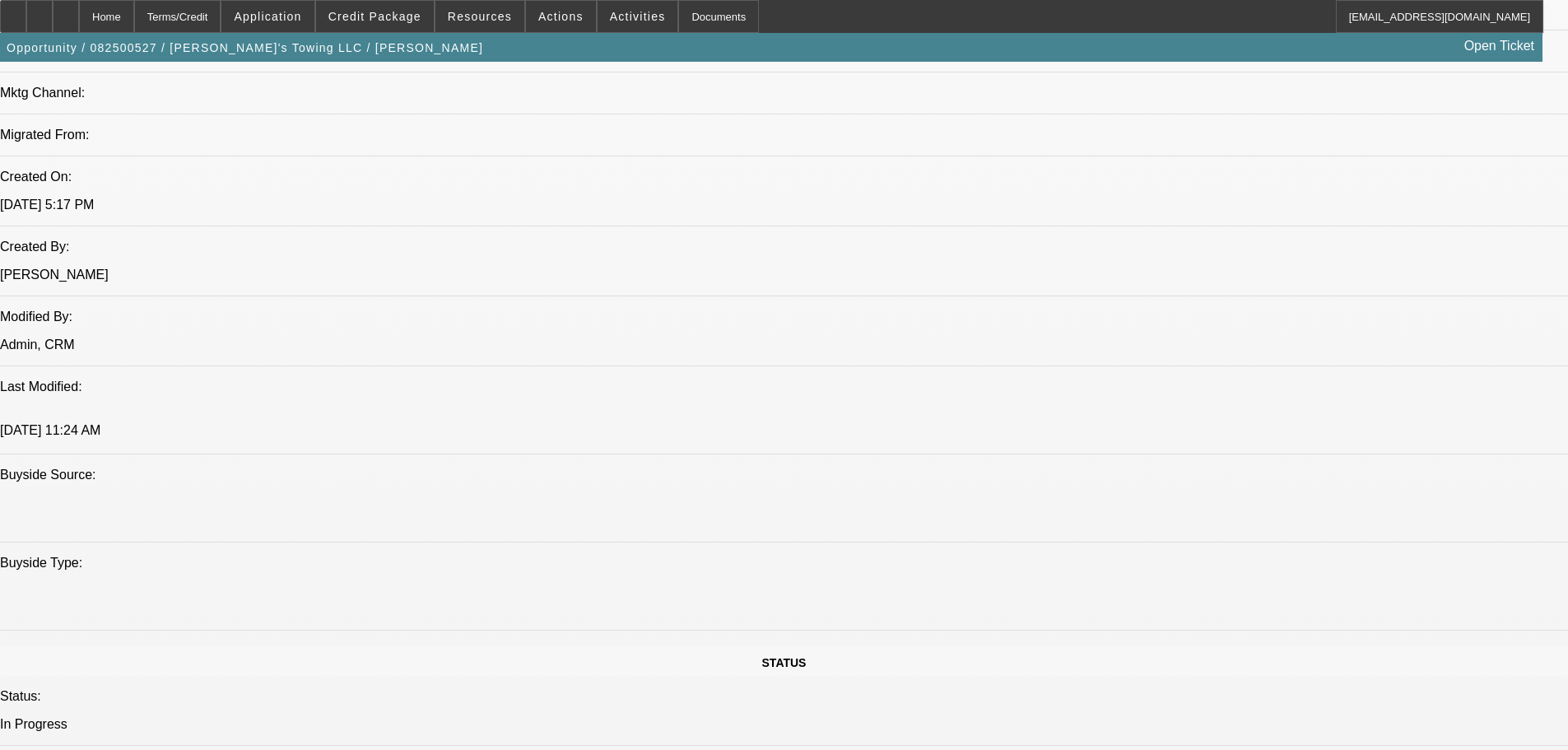
drag, startPoint x: 1286, startPoint y: 564, endPoint x: 1326, endPoint y: 562, distance: 40.0
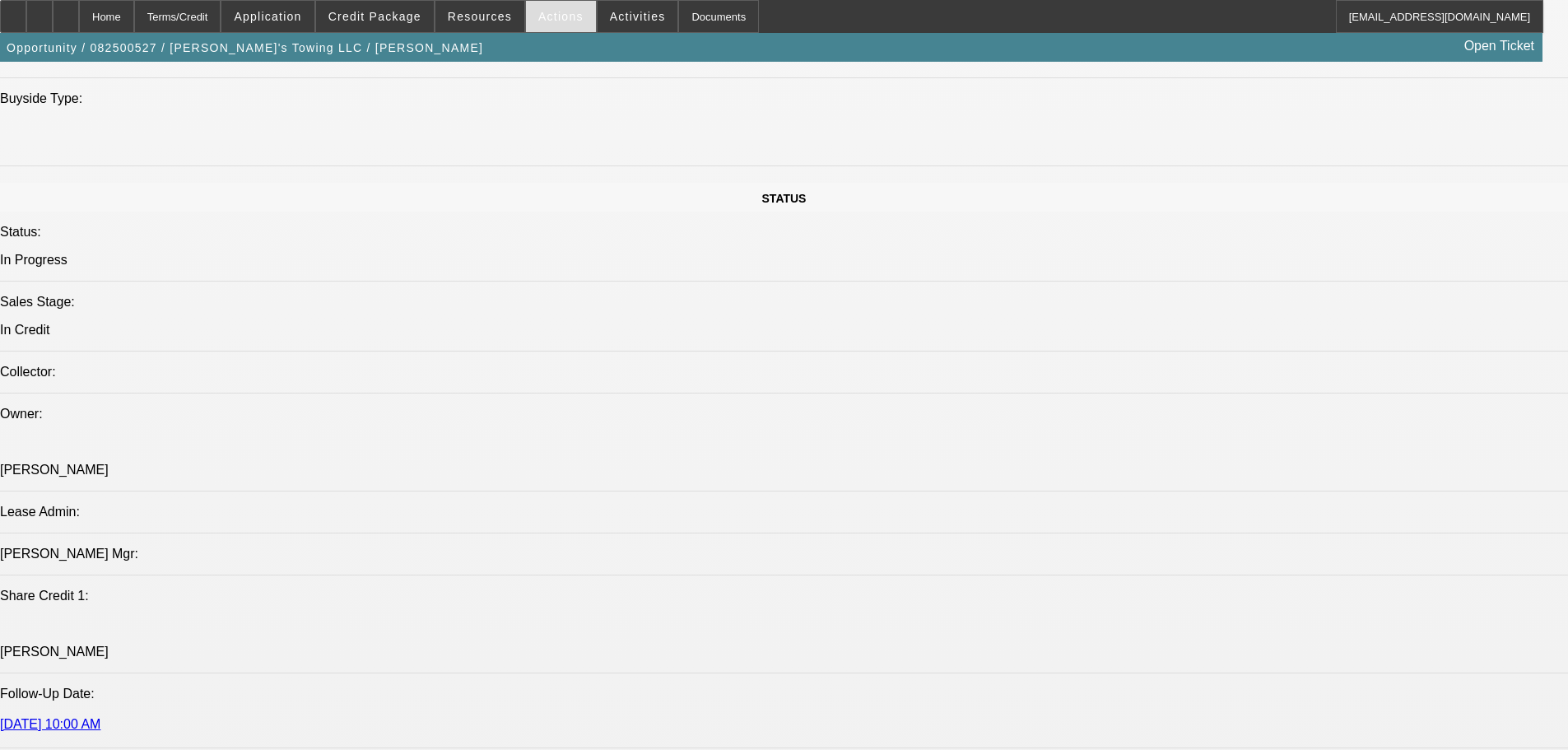
scroll to position [1646, 0]
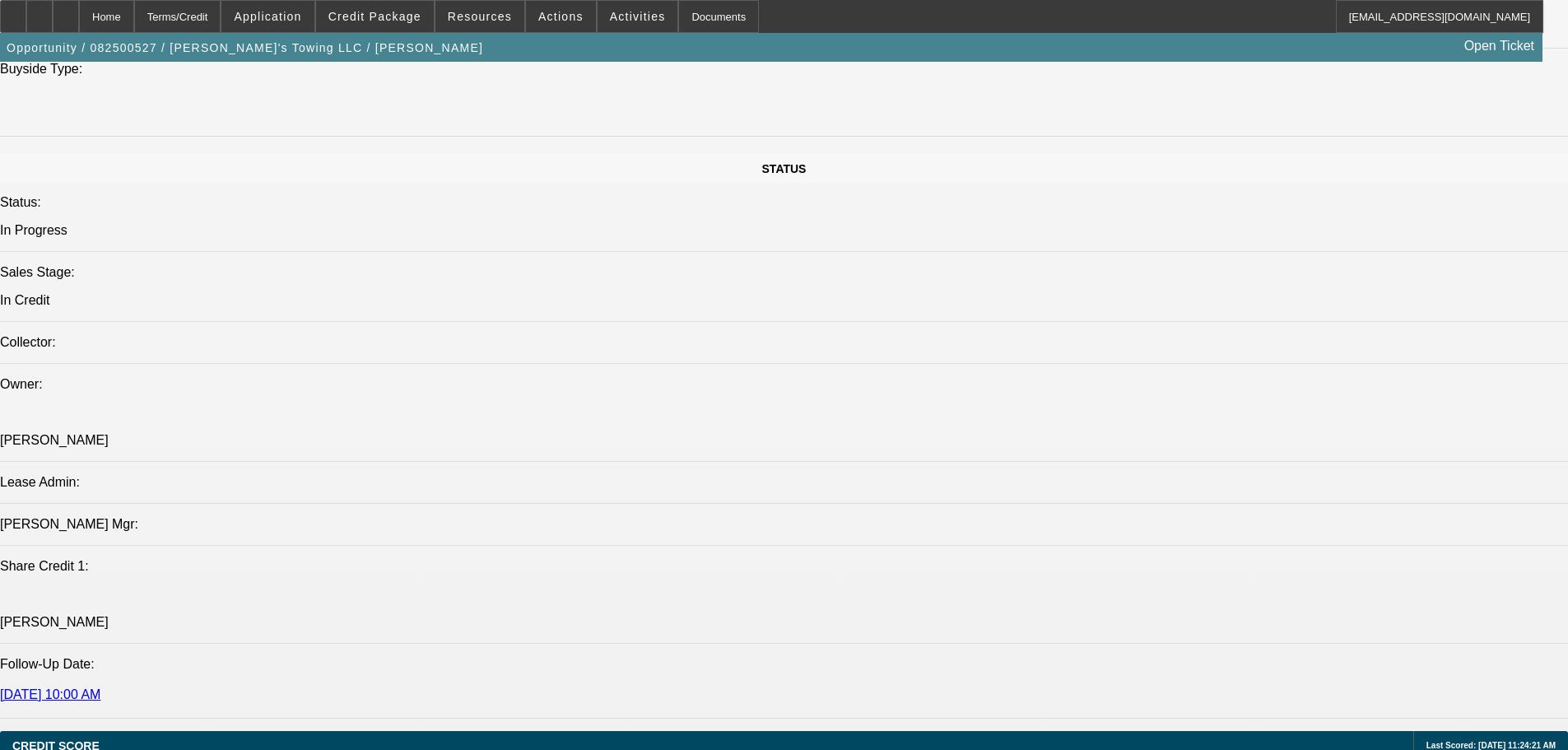
paste textarea "NEWER TIB; VERY OLD 1984 TRUCK; MILEAGE SEEMS WAY TOO LOW FOR THE AGE, MIGHT BE…"
type textarea "NEWER TIB; VERY OLD 1984 TRUCK; MILEAGE SEEMS WAY TOO LOW FOR THE AGE, MIGHT BE…"
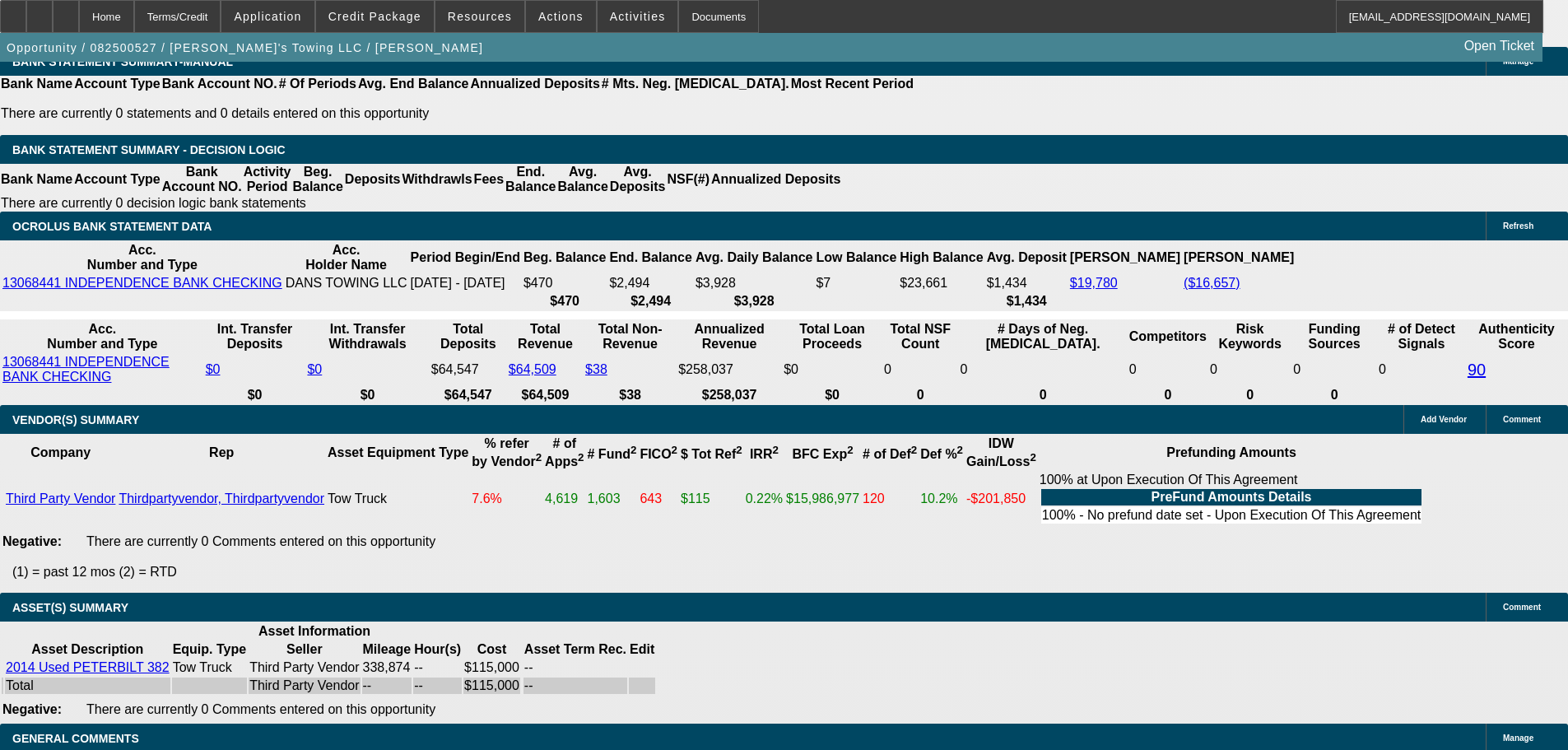
scroll to position [2763, 0]
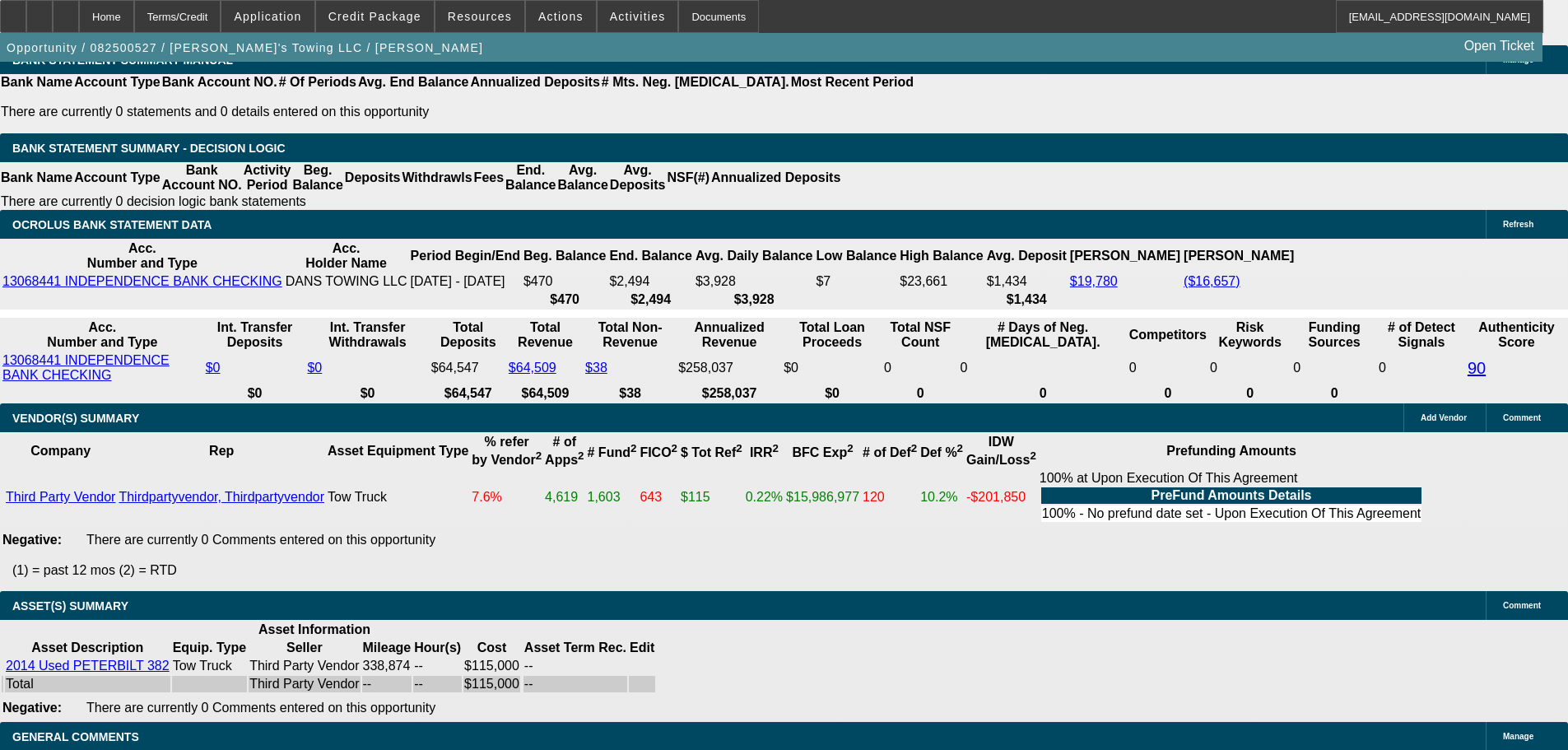
select select "5"
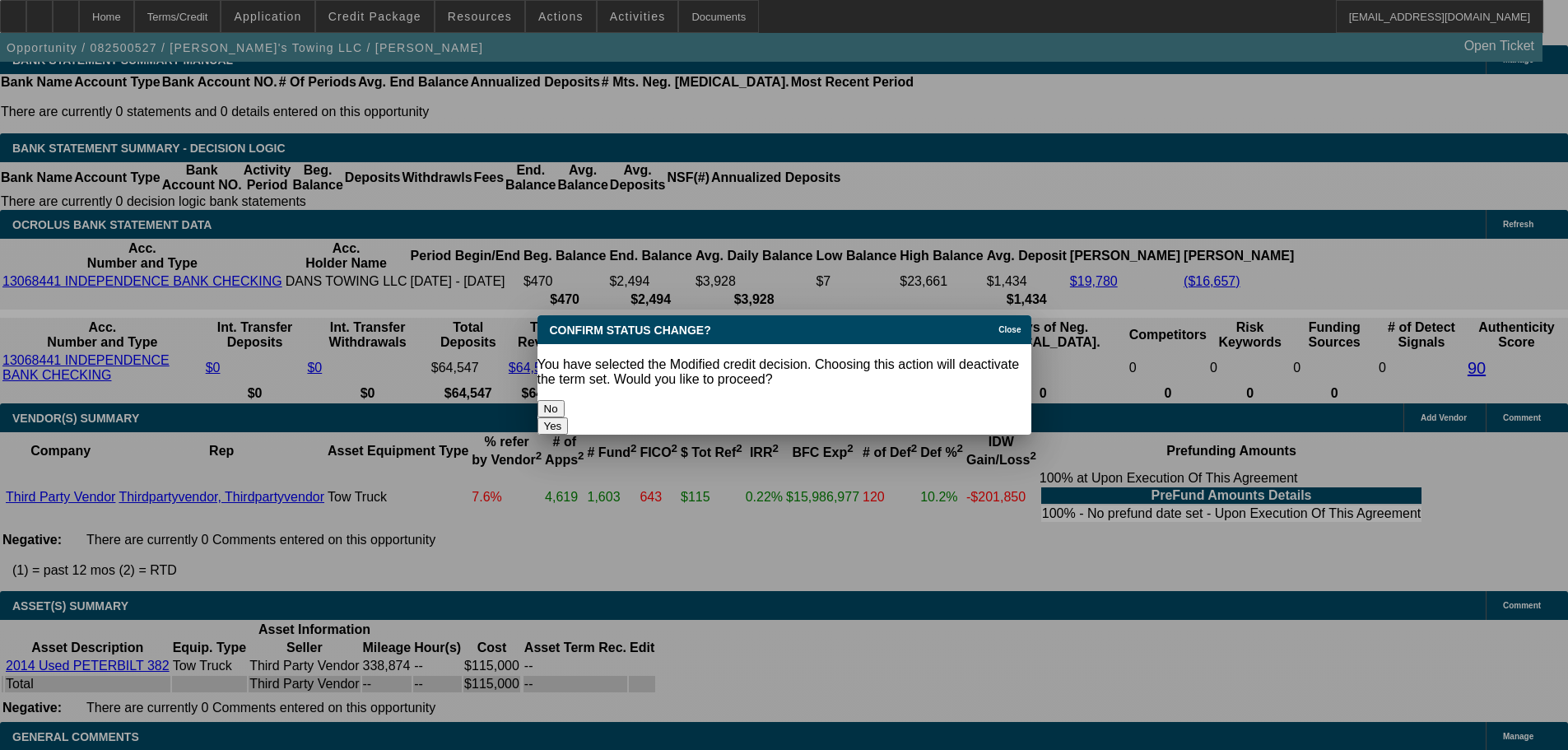
scroll to position [0, 0]
click at [569, 418] on button "Yes" at bounding box center [552, 426] width 31 height 18
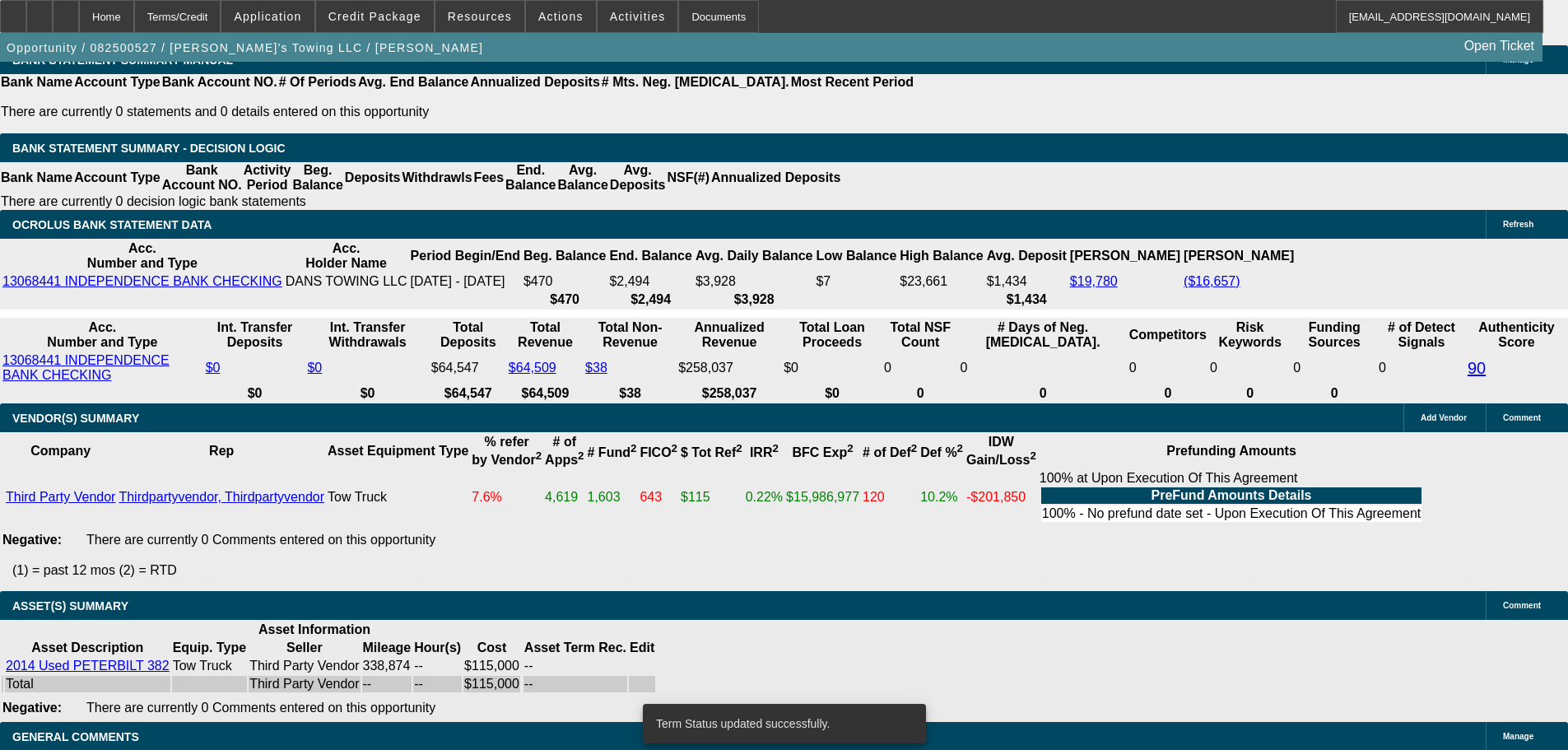
select select "0"
select select "2"
select select "0.1"
select select "4"
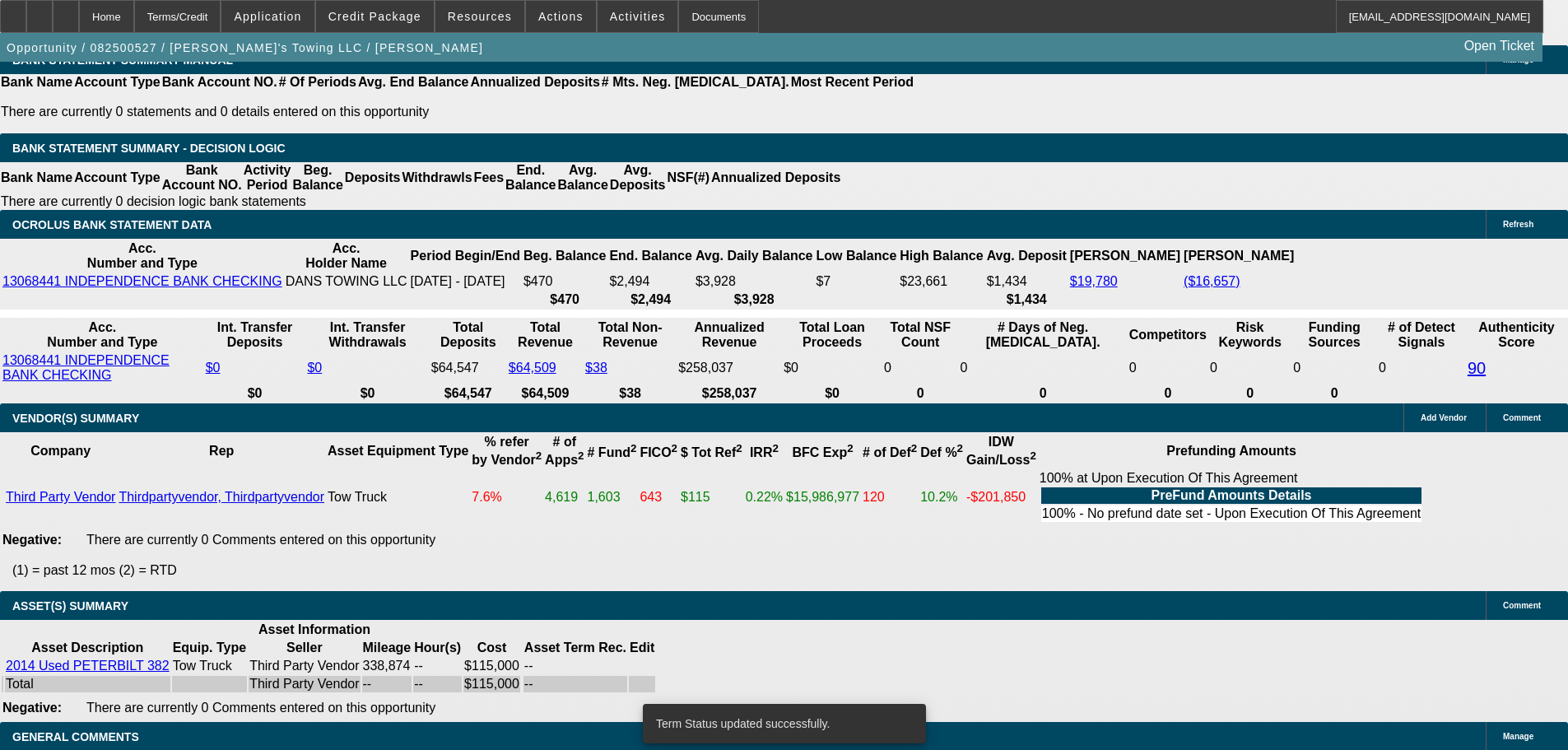
select select "0"
select select "2"
select select "0.1"
select select "4"
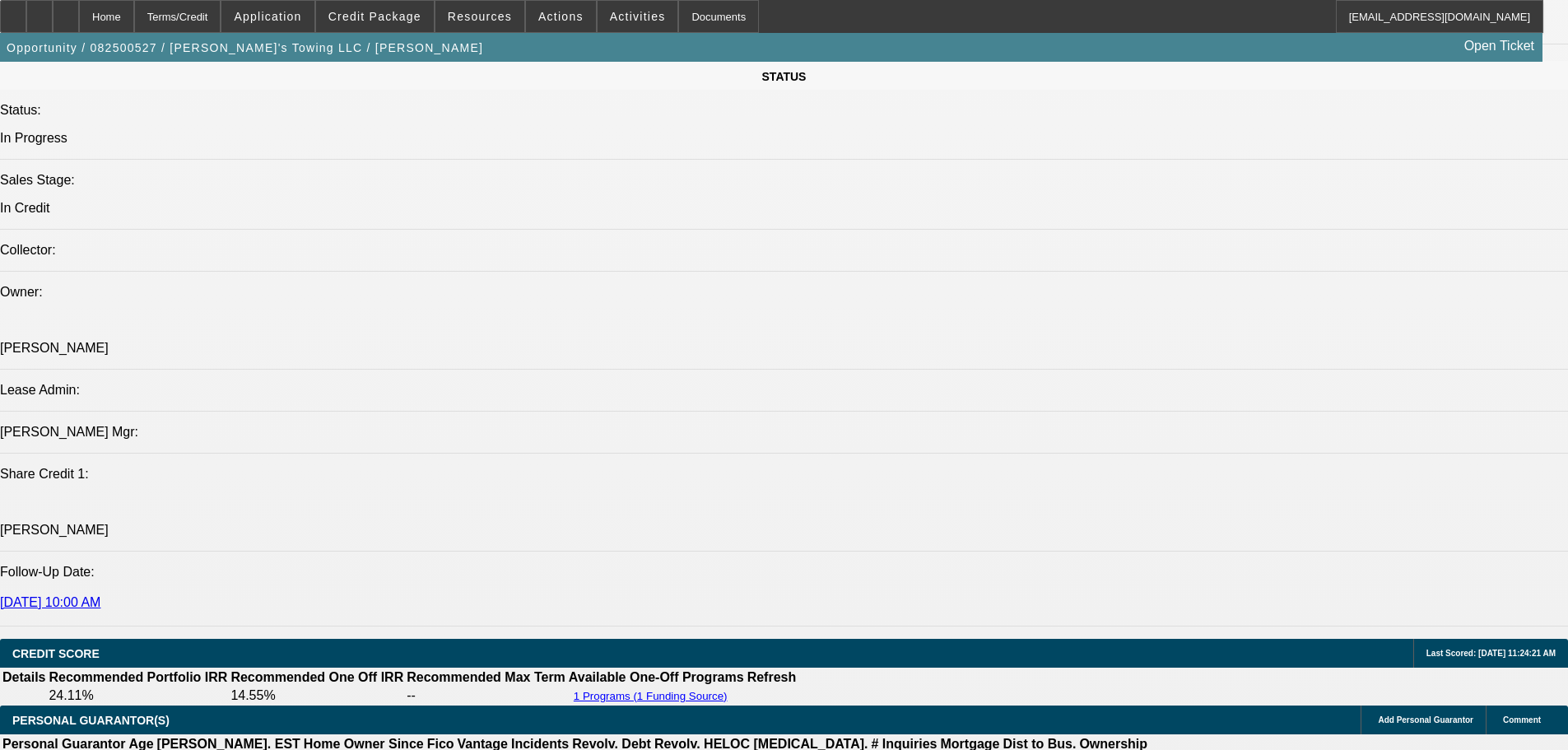
scroll to position [1446, 0]
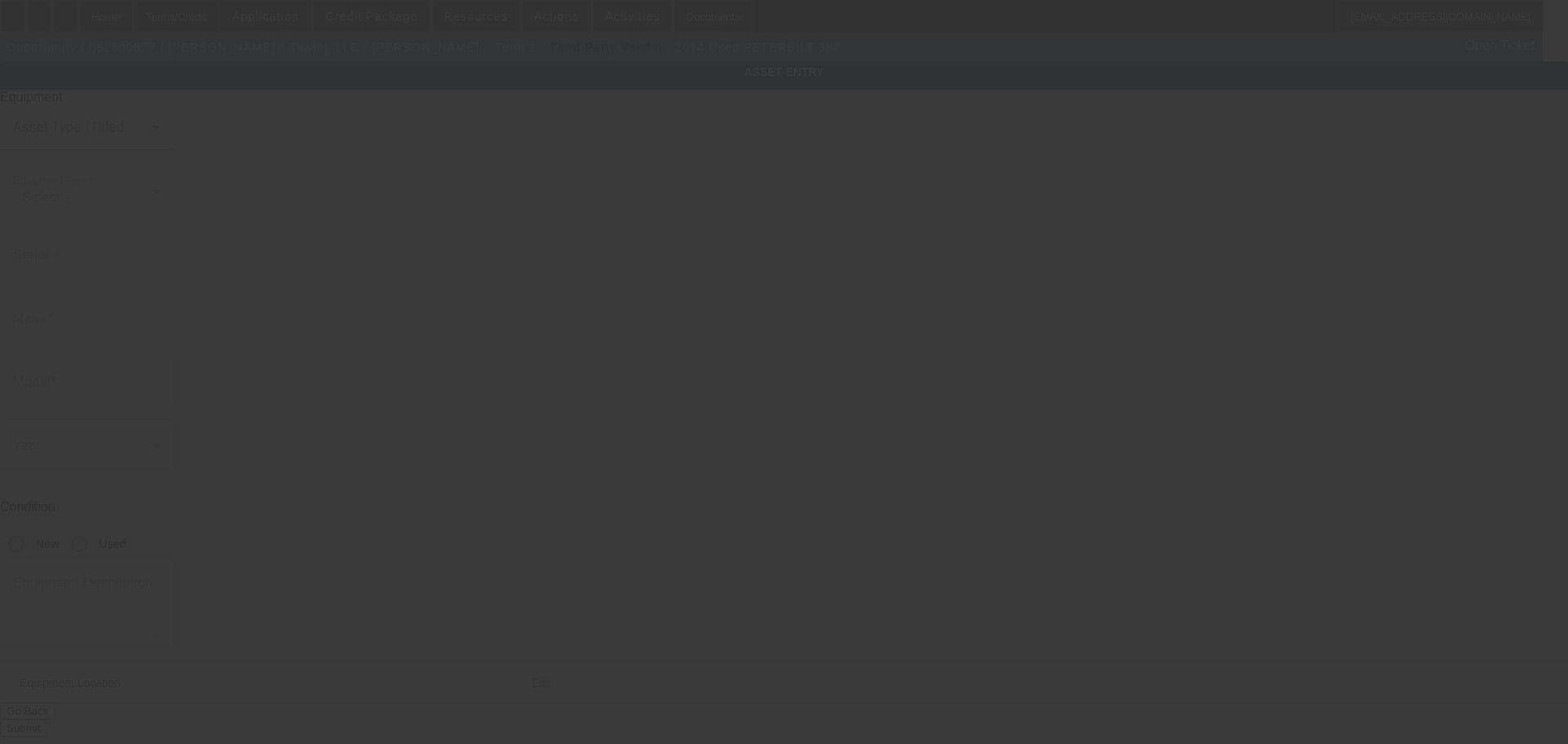
type input "[US_VEHICLE_IDENTIFICATION_NUMBER]"
type input "PETERBILT"
type input "382"
radio input "true"
type input "[STREET_ADDRESS]"
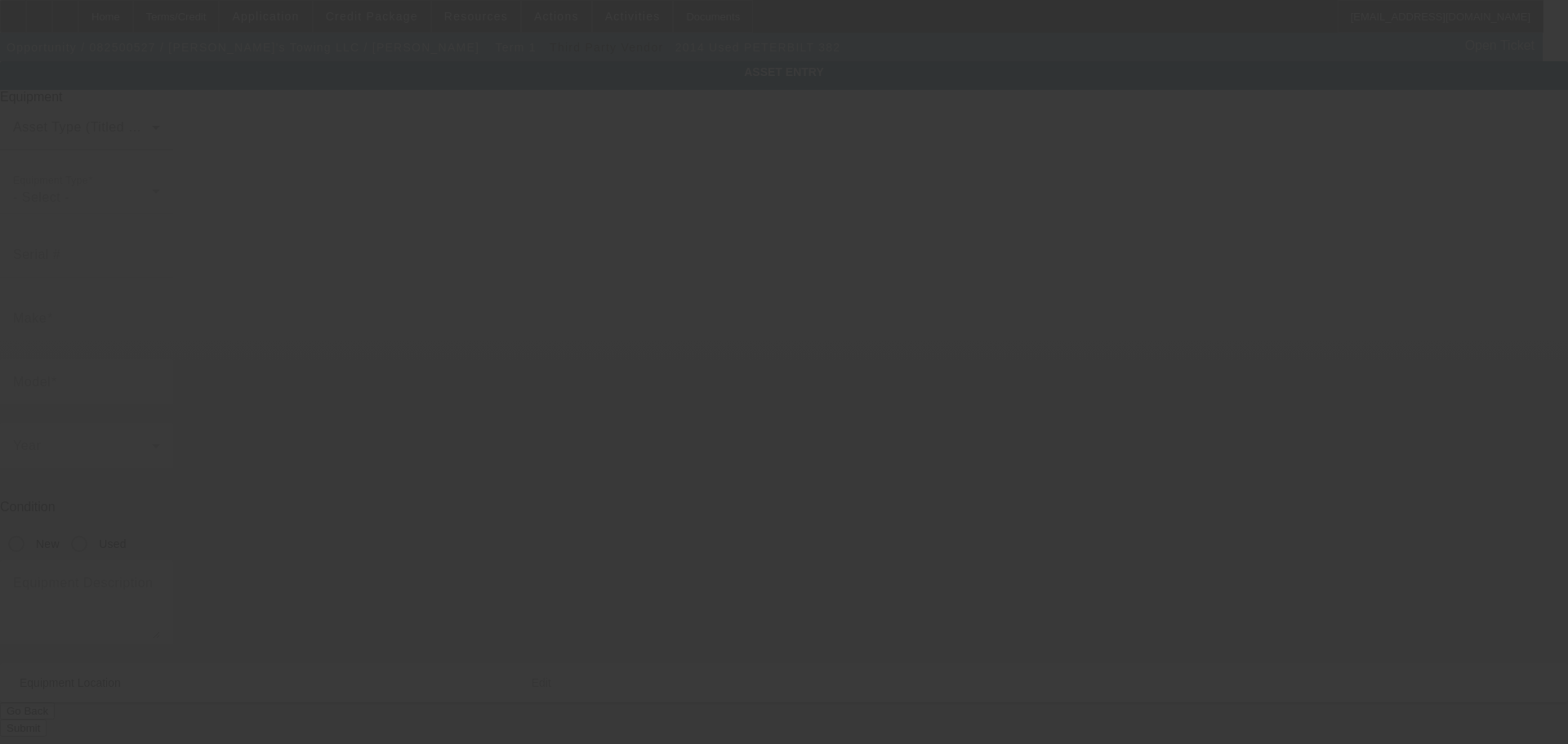
type input "Nortonville"
type input "42442"
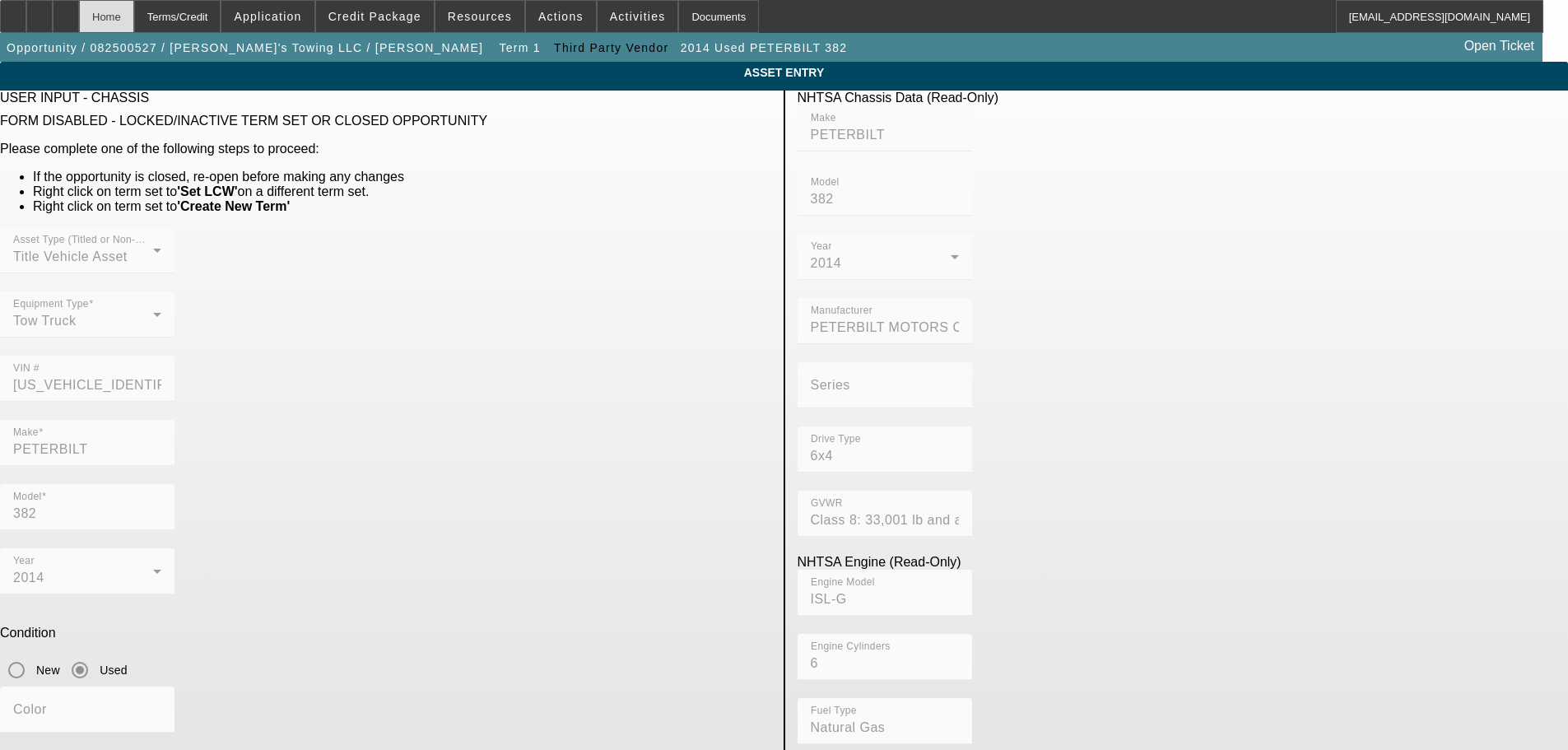
click at [134, 18] on div "Home" at bounding box center [106, 16] width 55 height 33
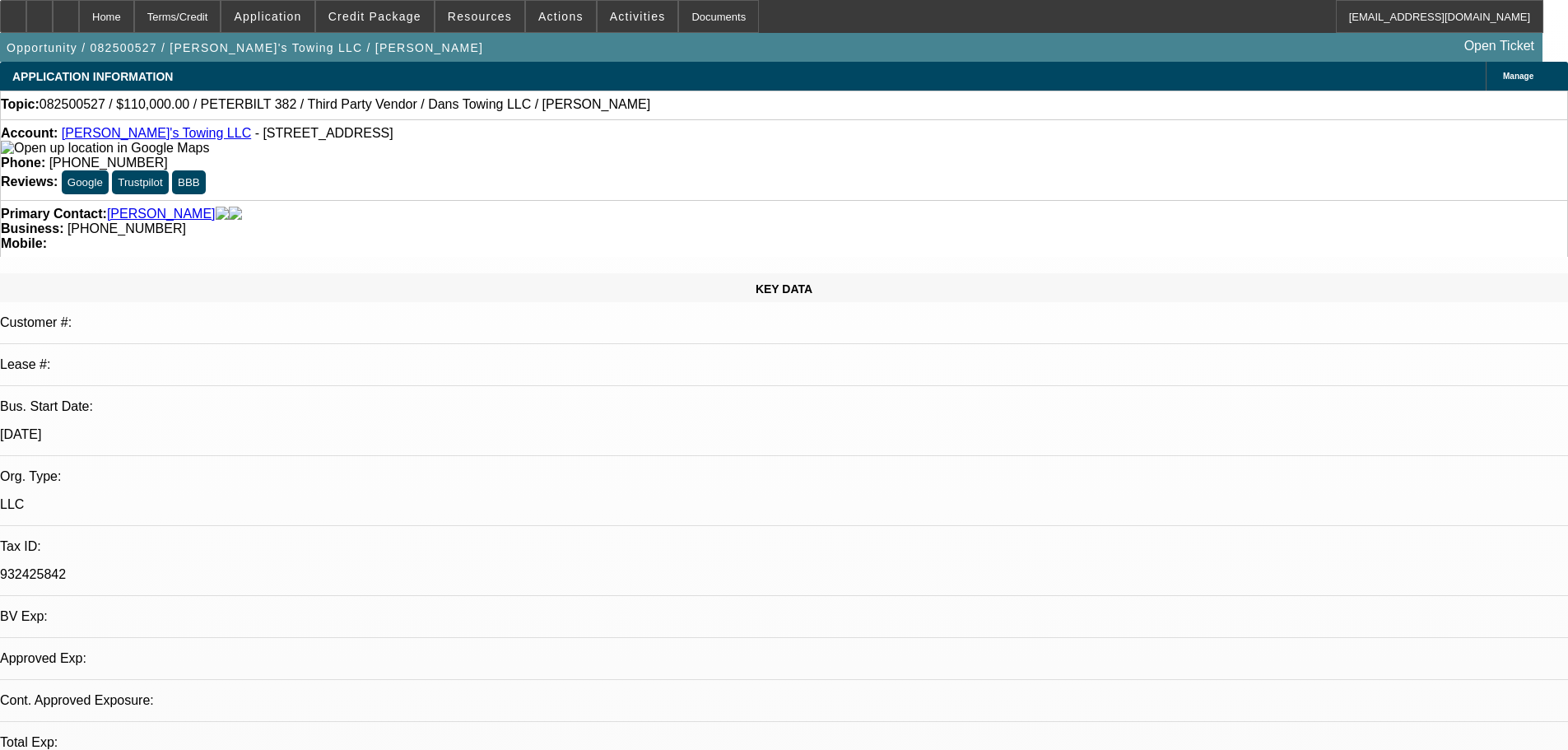
select select "0"
select select "2"
select select "0.1"
select select "4"
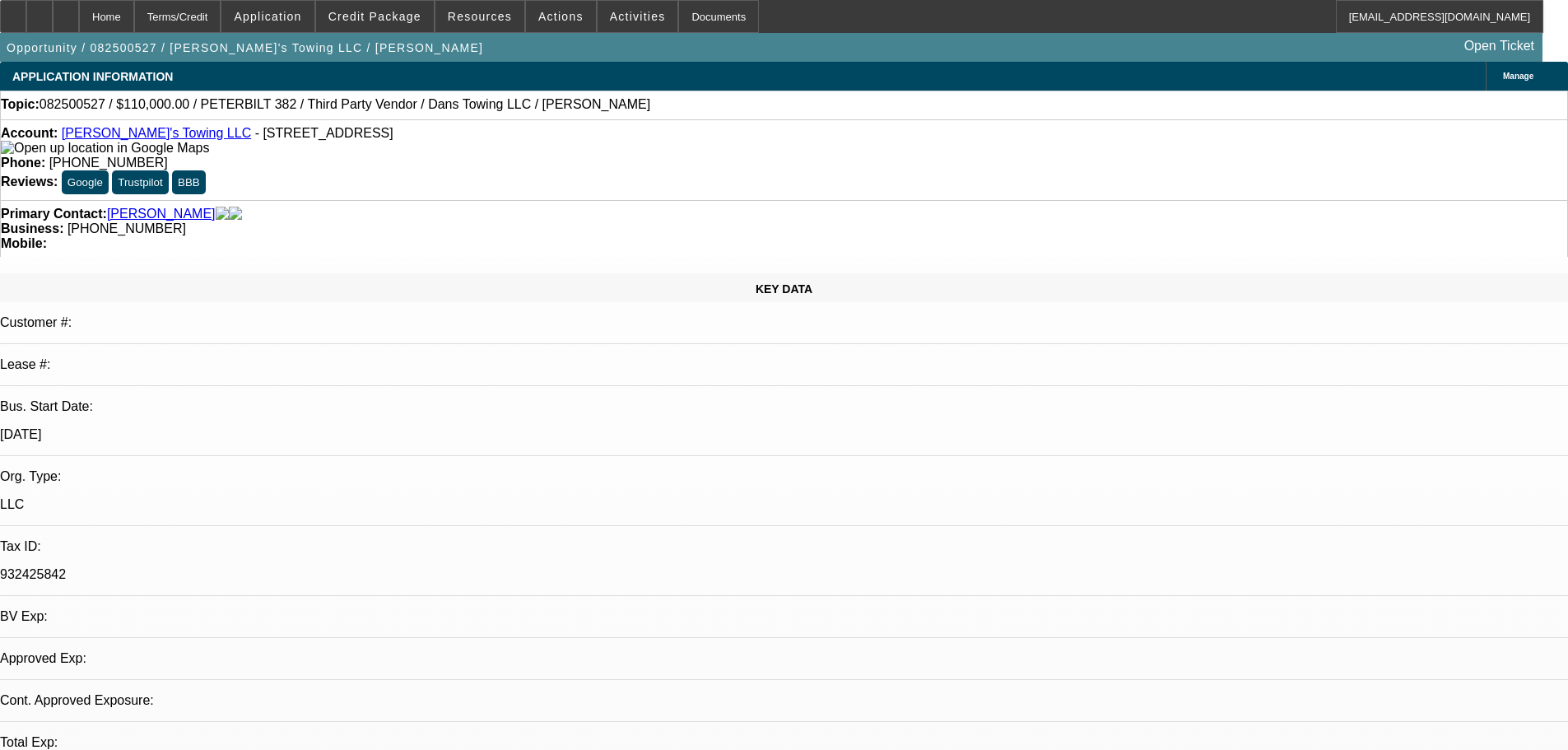
select select "0"
select select "2"
select select "0.1"
select select "4"
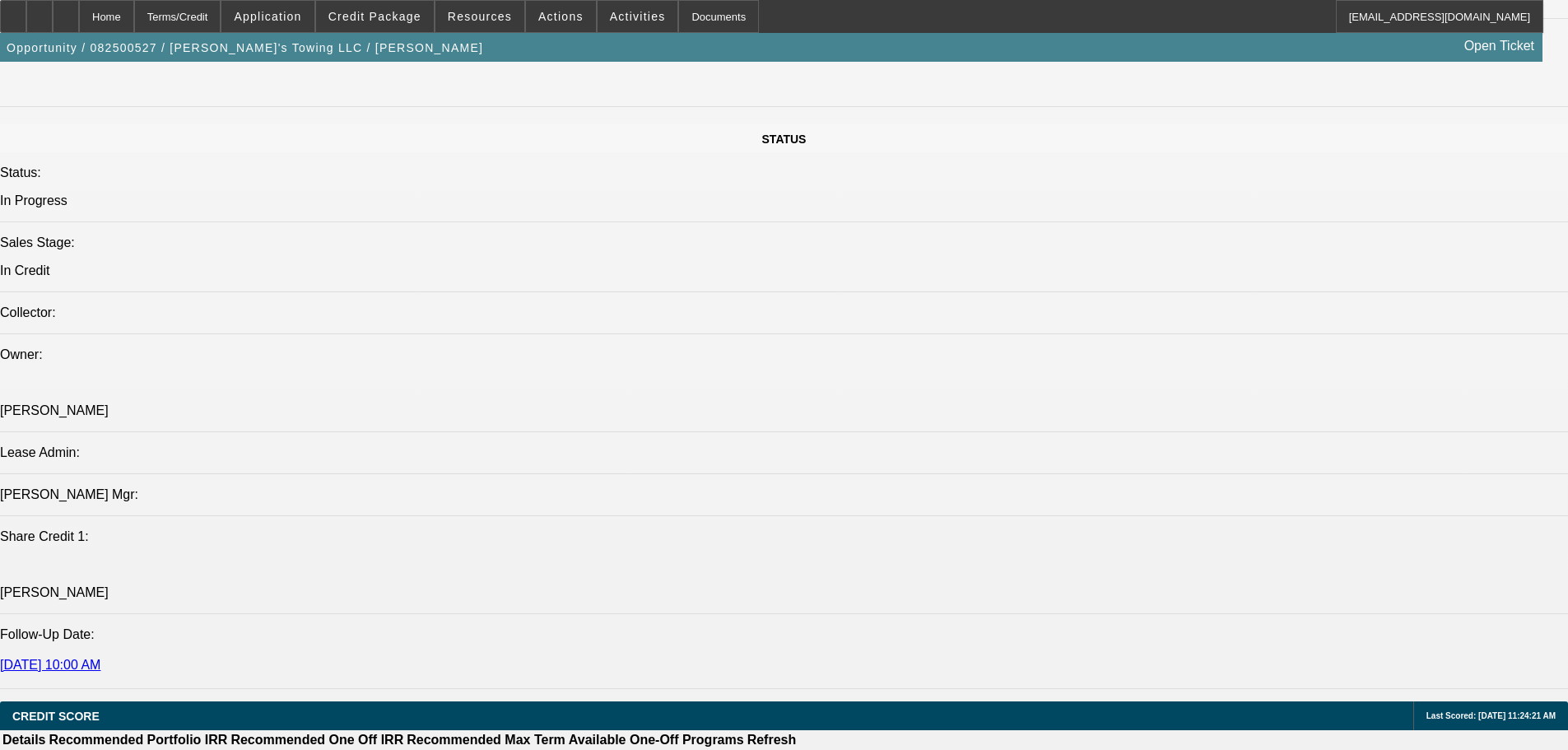
scroll to position [1482, 0]
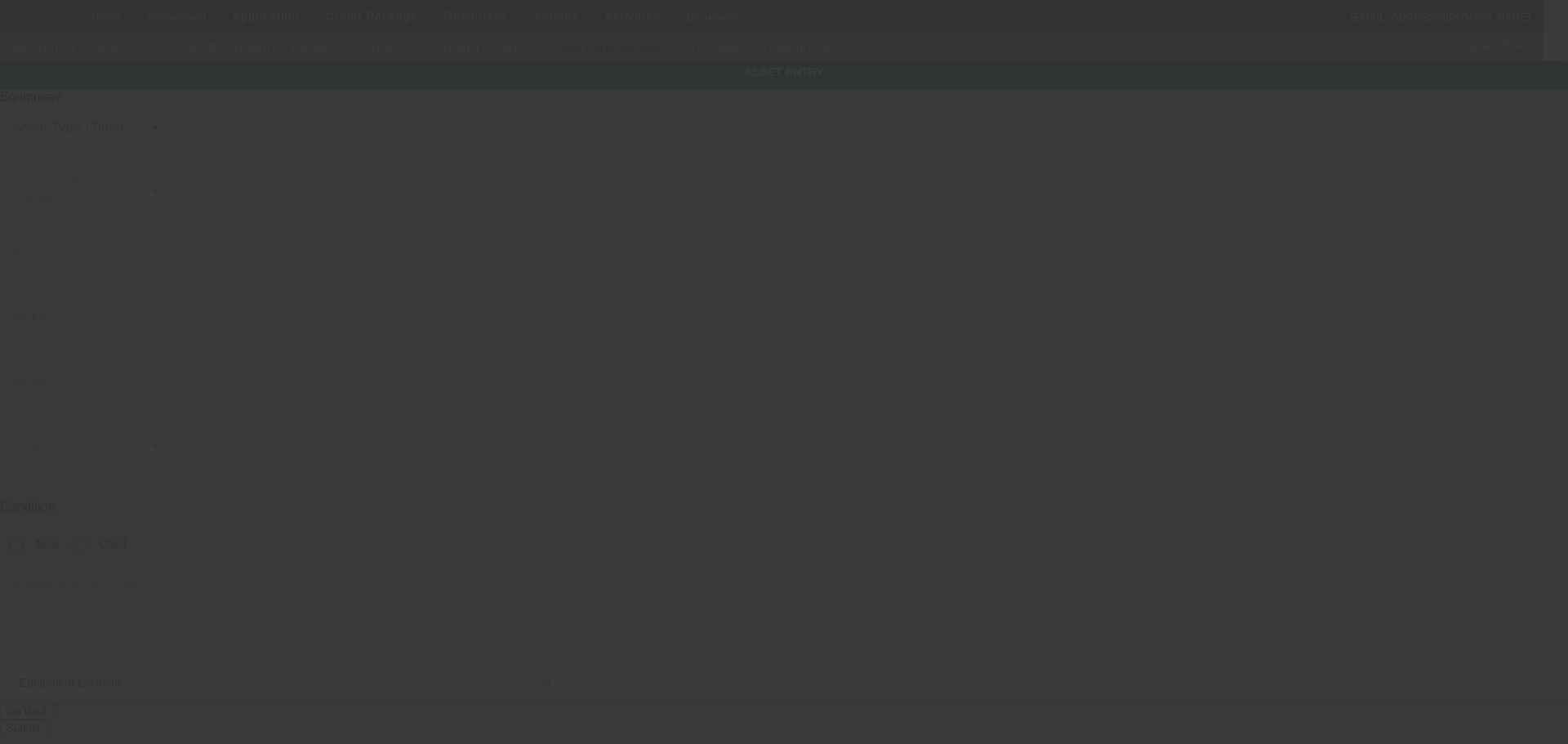
type input "[US_VEHICLE_IDENTIFICATION_NUMBER]"
type input "PETERBILT"
type input "382"
radio input "true"
type input "[STREET_ADDRESS]"
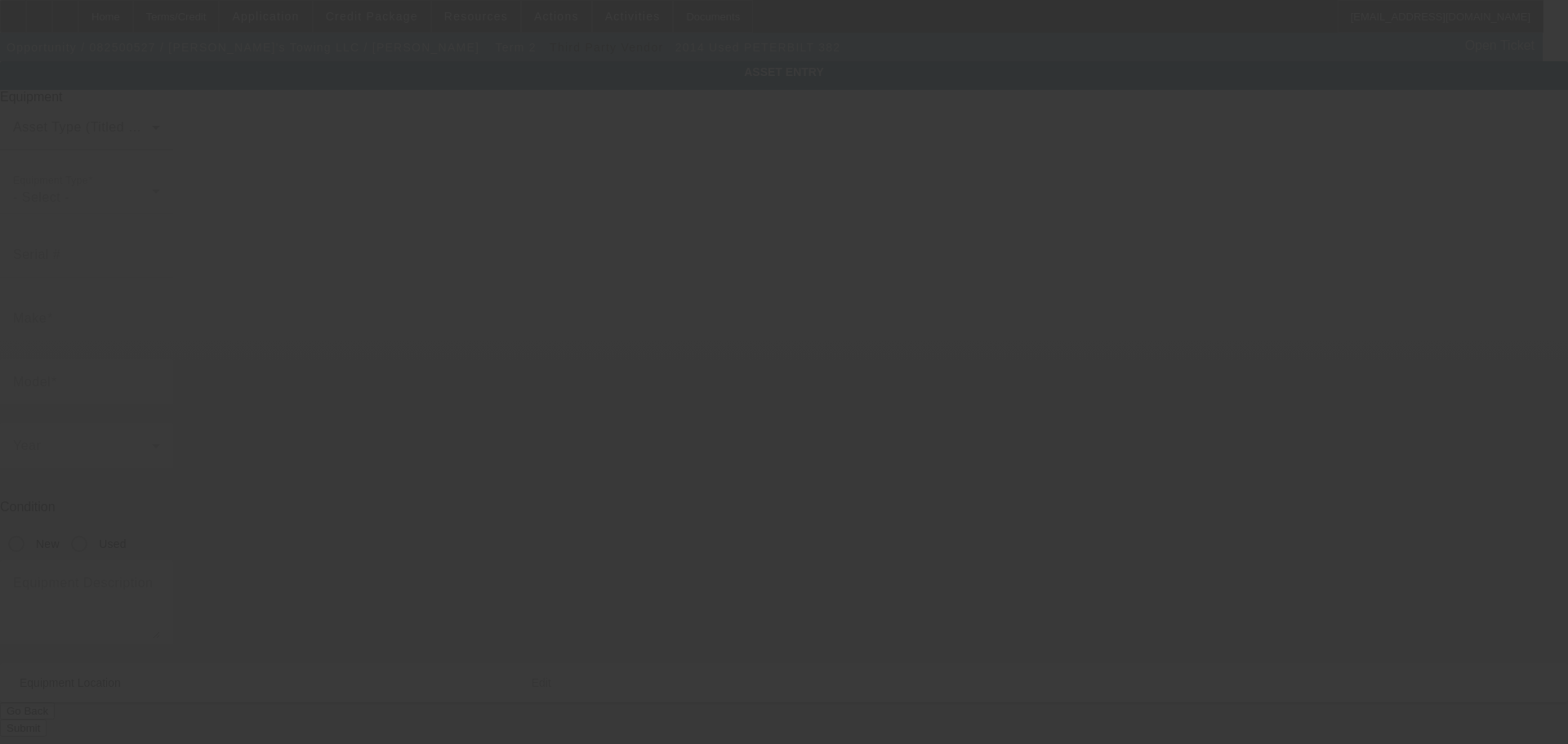
type input "Nortonville"
type input "42442"
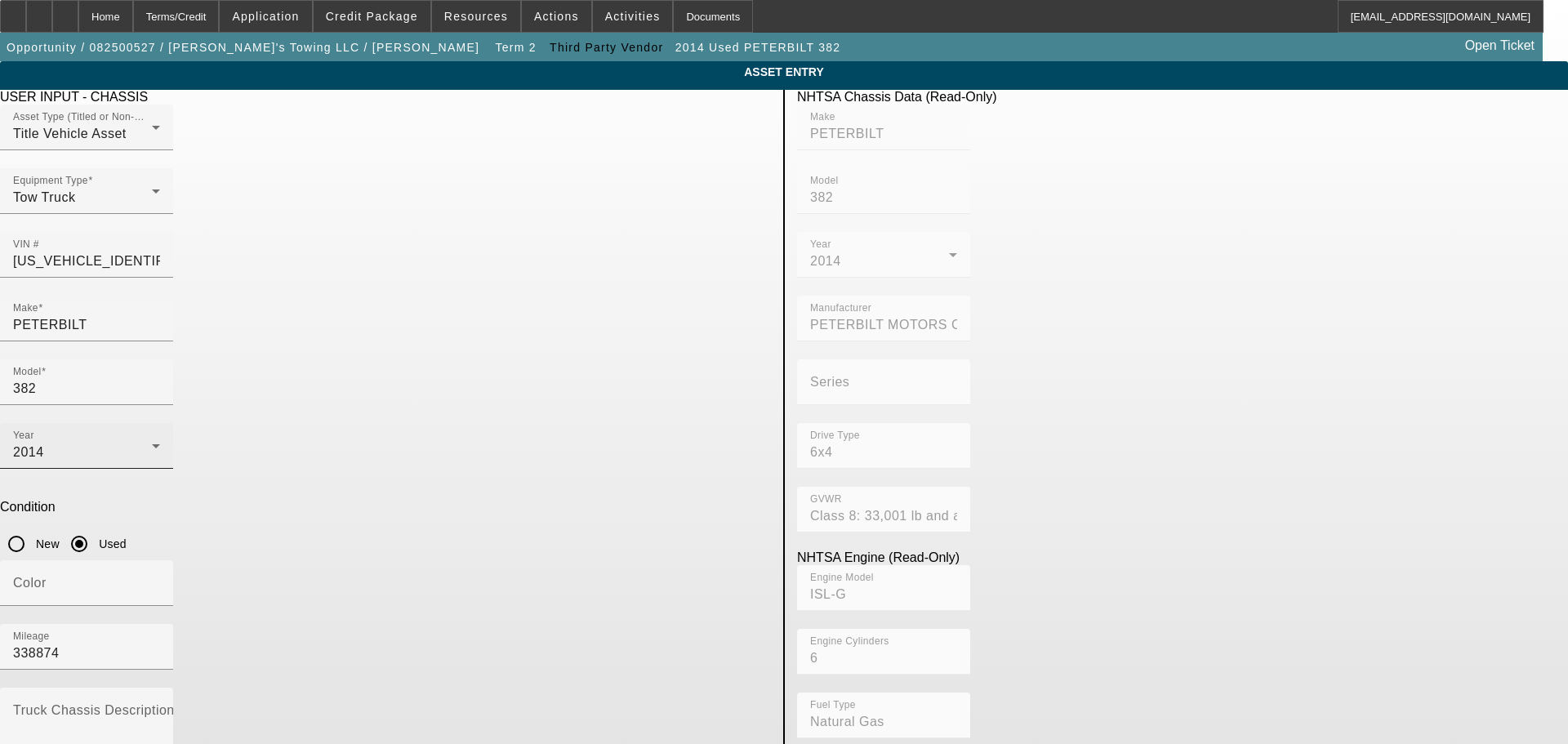
click at [152, 443] on div "2014" at bounding box center [82, 453] width 139 height 20
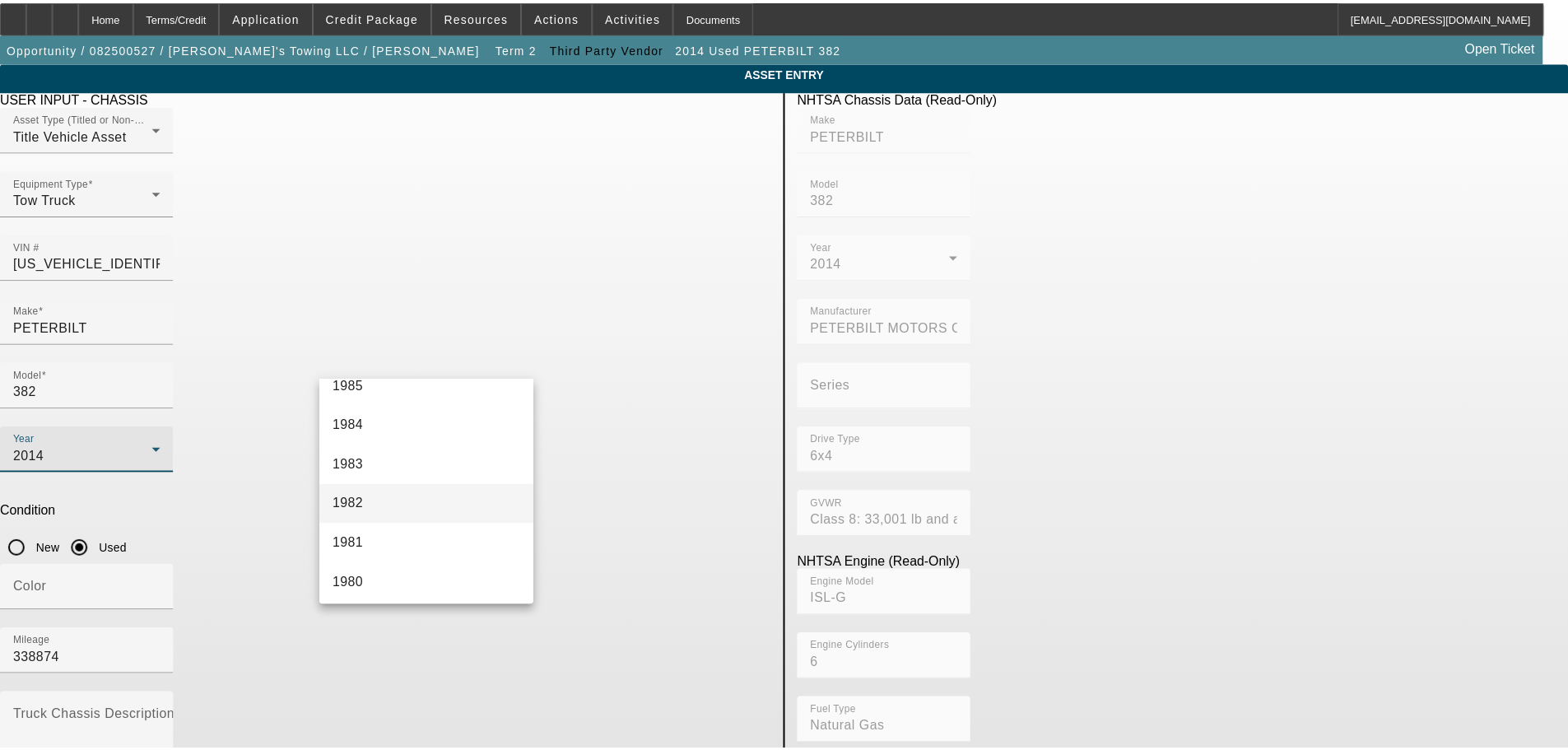
scroll to position [1690, 0]
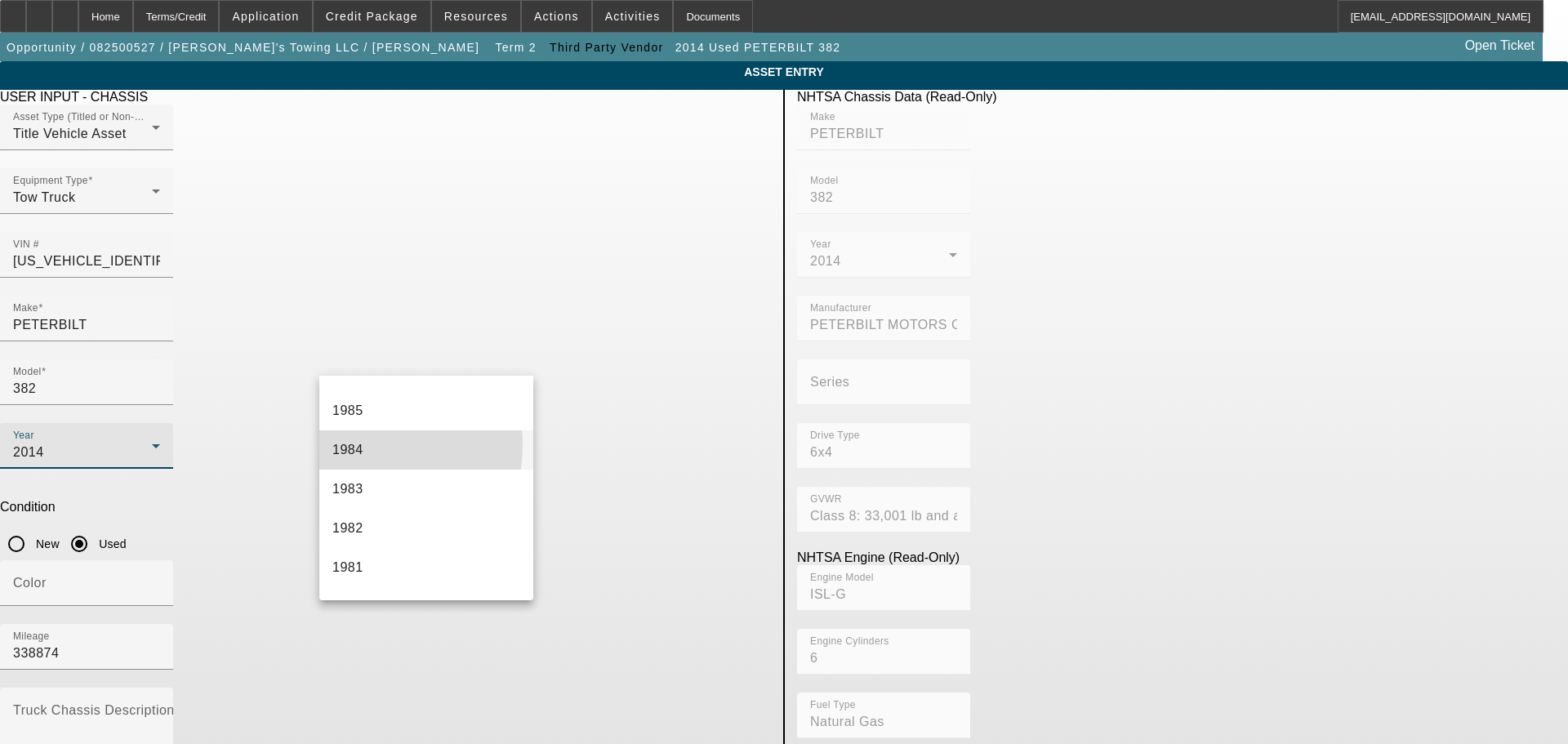
click at [368, 445] on mat-option "1984" at bounding box center [427, 449] width 214 height 39
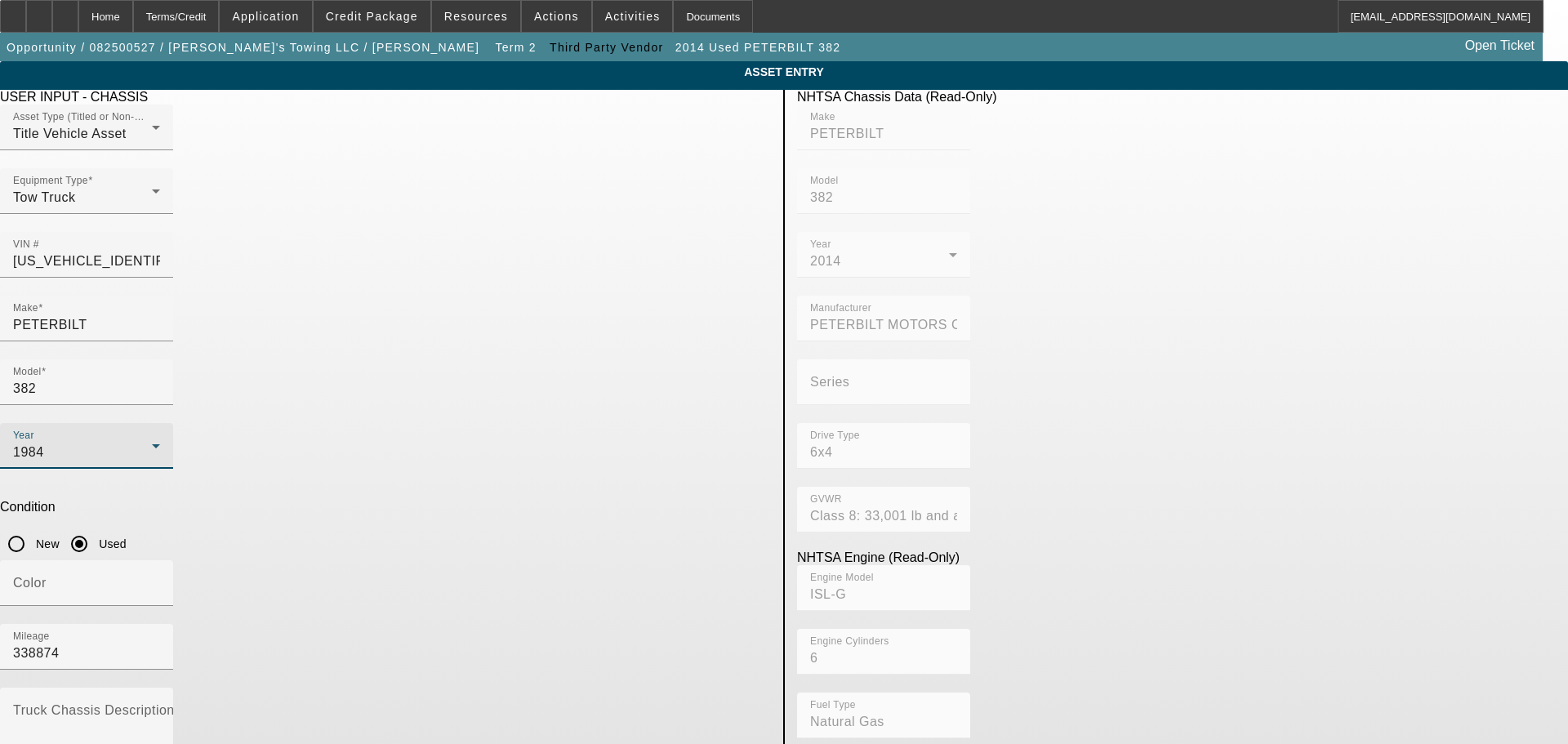
click at [633, 638] on div "USER INPUT - CHASSIS Asset Type (Titled or Non-Titled) Title Vehicle Asset Equi…" at bounding box center [385, 528] width 795 height 877
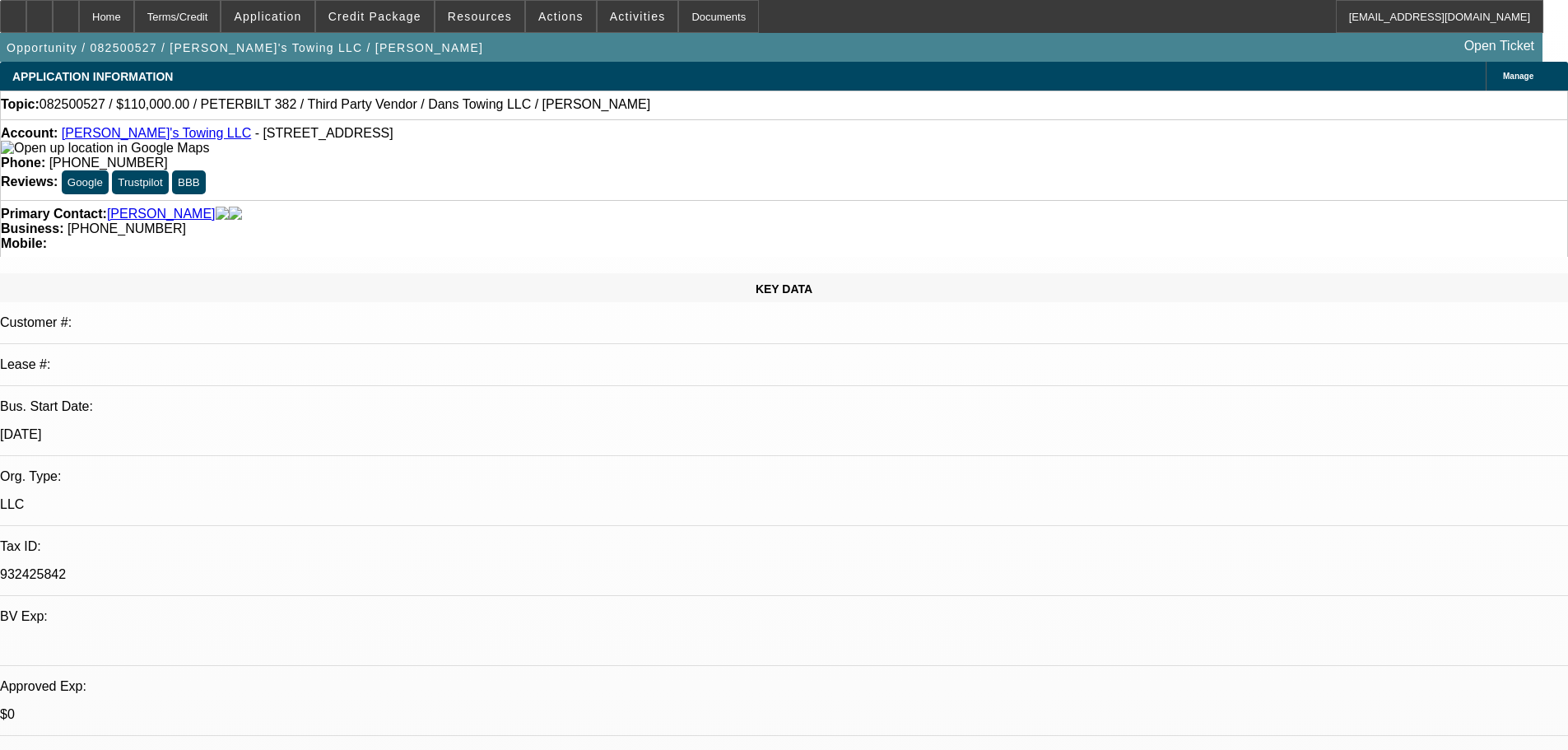
select select "0"
select select "2"
select select "0.1"
select select "4"
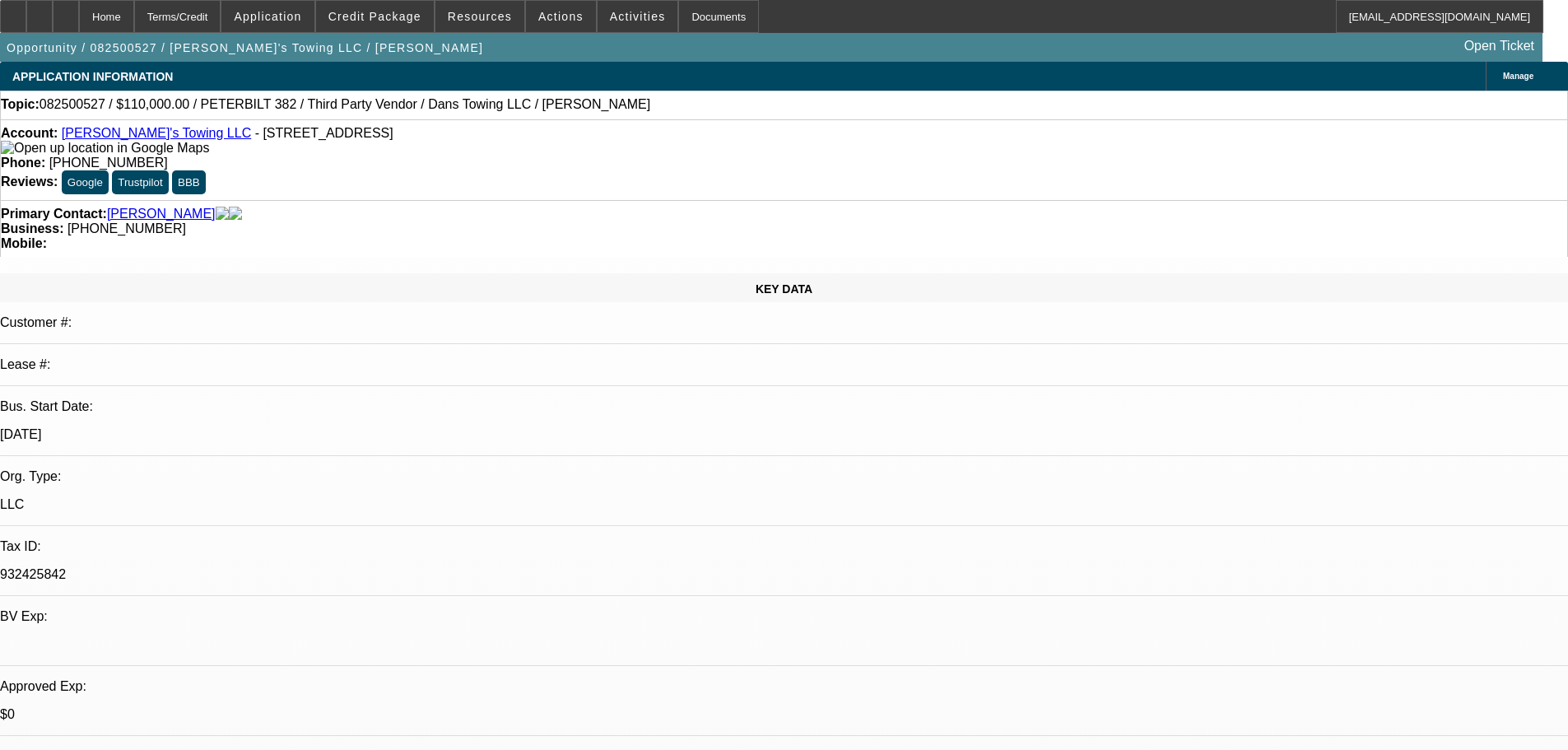
select select "0"
select select "2"
select select "0.1"
select select "4"
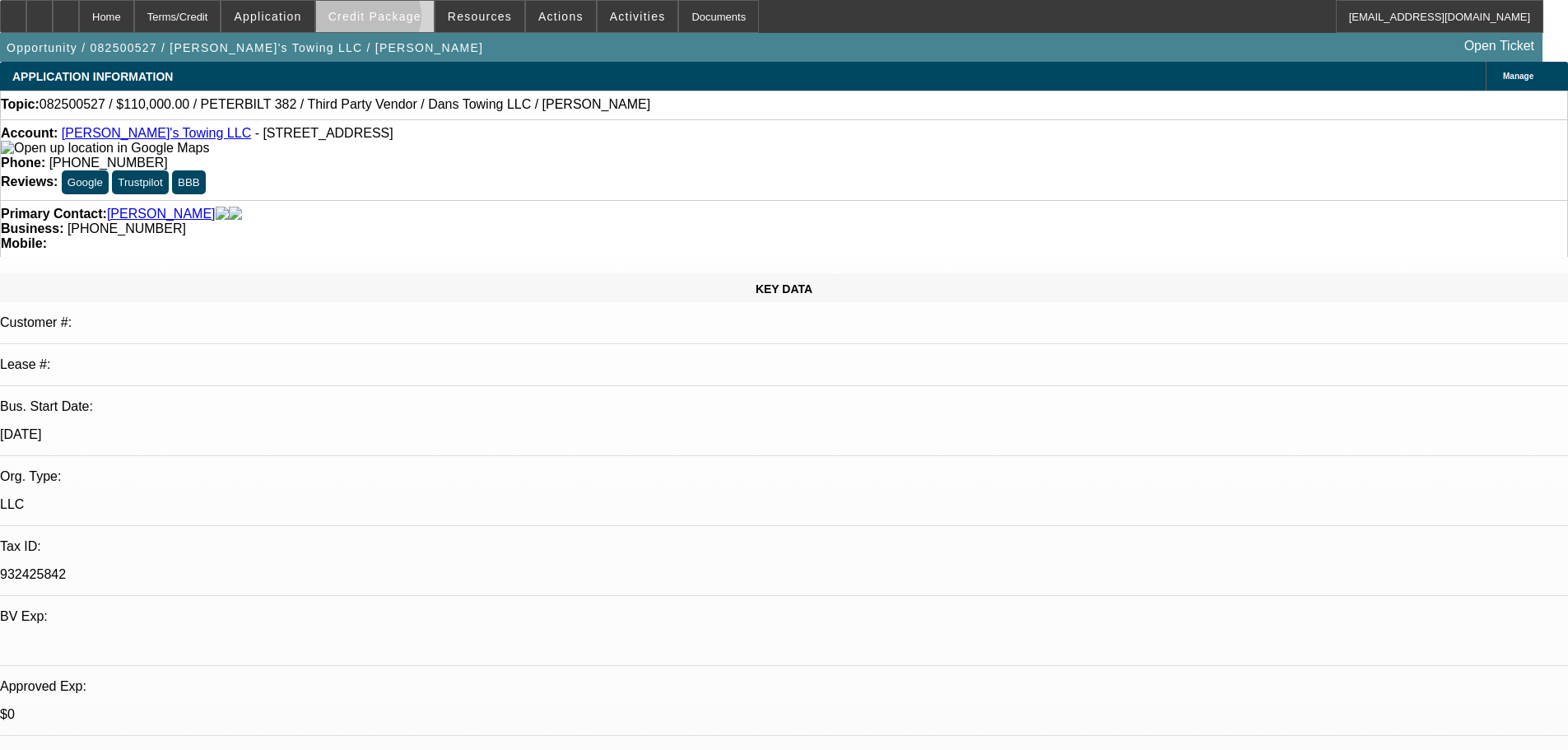
click at [393, 20] on span "Credit Package" at bounding box center [374, 17] width 93 height 13
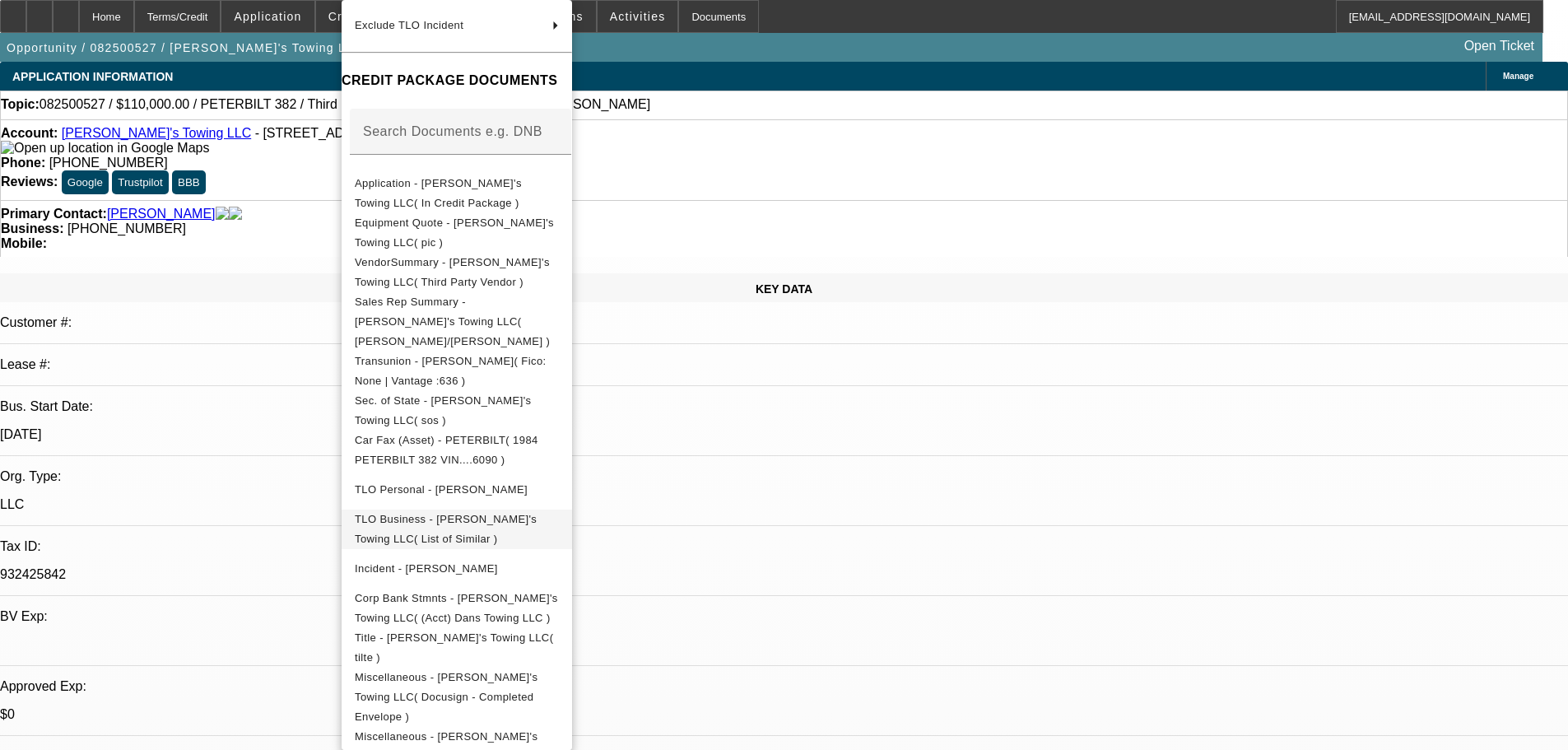
scroll to position [228, 0]
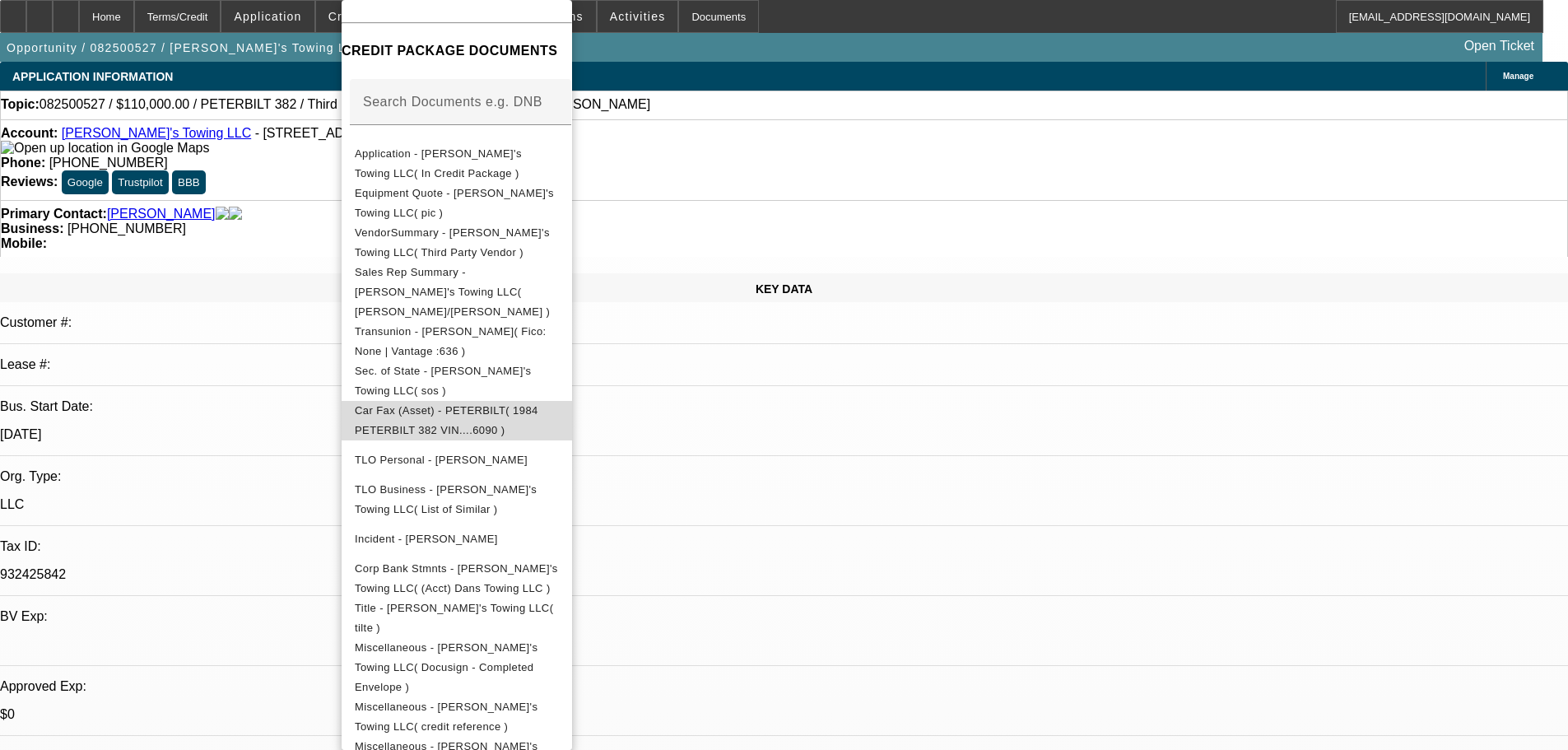
click at [450, 404] on span "Car Fax (Asset) - PETERBILT( 1984 PETERBILT 382 VIN....6090 )" at bounding box center [446, 420] width 183 height 32
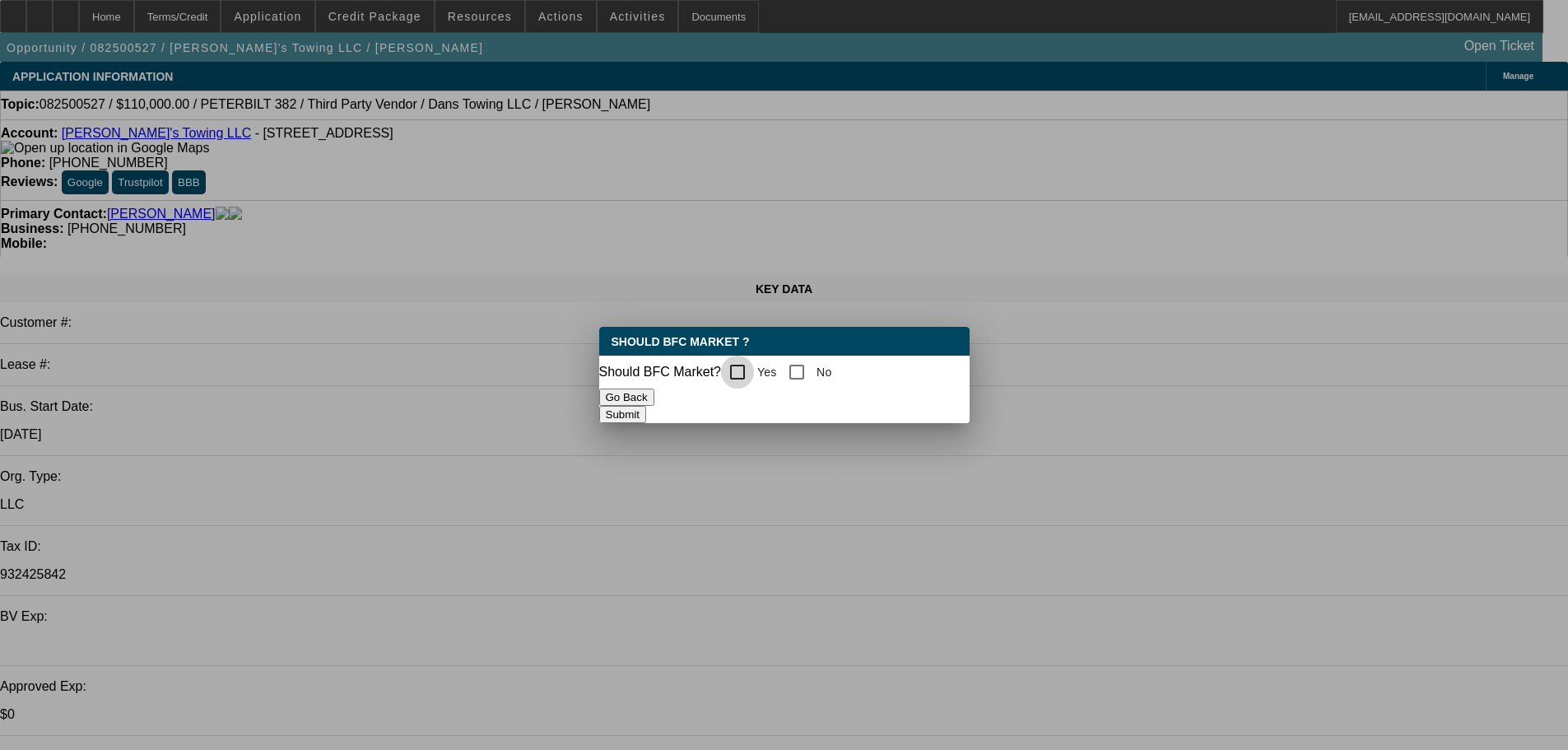
click at [733, 367] on input "Yes" at bounding box center [737, 372] width 33 height 33
checkbox input "true"
click at [646, 407] on button "Submit" at bounding box center [623, 414] width 47 height 18
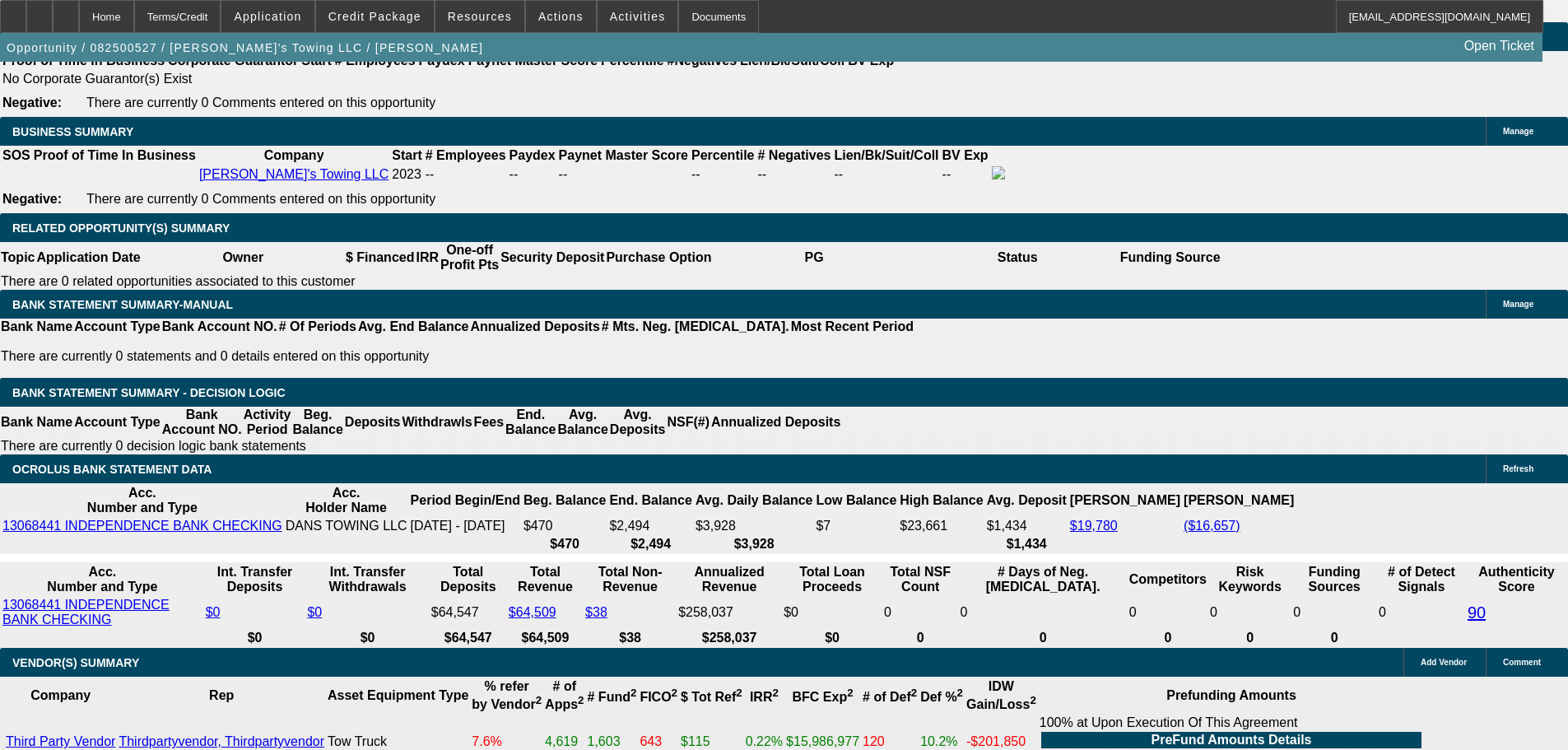
scroll to position [2388, 0]
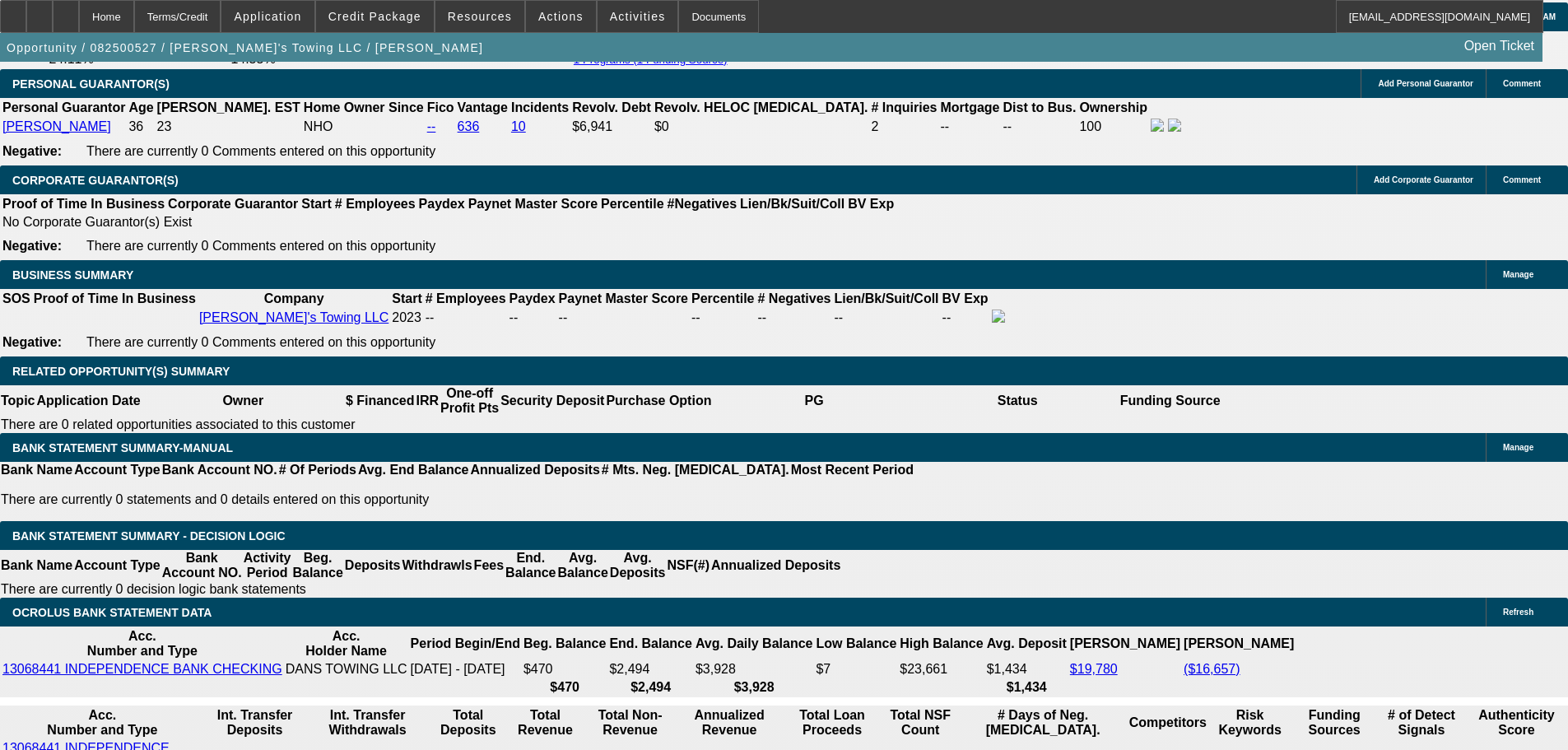
drag, startPoint x: 316, startPoint y: 433, endPoint x: 417, endPoint y: 428, distance: 101.1
type input "4"
type input "UNKNOWN"
type input "48"
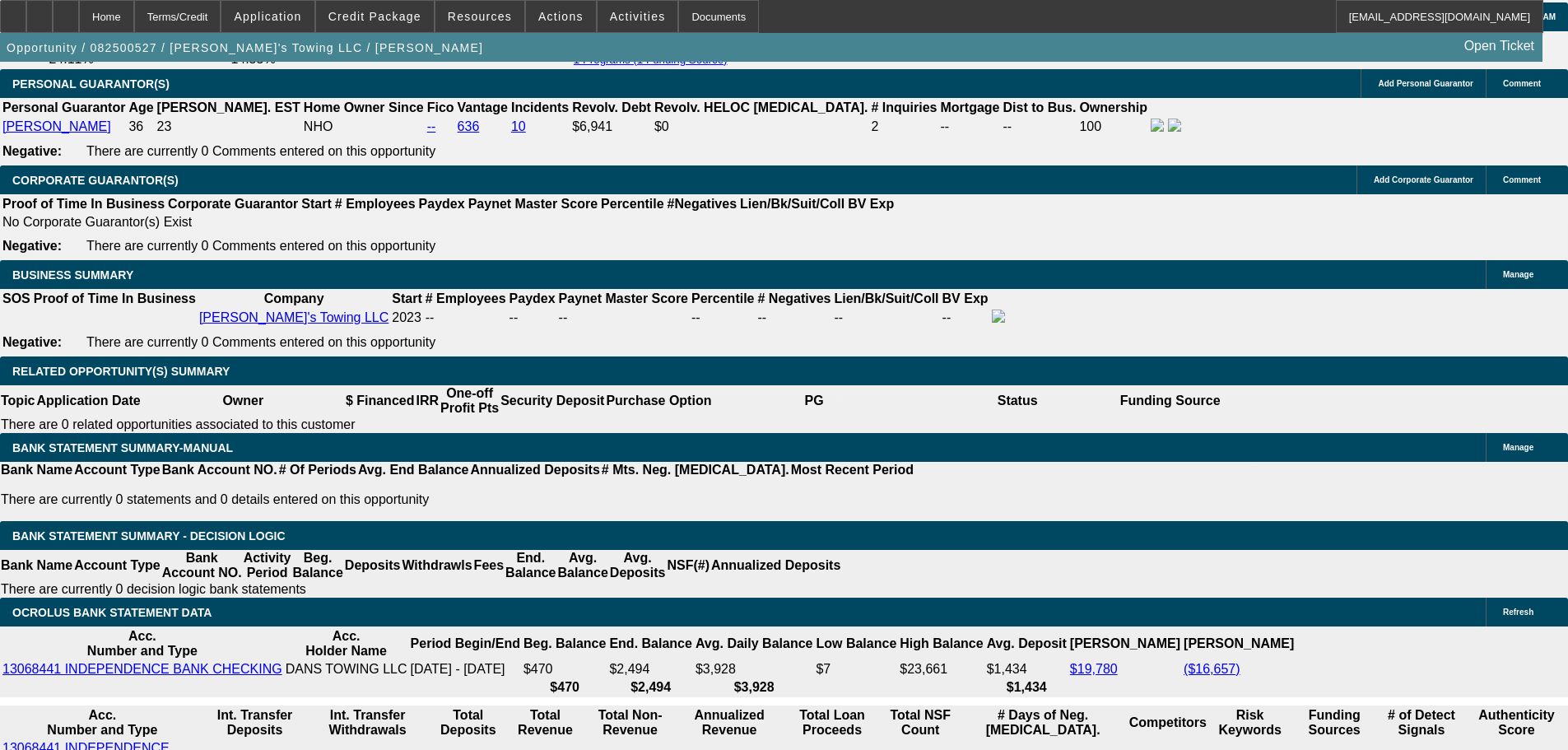
type input "$28,416.93"
type input "$56,833.86"
type input "$3,111.80"
type input "$6,223.60"
type input "48"
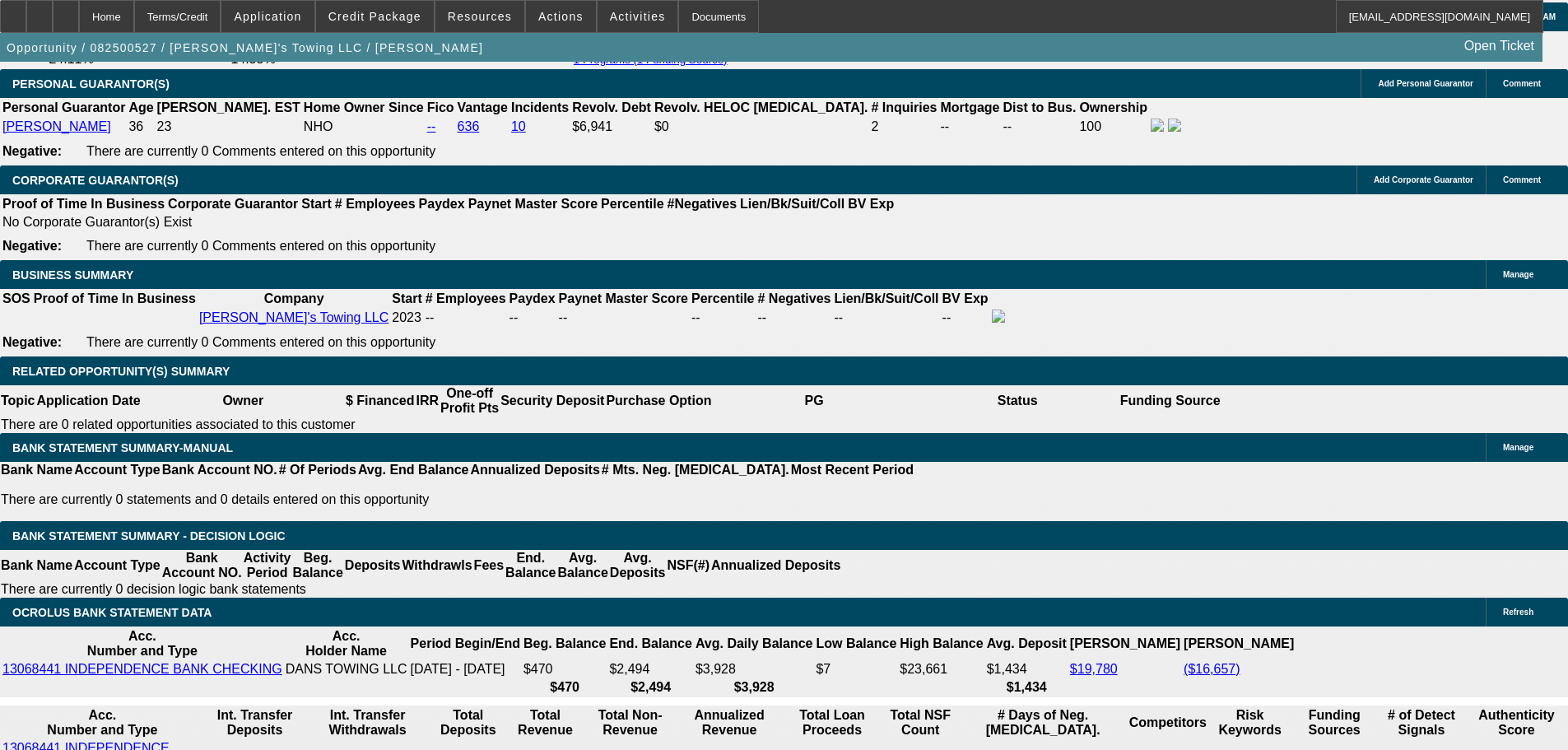
select select "0.1"
type input "$11,500.00"
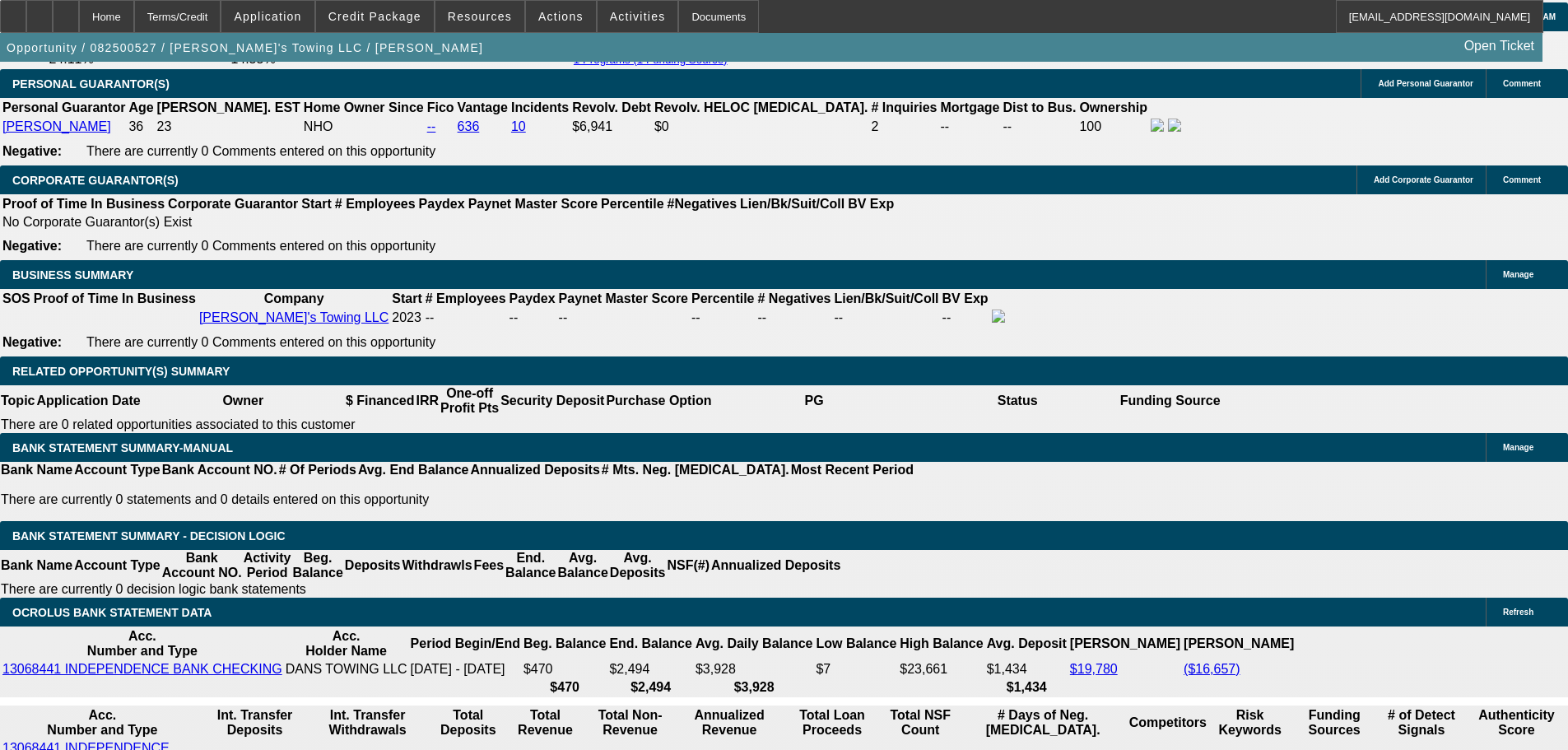
type input "$2,927.92"
type input "$5,855.84"
drag, startPoint x: 242, startPoint y: 429, endPoint x: 412, endPoint y: 413, distance: 170.8
type input "$2,927.92"
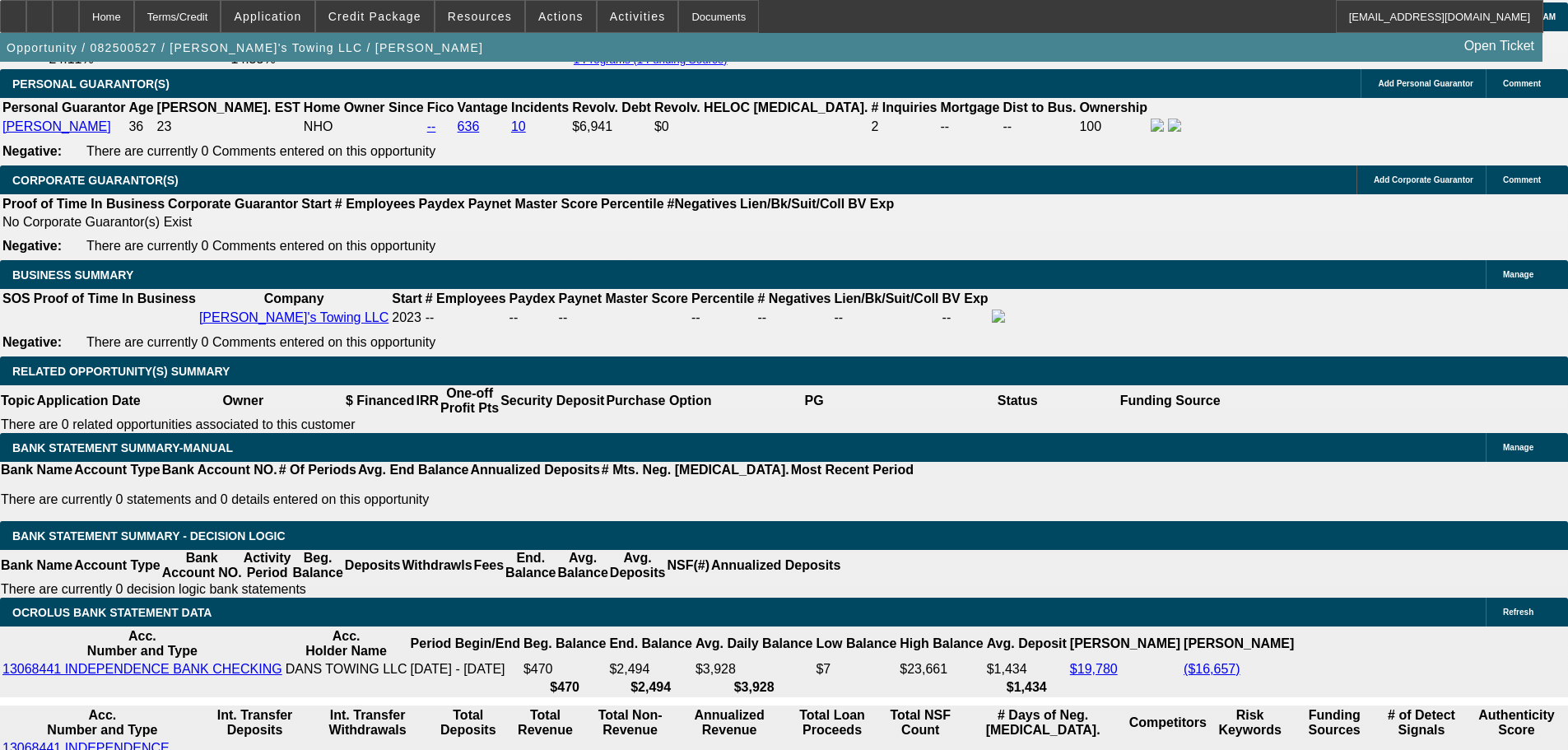
drag, startPoint x: 354, startPoint y: 430, endPoint x: 533, endPoint y: 427, distance: 179.0
type input "20"
type input "$2,245.45"
type input "$4,490.90"
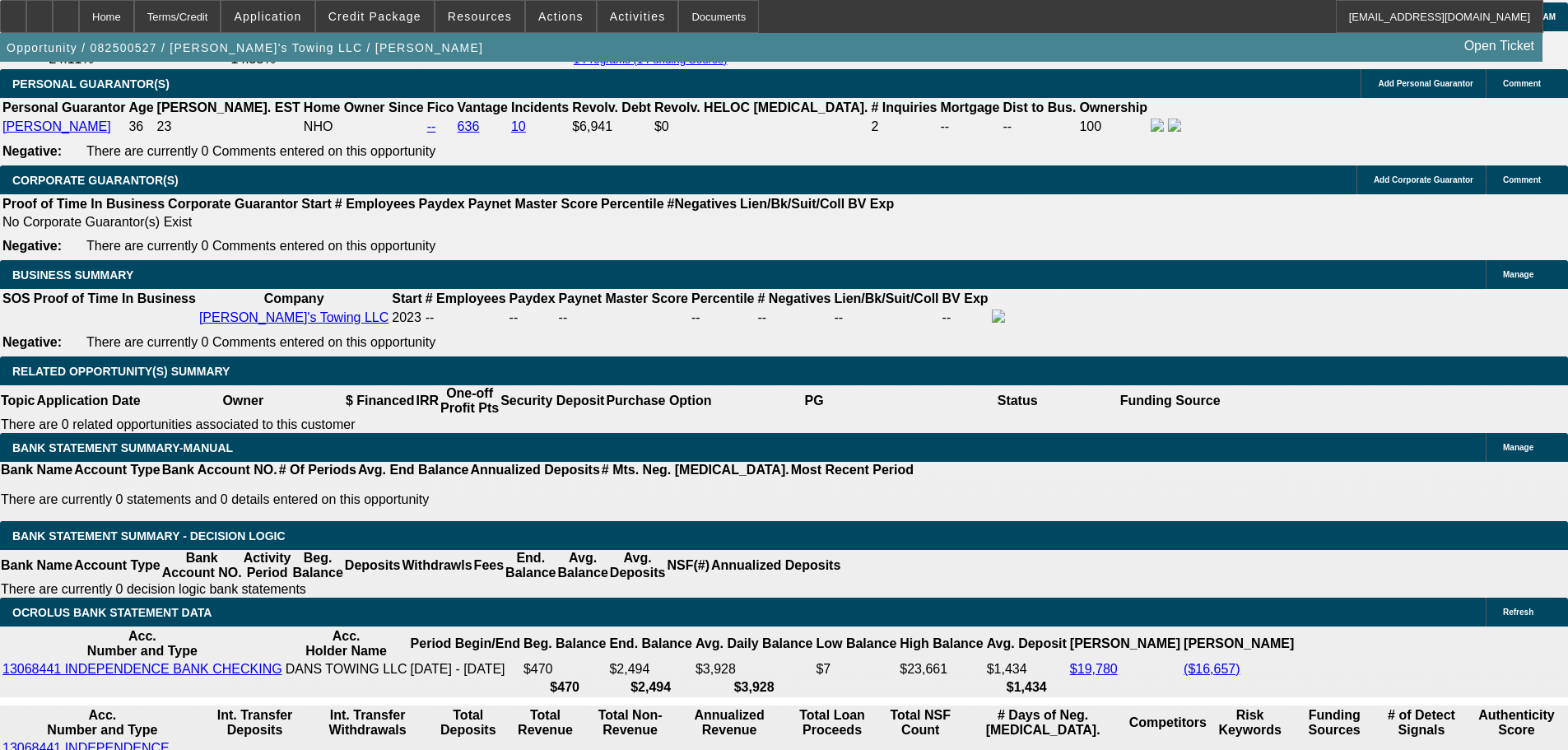
type input "$3,149.54"
type input "$6,299.08"
type input "20"
drag, startPoint x: 243, startPoint y: 426, endPoint x: 539, endPoint y: 429, distance: 296.0
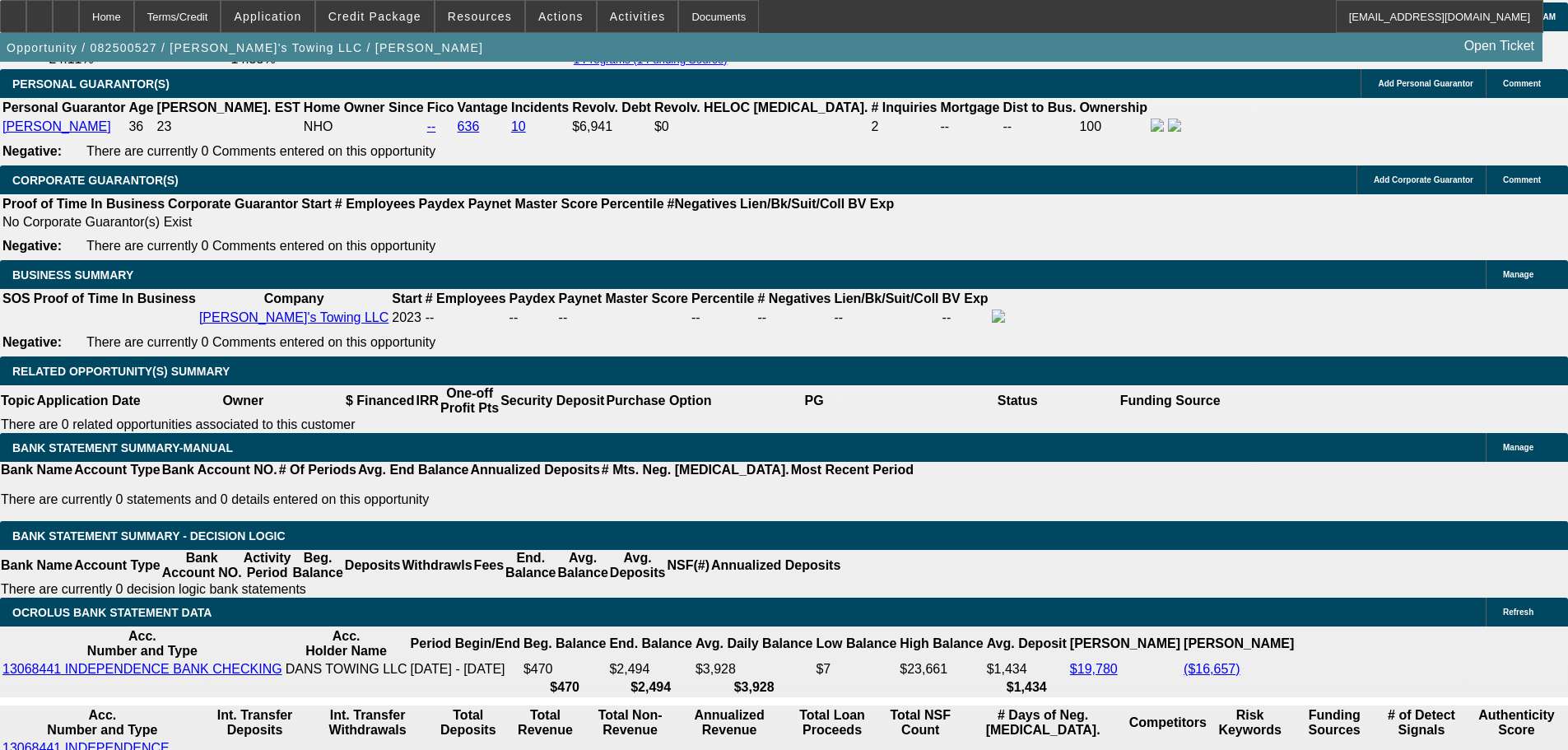
type input "3"
type input "$6.00"
type input "3150"
type input "20"
type input "$6,300.00"
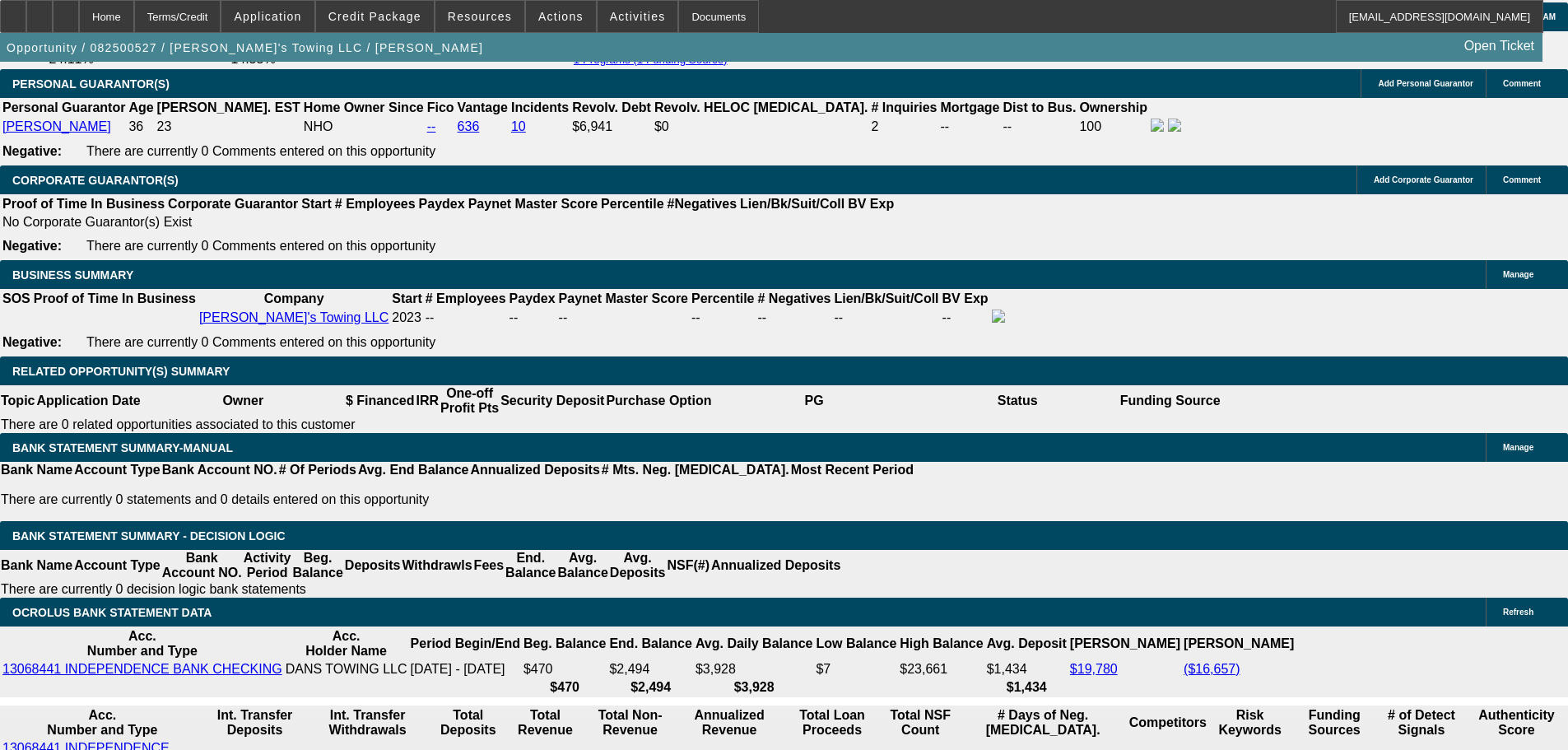
type input "$3,150.00"
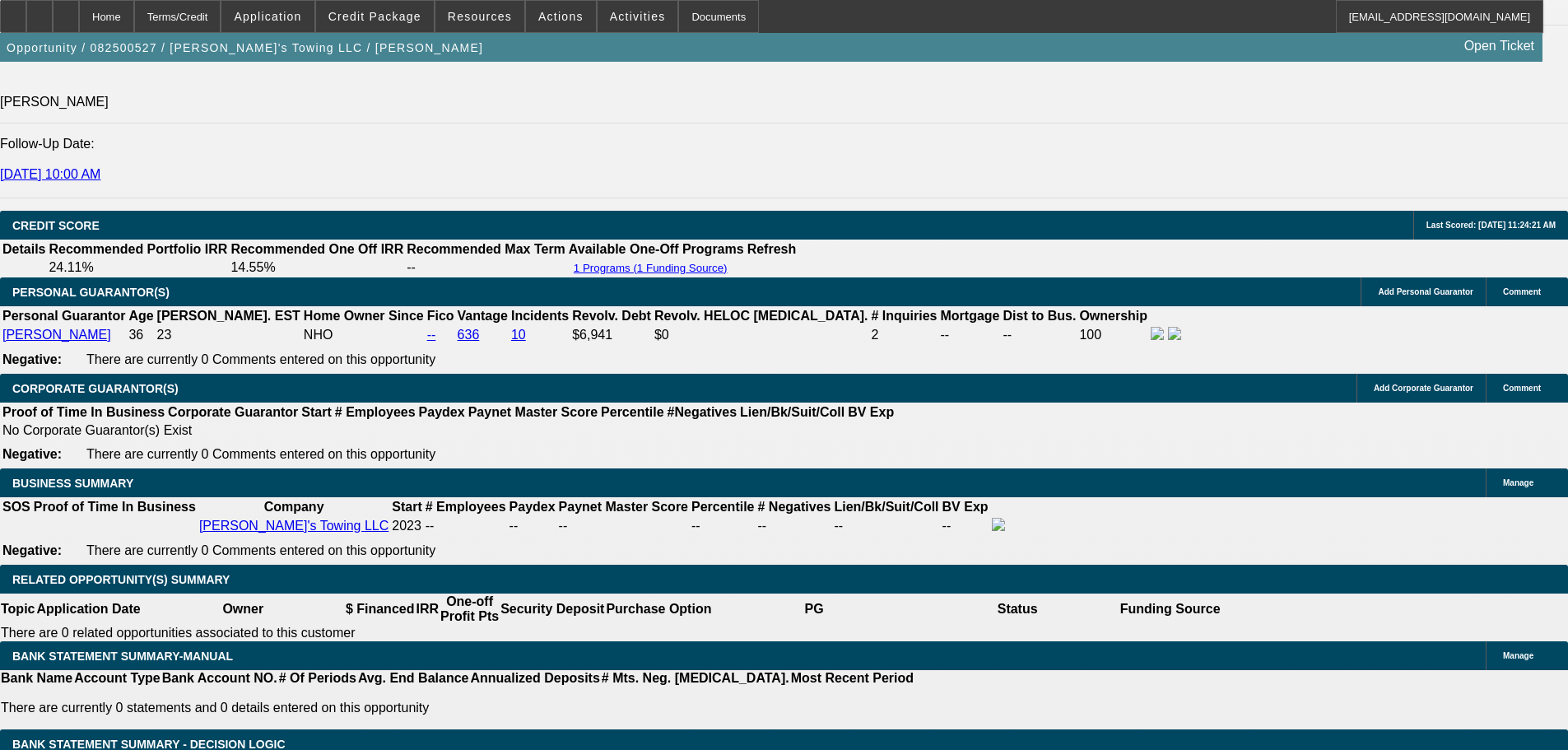
scroll to position [2058, 0]
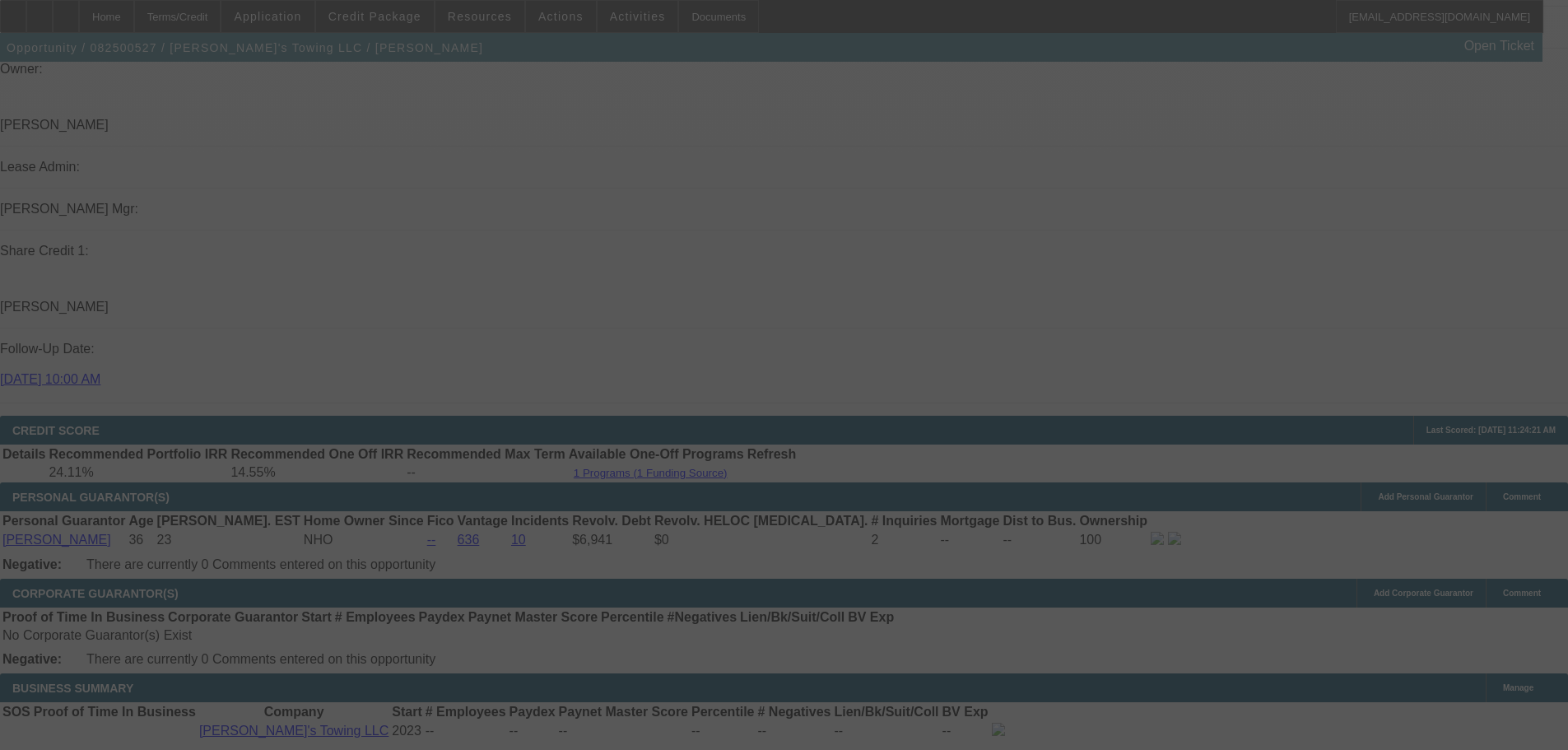
scroll to position [1893, 0]
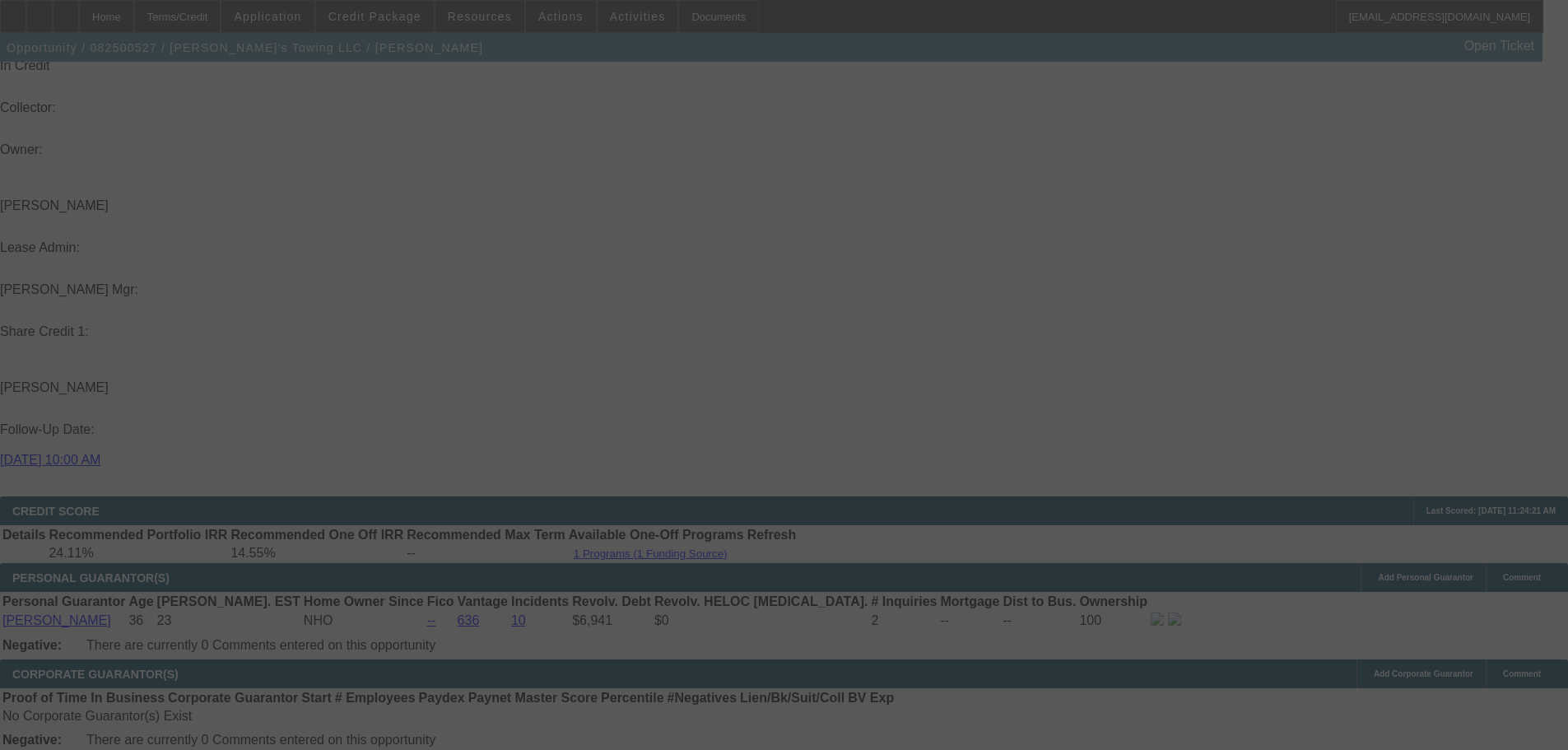
select select "0.1"
select select "2"
select select "0.1"
select select "4"
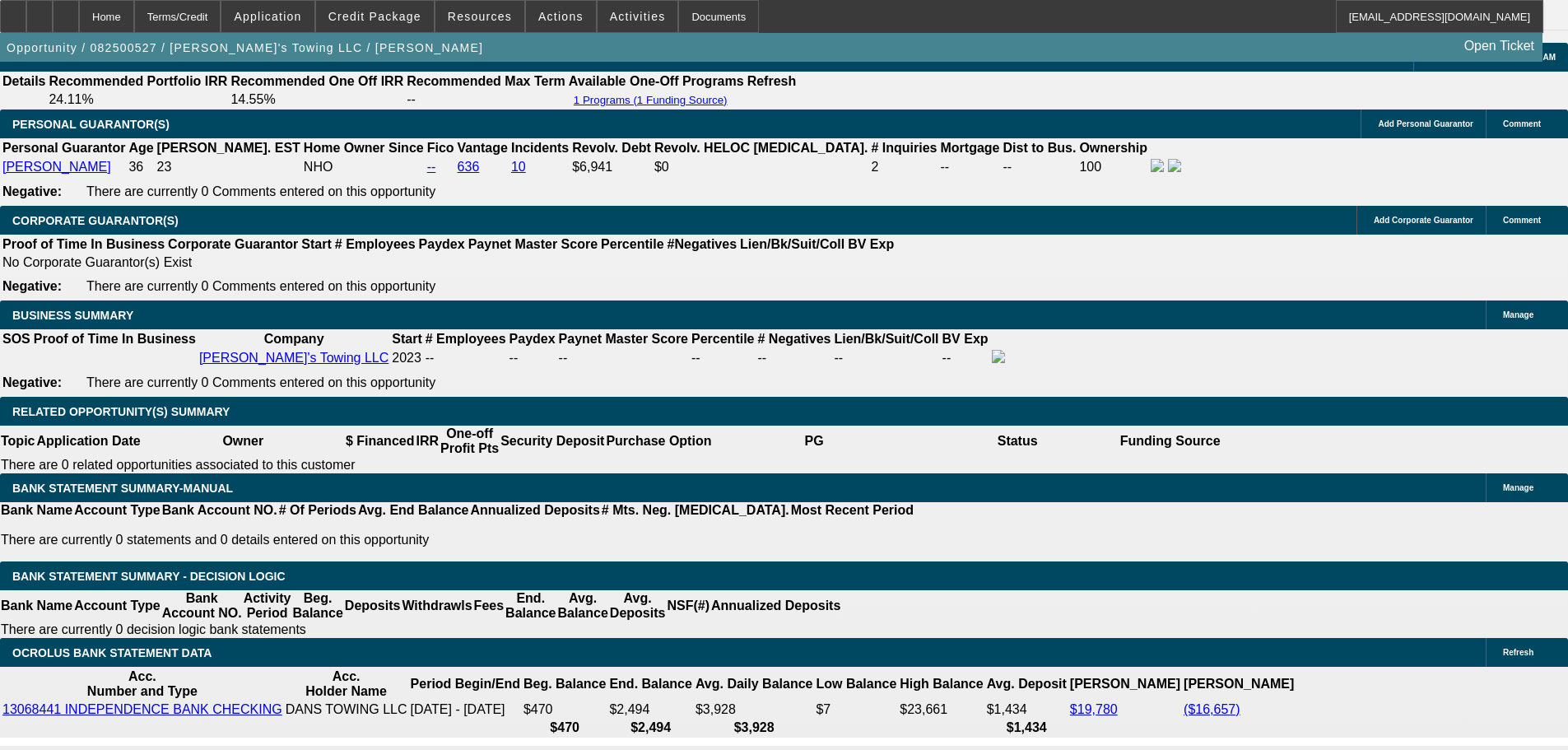
scroll to position [2388, 0]
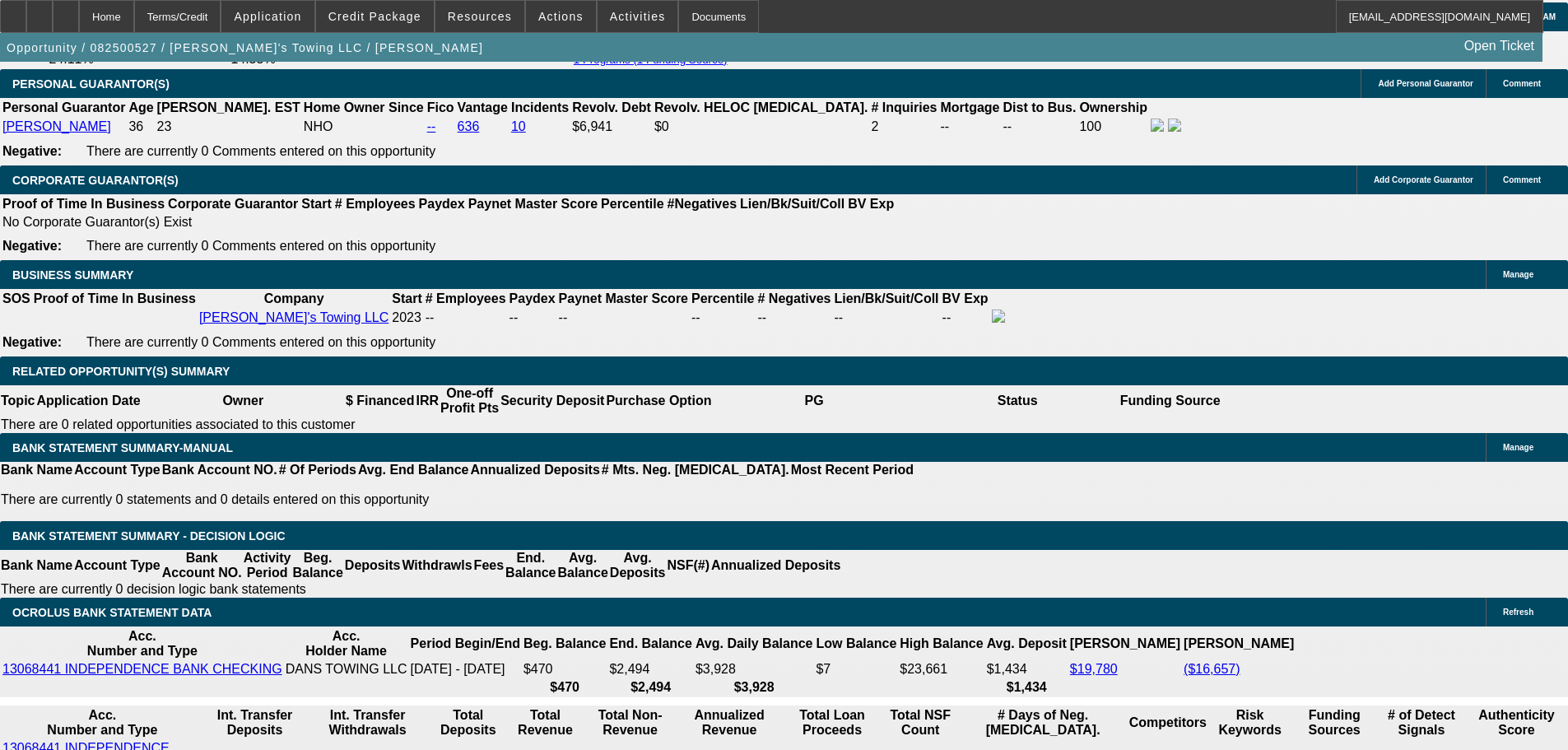
drag, startPoint x: 293, startPoint y: 304, endPoint x: 494, endPoint y: 299, distance: 201.1
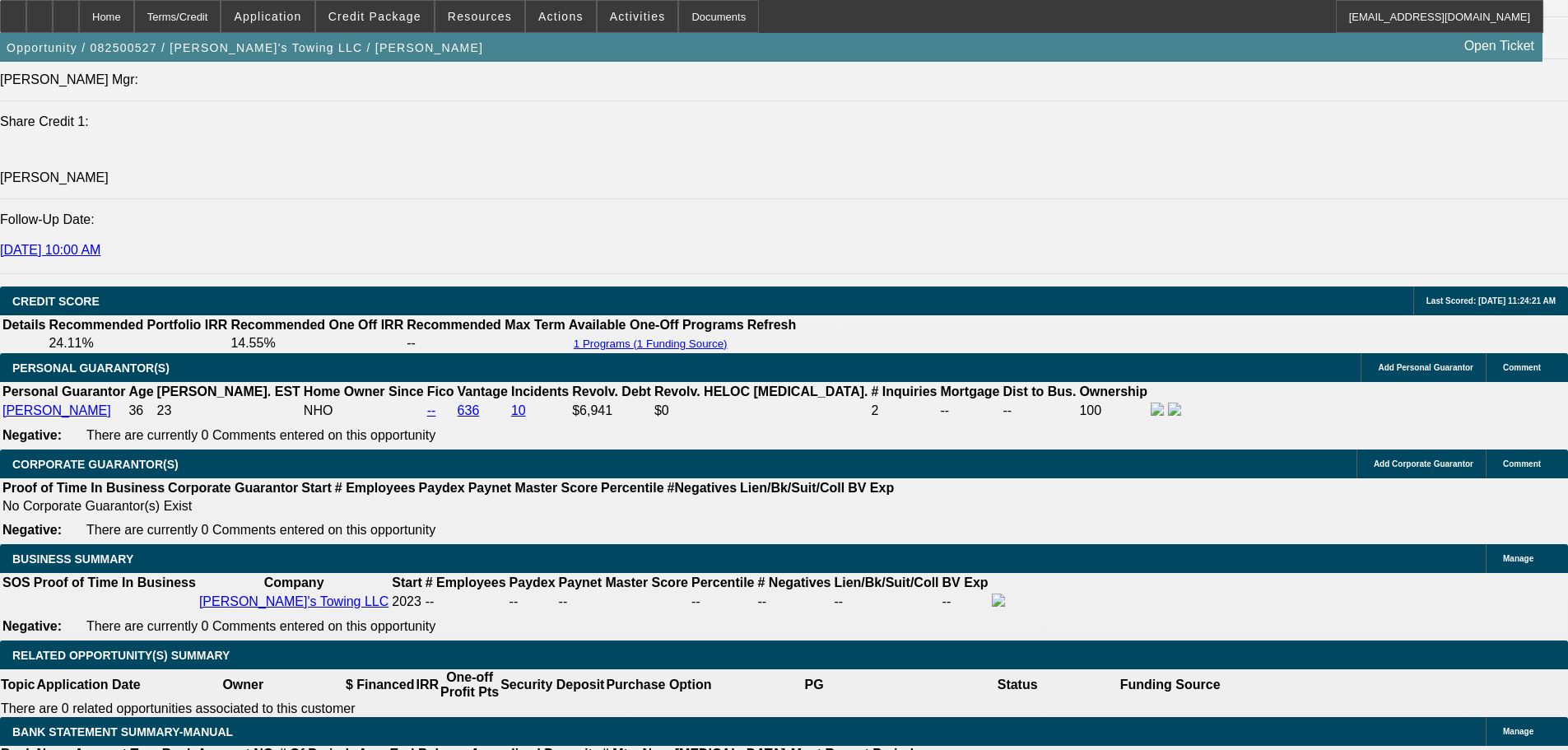
scroll to position [2223, 0]
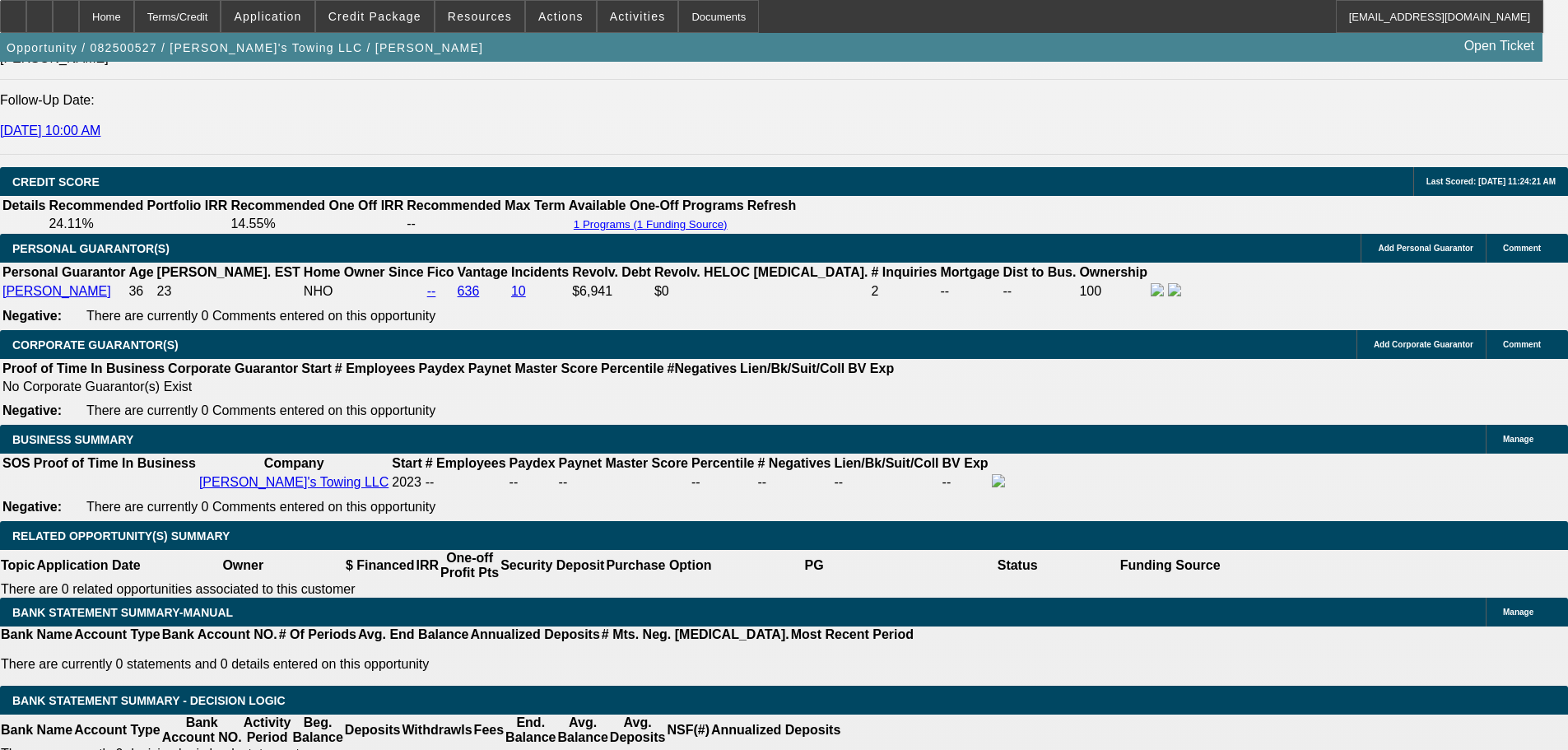
type input "$15,000.00"
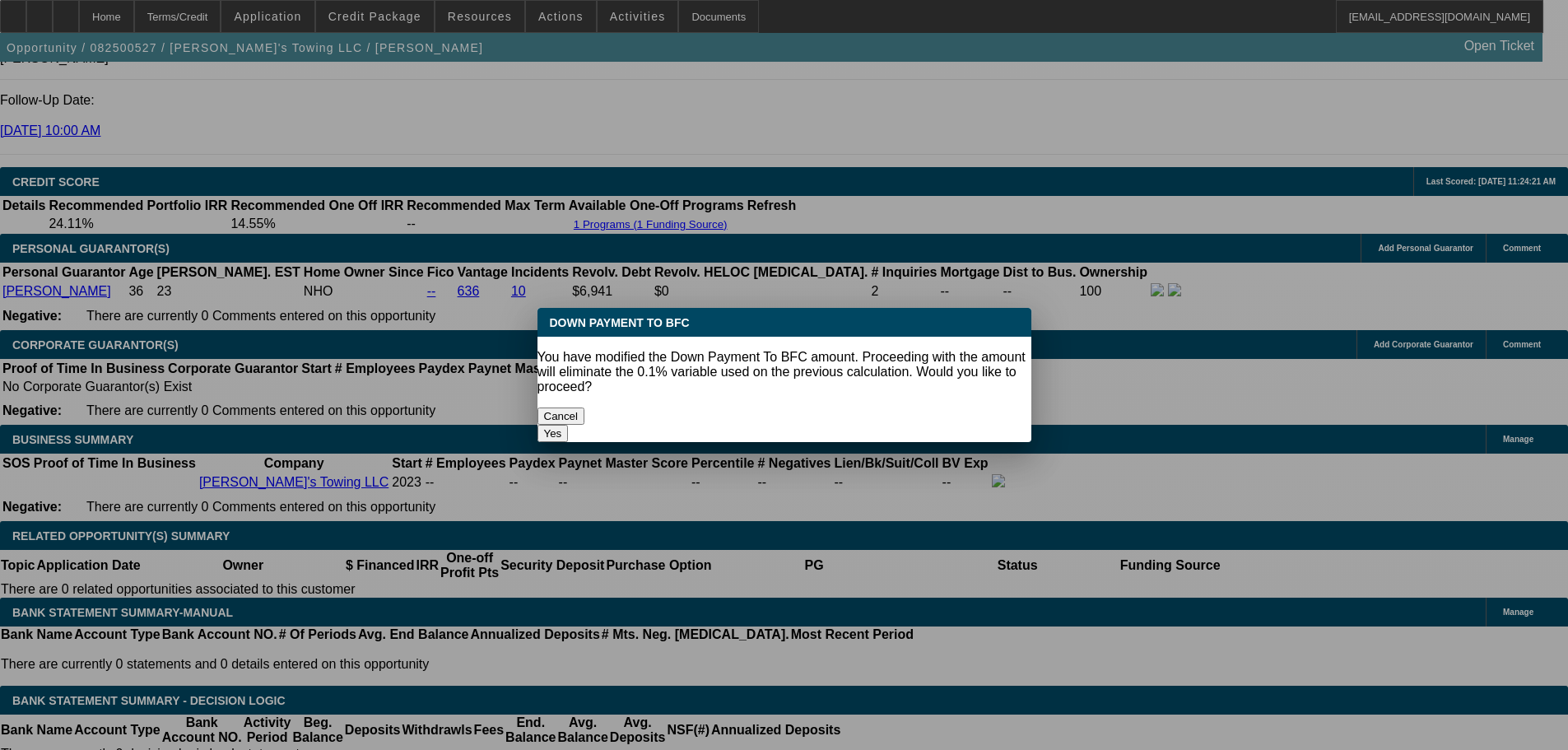
click at [569, 425] on button "Yes" at bounding box center [552, 434] width 31 height 18
select select "0"
type input "UNKNOWN"
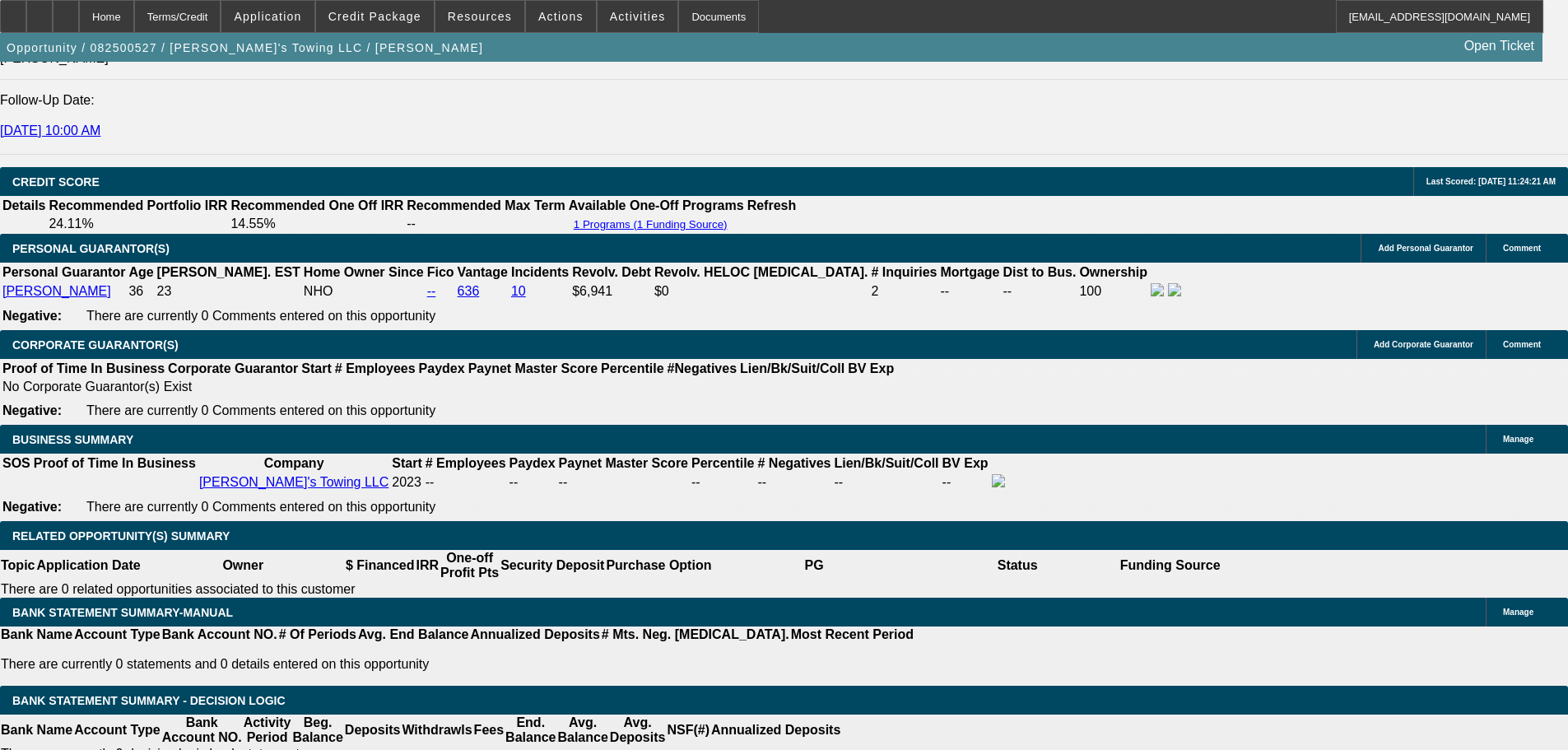
type input "$6,086.92"
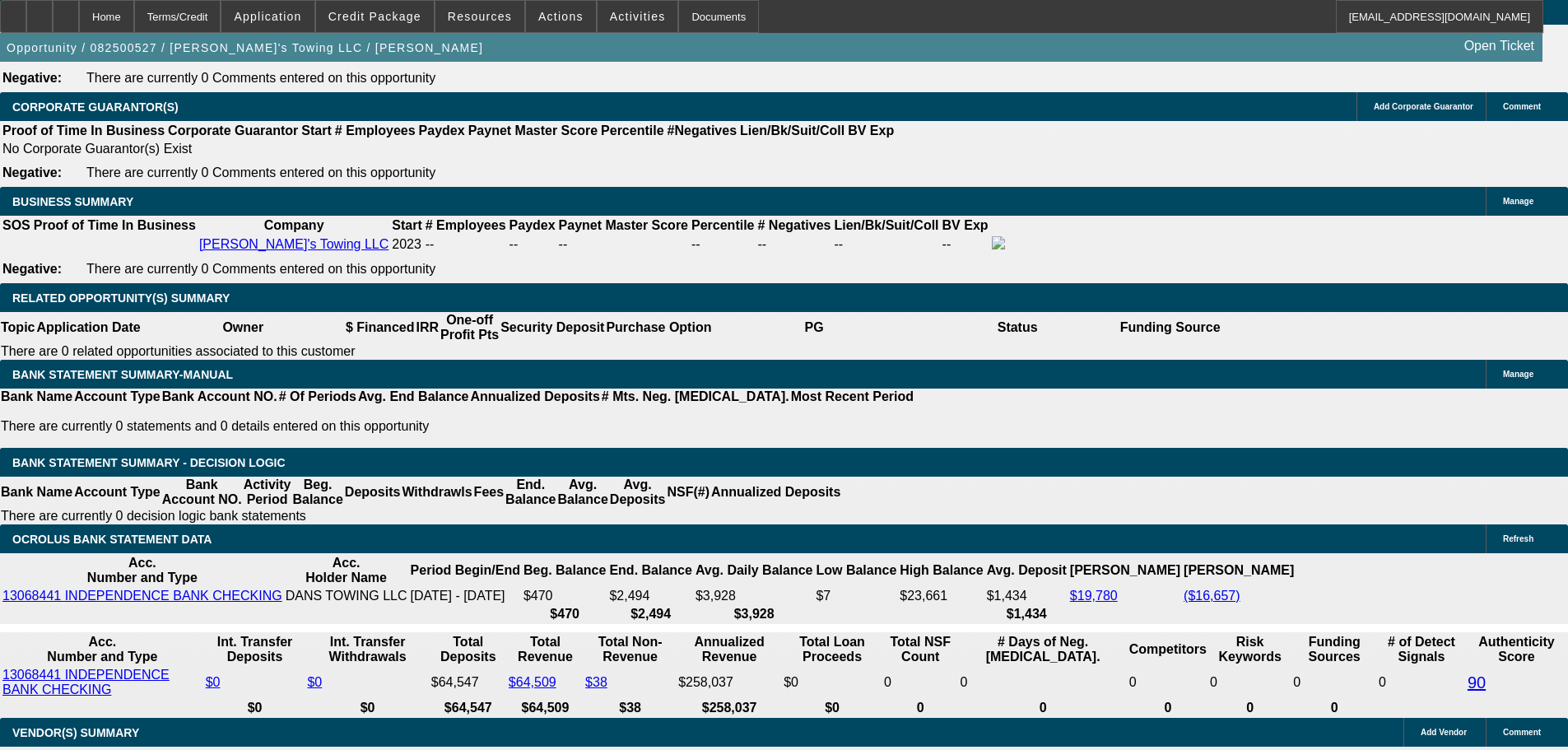
scroll to position [2470, 0]
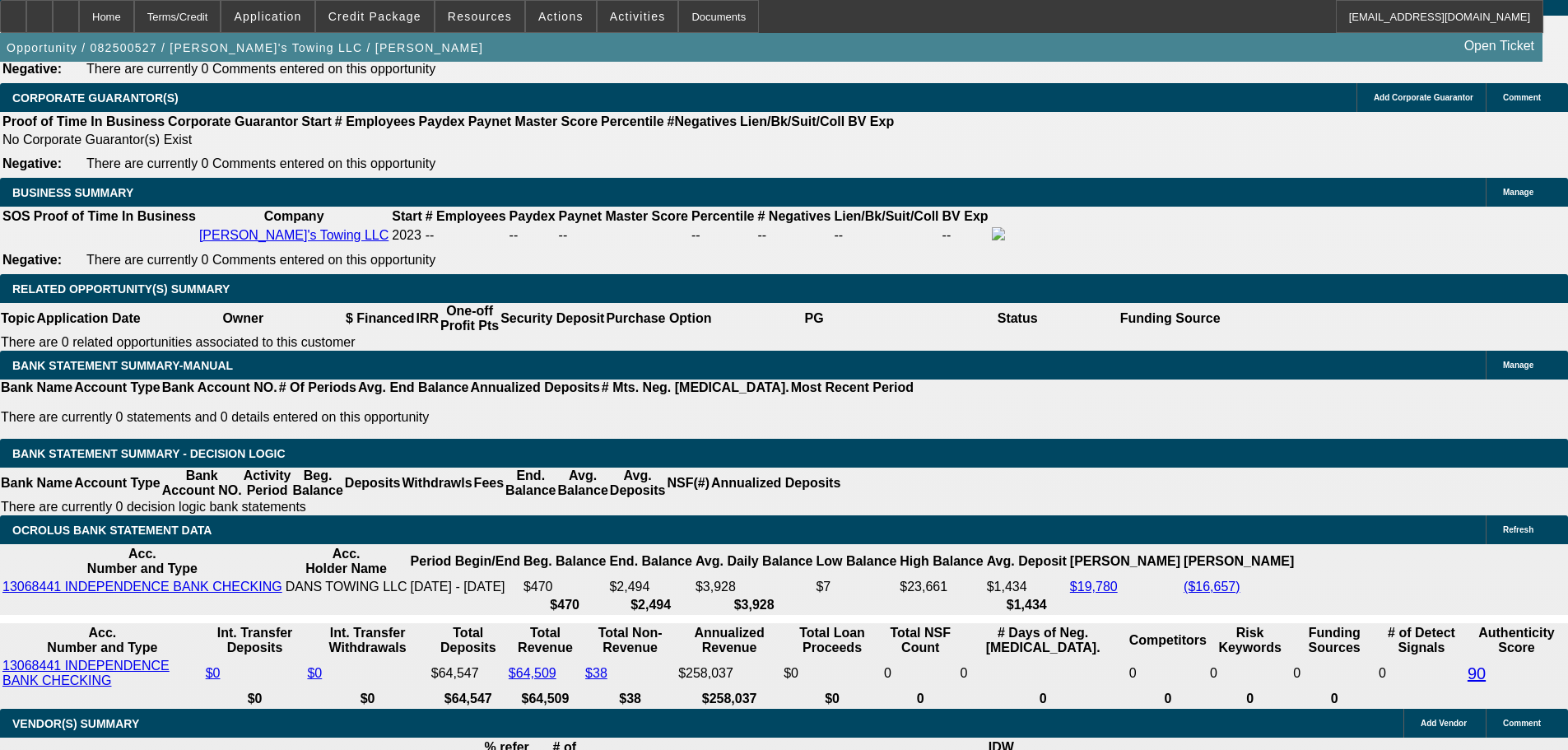
drag, startPoint x: 244, startPoint y: 344, endPoint x: 423, endPoint y: 346, distance: 179.0
type input "30"
type input "$60.00"
type input "3045"
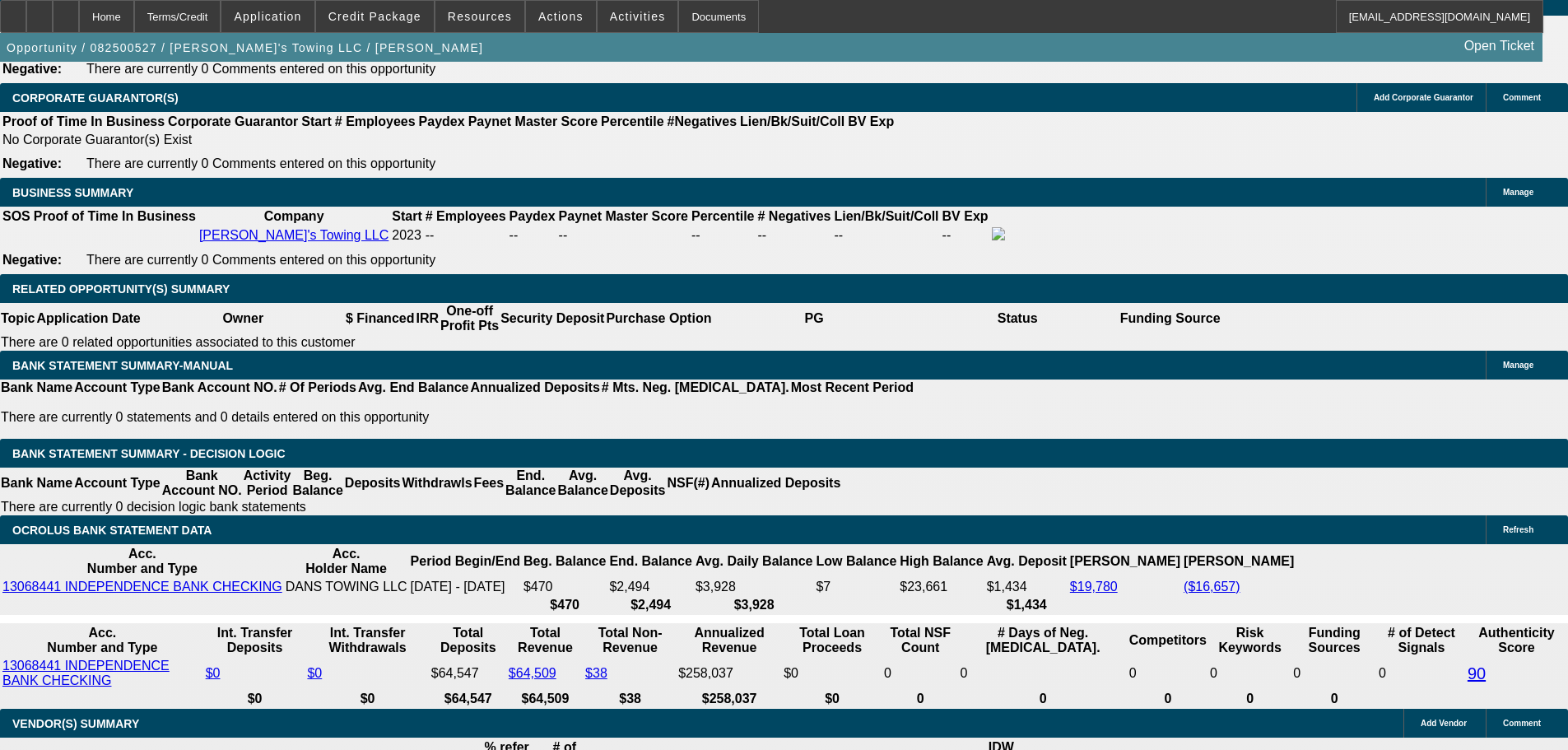
type input "$6,090.00"
type input "20"
type input "$3,045.00"
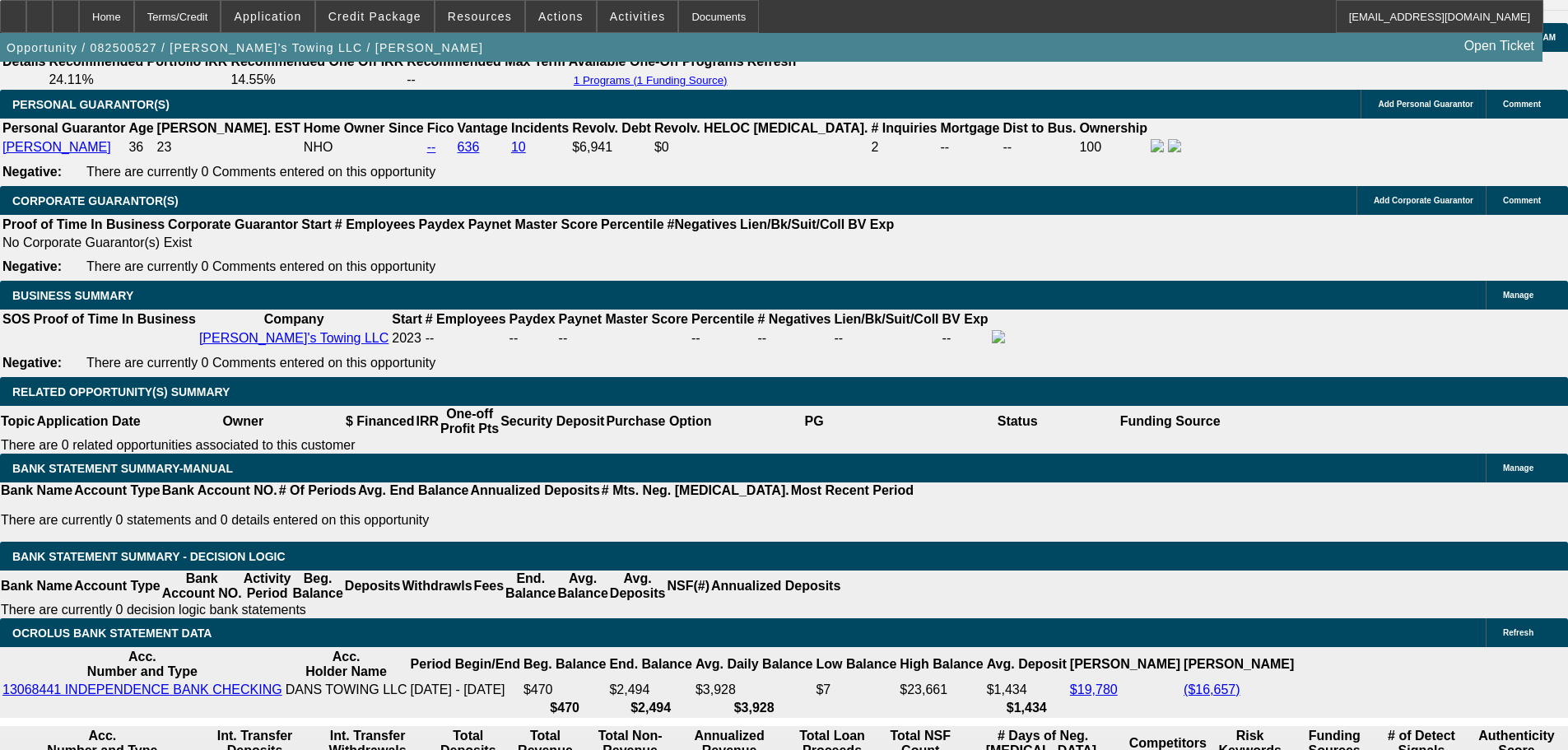
scroll to position [2223, 0]
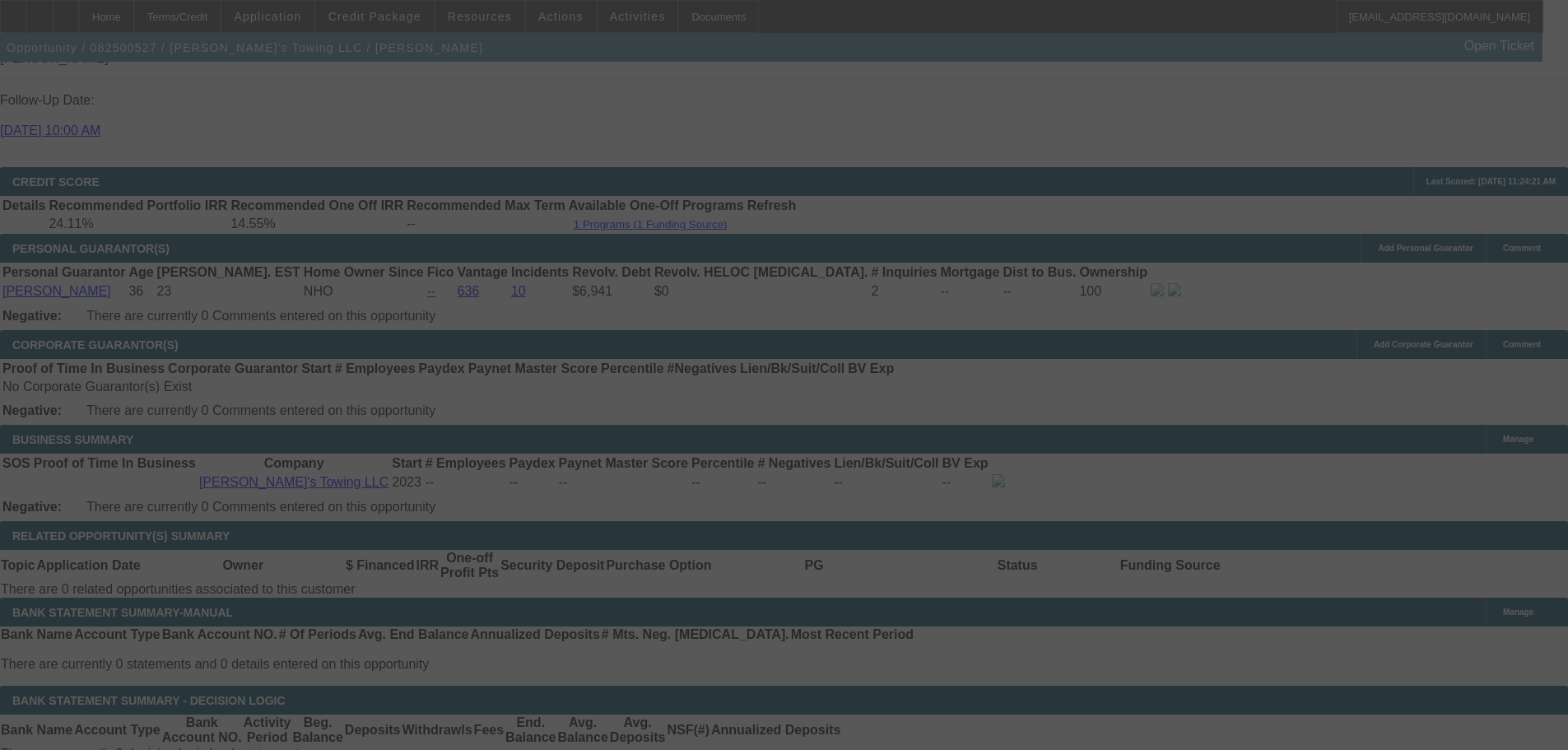
select select "0"
select select "2"
select select "0.1"
select select "4"
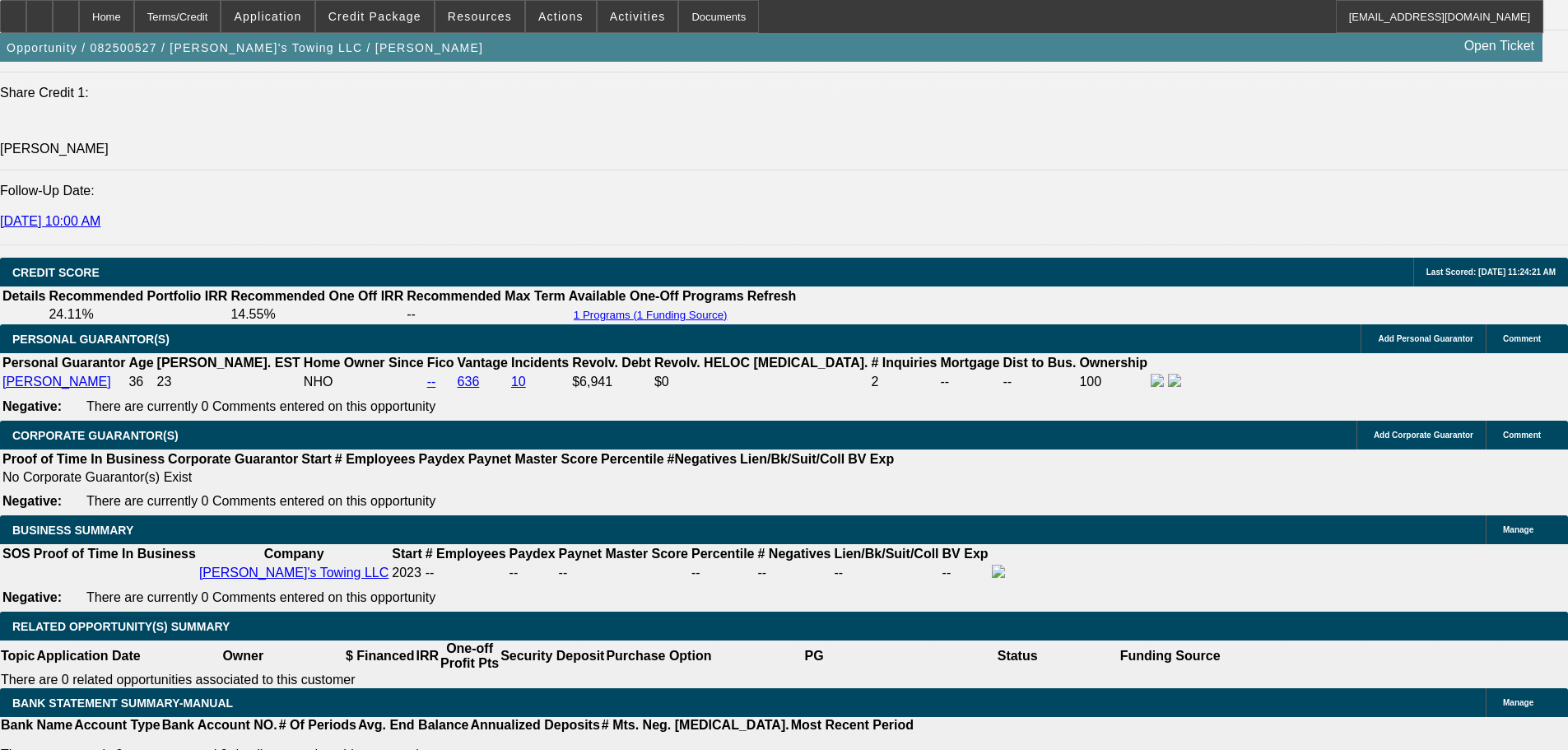
scroll to position [2388, 0]
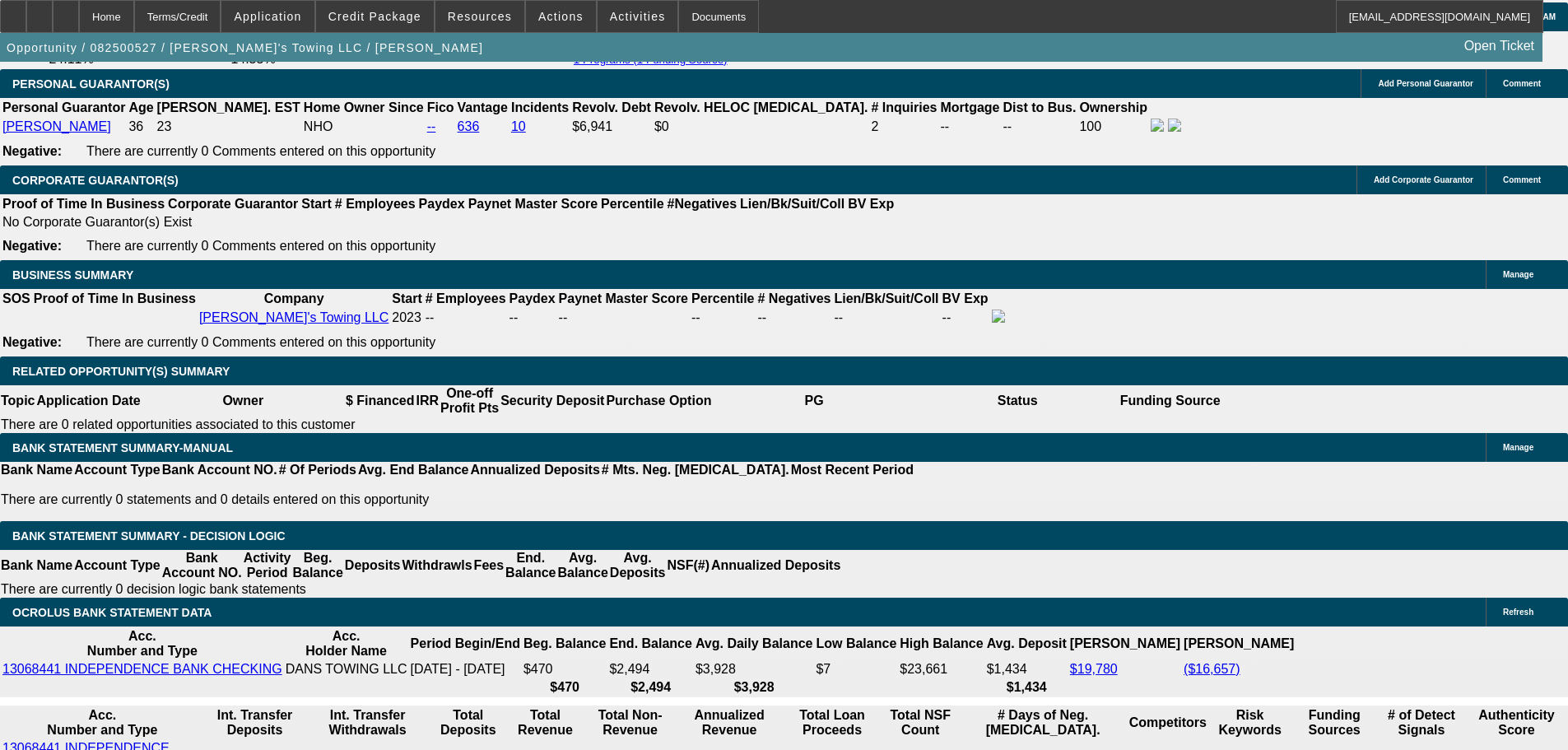
drag, startPoint x: 245, startPoint y: 429, endPoint x: 348, endPoint y: 424, distance: 103.1
type input "30"
type input "$60.00"
type input "UNKNOWN"
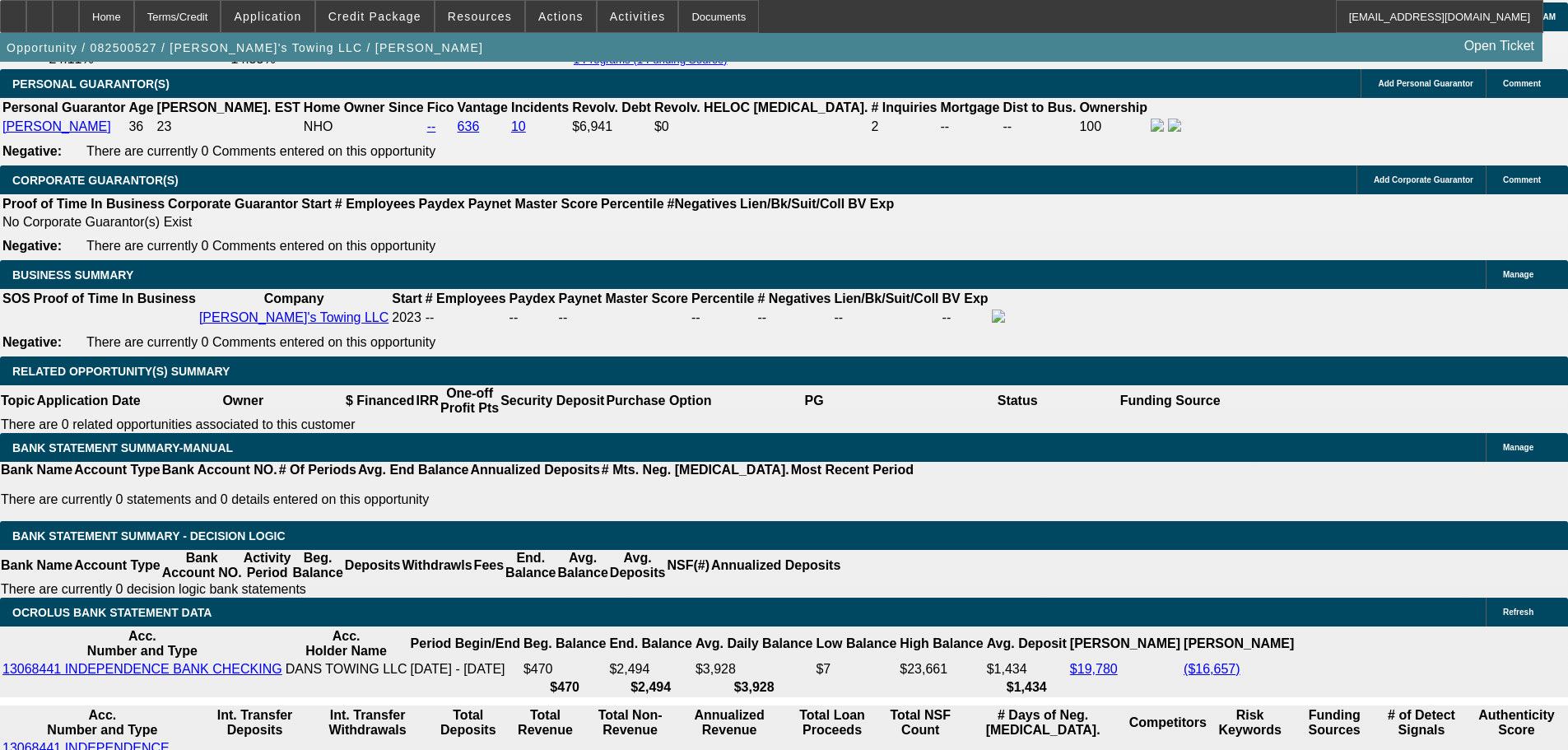
type input "3025"
type input "19.7"
type input "$6,050.00"
type input "$3,025.00"
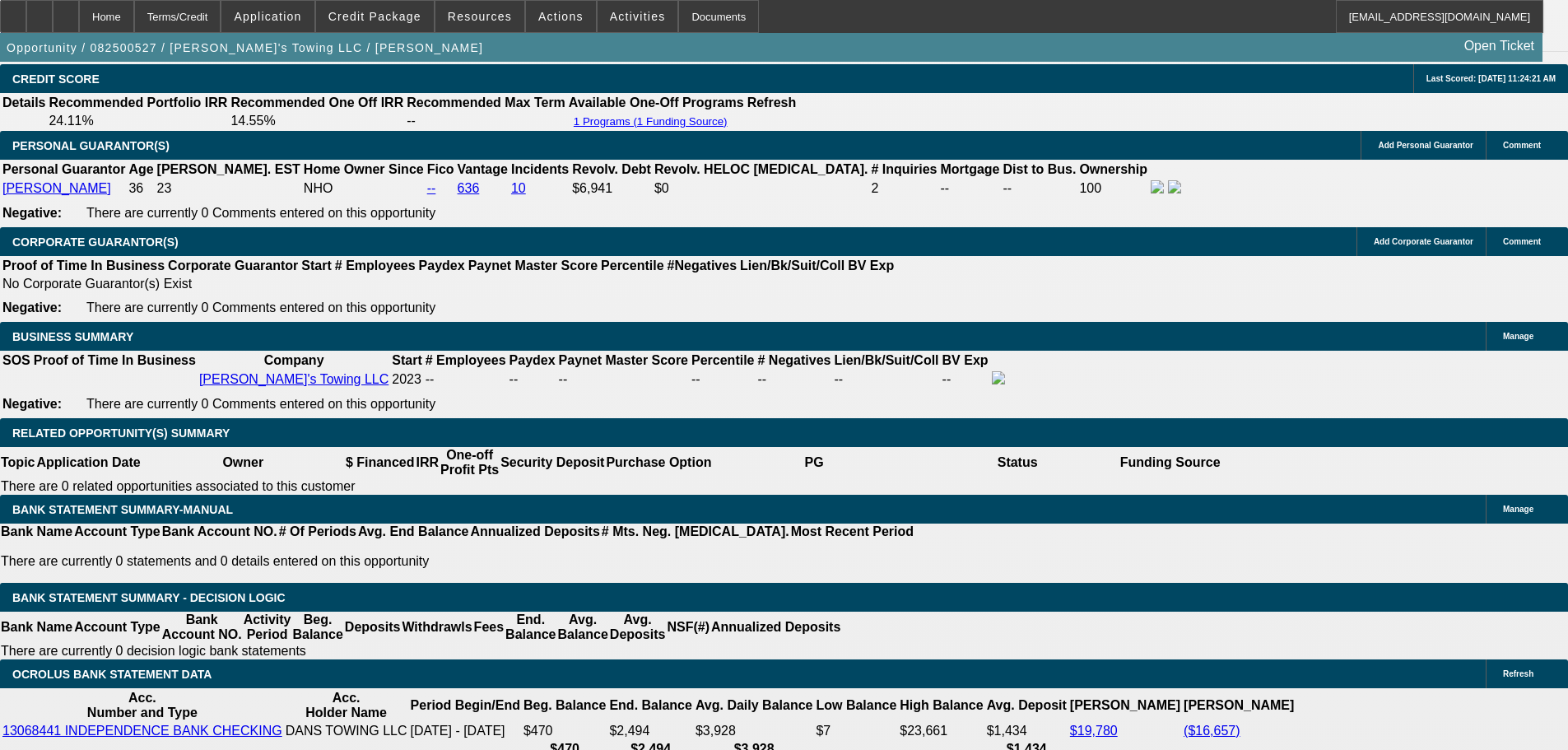
scroll to position [2223, 0]
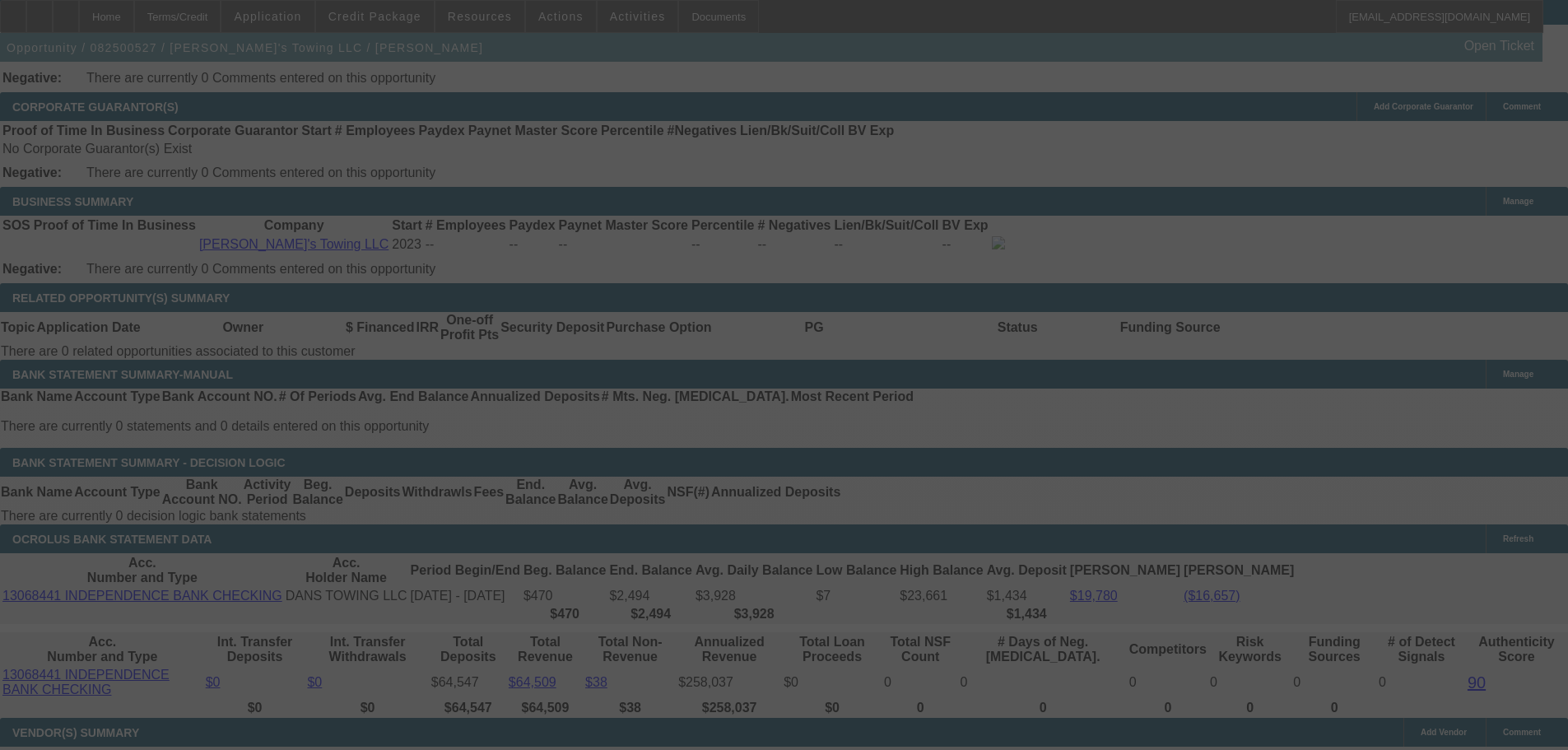
scroll to position [2552, 0]
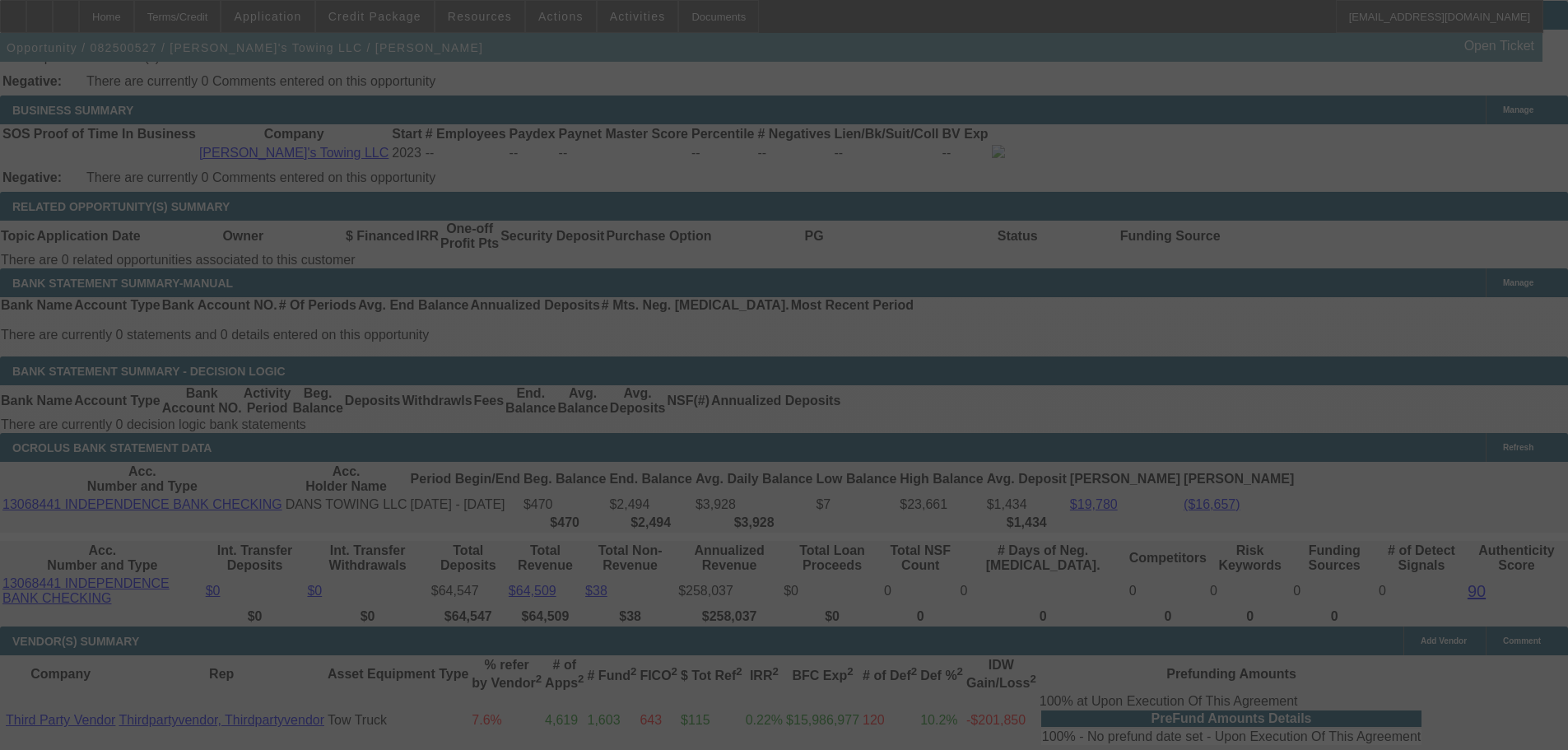
select select "0"
select select "2"
select select "0.1"
select select "4"
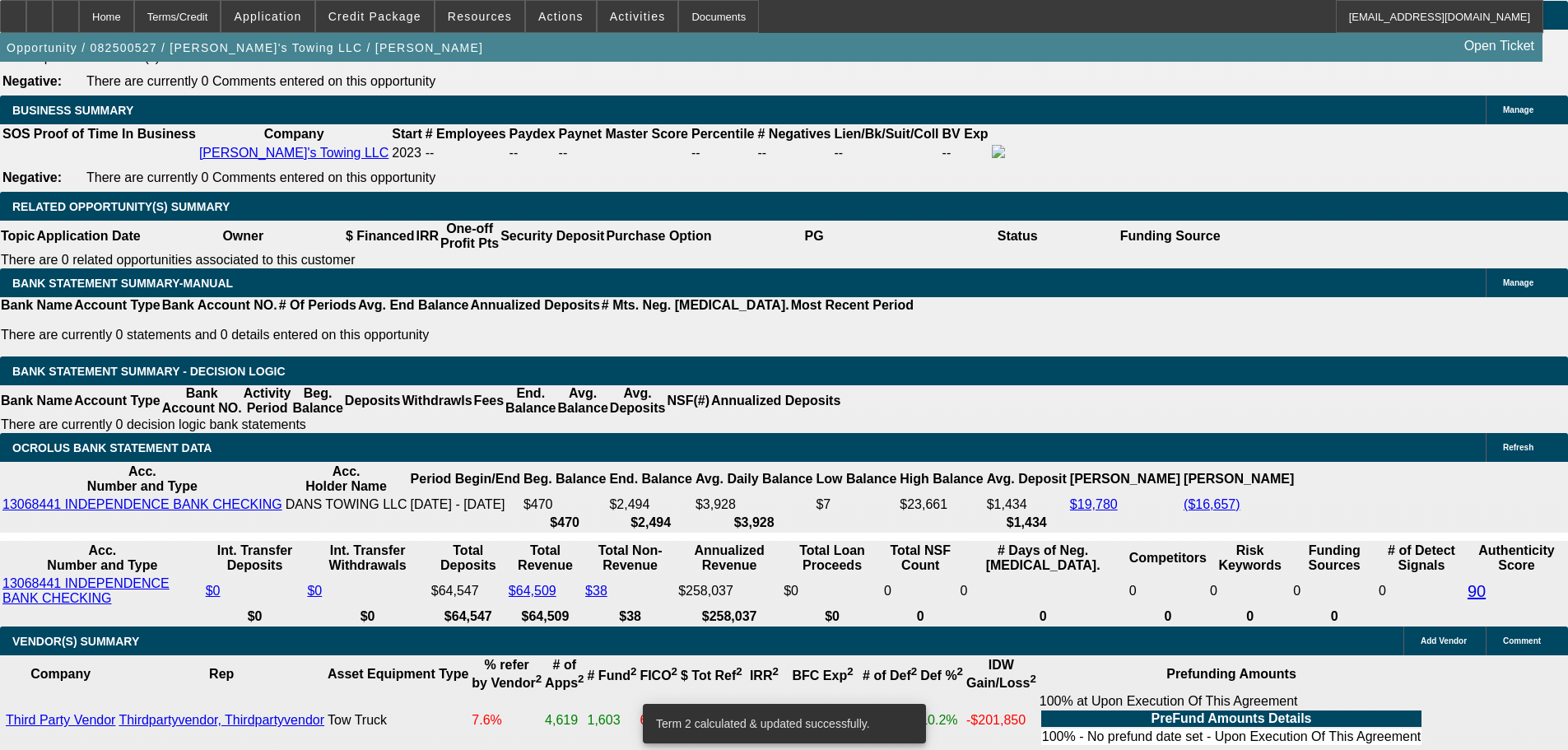
drag, startPoint x: 245, startPoint y: 263, endPoint x: 476, endPoint y: 244, distance: 231.8
type input "29"
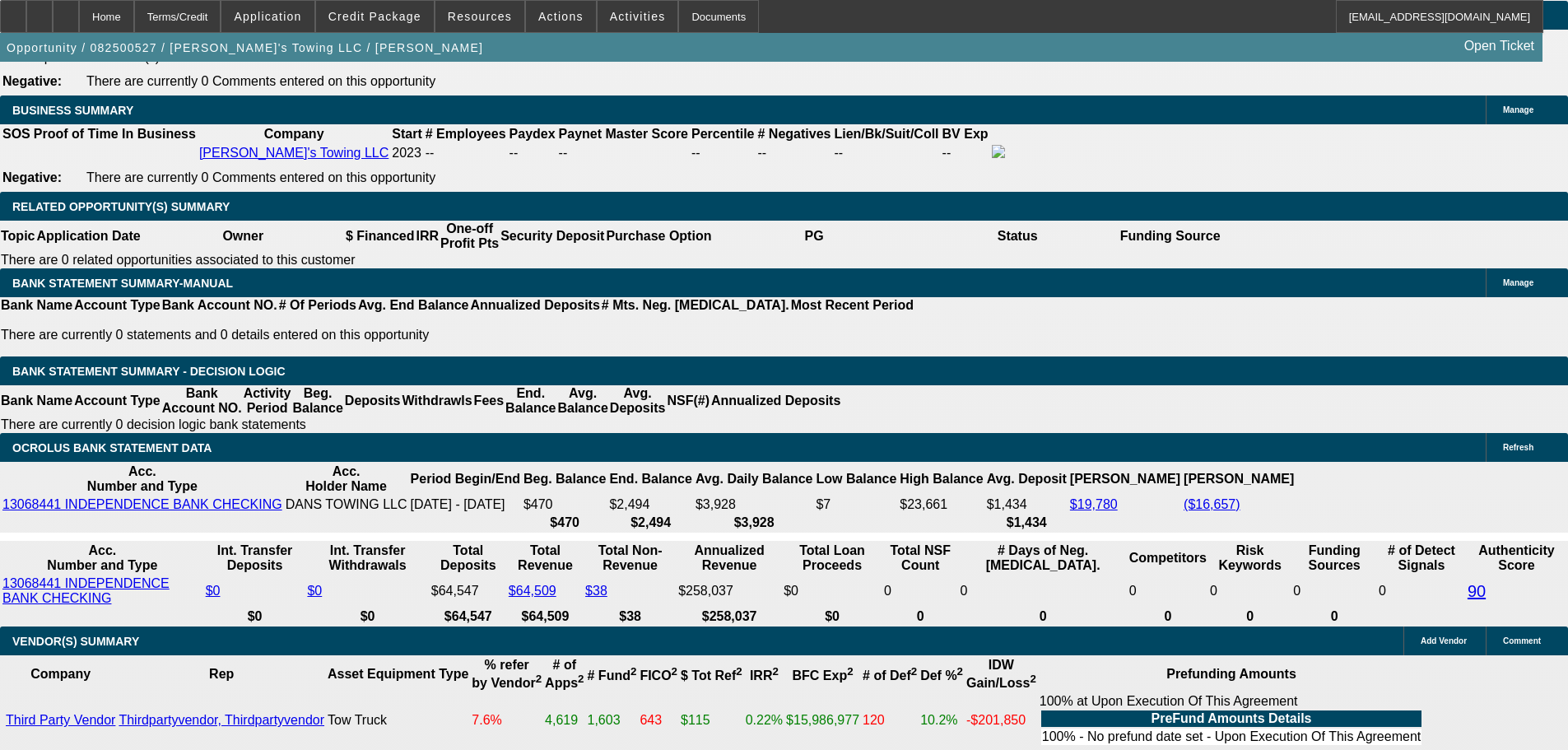
type input "$58.00"
type input "UNKNOWN"
type input "2995"
type input "19.1"
type input "$5,990.00"
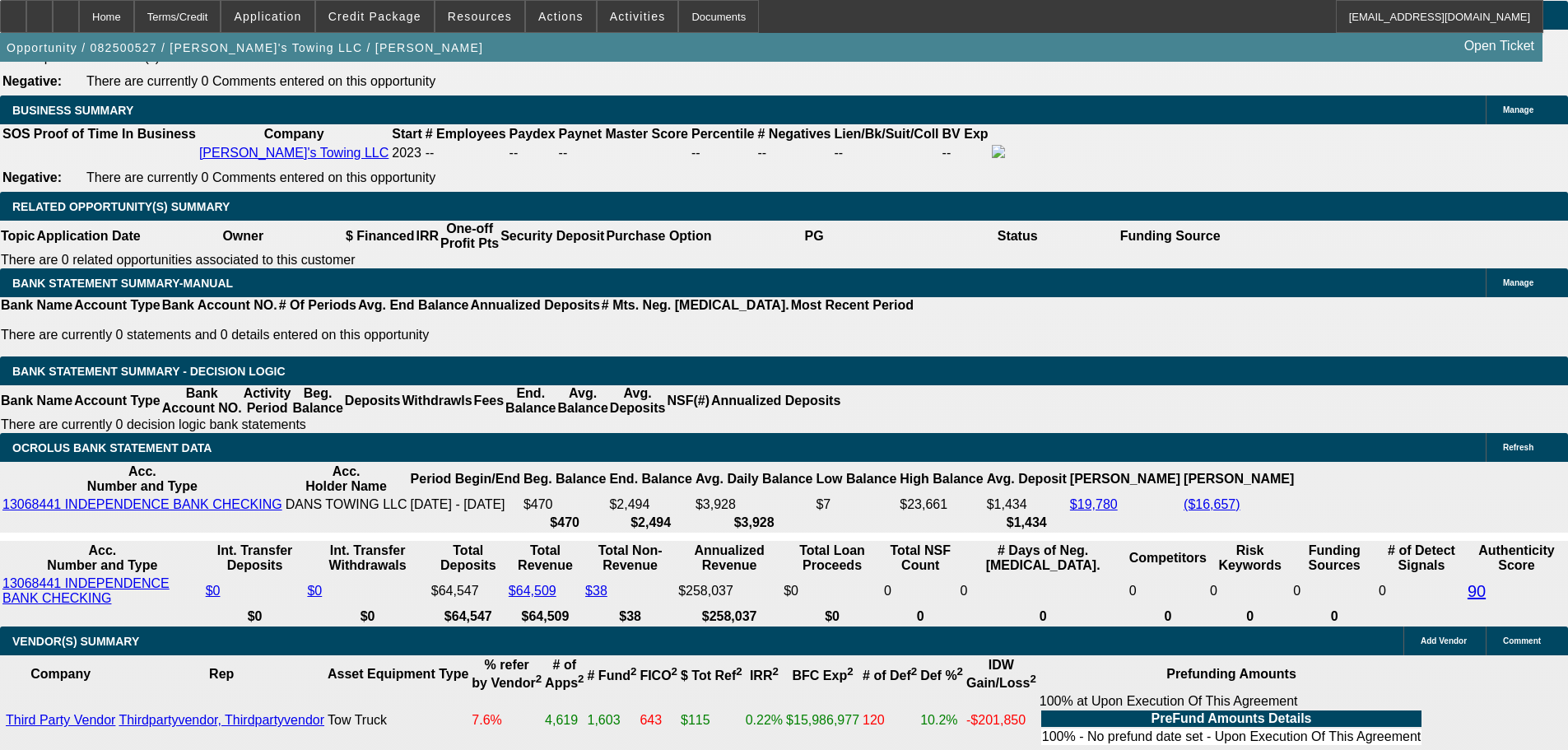
type input "$2,995.00"
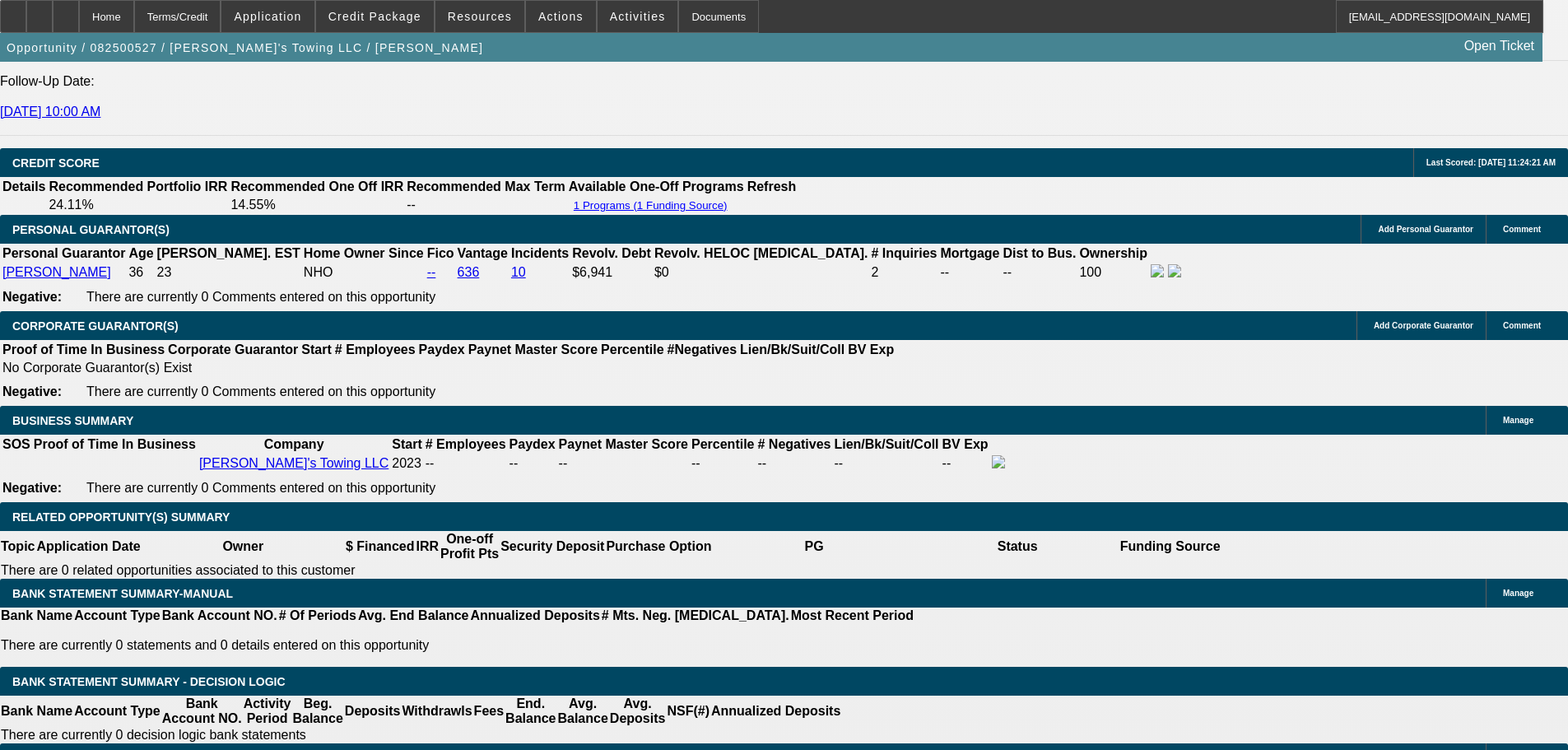
scroll to position [2058, 0]
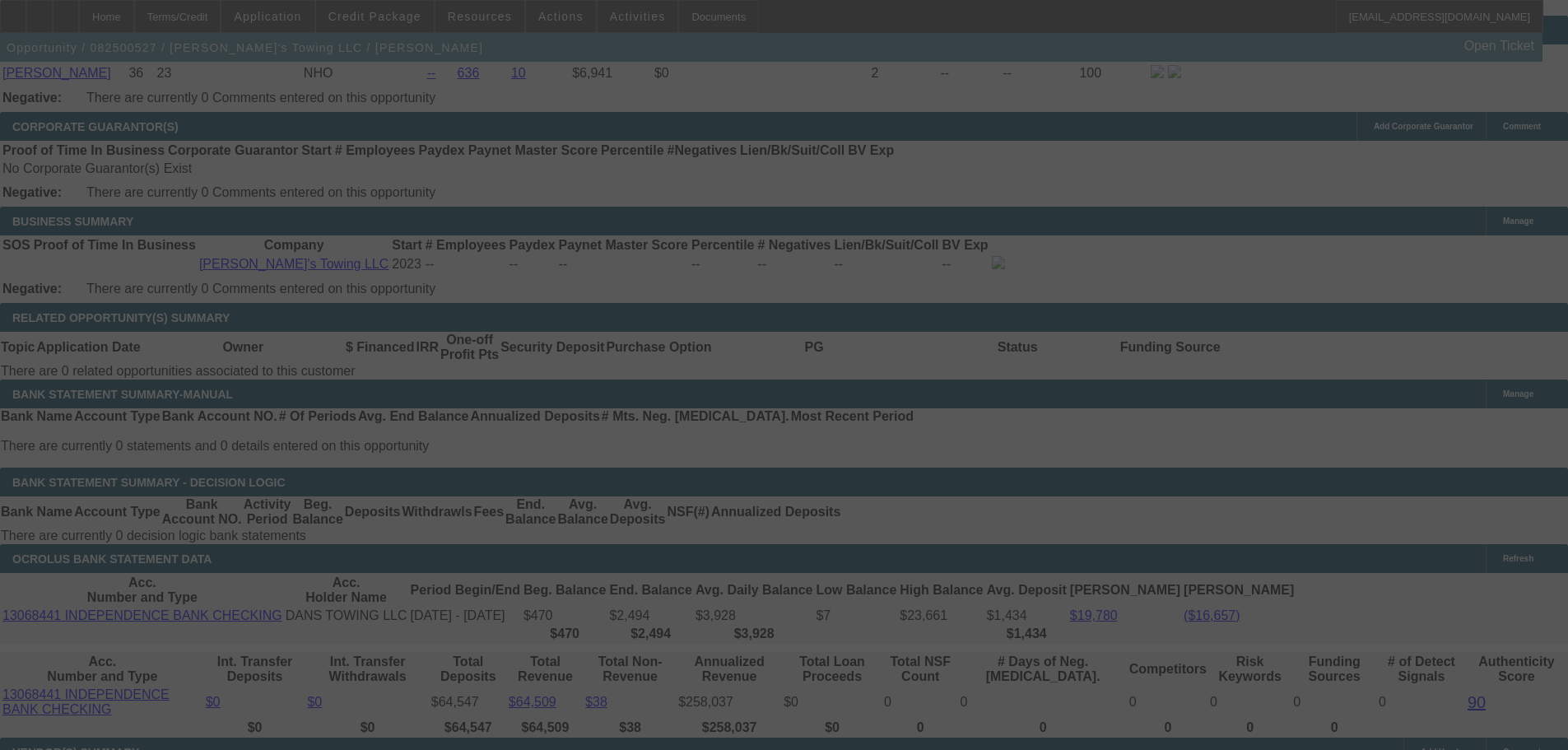
scroll to position [2470, 0]
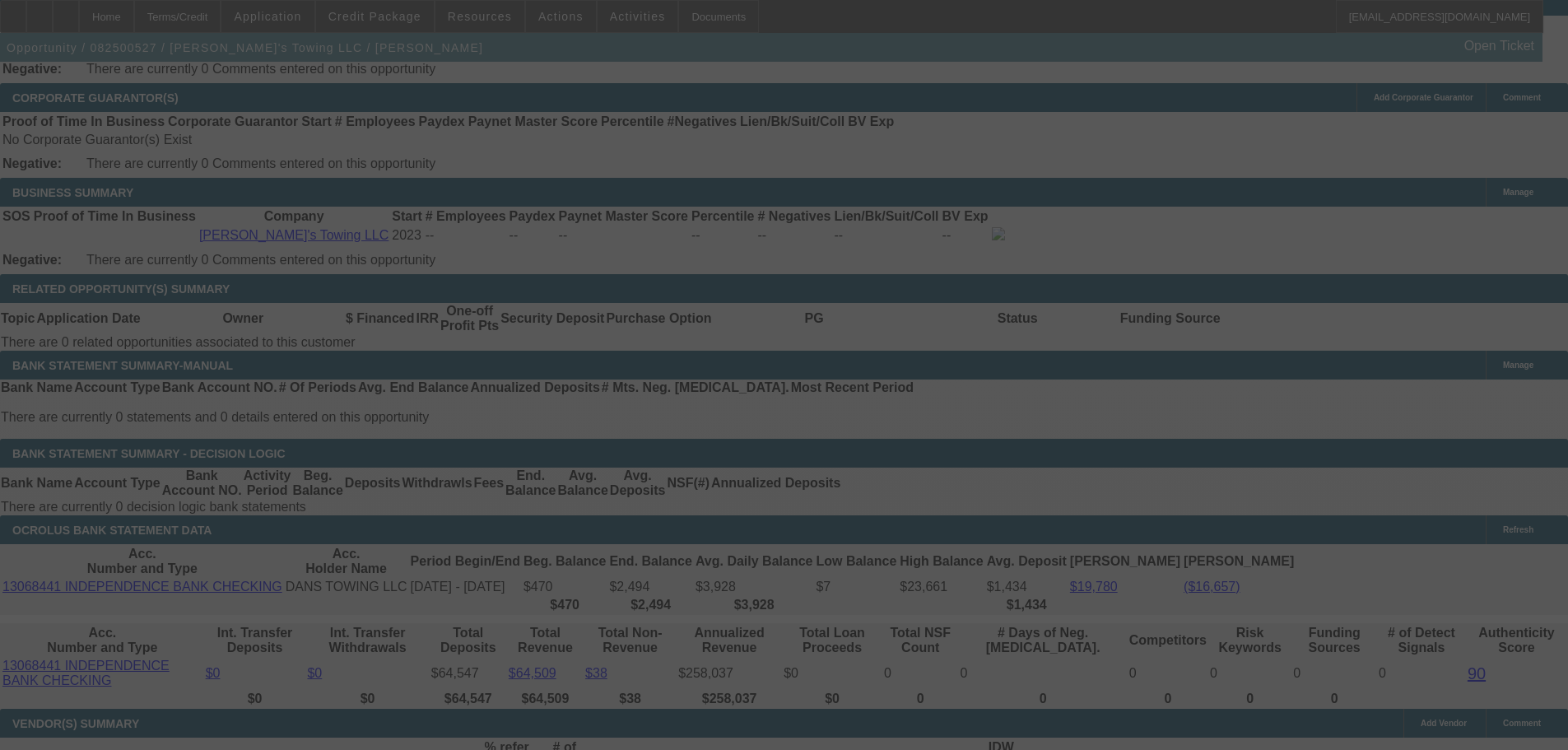
select select "0"
select select "2"
select select "0.1"
select select "4"
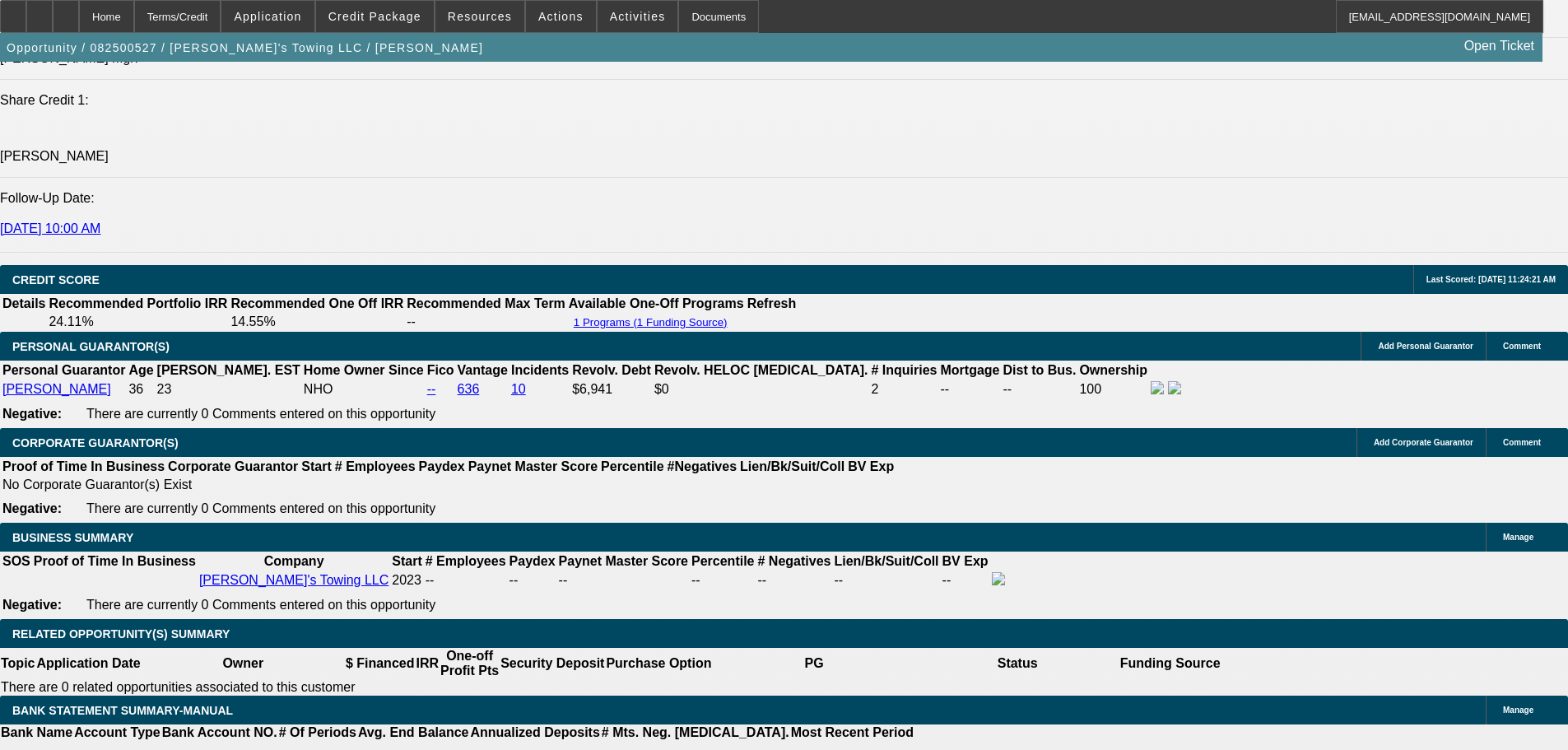
scroll to position [2544, 0]
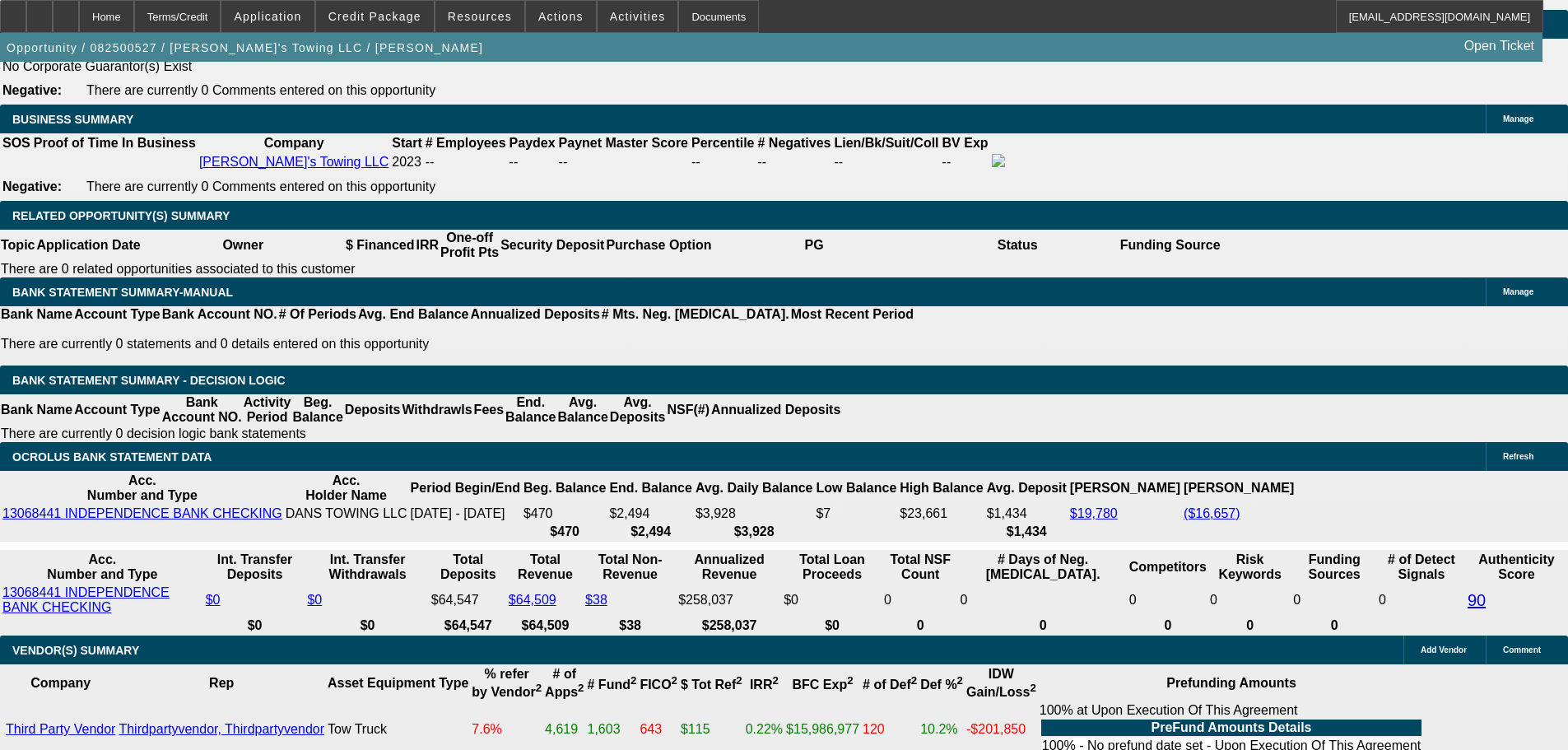
drag, startPoint x: 243, startPoint y: 273, endPoint x: 336, endPoint y: 265, distance: 93.3
type input "3"
type input "$6.00"
type input "UNKNOWN"
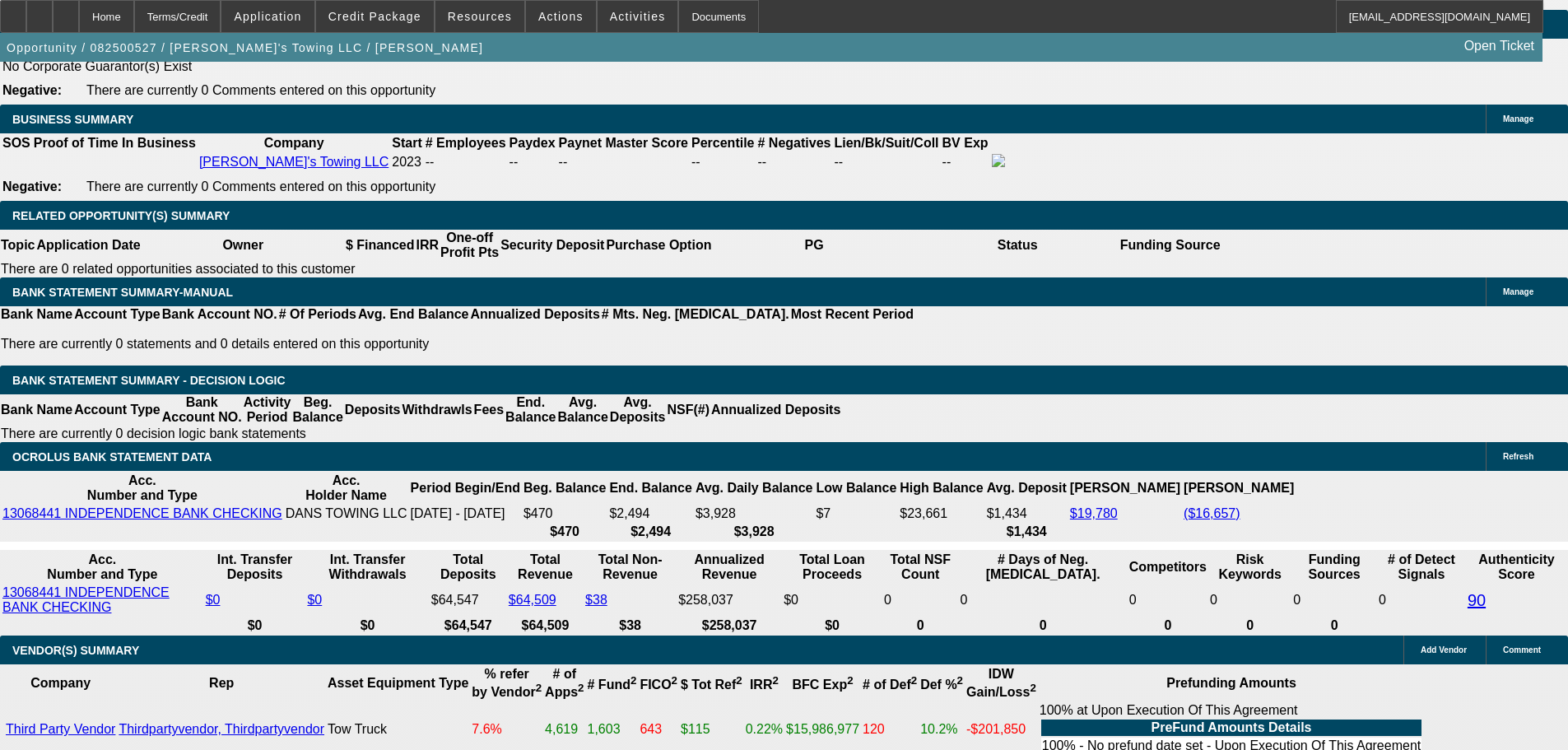
type input "3000"
type input "$6,000.00"
type input "19.2"
type input "$3,000.00"
drag, startPoint x: 730, startPoint y: 323, endPoint x: 638, endPoint y: 347, distance: 95.1
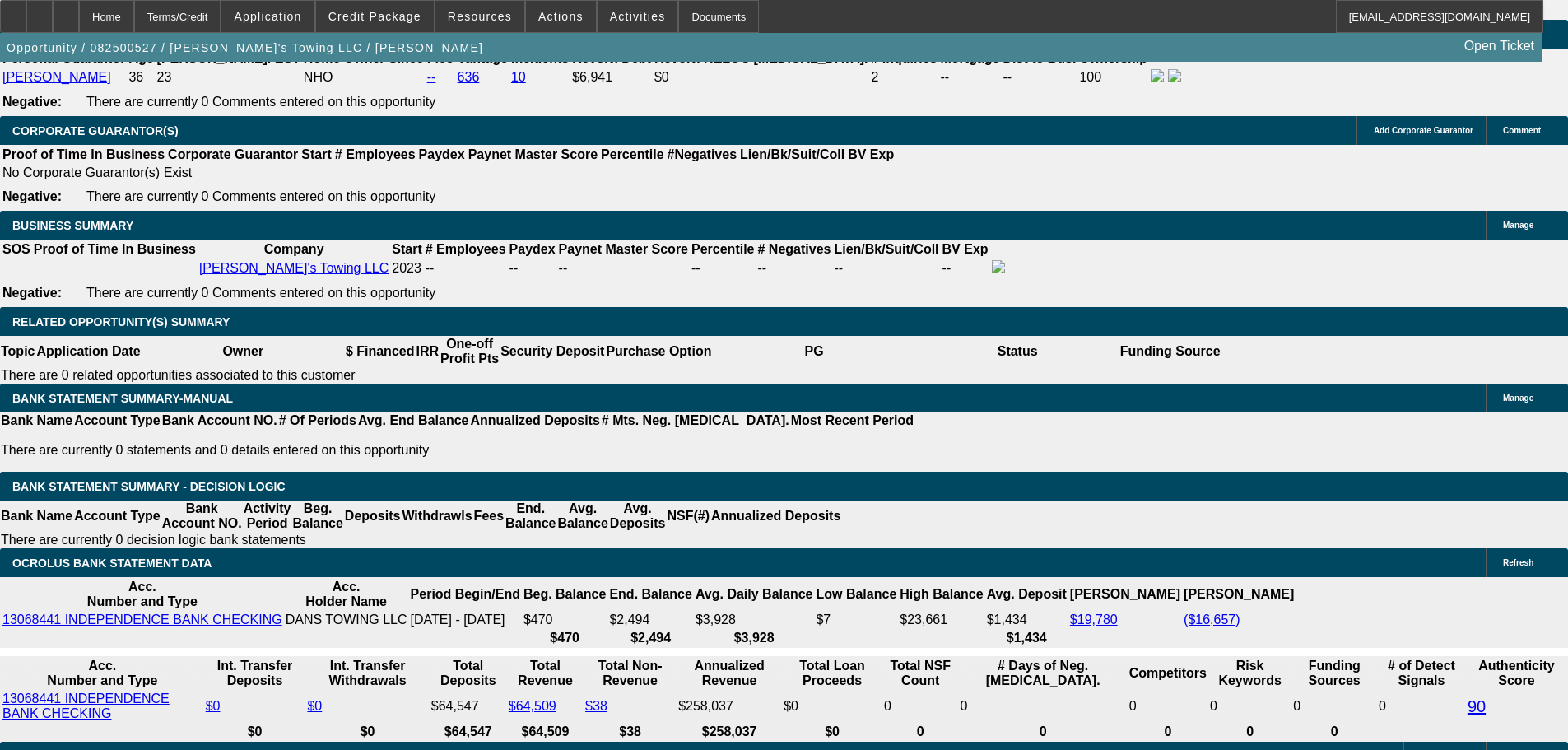
scroll to position [2214, 0]
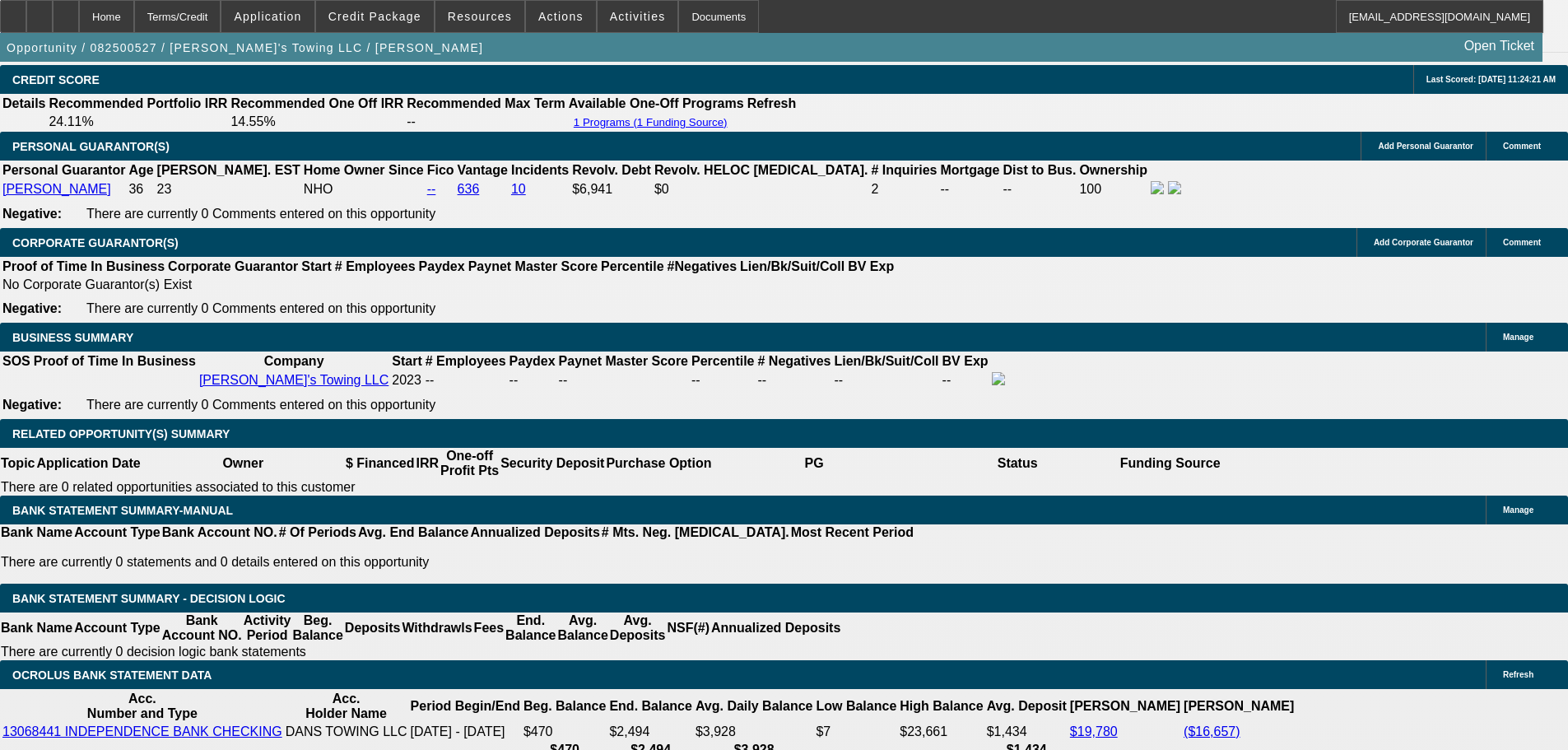
scroll to position [2544, 0]
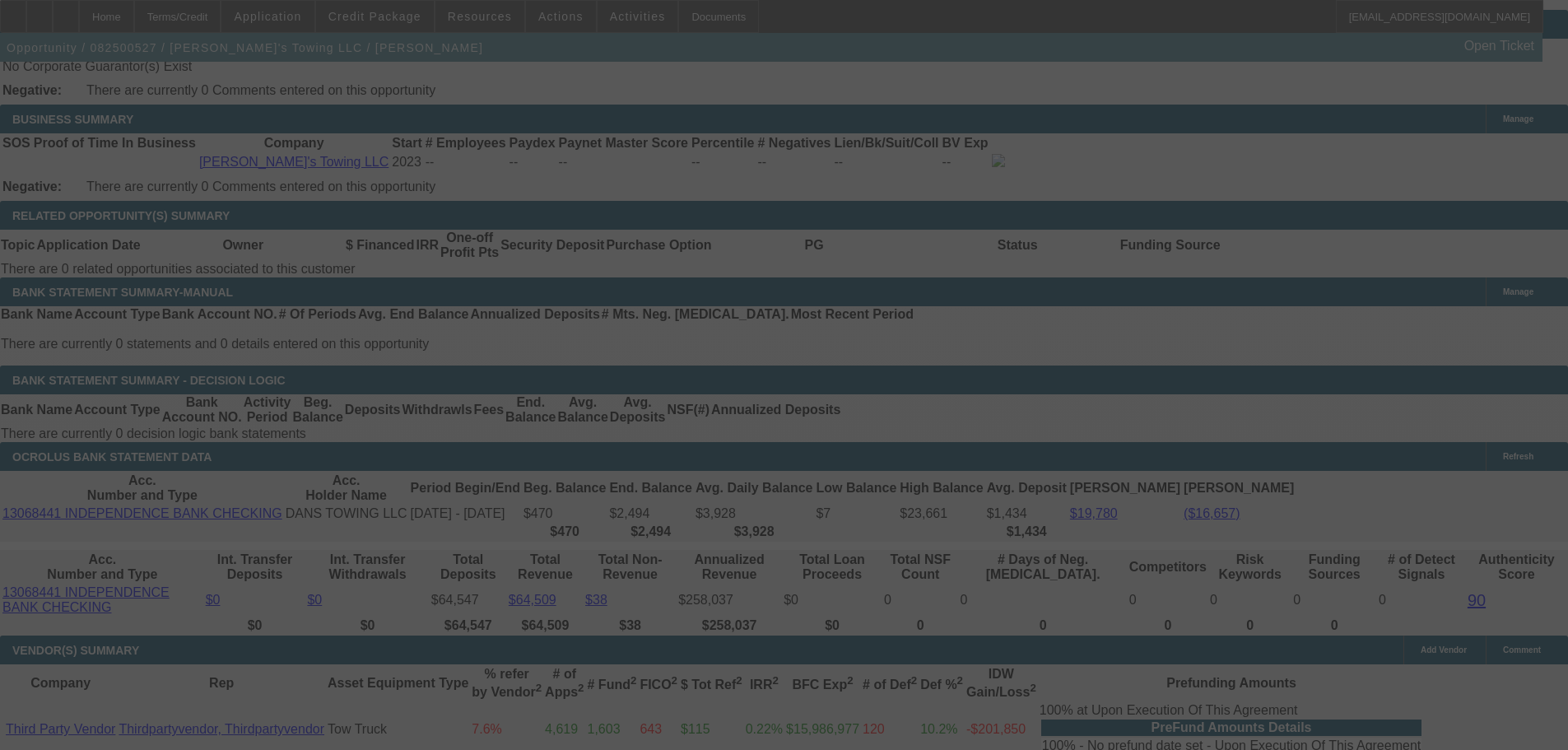
select select "0"
select select "2"
select select "0.1"
select select "4"
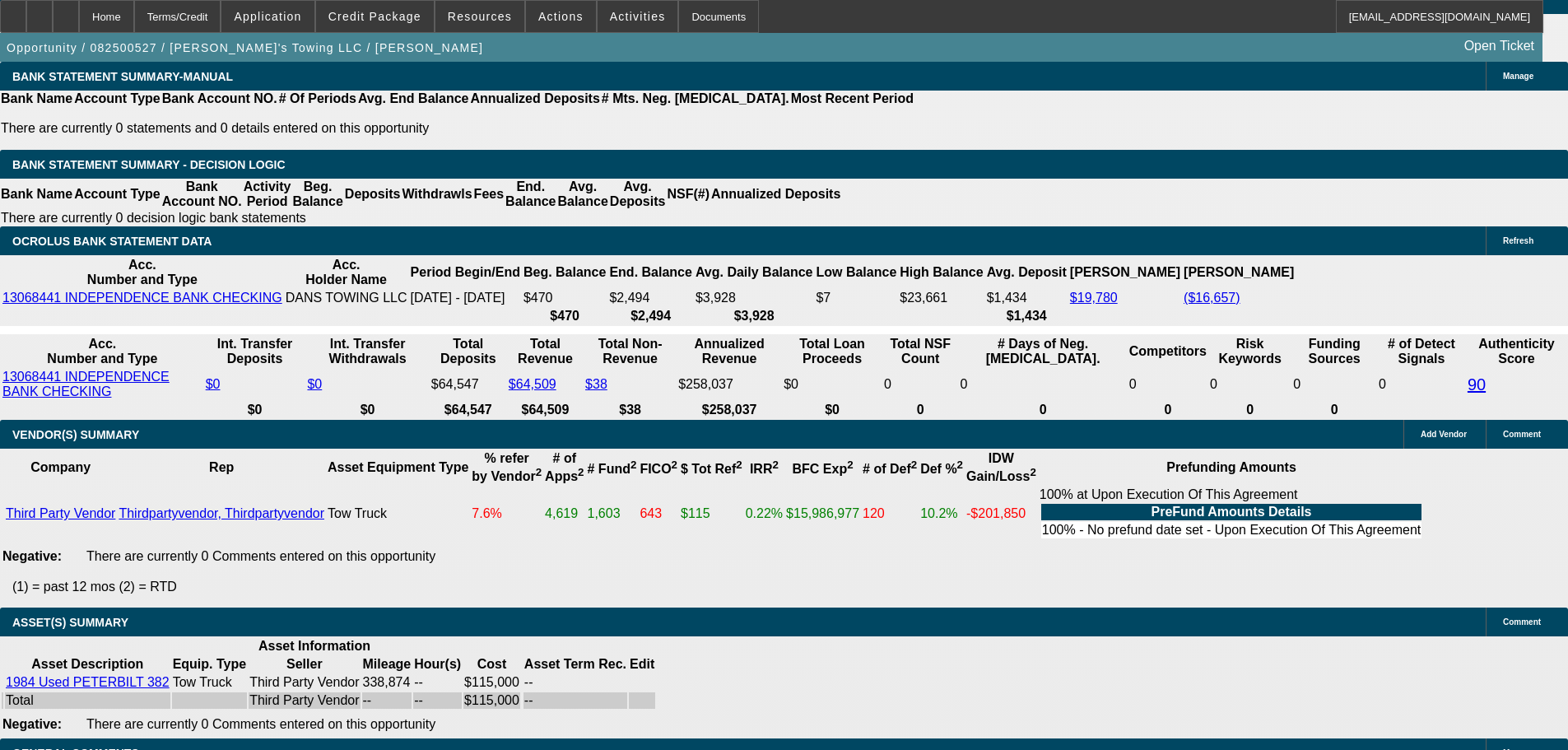
scroll to position [2878, 0]
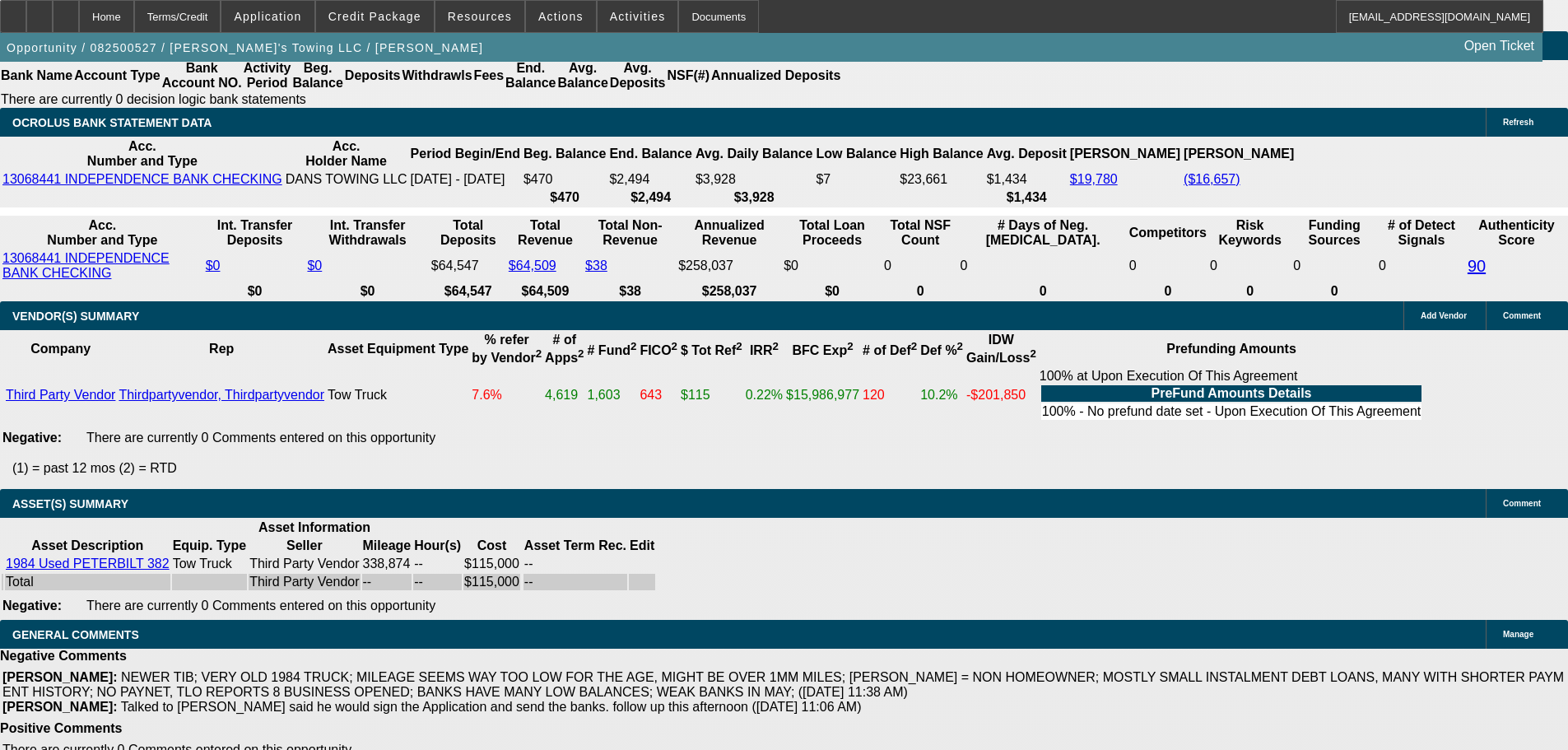
select select "3"
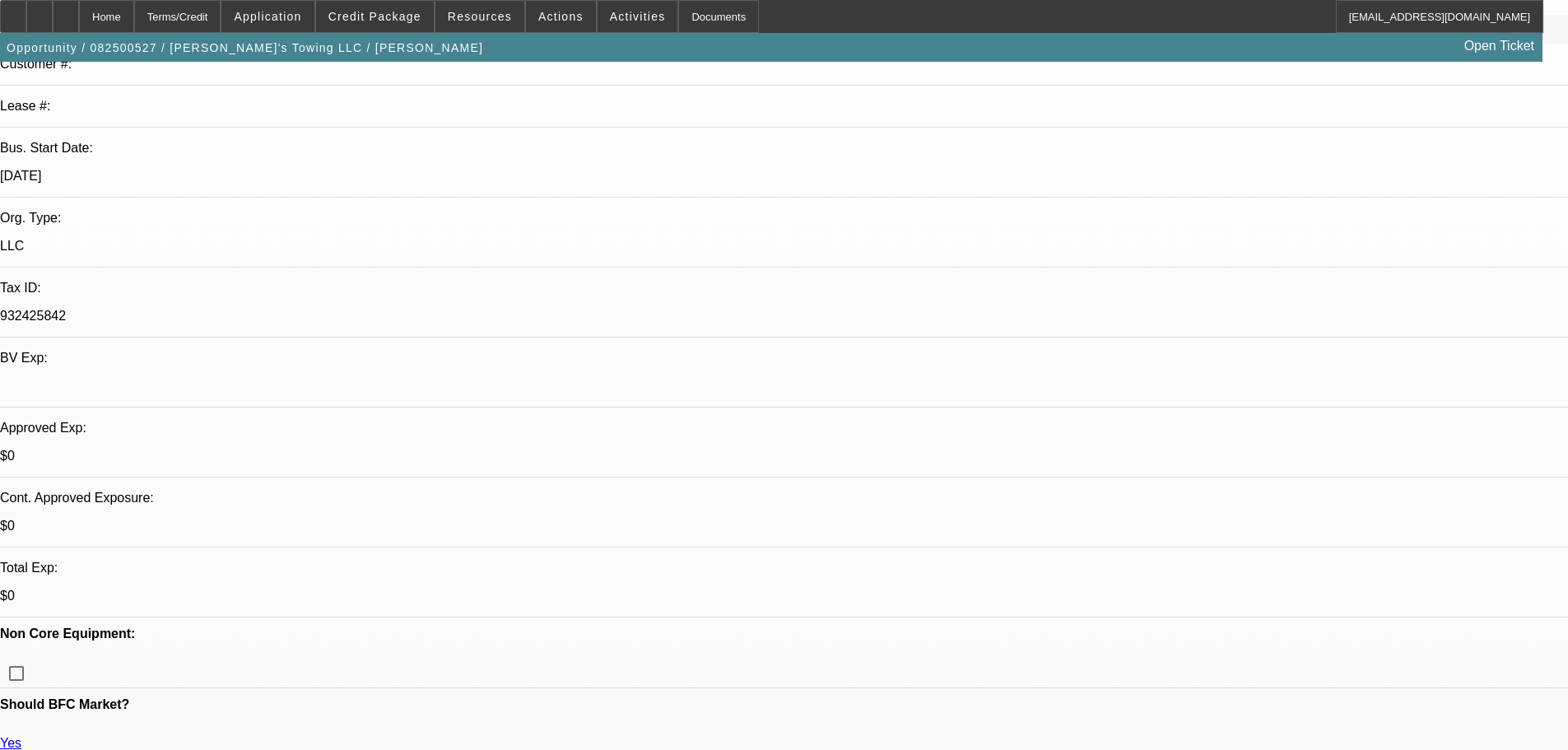
scroll to position [329, 0]
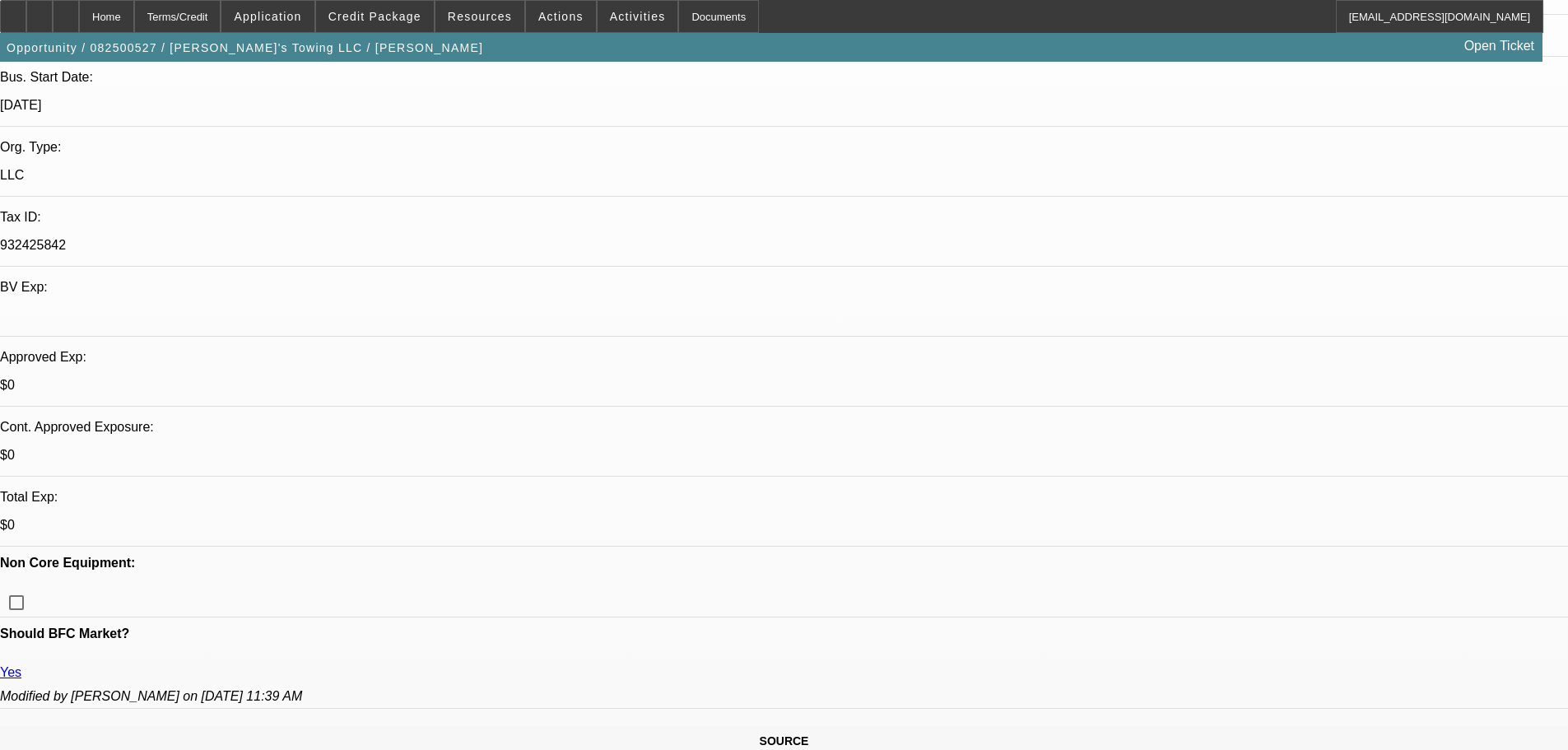
type textarea "APPROVED, GPS REQUIRED. CONTINGENT ON ACCEPTABLE INSPECTION."
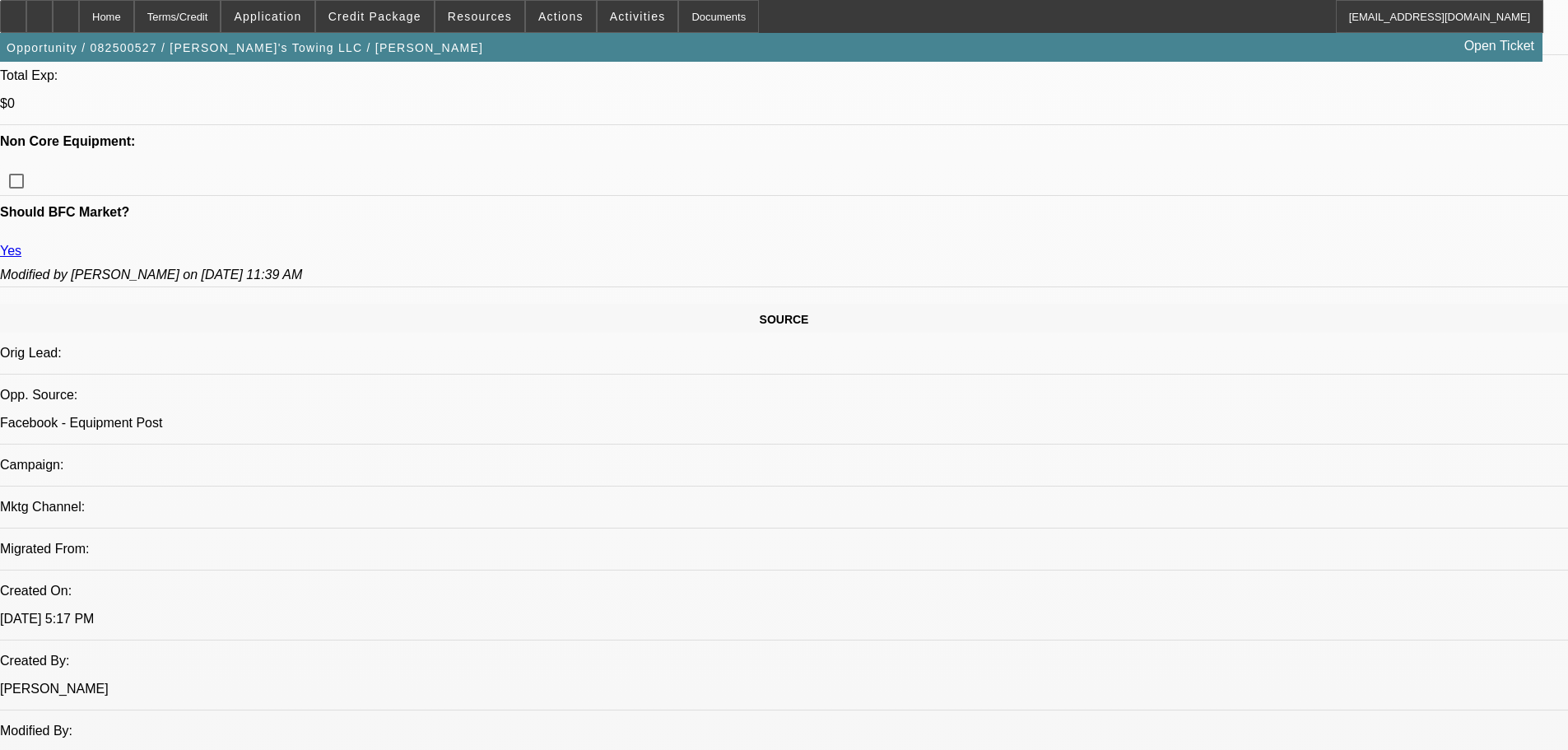
scroll to position [412, 0]
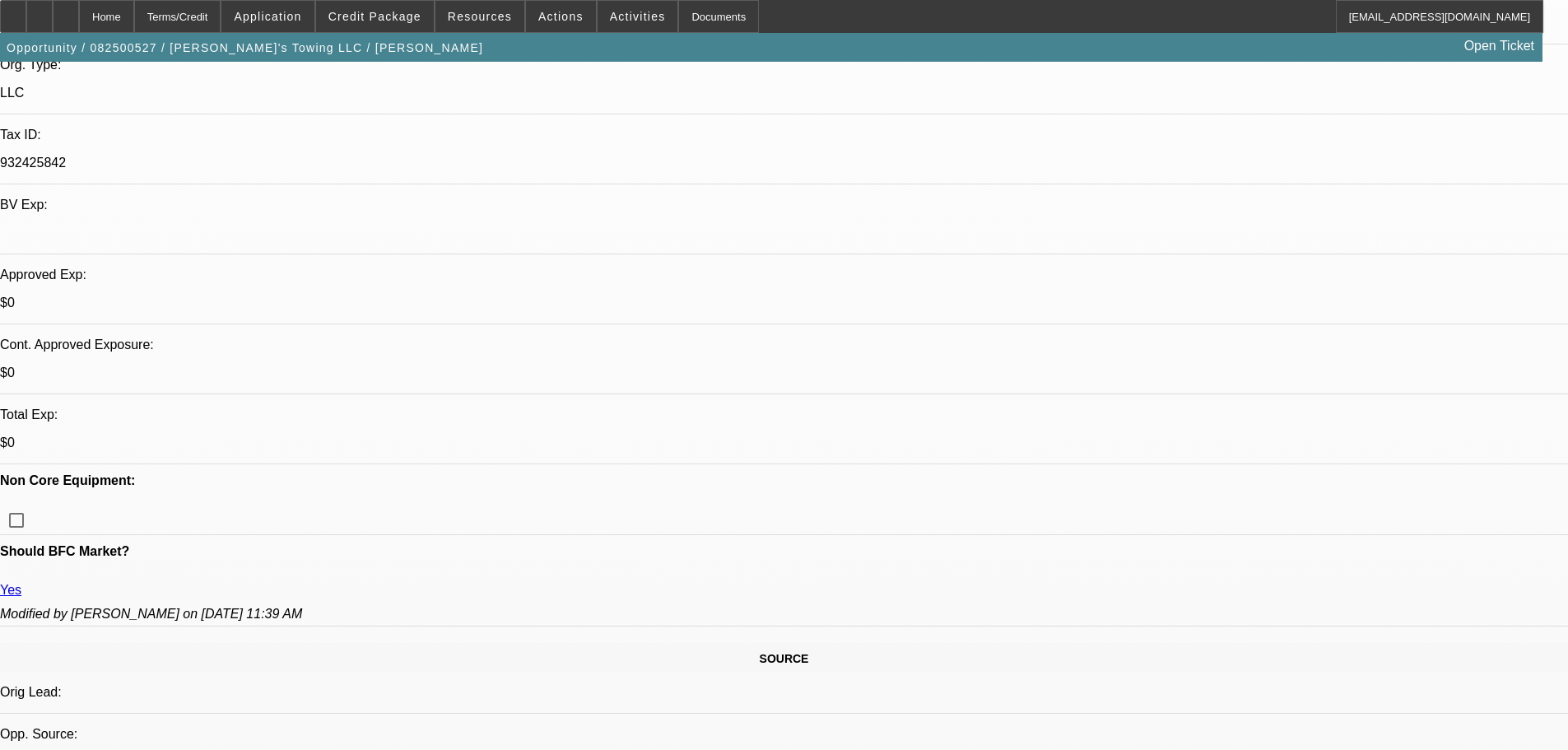
drag, startPoint x: 1496, startPoint y: 375, endPoint x: 892, endPoint y: 368, distance: 604.0
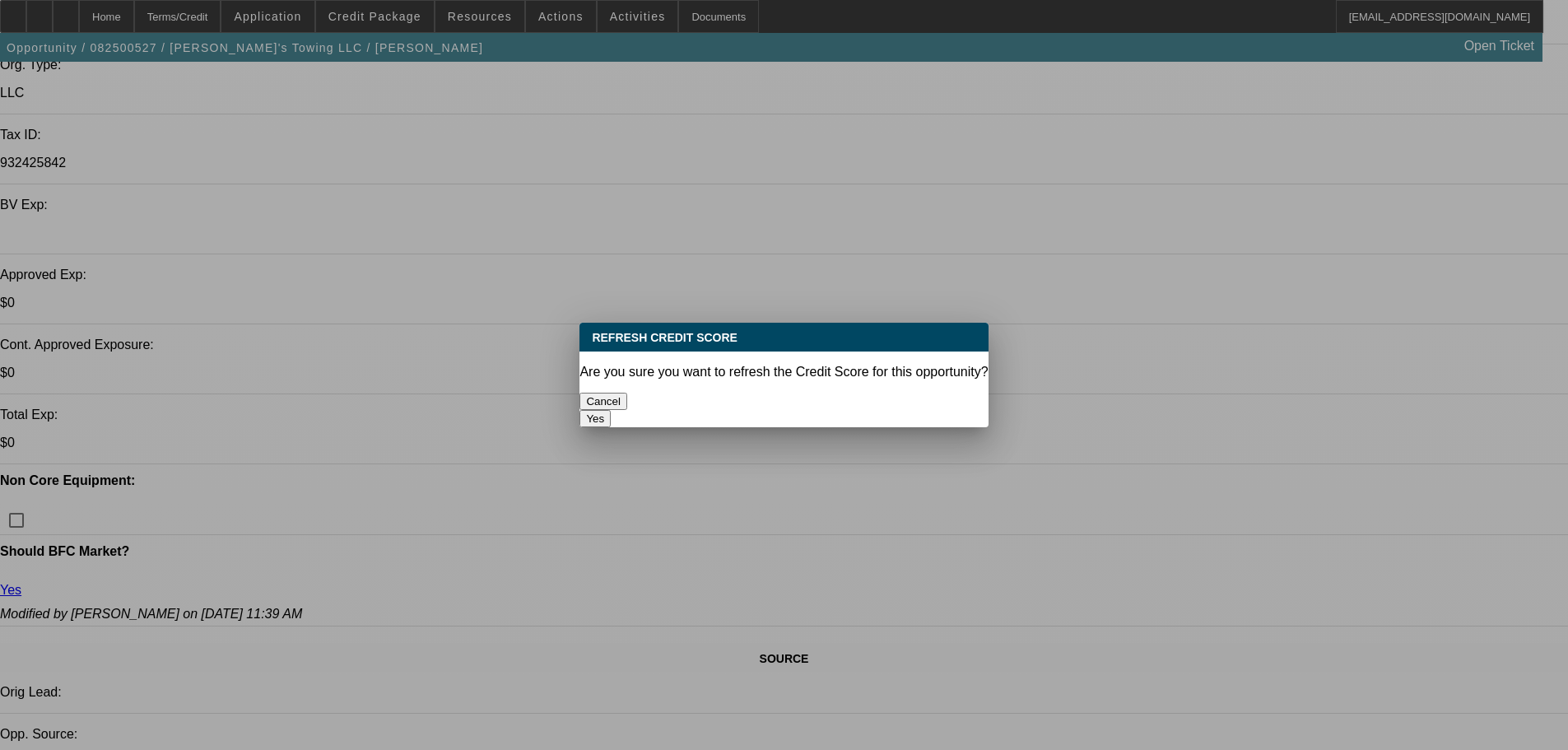
click at [611, 410] on button "Yes" at bounding box center [595, 419] width 31 height 18
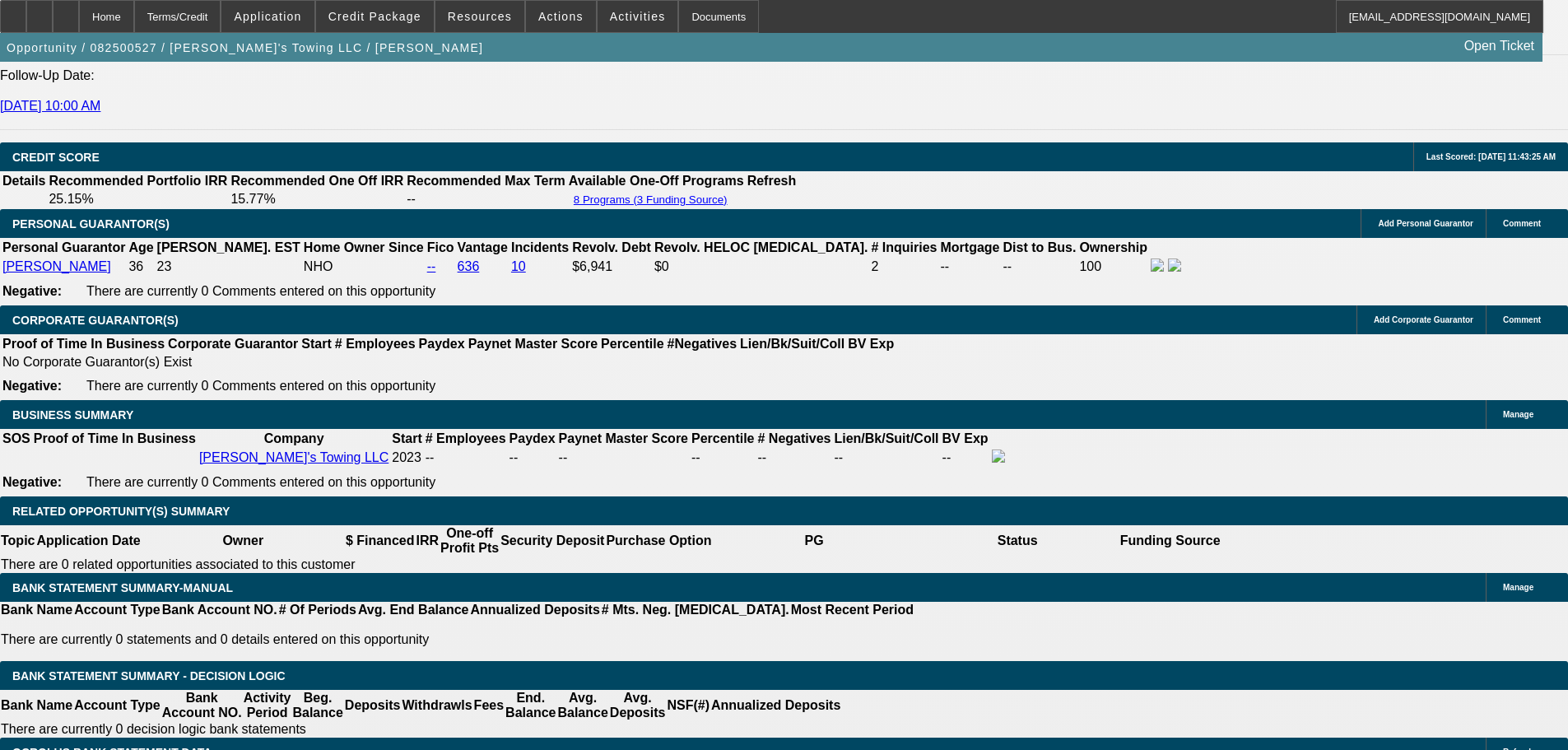
scroll to position [2470, 0]
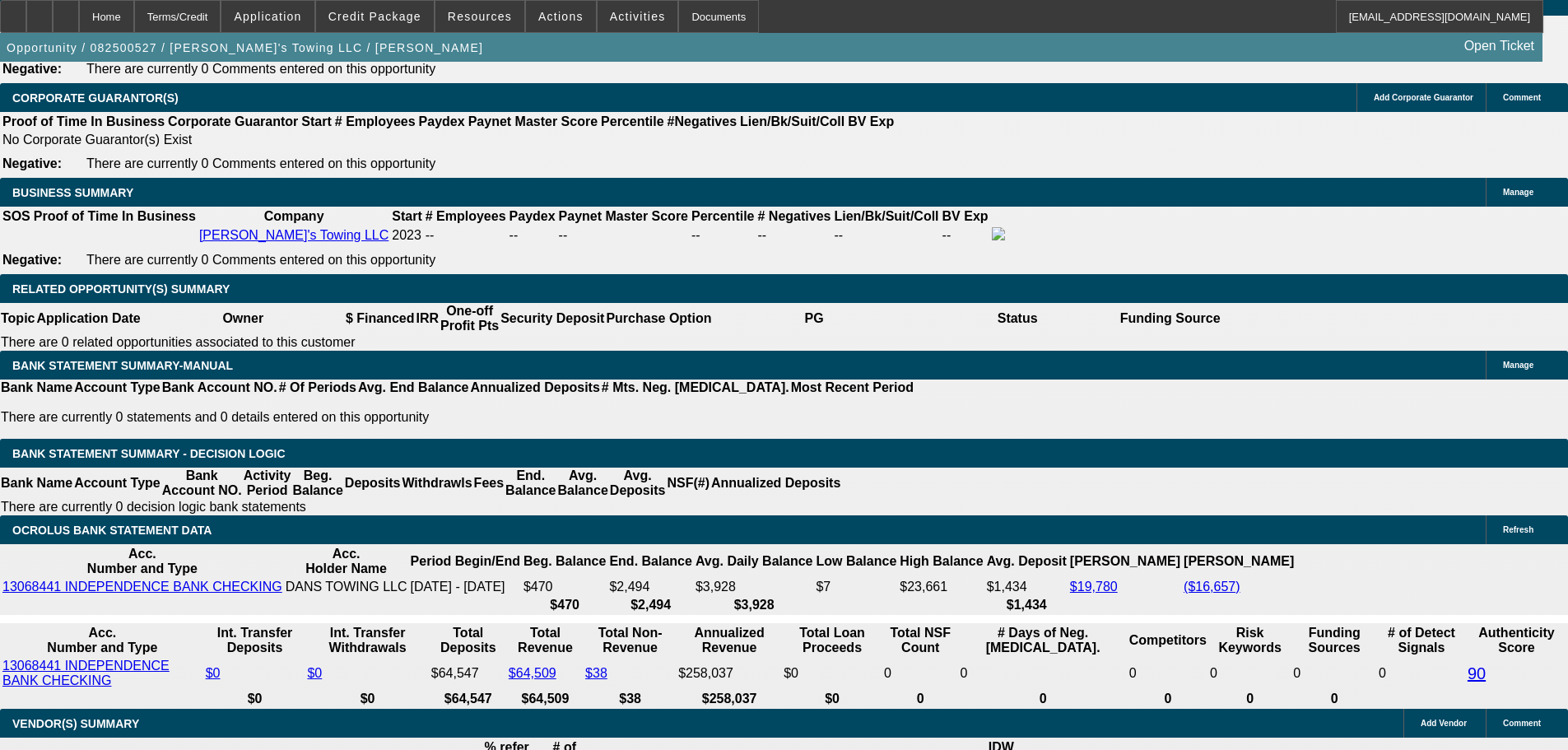
drag, startPoint x: 323, startPoint y: 350, endPoint x: 379, endPoint y: 336, distance: 57.7
type input "4"
type input "UNKNOWN"
type input "$26,007.35"
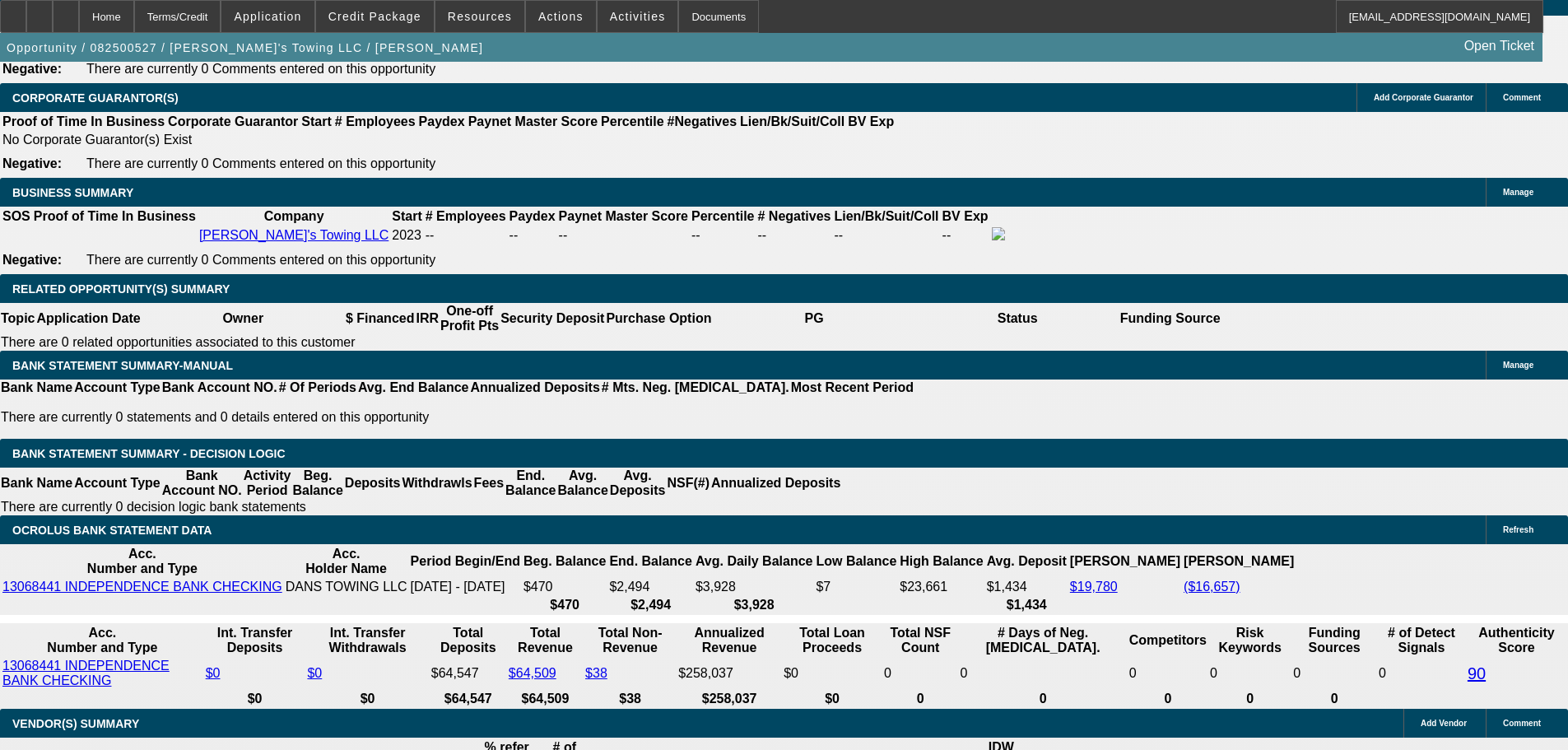
type input "$52,014.70"
type input "42"
type input "$3,287.62"
type input "$6,575.24"
type input "42"
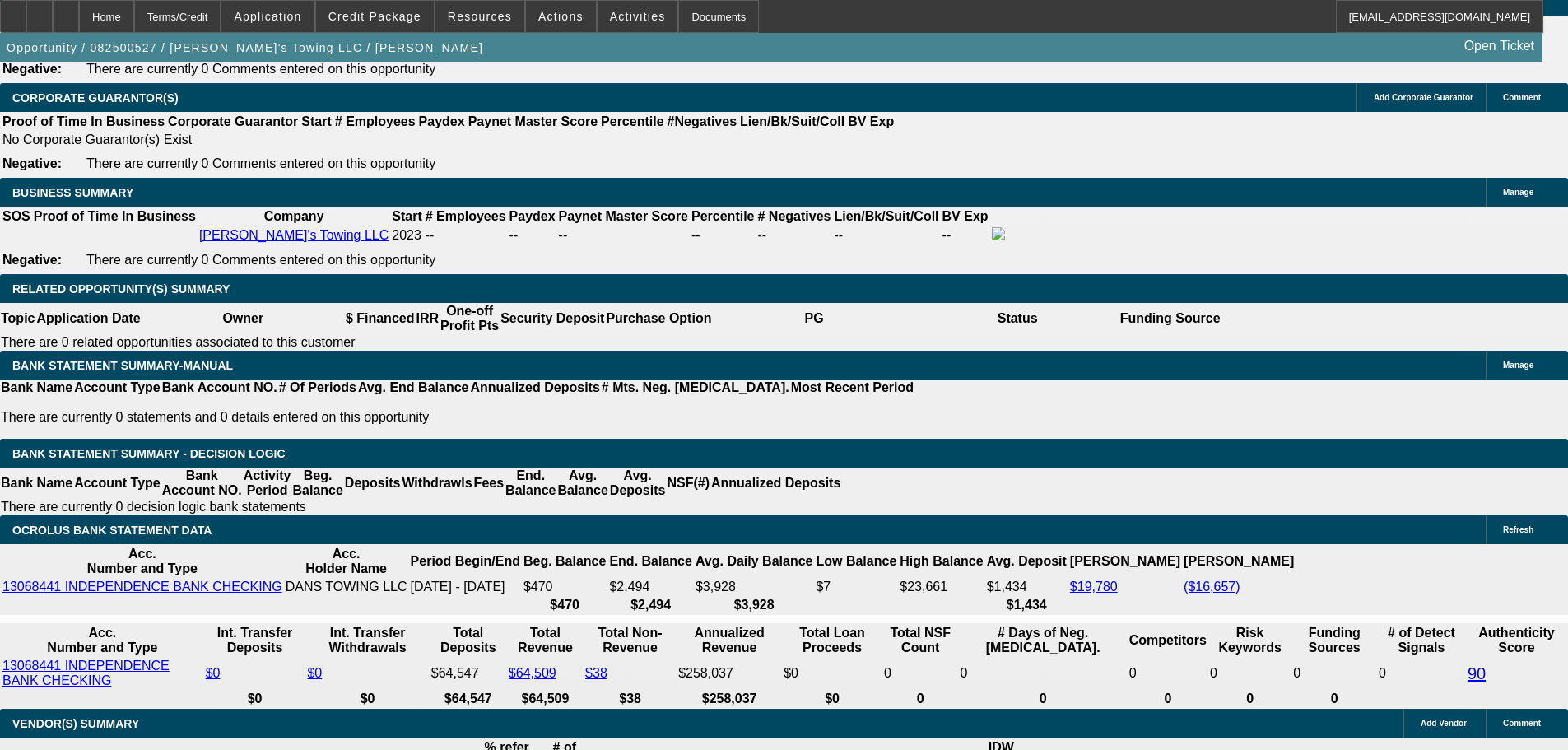
drag, startPoint x: 240, startPoint y: 351, endPoint x: 402, endPoint y: 335, distance: 162.8
type input "32"
type input "$64.00"
type input "3285"
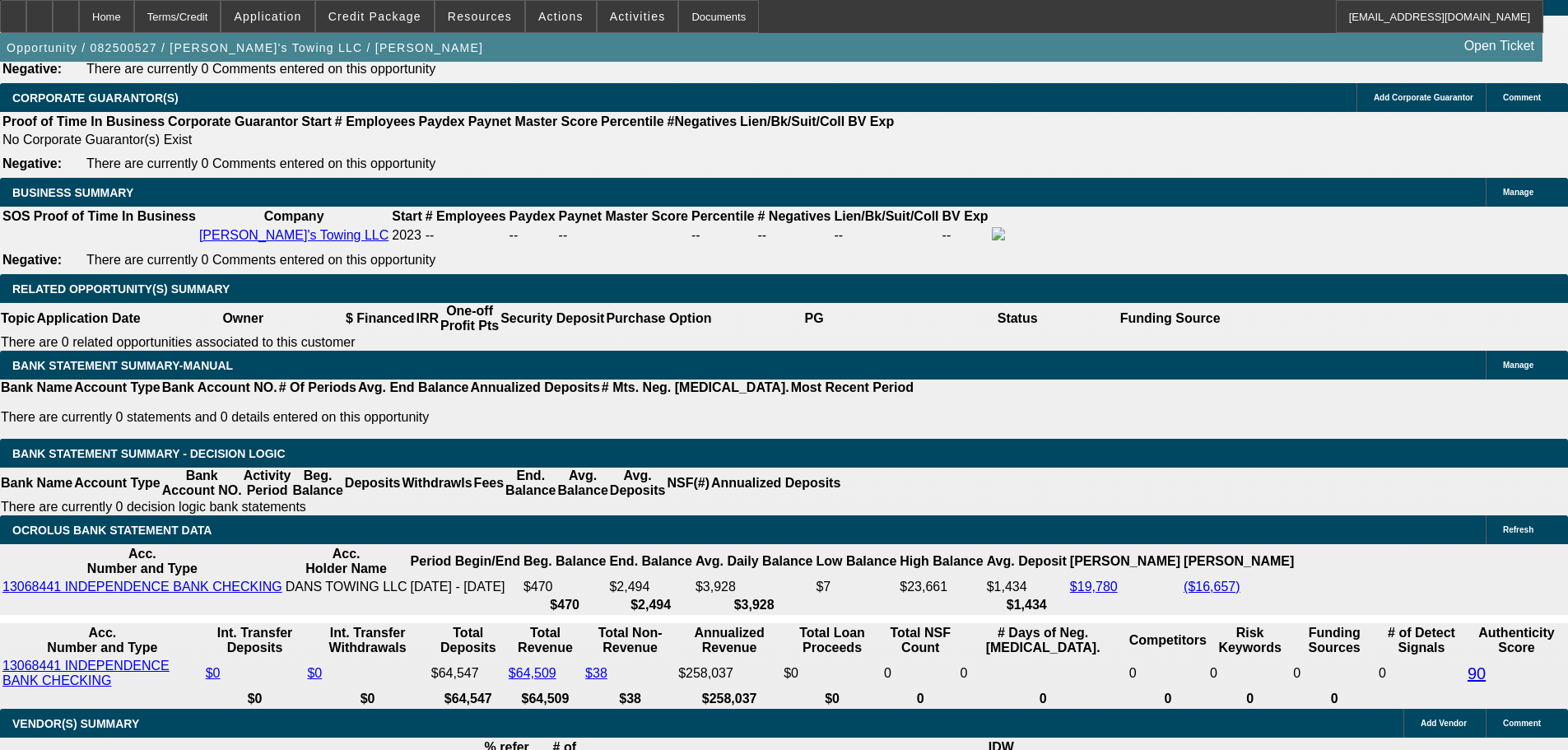
type input "19.1"
type input "$6,570.00"
type input "$3,285.00"
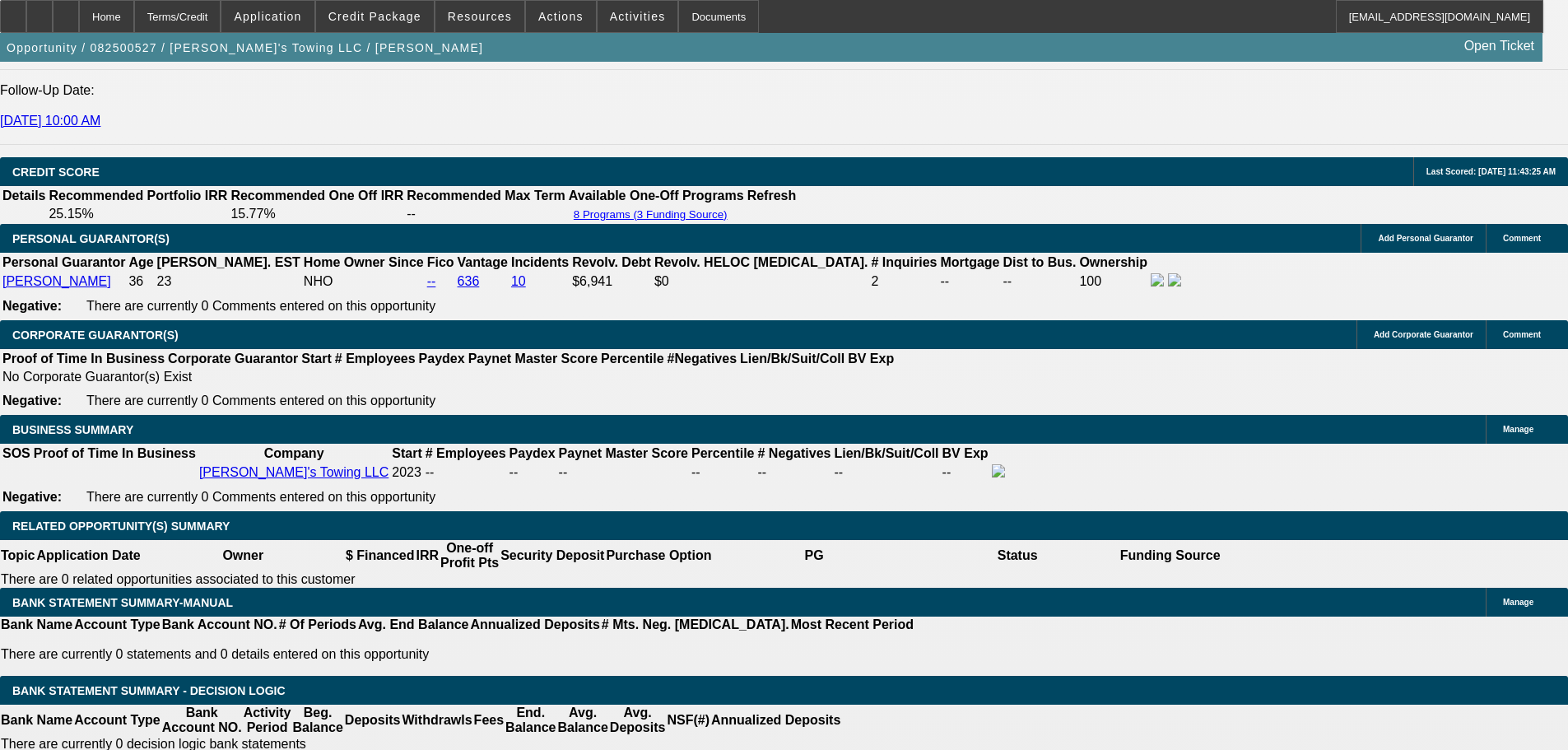
scroll to position [2388, 0]
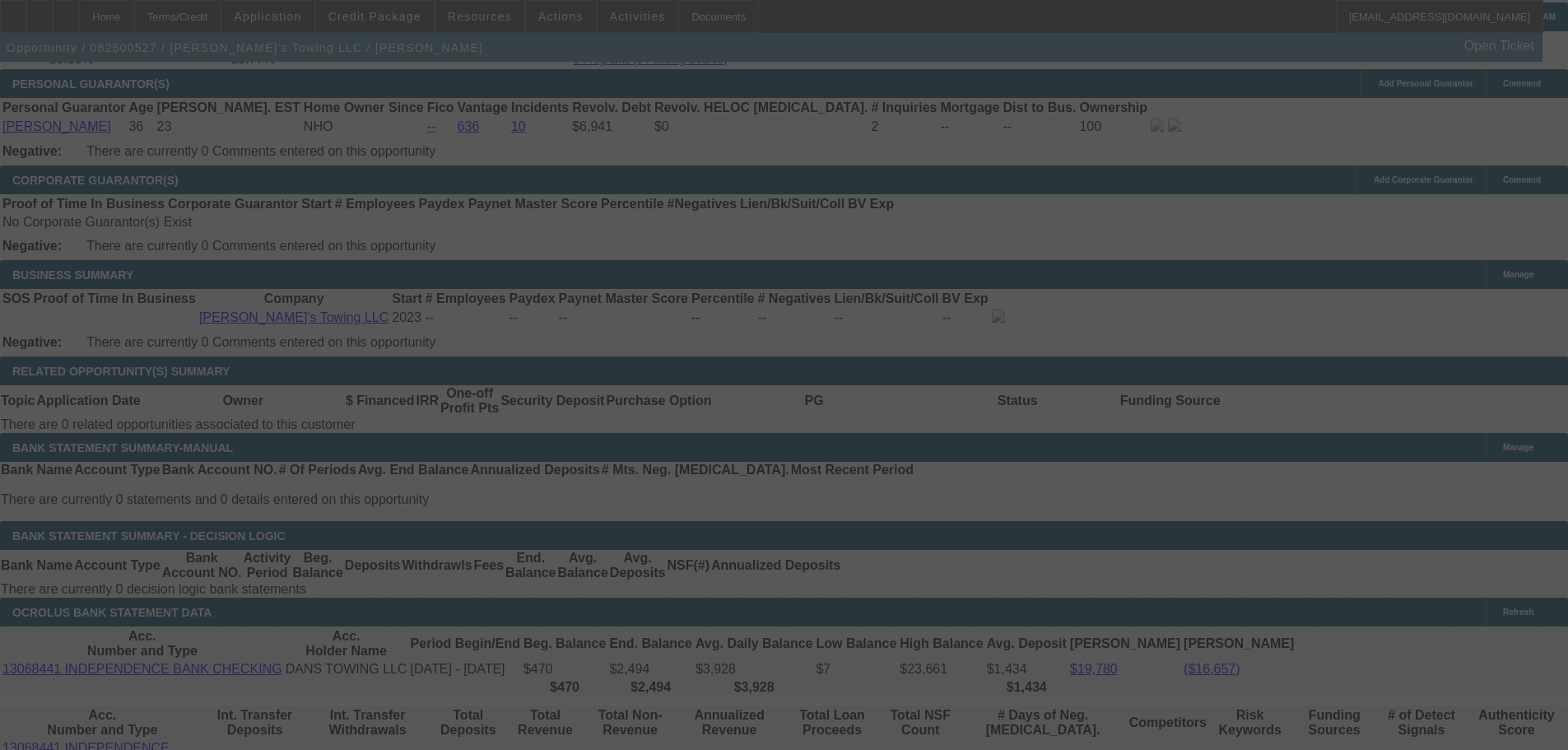
select select "0"
select select "2"
select select "0.1"
select select "4"
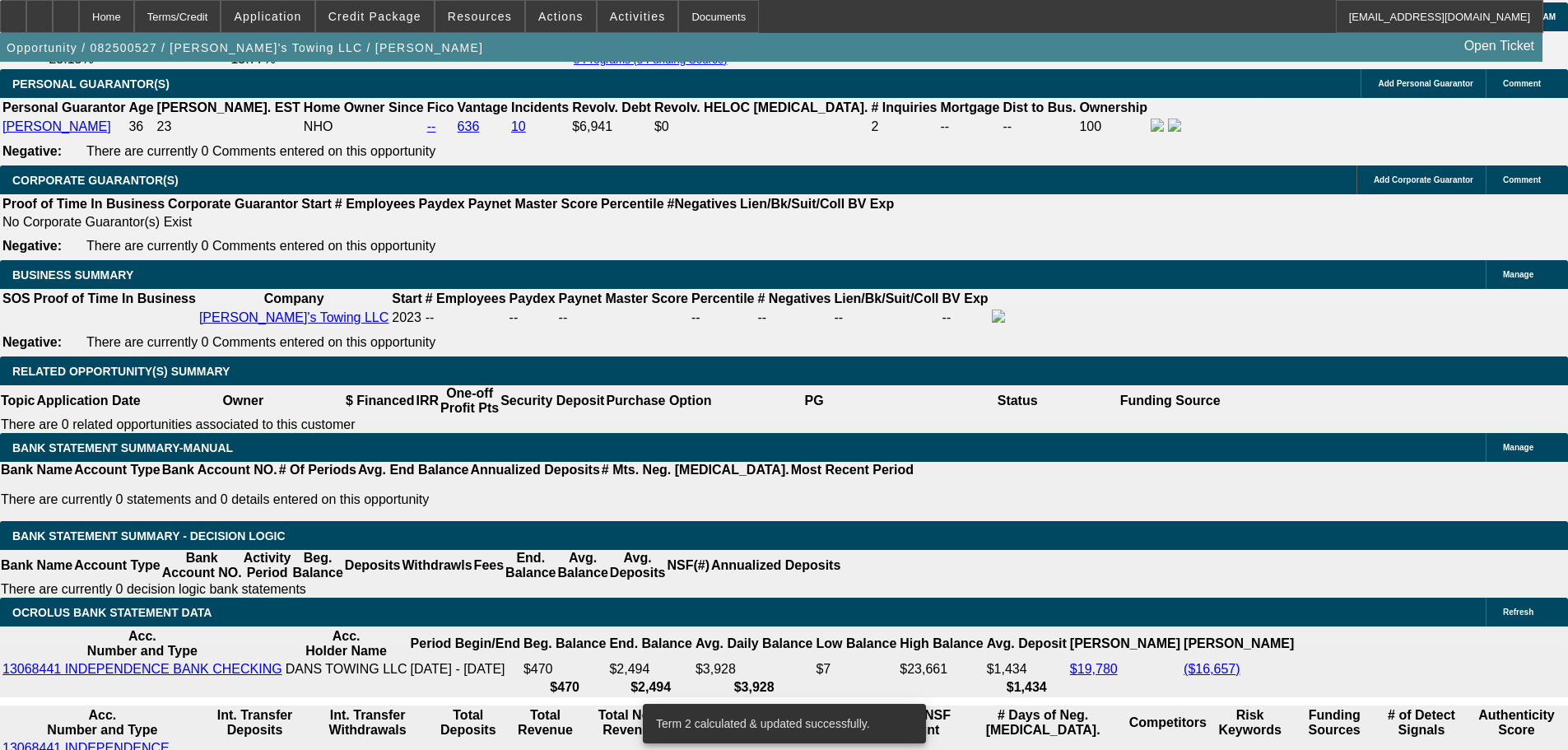
drag, startPoint x: 245, startPoint y: 435, endPoint x: 458, endPoint y: 400, distance: 215.9
type input "32"
type input "$64.00"
type input "UNKNOWN"
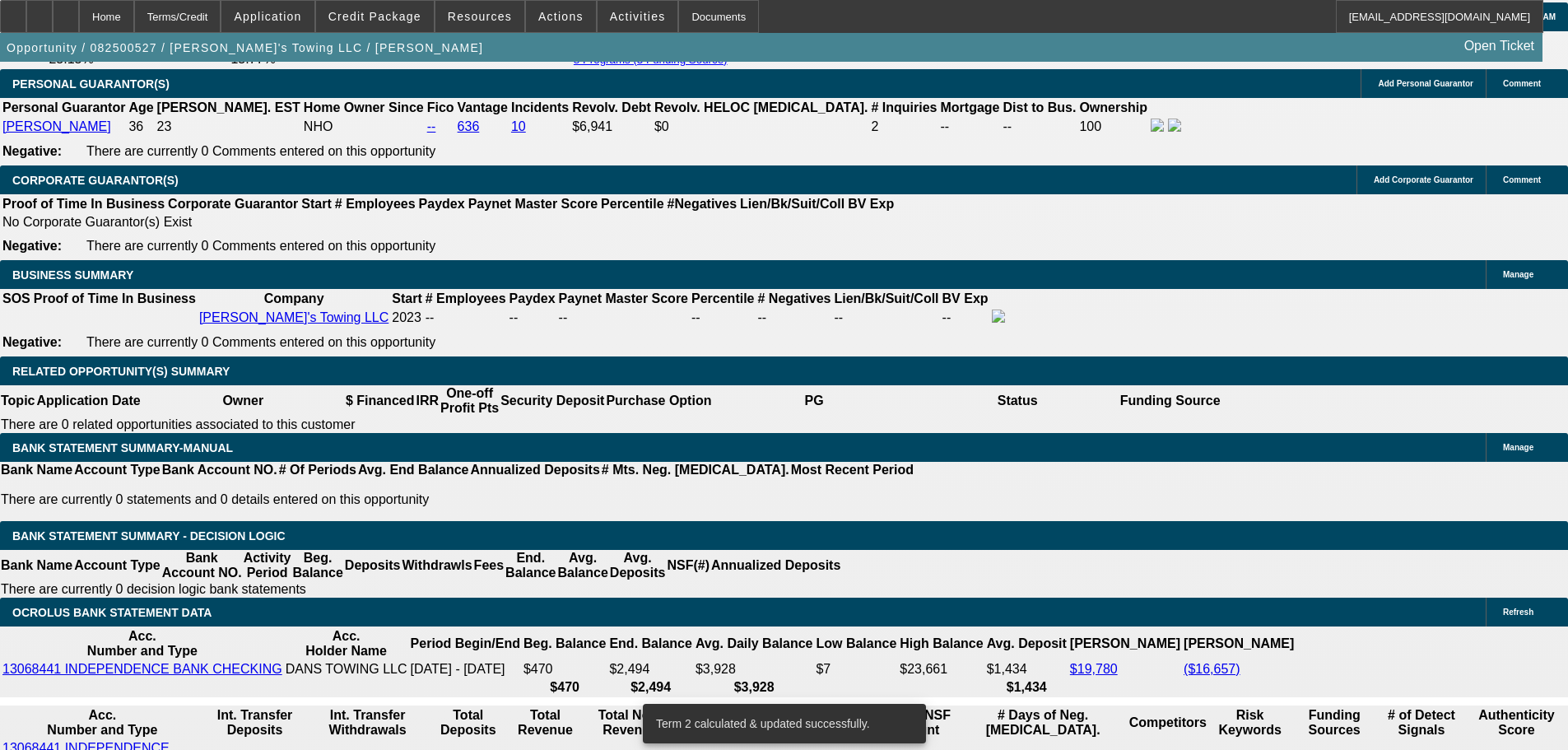
type input "3295"
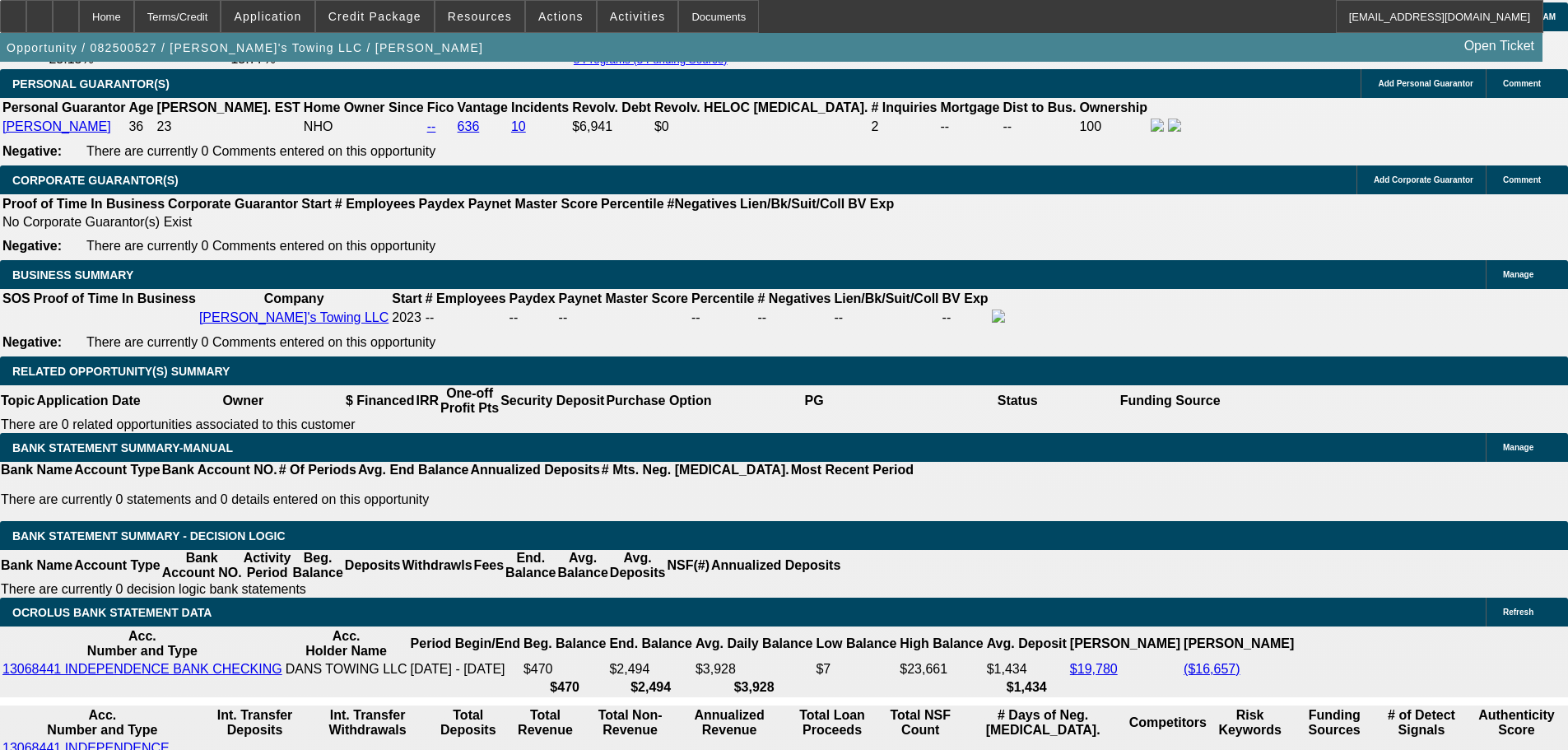
type input "$6,590.00"
type input "19.3"
type input "$3,295.00"
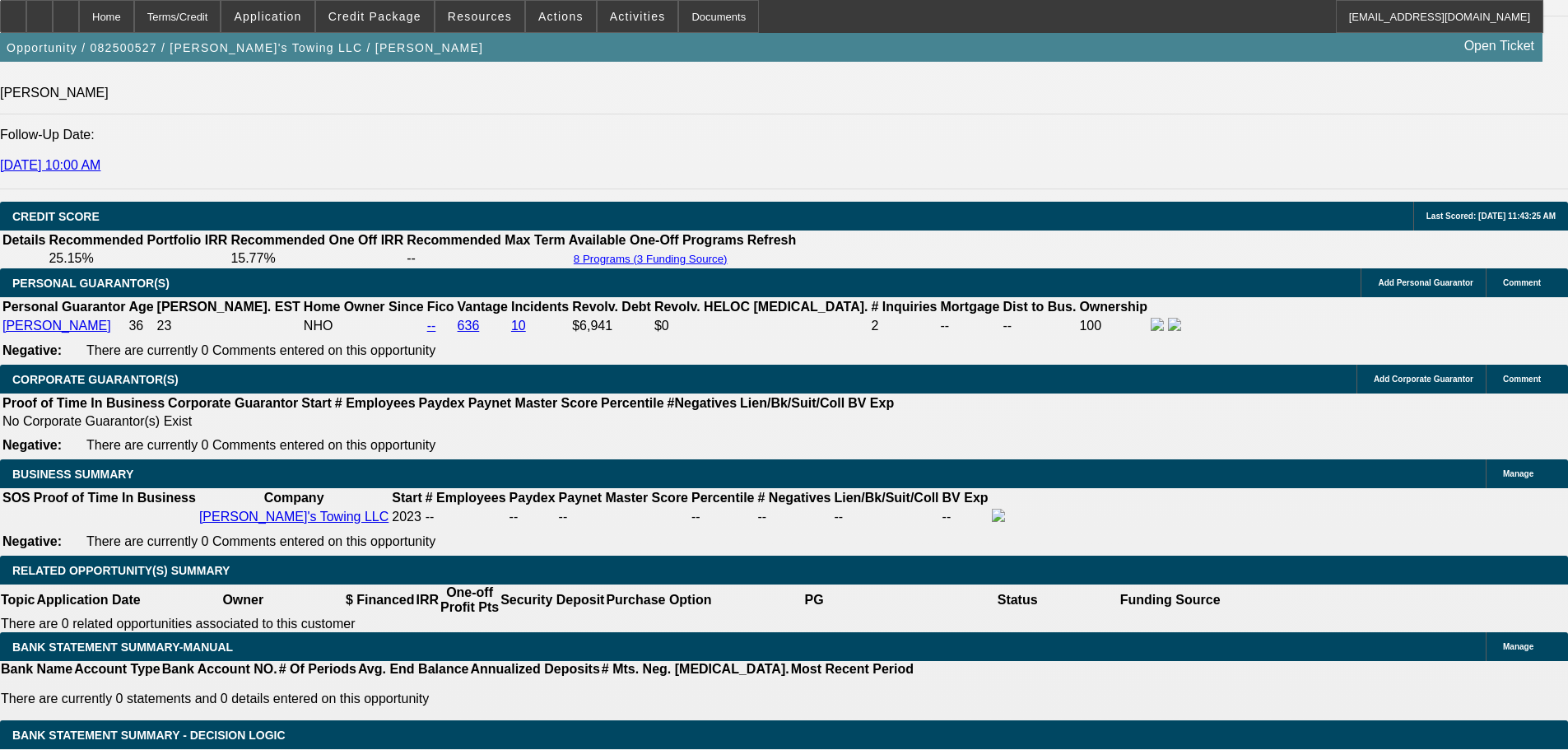
scroll to position [2141, 0]
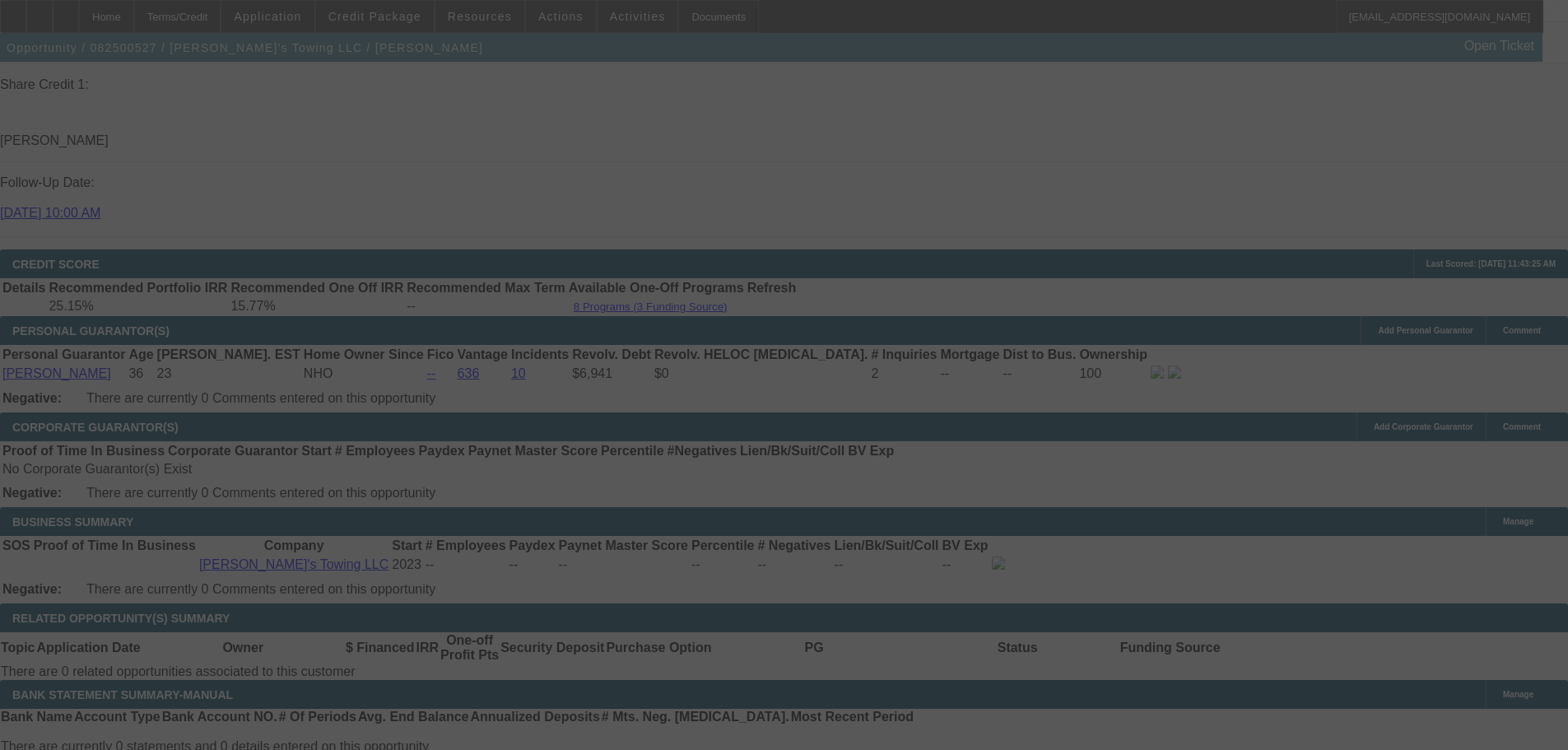
select select "0"
select select "2"
select select "0.1"
select select "4"
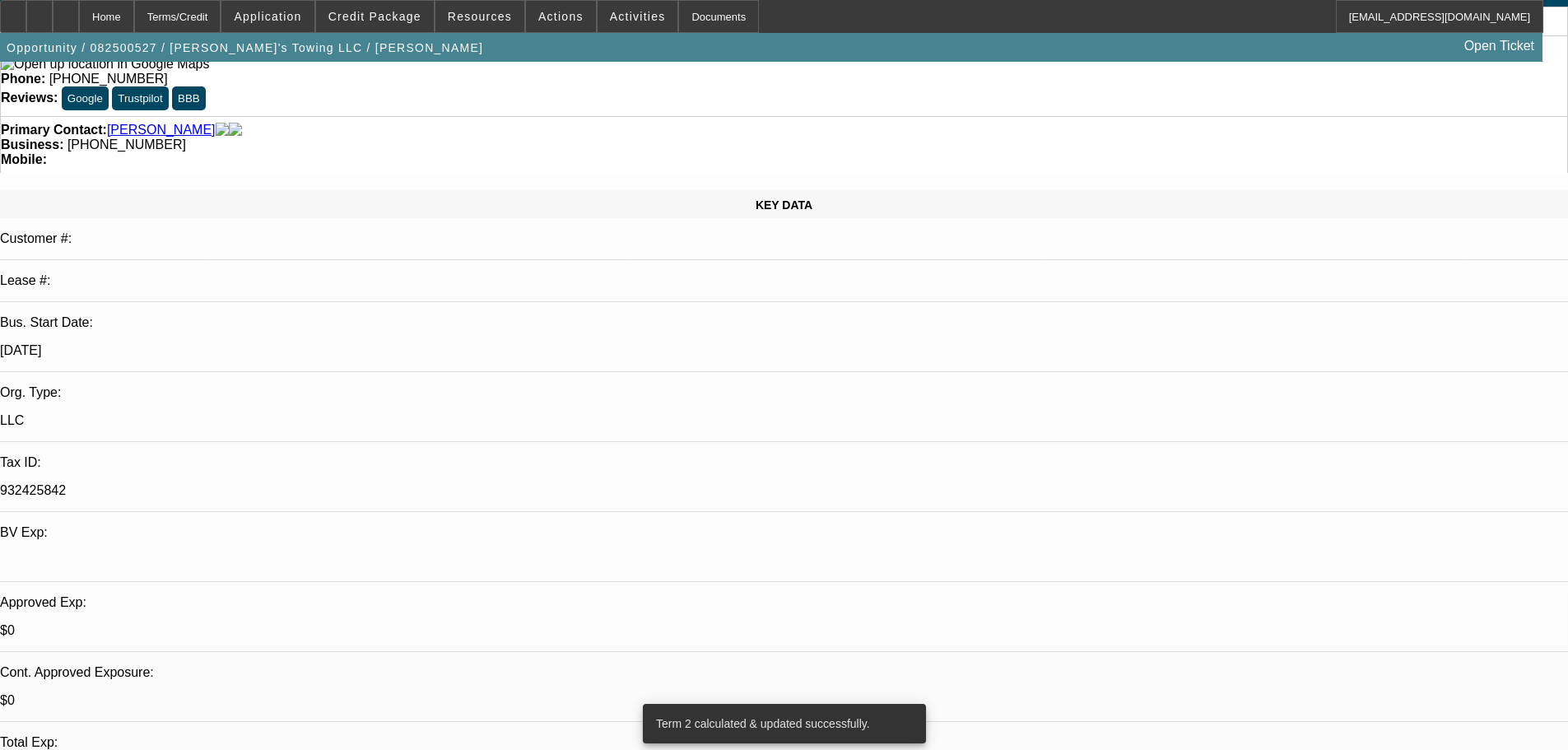
scroll to position [165, 0]
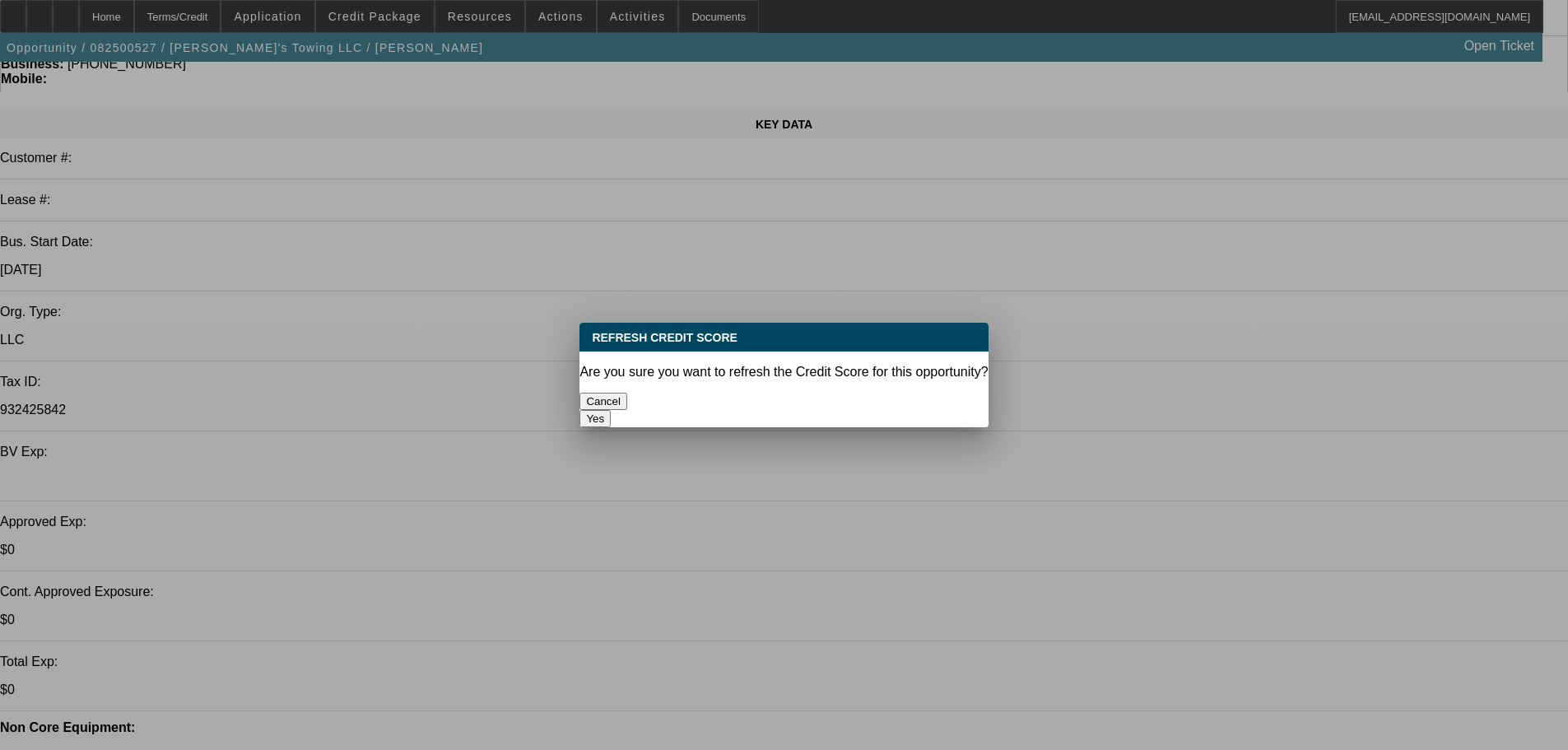
click at [611, 410] on button "Yes" at bounding box center [595, 419] width 31 height 18
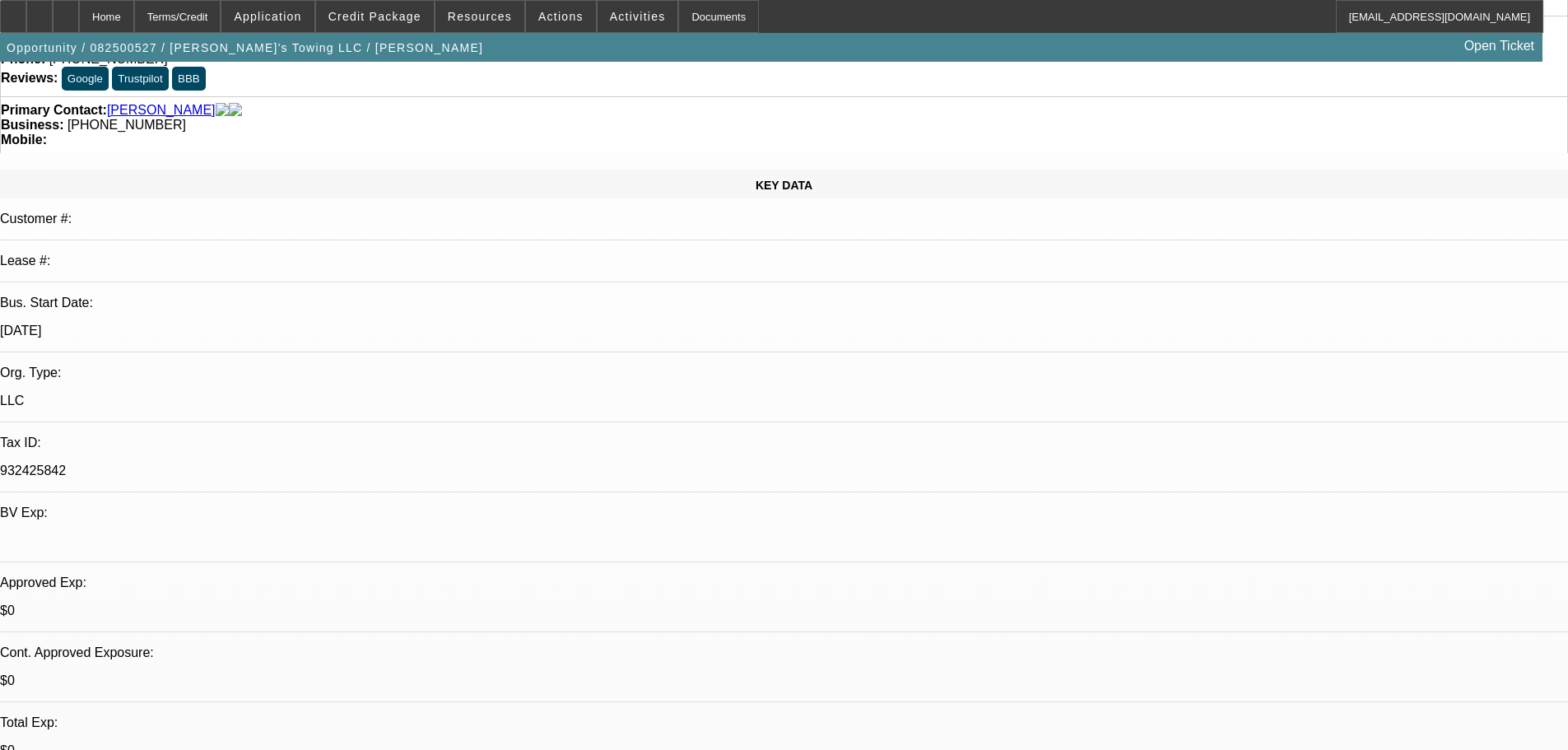
scroll to position [329, 0]
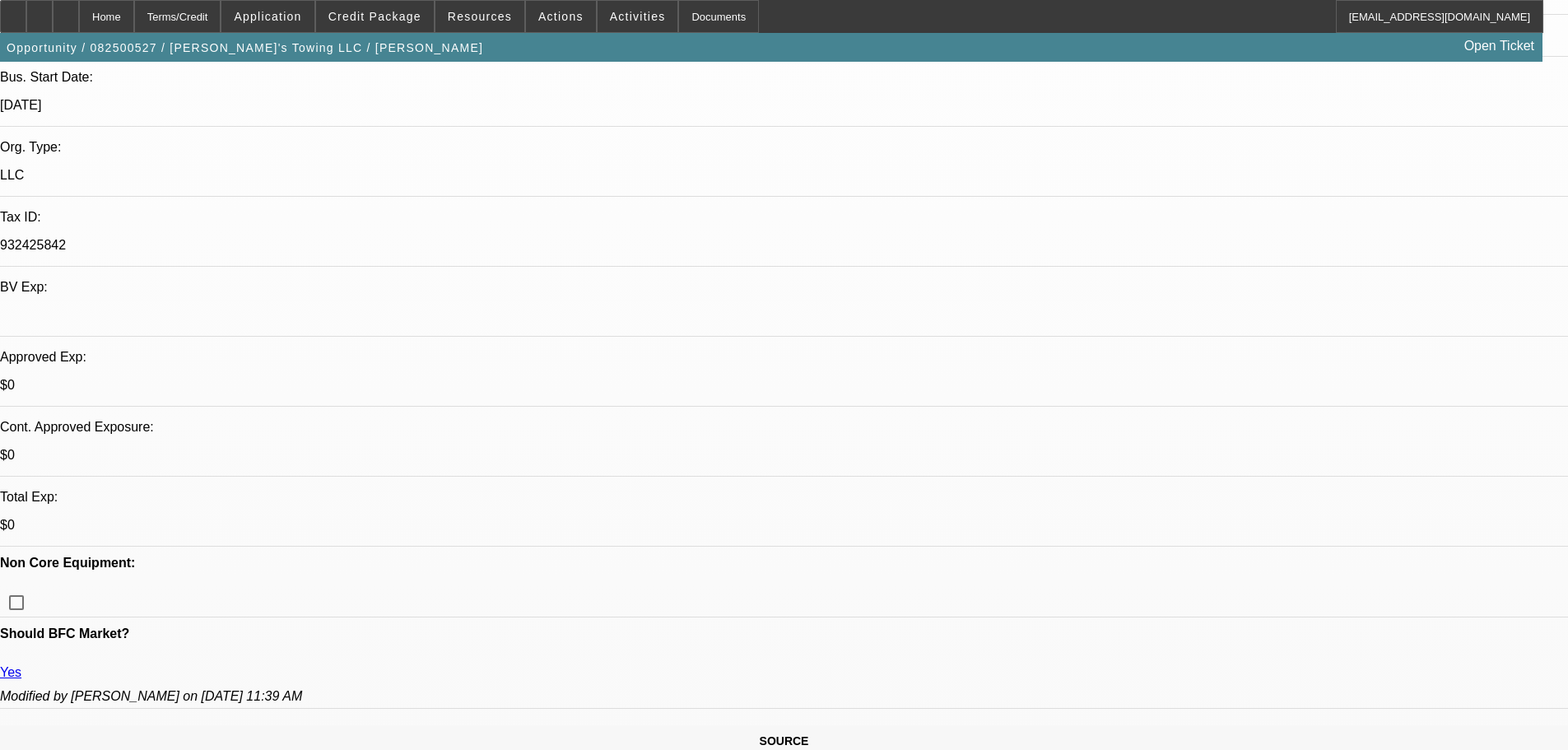
paste textarea "APPROVED, GPS REQUIRED. CONTINGENT ON ACCEPTABLE INSPECTION."
type textarea "APPROVED, GPS REQUIRED. CONTINGENT ON ACCEPTABLE INSPECTION."
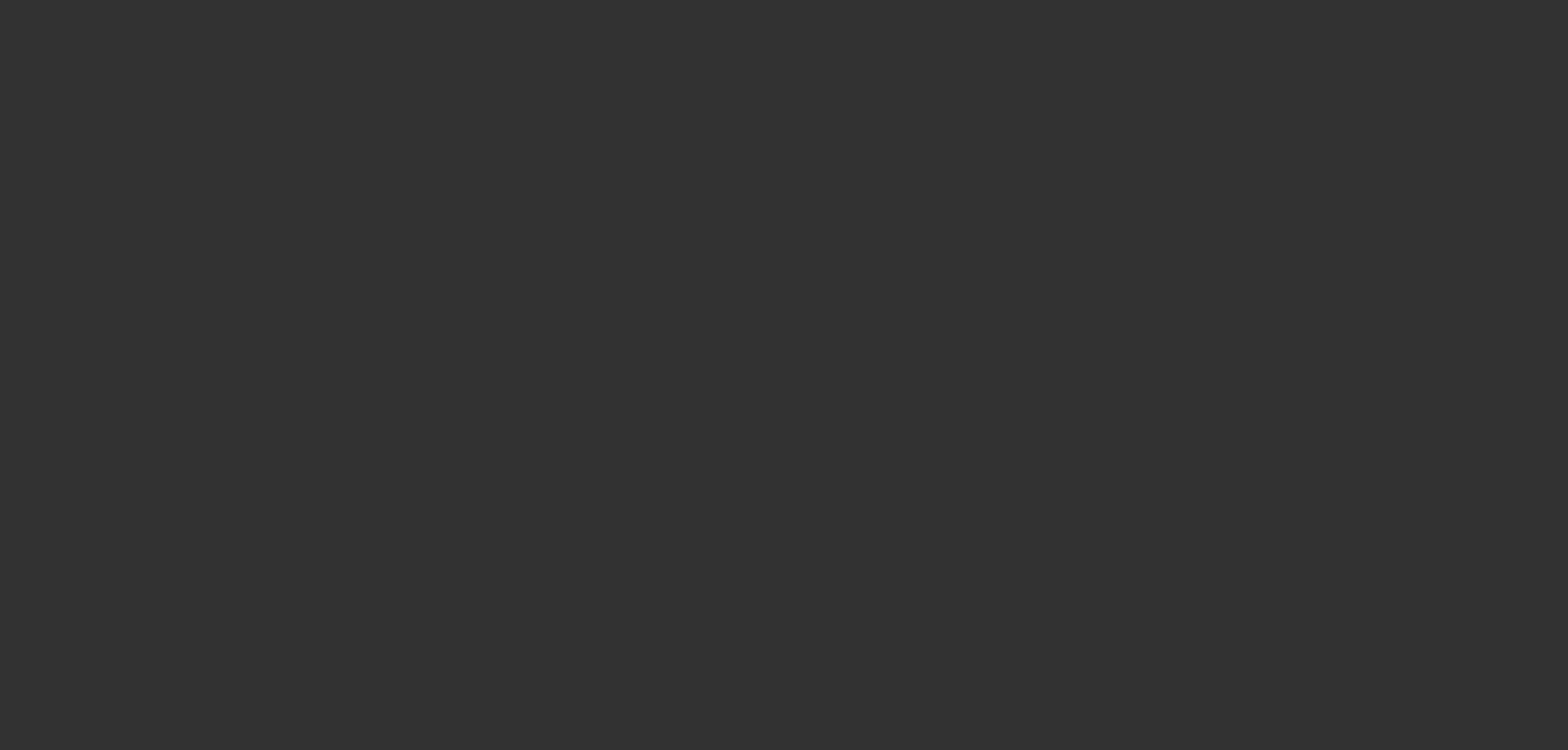
scroll to position [0, 0]
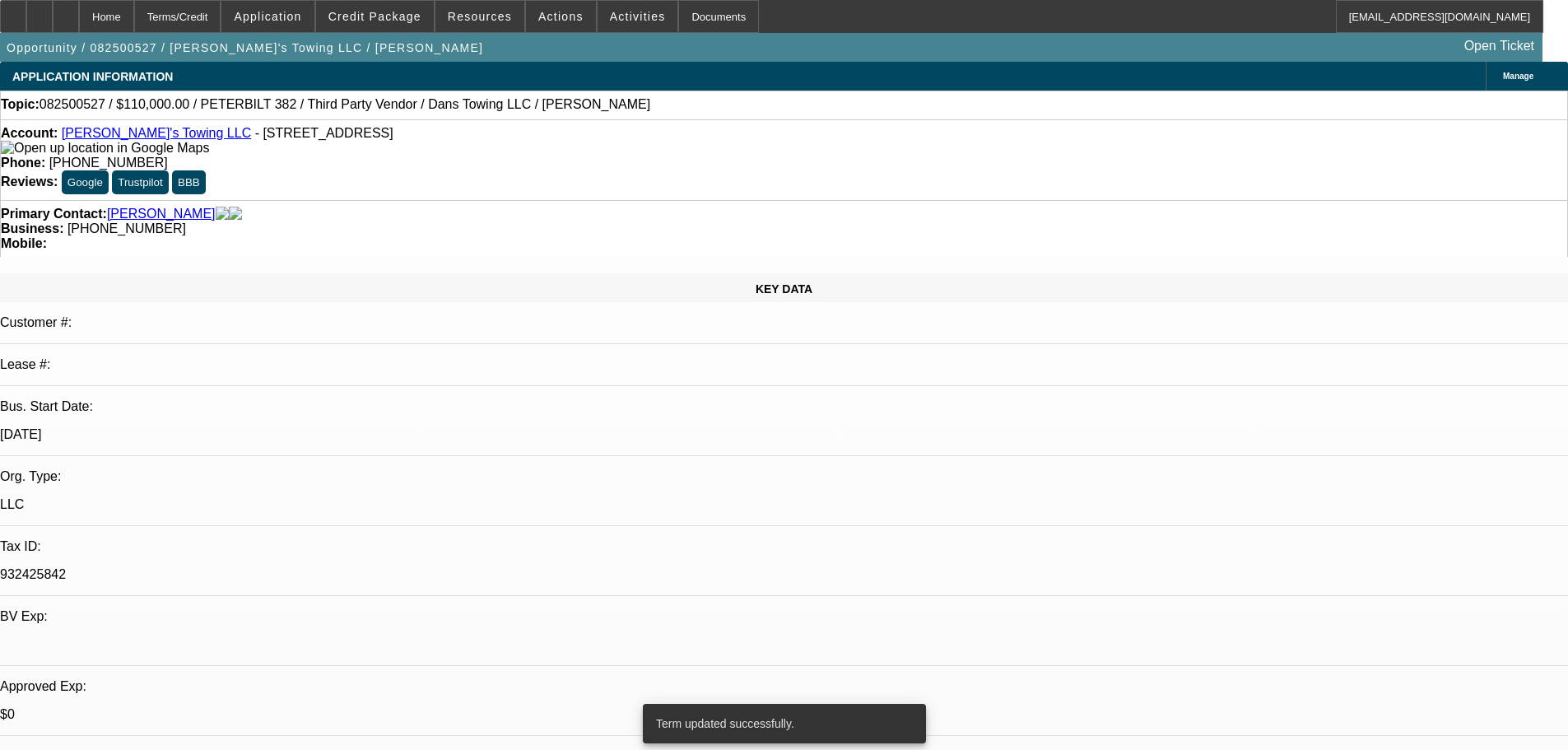
select select "0"
select select "2"
select select "0.1"
